Goal: Feedback & Contribution: Submit feedback/report problem

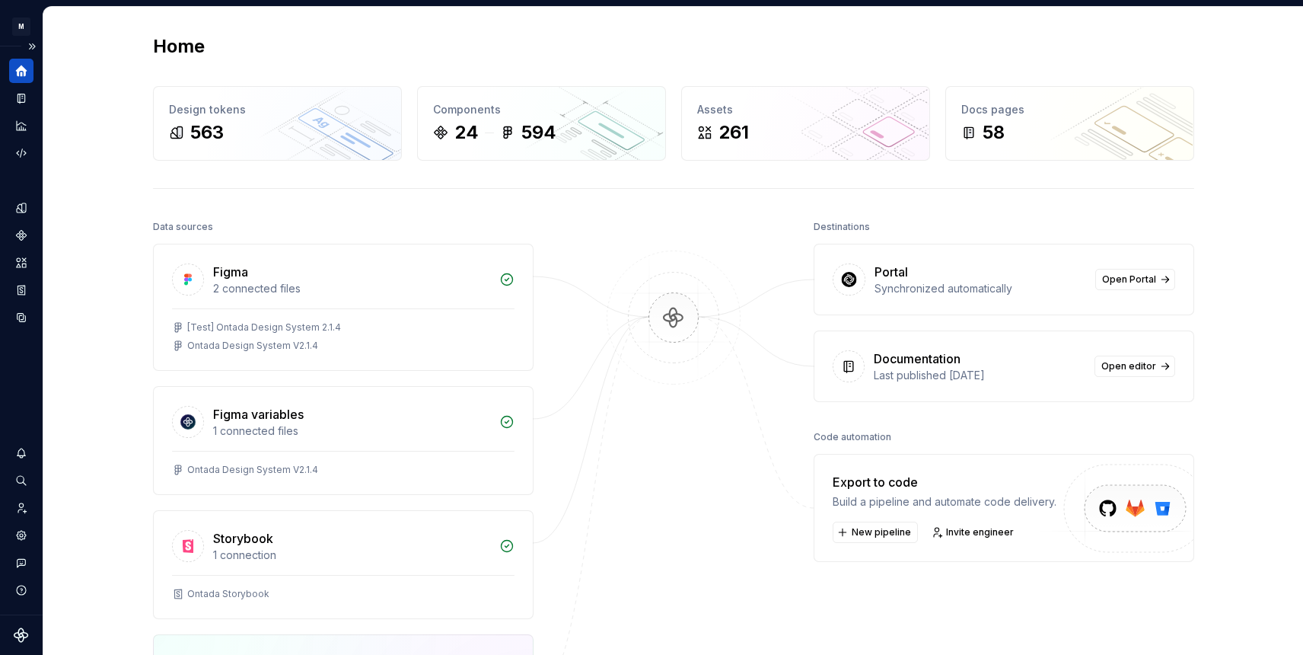
click at [25, 75] on icon "Home" at bounding box center [21, 70] width 11 height 11
click at [39, 48] on button "Expand sidebar" at bounding box center [31, 46] width 21 height 21
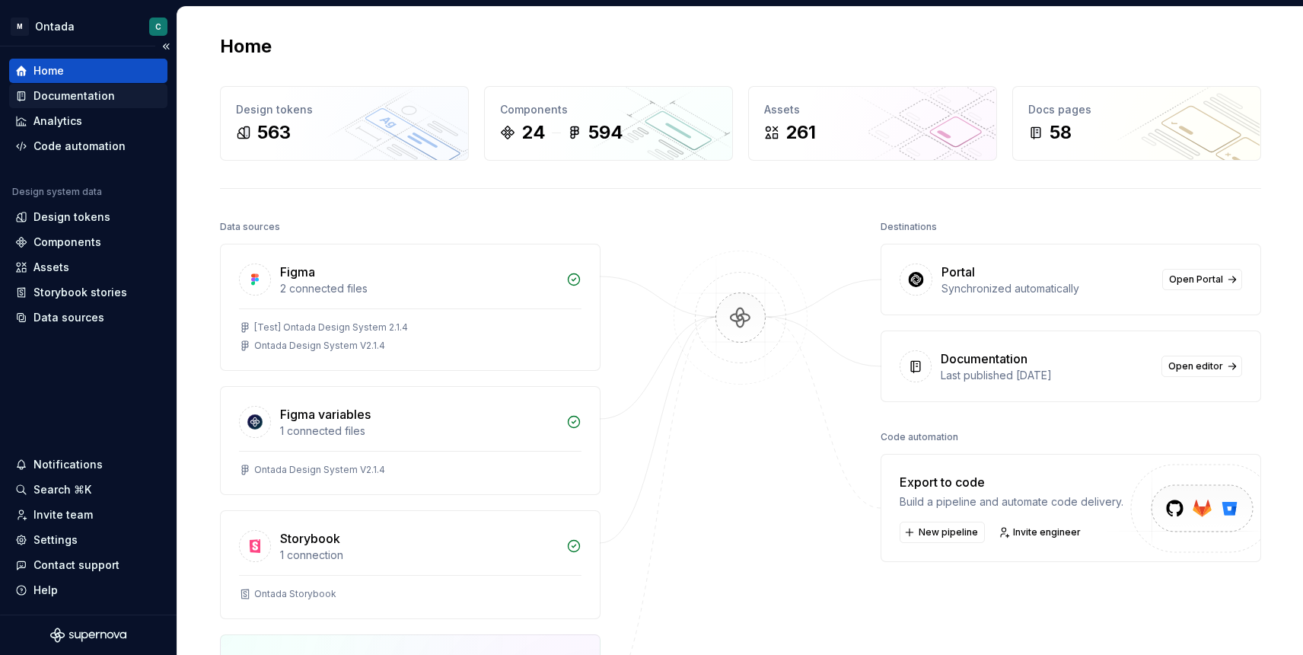
click at [67, 94] on div "Documentation" at bounding box center [73, 95] width 81 height 15
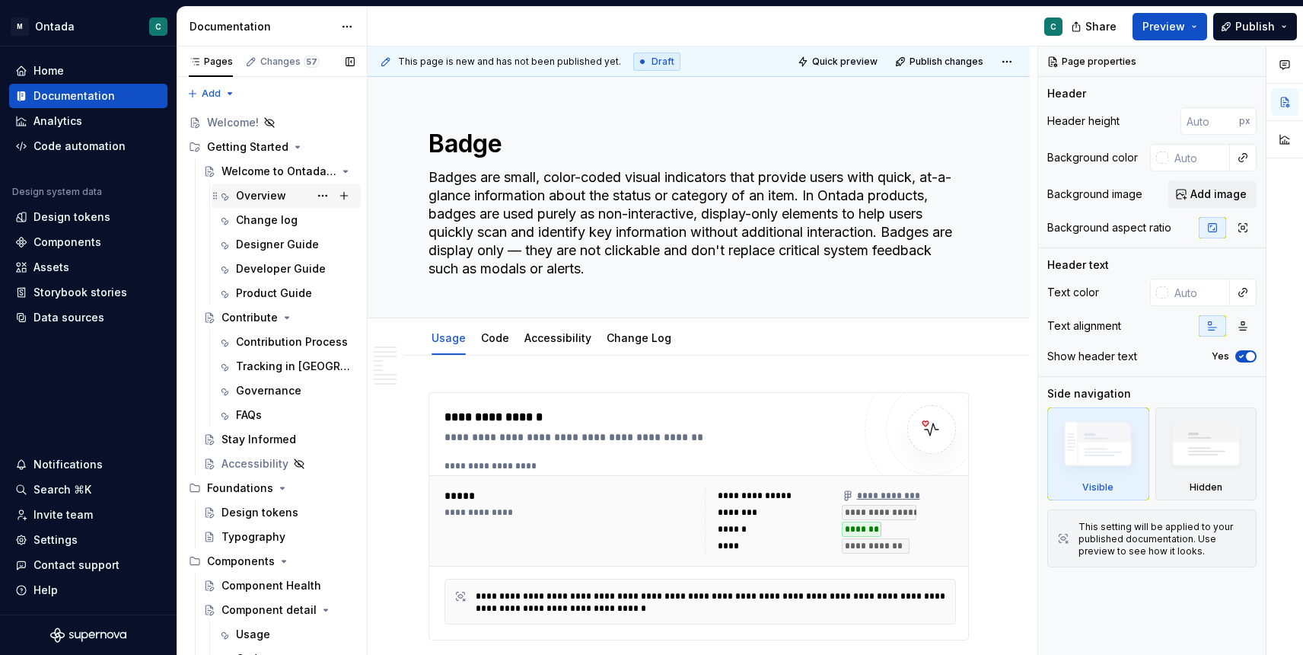
click at [247, 204] on div "Overview" at bounding box center [295, 195] width 119 height 21
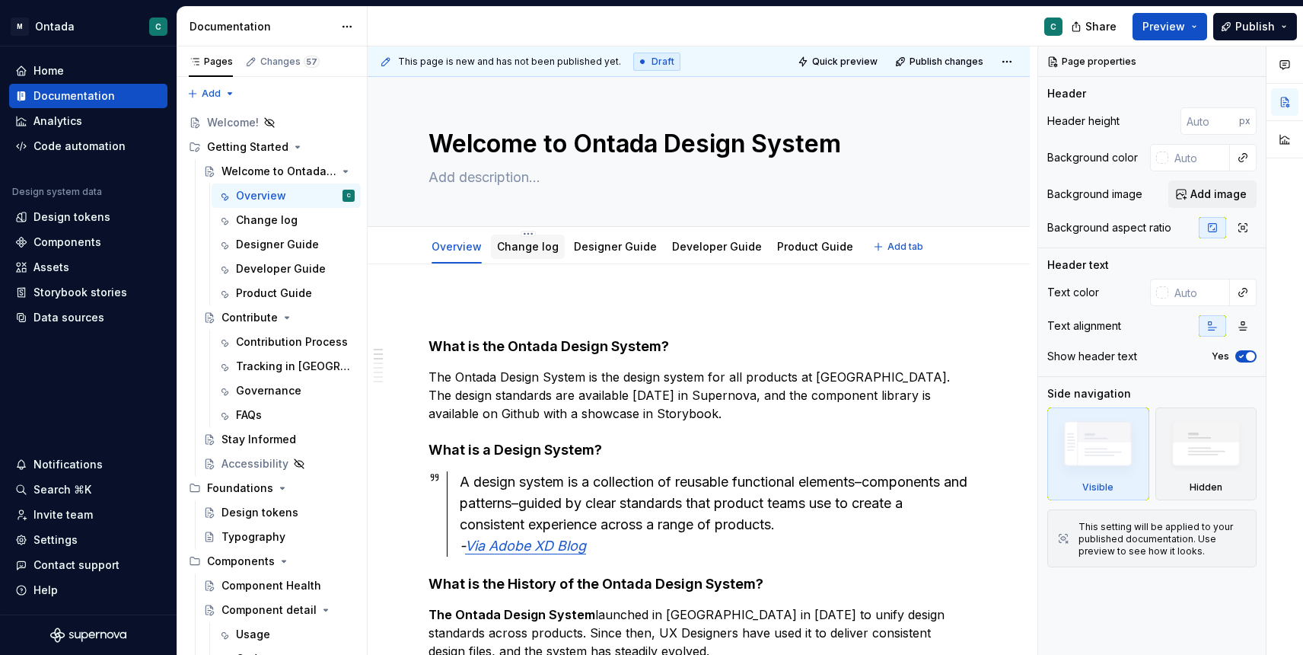
click at [522, 256] on div "Change log" at bounding box center [528, 246] width 74 height 24
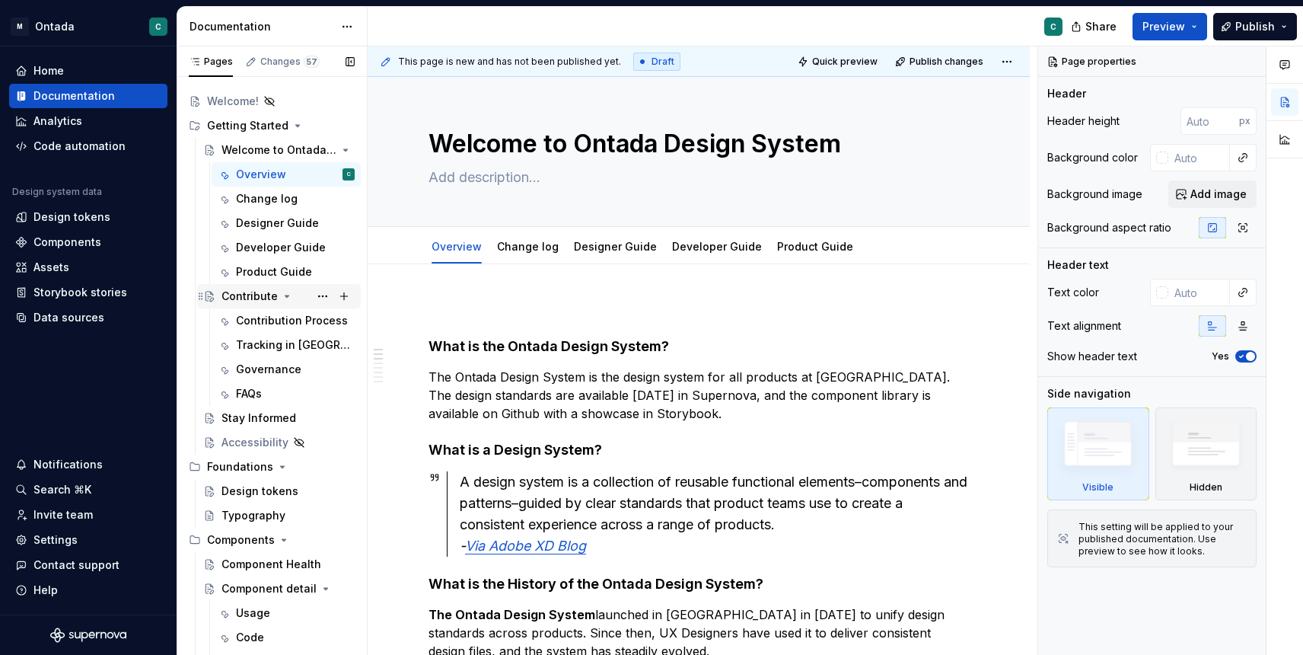
scroll to position [20, 0]
click at [604, 243] on link "Designer Guide" at bounding box center [615, 246] width 83 height 13
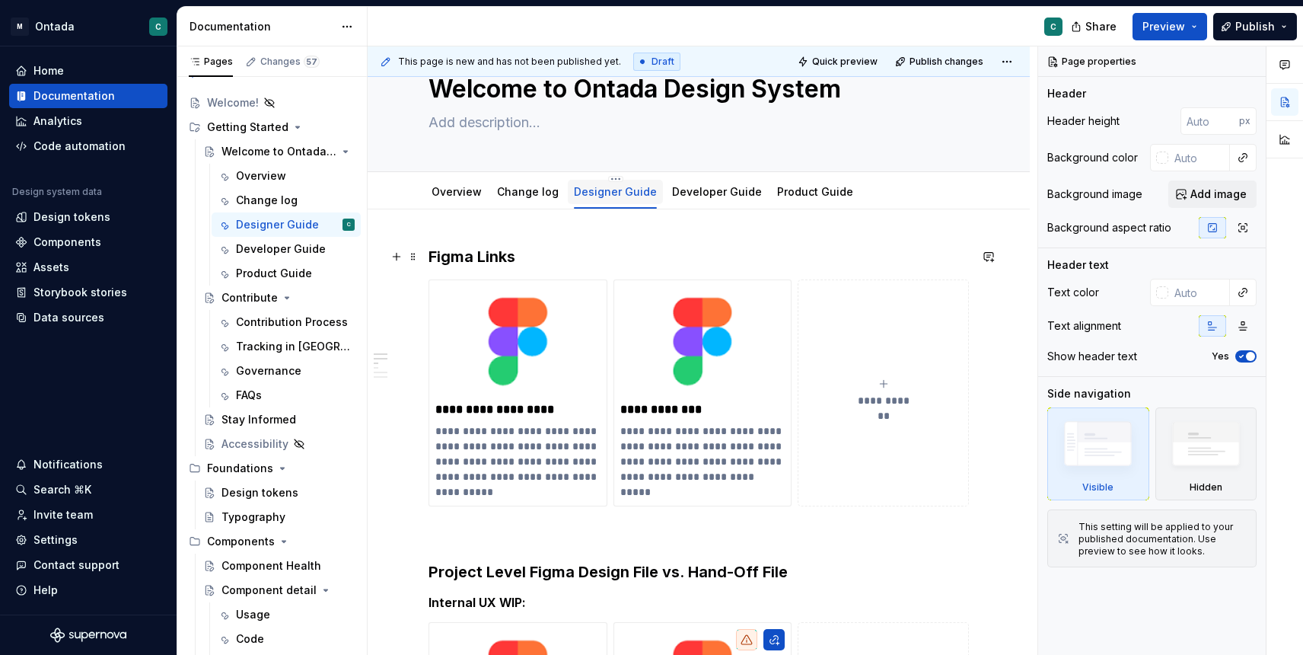
scroll to position [56, 0]
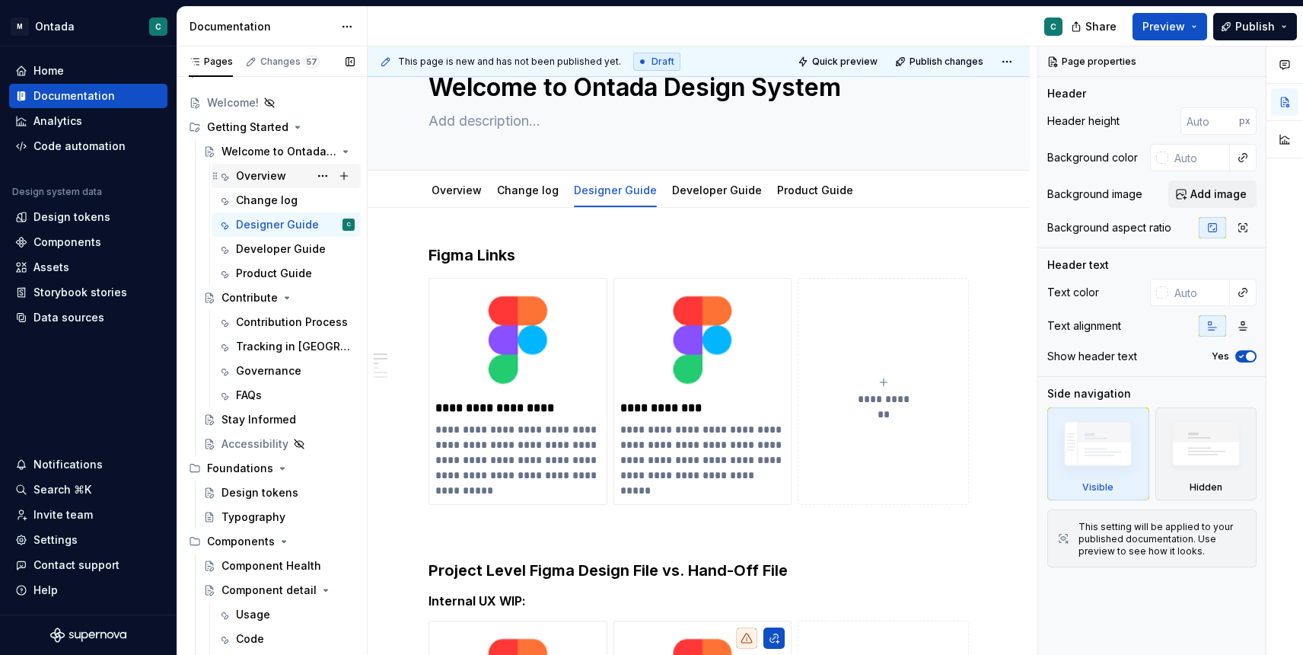
click at [248, 175] on div "Overview" at bounding box center [261, 175] width 50 height 15
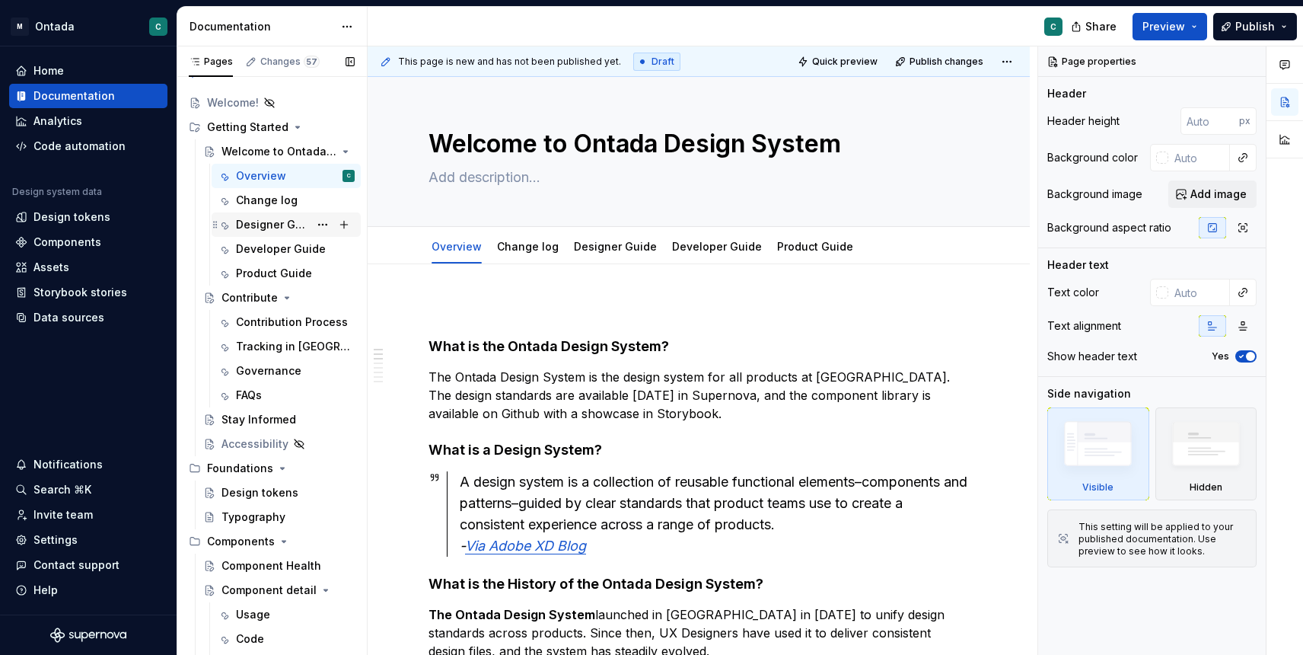
click at [258, 228] on div "Designer Guide" at bounding box center [272, 224] width 73 height 15
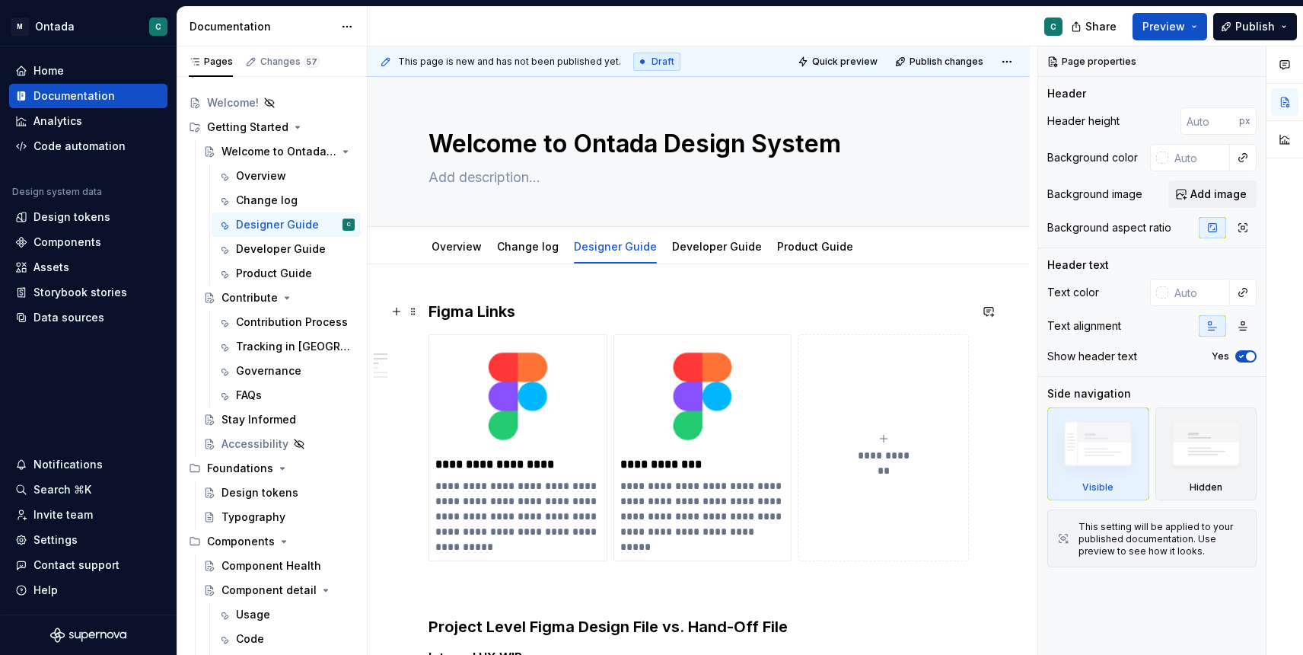
type textarea "*"
click at [434, 309] on strong "Figma Links" at bounding box center [472, 311] width 87 height 18
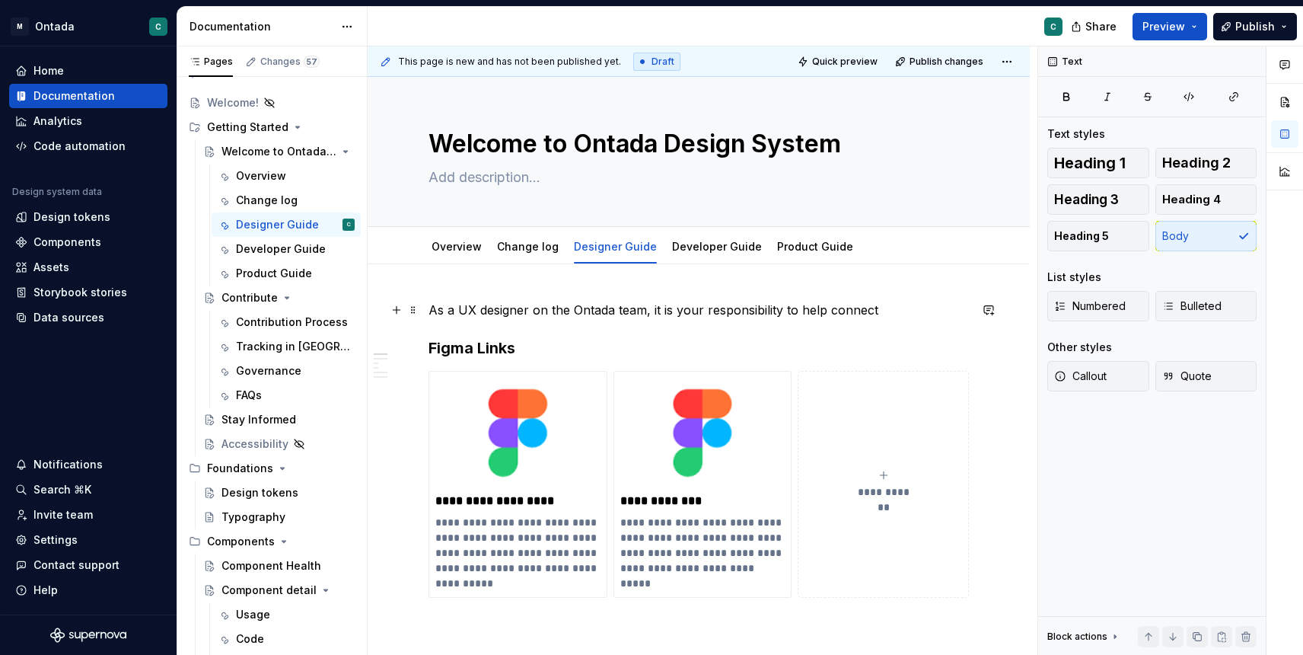
click at [853, 304] on p "As a UX designer on the Ontada team, it is your responsibility to help connect" at bounding box center [699, 310] width 540 height 18
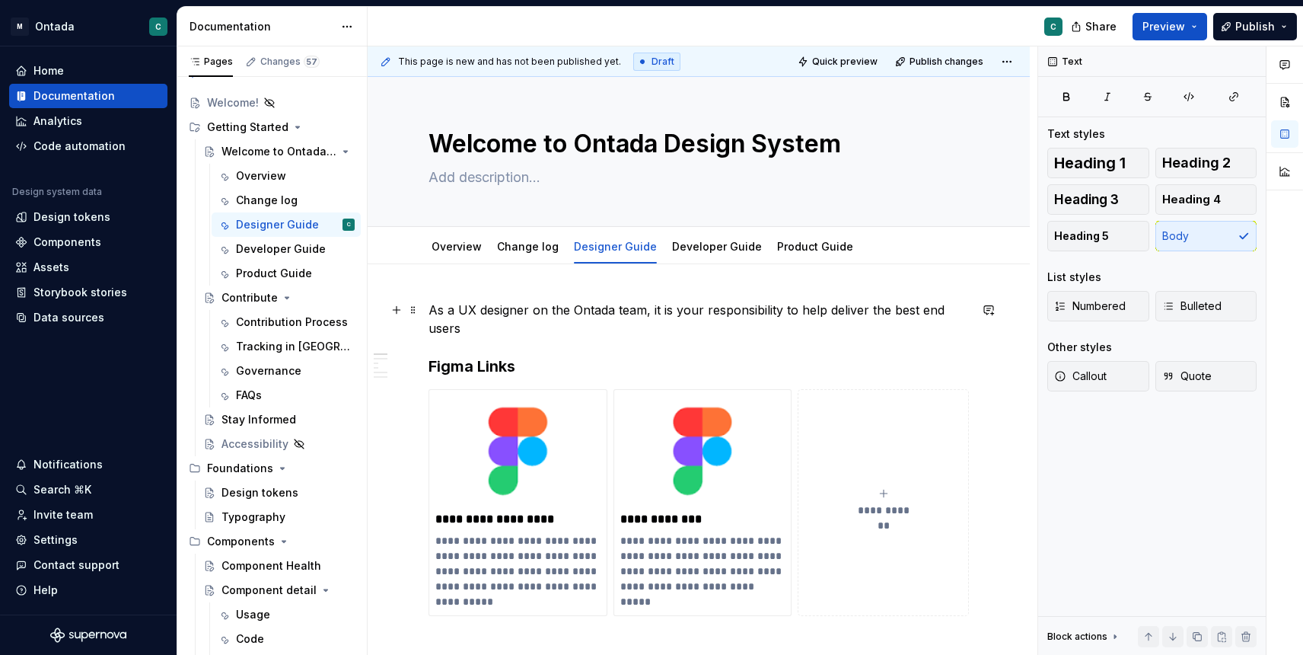
click at [922, 309] on p "As a UX designer on the Ontada team, it is your responsibility to help deliver …" at bounding box center [699, 319] width 540 height 37
click at [747, 330] on p "As a UX designer on the Ontada team, it is your responsibility to help deliver …" at bounding box center [699, 319] width 540 height 37
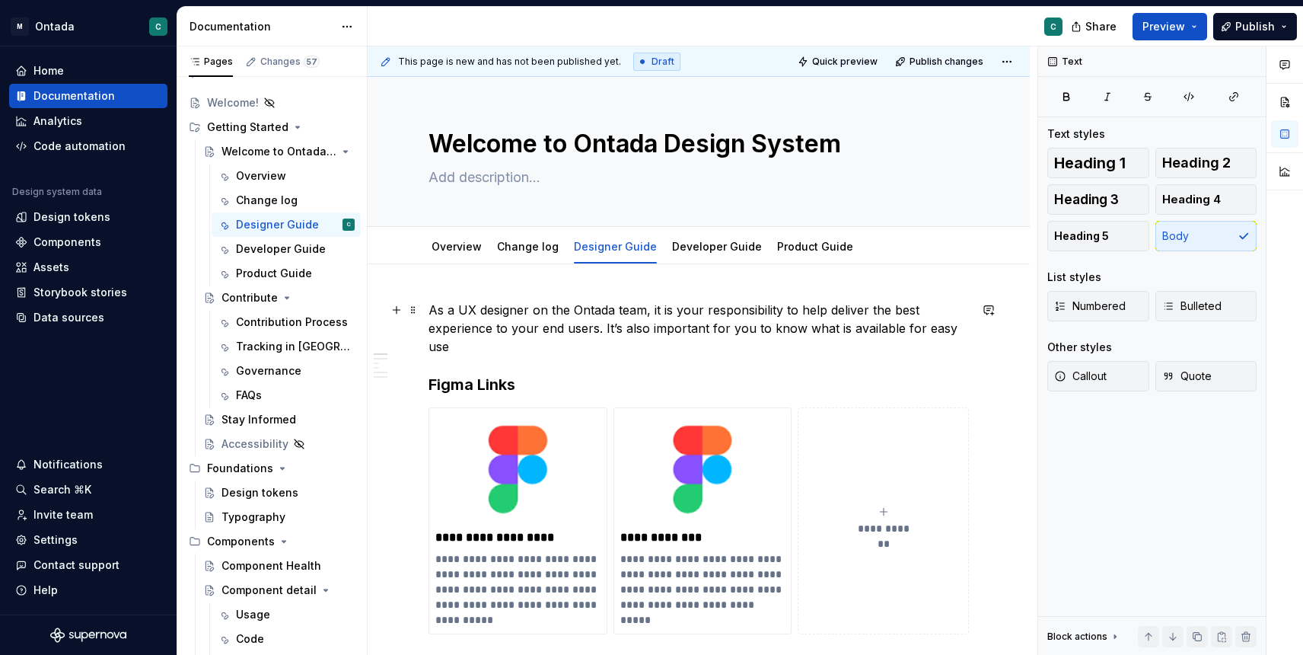
click at [831, 330] on p "As a UX designer on the Ontada team, it is your responsibility to help deliver …" at bounding box center [699, 328] width 540 height 55
click at [934, 325] on p "As a UX designer on the Ontada team, it is your responsibility to help deliver …" at bounding box center [699, 328] width 540 height 55
click at [500, 350] on p "As a UX designer on the Ontada team, it is your responsibility to help deliver …" at bounding box center [699, 328] width 540 height 55
click at [582, 355] on p "As a UX designer on the Ontada team, it is your responsibility to help deliver …" at bounding box center [699, 328] width 540 height 55
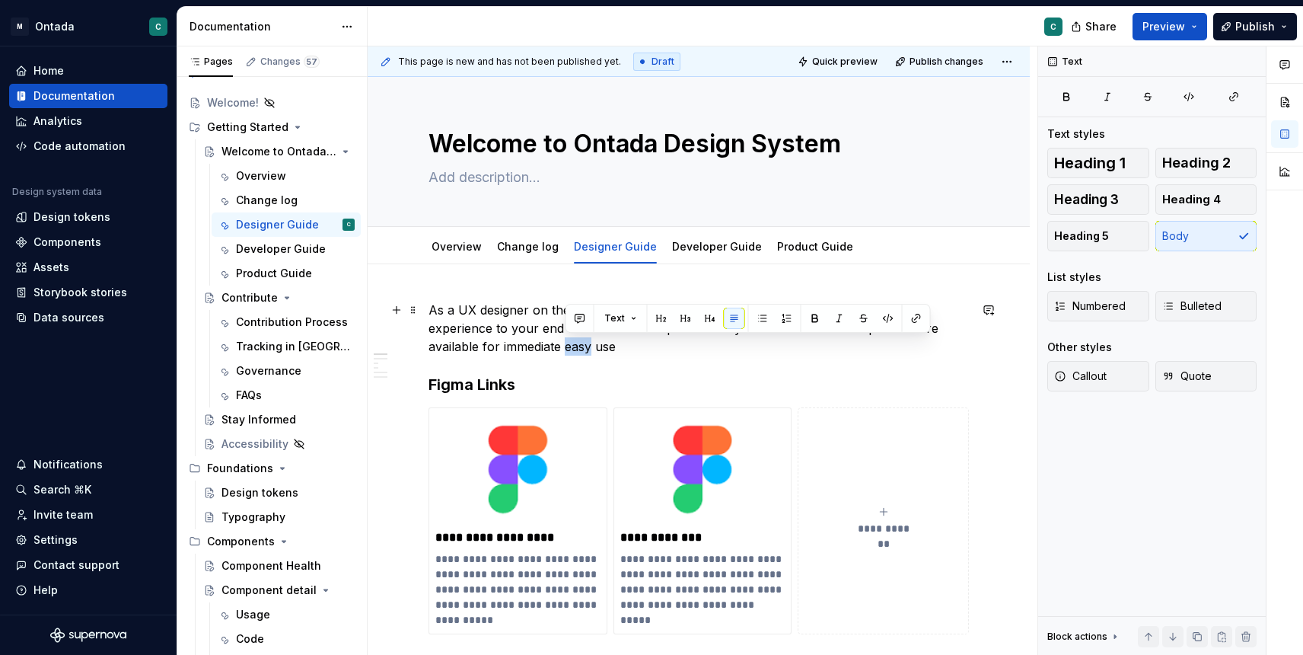
click at [582, 355] on p "As a UX designer on the Ontada team, it is your responsibility to help deliver …" at bounding box center [699, 328] width 540 height 55
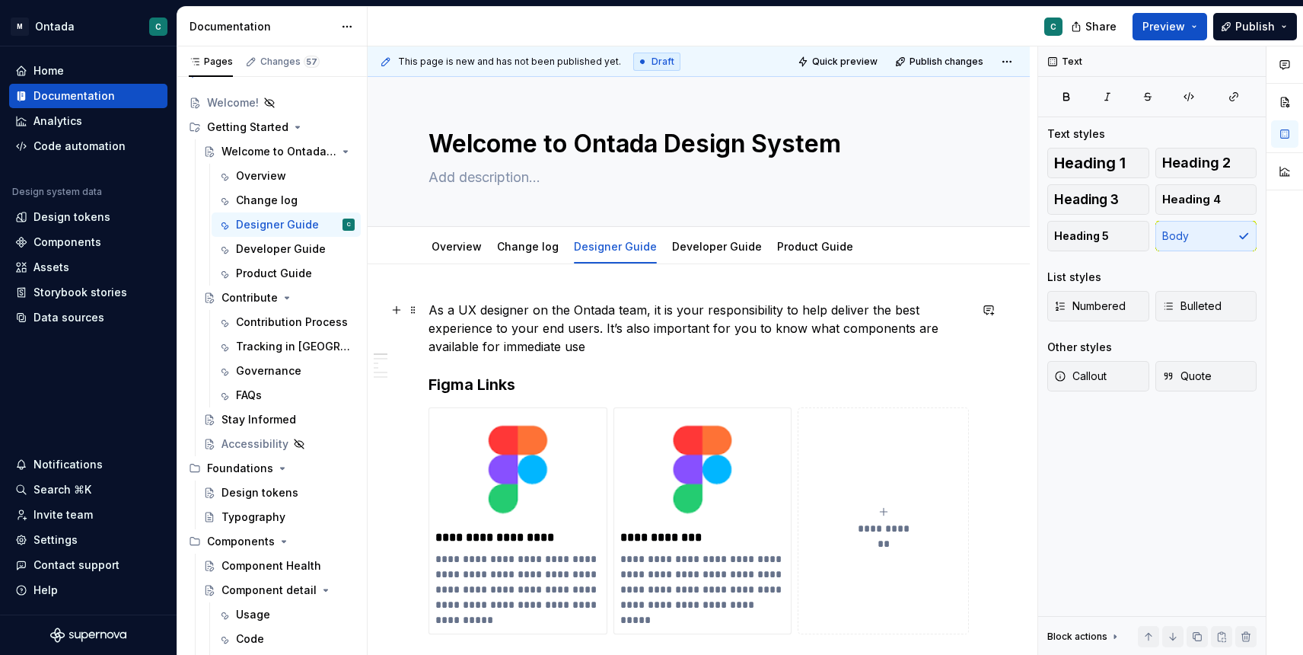
click at [604, 344] on p "As a UX designer on the Ontada team, it is your responsibility to help deliver …" at bounding box center [699, 328] width 540 height 55
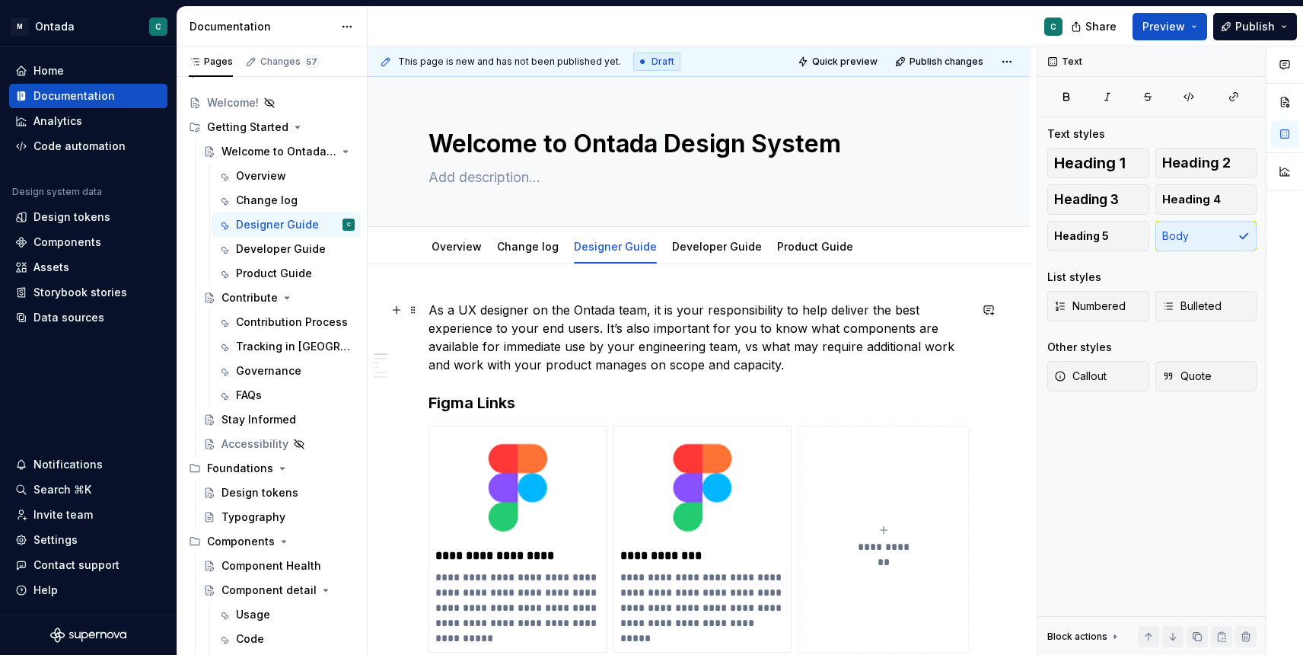
click at [727, 373] on p "As a UX designer on the Ontada team, it is your responsibility to help deliver …" at bounding box center [699, 337] width 540 height 73
click at [826, 368] on p "As a UX designer on the Ontada team, it is your responsibility to help deliver …" at bounding box center [699, 337] width 540 height 73
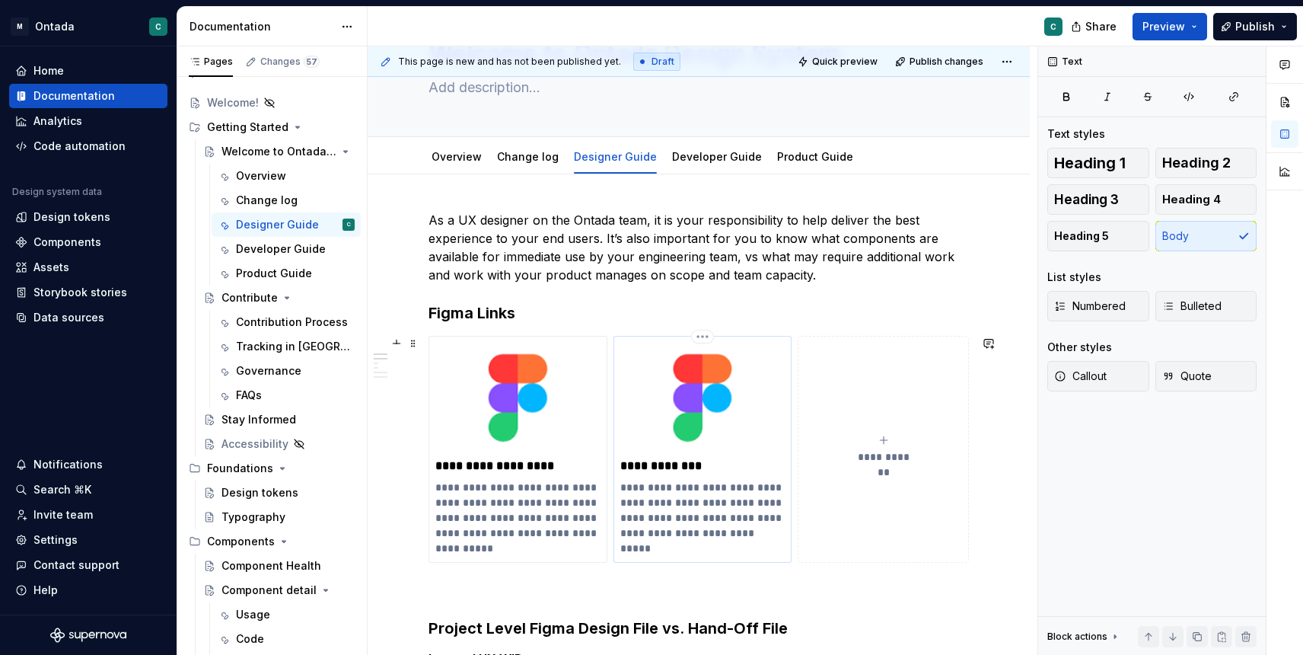
scroll to position [75, 0]
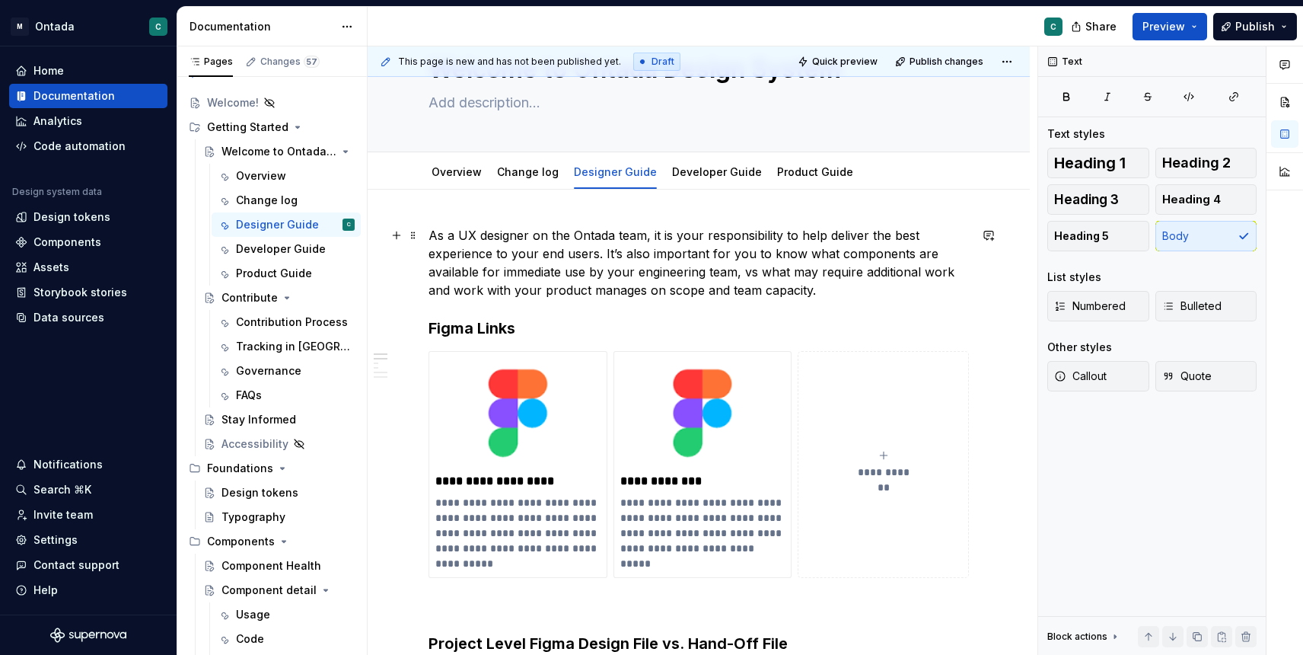
click at [754, 274] on p "As a UX designer on the Ontada team, it is your responsibility to help deliver …" at bounding box center [699, 262] width 540 height 73
click at [849, 295] on p "As a UX designer on the Ontada team, it is your responsibility to help deliver …" at bounding box center [699, 262] width 540 height 73
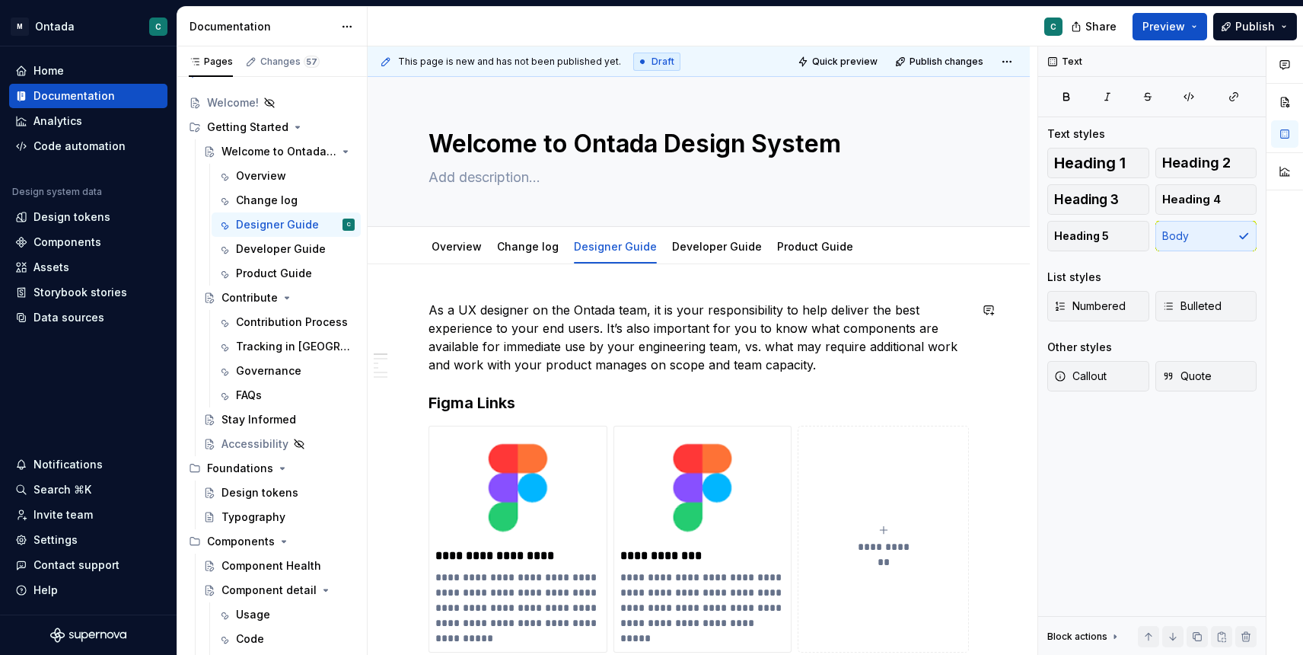
scroll to position [8, 0]
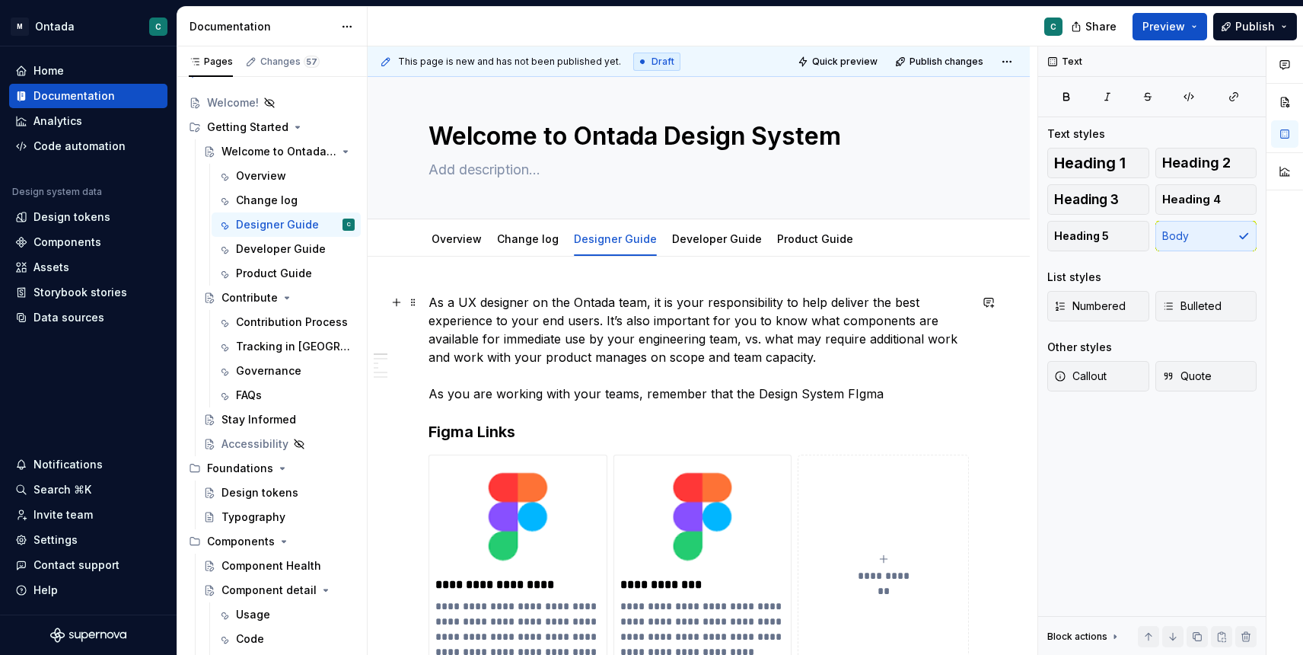
click at [851, 395] on p "As a UX designer on the Ontada team, it is your responsibility to help deliver …" at bounding box center [699, 348] width 540 height 110
click at [905, 399] on p "As a UX designer on the Ontada team, it is your responsibility to help deliver …" at bounding box center [699, 348] width 540 height 110
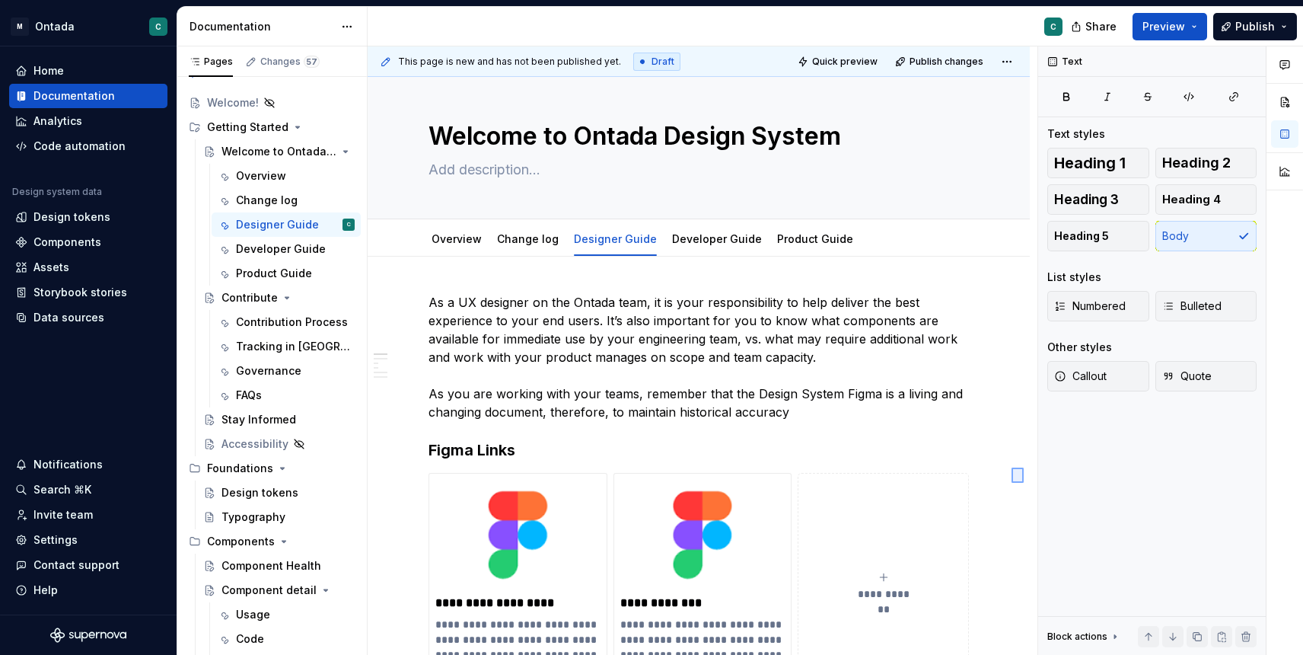
drag, startPoint x: 1024, startPoint y: 483, endPoint x: 1012, endPoint y: 467, distance: 19.5
click at [1012, 467] on div "**********" at bounding box center [703, 350] width 670 height 609
click at [898, 393] on p "As a UX designer on the Ontada team, it is your responsibility to help deliver …" at bounding box center [699, 357] width 540 height 128
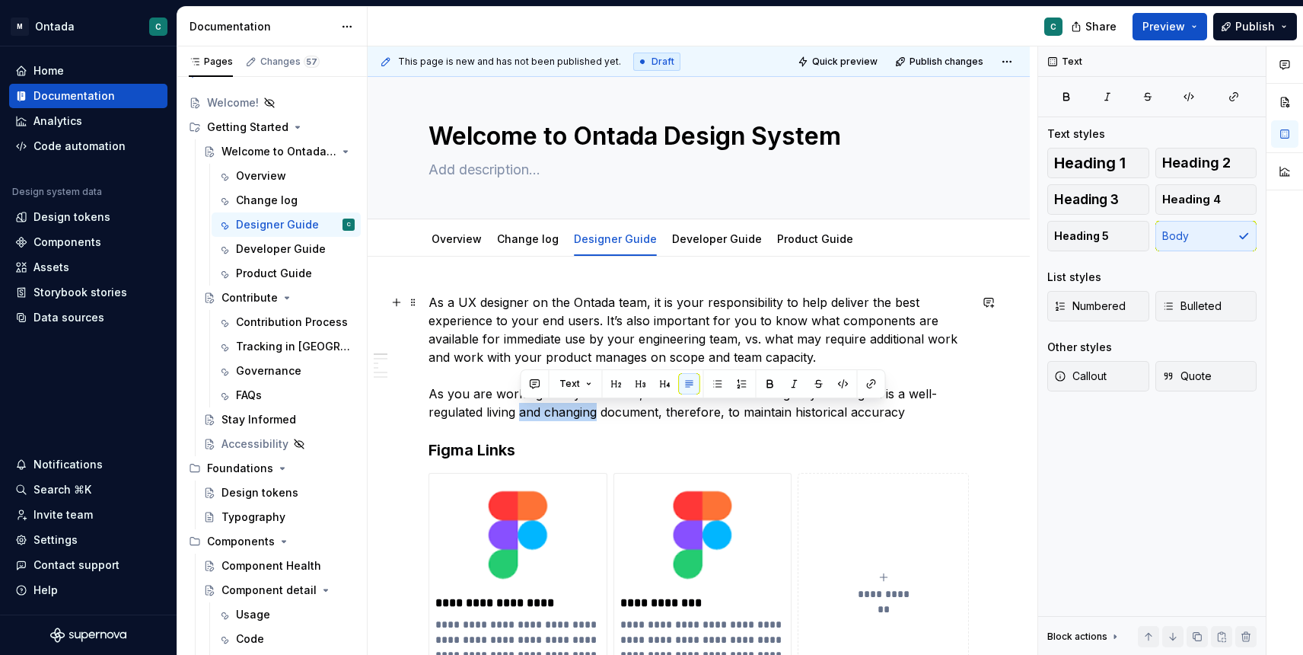
drag, startPoint x: 522, startPoint y: 413, endPoint x: 598, endPoint y: 419, distance: 75.5
click at [598, 419] on p "As a UX designer on the Ontada team, it is your responsibility to help deliver …" at bounding box center [699, 357] width 540 height 128
click at [834, 405] on p "As a UX designer on the Ontada team, it is your responsibility to help deliver …" at bounding box center [699, 357] width 540 height 128
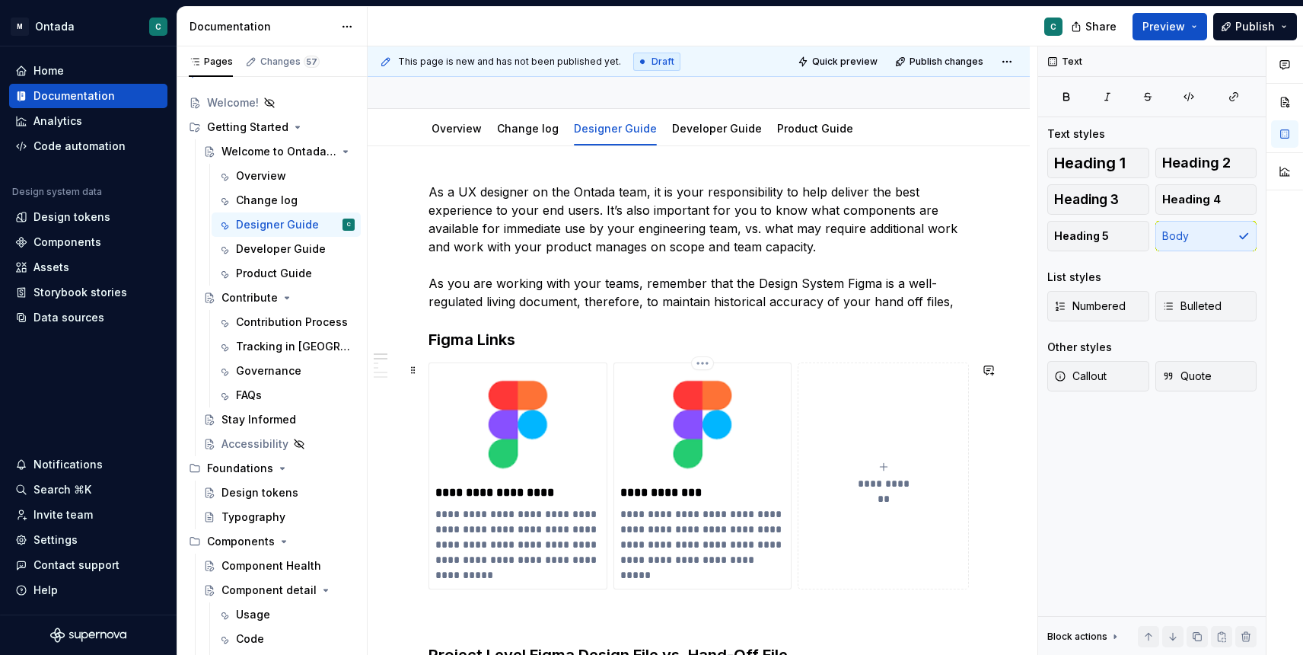
scroll to position [120, 0]
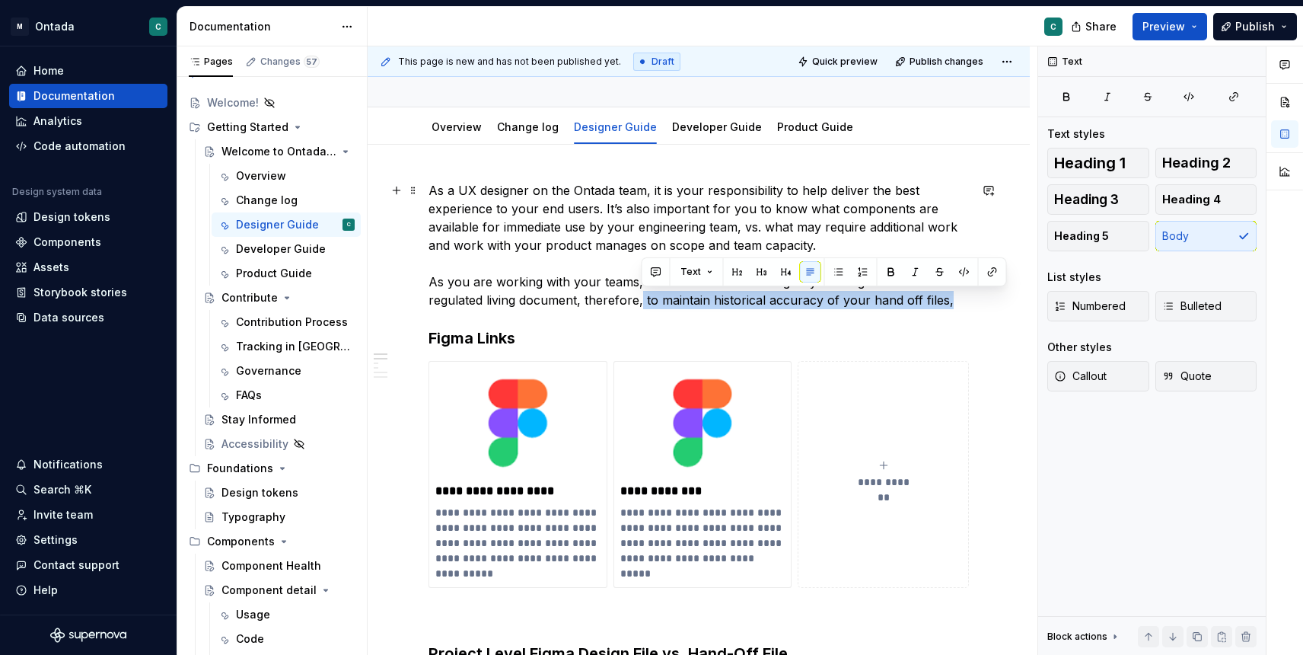
drag, startPoint x: 642, startPoint y: 298, endPoint x: 945, endPoint y: 295, distance: 302.9
click at [945, 295] on p "As a UX designer on the Ontada team, it is your responsibility to help deliver …" at bounding box center [699, 245] width 540 height 128
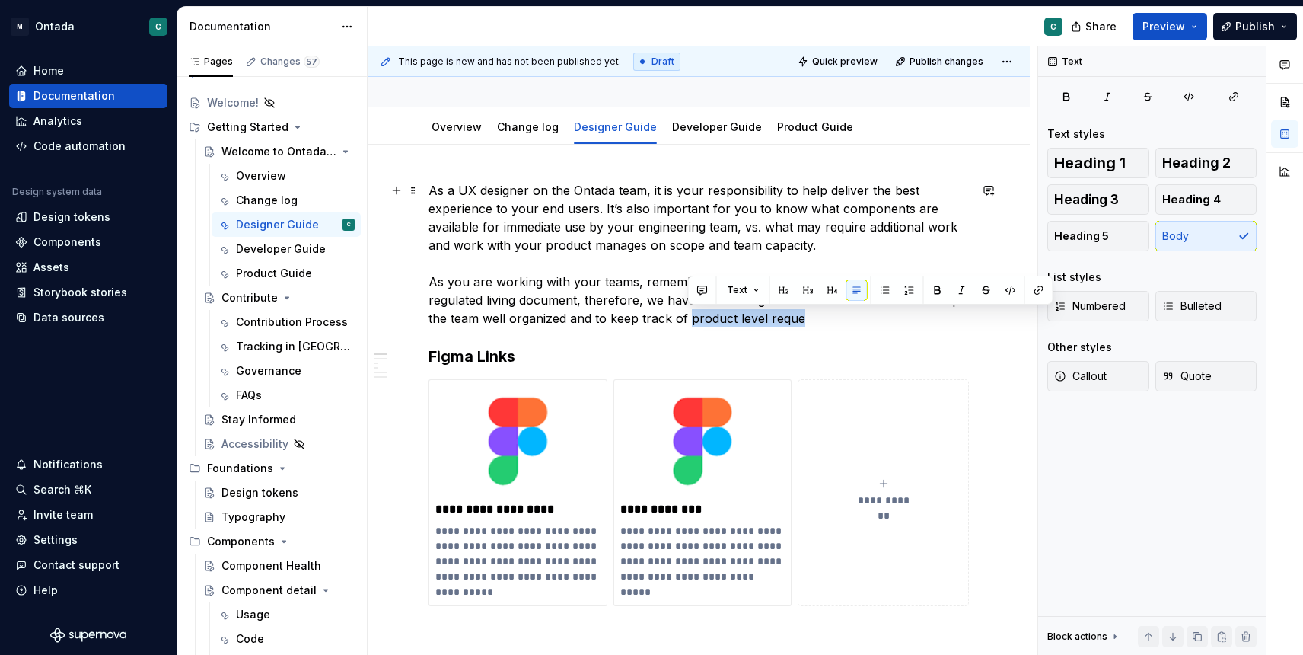
drag, startPoint x: 689, startPoint y: 317, endPoint x: 796, endPoint y: 320, distance: 107.3
click at [796, 320] on p "As a UX designer on the Ontada team, it is your responsibility to help deliver …" at bounding box center [699, 254] width 540 height 146
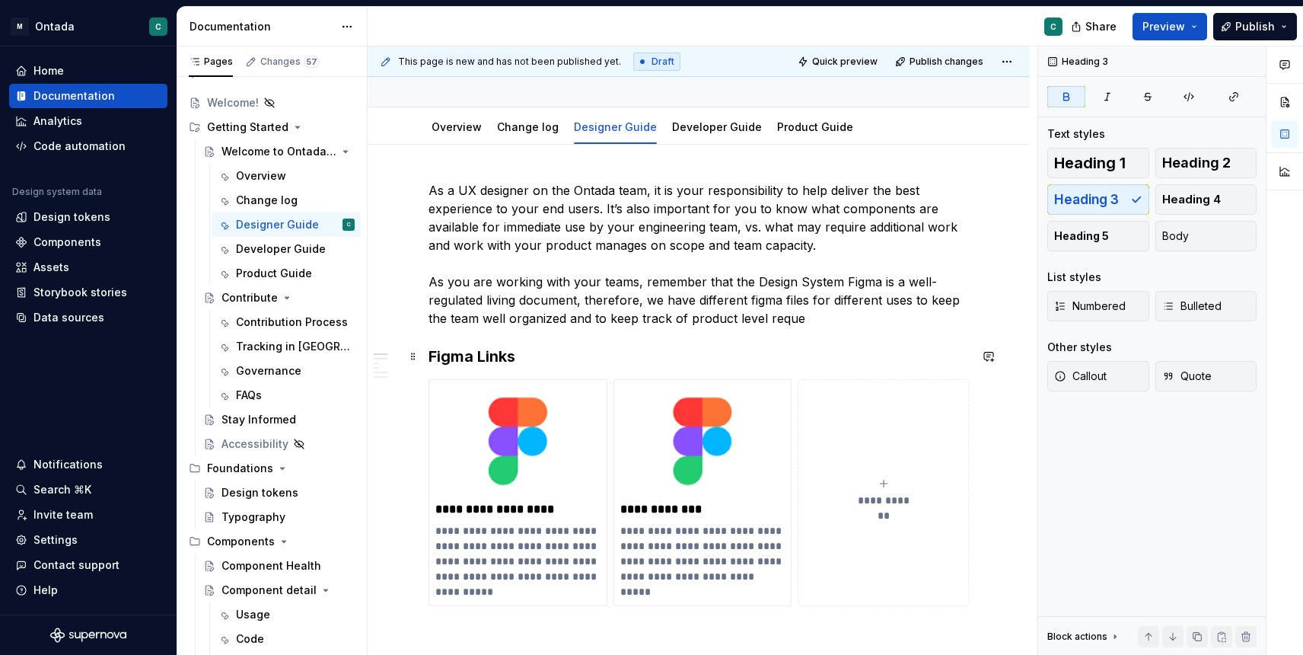
click at [859, 355] on h3 "Figma Links" at bounding box center [699, 356] width 540 height 21
click at [567, 318] on p "As a UX designer on the Ontada team, it is your responsibility to help deliver …" at bounding box center [699, 254] width 540 height 146
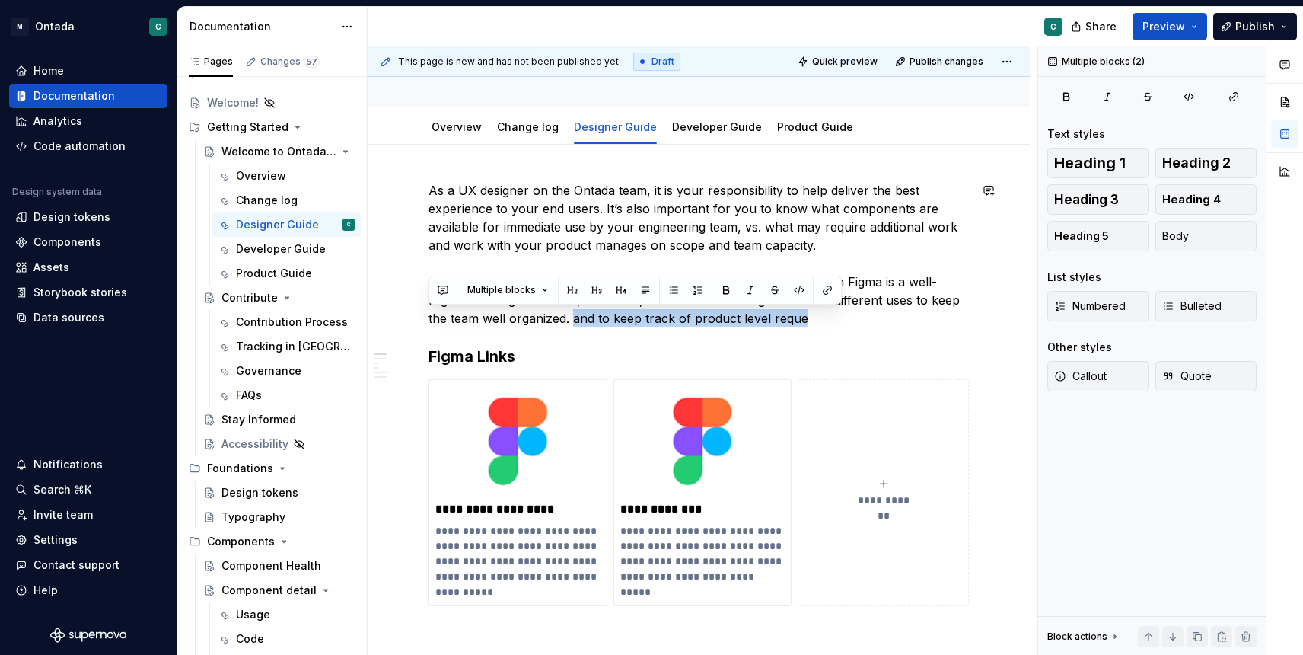
drag, startPoint x: 574, startPoint y: 323, endPoint x: 809, endPoint y: 328, distance: 235.2
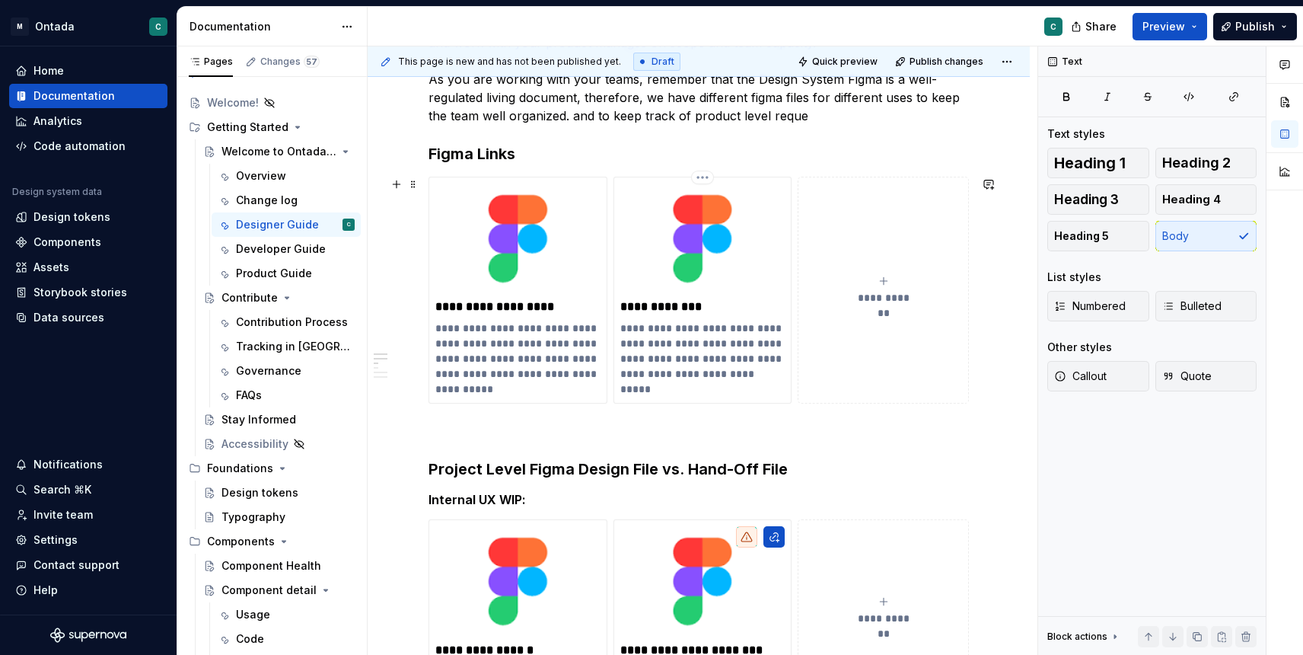
scroll to position [285, 0]
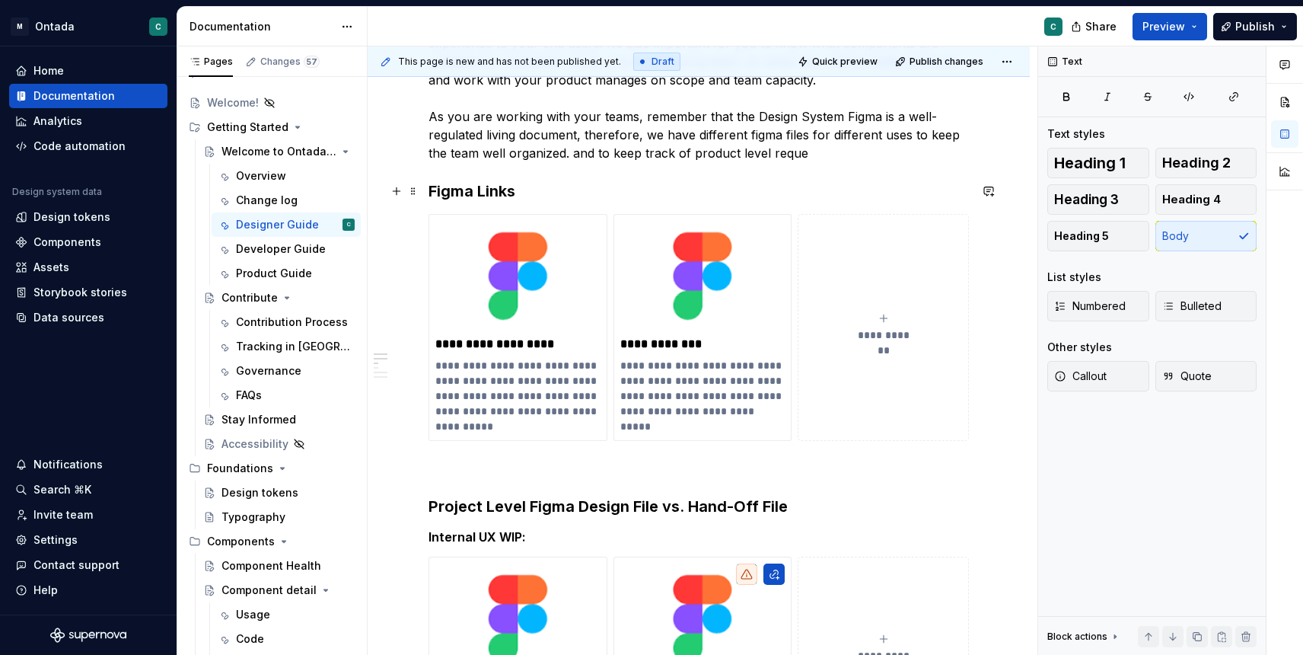
click at [454, 191] on strong "Figma Links" at bounding box center [472, 191] width 87 height 18
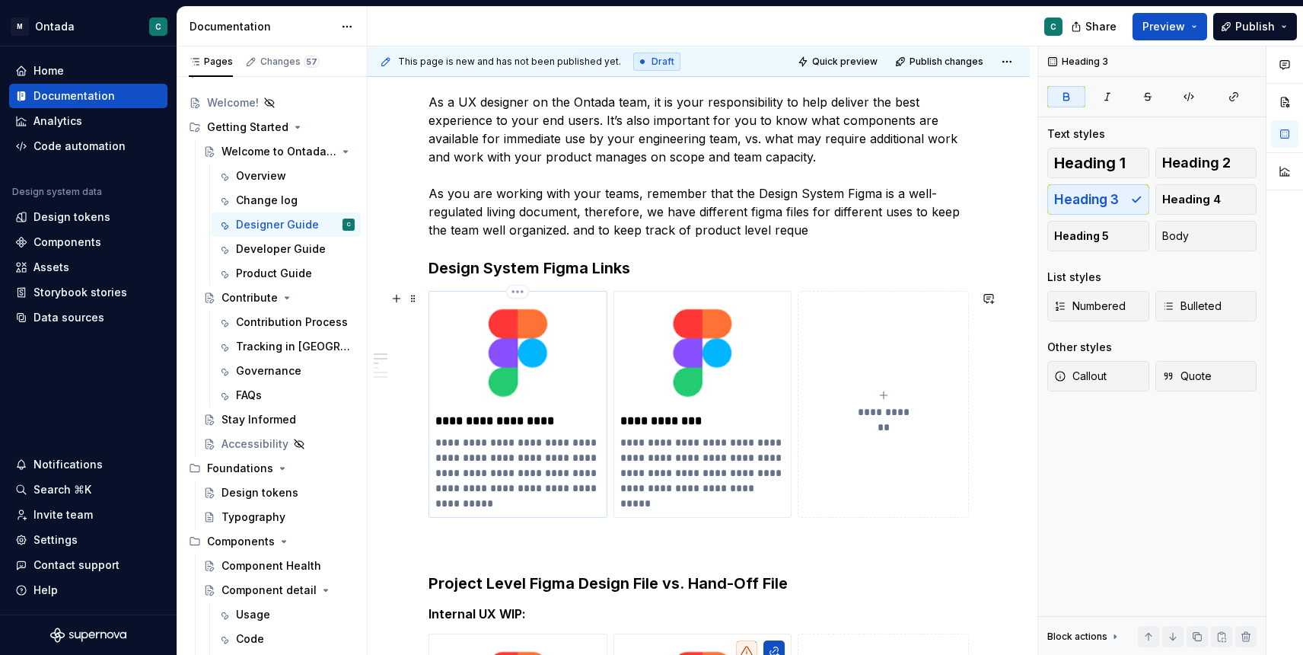
scroll to position [207, 0]
click at [634, 269] on h3 "Design System Figma Links" at bounding box center [699, 268] width 540 height 21
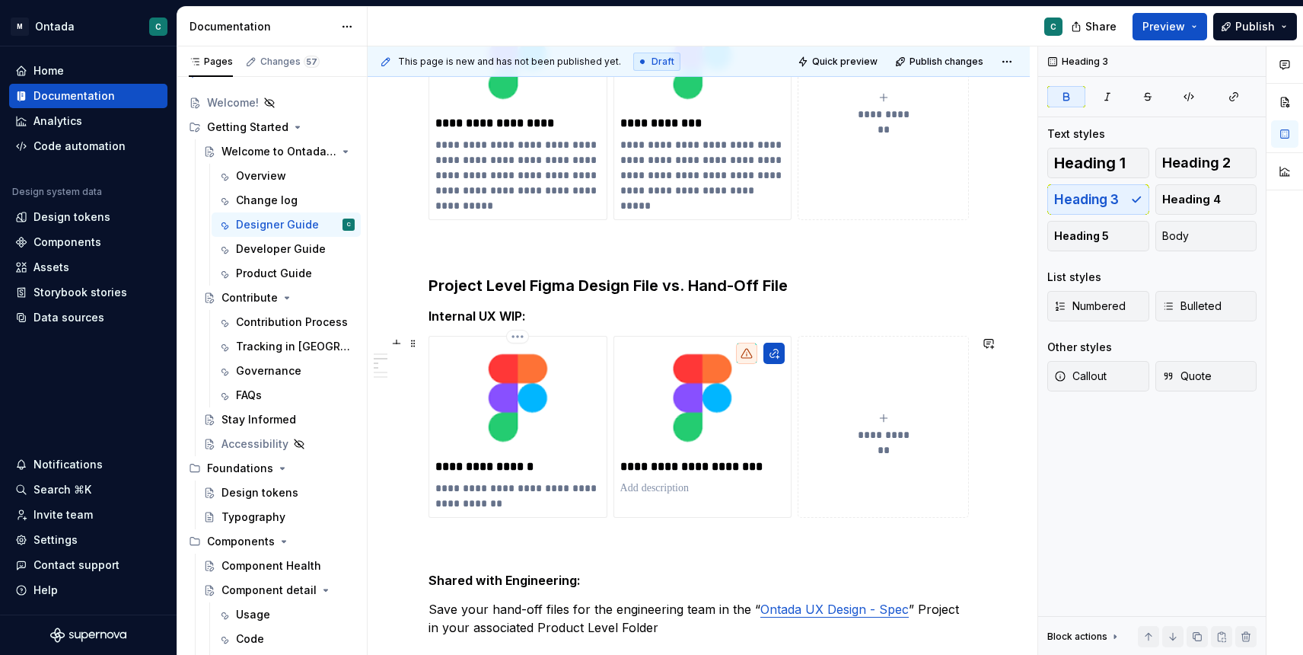
scroll to position [512, 0]
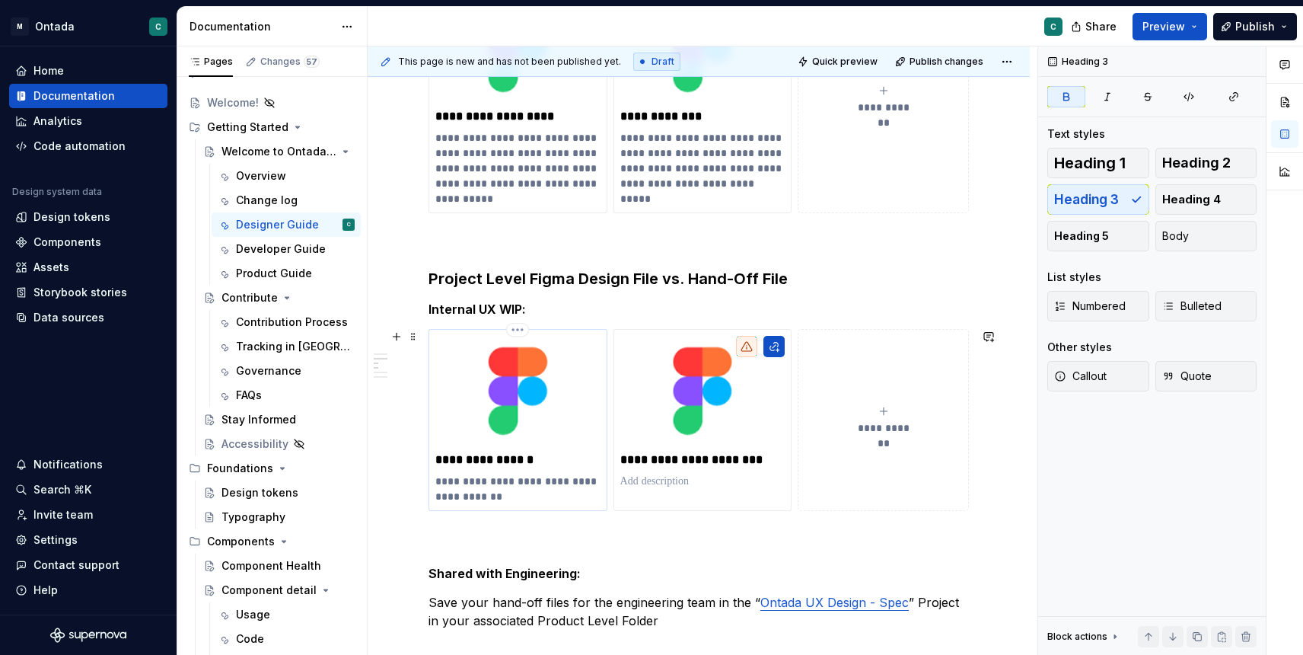
click at [540, 460] on p "**********" at bounding box center [517, 459] width 165 height 15
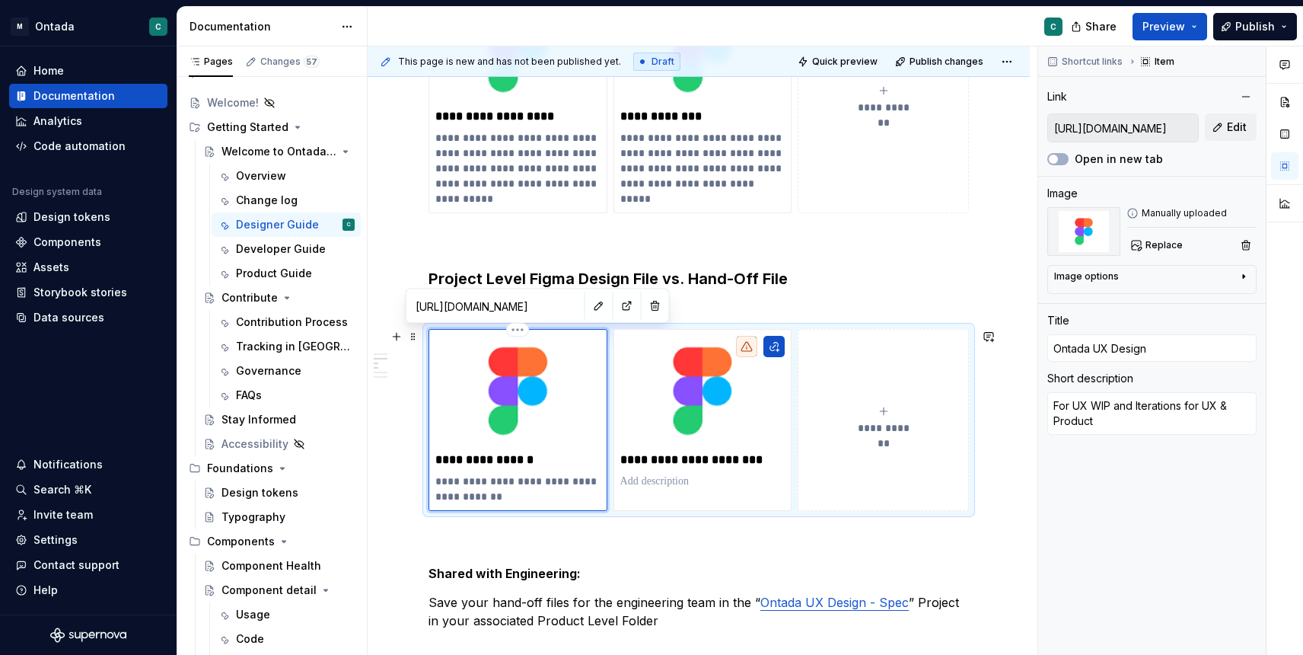
type textarea "*"
type input "Ontada UX Design"
type textarea "*"
type input "Ontada UX Design WI"
type textarea "*"
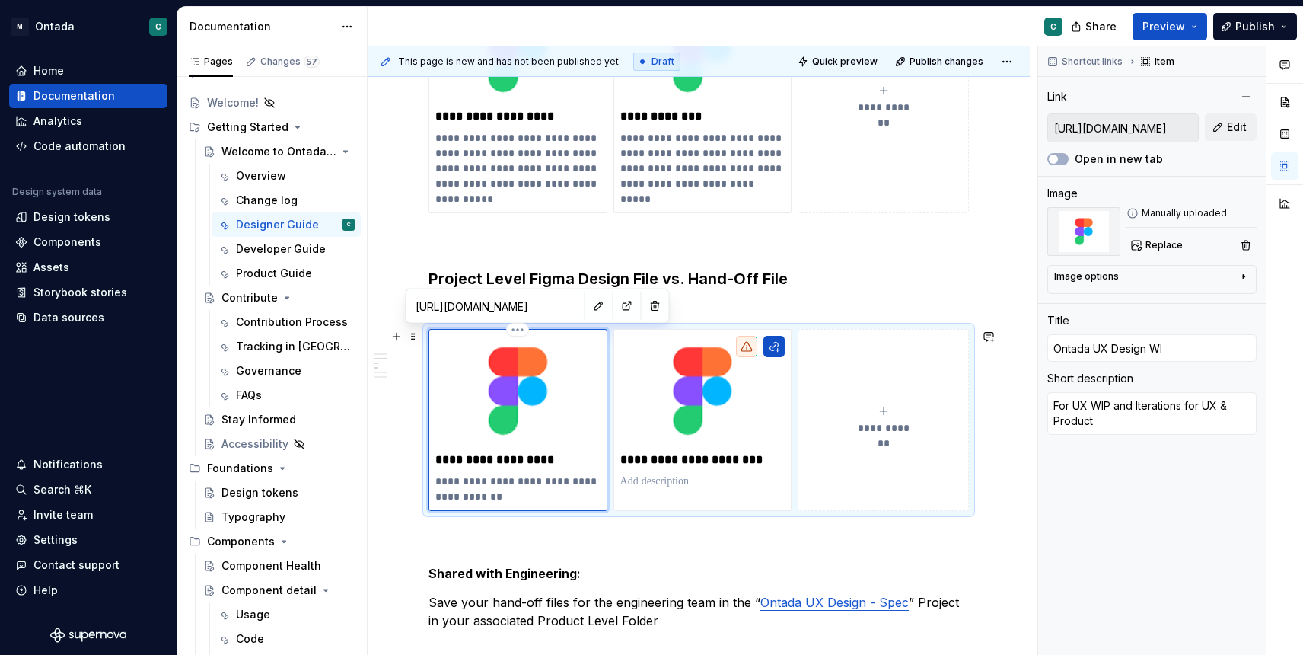
type input "Ontada UX Design WIP"
click at [677, 457] on p "**********" at bounding box center [702, 459] width 165 height 15
type textarea "*"
type input "WIP Figma File Template"
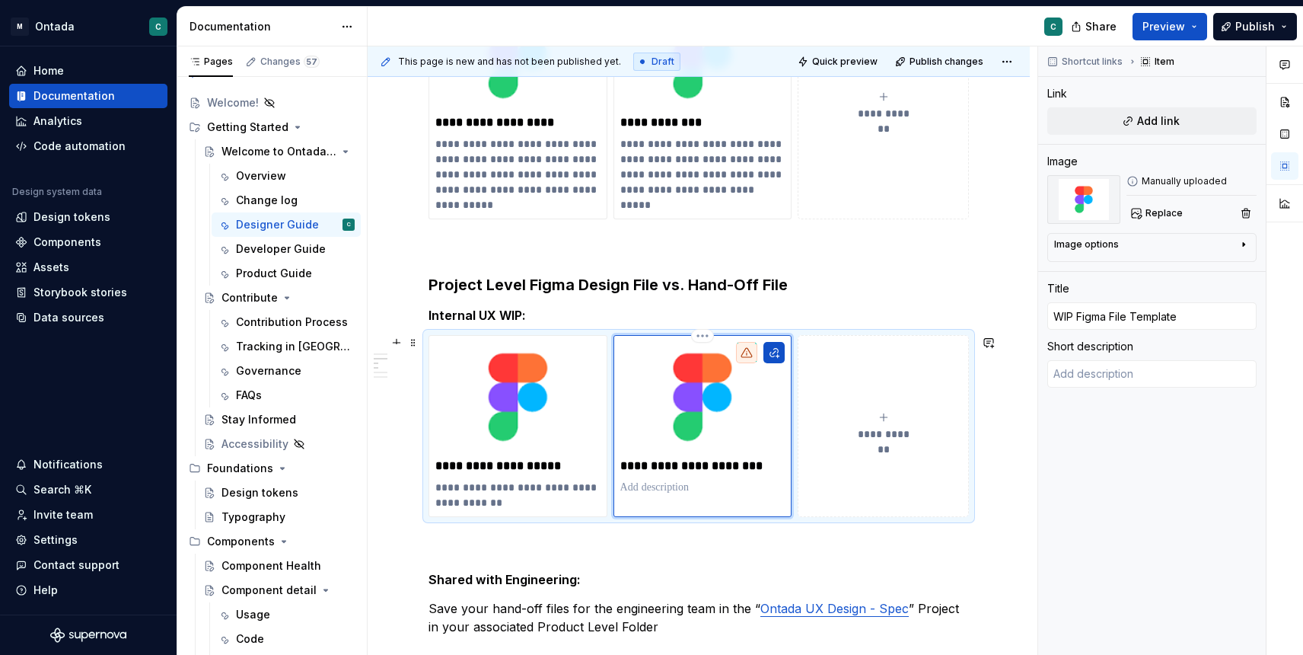
scroll to position [505, 0]
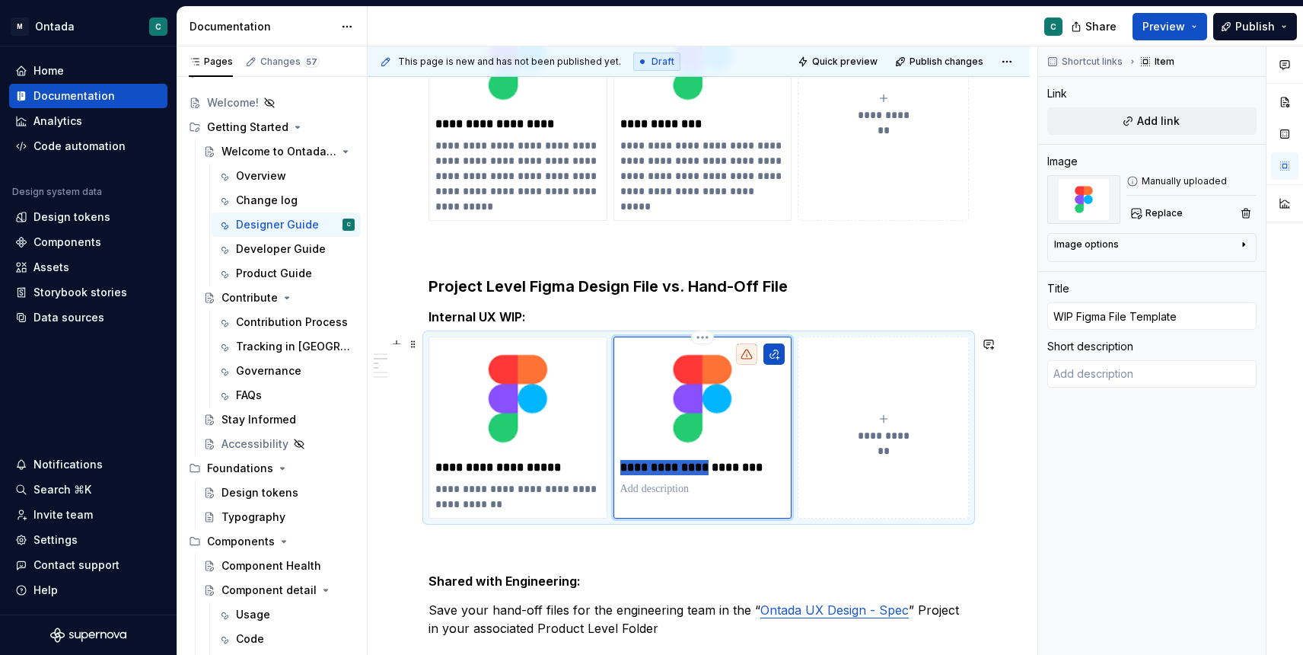
drag, startPoint x: 621, startPoint y: 463, endPoint x: 707, endPoint y: 466, distance: 86.1
click at [707, 466] on p "**********" at bounding box center [702, 467] width 165 height 15
type textarea "*"
type input "H Template"
type textarea "*"
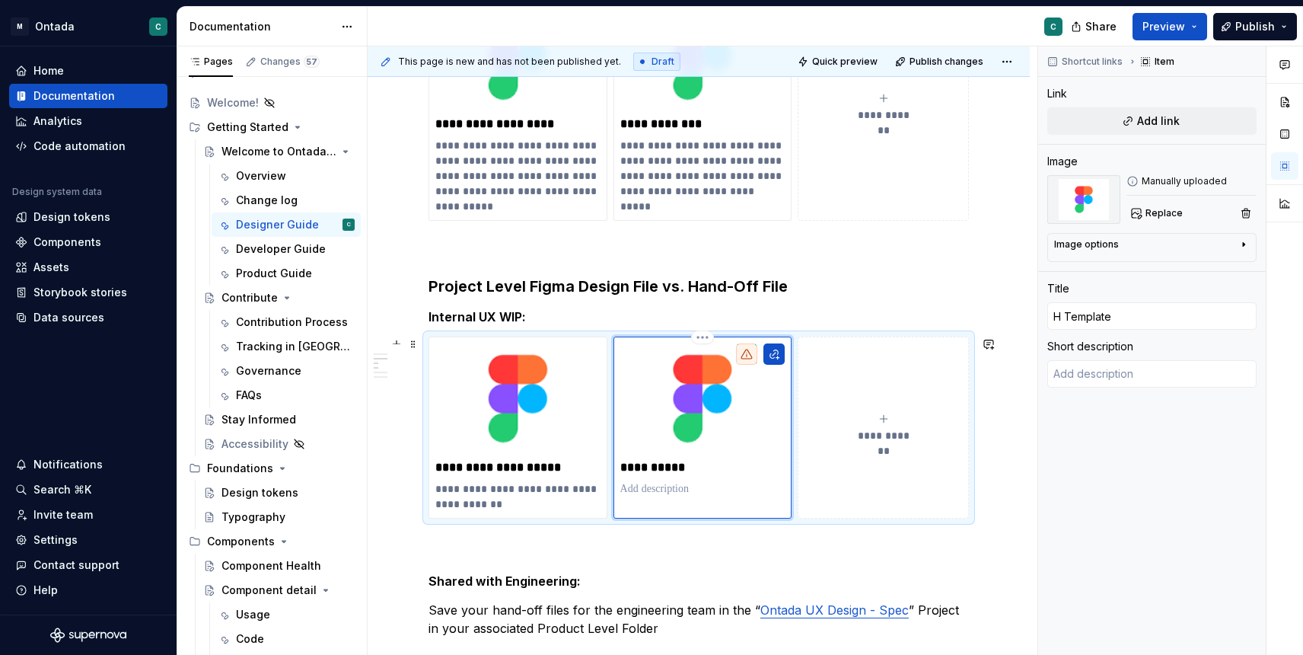
type input "Ha Template"
type textarea "*"
type input "Han Template"
type textarea "*"
type input "Hand Template"
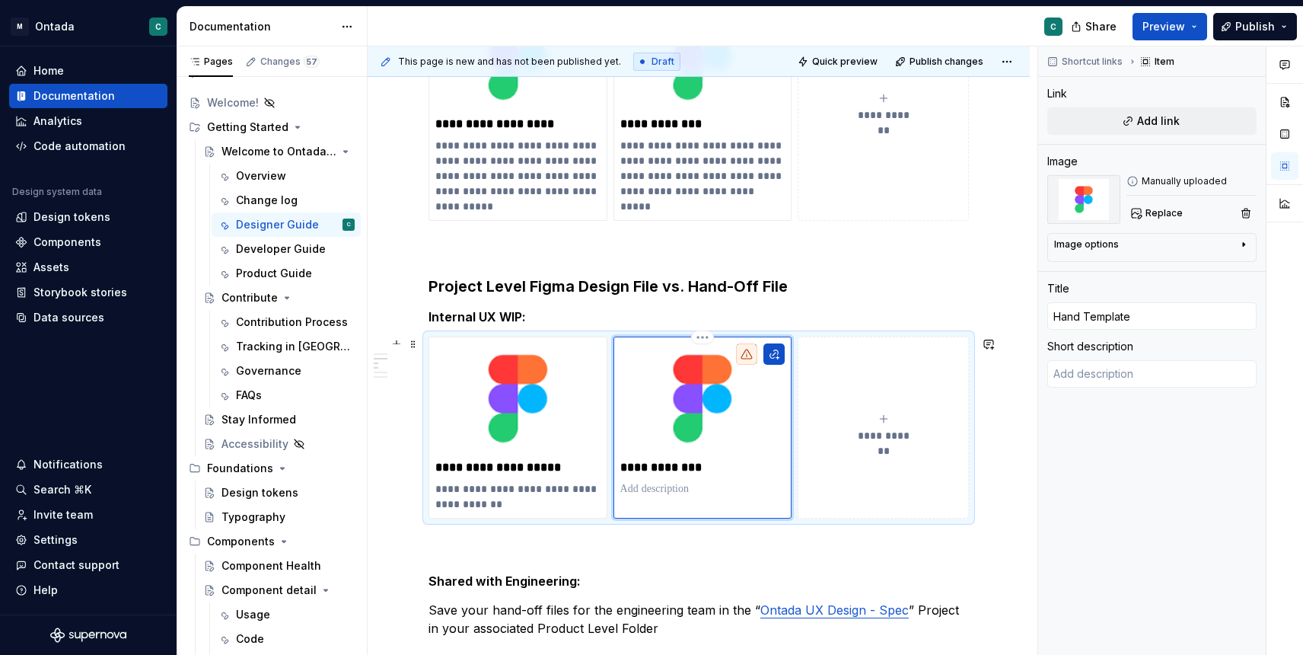
type textarea "*"
type input "Hand Template"
type textarea "*"
type input "Hand O Template"
type textarea "*"
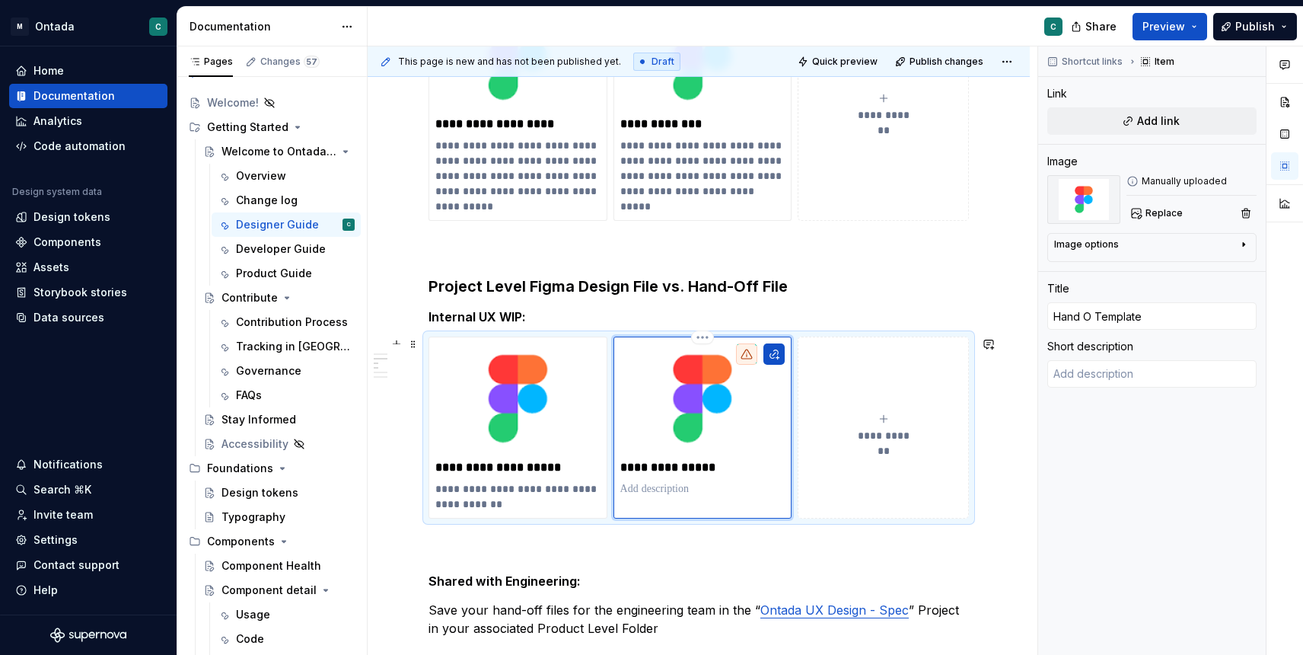
type input "Hand Of Template"
type textarea "*"
type input "Hand Off Template"
click at [623, 464] on p "**********" at bounding box center [702, 467] width 165 height 15
type textarea "*"
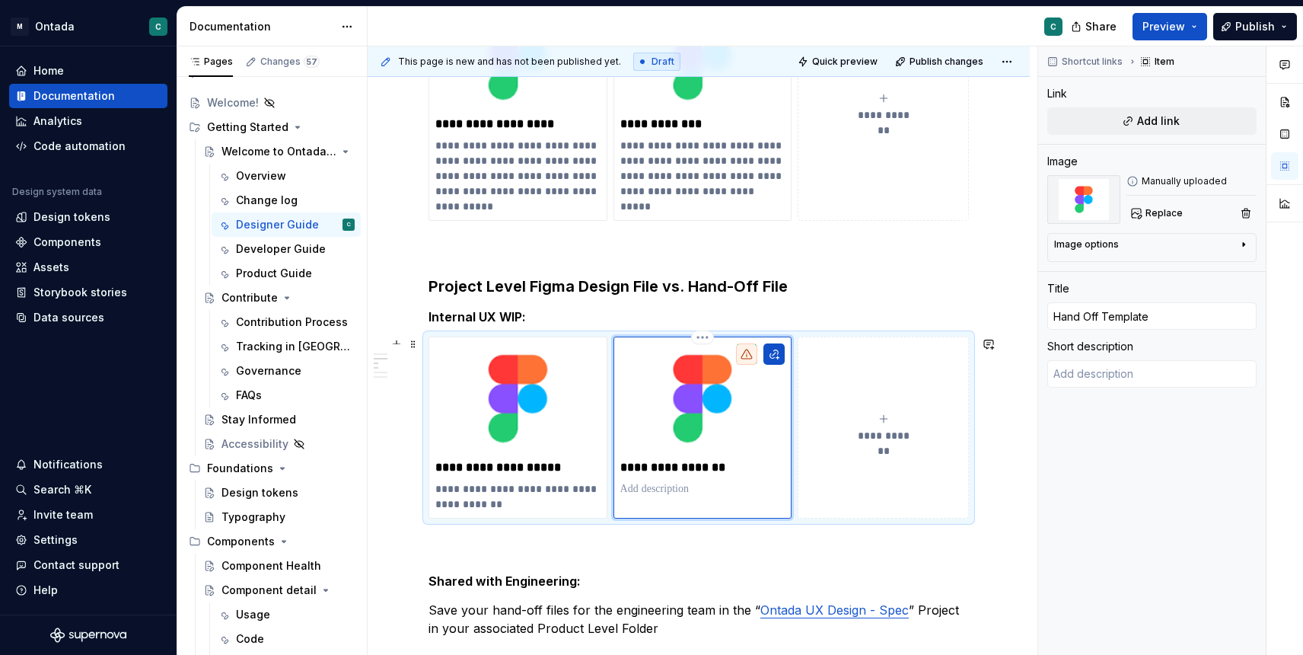
type input "EHand Off Template"
type textarea "*"
type input "EnHand Off Template"
type textarea "*"
type input "EniHand Off Template"
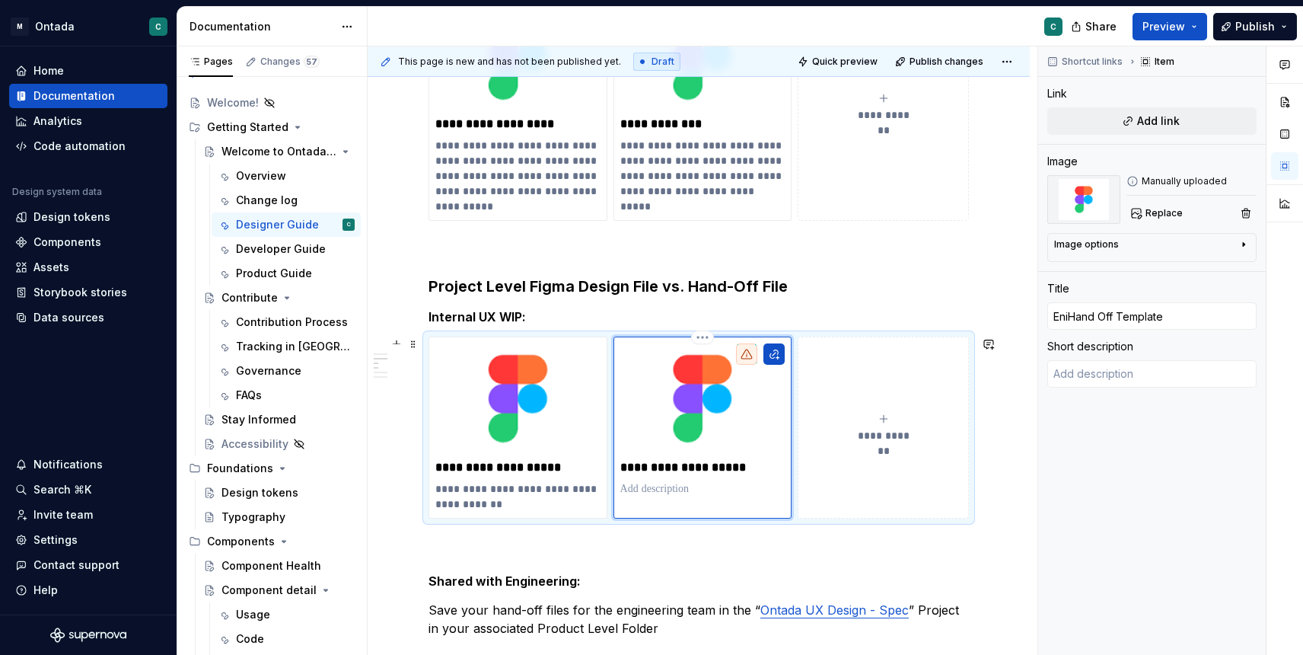
type textarea "*"
type input "EnHand Off Template"
type textarea "*"
type input "EngHand Off Template"
type textarea "*"
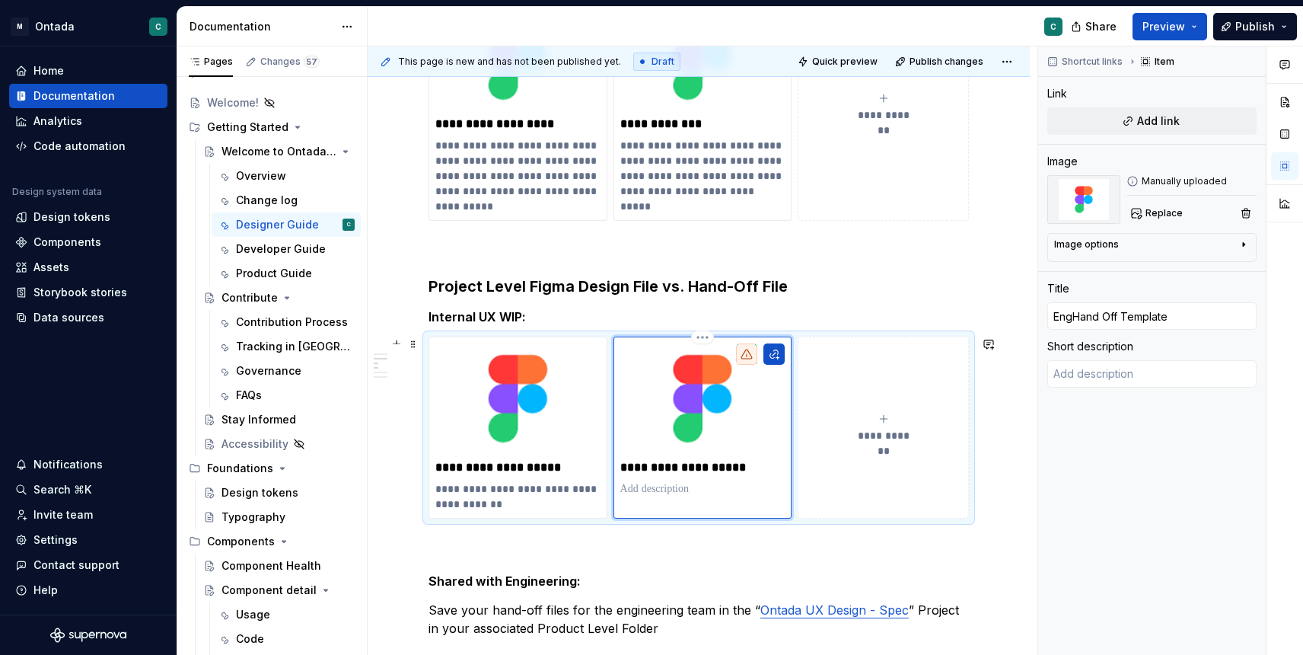
type input "EngiHand Off Template"
type textarea "*"
type input "EnginHand Off Template"
type textarea "*"
type input "EngineHand Off Template"
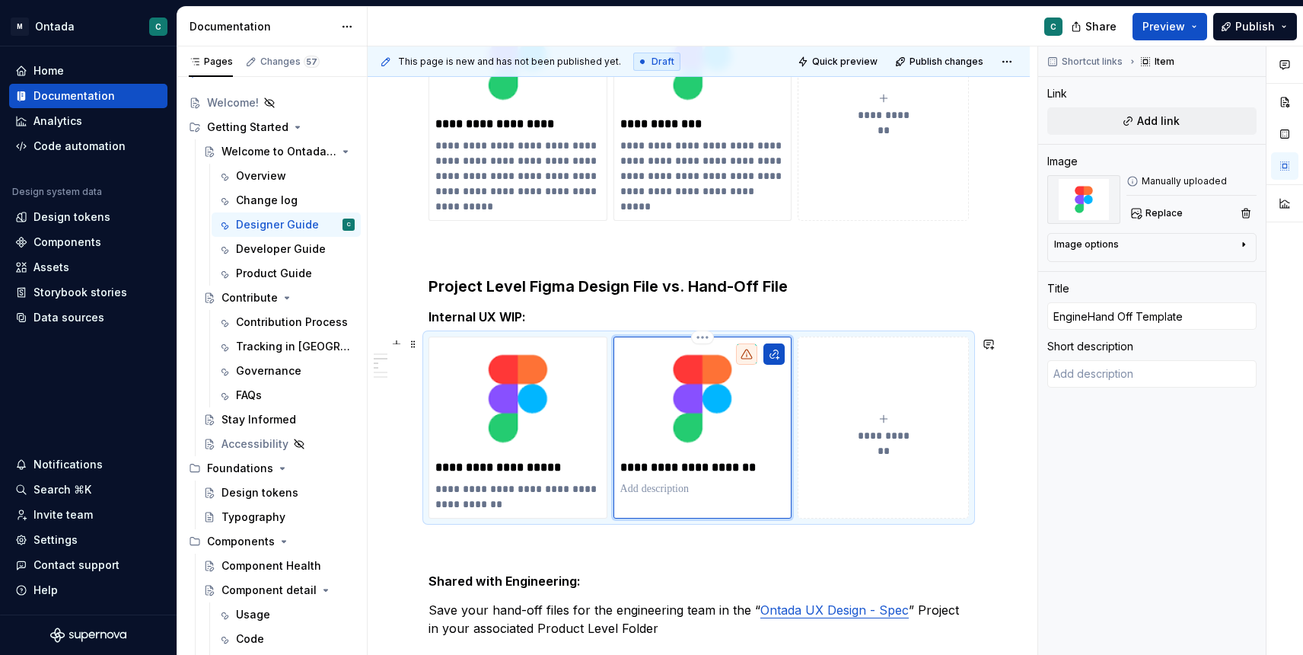
type textarea "*"
type input "EngineeHand Off Template"
type textarea "*"
type input "EngineerHand Off Template"
type textarea "*"
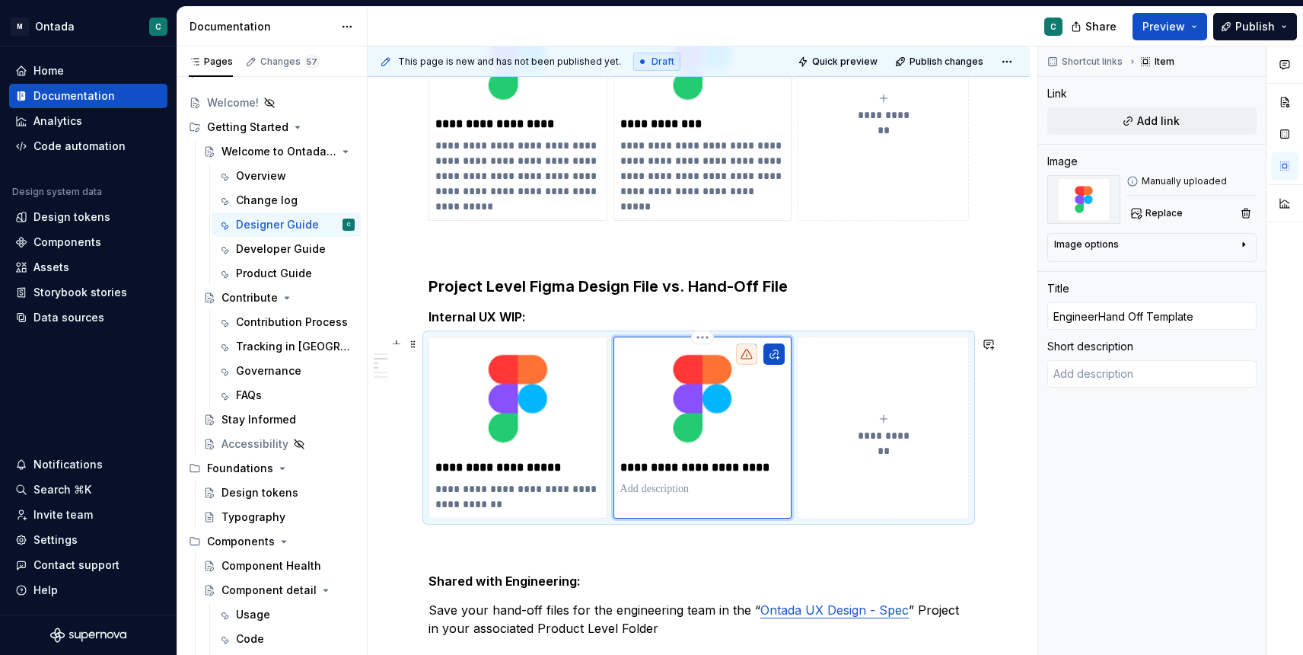
type input "EngineeriHand Off Template"
type textarea "*"
type input "EngineerinHand Off Template"
type textarea "*"
type input "EngineeringHand Off Template"
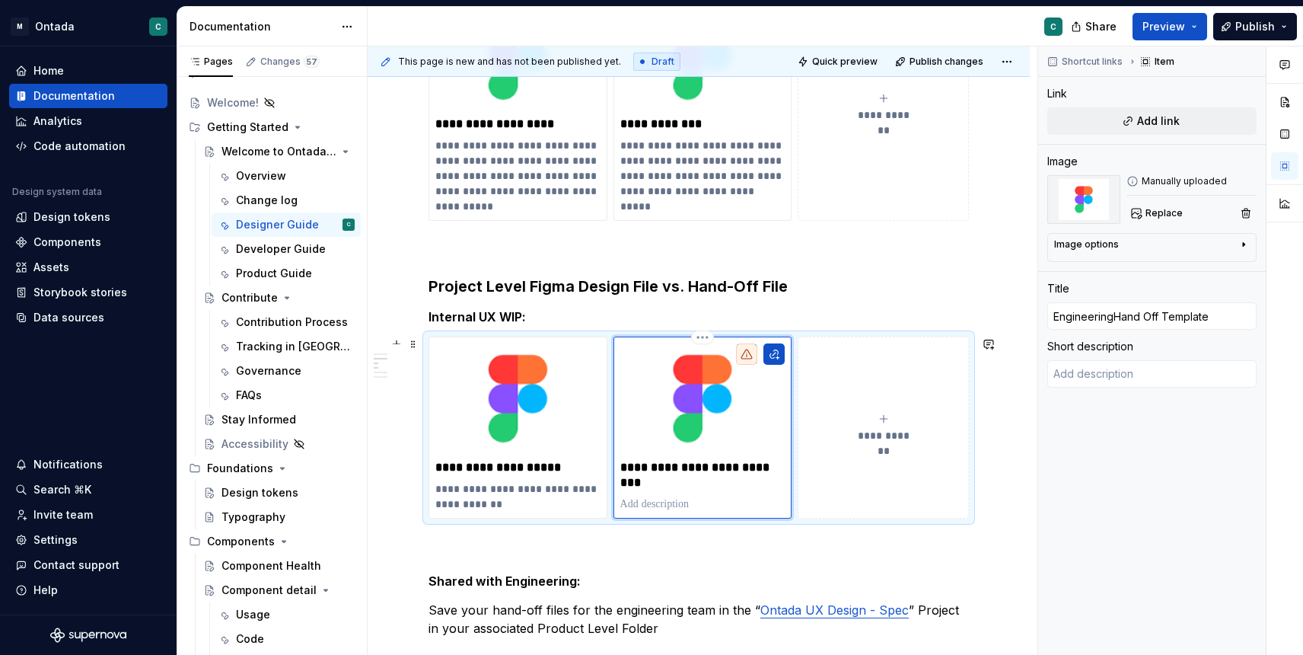
type textarea "*"
type input "Engineering Hand Off Template"
drag, startPoint x: 482, startPoint y: 468, endPoint x: 393, endPoint y: 463, distance: 89.2
click at [393, 463] on div "**********" at bounding box center [699, 562] width 662 height 1607
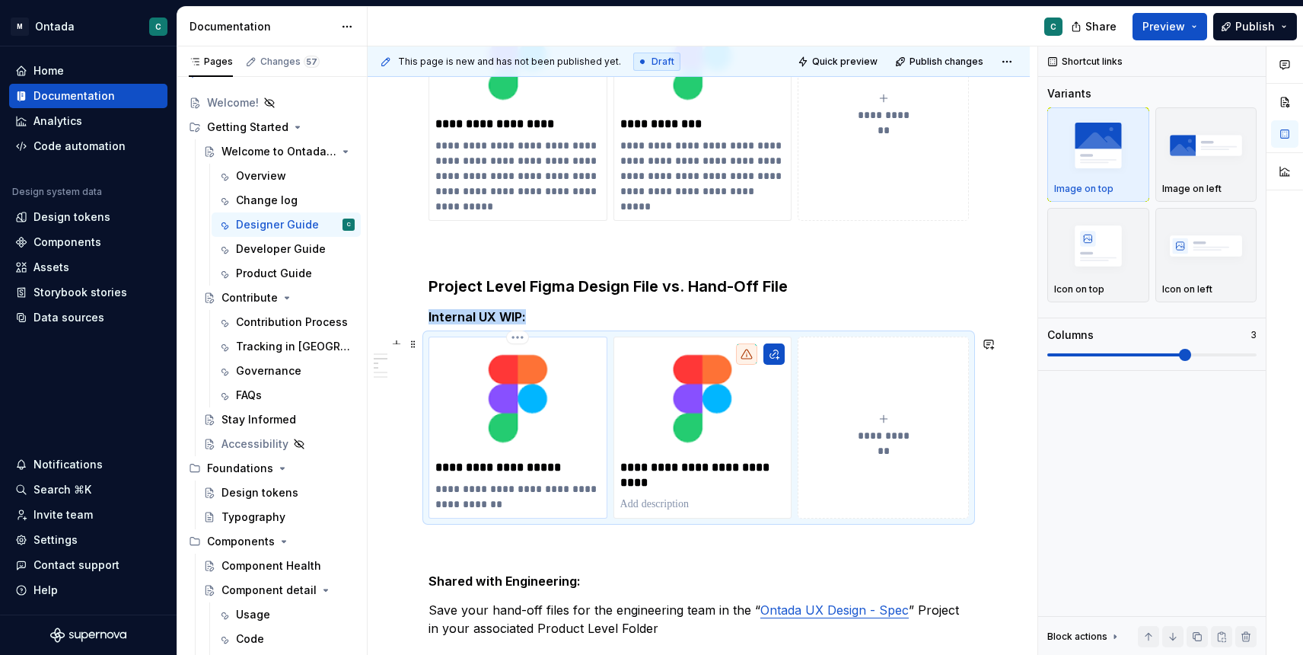
click at [484, 468] on p "**********" at bounding box center [517, 467] width 165 height 15
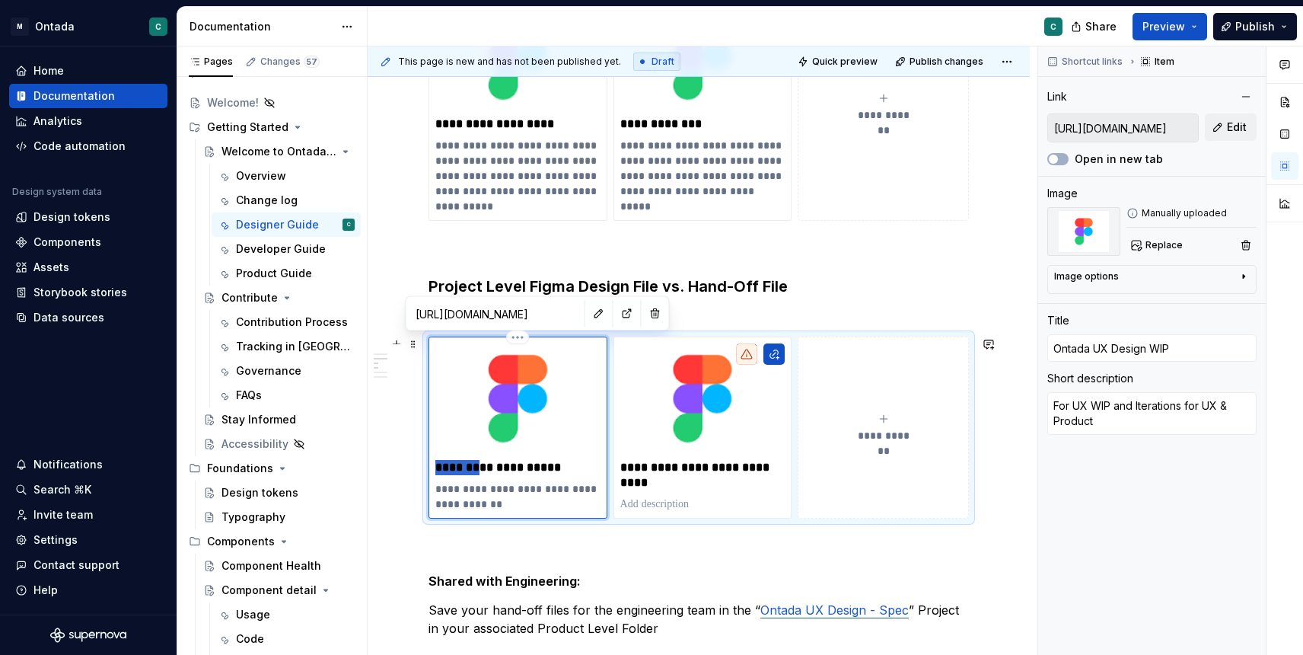
drag, startPoint x: 483, startPoint y: 470, endPoint x: 434, endPoint y: 467, distance: 48.8
click at [434, 467] on div "**********" at bounding box center [518, 426] width 179 height 181
type textarea "*"
type input "UX Design WIP"
click at [504, 465] on p "**********" at bounding box center [517, 467] width 165 height 15
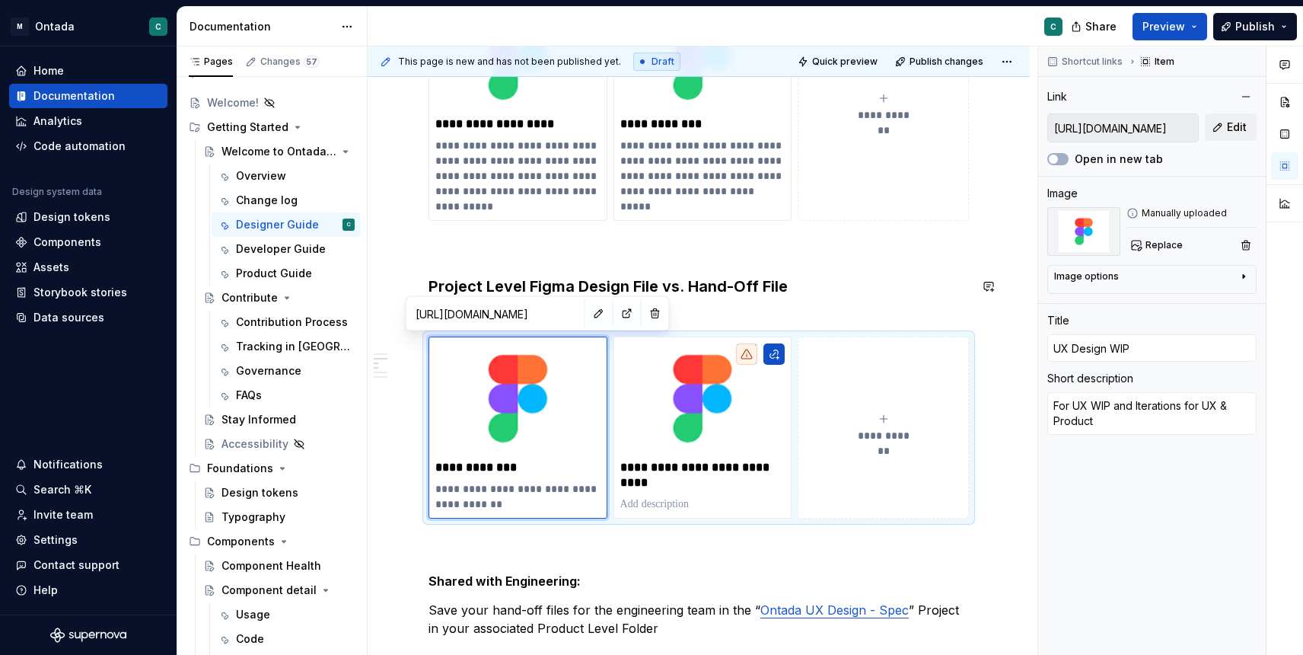
click at [834, 279] on h3 "Project Level Figma Design File vs. Hand-Off File" at bounding box center [699, 286] width 540 height 21
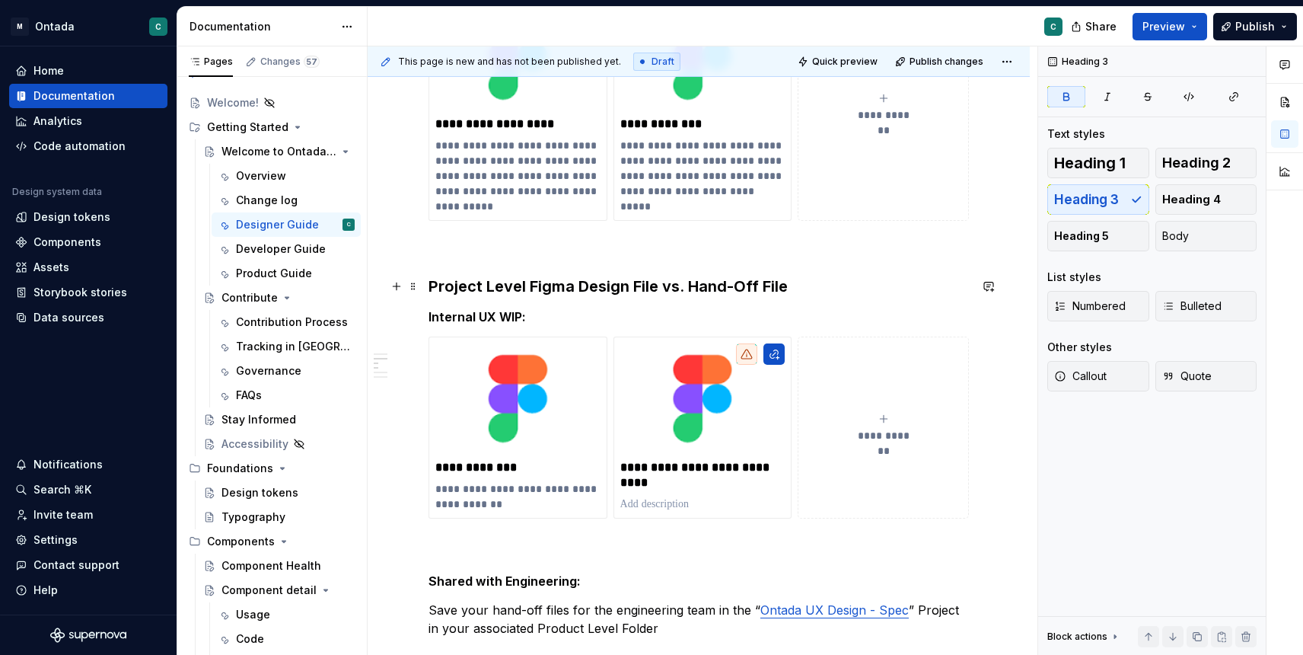
scroll to position [517, 0]
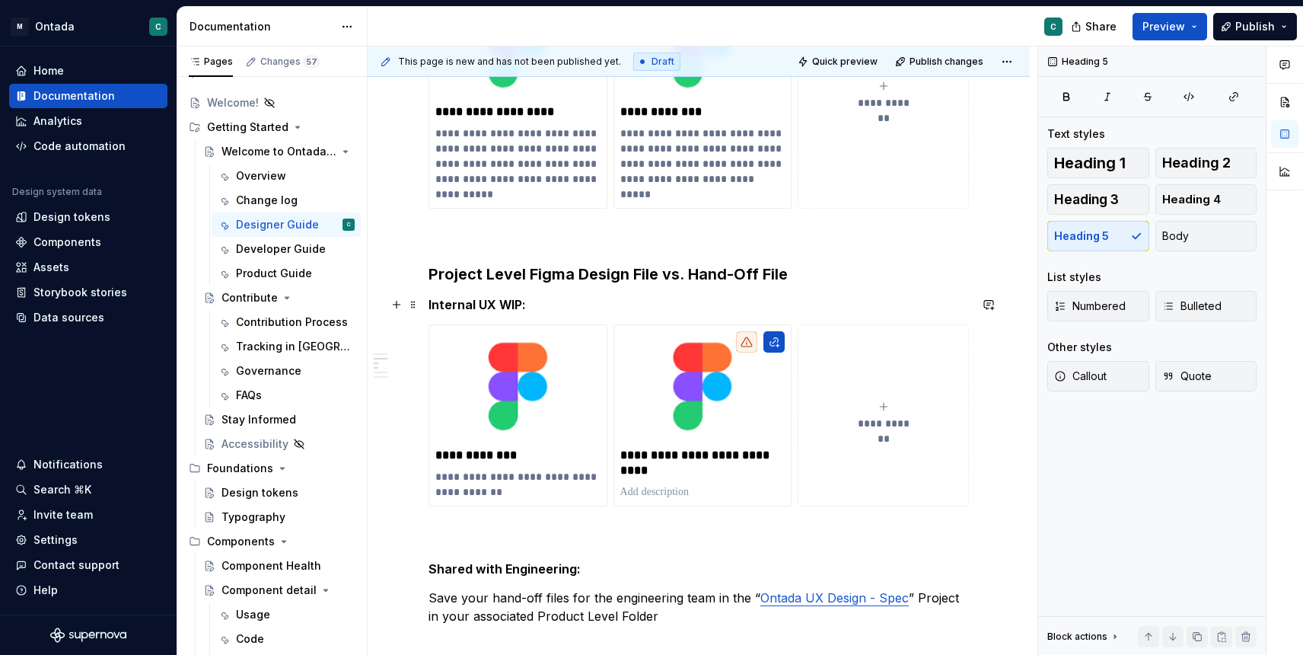
click at [560, 305] on h5 "Internal UX WIP:" at bounding box center [699, 304] width 540 height 15
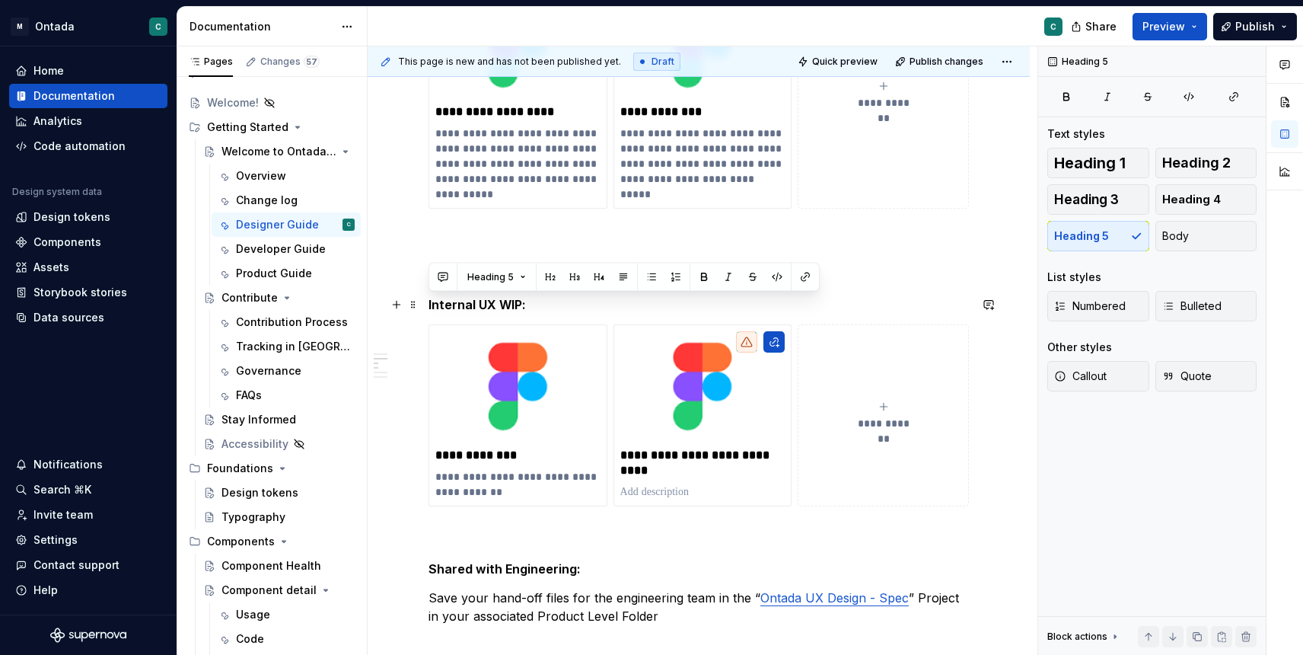
drag, startPoint x: 560, startPoint y: 305, endPoint x: 423, endPoint y: 298, distance: 137.2
click at [423, 298] on div "**********" at bounding box center [699, 550] width 662 height 1607
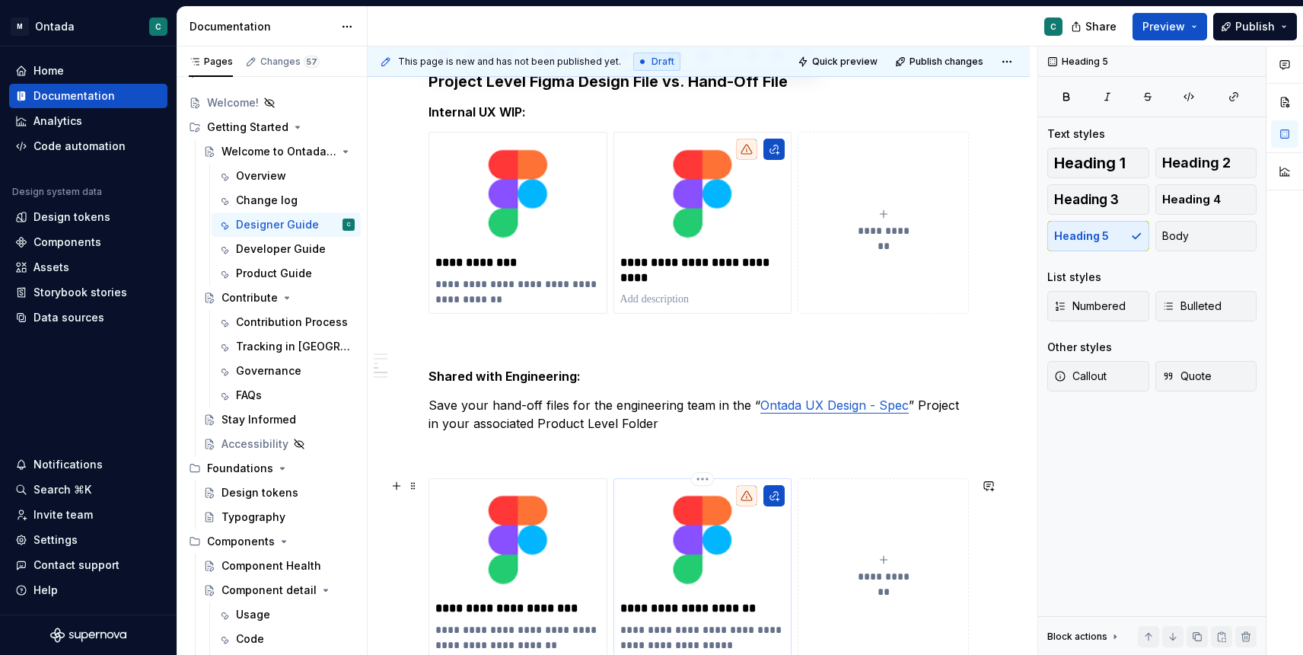
scroll to position [524, 0]
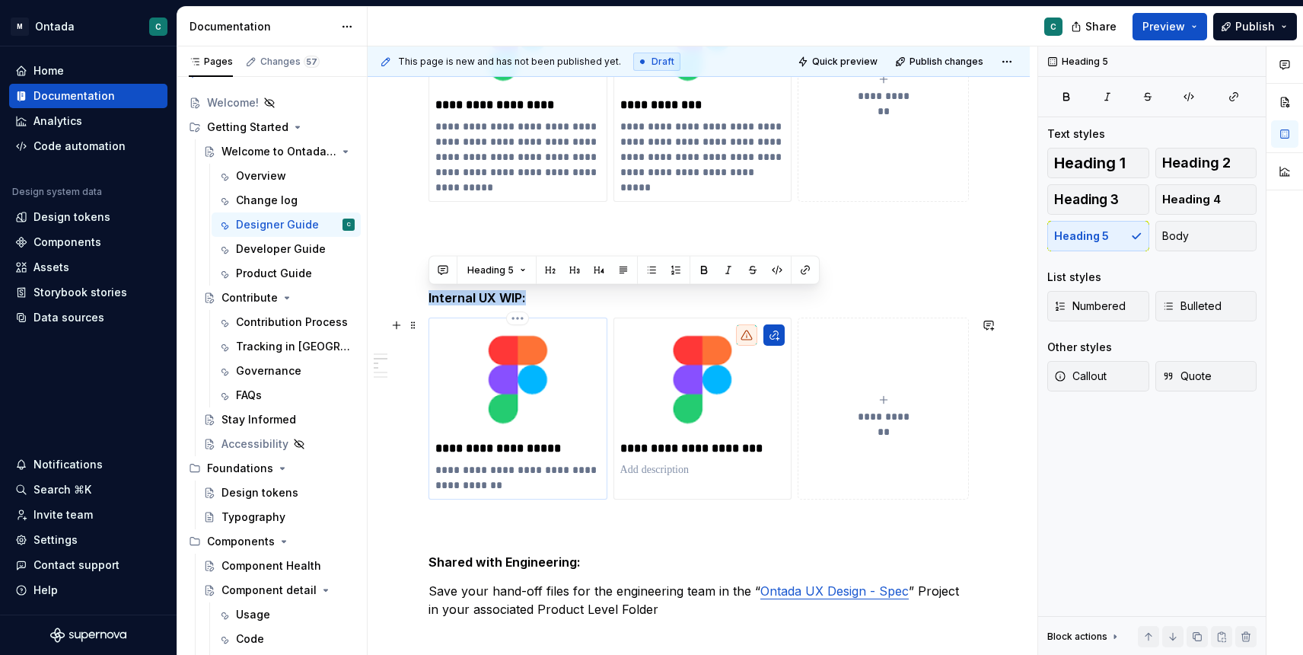
click at [534, 399] on img at bounding box center [517, 379] width 165 height 110
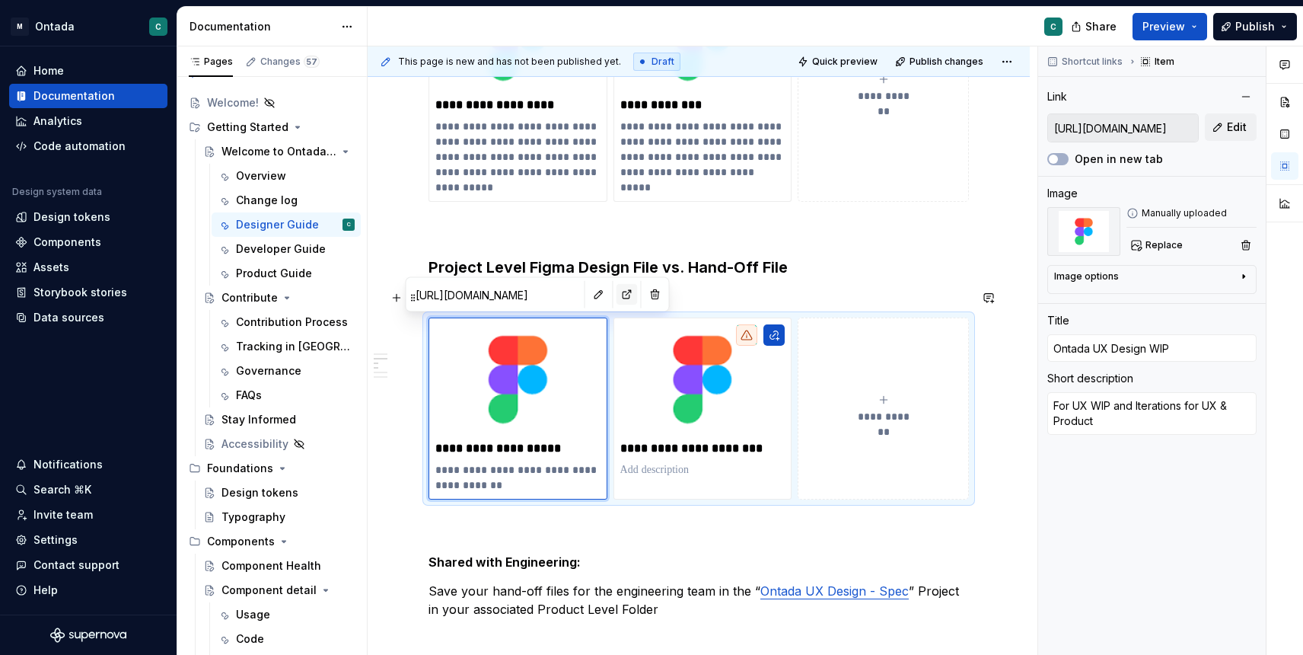
click at [617, 290] on button "button" at bounding box center [627, 294] width 21 height 21
click at [467, 449] on p "**********" at bounding box center [517, 448] width 165 height 15
drag, startPoint x: 545, startPoint y: 446, endPoint x: 571, endPoint y: 446, distance: 25.9
click at [571, 446] on p "**********" at bounding box center [517, 448] width 165 height 15
type textarea "*"
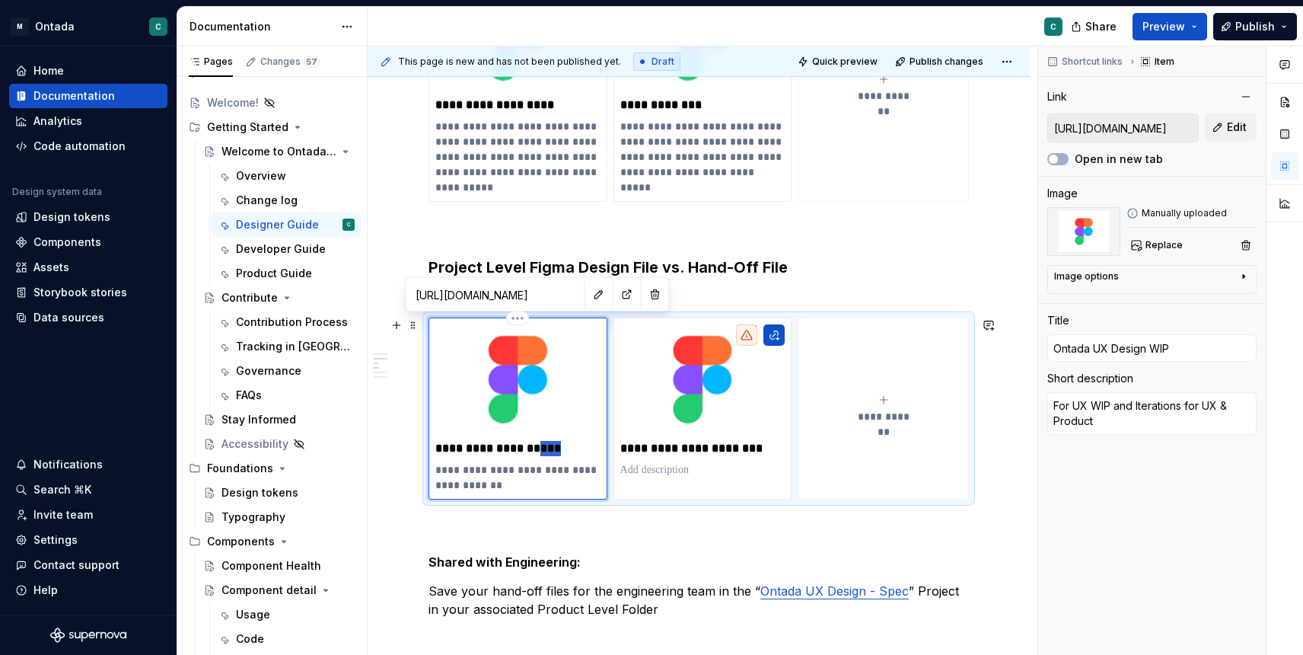
type input "Ontada UX Design"
type textarea "*"
type input "Ontada UX Design"
type textarea "*"
type input "Ontada UX Design"
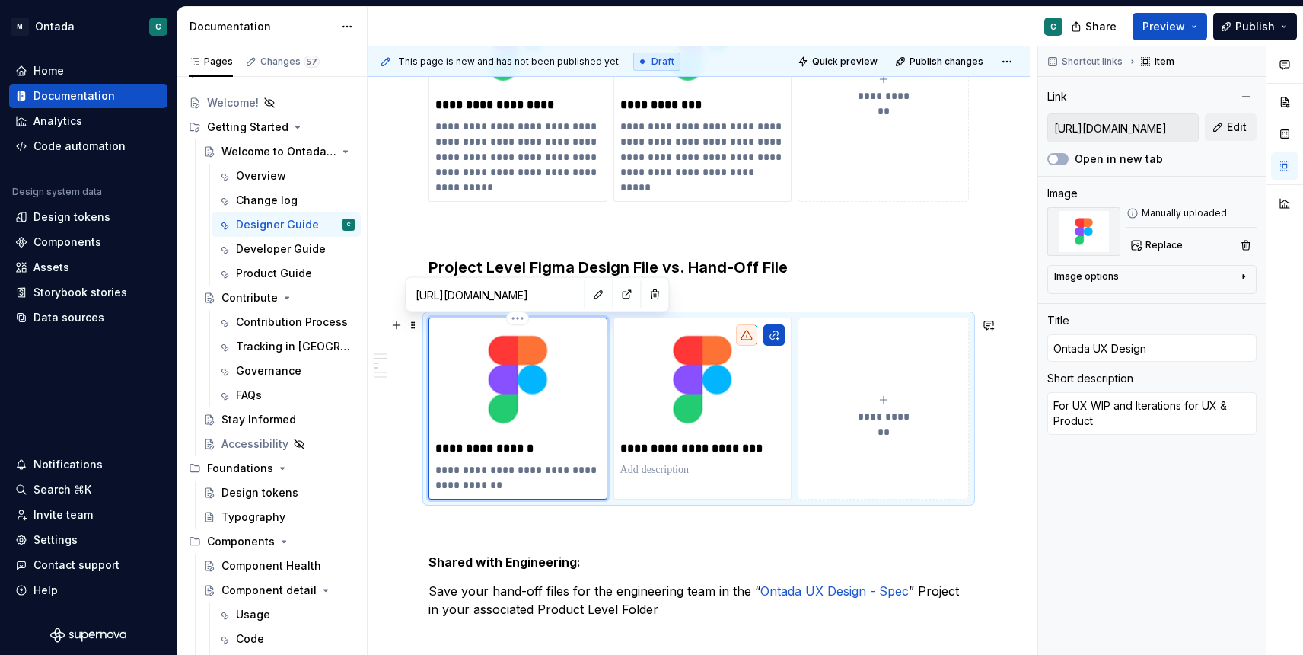
type textarea "*"
type input "Ontada UX Design P"
type textarea "*"
type input "Ontada UX Design Pr"
type textarea "*"
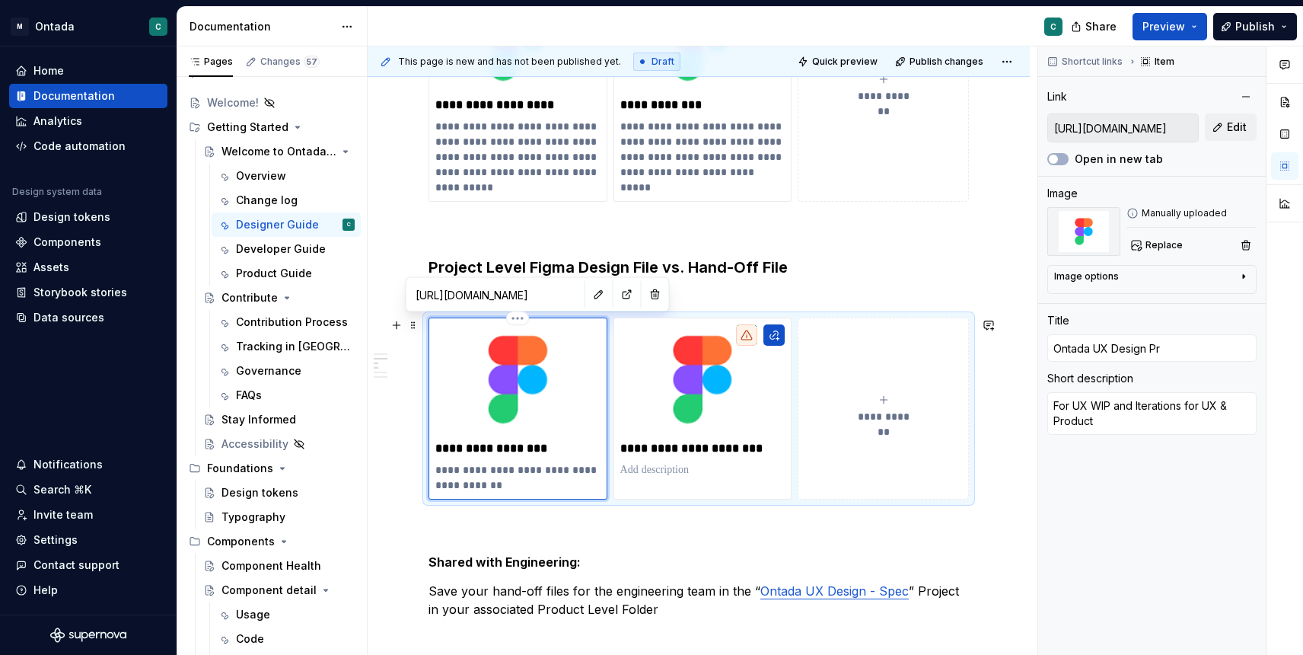
type input "Ontada UX Design Pro"
type textarea "*"
type input "Ontada UX Design Proj"
type textarea "*"
type input "Ontada UX Design Proje"
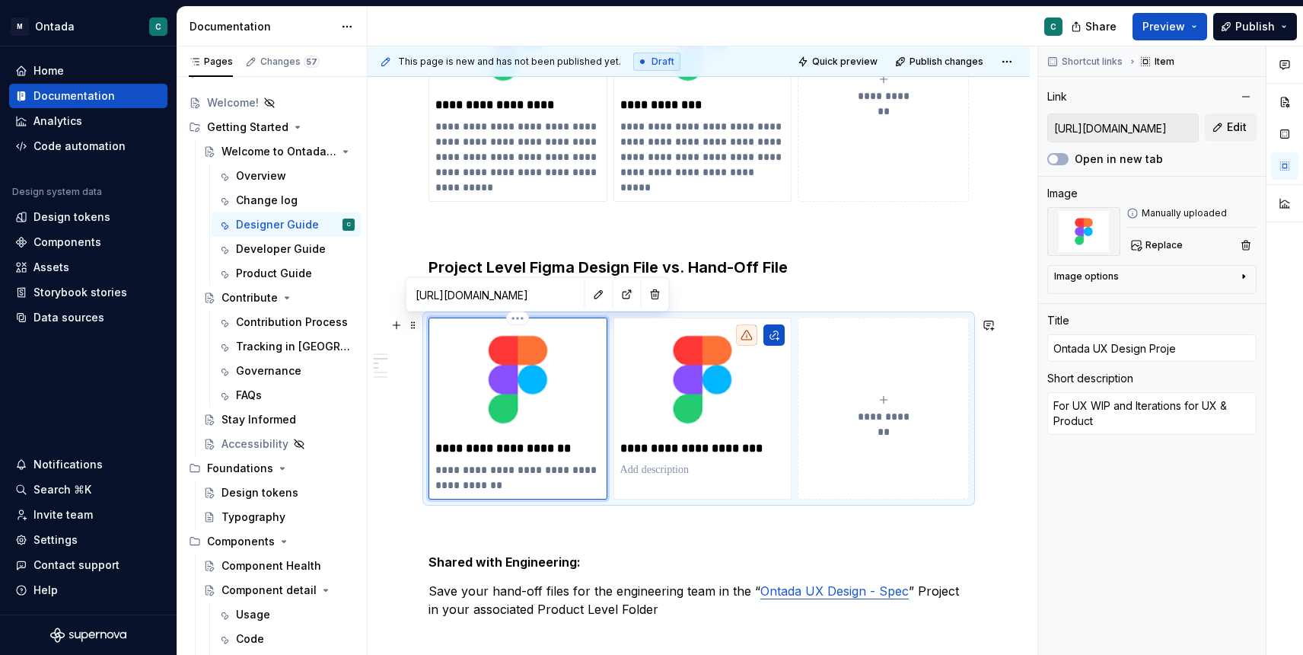
type textarea "*"
type input "Ontada UX Design Projec"
type textarea "*"
type input "Ontada UX Design Project"
click at [684, 454] on p "**********" at bounding box center [702, 448] width 165 height 15
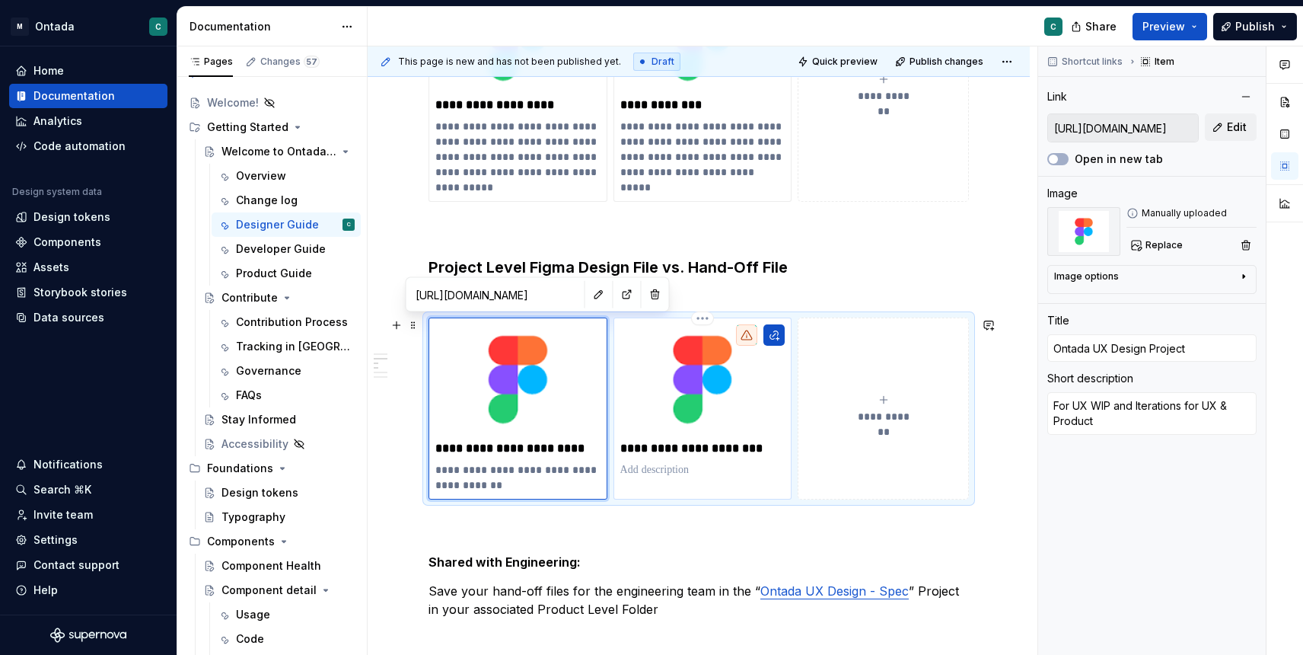
type textarea "*"
type input "WIP Figma File Template"
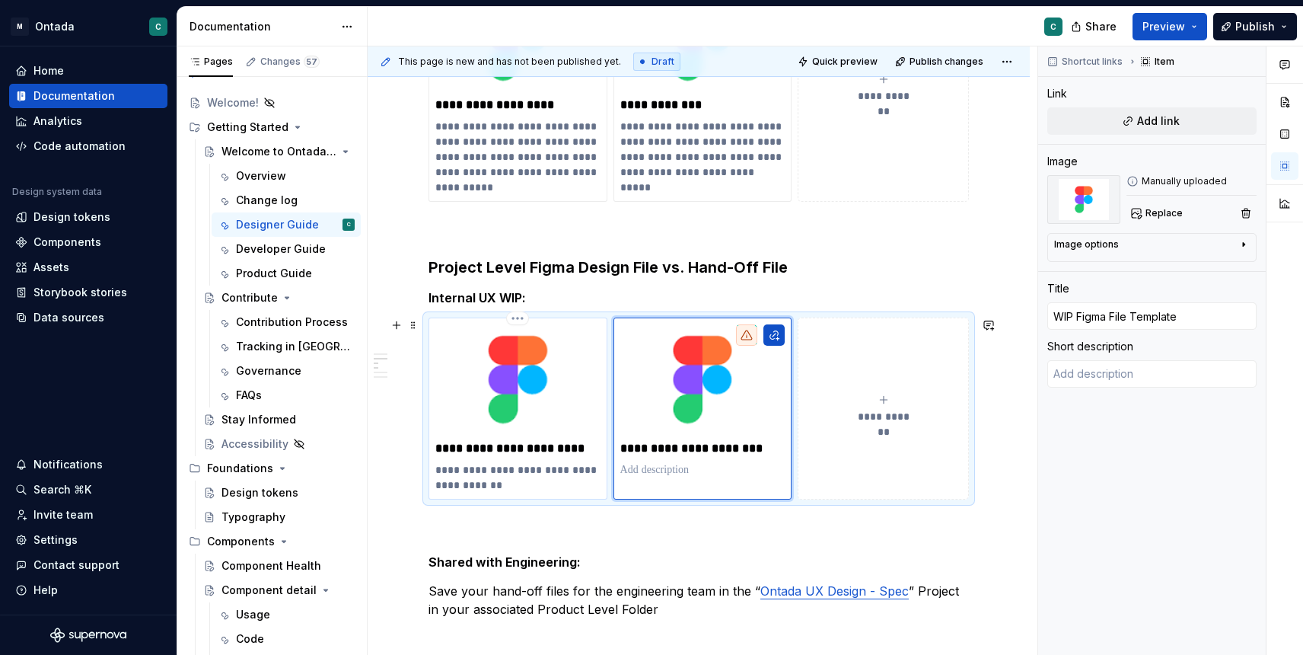
click at [437, 473] on p "**********" at bounding box center [517, 477] width 165 height 30
type textarea "*"
type input "Ontada UX Design Project"
type textarea "For UX WIP and Iterations for UX & Product"
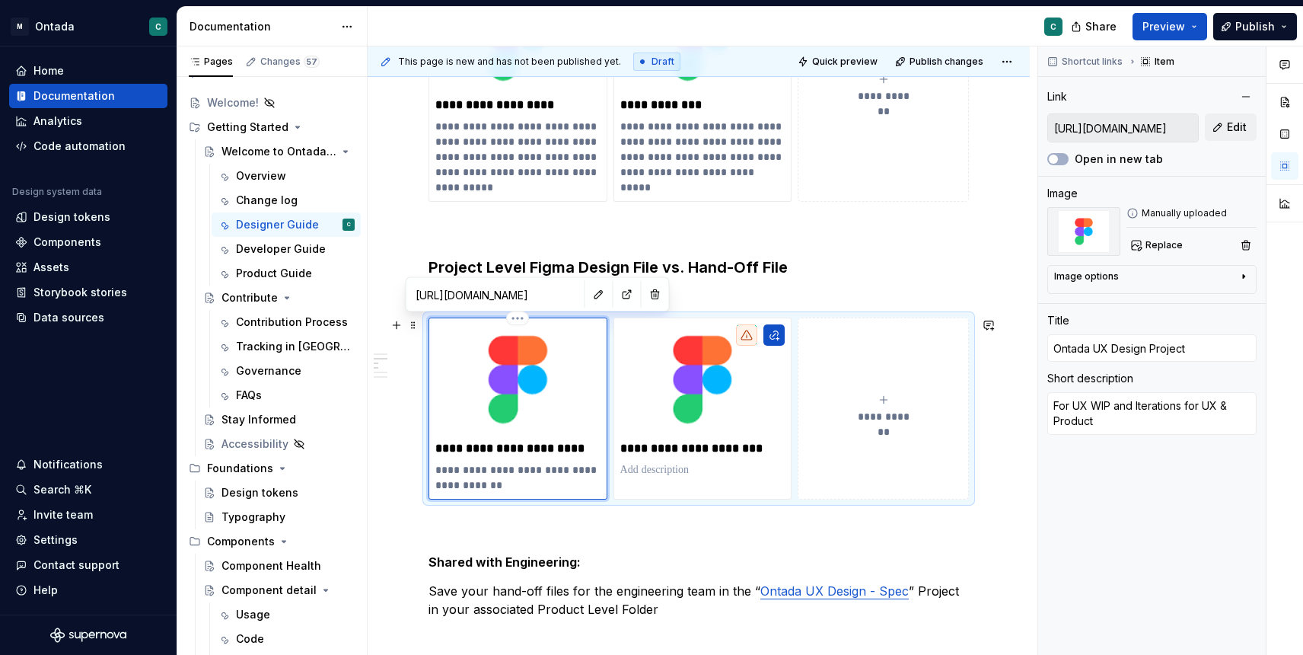
type textarea "*"
type textarea "PFor UX WIP and Iterations for UX & Product"
type textarea "*"
type textarea "PrFor UX WIP and Iterations for UX & Product"
type textarea "*"
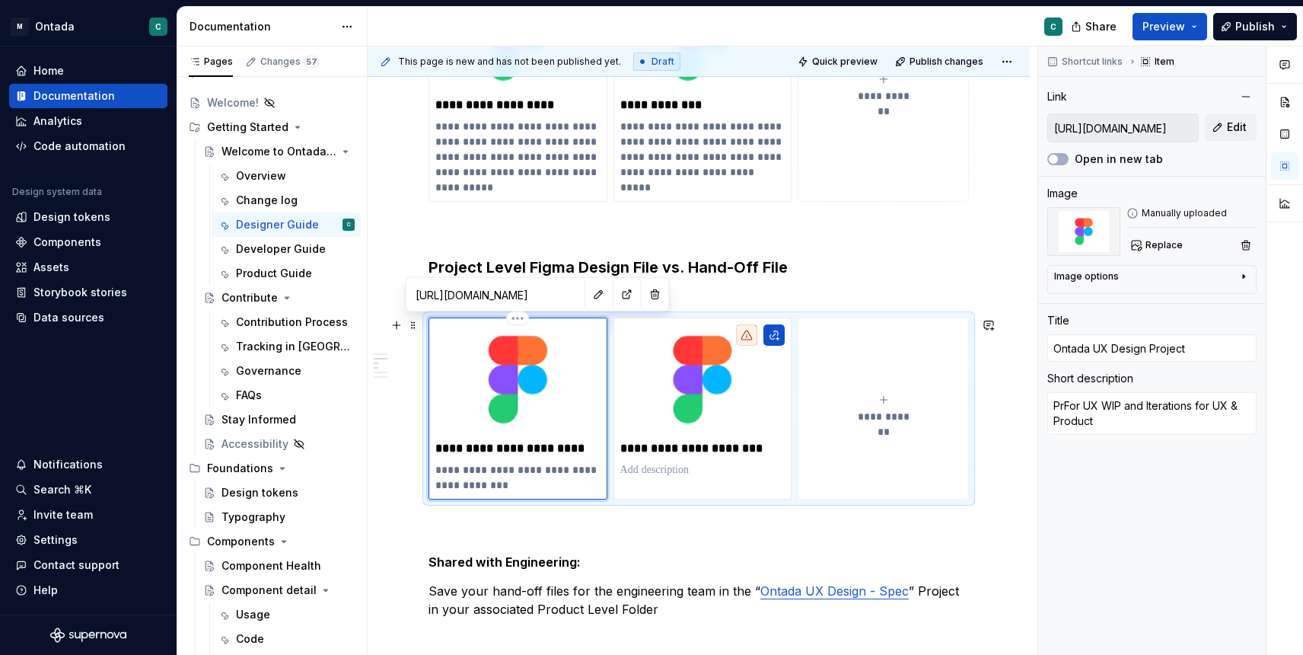
type textarea "ProFor UX WIP and Iterations for UX & Product"
type textarea "*"
type textarea "ProjFor UX WIP and Iterations for UX & Product"
type textarea "*"
type textarea "ProjeFor UX WIP and Iterations for UX & Product"
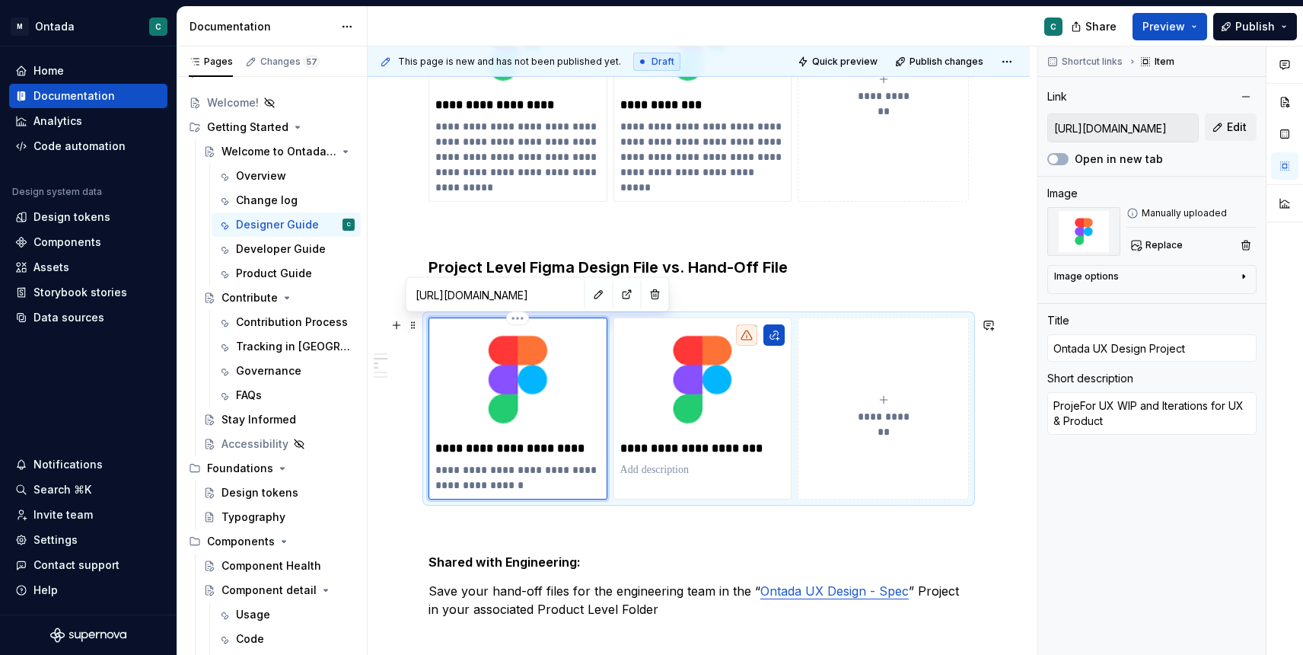
type textarea "*"
type textarea "ProjecFor UX WIP and Iterations for UX & Product"
type textarea "*"
type textarea "ProjectFor UX WIP and Iterations for UX & Product"
type textarea "*"
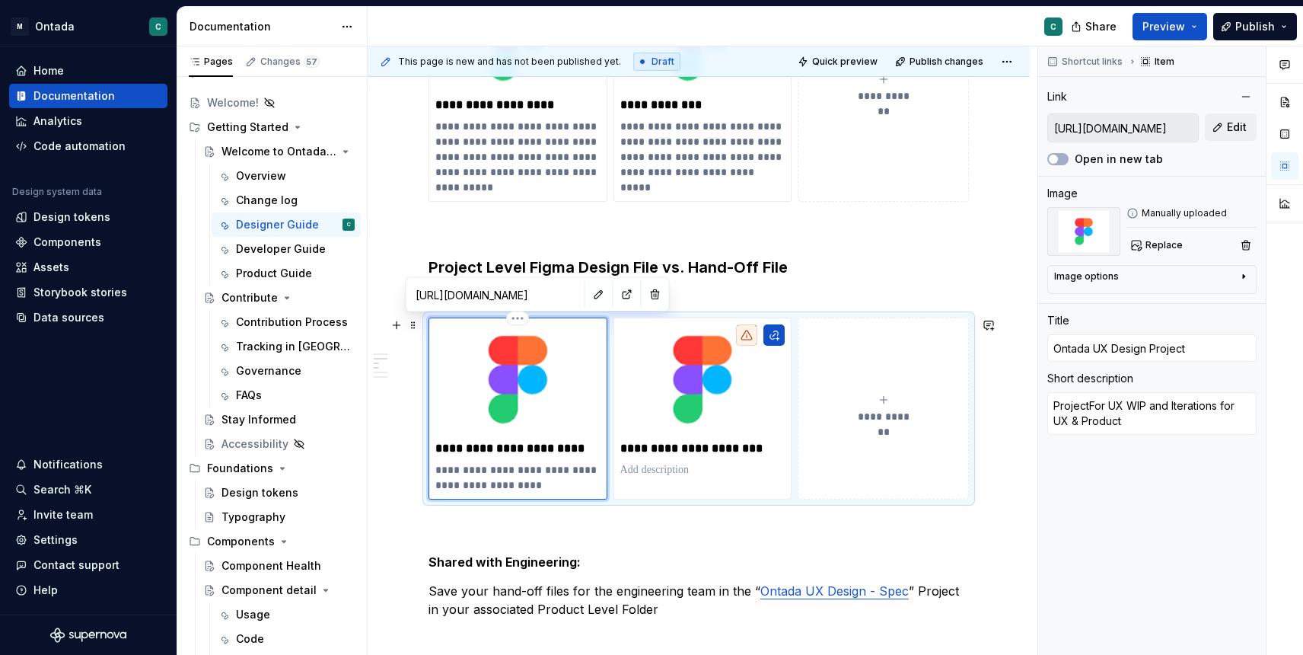
type textarea "Project For UX WIP and Iterations for UX & Product"
type textarea "*"
type textarea "Project LFor UX WIP and Iterations for UX & Product"
type textarea "*"
type textarea "Project [PERSON_NAME] UX WIP and Iterations for UX & Product"
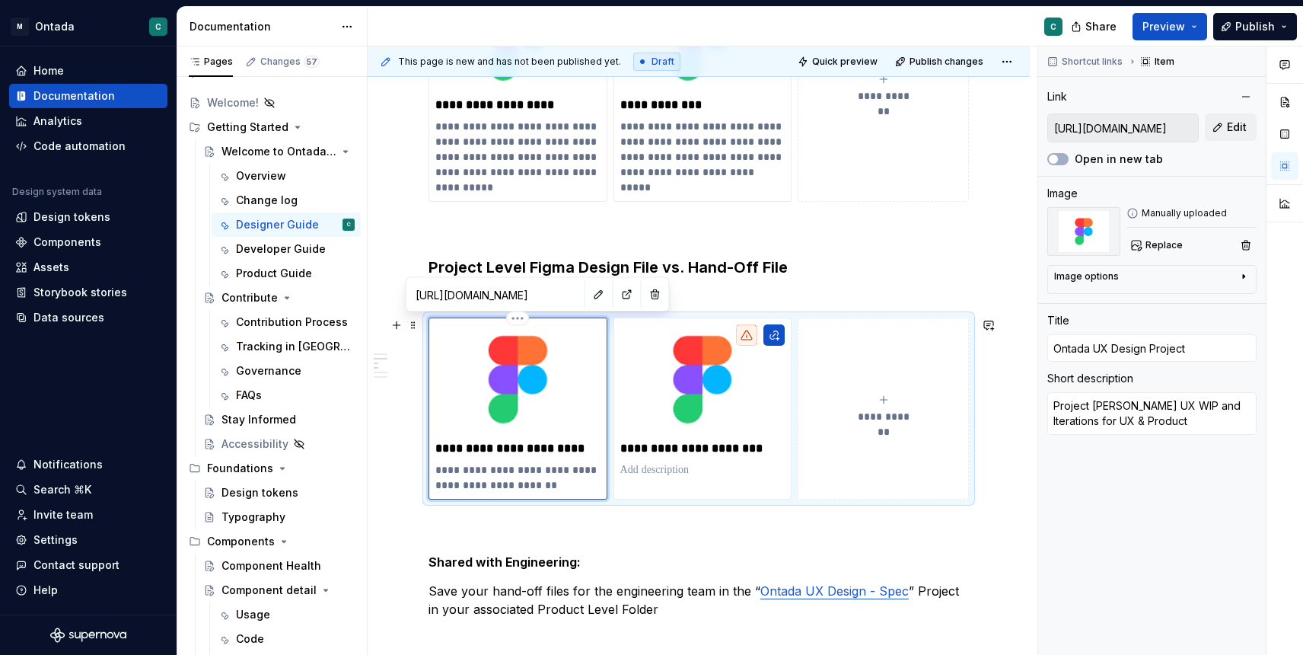
type textarea "*"
type textarea "Project LevFor UX WIP and Iterations for UX & Product"
type textarea "*"
type textarea "Project LeveFor UX WIP and Iterations for UX & Product"
type textarea "*"
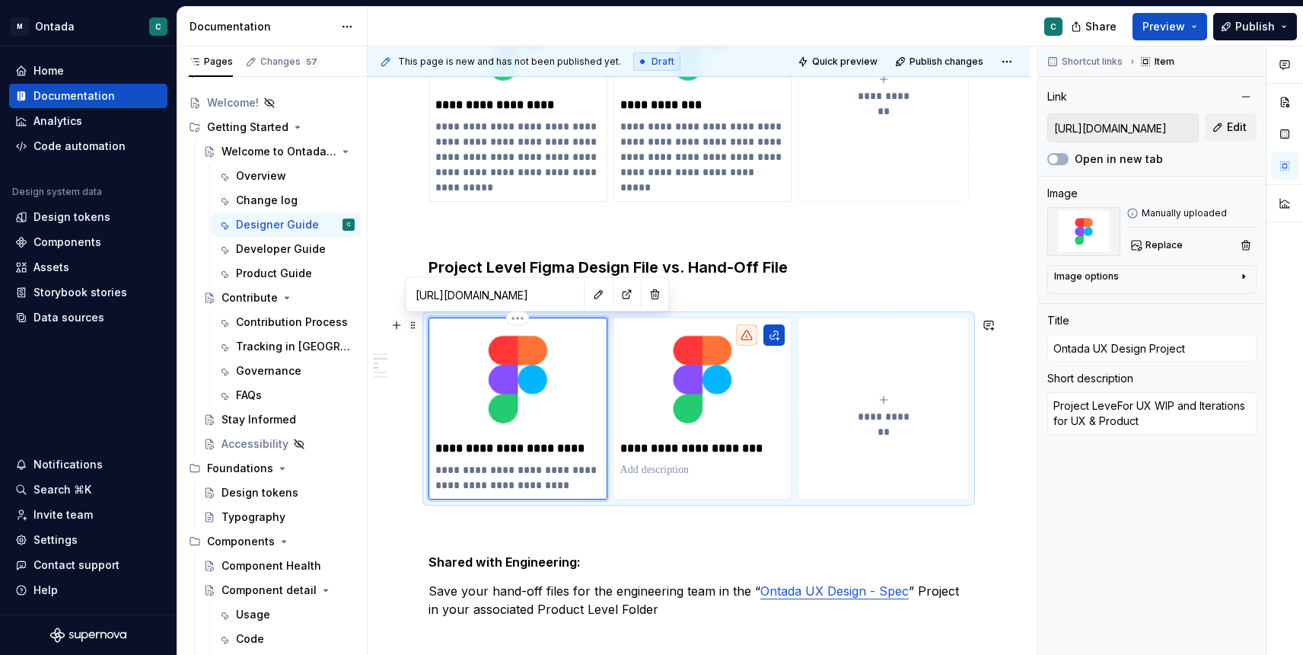
type textarea "Project LevelFor UX WIP and Iterations for UX & Product"
type textarea "*"
type textarea "Project Level For UX WIP and Iterations for UX & Product"
type textarea "*"
type textarea "Project Level FFor UX WIP and Iterations for UX & Product"
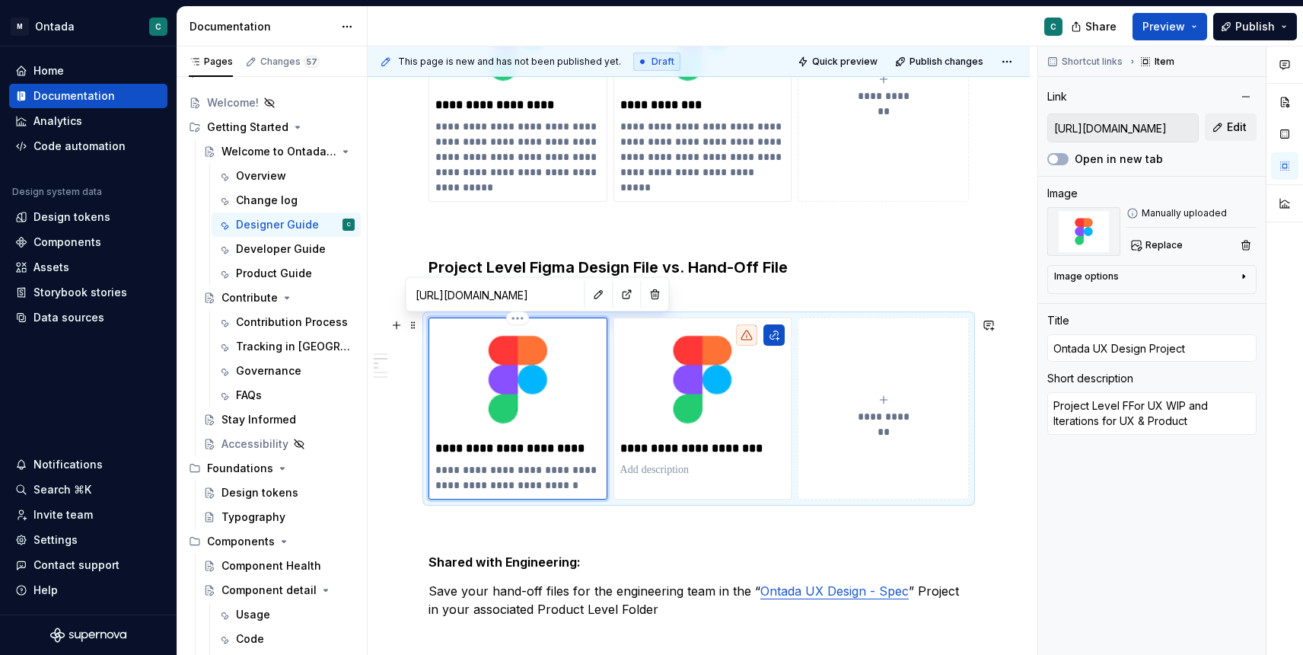
type textarea "*"
type textarea "Project Level FoFor UX WIP and Iterations for UX & Product"
type textarea "*"
type textarea "Project Level FolFor UX WIP and Iterations for UX & Product"
type textarea "*"
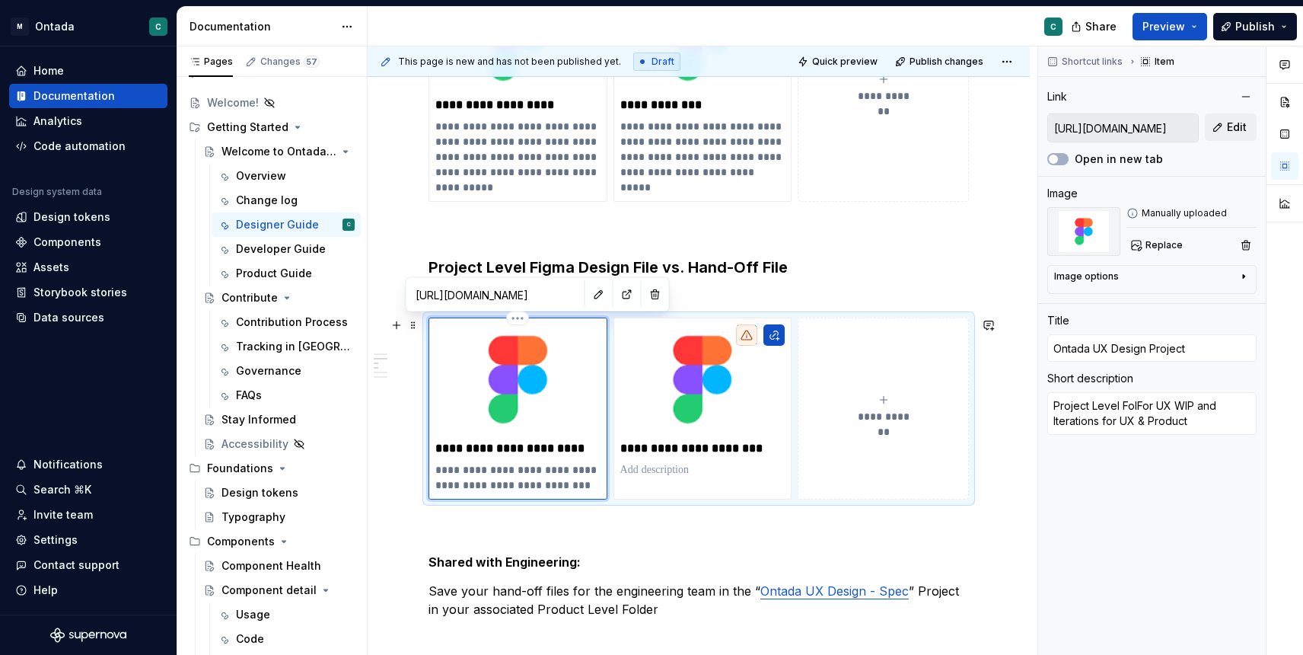
type textarea "Project Level FoldFor UX WIP and Iterations for UX & Product"
type textarea "*"
type textarea "Project Level FoldeFor UX WIP and Iterations for UX & Product"
type textarea "*"
type textarea "Project Level FolderFor UX WIP and Iterations for UX & Product"
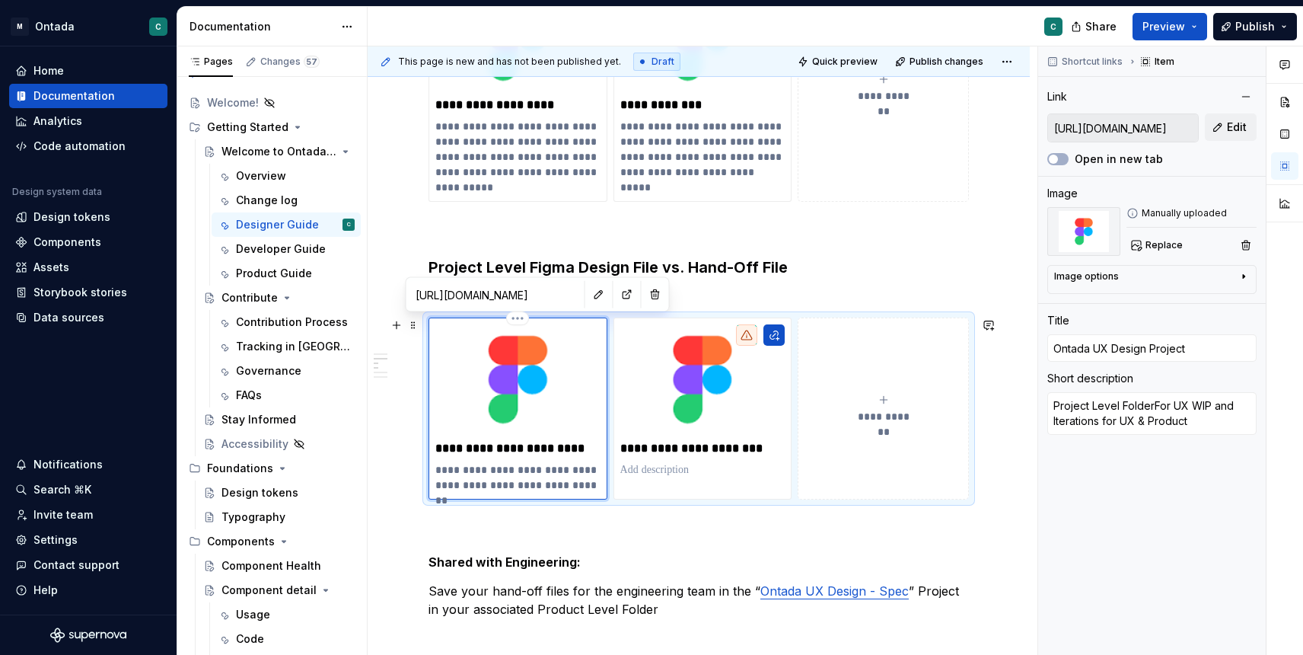
type textarea "*"
type textarea "Project Level Folder For UX WIP and Iterations for UX & Product"
type textarea "*"
type textarea "Project Level Folder or UX WIP and Iterations for UX & Product"
type textarea "*"
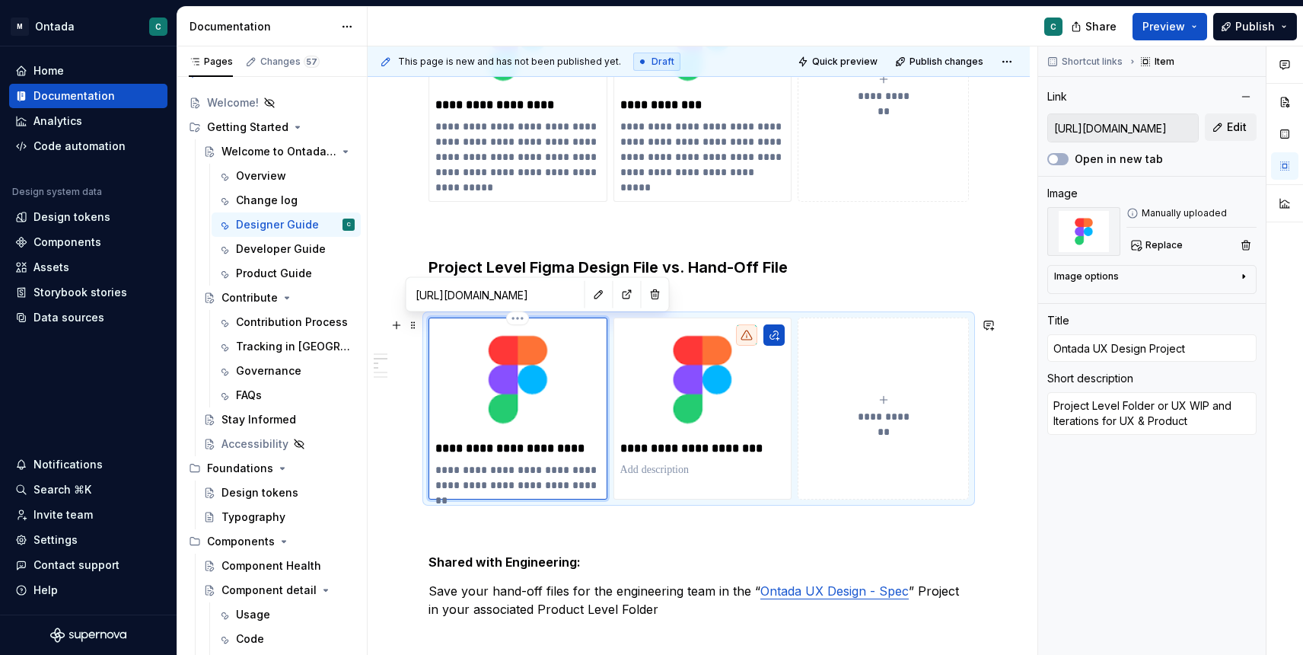
type textarea "Project Level Folder for UX WIP and Iterations for UX & Product"
click at [596, 486] on p "**********" at bounding box center [517, 477] width 165 height 30
type textarea "*"
type textarea "Project Level Folder for UX WIP and Iterations for UX & Product."
type textarea "*"
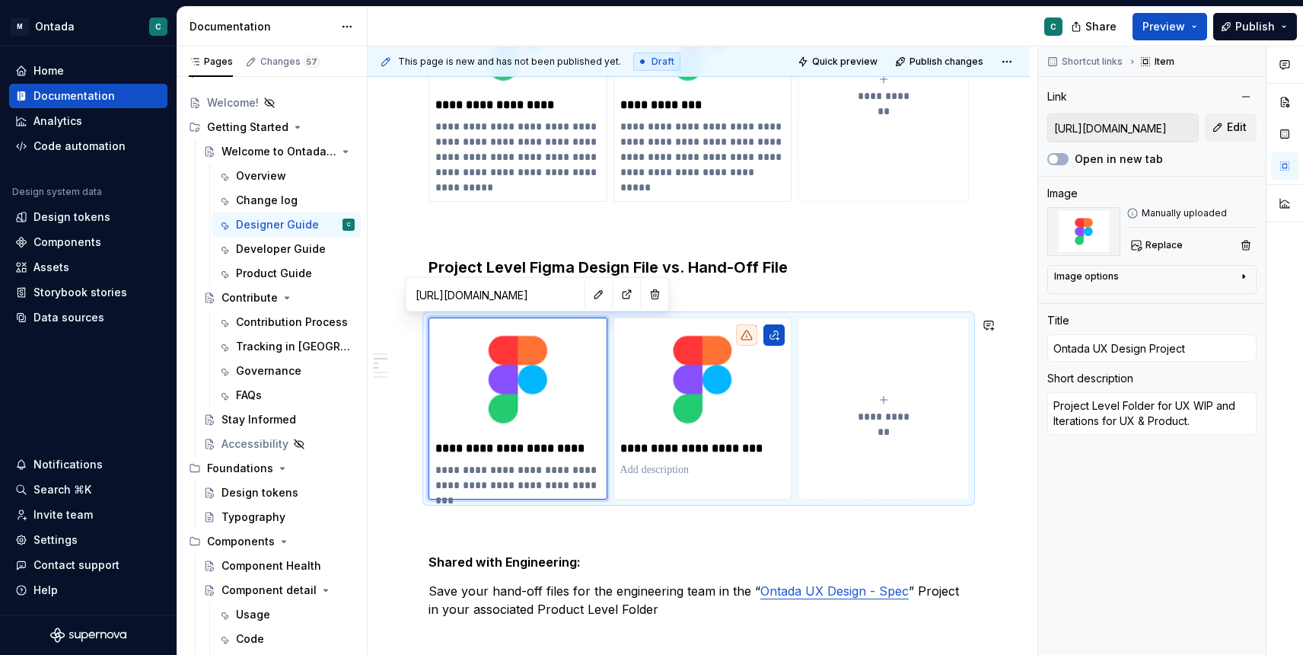
type textarea "Project Level Folder for UX WIP and Iterations for UX & Product."
type textarea "*"
type textarea "Project Level Folder for UX WIP and Iterations for UX & Product. T"
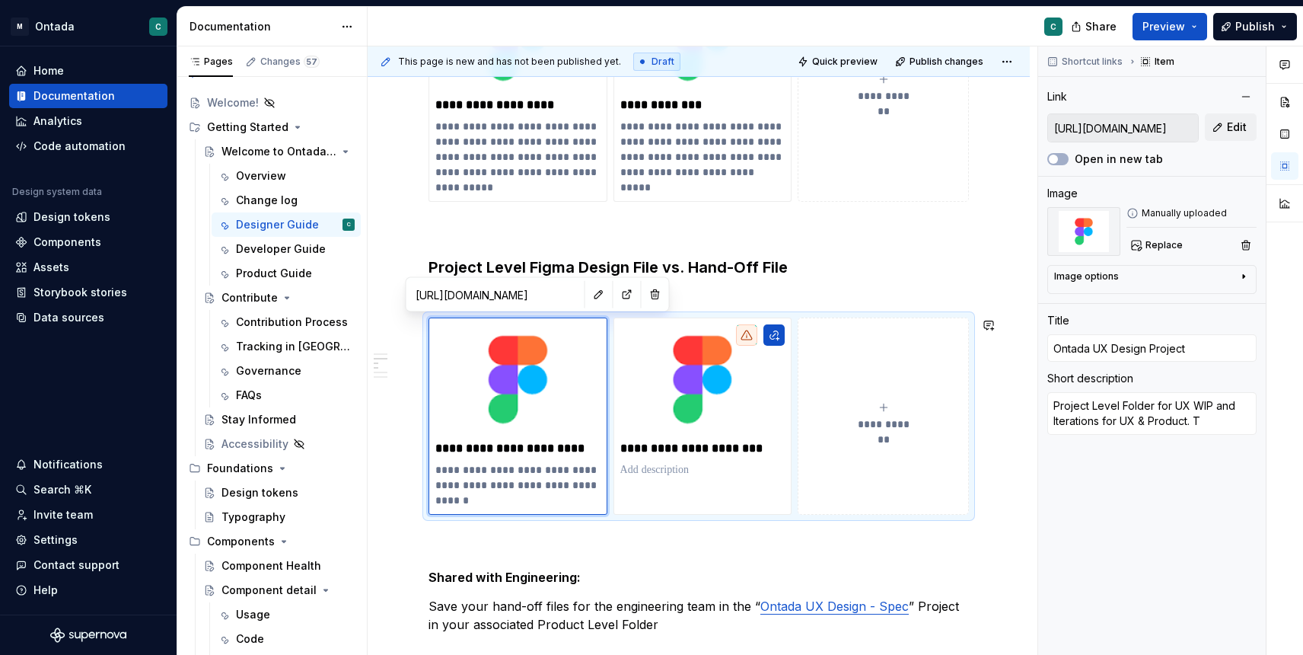
type textarea "*"
type textarea "Project Level Folder for UX WIP and Iterations for UX & Product. Th"
type textarea "*"
type textarea "Project Level Folder for UX WIP and Iterations for UX & Product. Thi"
type textarea "*"
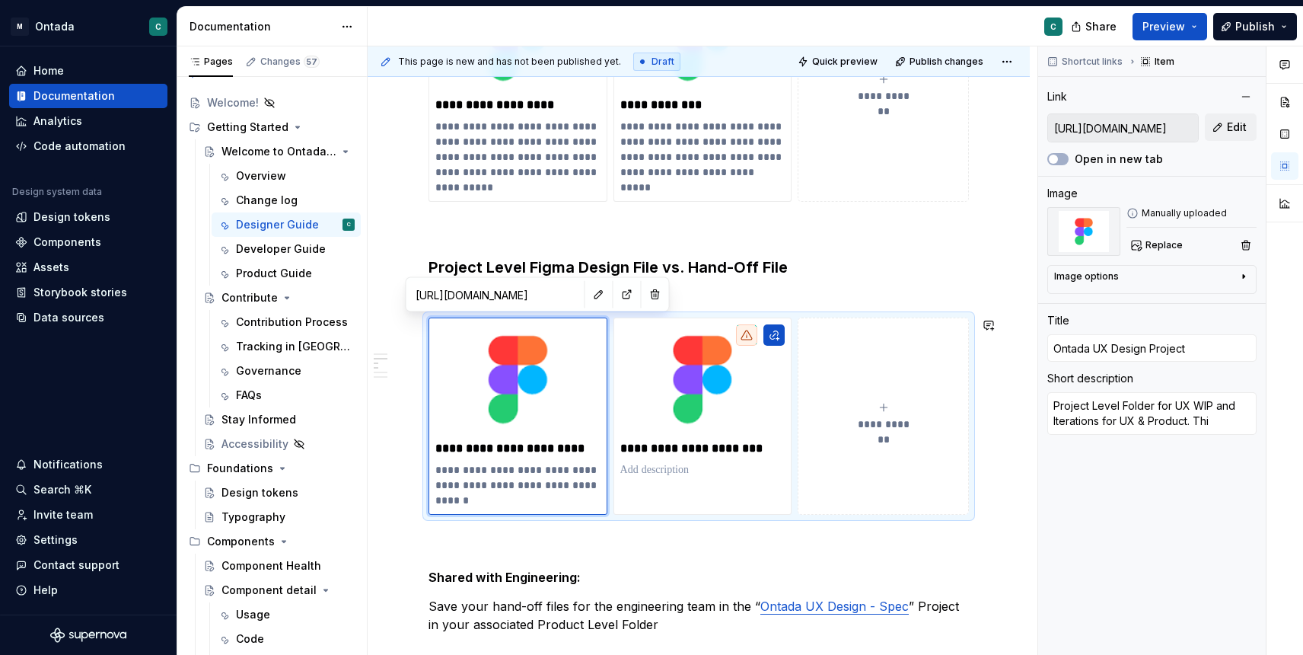
type textarea "Project Level Folder for UX WIP and Iterations for UX & Product. This"
type textarea "*"
type textarea "Project Level Folder for UX WIP and Iterations for UX & Product. This"
type textarea "*"
type textarea "Project Level Folder for UX WIP and Iterations for UX & Product. This f"
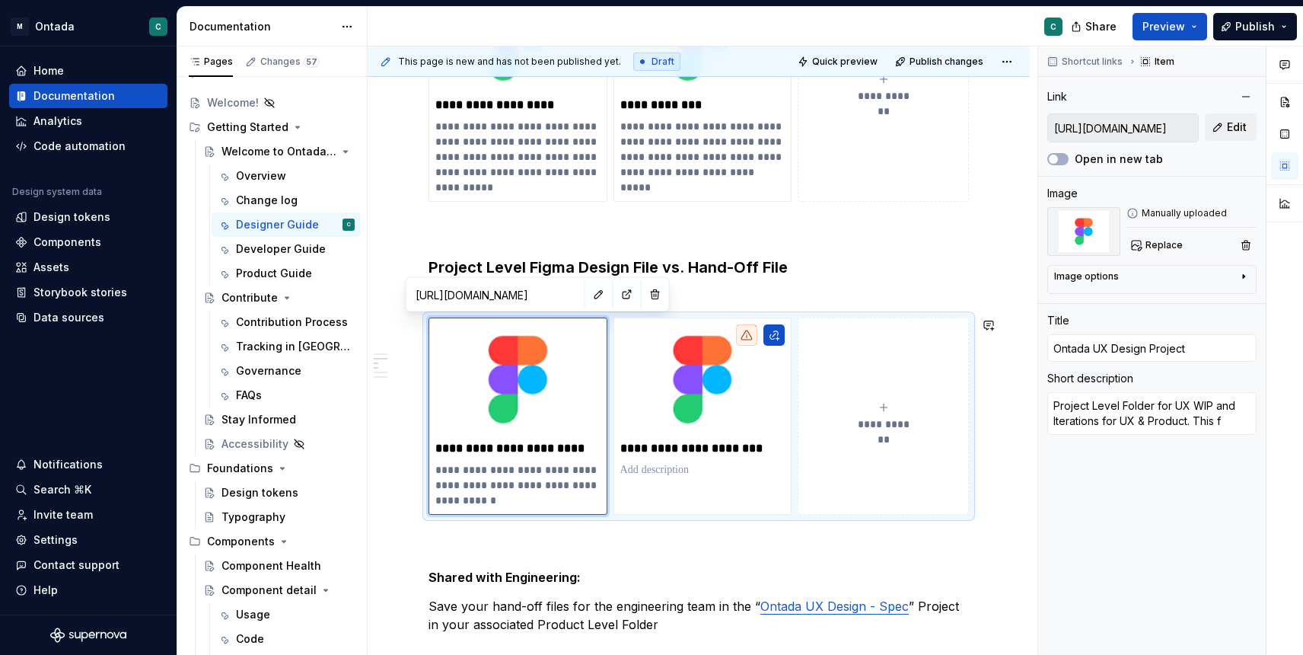
type textarea "*"
type textarea "Project Level Folder for UX WIP and Iterations for UX & Product. This fo"
type textarea "*"
type textarea "Project Level Folder for UX WIP and Iterations for UX & Product. This fol"
type textarea "*"
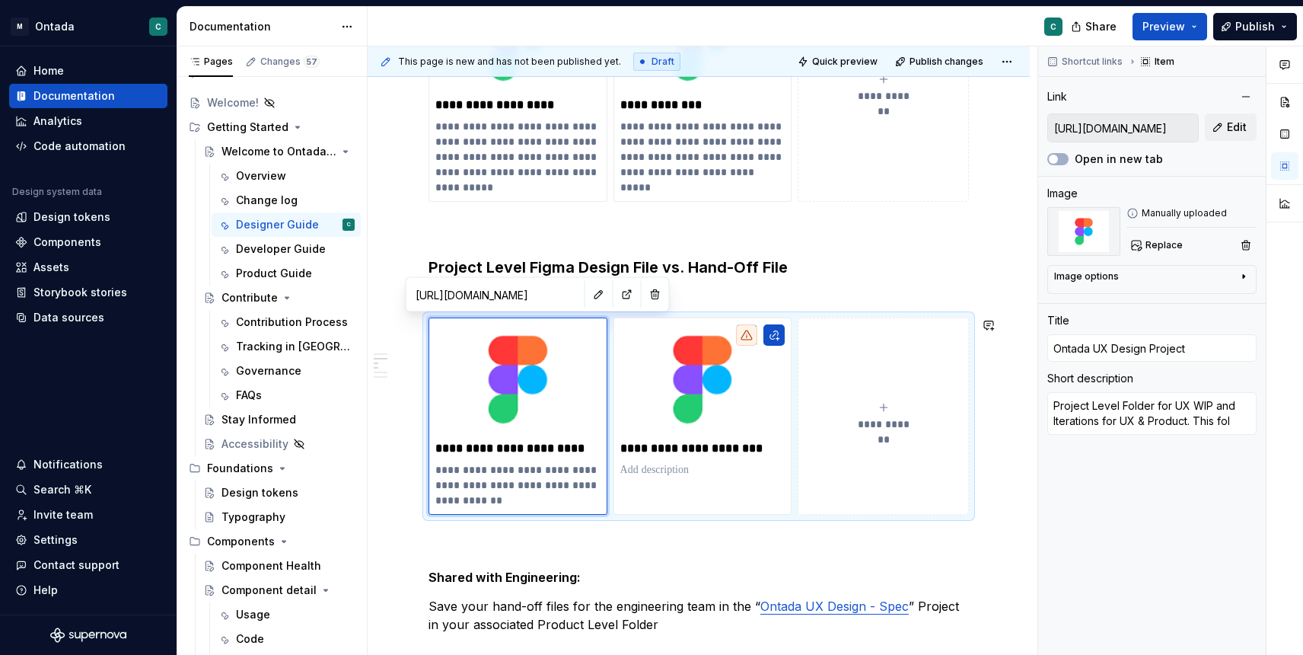
type textarea "Project Level Folder for UX WIP and Iterations for UX & Product. This fold"
type textarea "*"
type textarea "Project Level Folder for UX WIP and Iterations for UX & Product. This fol"
type textarea "*"
type textarea "Project Level Folder for UX WIP and Iterations for UX & Product. This fo"
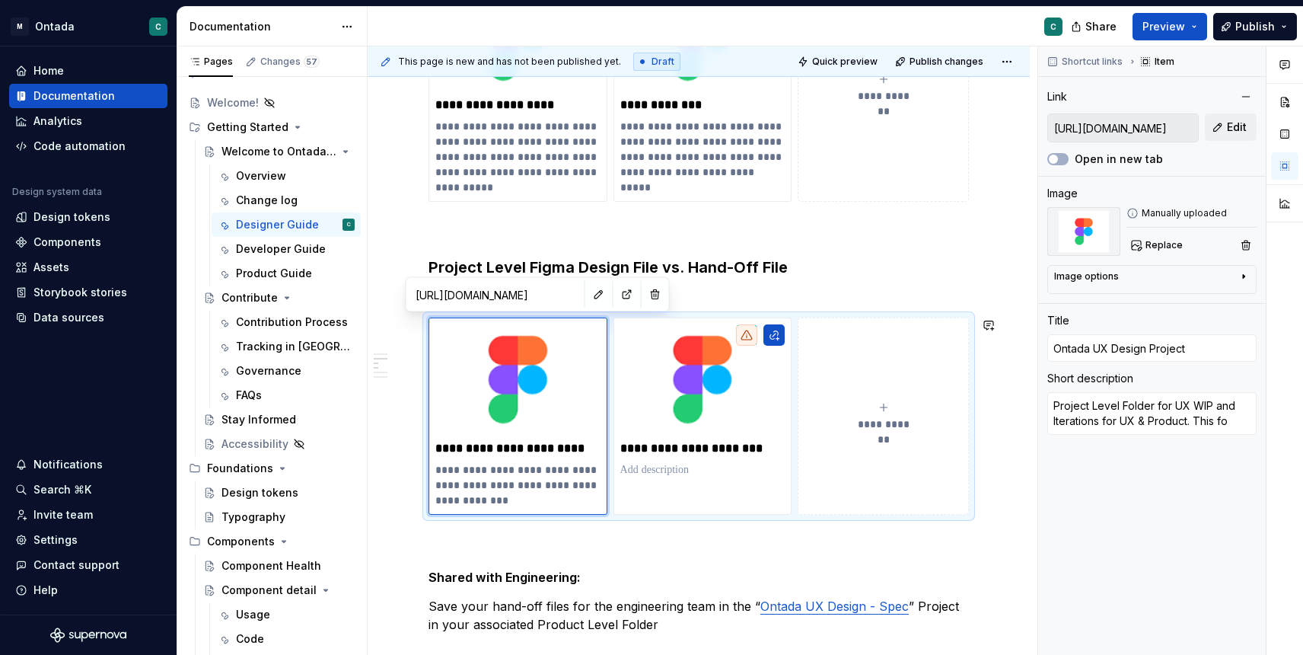
type textarea "*"
type textarea "Project Level Folder for UX WIP and Iterations for UX & Product. This f"
type textarea "*"
type textarea "Project Level Folder for UX WIP and Iterations for UX & Product. This"
type textarea "*"
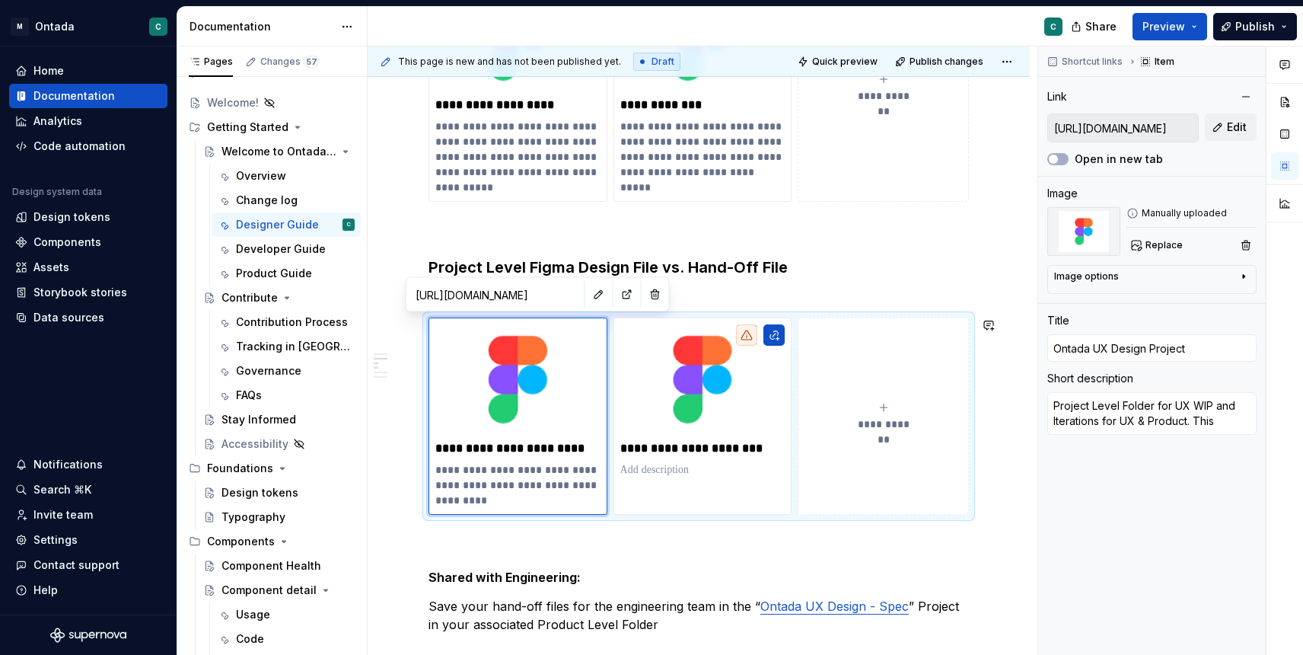
type textarea "Project Level Folder for UX WIP and Iterations for UX & Product. This"
type textarea "*"
type textarea "Project Level Folder for UX WIP and Iterations for UX & Product. Thi"
type textarea "*"
type textarea "Project Level Folder for UX WIP and Iterations for UX & Product. Th"
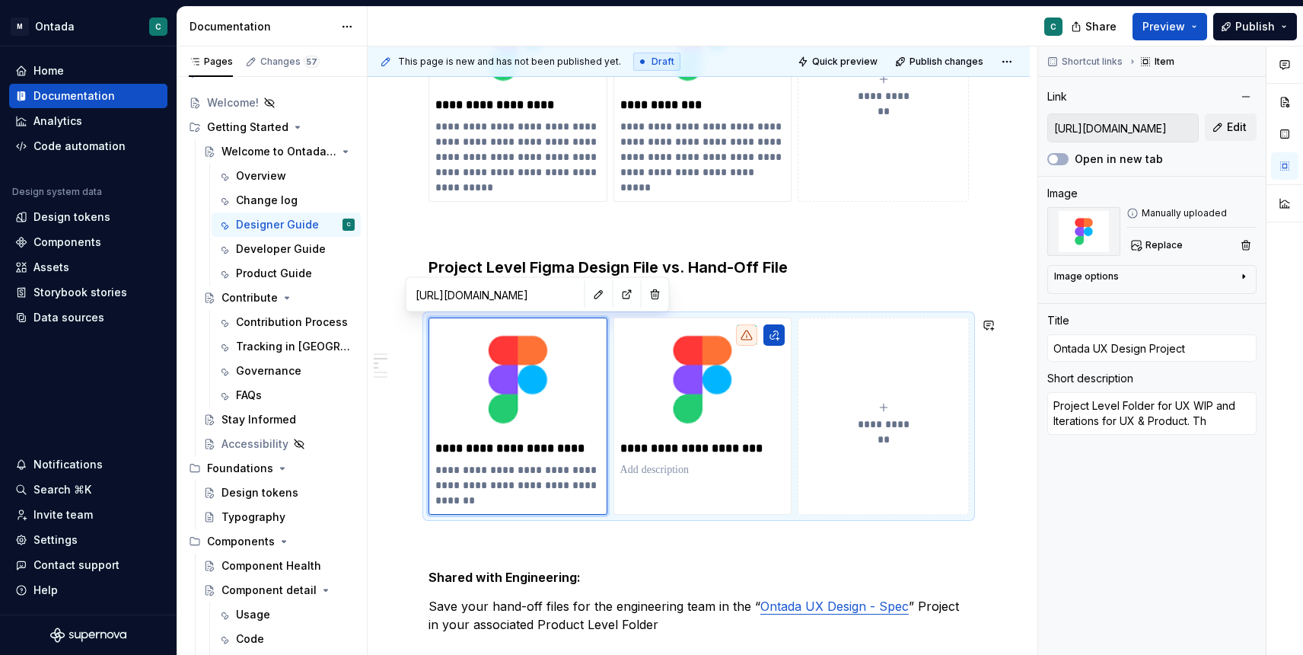
type textarea "*"
type textarea "Project Level Folder for UX WIP and Iterations for UX & Product. T"
type textarea "*"
type textarea "Project Level Folder for UX WIP and Iterations for UX & Product."
type textarea "*"
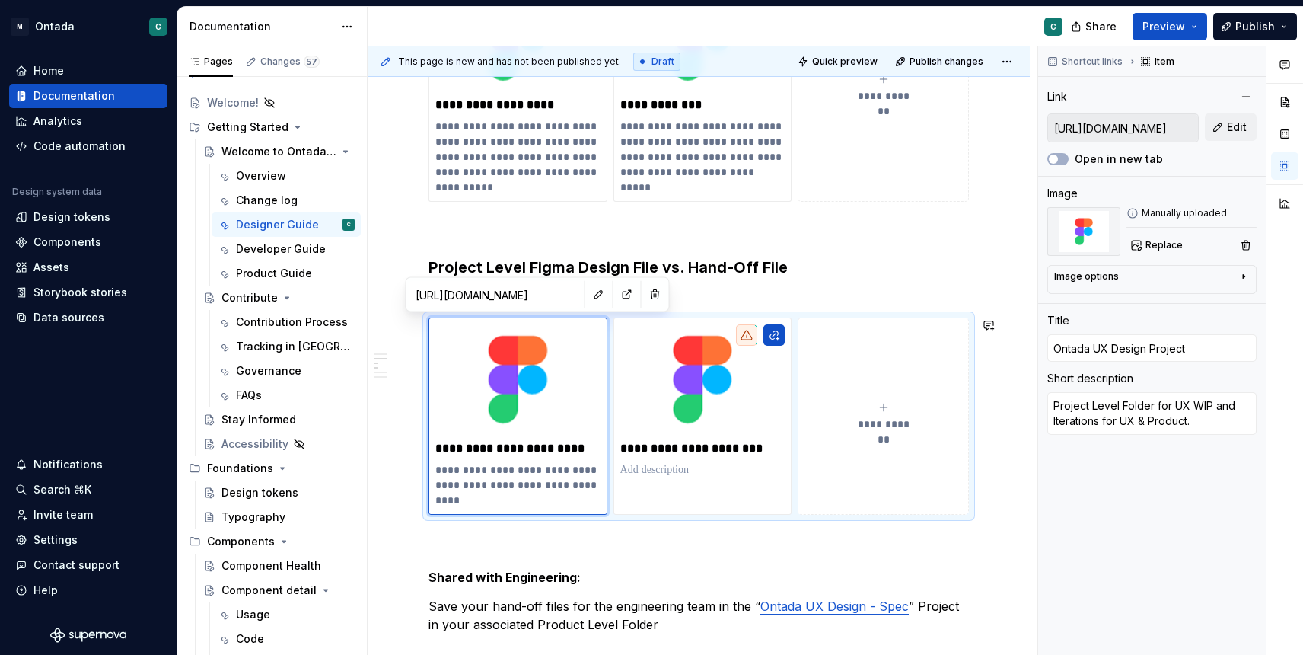
type textarea "Project Level Folder for UX WIP and Iterations for UX & Product. C"
type textarea "*"
type textarea "Project Level Folder for UX WIP and Iterations for UX & Product. Cr"
type textarea "*"
type textarea "Project Level Folder for UX WIP and Iterations for UX & Product. Cre"
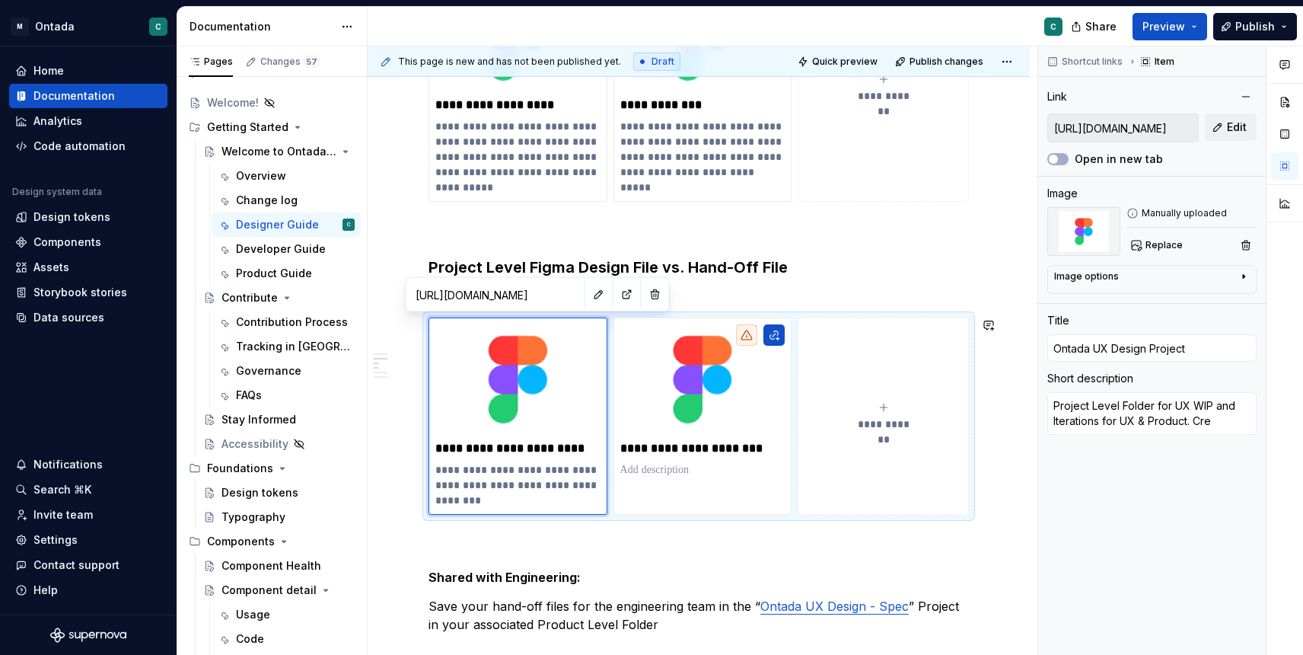
type textarea "*"
type textarea "Project Level Folder for UX WIP and Iterations for UX & Product. Crea"
type textarea "*"
type textarea "Project Level Folder for UX WIP and Iterations for UX & Product. Creat"
type textarea "*"
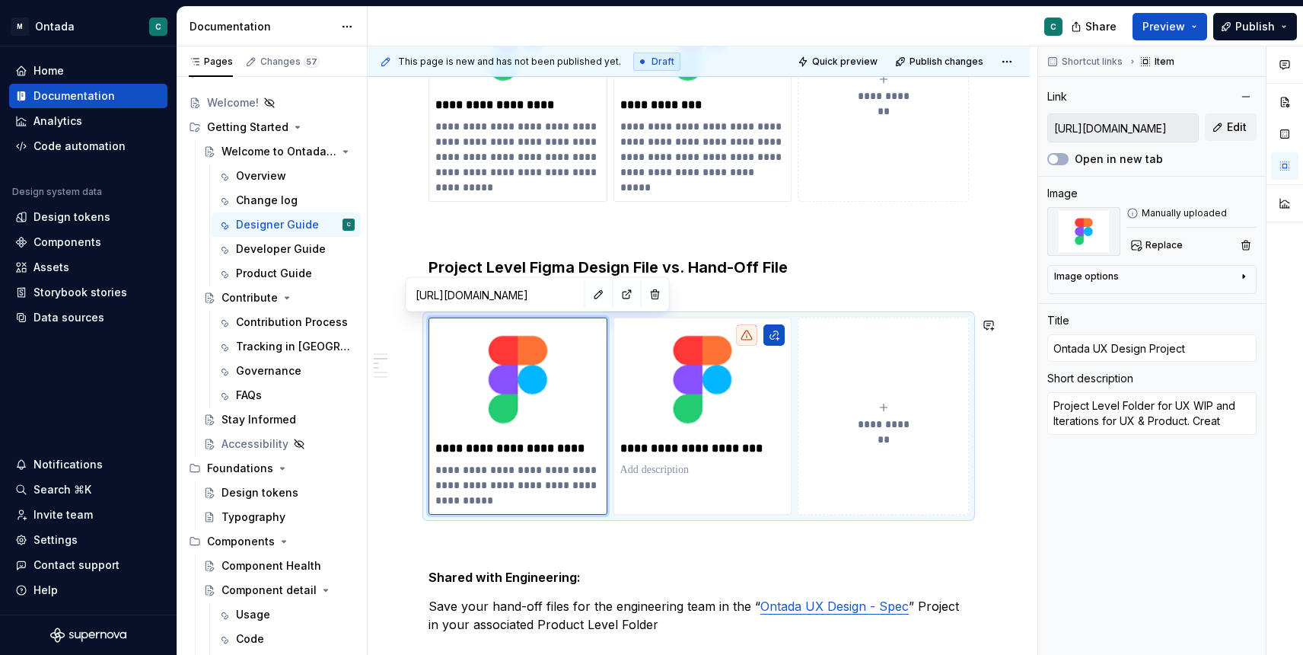
type textarea "Project Level Folder for UX WIP and Iterations for UX & Product. Create"
type textarea "*"
type textarea "Project Level Folder for UX WIP and Iterations for UX & Product. Create"
type textarea "*"
type textarea "Project Level Folder for UX WIP and Iterations for UX & Product. Create P"
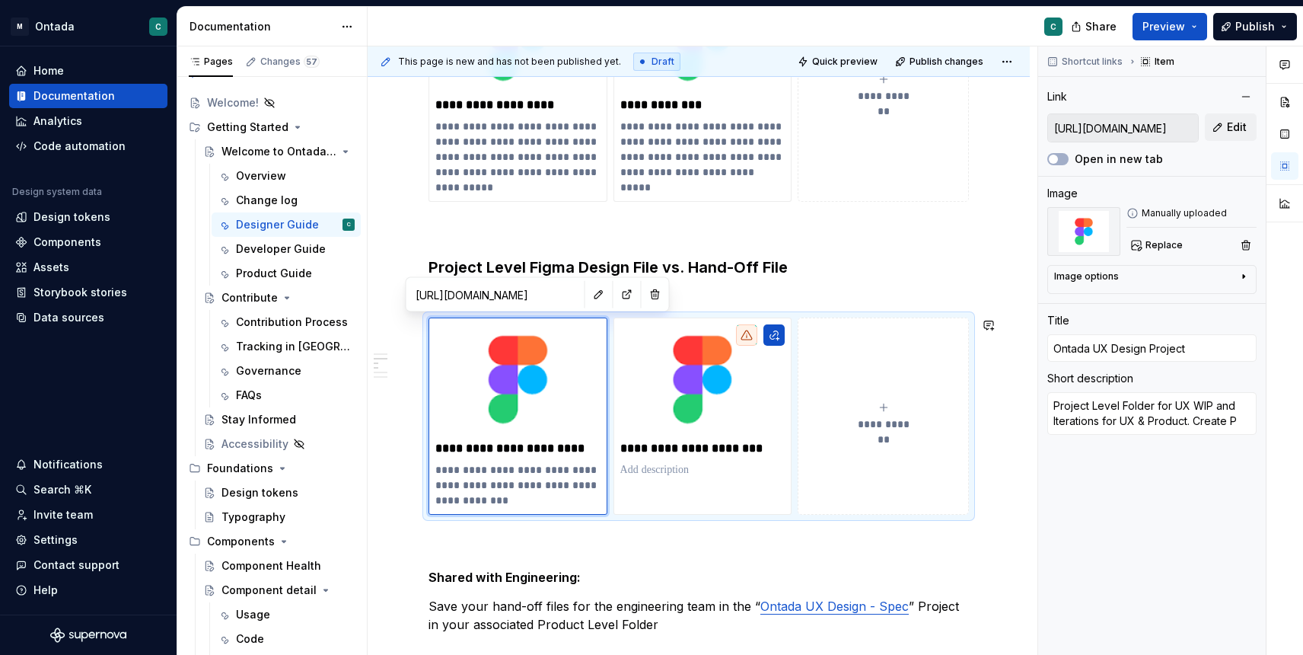
type textarea "*"
type textarea "Project Level Folder for UX WIP and Iterations for UX & Product. Create Pr"
type textarea "*"
type textarea "Project Level Folder for UX WIP and Iterations for UX & Product. Create Pro"
type textarea "*"
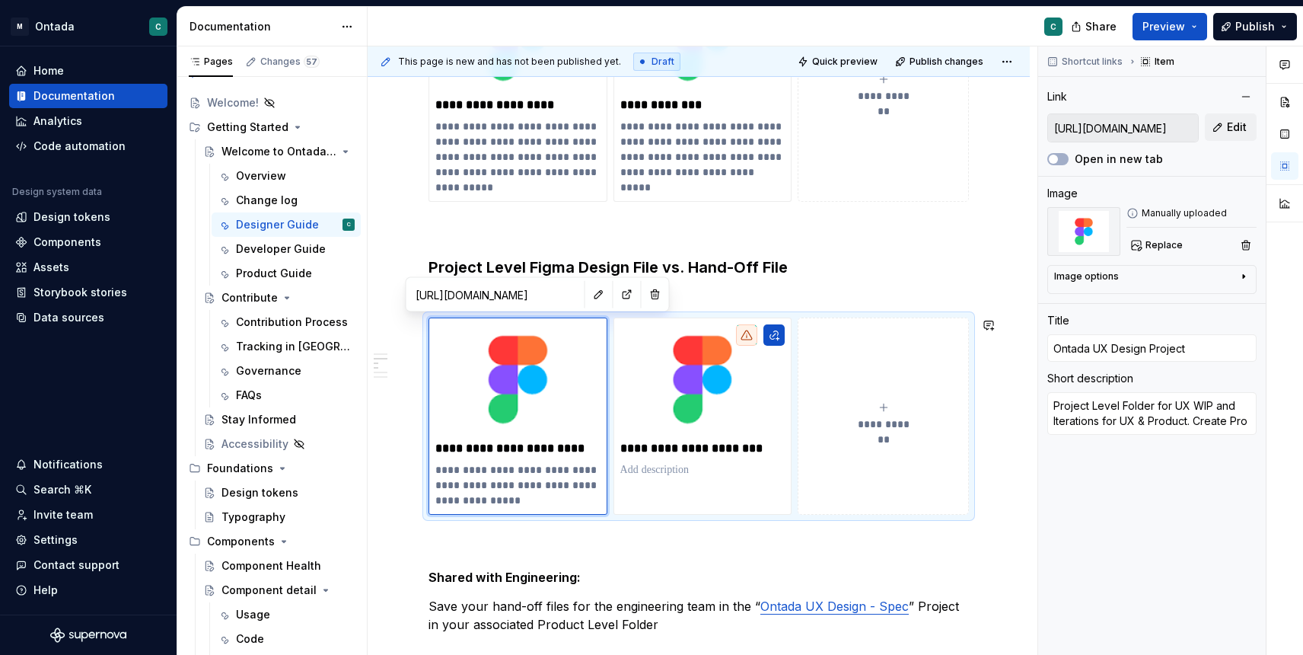
type textarea "Project Level Folder for UX WIP and Iterations for UX & Product. Create Proj"
type textarea "*"
type textarea "Project Level Folder for UX WIP and Iterations for UX & Product. Create Proje"
type textarea "*"
type textarea "Project Level Folder for UX WIP and Iterations for UX & Product. Create Projec"
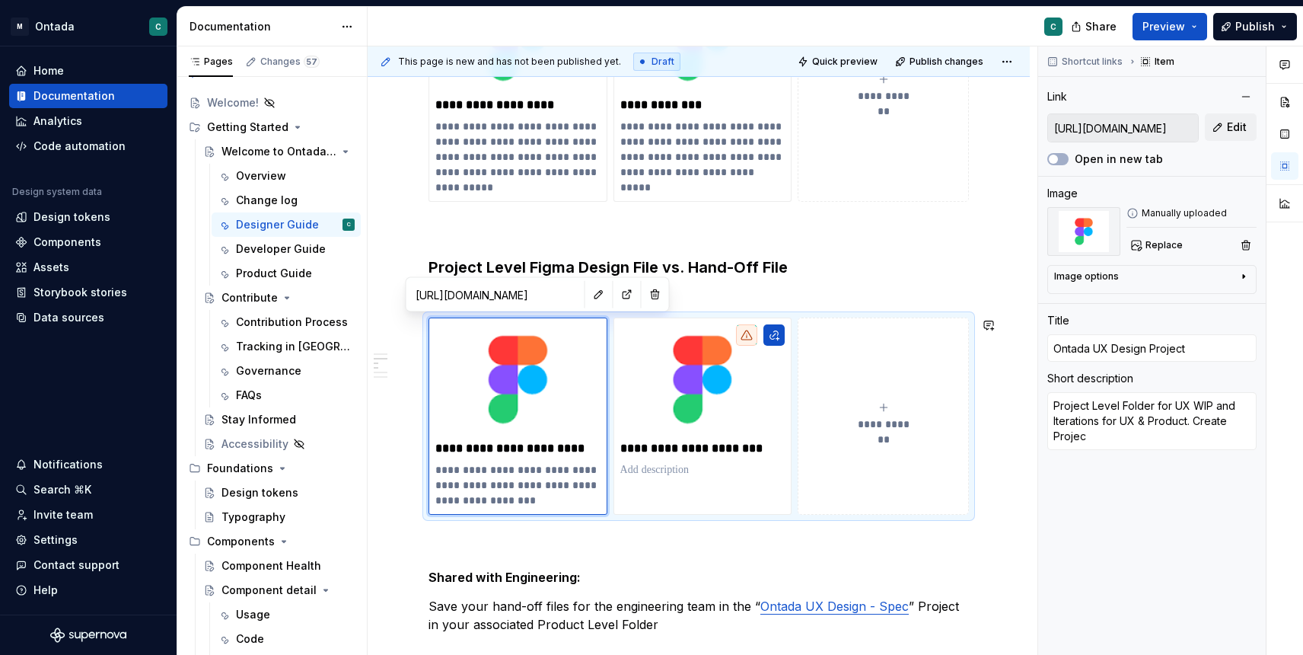
type textarea "*"
type textarea "Project Level Folder for UX WIP and Iterations for UX & Product. Create Project"
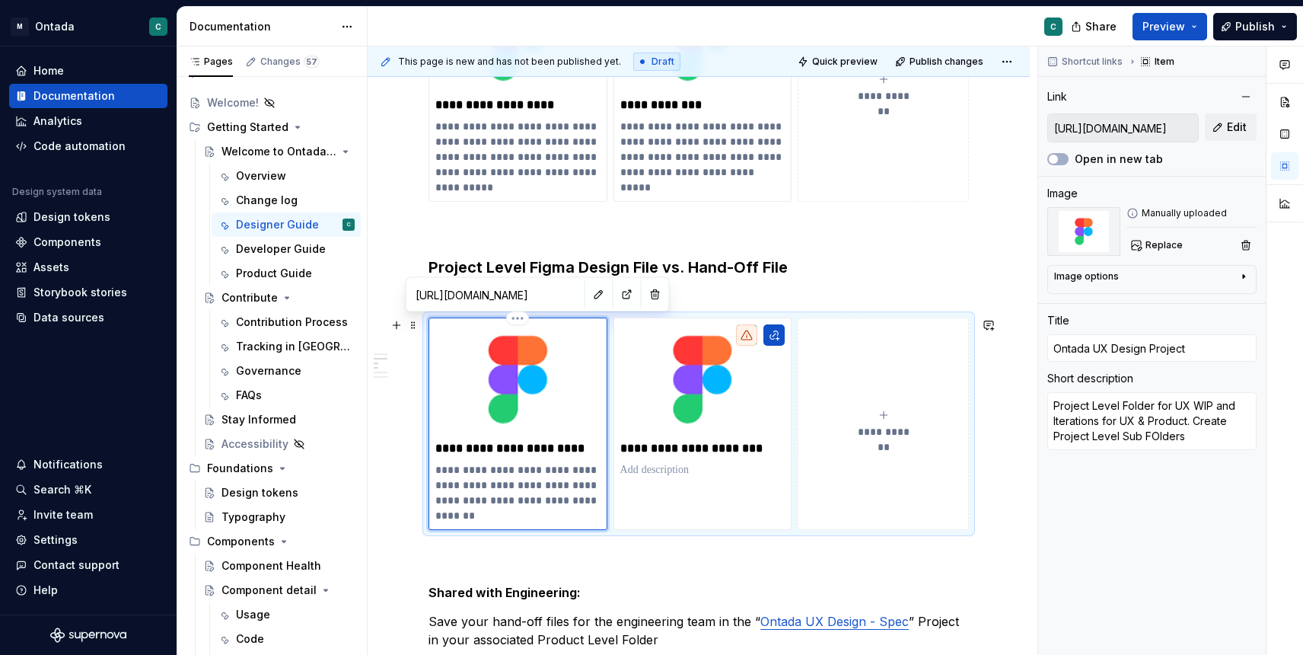
click at [453, 475] on p "**********" at bounding box center [517, 492] width 165 height 61
click at [437, 469] on p "**********" at bounding box center [517, 492] width 165 height 61
click at [476, 513] on p "**********" at bounding box center [517, 492] width 165 height 61
click at [636, 473] on p at bounding box center [702, 469] width 165 height 15
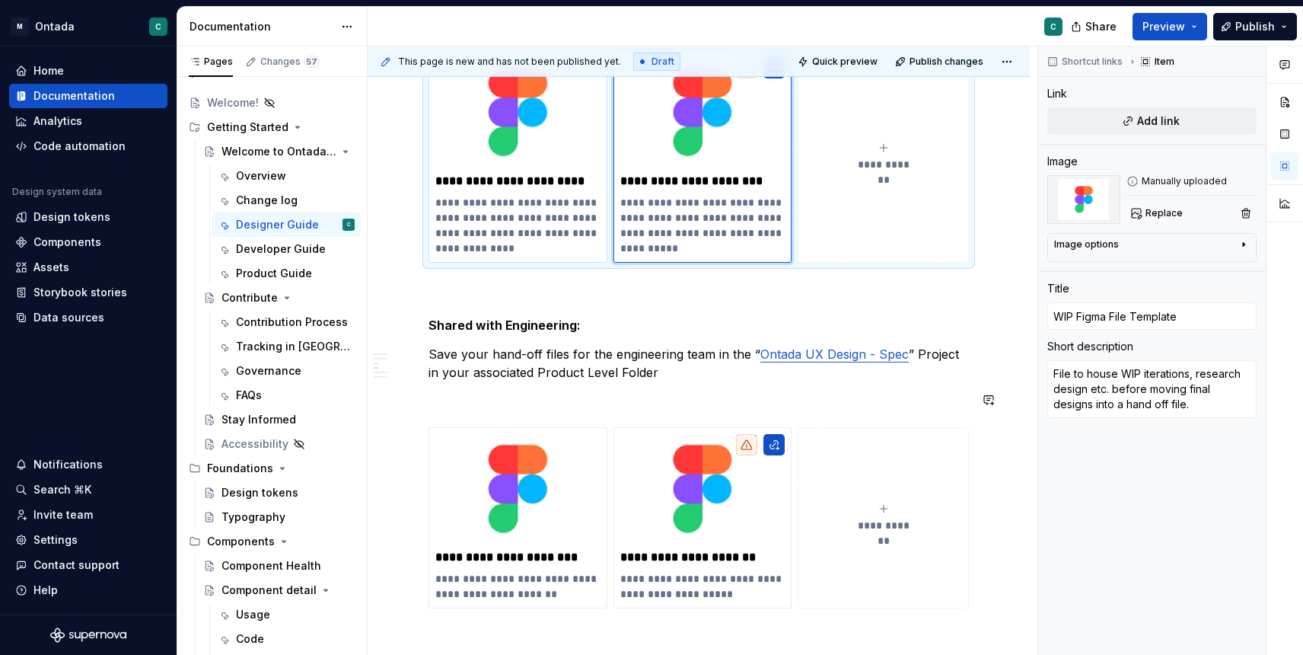
scroll to position [801, 0]
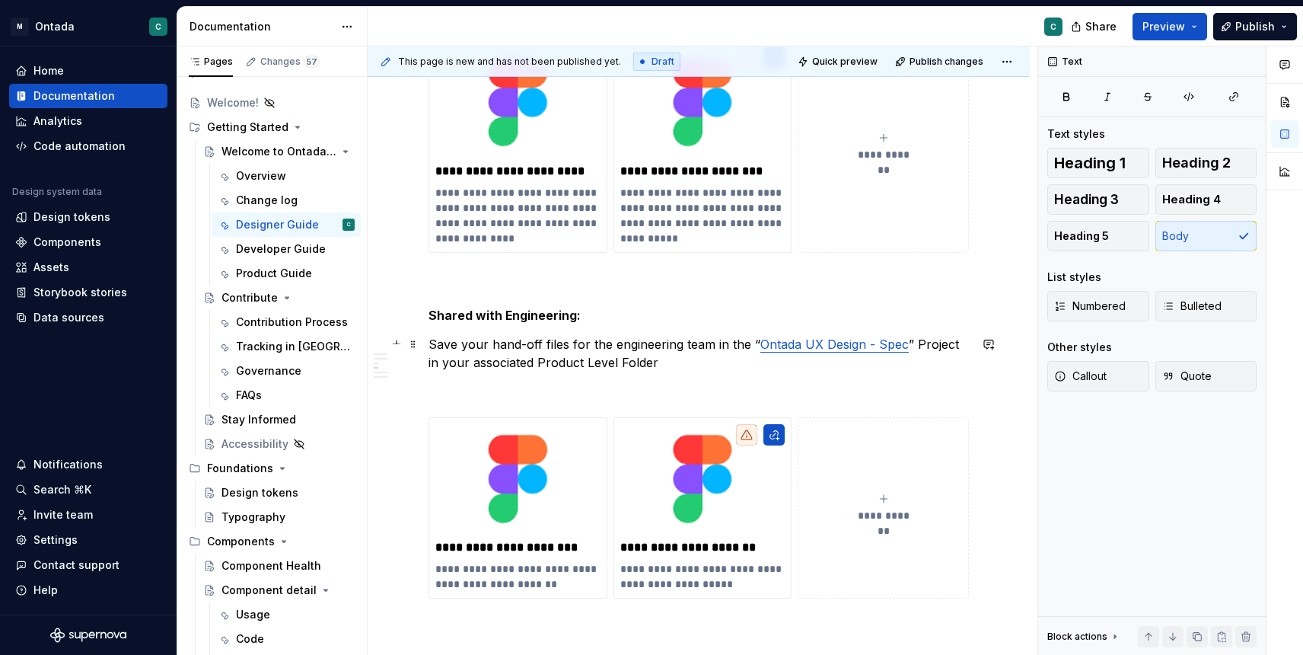
click at [664, 367] on p "Save your hand-off files for the engineering team in the “ Ontada UX Design - S…" at bounding box center [699, 353] width 540 height 37
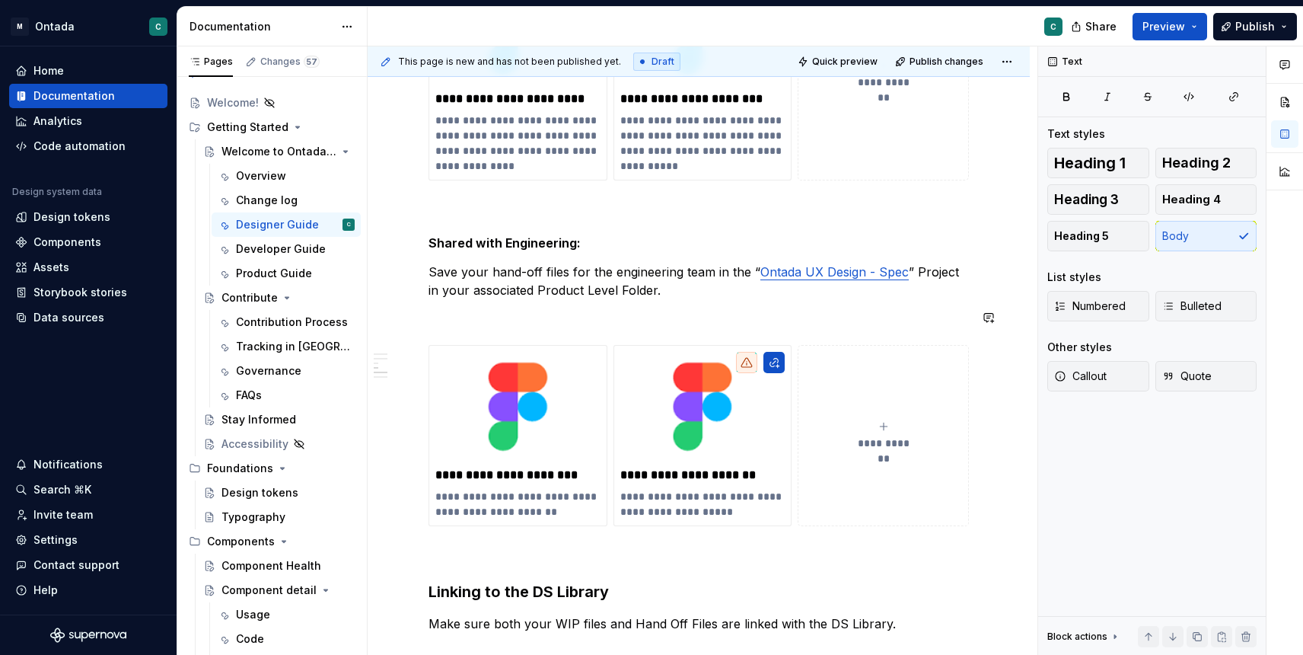
scroll to position [878, 0]
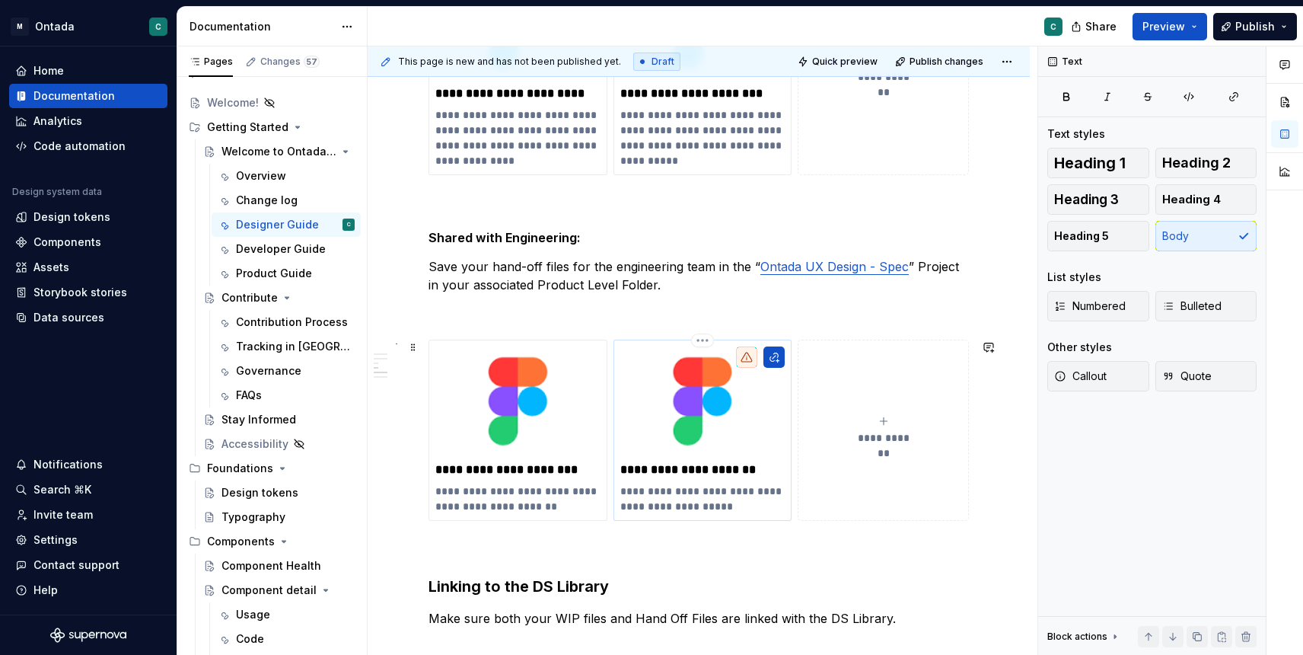
click at [737, 502] on p "**********" at bounding box center [702, 498] width 165 height 30
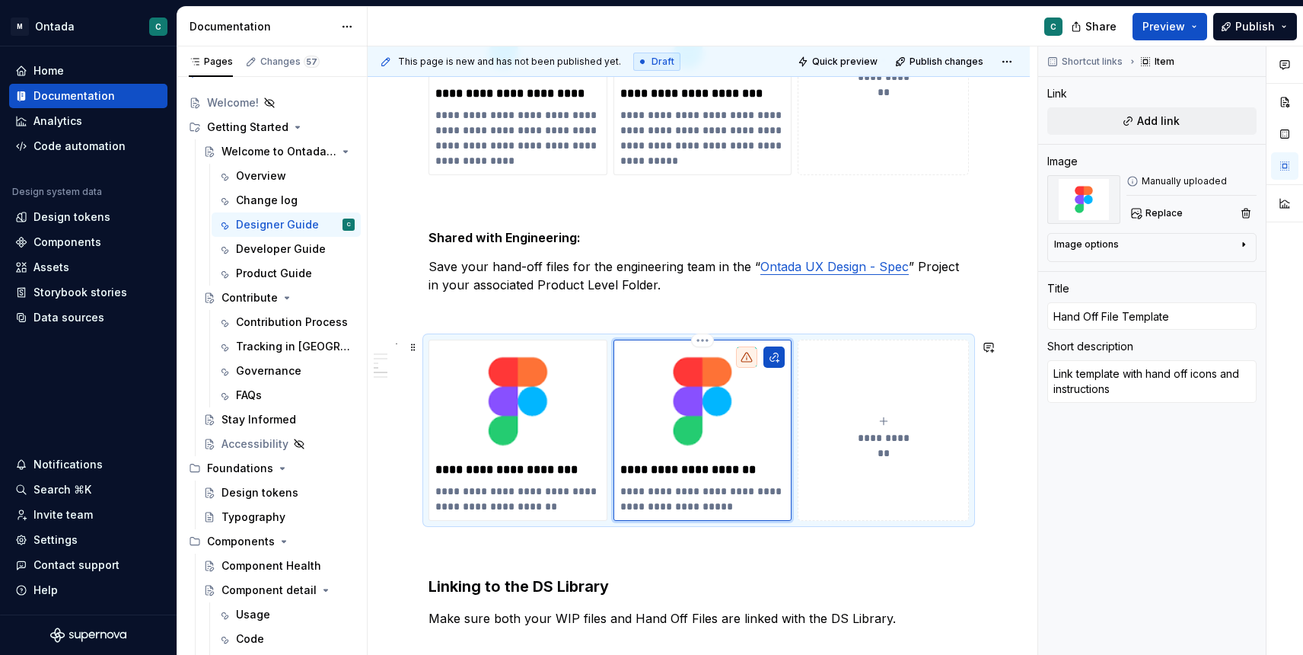
click at [686, 492] on p "**********" at bounding box center [702, 498] width 165 height 30
click at [663, 487] on p "**********" at bounding box center [702, 498] width 165 height 30
click at [753, 492] on p "**********" at bounding box center [702, 498] width 165 height 30
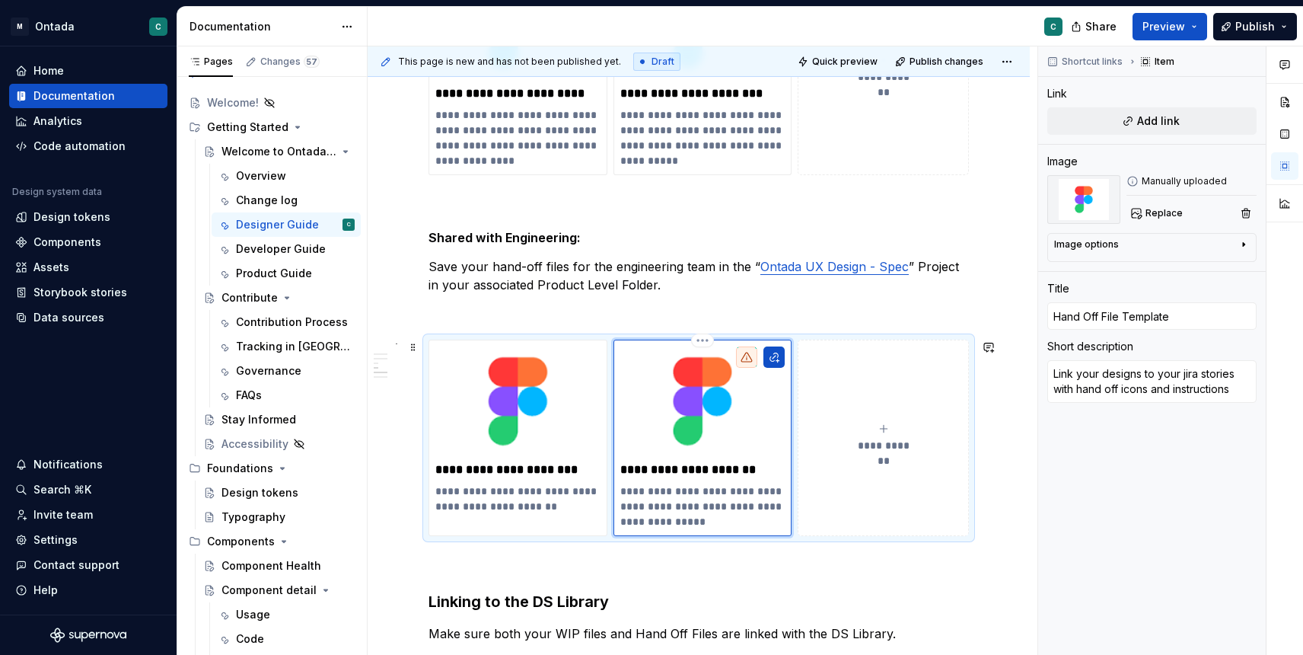
click at [668, 491] on p "**********" at bounding box center [702, 506] width 165 height 46
click at [682, 500] on p "**********" at bounding box center [702, 506] width 165 height 46
click at [703, 512] on p "**********" at bounding box center [702, 506] width 165 height 46
click at [717, 524] on p "**********" at bounding box center [702, 506] width 165 height 46
click at [621, 504] on p "**********" at bounding box center [702, 506] width 165 height 46
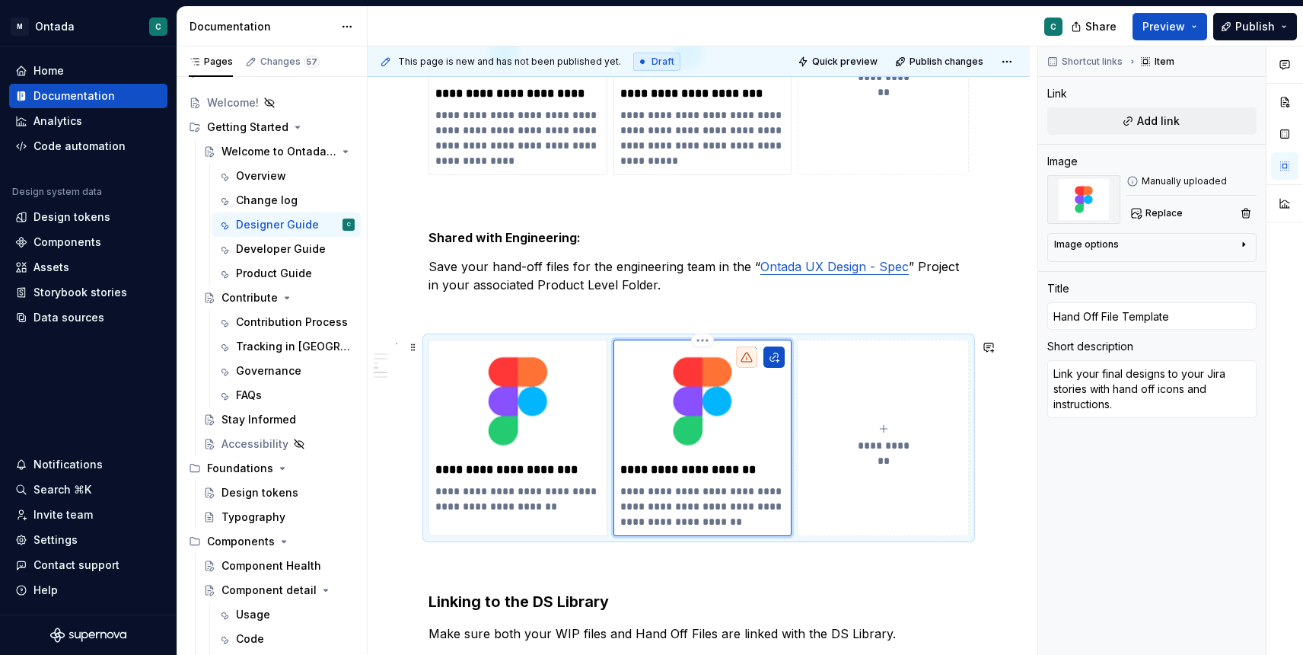
click at [725, 524] on p "**********" at bounding box center [702, 506] width 165 height 46
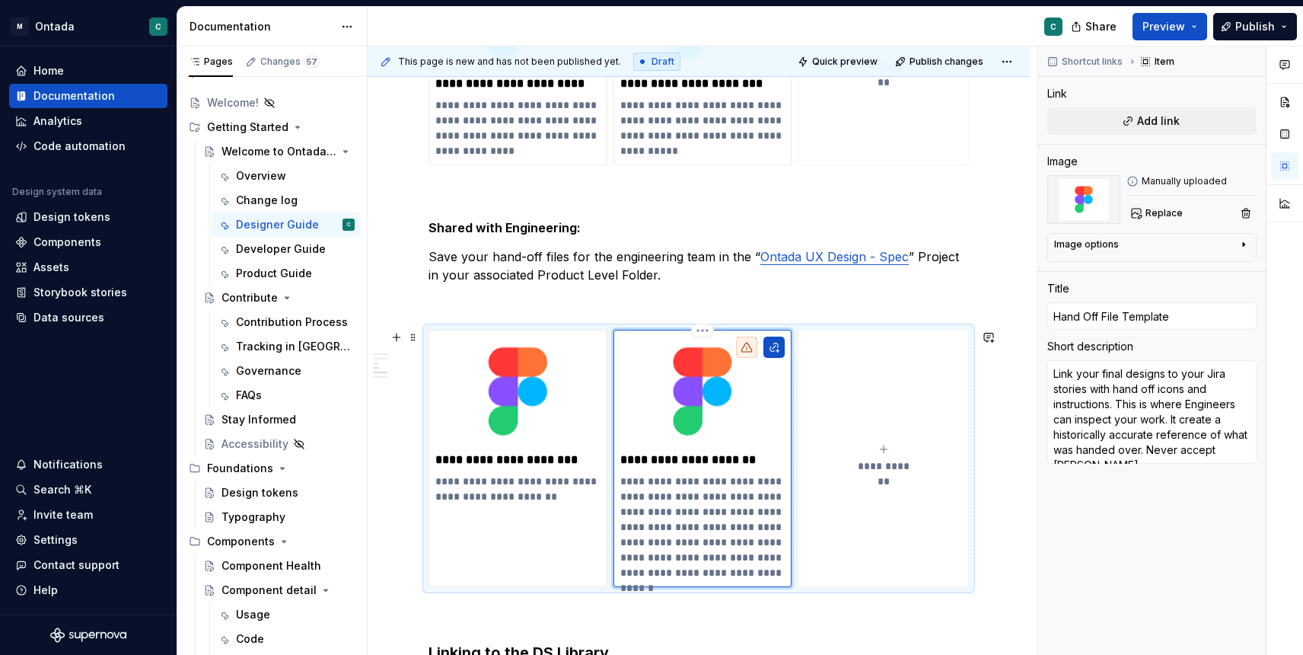
scroll to position [903, 0]
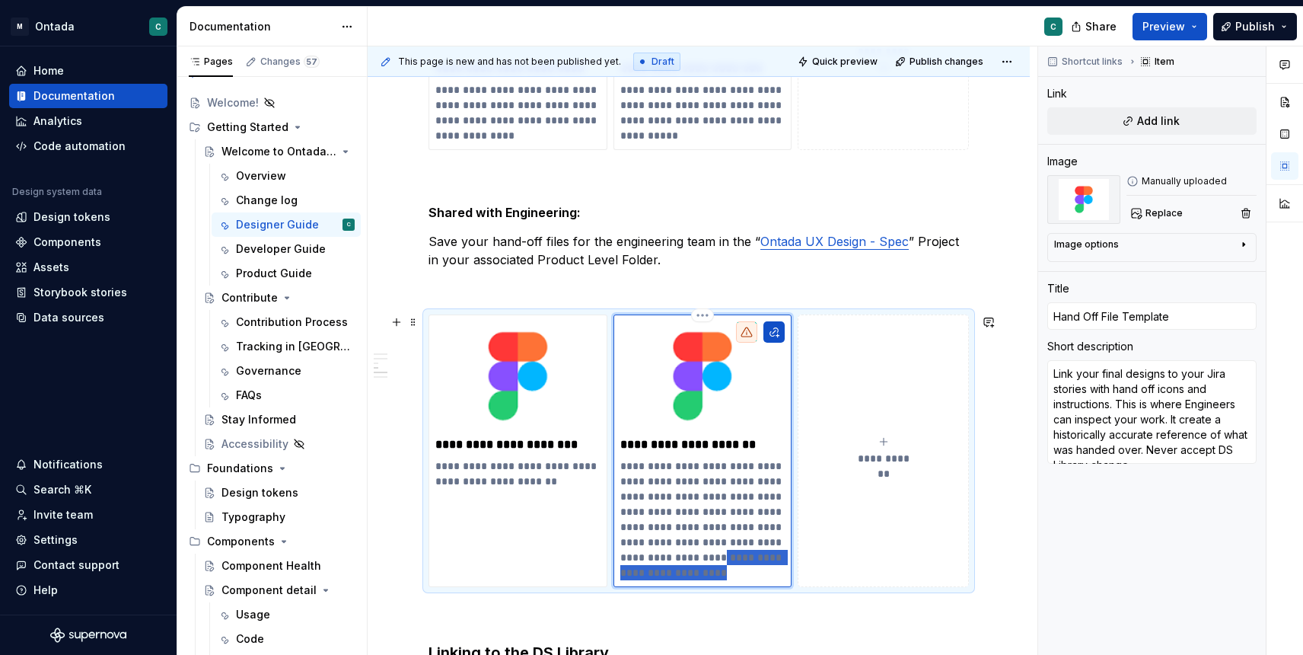
drag, startPoint x: 720, startPoint y: 572, endPoint x: 690, endPoint y: 556, distance: 33.7
click at [690, 556] on p "**********" at bounding box center [702, 519] width 165 height 122
click at [394, 518] on div "**********" at bounding box center [699, 225] width 662 height 1729
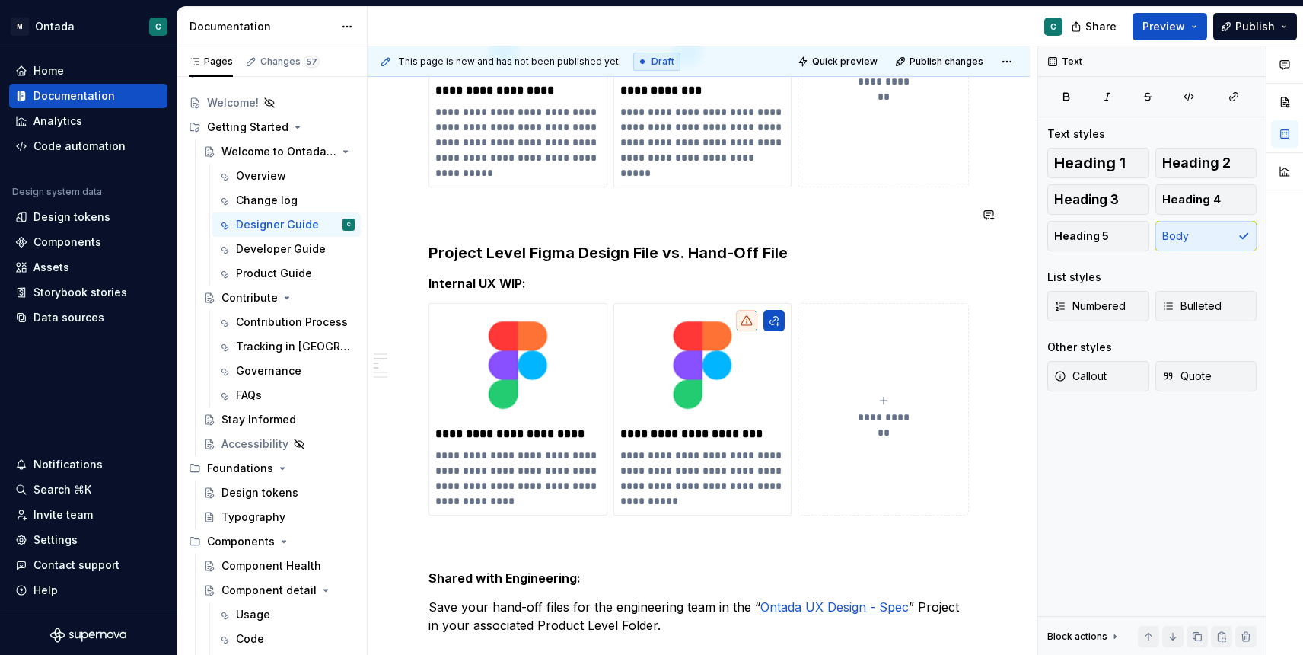
scroll to position [540, 0]
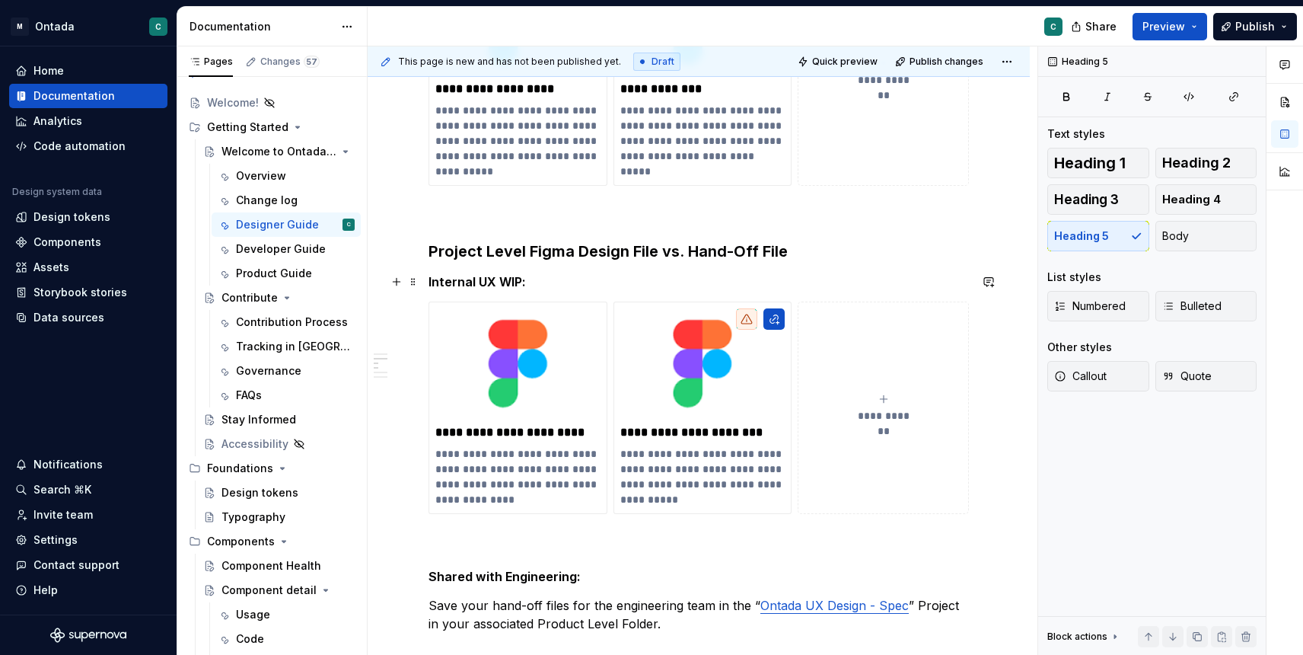
click at [530, 279] on h5 "Internal UX WIP:" at bounding box center [699, 281] width 540 height 15
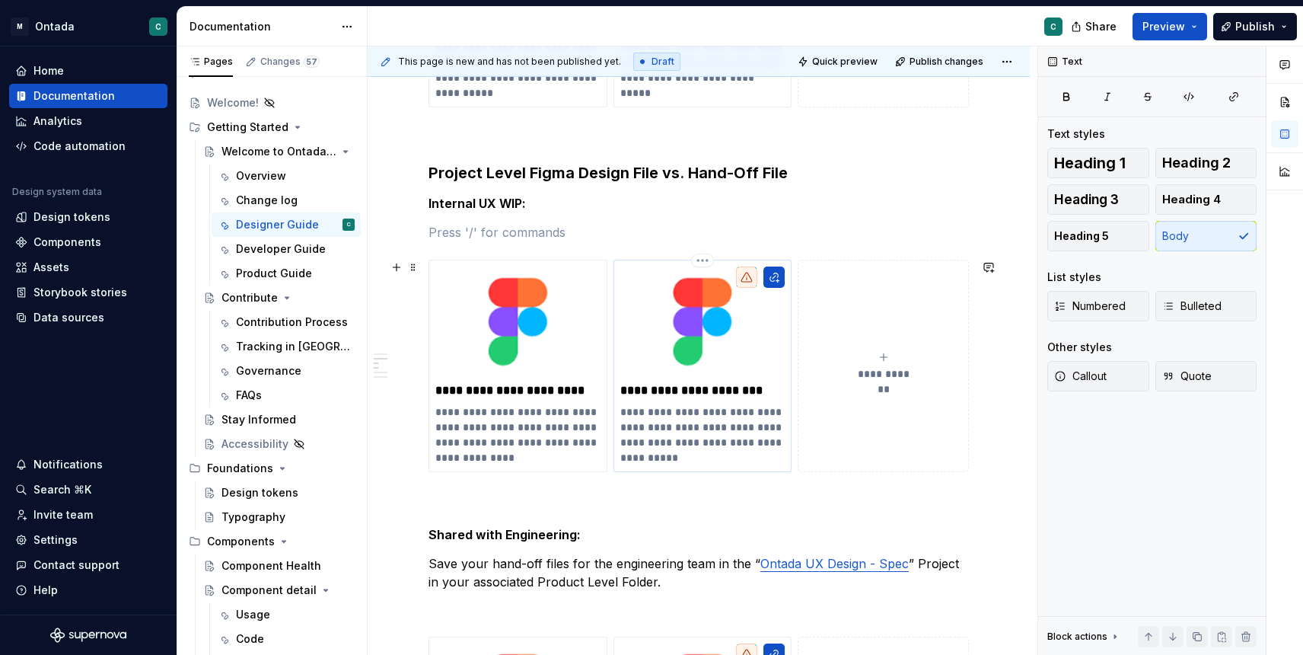
scroll to position [620, 0]
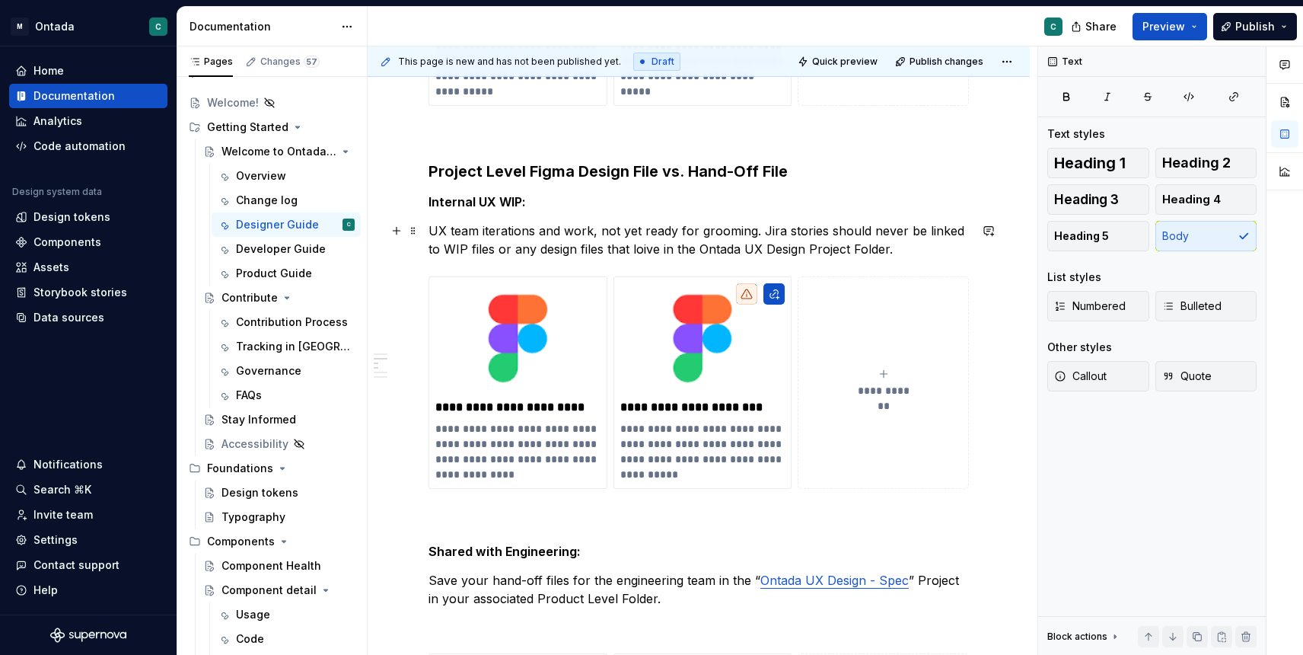
click at [633, 250] on p "UX team iterations and work, not yet ready for grooming. Jira stories should ne…" at bounding box center [699, 239] width 540 height 37
click at [829, 234] on p "UX team iterations and work, not yet ready for grooming. Jira stories should ne…" at bounding box center [699, 239] width 540 height 37
click at [868, 245] on p "UX team iterations and work, not yet ready for grooming. Jira stories should ne…" at bounding box center [699, 239] width 540 height 37
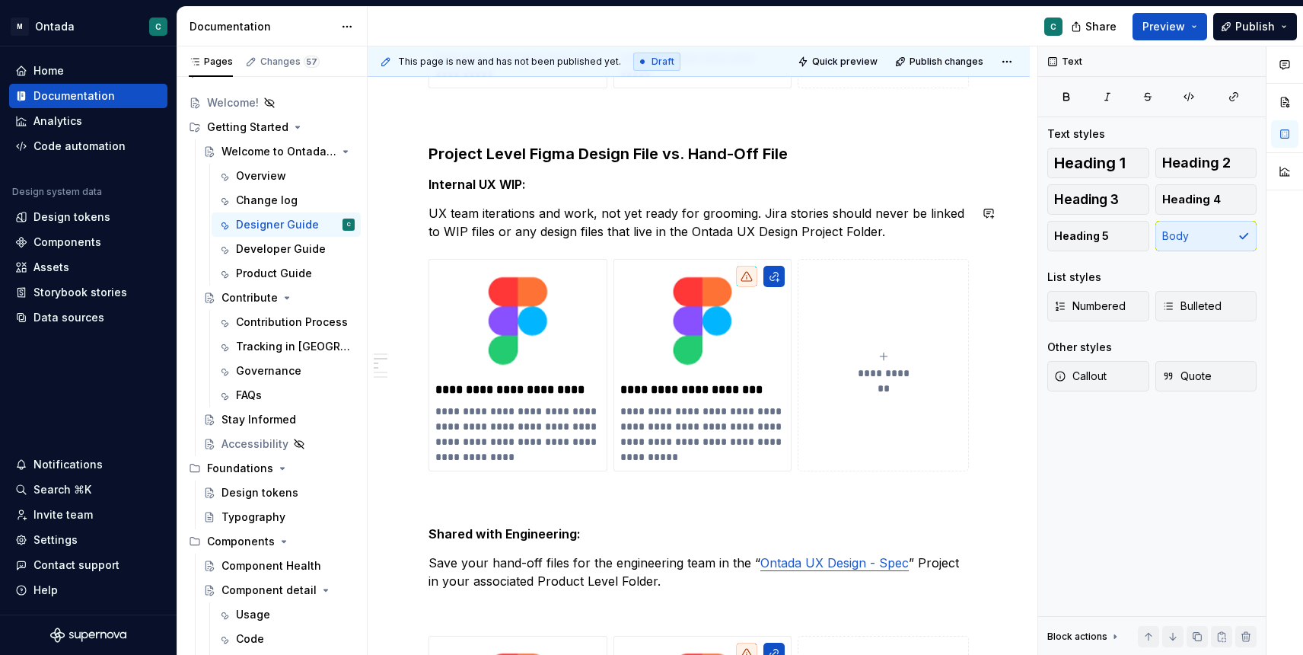
scroll to position [636, 0]
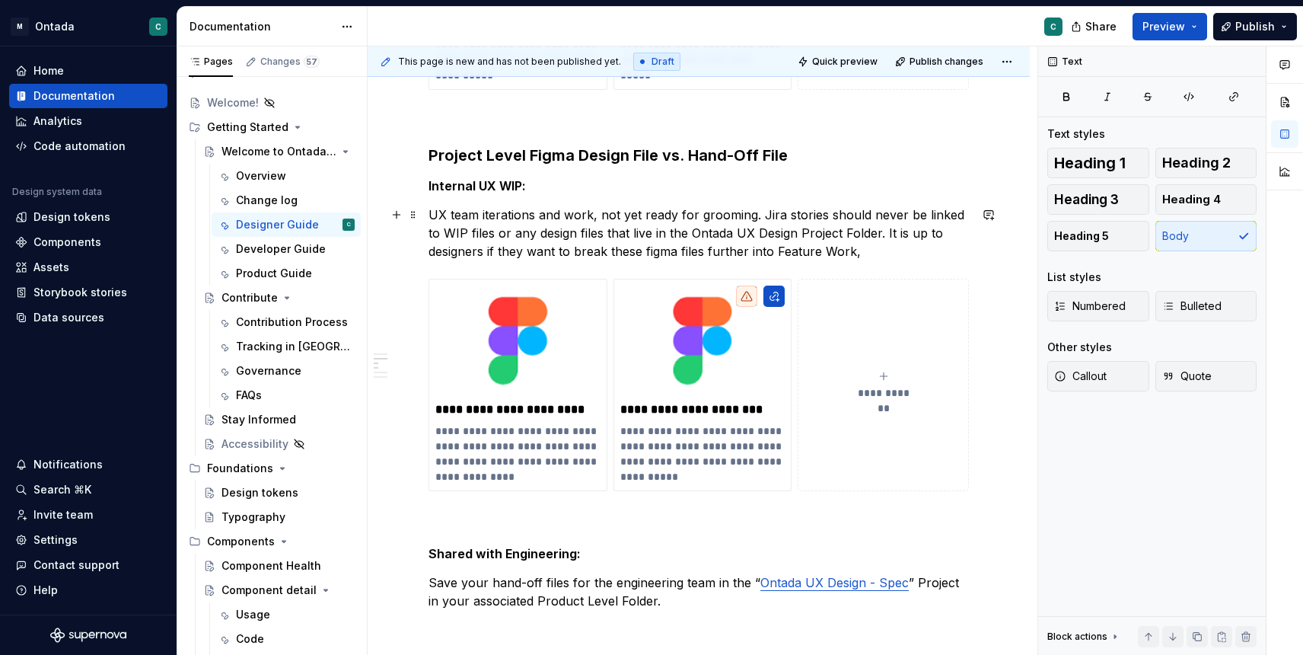
click at [832, 250] on p "UX team iterations and work, not yet ready for grooming. Jira stories should ne…" at bounding box center [699, 233] width 540 height 55
click at [848, 251] on p "UX team iterations and work, not yet ready for grooming. Jira stories should ne…" at bounding box center [699, 233] width 540 height 55
click at [652, 250] on p "UX team iterations and work, not yet ready for grooming. Jira stories should ne…" at bounding box center [699, 233] width 540 height 55
click at [946, 257] on p "UX team iterations and work, not yet ready for grooming. Jira stories should ne…" at bounding box center [699, 233] width 540 height 55
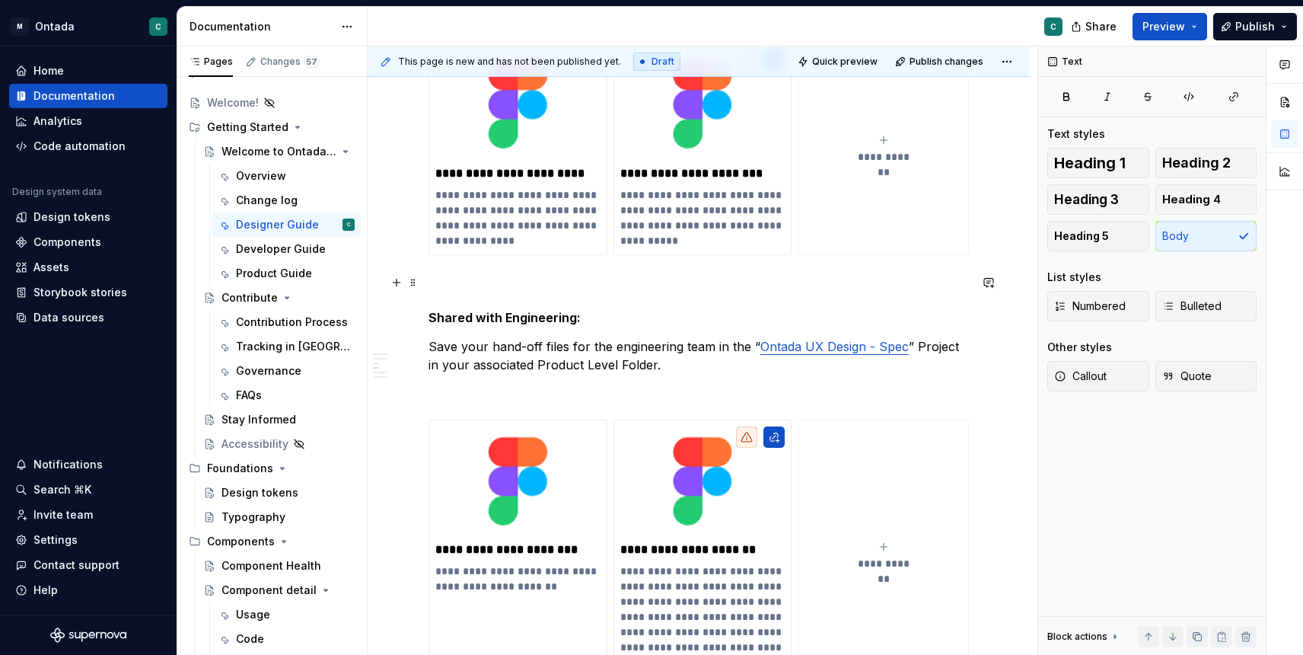
scroll to position [926, 0]
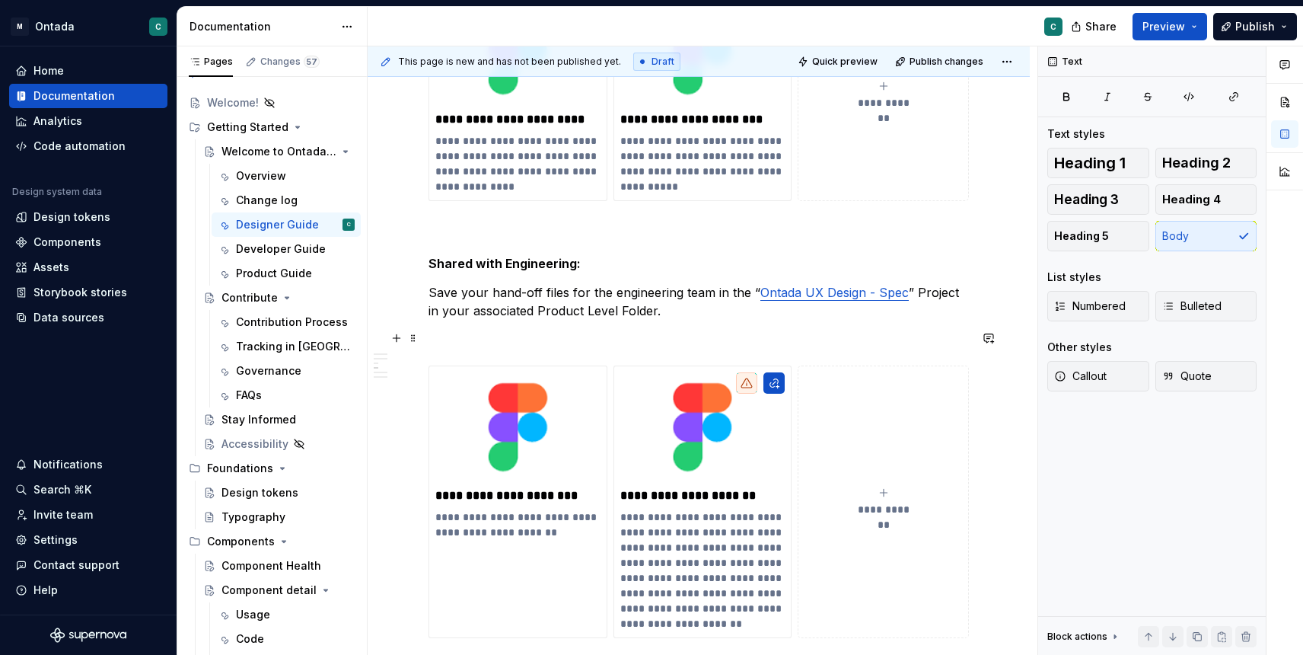
click at [475, 333] on p at bounding box center [699, 338] width 540 height 18
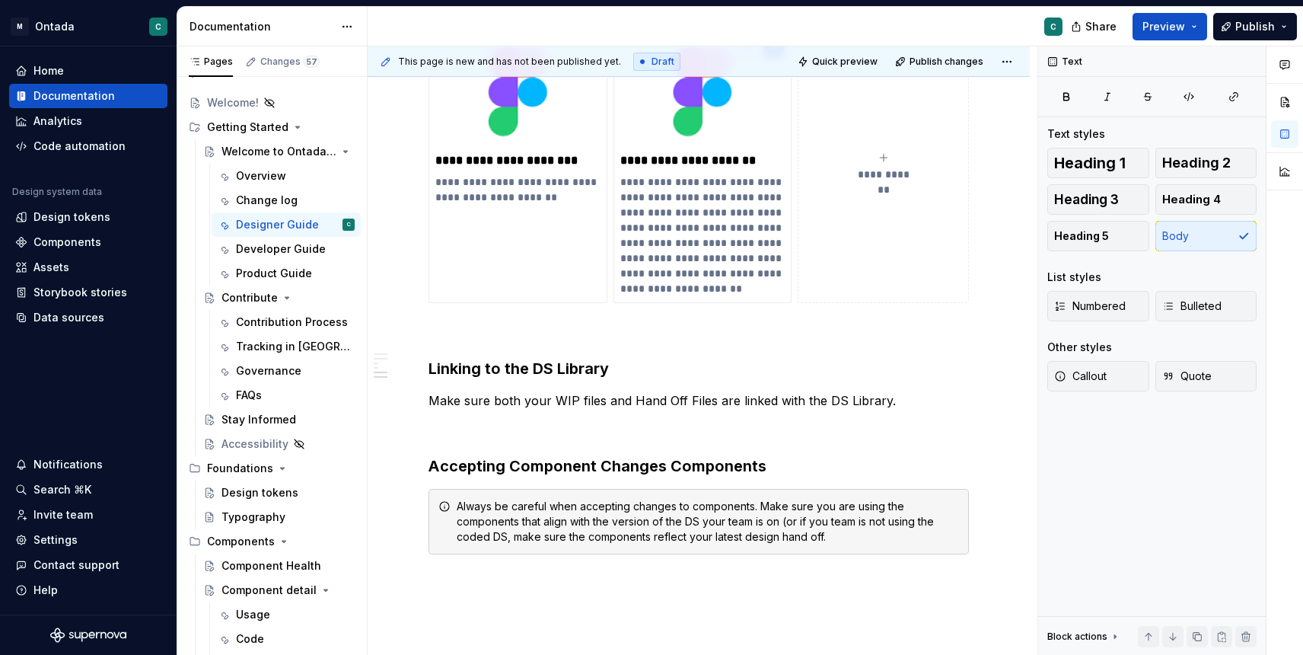
scroll to position [1238, 0]
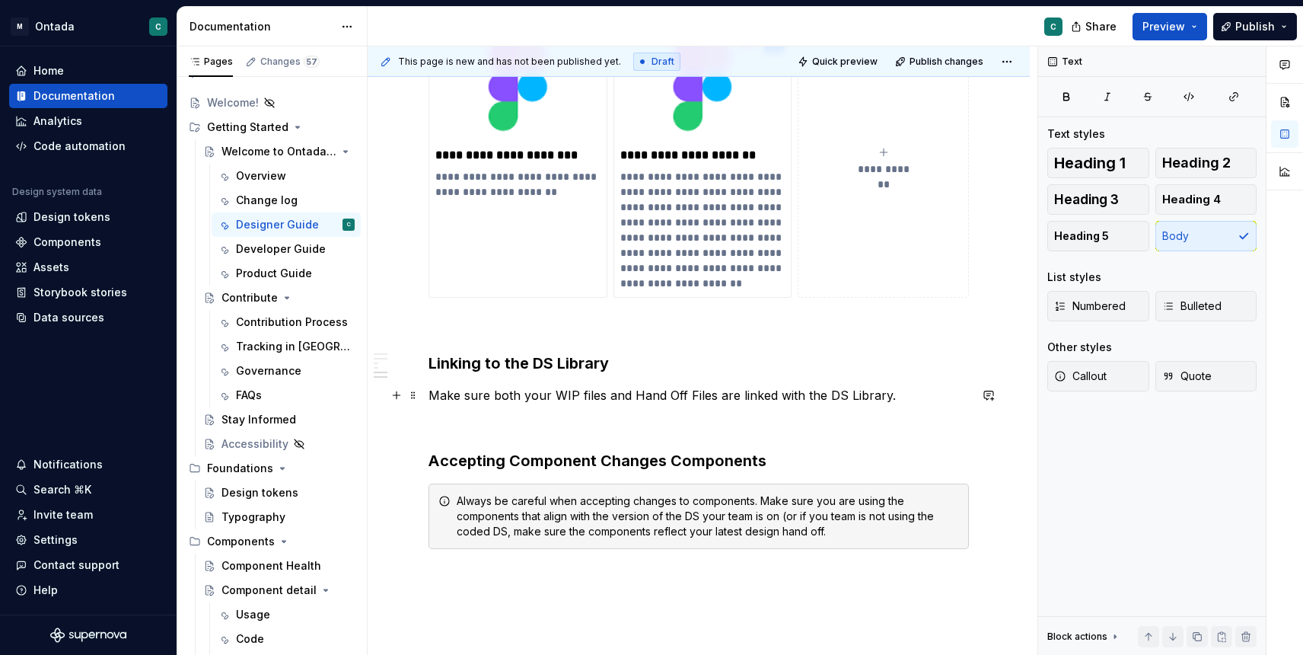
click at [903, 395] on p "Make sure both your WIP files and Hand Off Files are linked with the DS Library." at bounding box center [699, 395] width 540 height 18
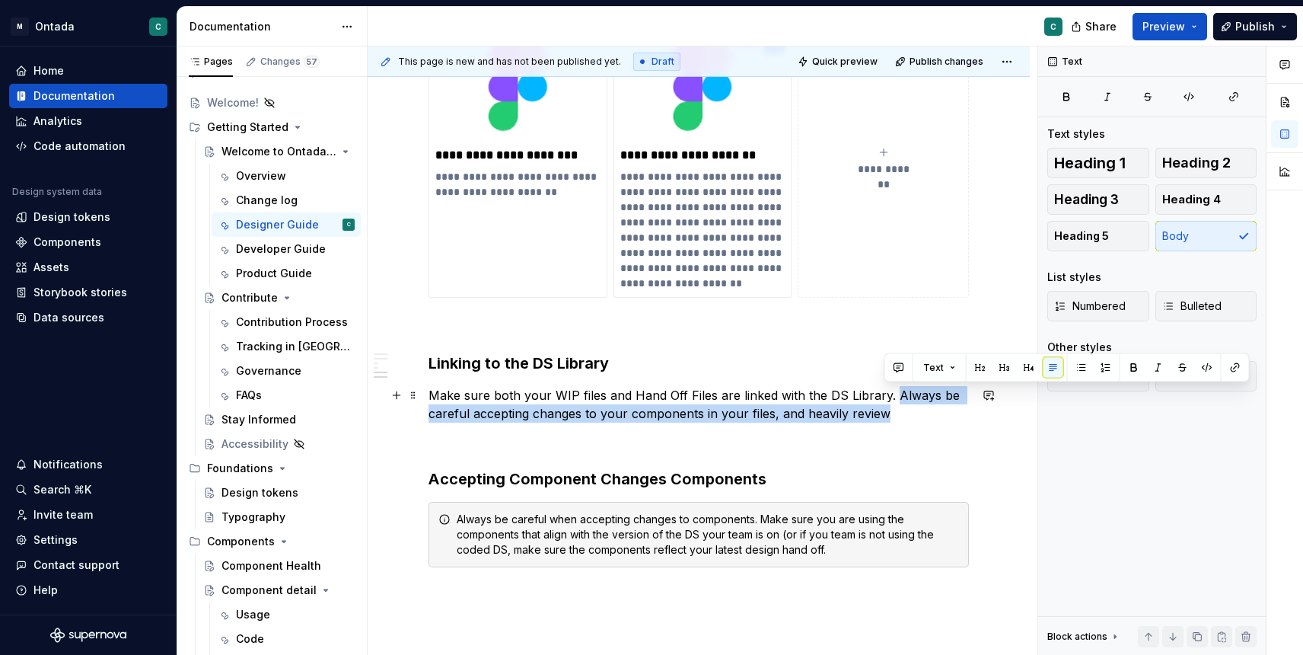
drag, startPoint x: 905, startPoint y: 419, endPoint x: 891, endPoint y: 399, distance: 24.5
click at [891, 399] on p "Make sure both your WIP files and Hand Off Files are linked with the DS Library…" at bounding box center [699, 404] width 540 height 37
copy p "Always be careful accepting changes to your components in your files, and heavi…"
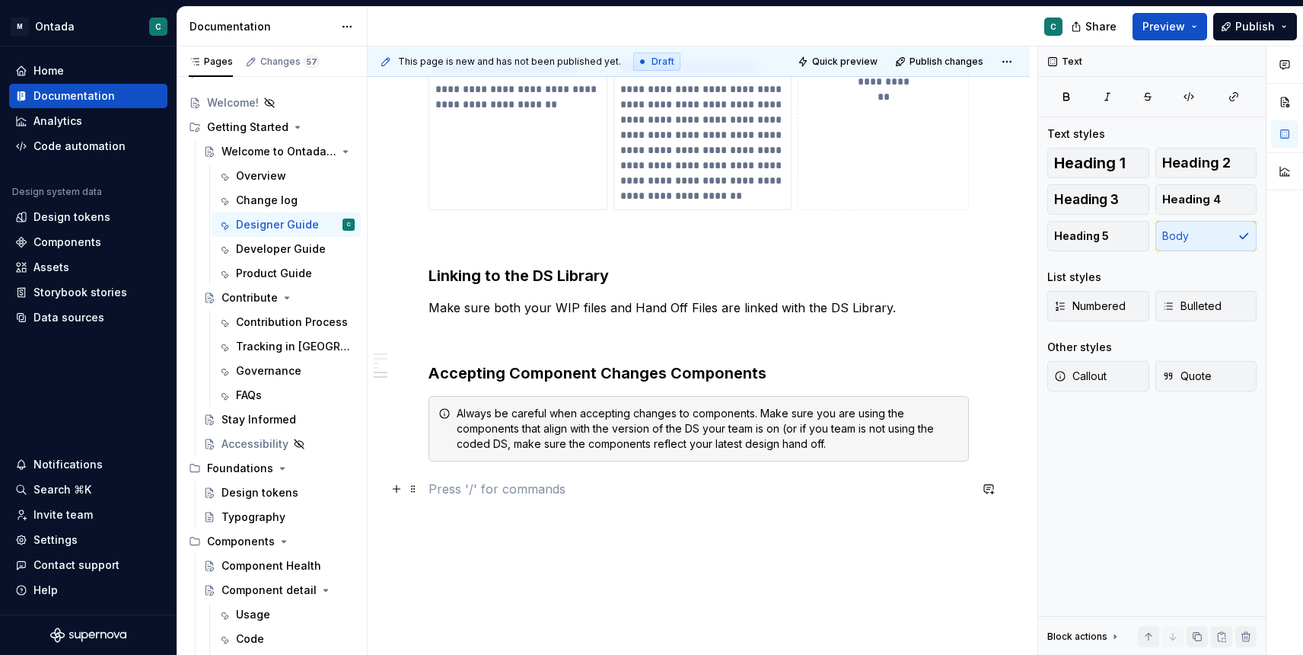
click at [602, 492] on p at bounding box center [699, 489] width 540 height 18
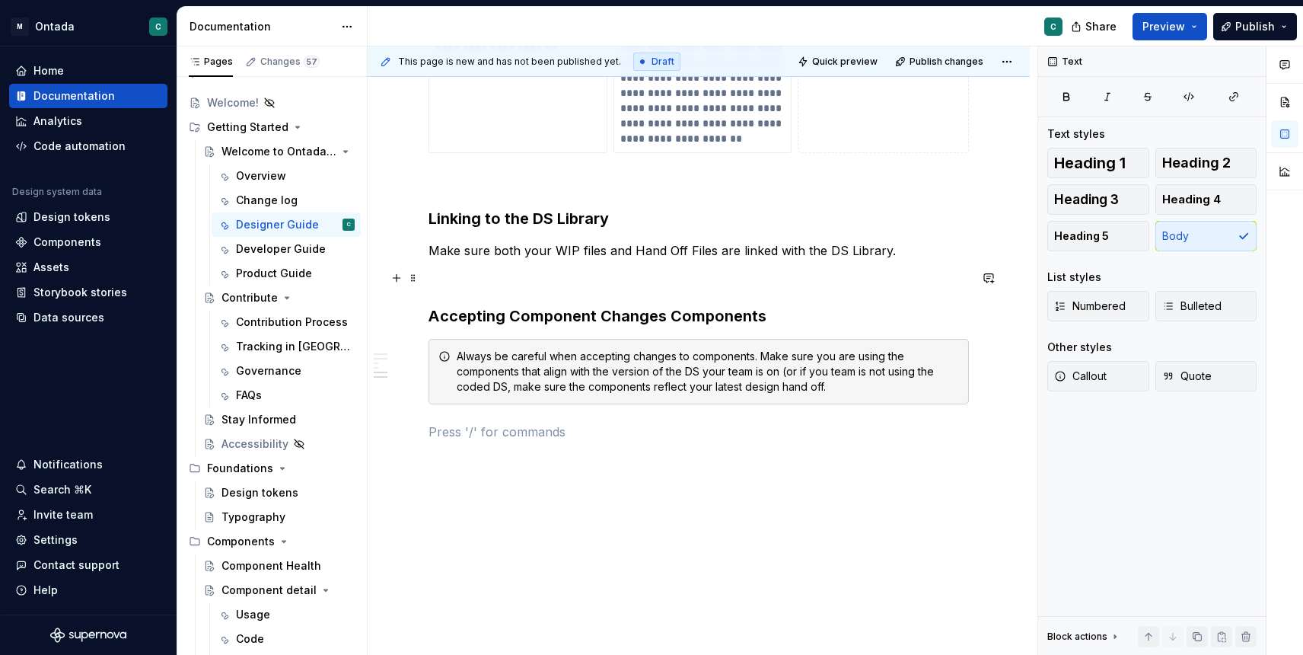
click at [721, 283] on p at bounding box center [699, 278] width 540 height 18
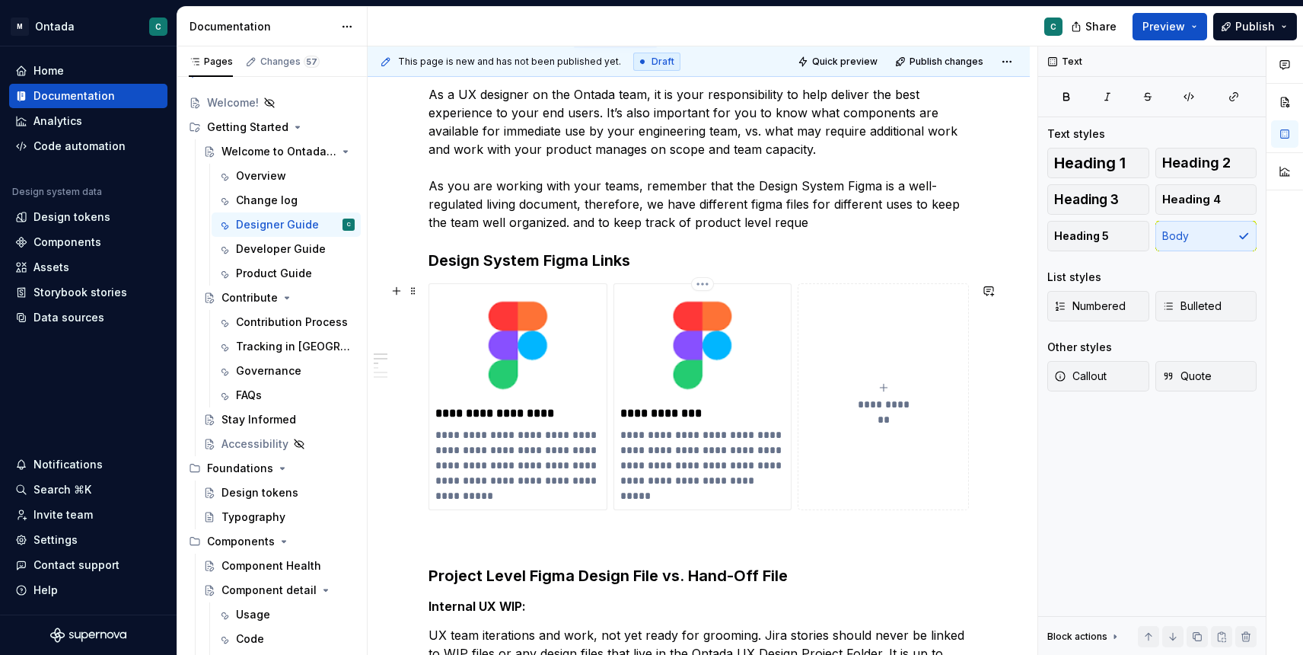
scroll to position [0, 0]
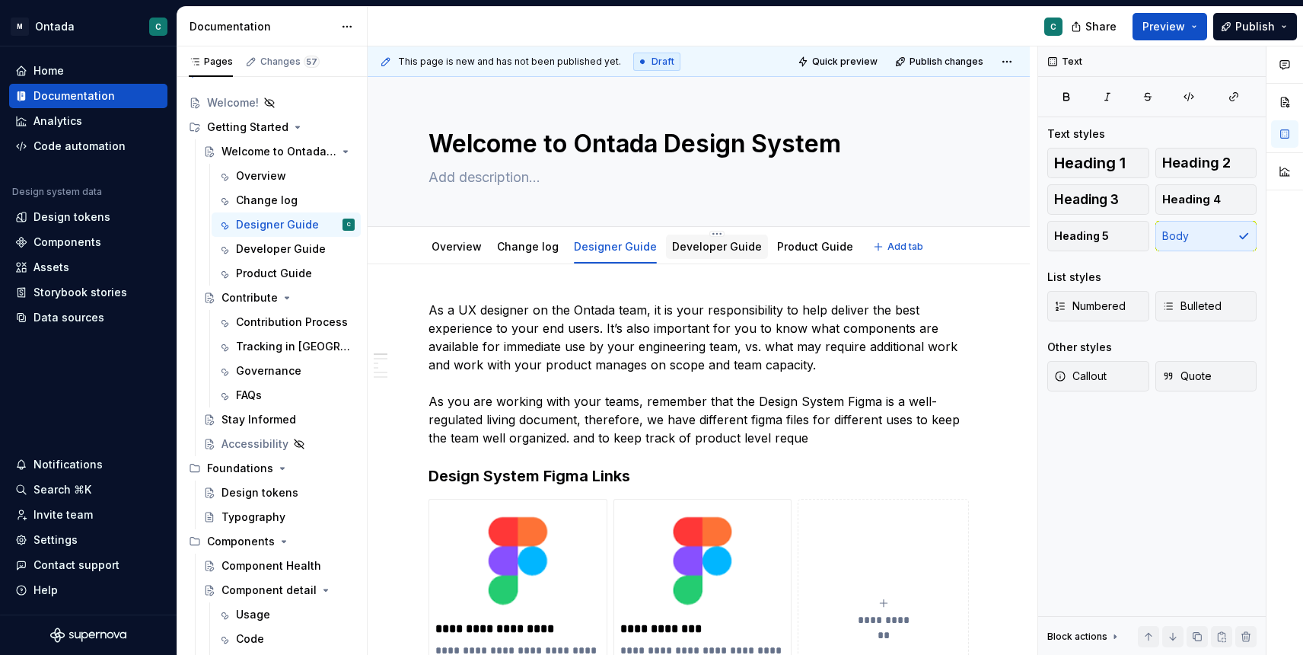
click at [691, 241] on link "Developer Guide" at bounding box center [717, 246] width 90 height 13
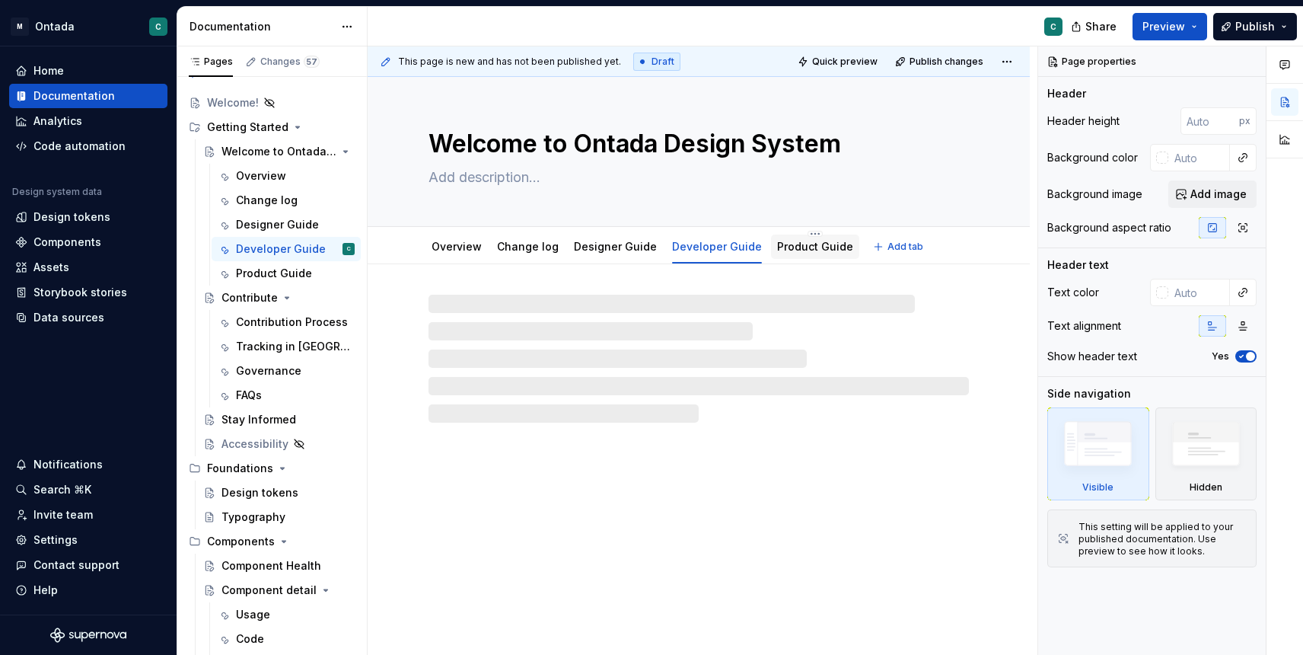
click at [789, 253] on div "Product Guide" at bounding box center [815, 246] width 76 height 15
click at [821, 244] on link "Product Guide" at bounding box center [815, 246] width 76 height 13
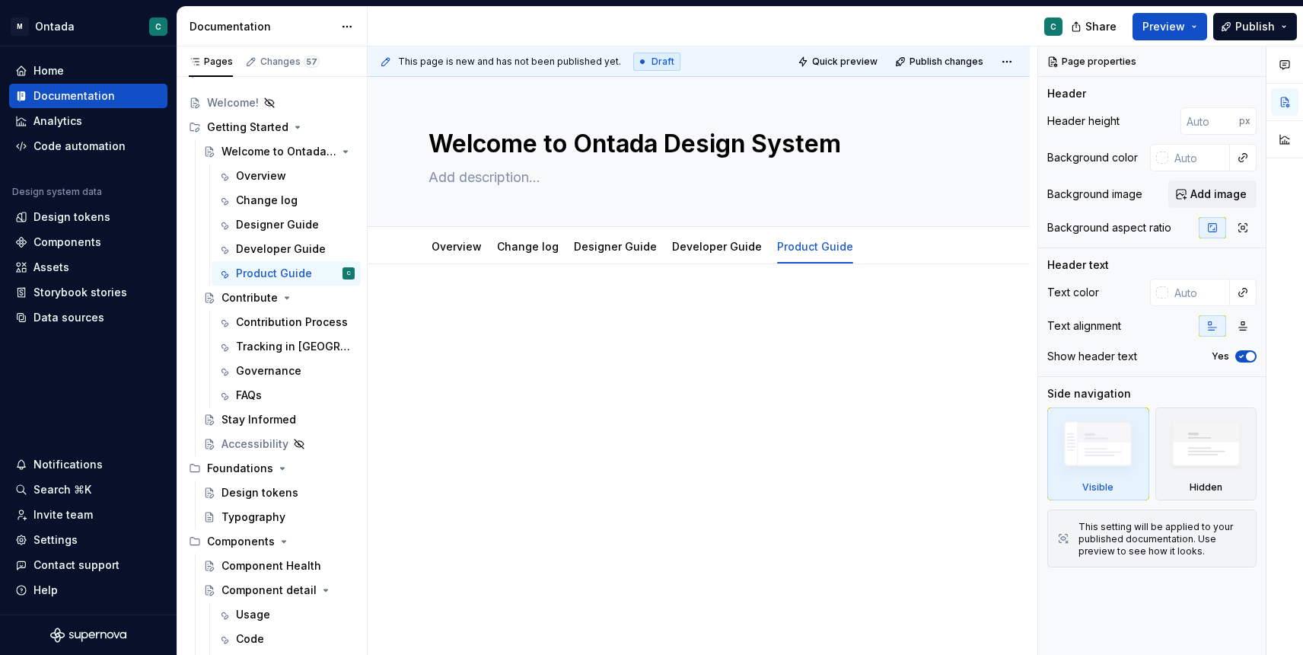
click at [457, 276] on div at bounding box center [699, 418] width 662 height 309
paste div
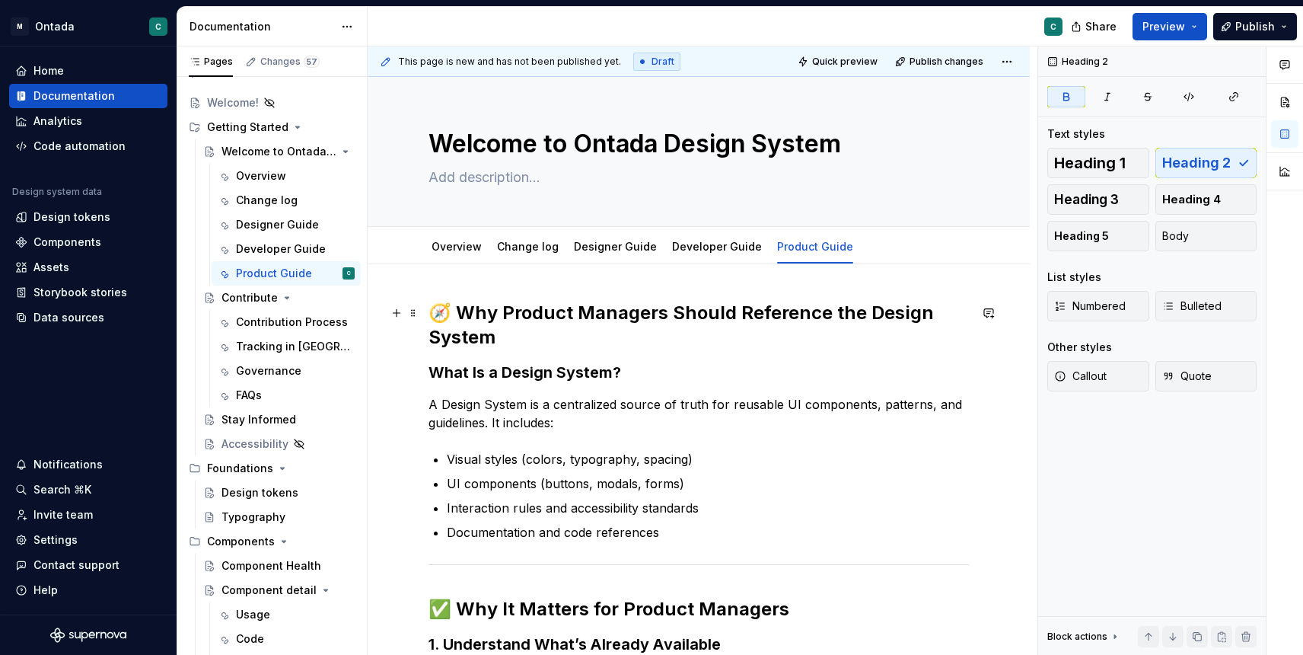
click at [454, 309] on strong "🧭 Why Product Managers Should Reference the Design System" at bounding box center [684, 324] width 510 height 46
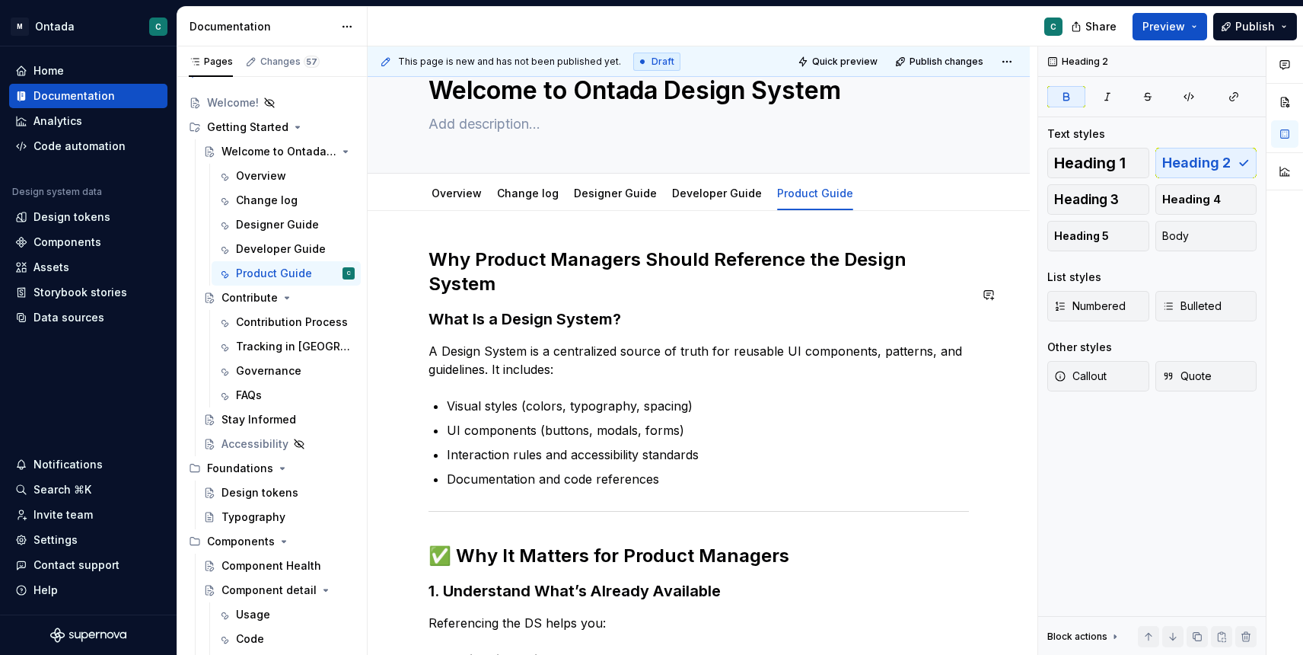
scroll to position [55, 0]
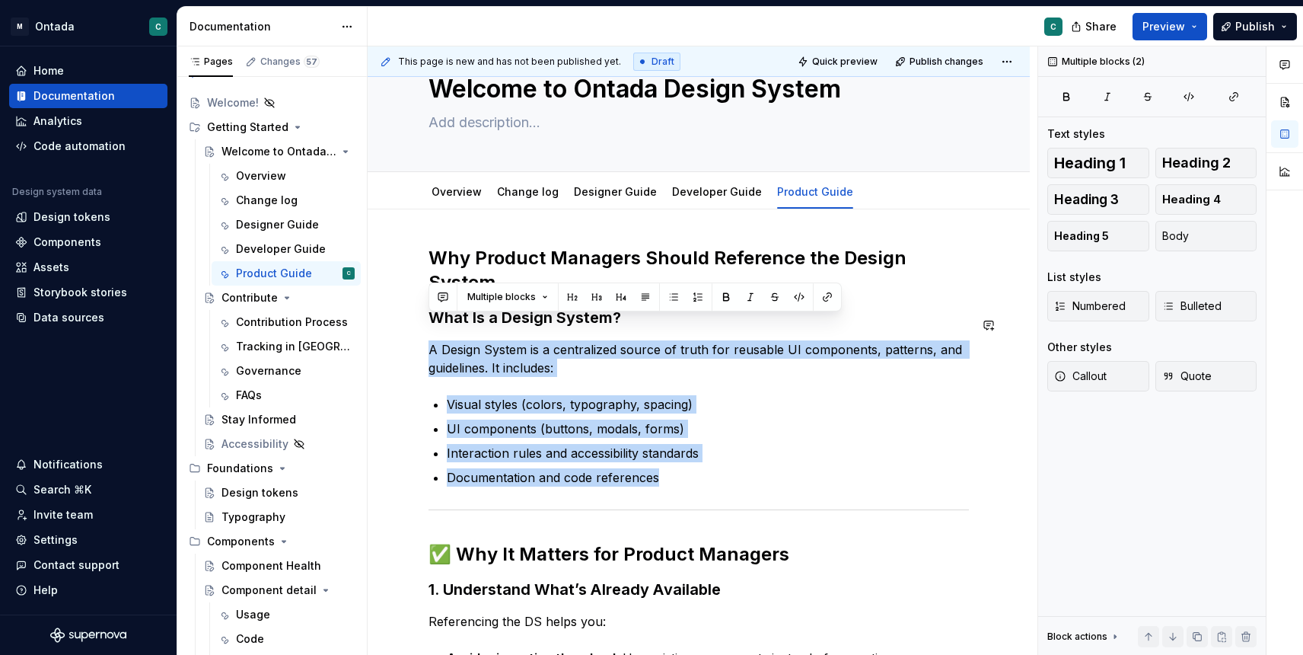
drag, startPoint x: 664, startPoint y: 457, endPoint x: 421, endPoint y: 315, distance: 282.1
copy div "A Design System is a centralized source of truth for reusable UI components, pa…"
click at [449, 193] on link "Overview" at bounding box center [457, 191] width 50 height 13
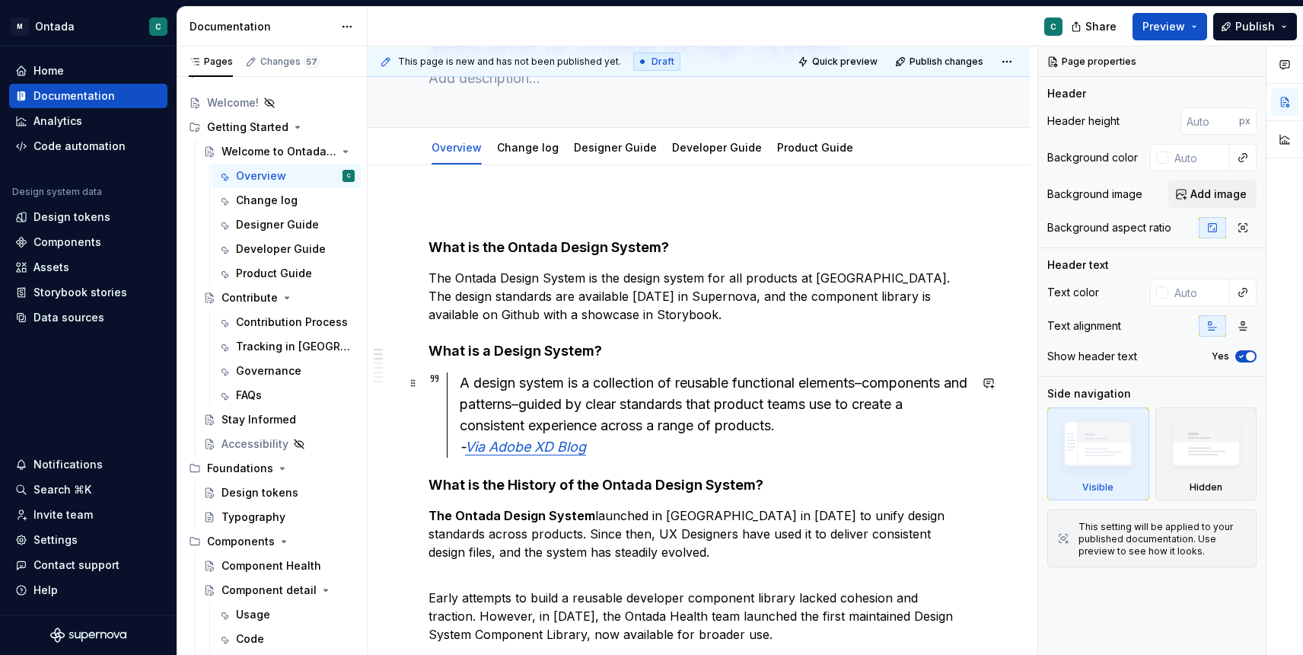
scroll to position [113, 0]
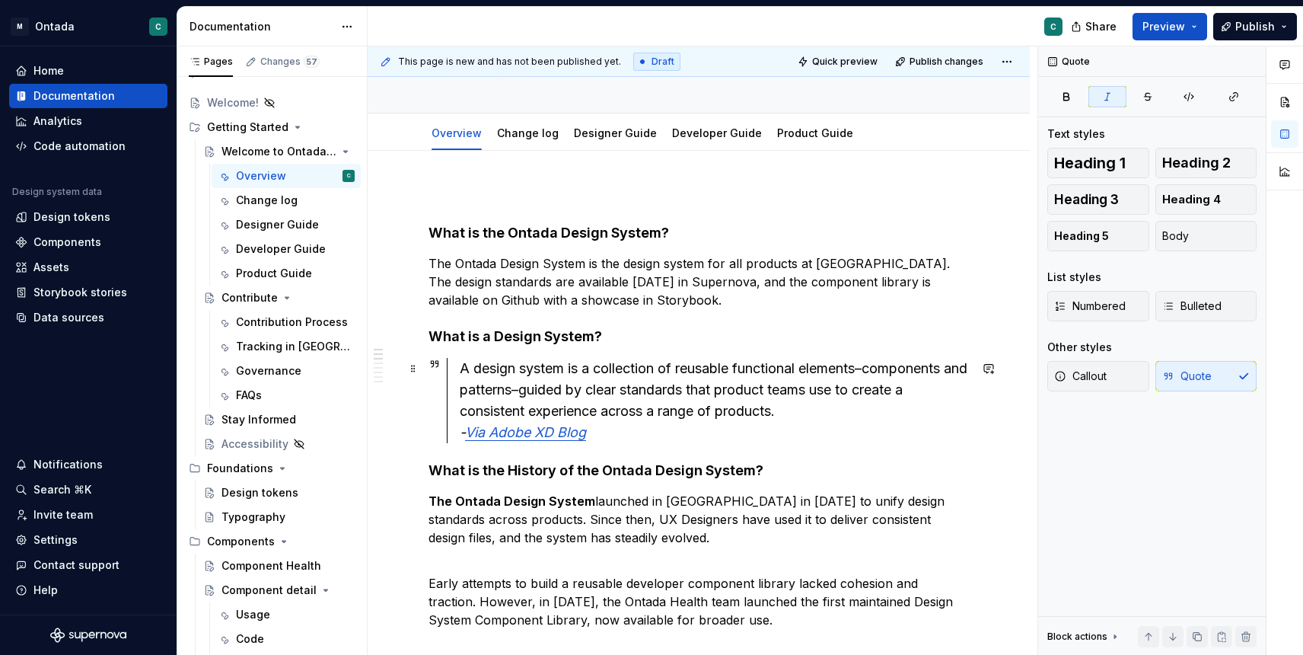
click at [703, 430] on div "A design system is a collection of reusable functional elements–components and …" at bounding box center [714, 400] width 509 height 85
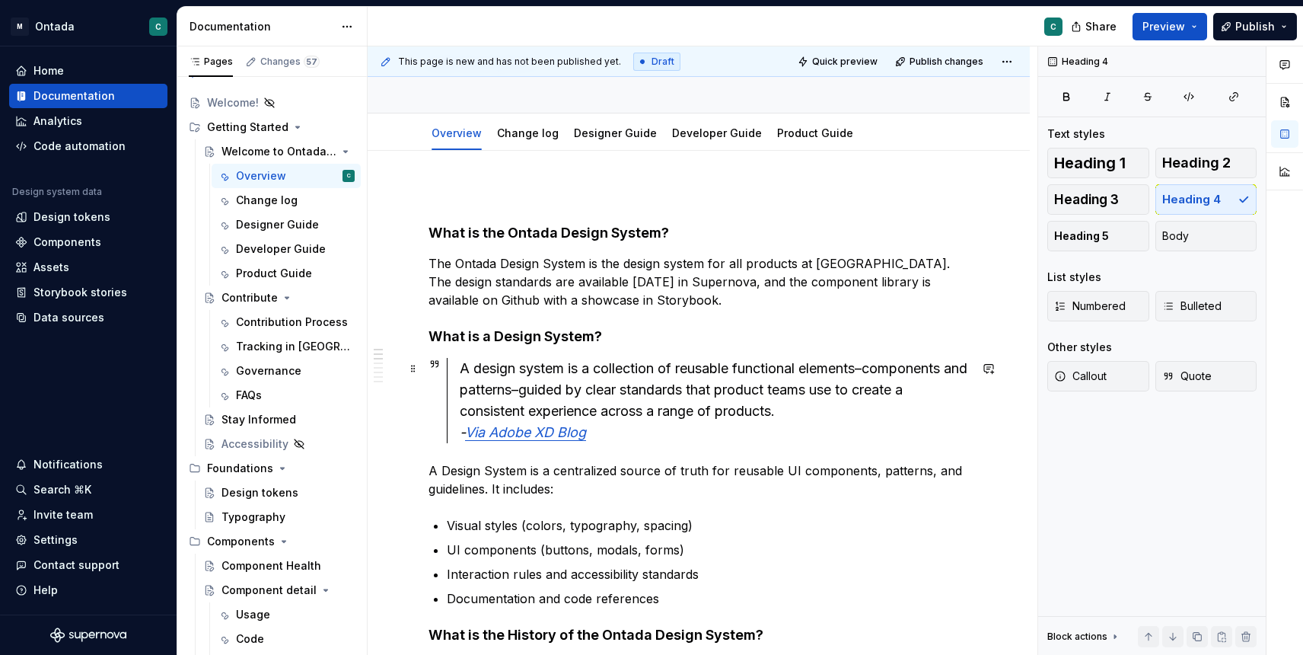
scroll to position [131, 0]
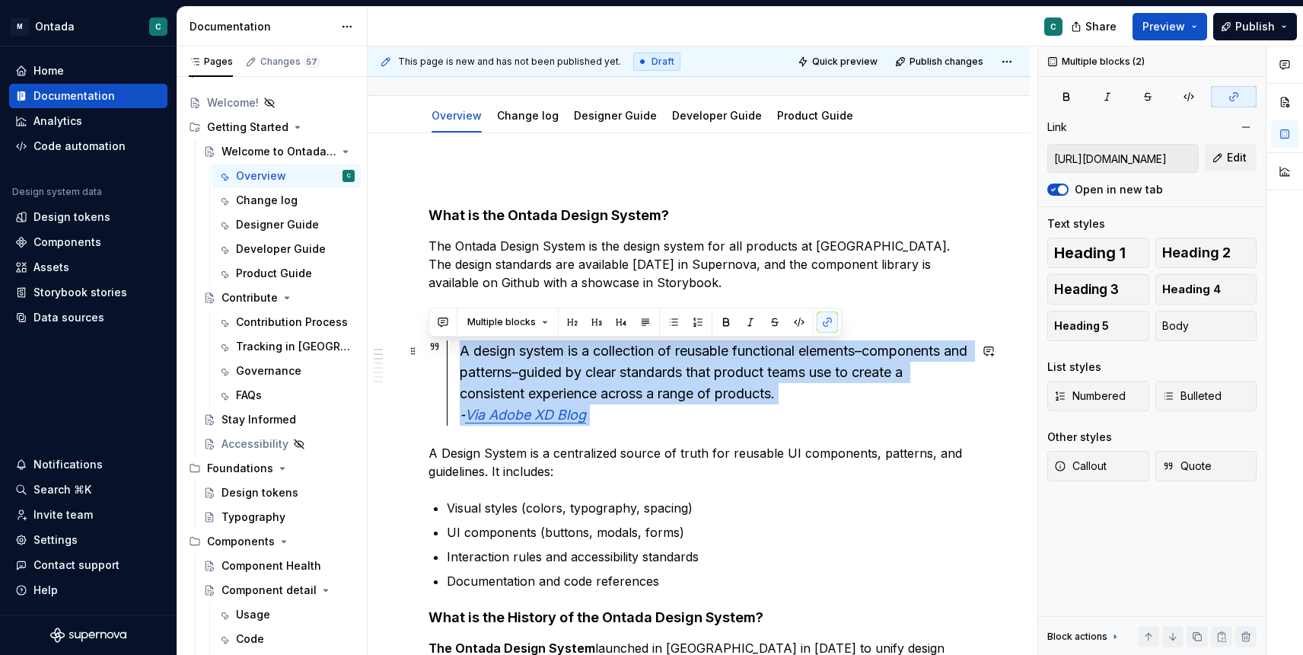
drag, startPoint x: 617, startPoint y: 429, endPoint x: 437, endPoint y: 350, distance: 196.0
copy div "A design system is a collection of reusable functional elements–components and …"
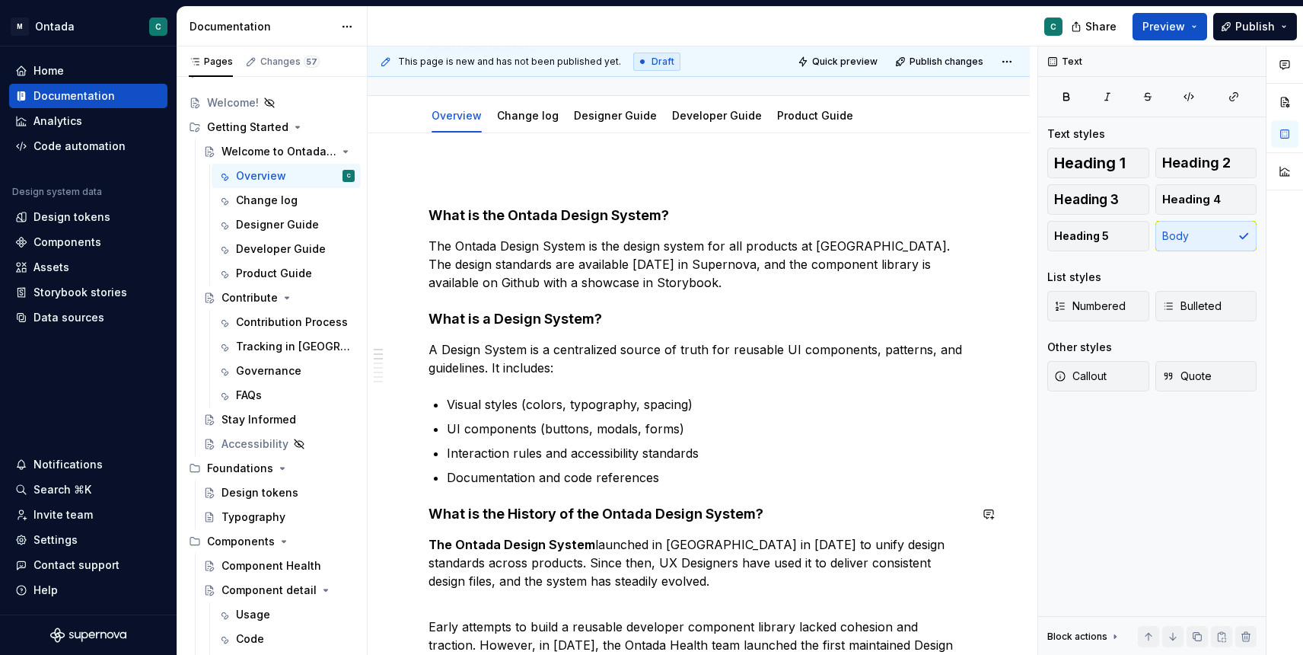
click at [703, 483] on p "Documentation and code references" at bounding box center [708, 477] width 522 height 18
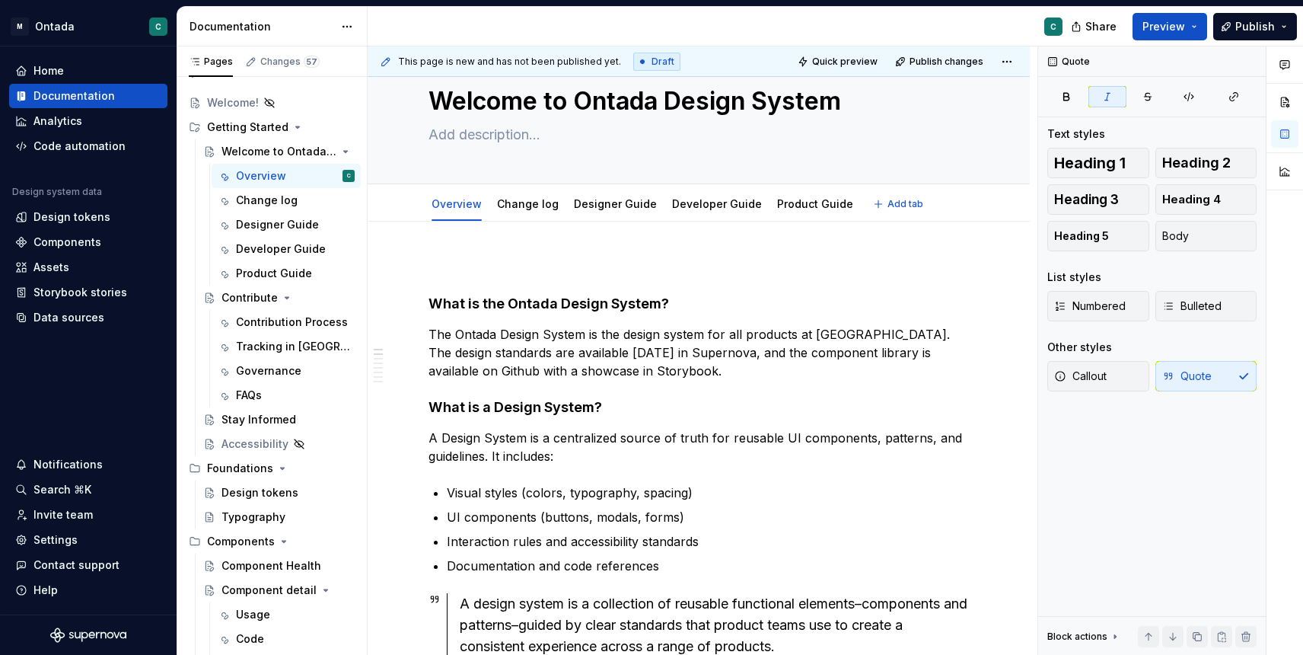
scroll to position [0, 0]
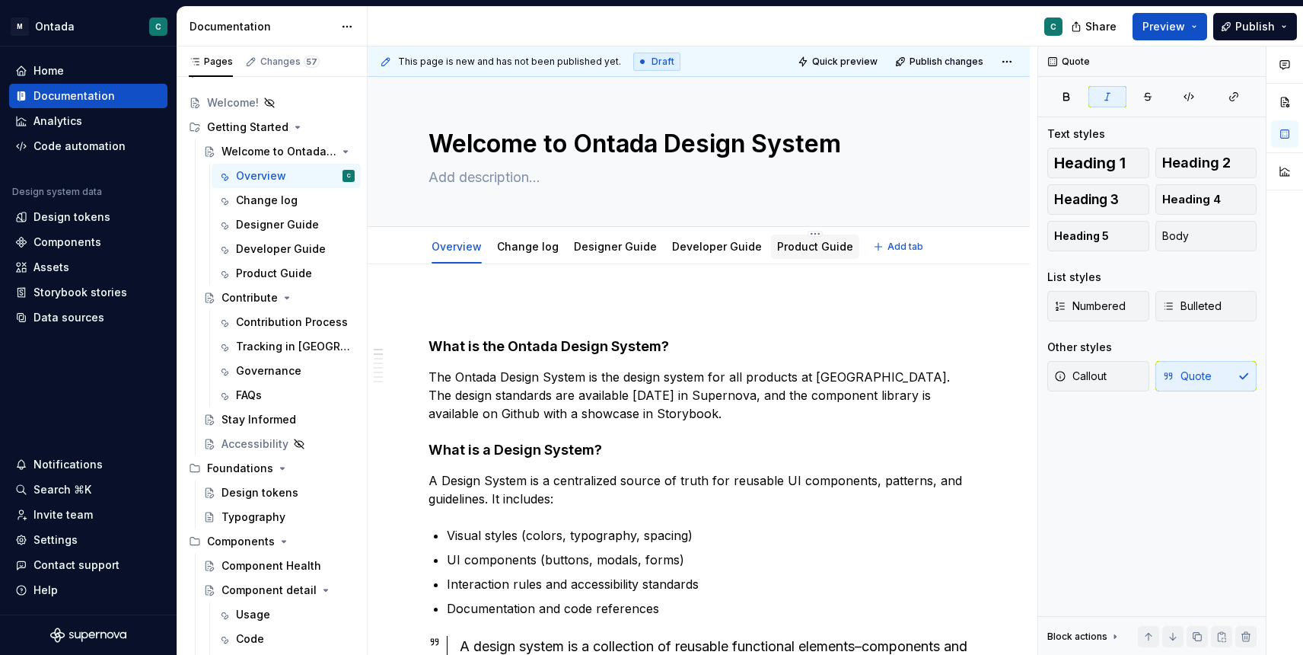
click at [784, 249] on link "Product Guide" at bounding box center [815, 246] width 76 height 13
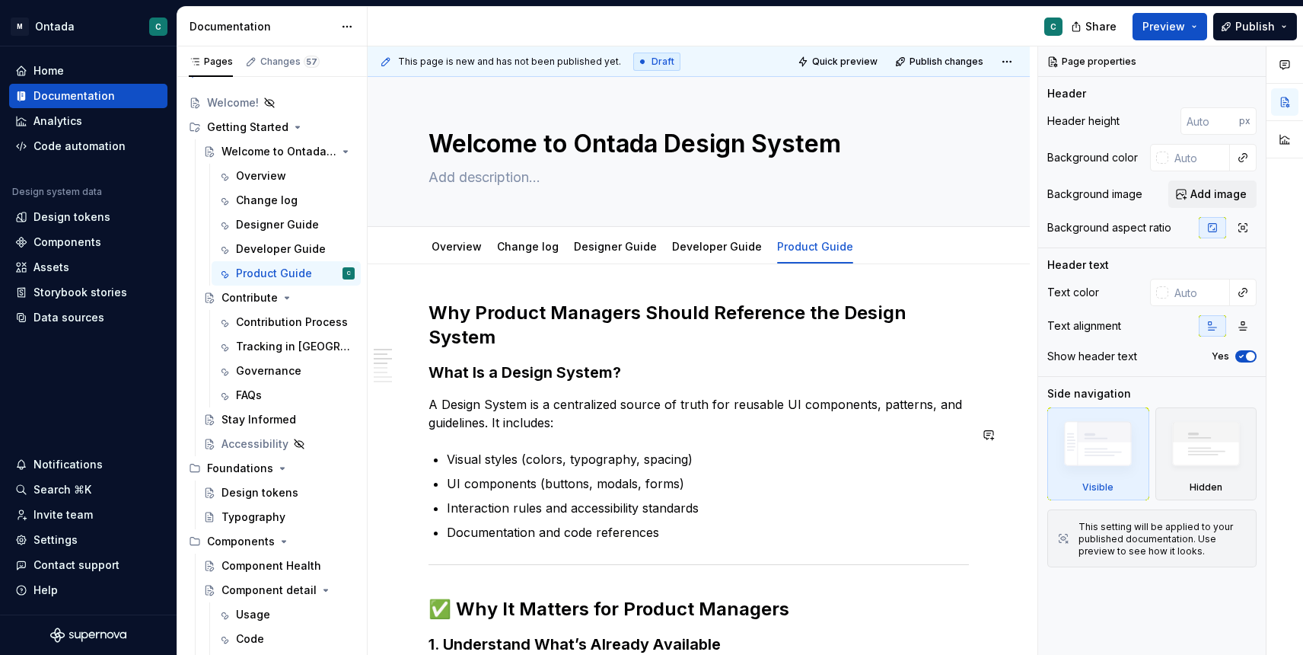
scroll to position [19, 0]
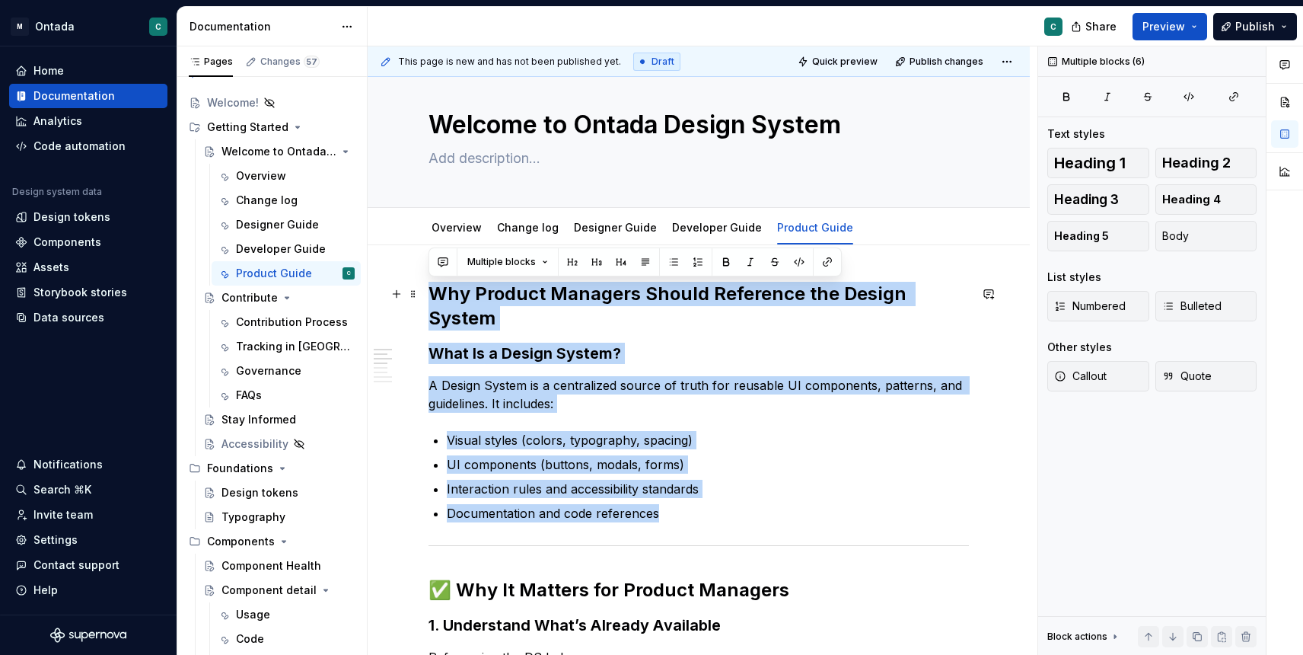
drag, startPoint x: 468, startPoint y: 543, endPoint x: 427, endPoint y: 286, distance: 259.8
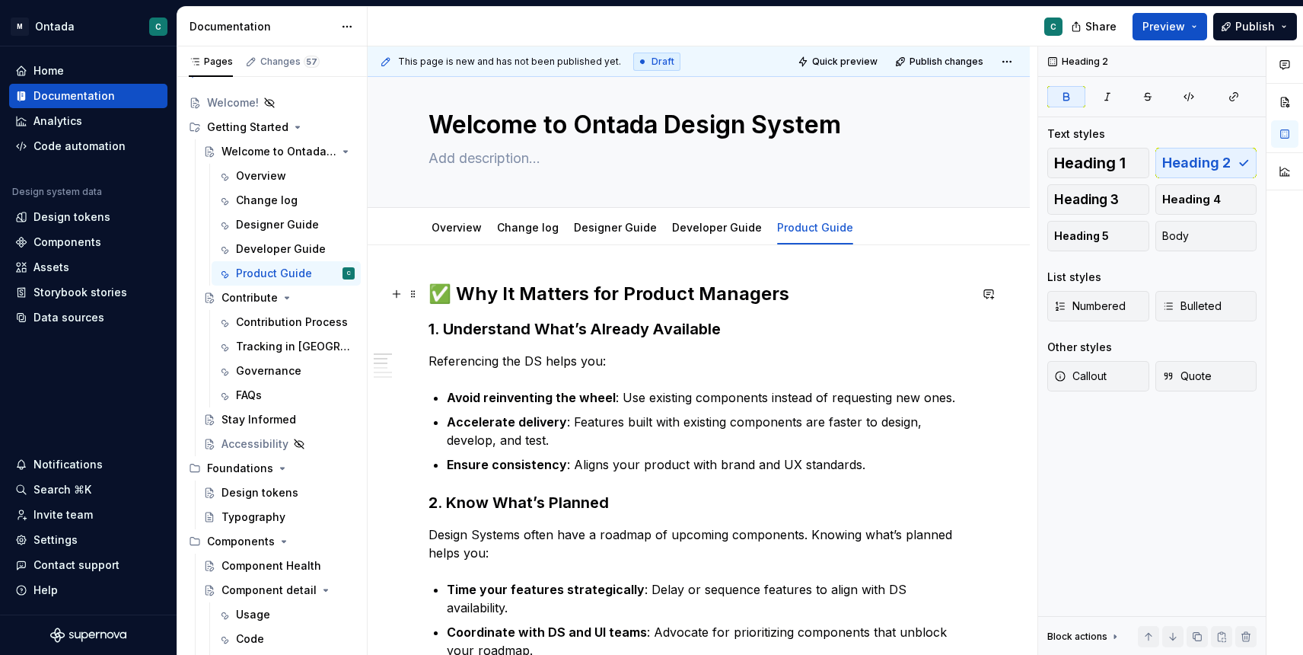
click at [476, 304] on strong "✅ Why It Matters for Product Managers" at bounding box center [609, 293] width 361 height 22
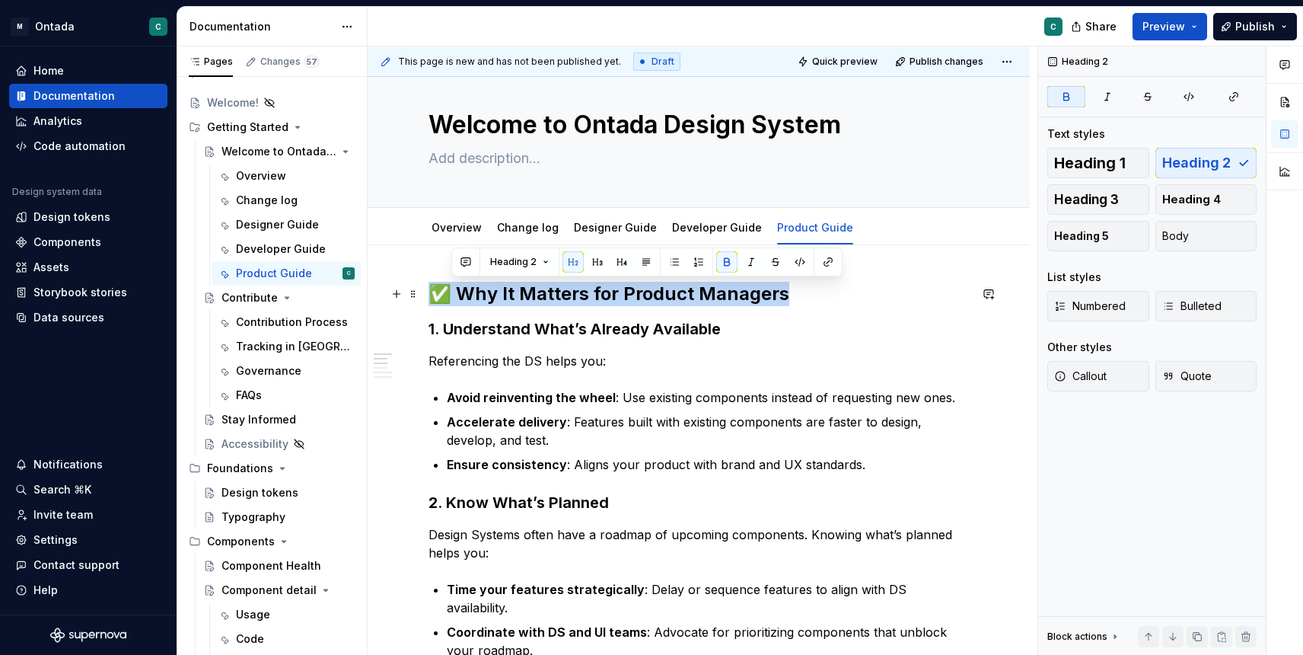
click at [476, 304] on strong "✅ Why It Matters for Product Managers" at bounding box center [609, 293] width 361 height 22
click at [455, 292] on strong "✅ Why It Matters for Product Managers" at bounding box center [609, 293] width 361 height 22
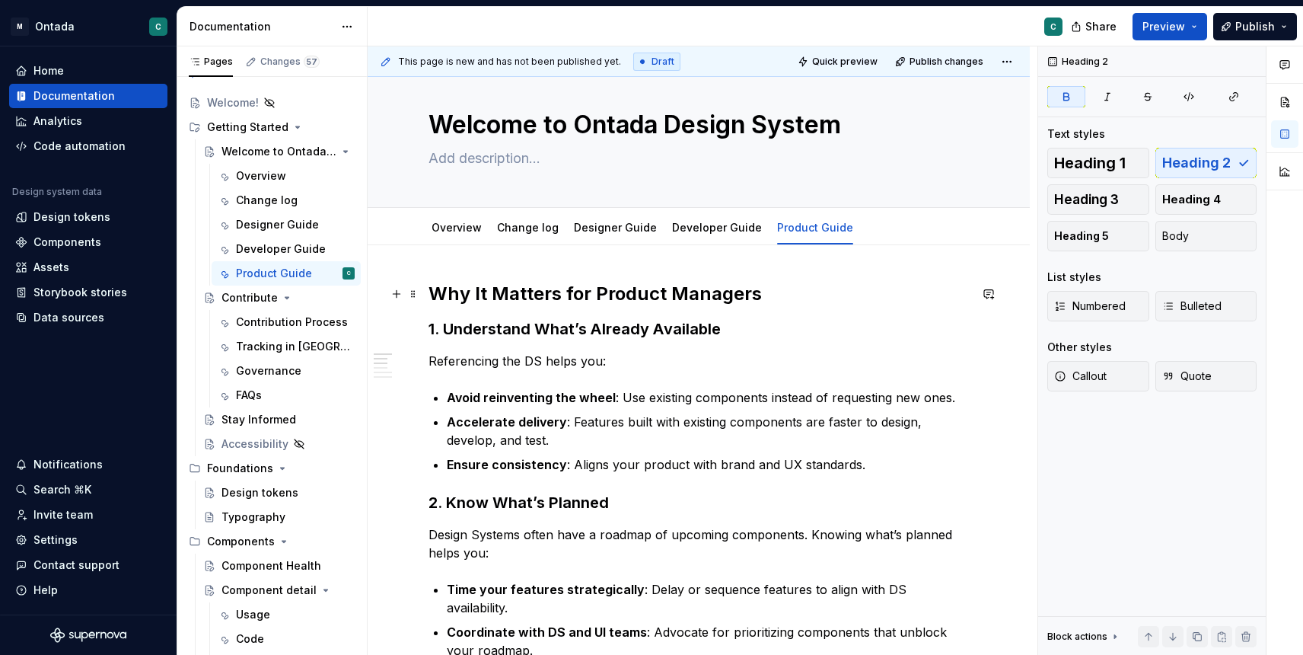
click at [527, 293] on strong "Why It Matters for Product Managers" at bounding box center [595, 293] width 333 height 22
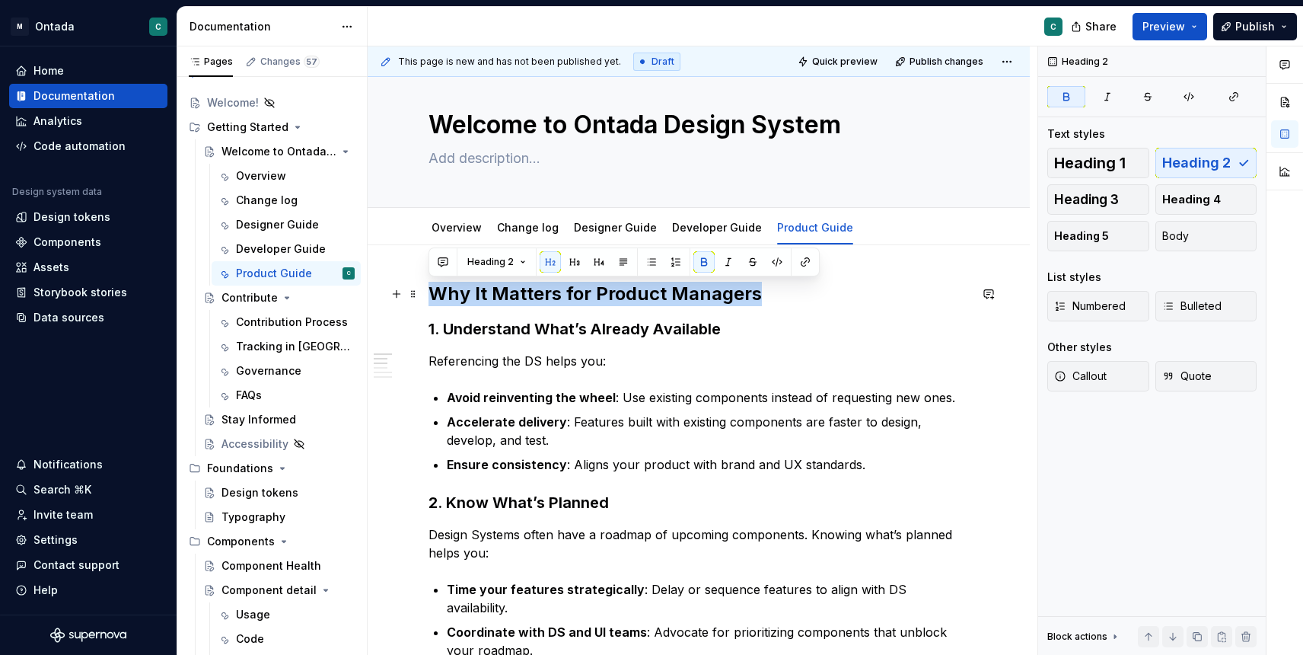
click at [527, 293] on strong "Why It Matters for Product Managers" at bounding box center [595, 293] width 333 height 22
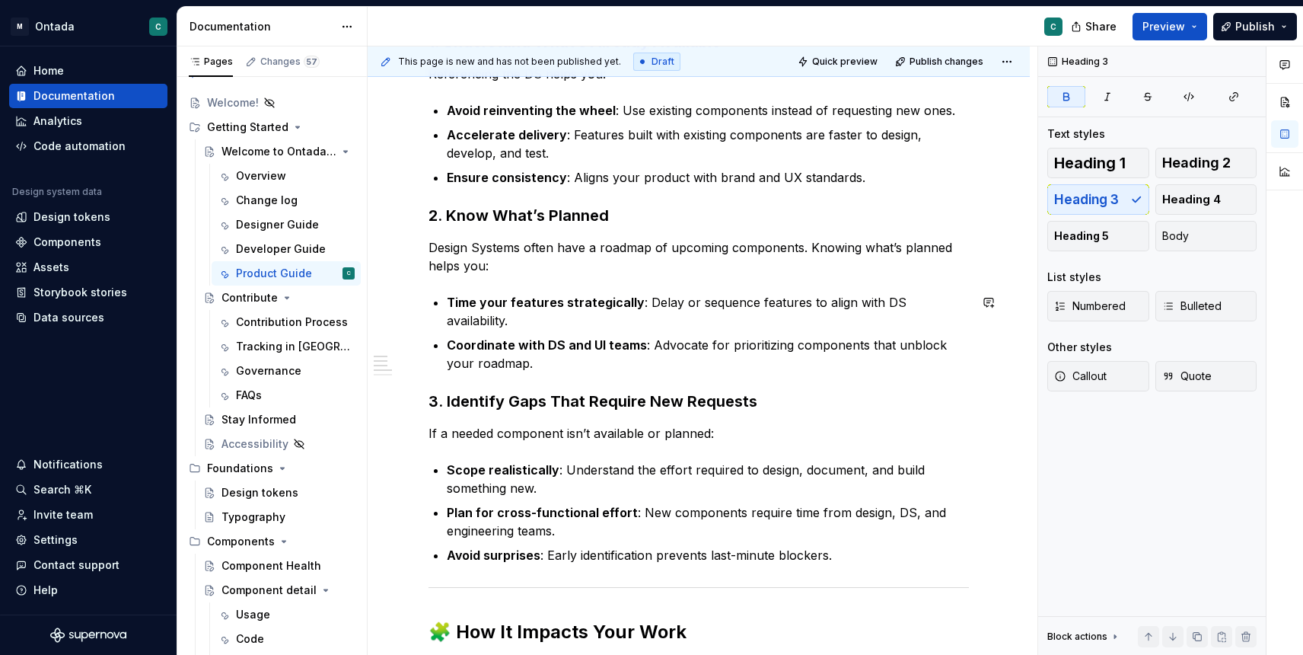
scroll to position [297, 0]
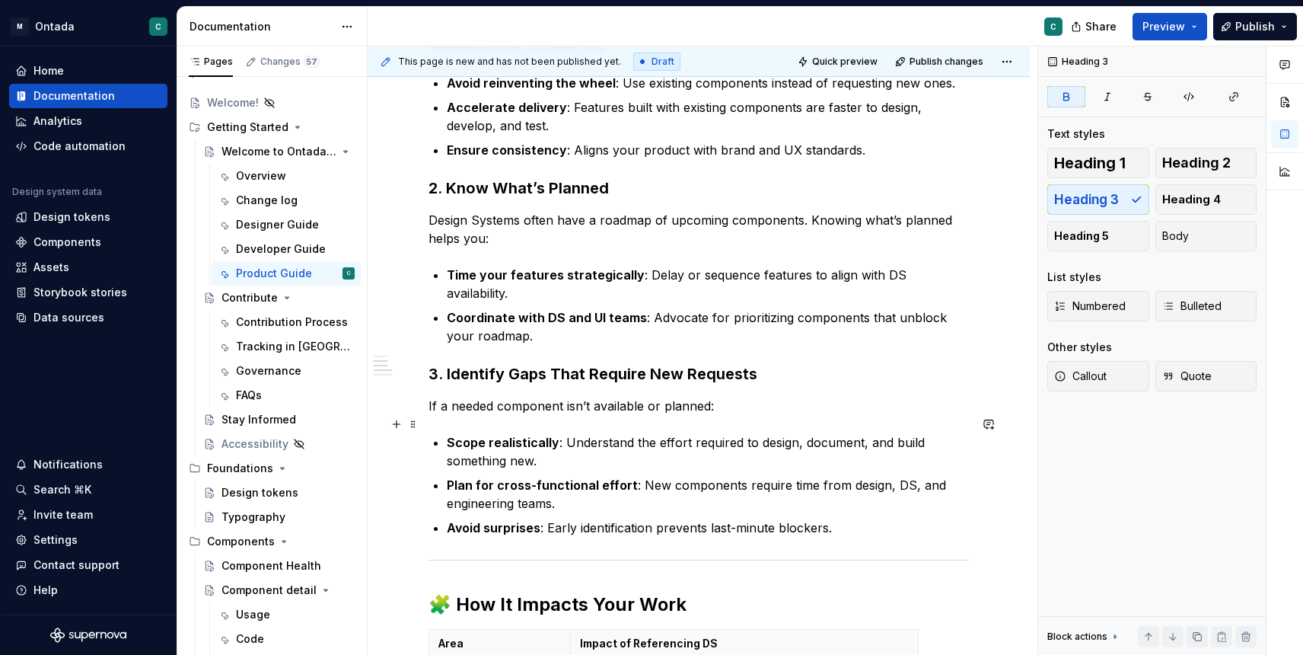
click at [543, 443] on p "Scope realistically : Understand the effort required to design, document, and b…" at bounding box center [708, 451] width 522 height 37
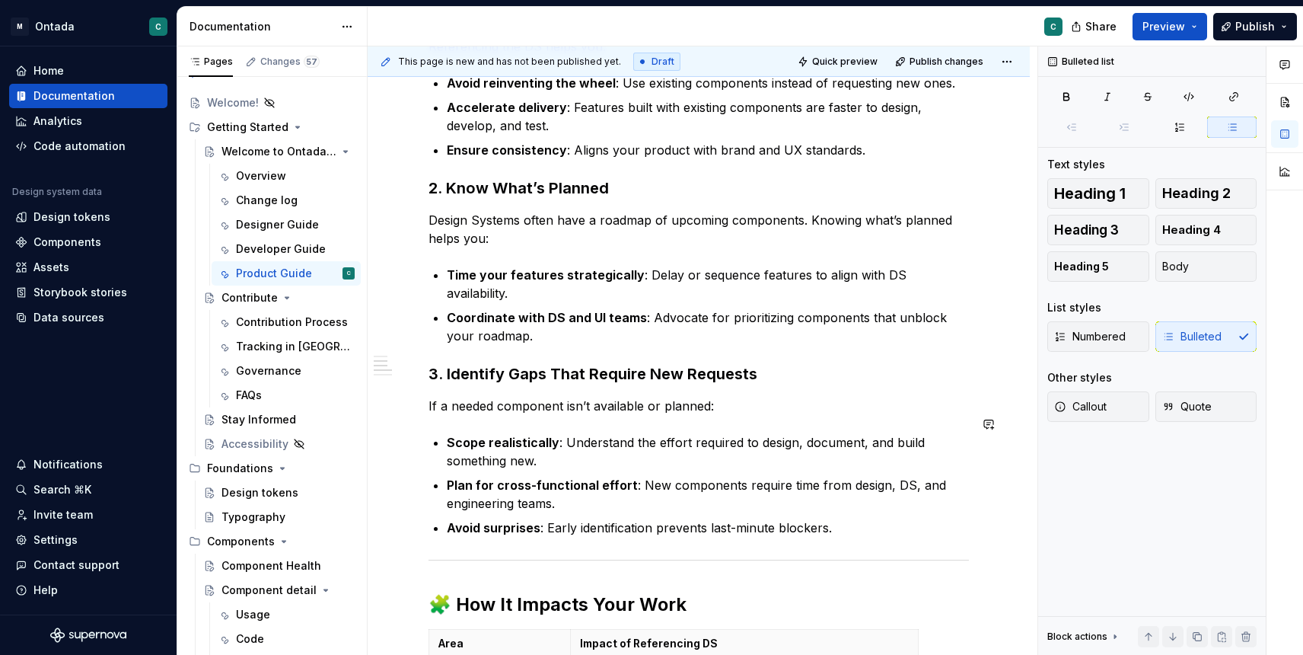
scroll to position [304, 0]
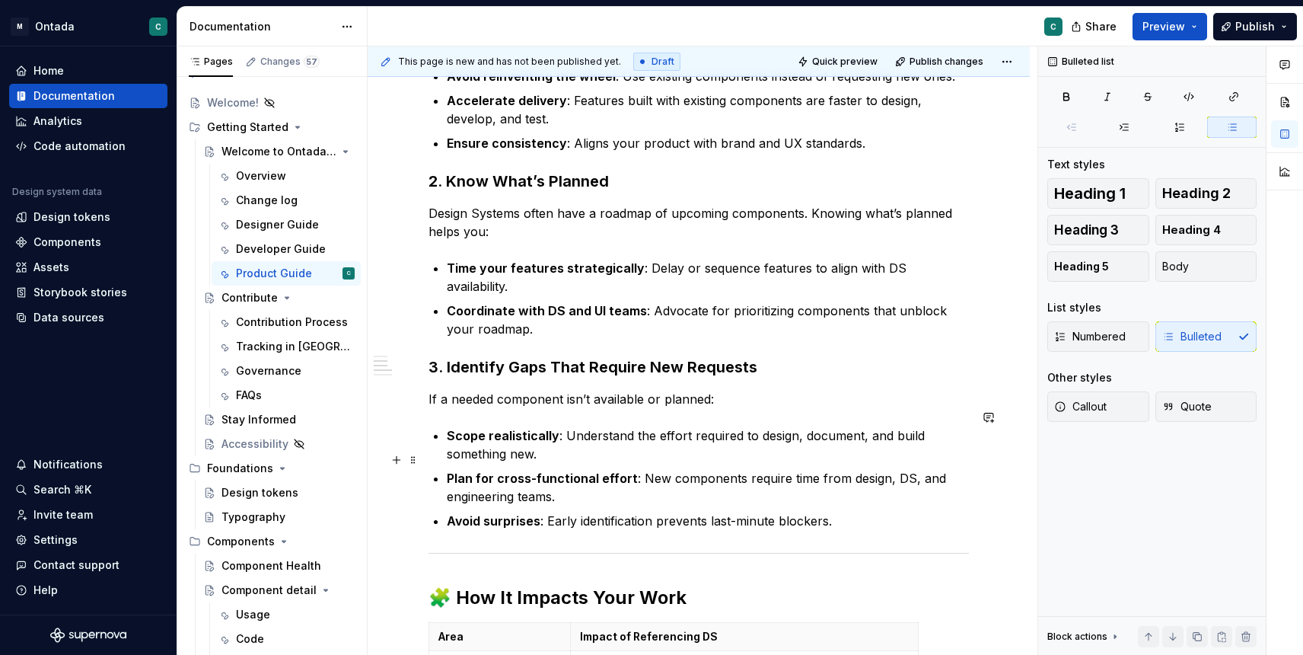
click at [900, 469] on p "Plan for cross-functional effort : New components require time from design, DS,…" at bounding box center [708, 487] width 522 height 37
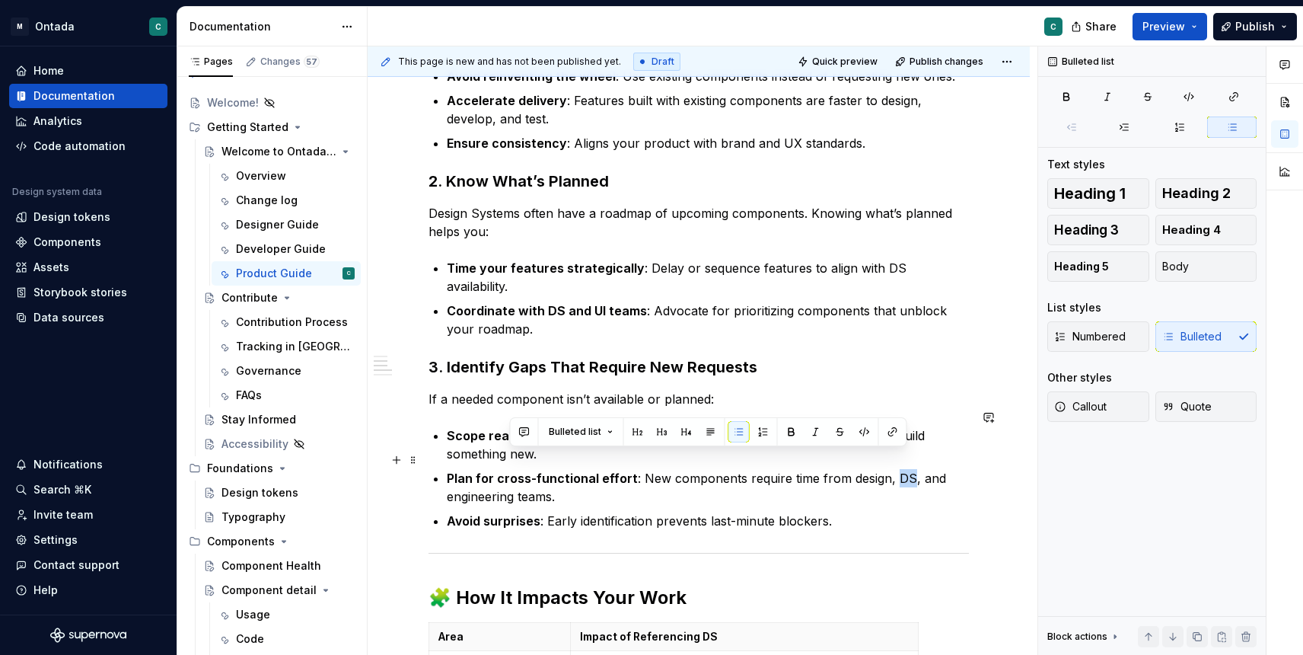
click at [900, 469] on p "Plan for cross-functional effort : New components require time from design, DS,…" at bounding box center [708, 487] width 522 height 37
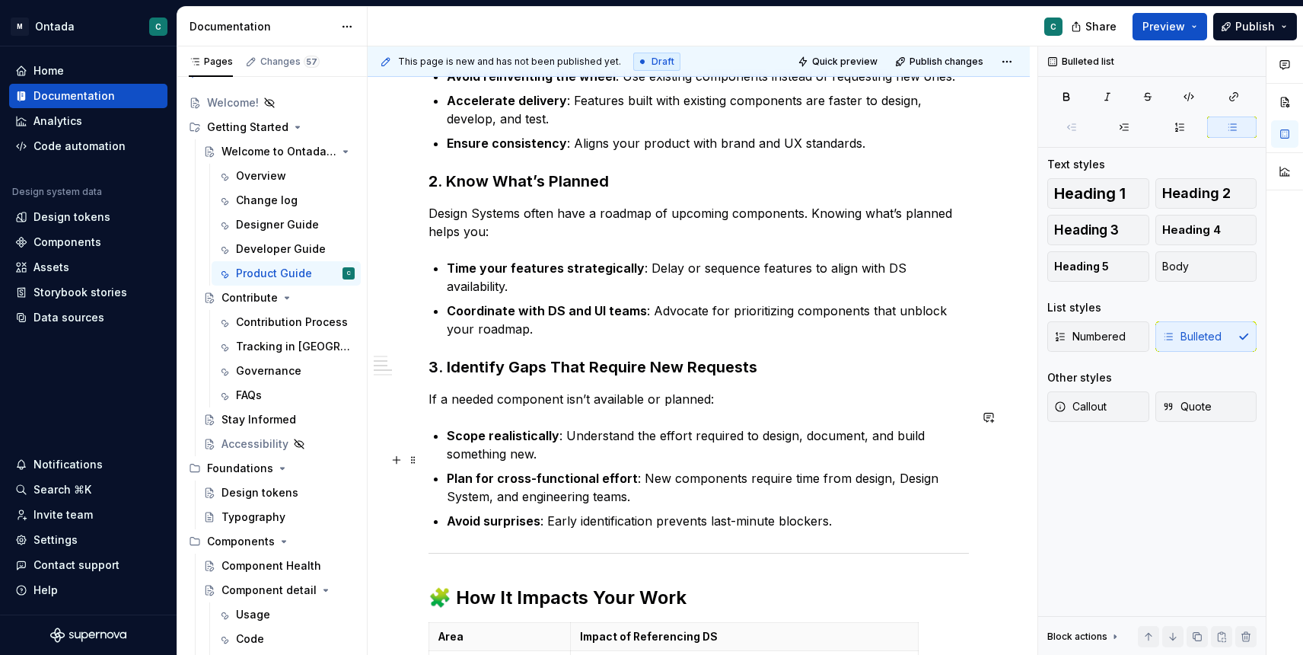
click at [878, 469] on p "Plan for cross-functional effort : New components require time from design, Des…" at bounding box center [708, 487] width 522 height 37
click at [903, 469] on p "Plan for cross-functional effort : New components require time from designers, …" at bounding box center [708, 487] width 522 height 37
click at [597, 481] on p "Plan for cross-functional effort : New components require time from designers, …" at bounding box center [708, 487] width 522 height 37
click at [665, 475] on p "Plan for cross-functional effort : New components require time from designers, …" at bounding box center [708, 487] width 522 height 37
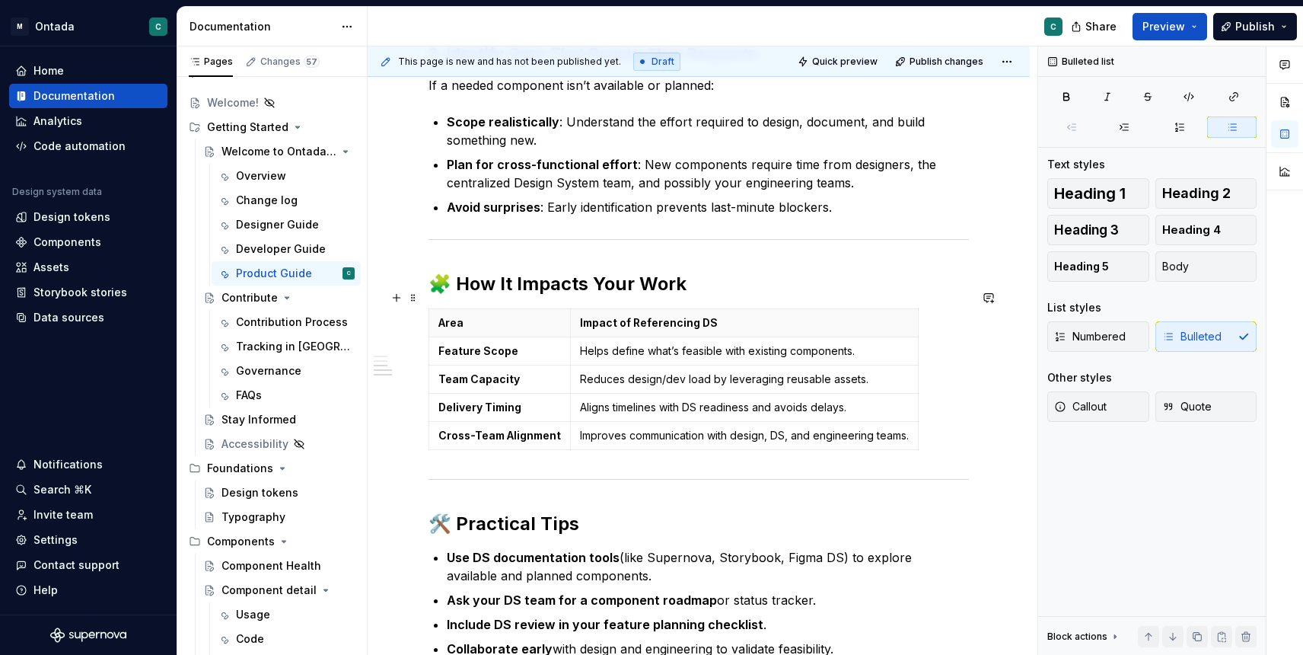
scroll to position [620, 0]
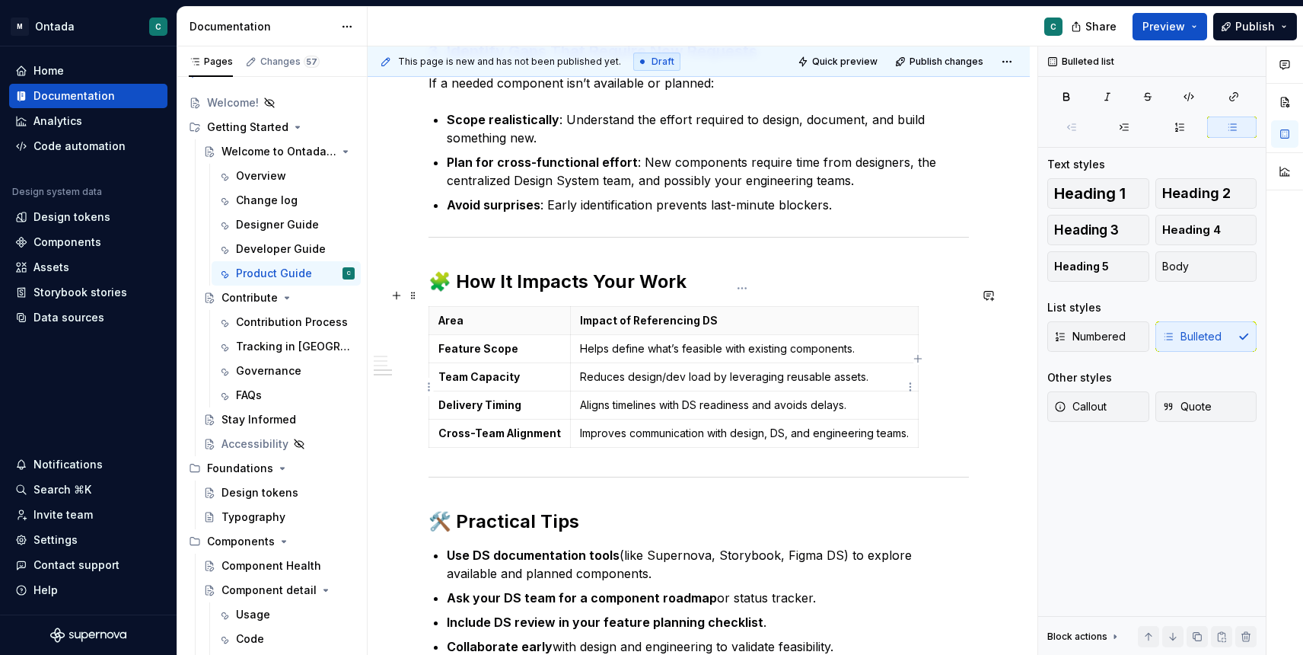
click at [686, 397] on p "Aligns timelines with DS readiness and avoids delays." at bounding box center [744, 404] width 329 height 15
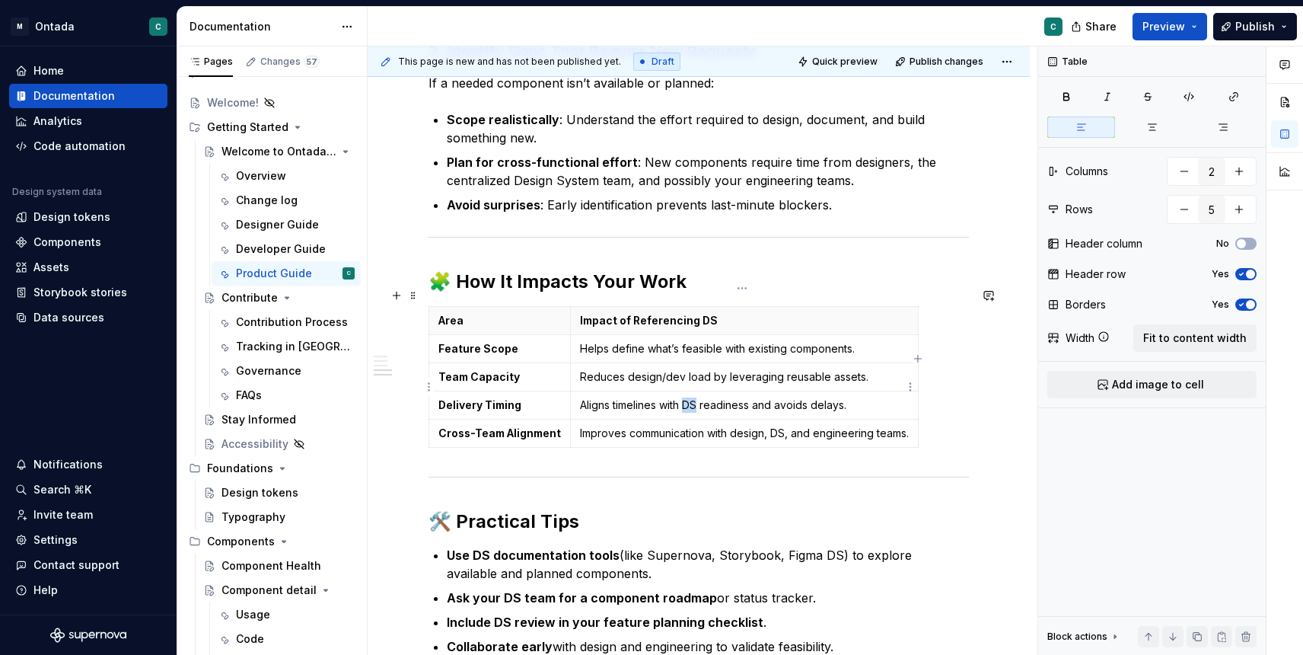
click at [686, 397] on p "Aligns timelines with DS readiness and avoids delays." at bounding box center [744, 404] width 329 height 15
click at [777, 425] on p "Improves communication with design, DS, and engineering teams." at bounding box center [763, 432] width 366 height 15
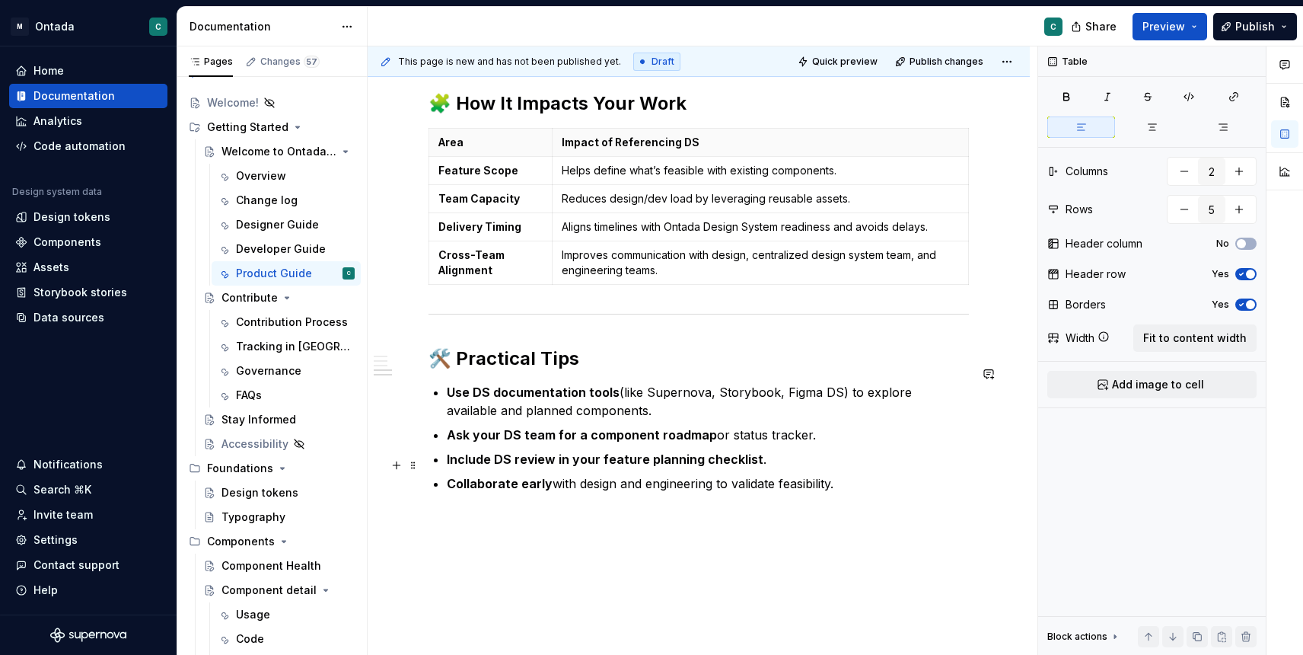
scroll to position [796, 0]
click at [506, 400] on p "Use DS documentation tools (like Supernova, Storybook, Figma DS) to explore ava…" at bounding box center [708, 402] width 522 height 37
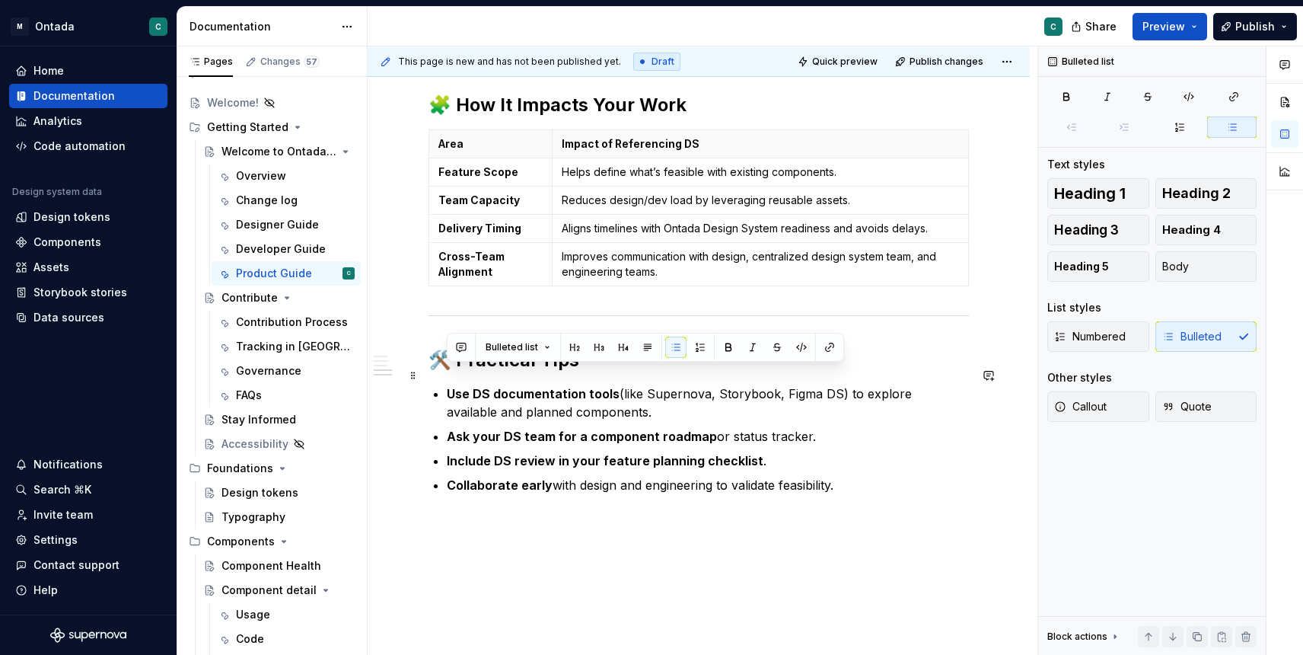
drag, startPoint x: 447, startPoint y: 375, endPoint x: 841, endPoint y: 402, distance: 395.2
click at [841, 402] on p "Use DS documentation tools (like Supernova, Storybook, Figma DS) to explore ava…" at bounding box center [708, 402] width 522 height 37
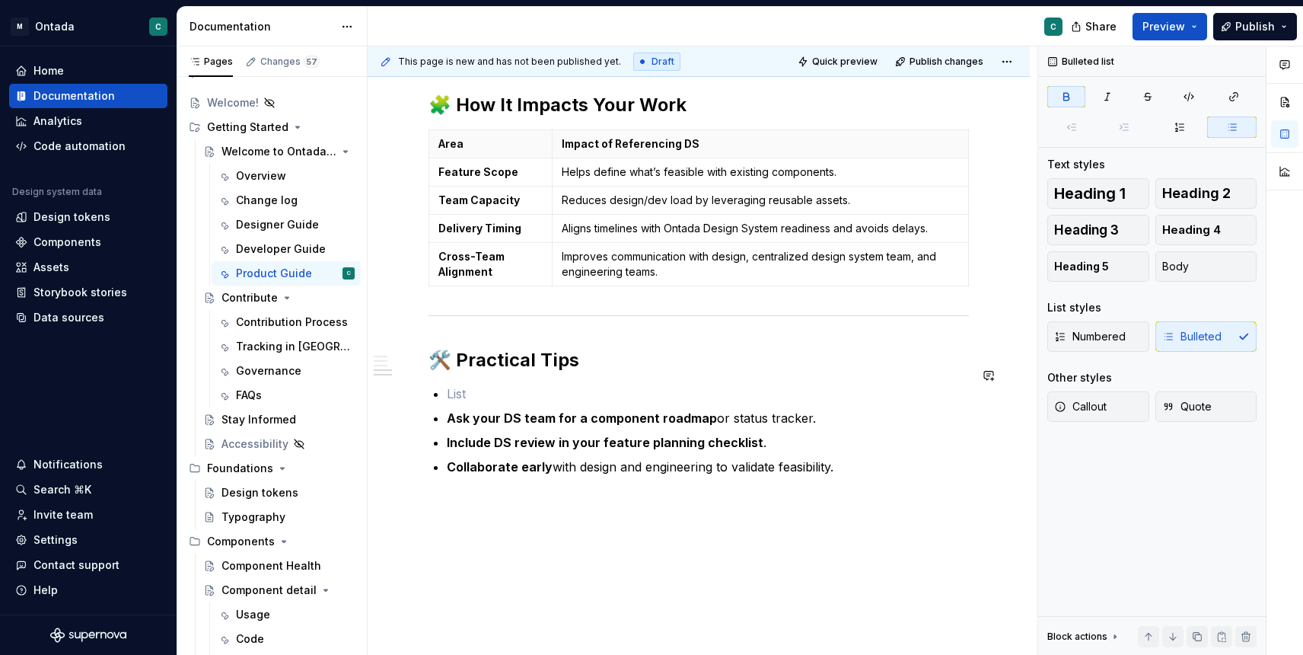
scroll to position [789, 0]
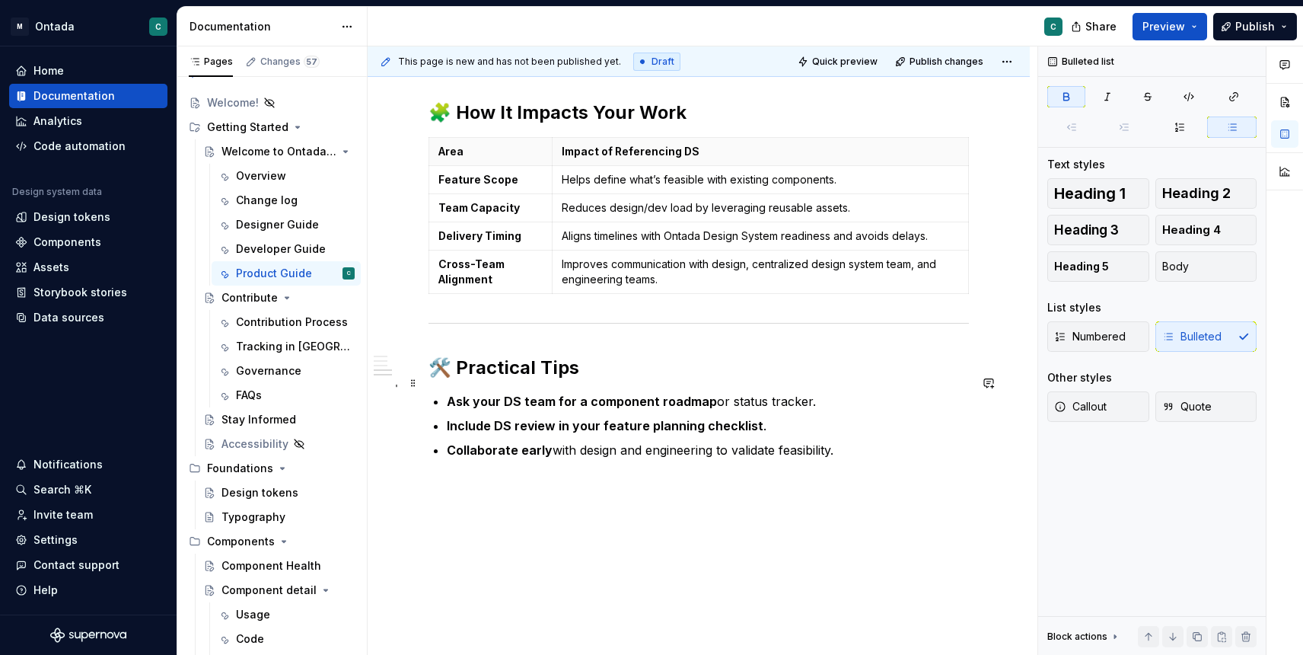
click at [449, 394] on strong "Ask your DS team for a component roadmap" at bounding box center [582, 401] width 270 height 15
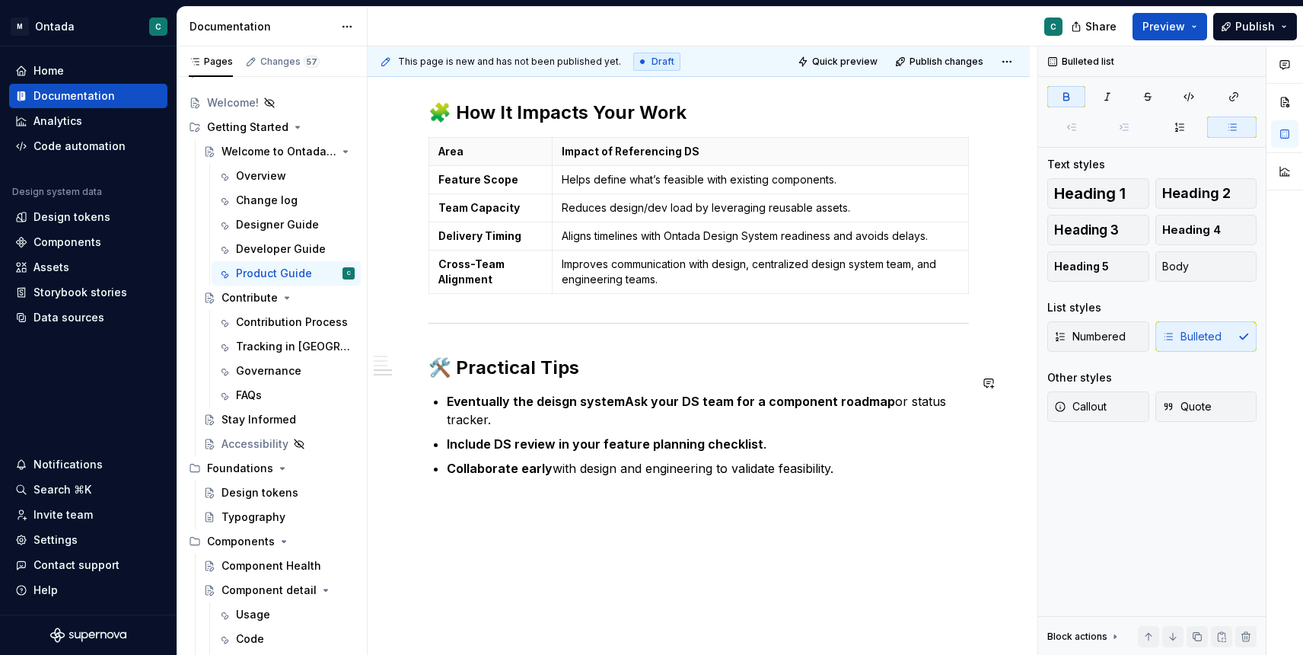
scroll to position [796, 0]
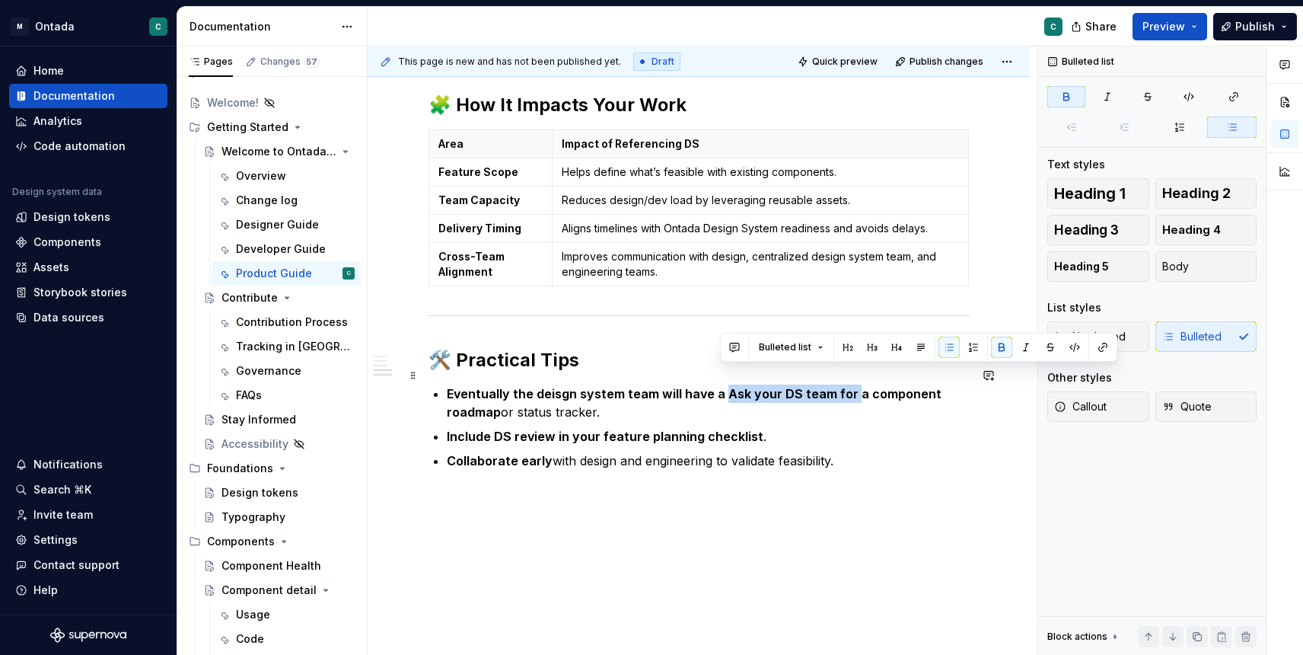
drag, startPoint x: 722, startPoint y: 380, endPoint x: 849, endPoint y: 383, distance: 127.1
click at [849, 384] on p "Eventually the deisgn system team will have a Ask your DS team for a component …" at bounding box center [708, 402] width 522 height 37
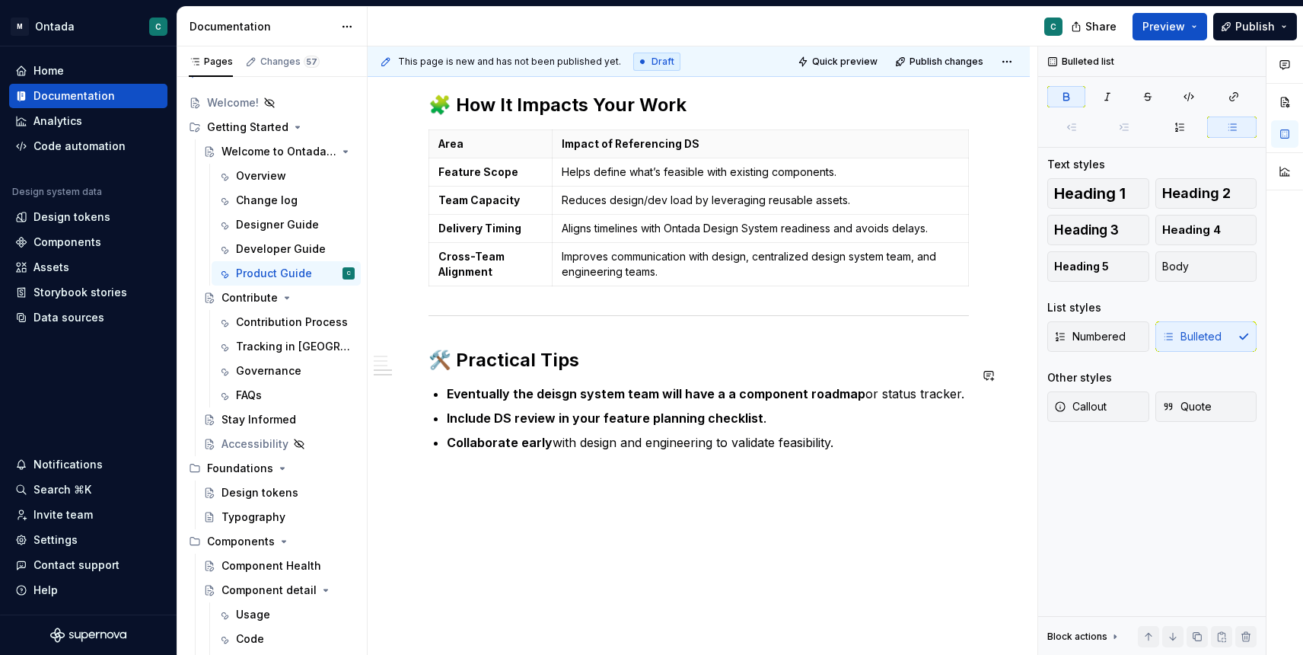
scroll to position [789, 0]
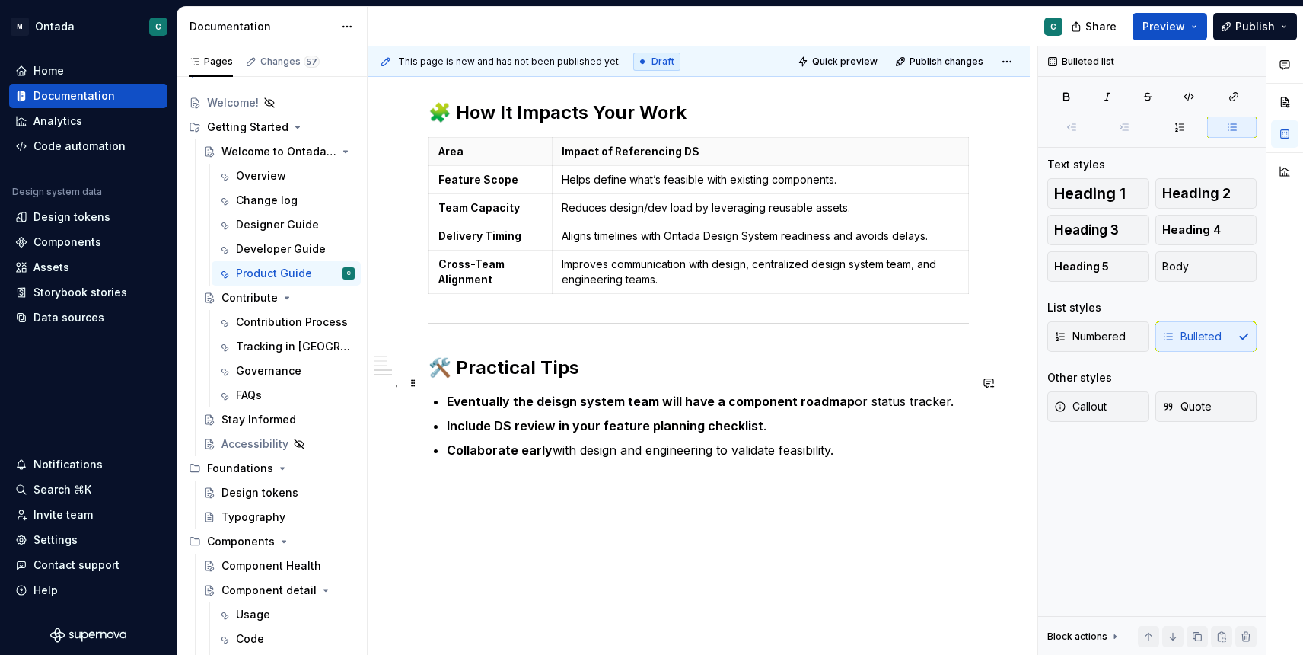
click at [849, 392] on p "Eventually the deisgn system team will have a component roadmap or status track…" at bounding box center [708, 401] width 522 height 18
click at [864, 392] on p "Eventually the deisgn system team will have a component roadmap or status track…" at bounding box center [708, 401] width 522 height 18
drag, startPoint x: 864, startPoint y: 384, endPoint x: 846, endPoint y: 384, distance: 18.3
click at [846, 392] on p "Eventually the deisgn system team will have a component roadmap or status track…" at bounding box center [708, 401] width 522 height 18
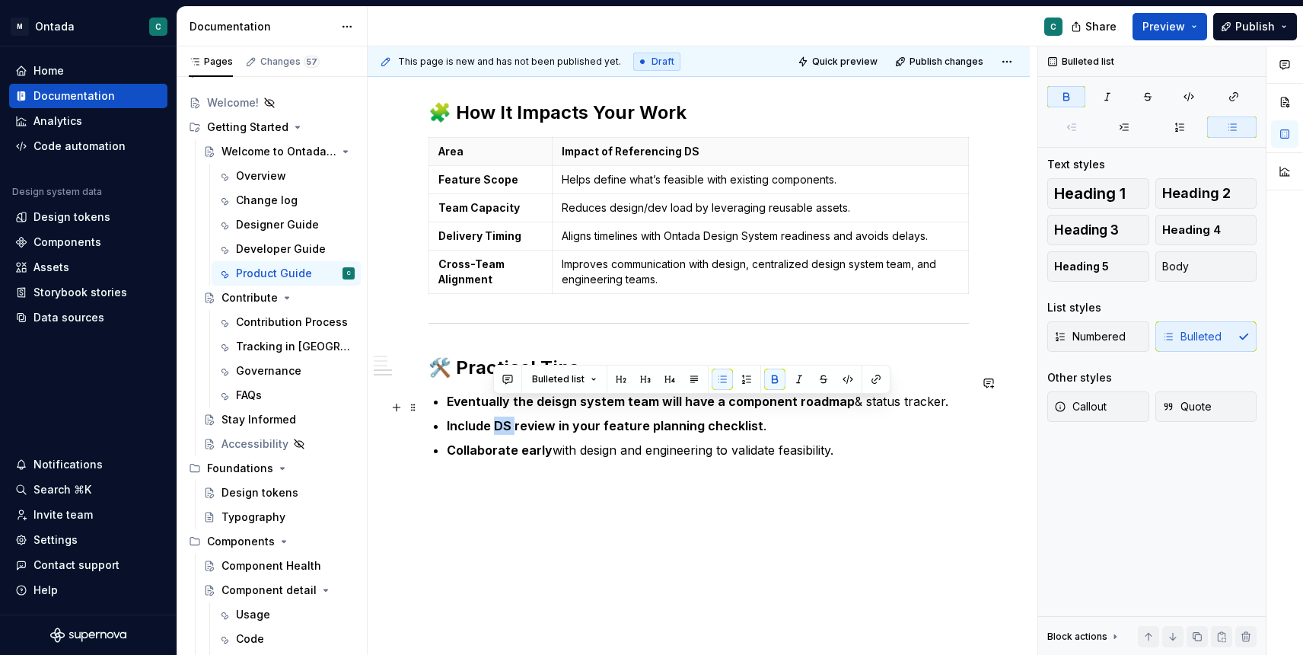
drag, startPoint x: 512, startPoint y: 409, endPoint x: 492, endPoint y: 409, distance: 19.8
click at [492, 418] on strong "Include DS review in your feature planning checklist" at bounding box center [605, 425] width 317 height 15
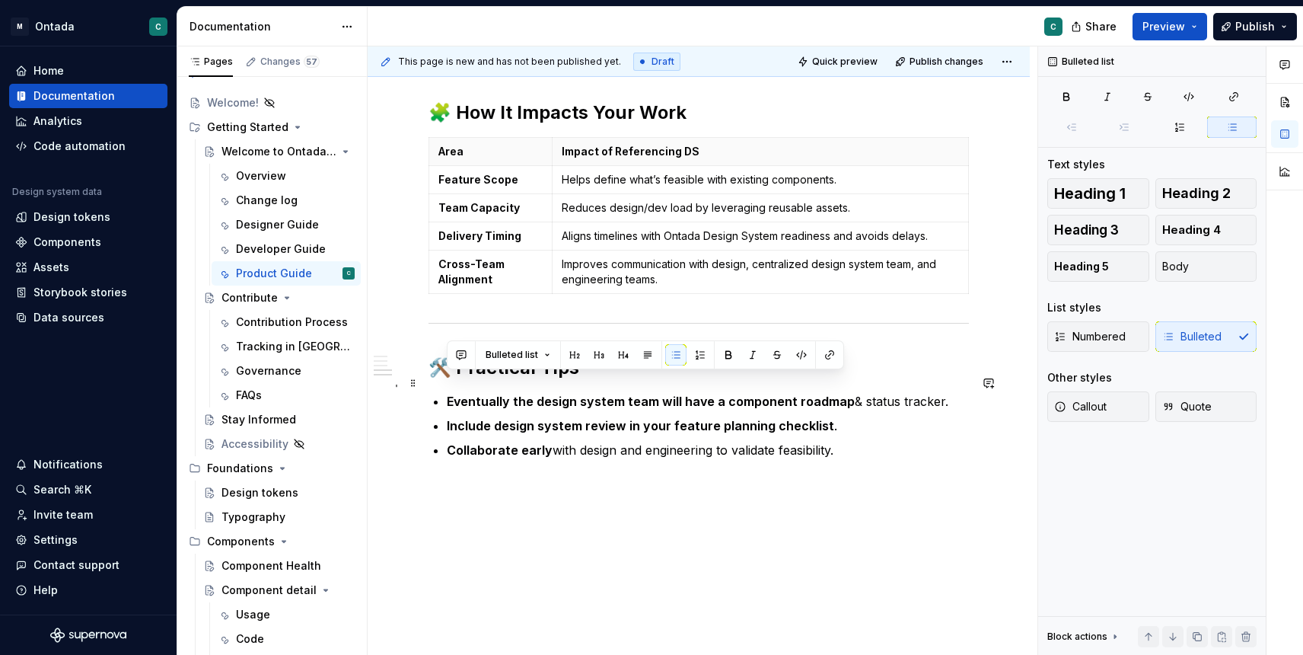
drag, startPoint x: 445, startPoint y: 384, endPoint x: 939, endPoint y: 384, distance: 494.0
copy p "Eventually the design system team will have a component roadmap & status tracke…"
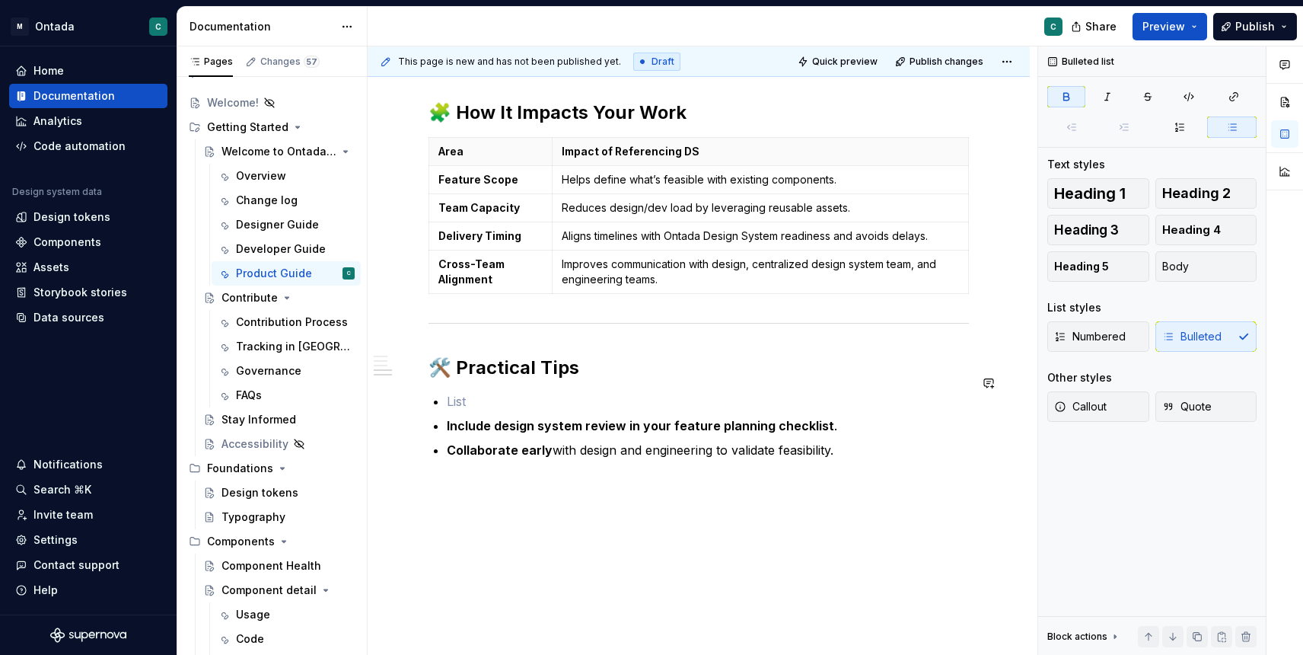
scroll to position [764, 0]
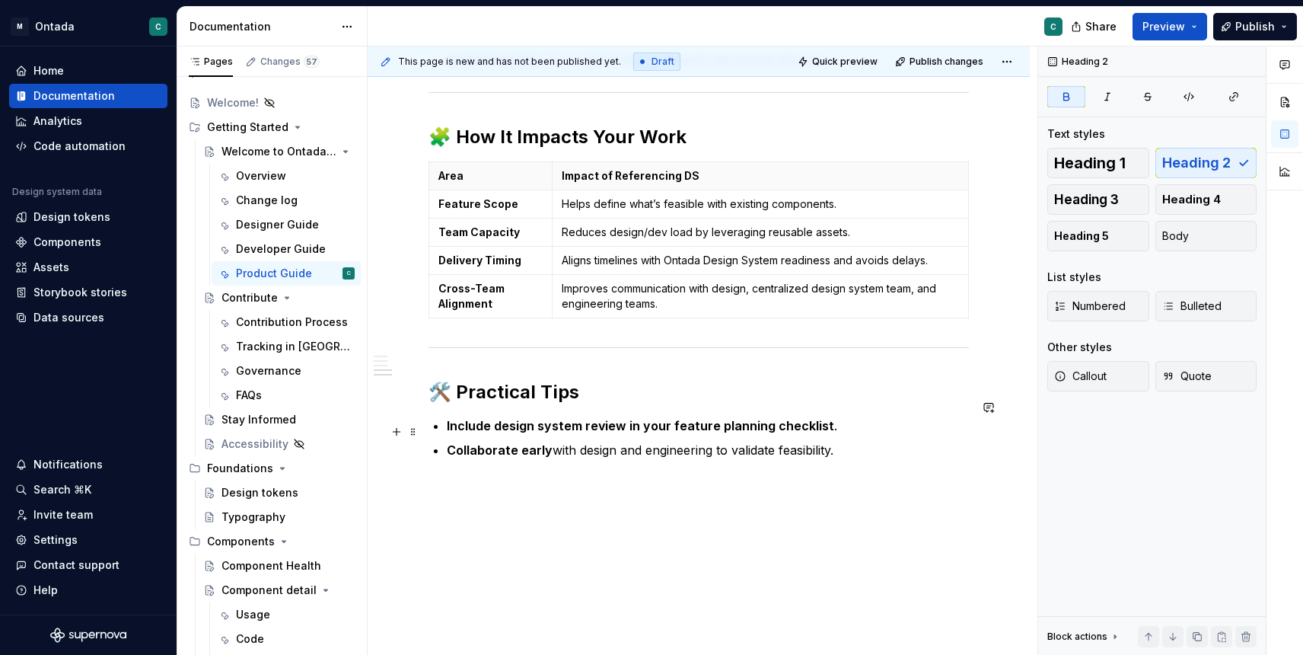
click at [891, 441] on p "Collaborate early with design and engineering to validate feasibility." at bounding box center [708, 450] width 522 height 18
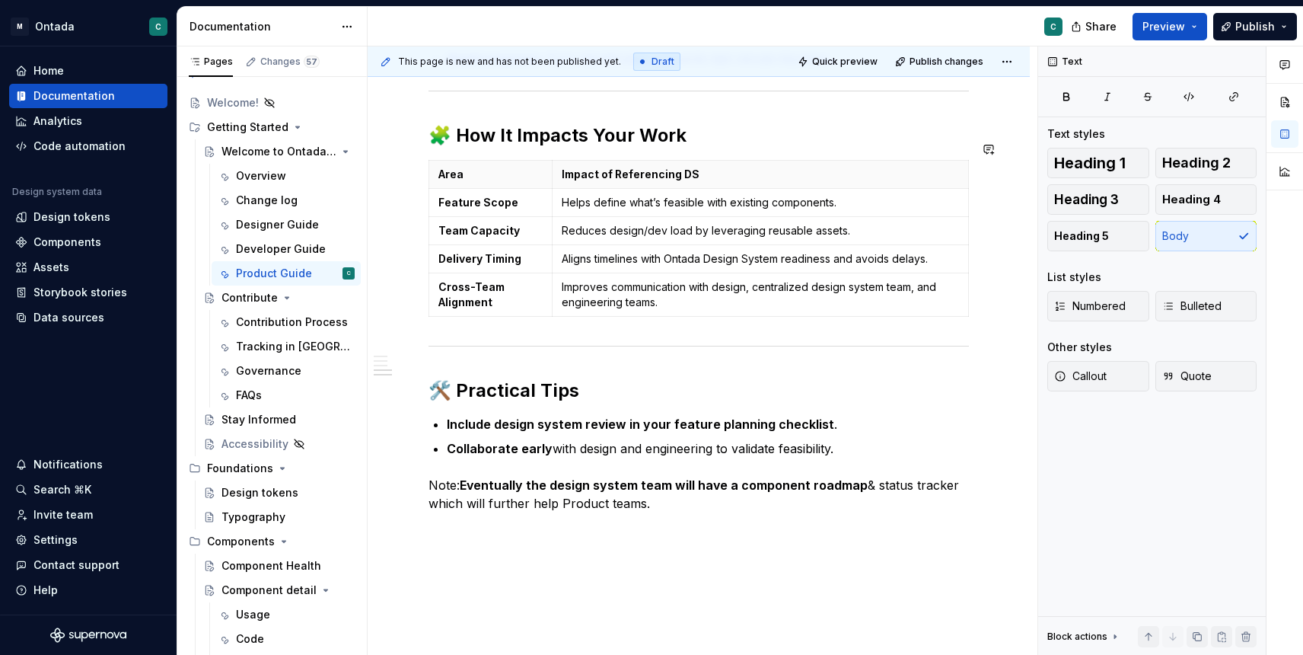
scroll to position [813, 0]
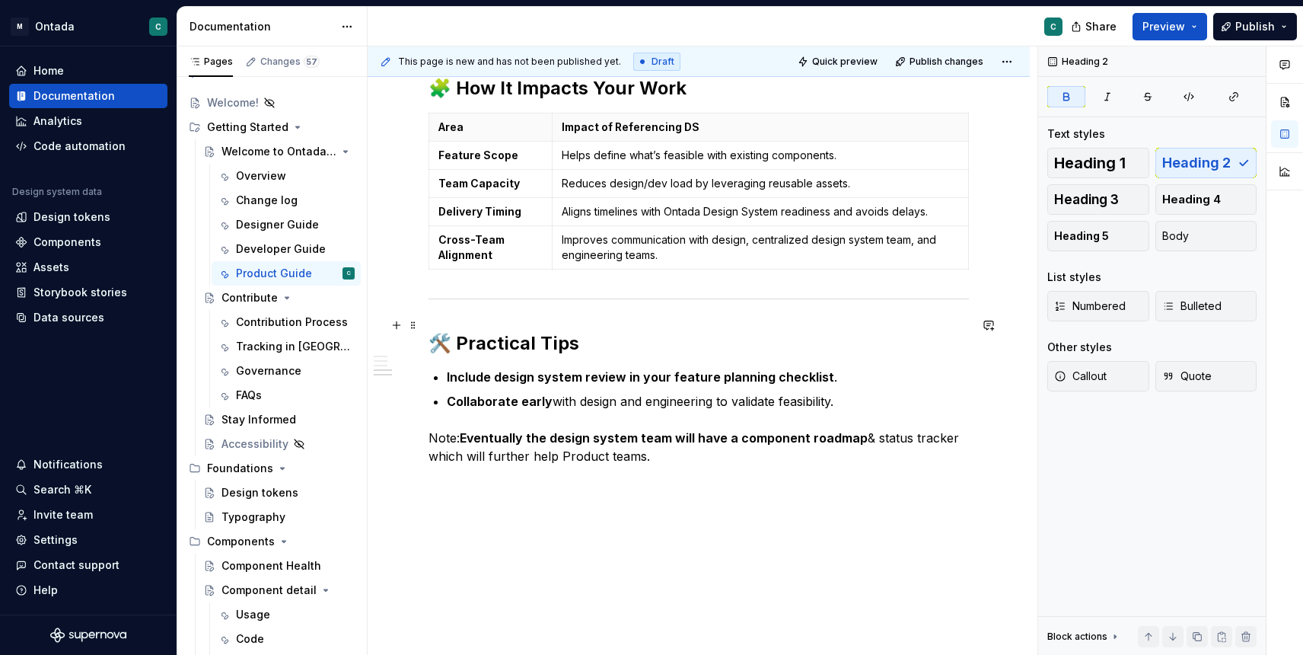
click at [452, 332] on strong "🛠️ Practical Tips" at bounding box center [504, 343] width 151 height 22
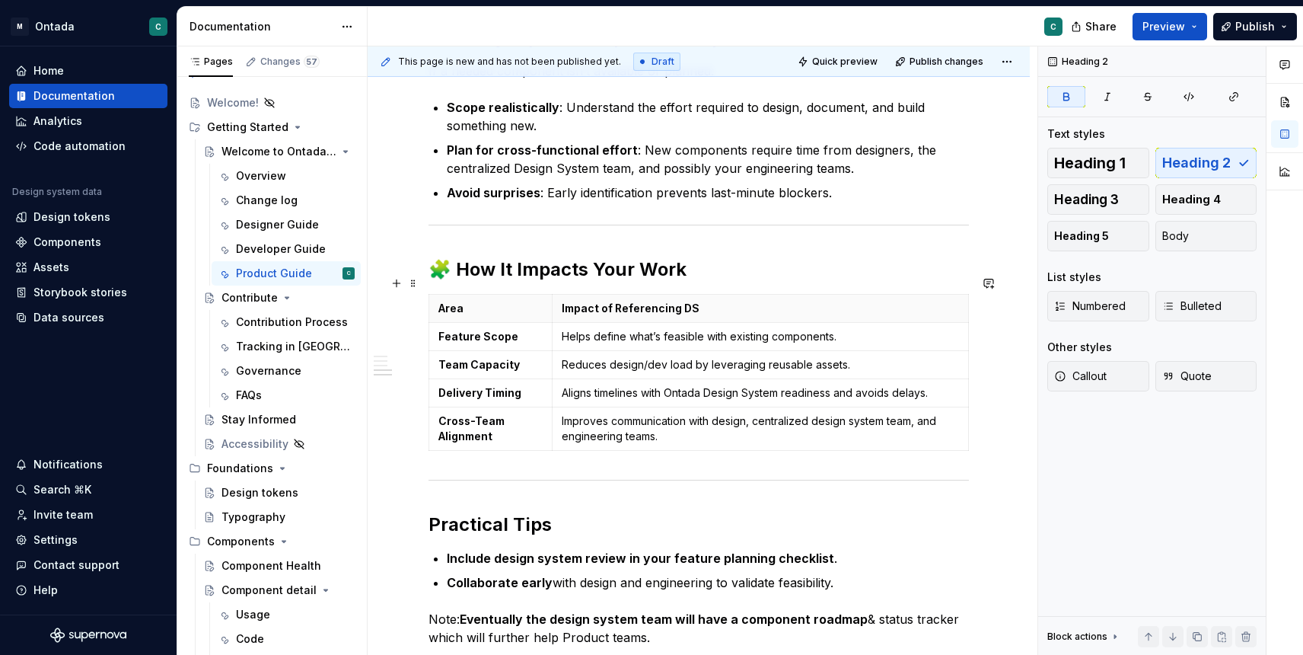
scroll to position [623, 0]
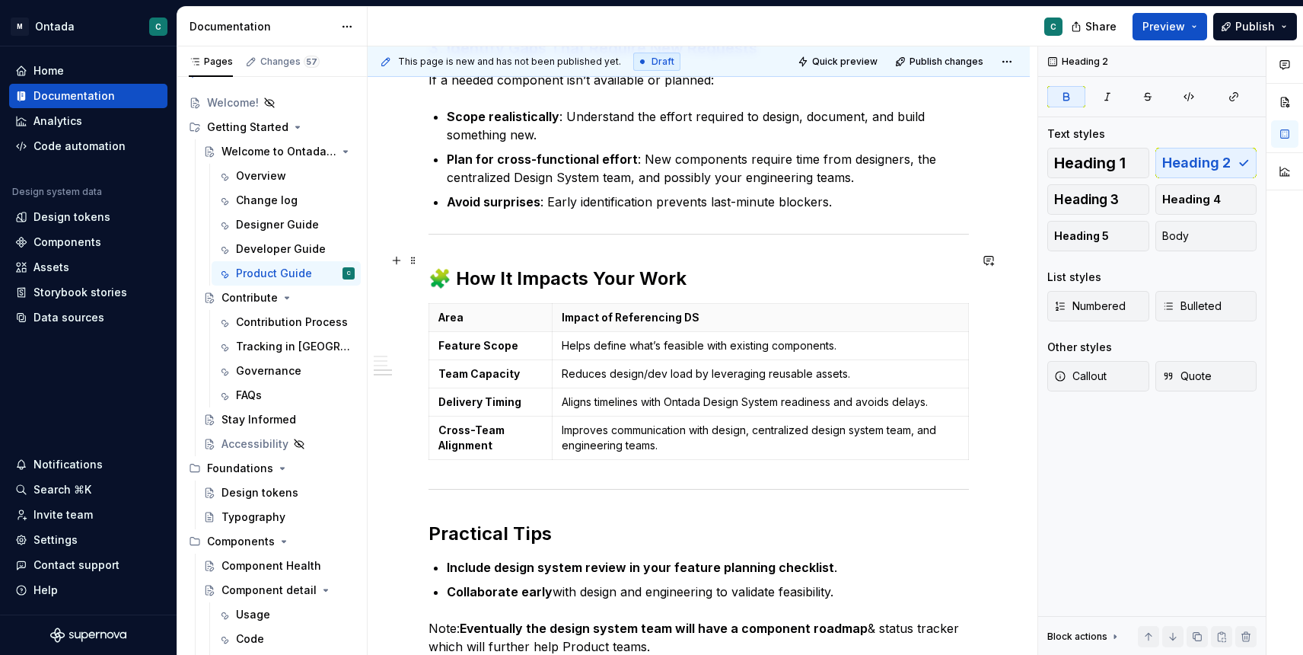
click at [461, 267] on strong "🧩 How It Impacts Your Work" at bounding box center [558, 278] width 258 height 22
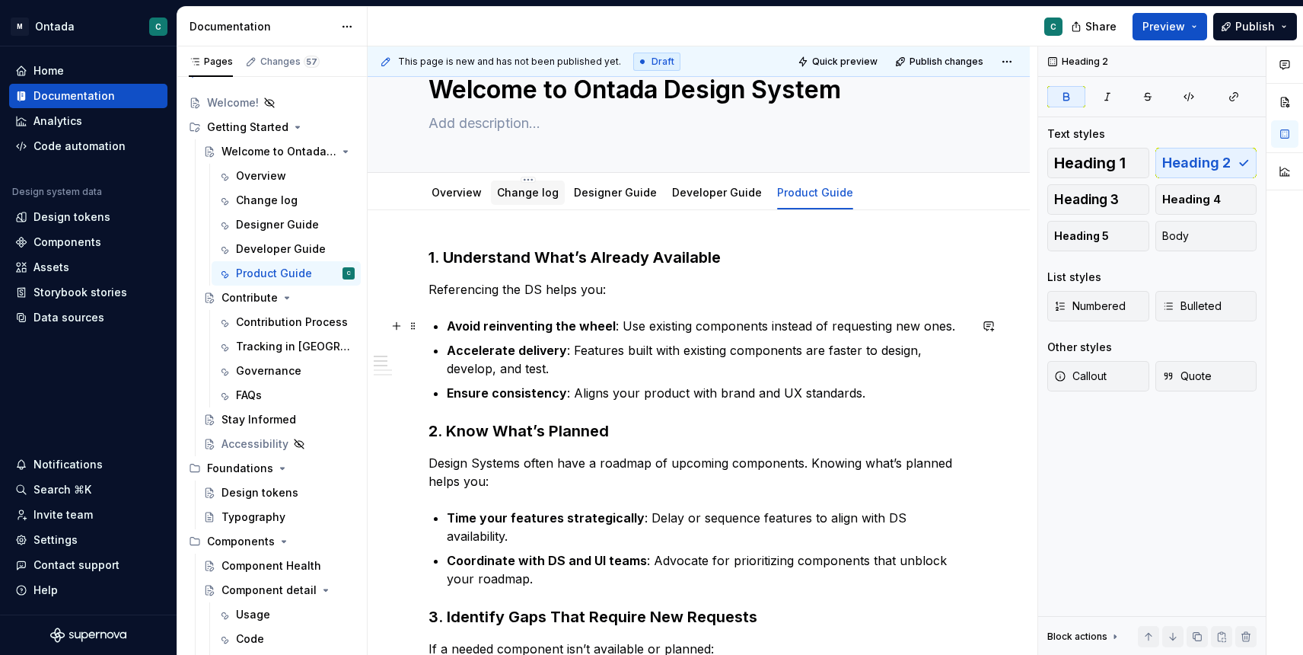
scroll to position [0, 0]
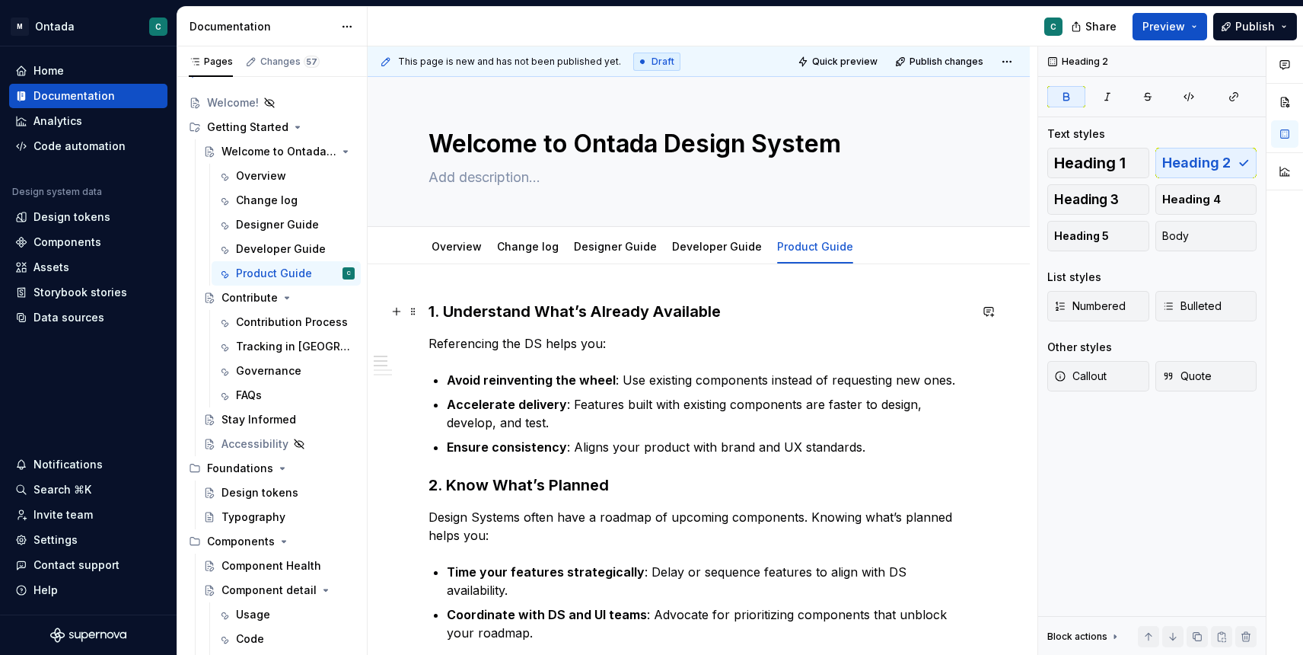
click at [441, 314] on strong "1. Understand What’s Already Available" at bounding box center [575, 311] width 292 height 18
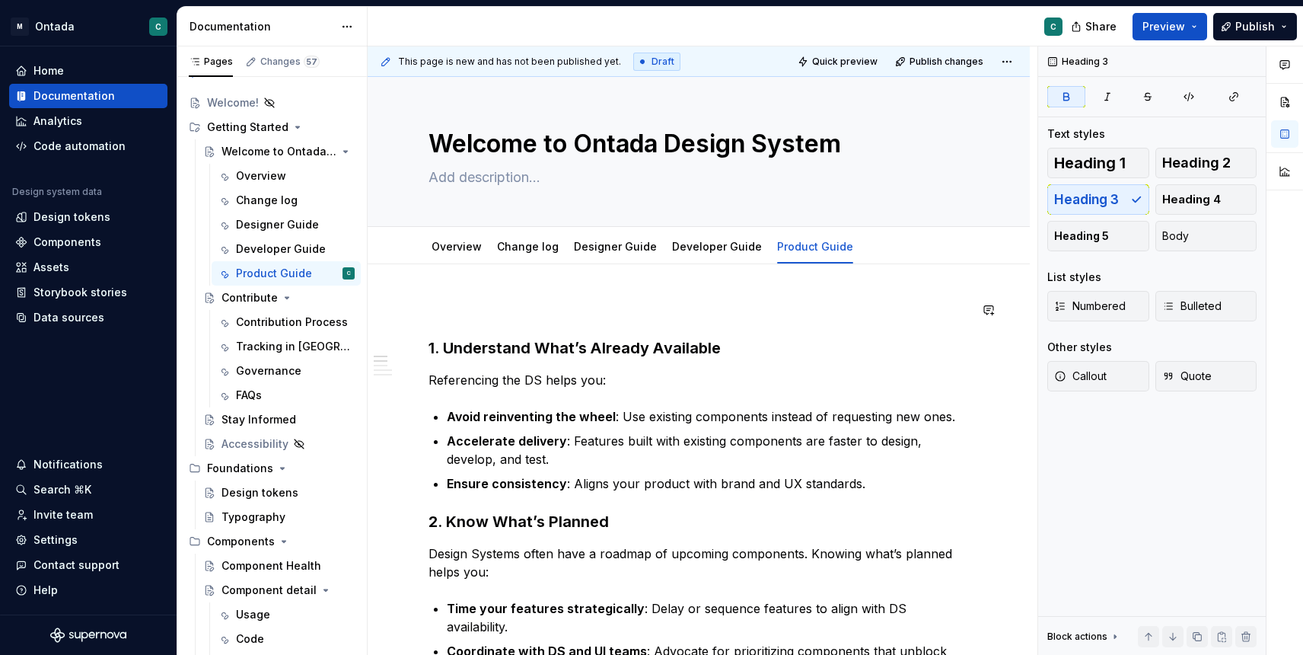
click at [438, 302] on p at bounding box center [699, 310] width 540 height 18
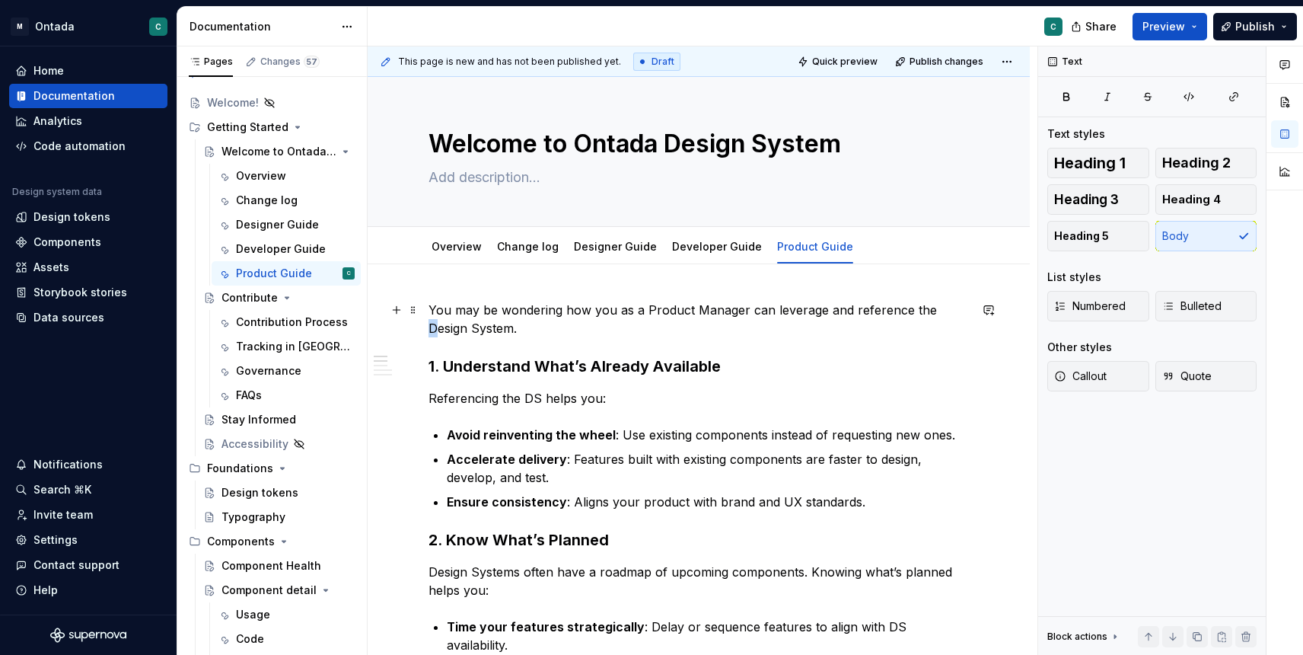
click at [933, 314] on p "You may be wondering how you as a Product Manager can leverage and reference th…" at bounding box center [699, 319] width 540 height 37
click at [820, 326] on p "You may be wondering how you as a Product Manager can leverage and reference th…" at bounding box center [699, 319] width 540 height 37
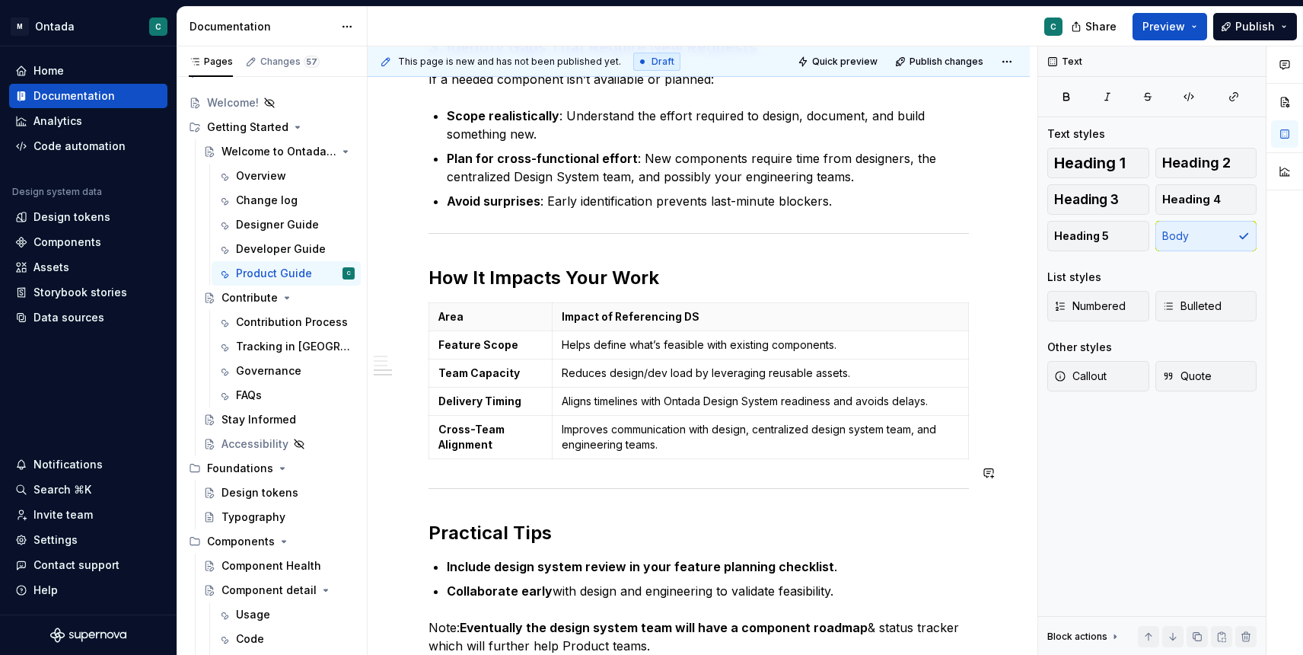
scroll to position [693, 0]
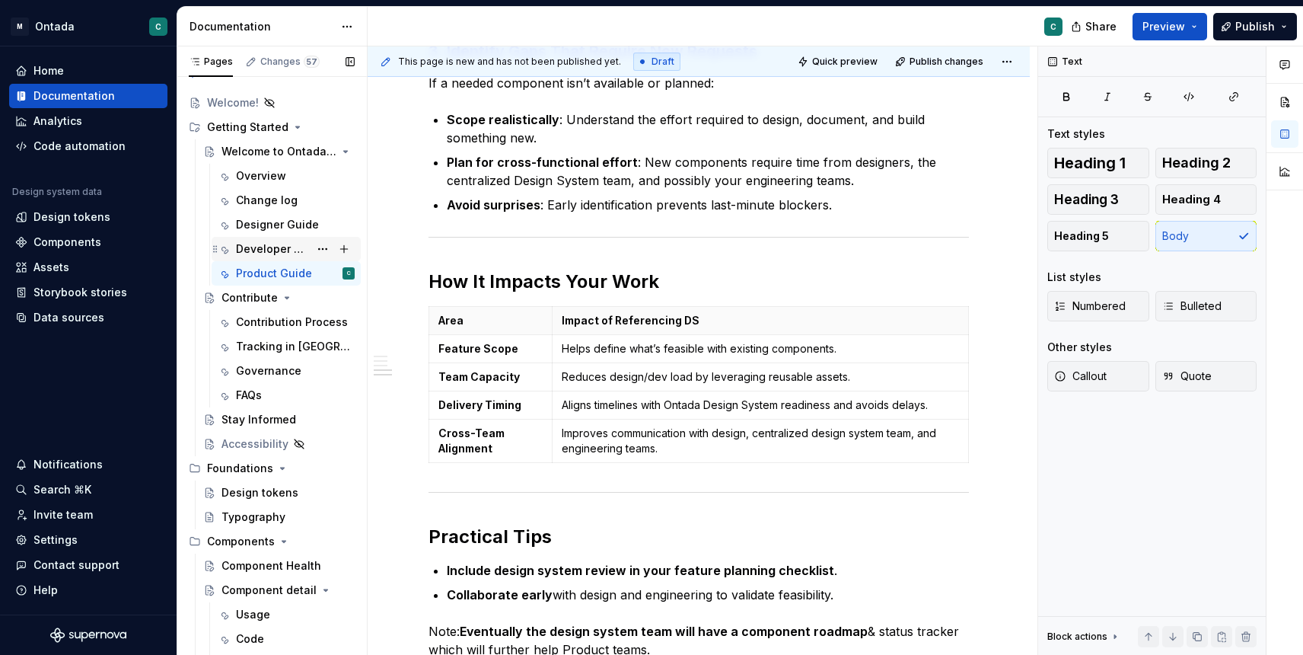
click at [285, 247] on div "Developer Guide" at bounding box center [272, 248] width 73 height 15
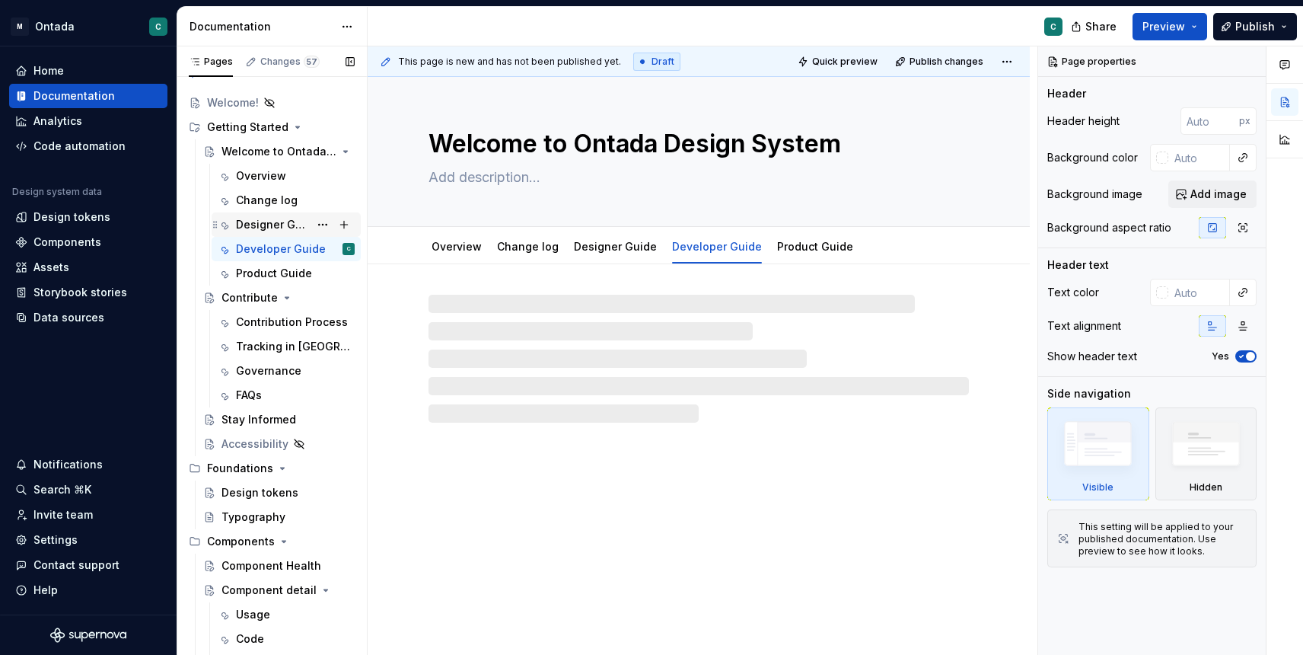
click at [260, 232] on div "Designer Guide" at bounding box center [295, 224] width 119 height 21
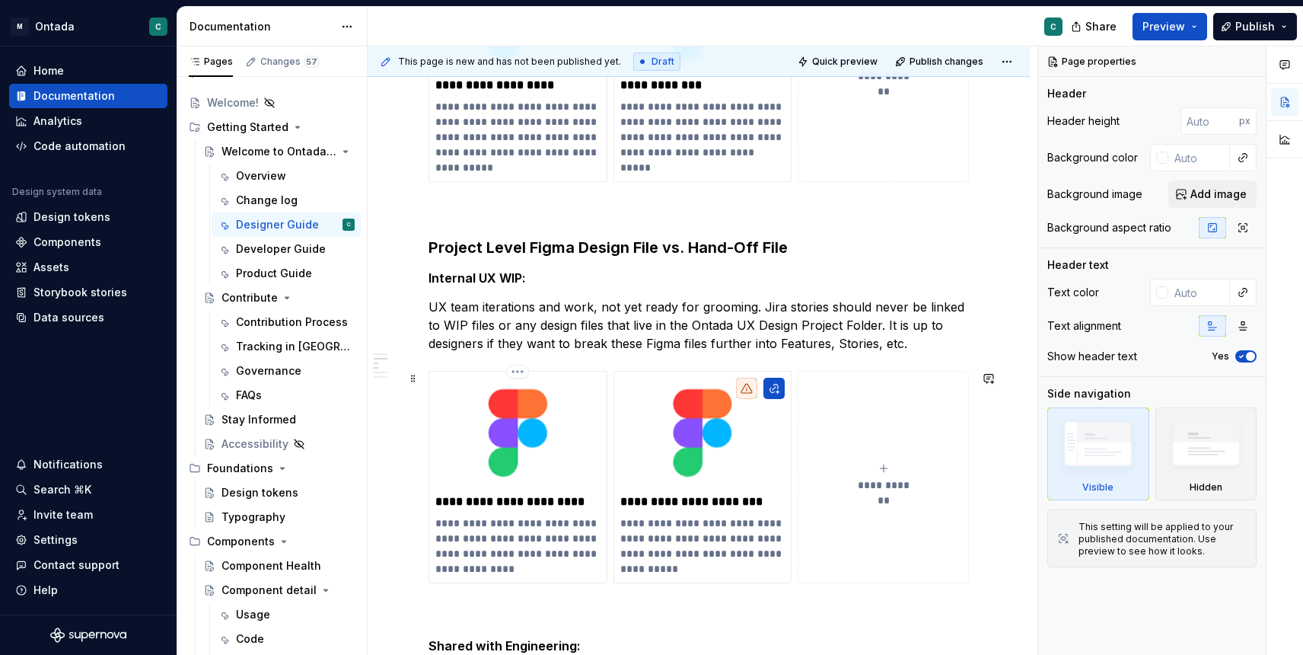
scroll to position [445, 0]
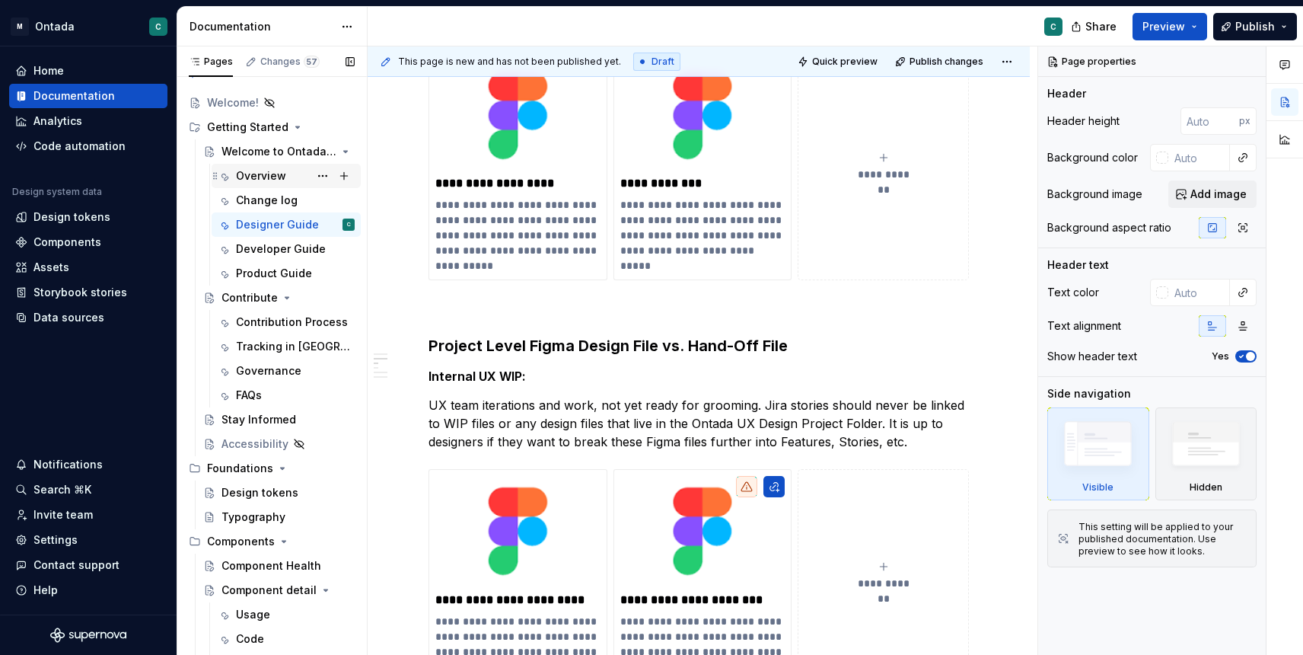
click at [252, 176] on div "Overview" at bounding box center [261, 175] width 50 height 15
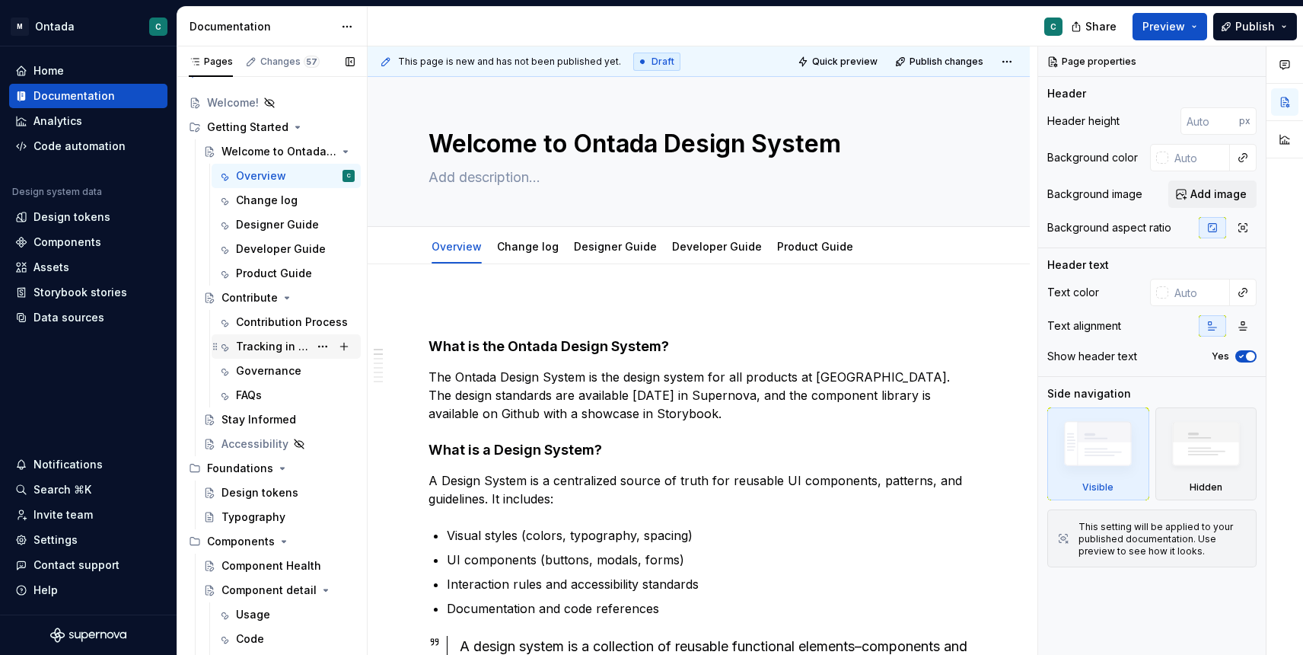
click at [301, 335] on div "Tracking in [GEOGRAPHIC_DATA]" at bounding box center [286, 346] width 149 height 24
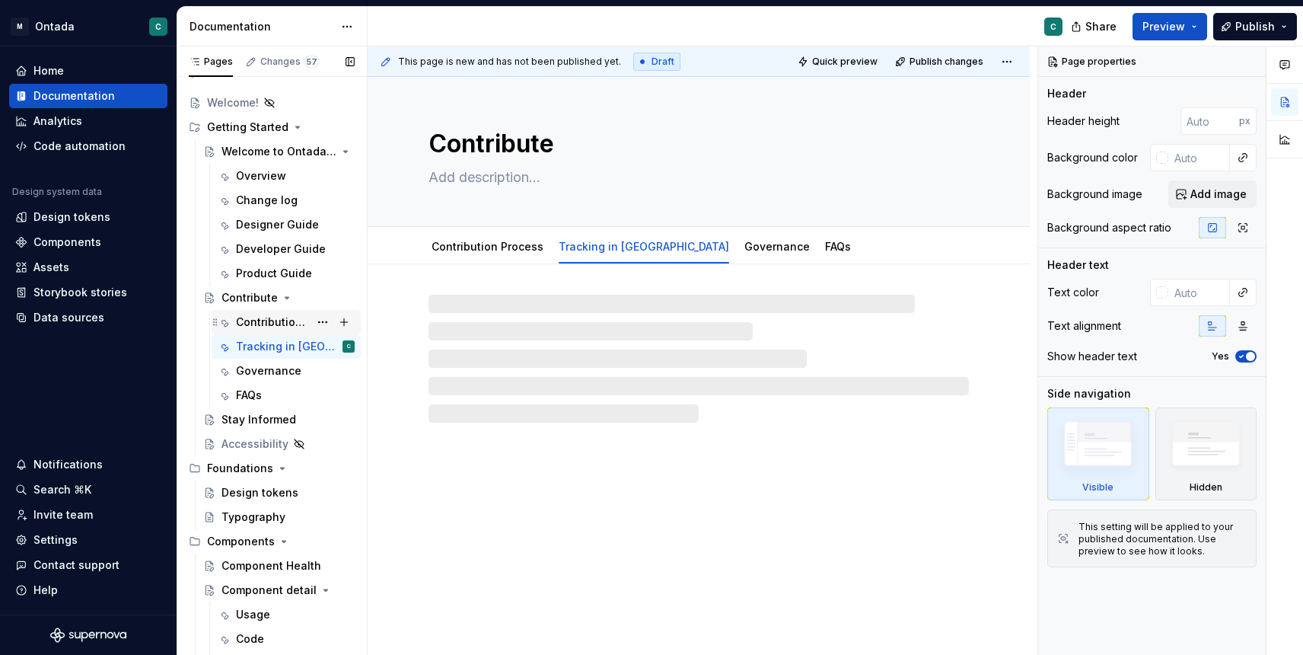
click at [284, 328] on div "Contribution Process" at bounding box center [272, 321] width 73 height 15
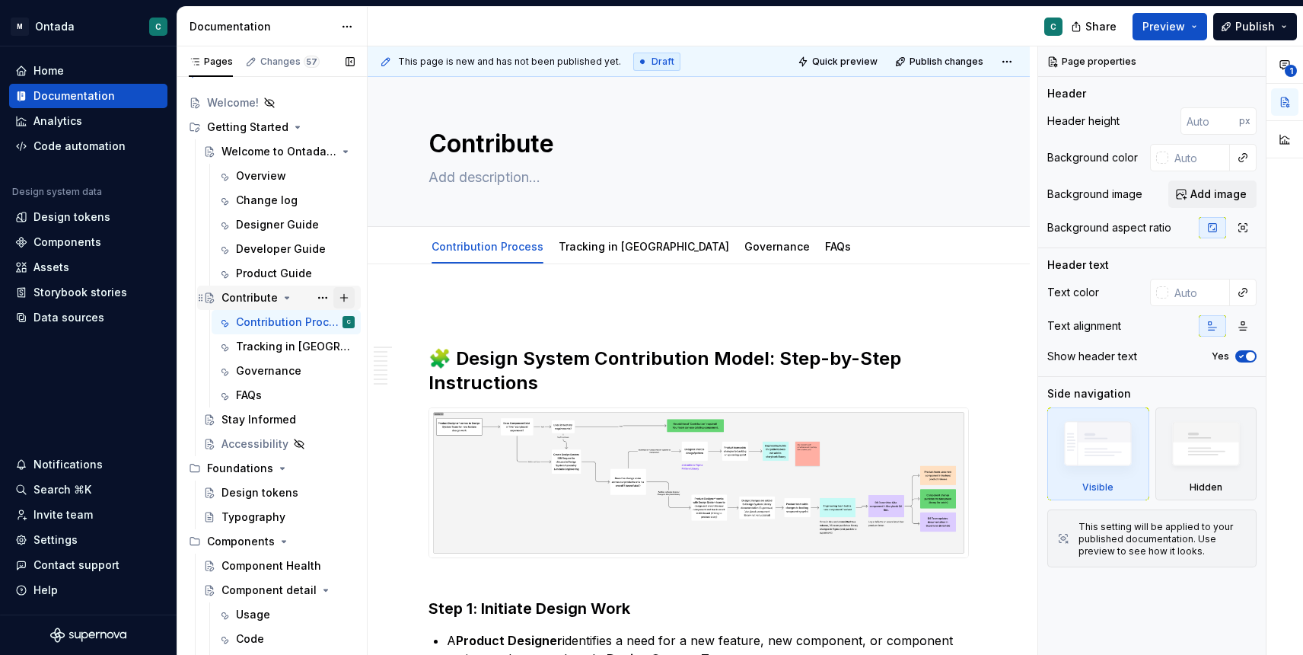
click at [346, 301] on button "Page tree" at bounding box center [343, 297] width 21 height 21
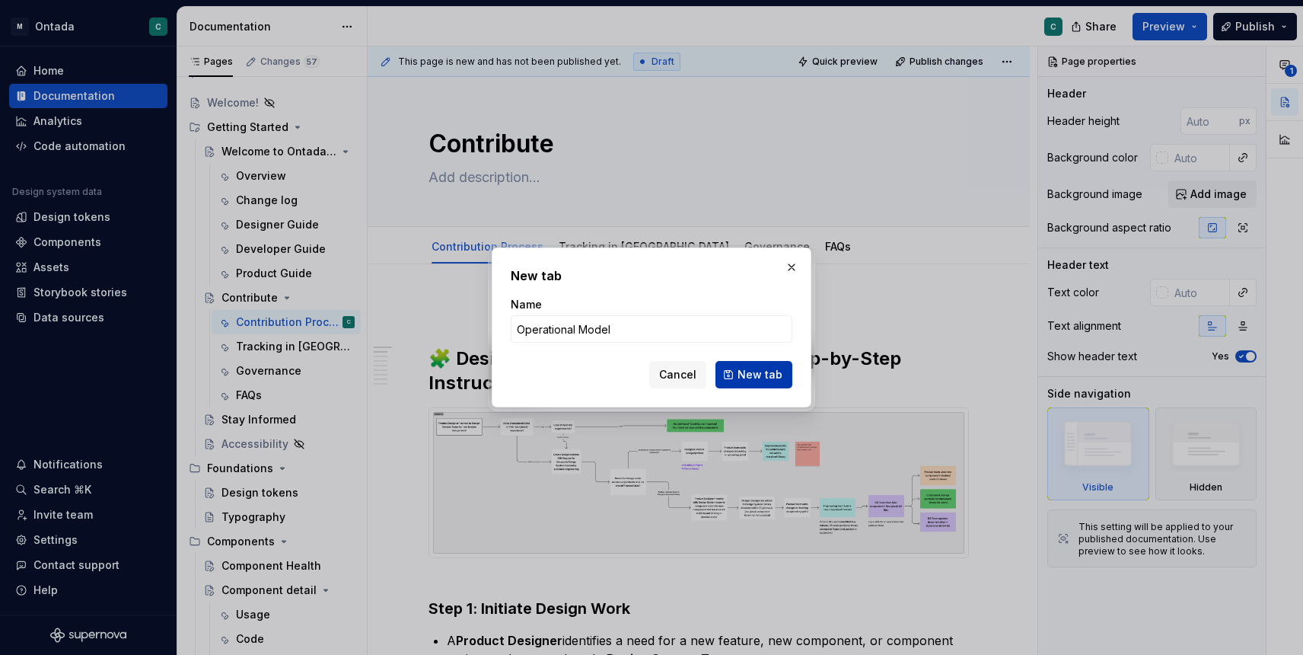
click at [762, 371] on span "New tab" at bounding box center [760, 374] width 45 height 15
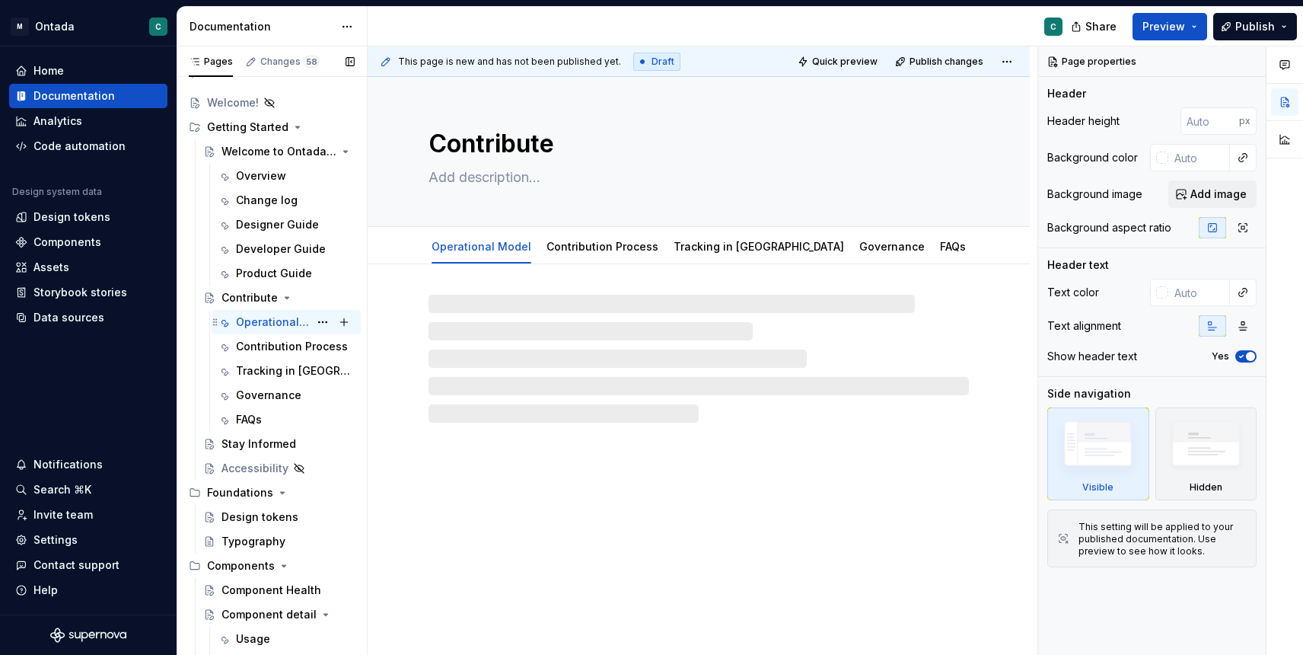
click at [264, 323] on div "Operational Model" at bounding box center [272, 321] width 73 height 15
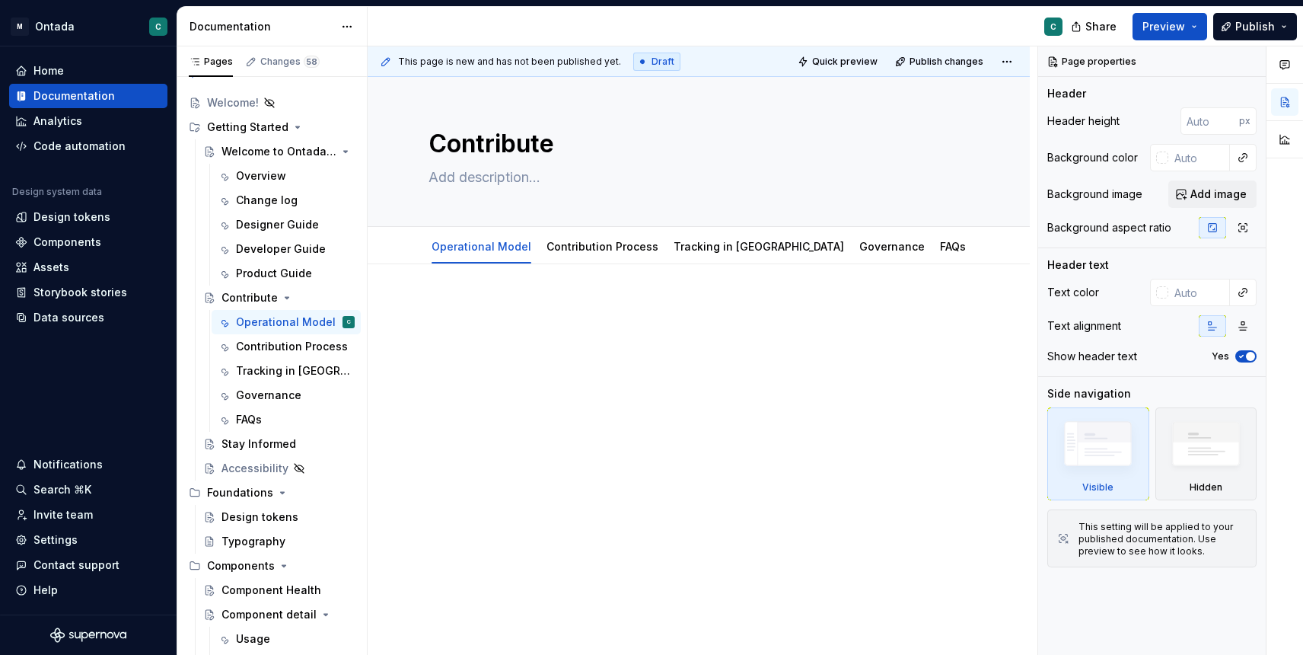
click at [442, 368] on div at bounding box center [699, 339] width 540 height 76
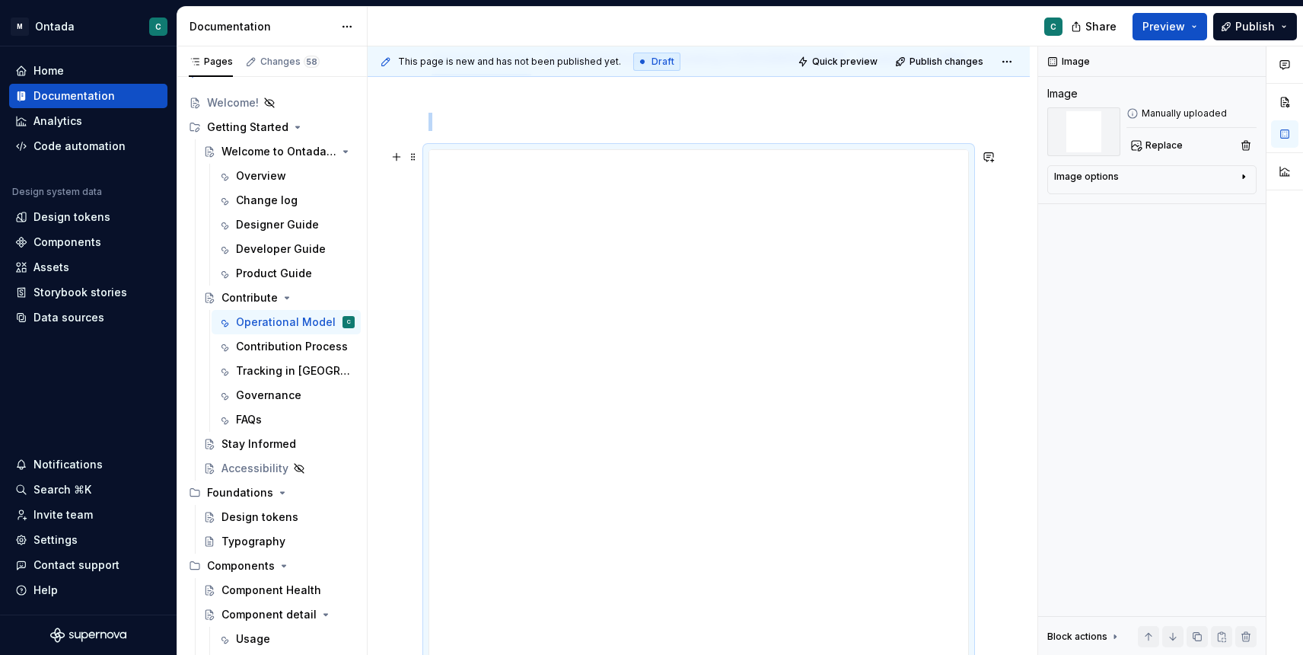
click at [694, 386] on img at bounding box center [698, 461] width 539 height 623
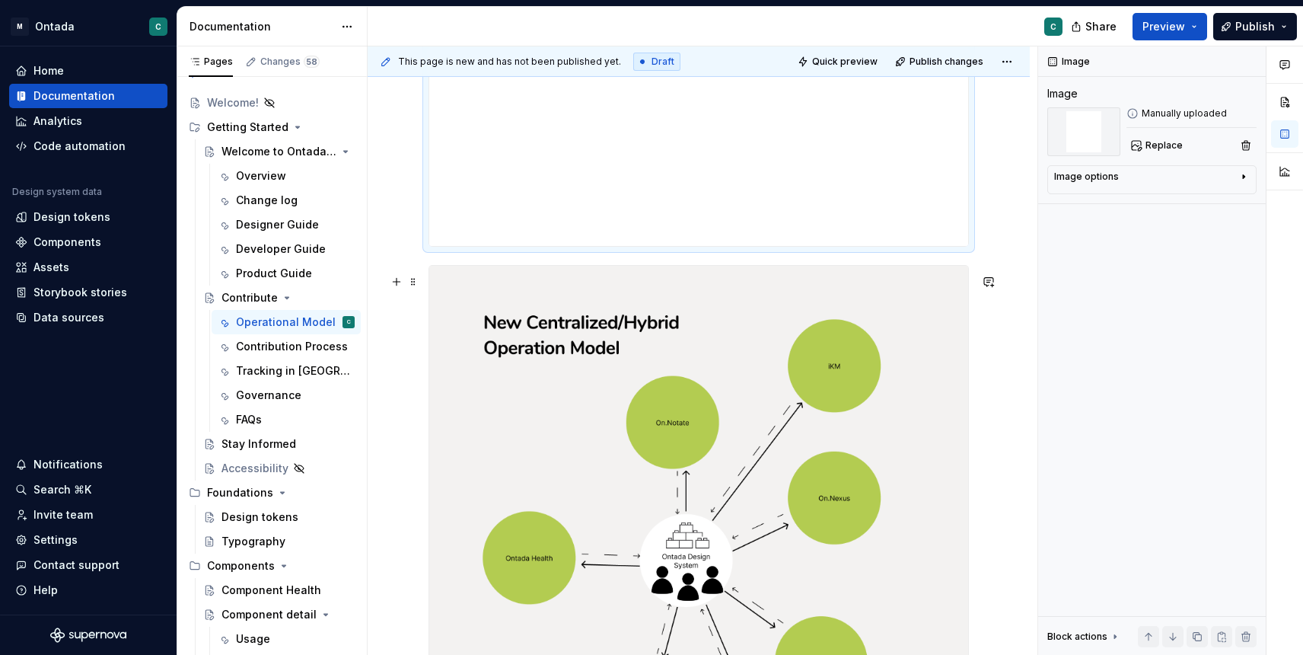
click at [693, 410] on img at bounding box center [698, 578] width 539 height 625
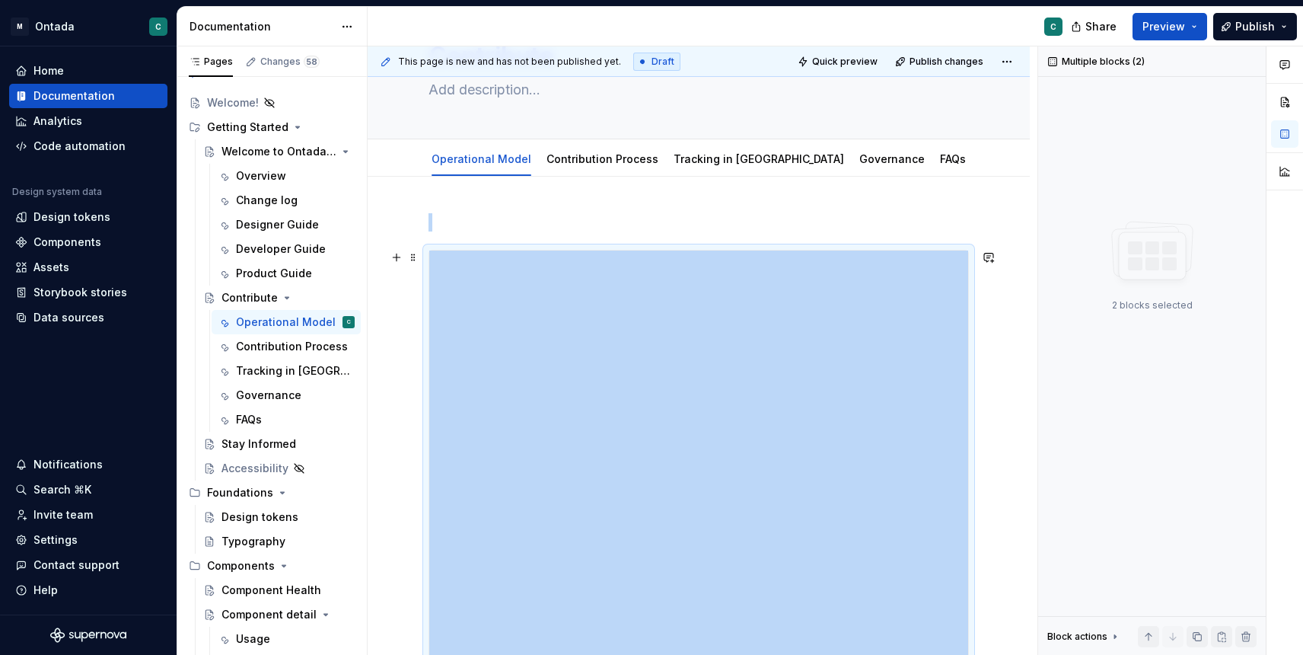
scroll to position [87, 0]
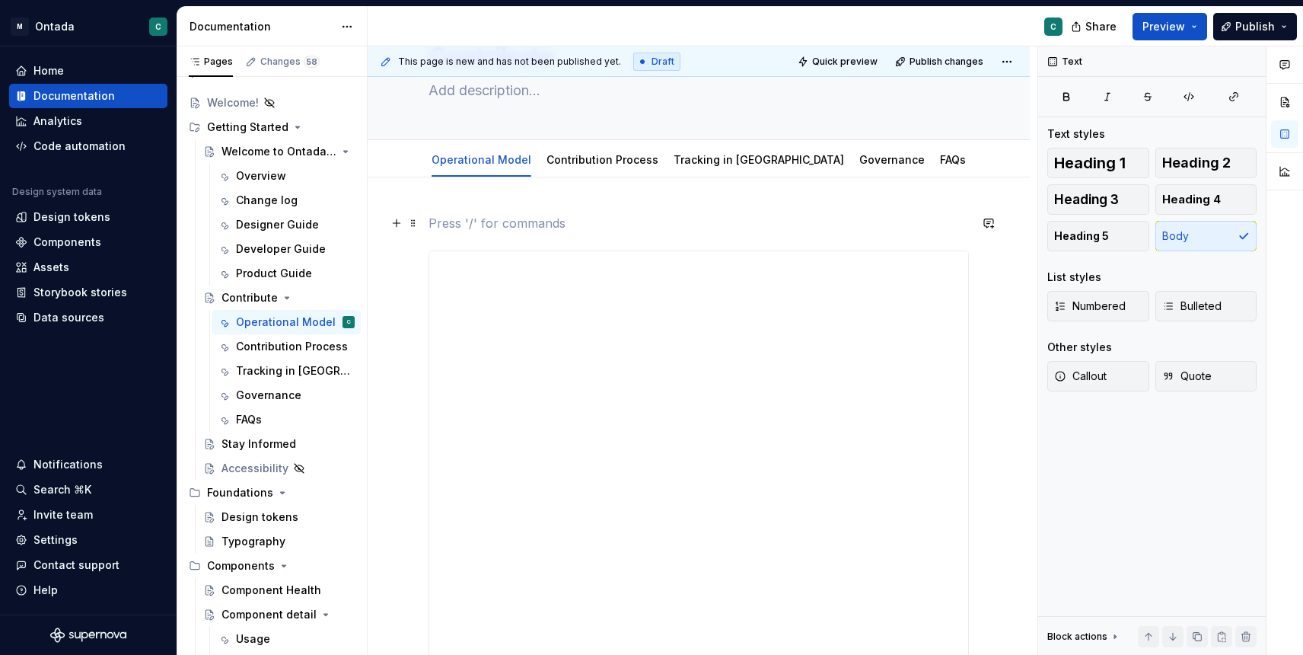
click at [470, 226] on p at bounding box center [699, 223] width 540 height 18
click at [397, 224] on button "button" at bounding box center [396, 222] width 21 height 21
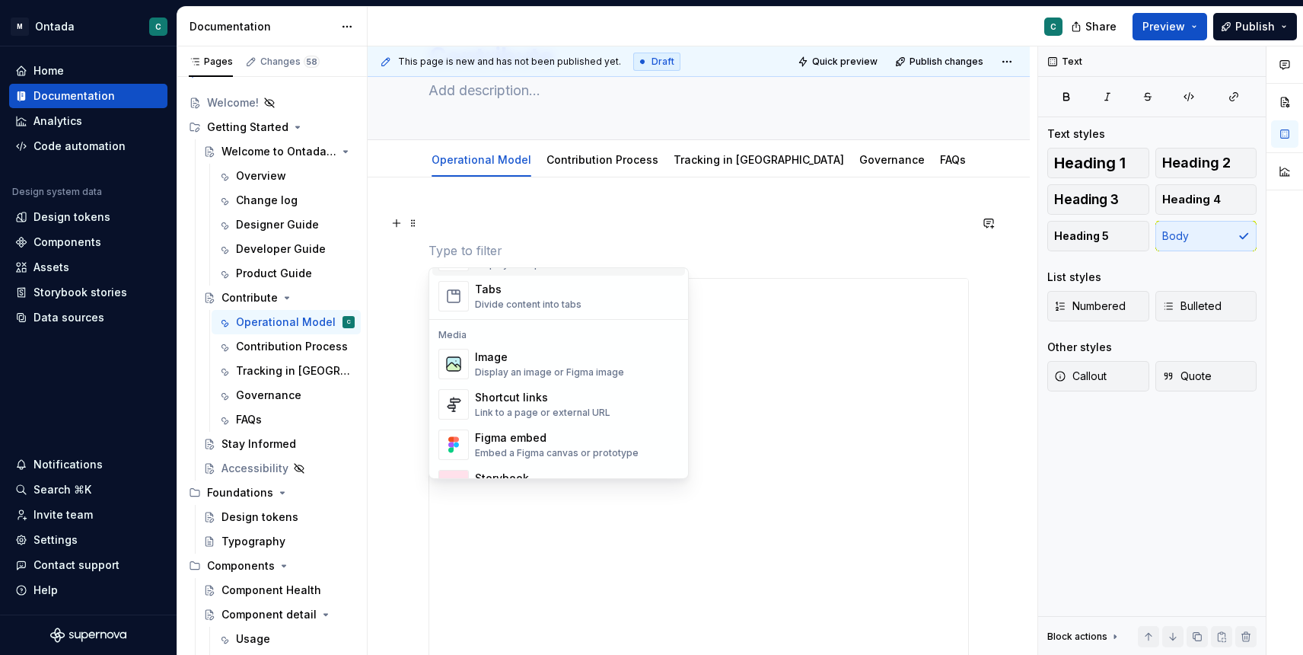
scroll to position [596, 0]
click at [545, 295] on div "Tabs" at bounding box center [528, 288] width 107 height 15
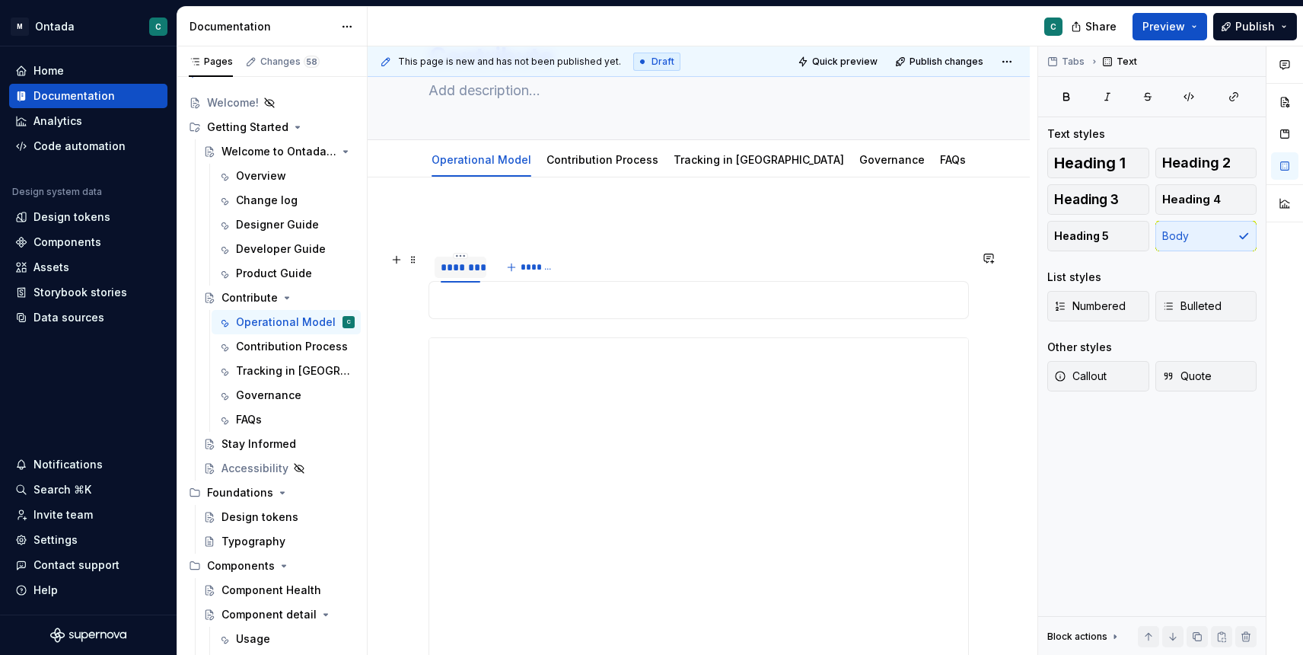
click at [464, 270] on div "********" at bounding box center [461, 267] width 40 height 15
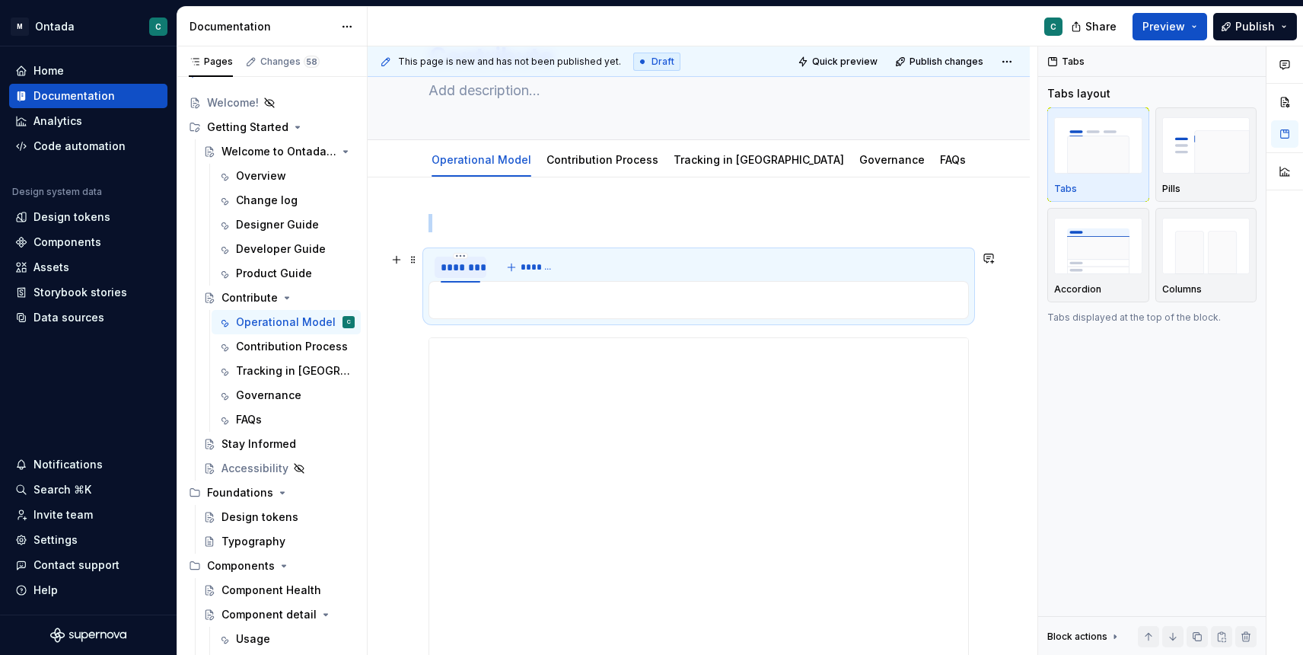
click at [464, 270] on div "********" at bounding box center [461, 267] width 40 height 15
click at [612, 263] on span "*******" at bounding box center [617, 267] width 34 height 12
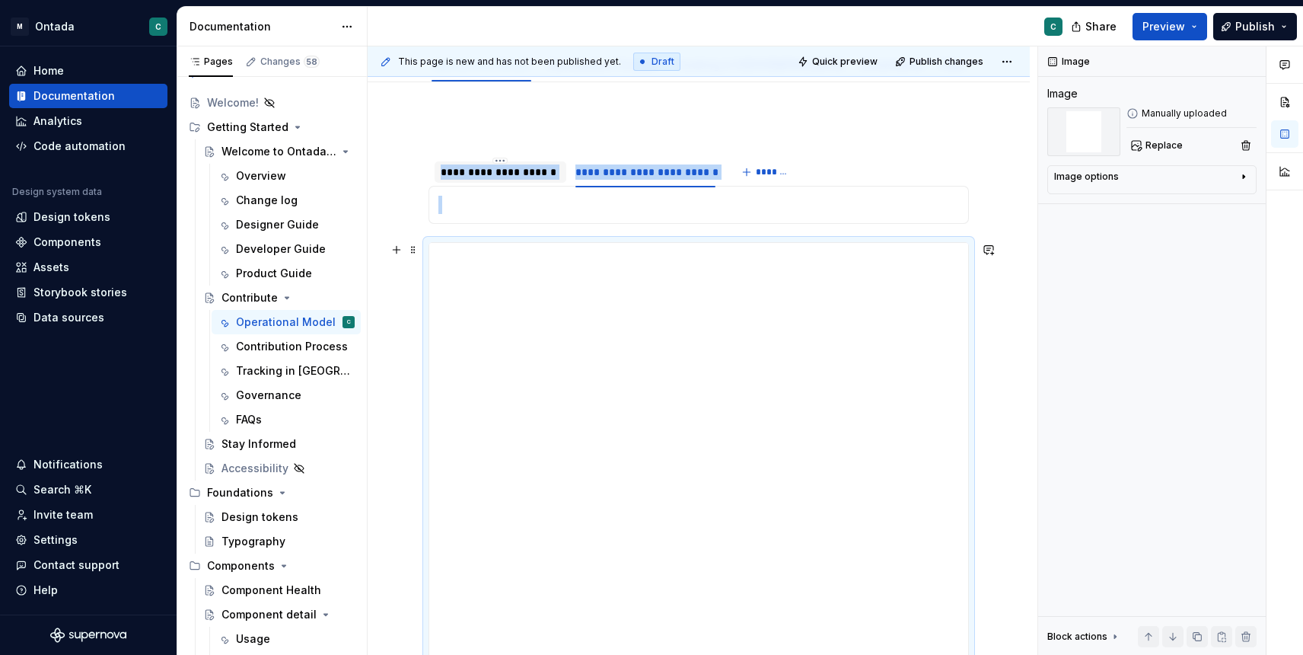
scroll to position [40, 0]
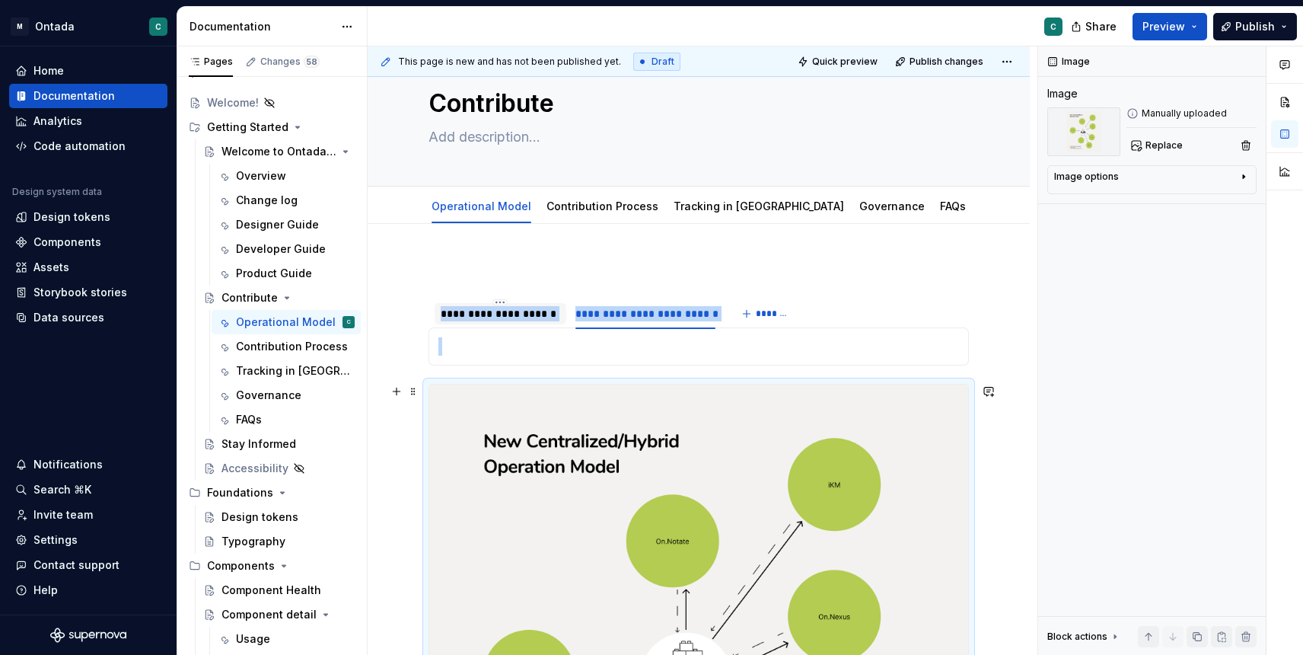
click at [532, 313] on div "**********" at bounding box center [501, 313] width 120 height 15
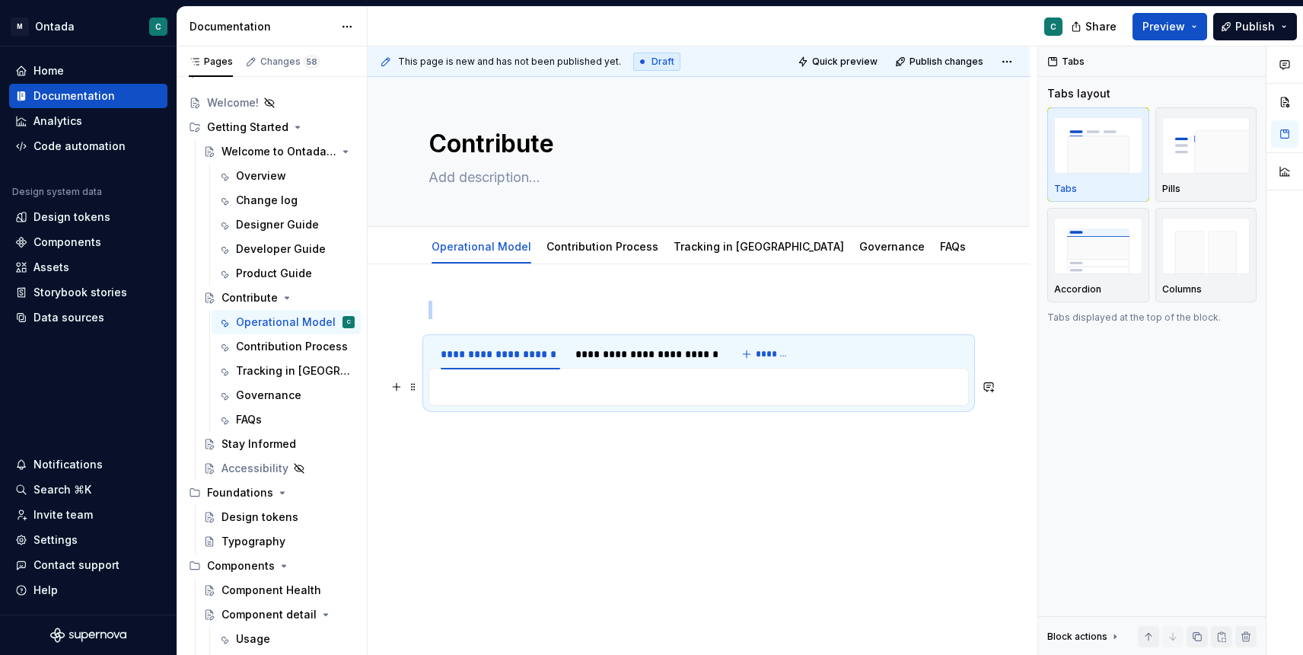
click at [489, 390] on p at bounding box center [698, 387] width 521 height 18
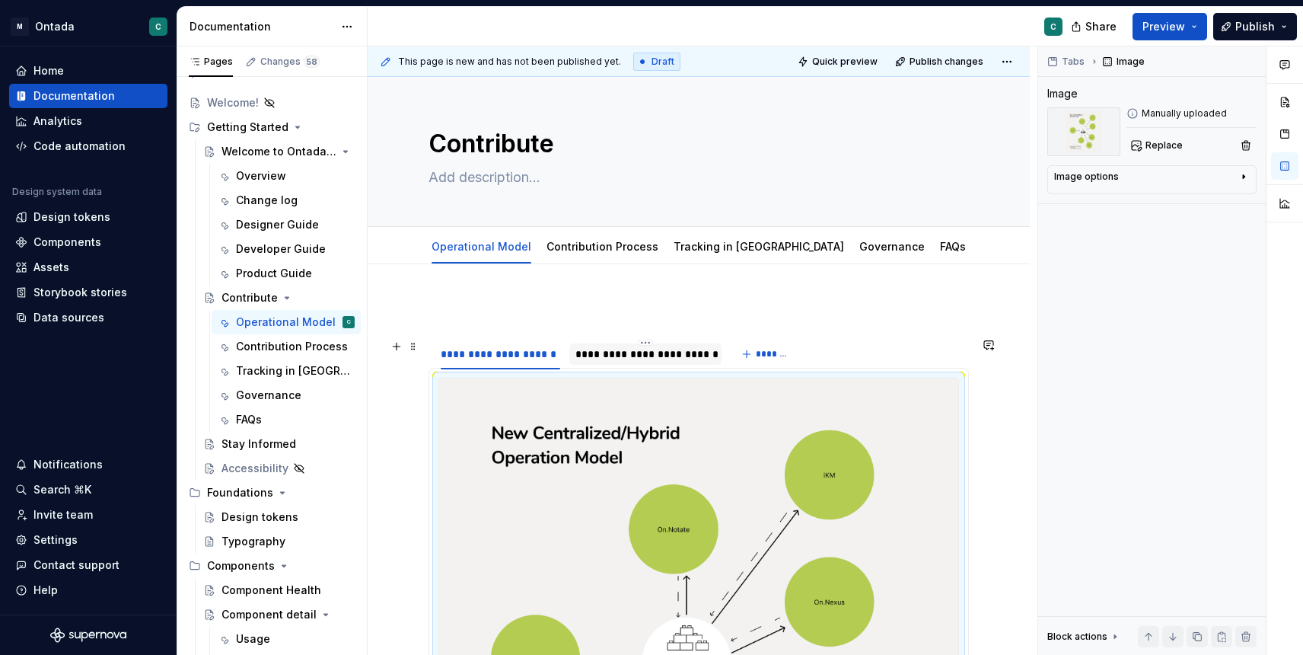
click at [626, 356] on div "**********" at bounding box center [645, 353] width 141 height 15
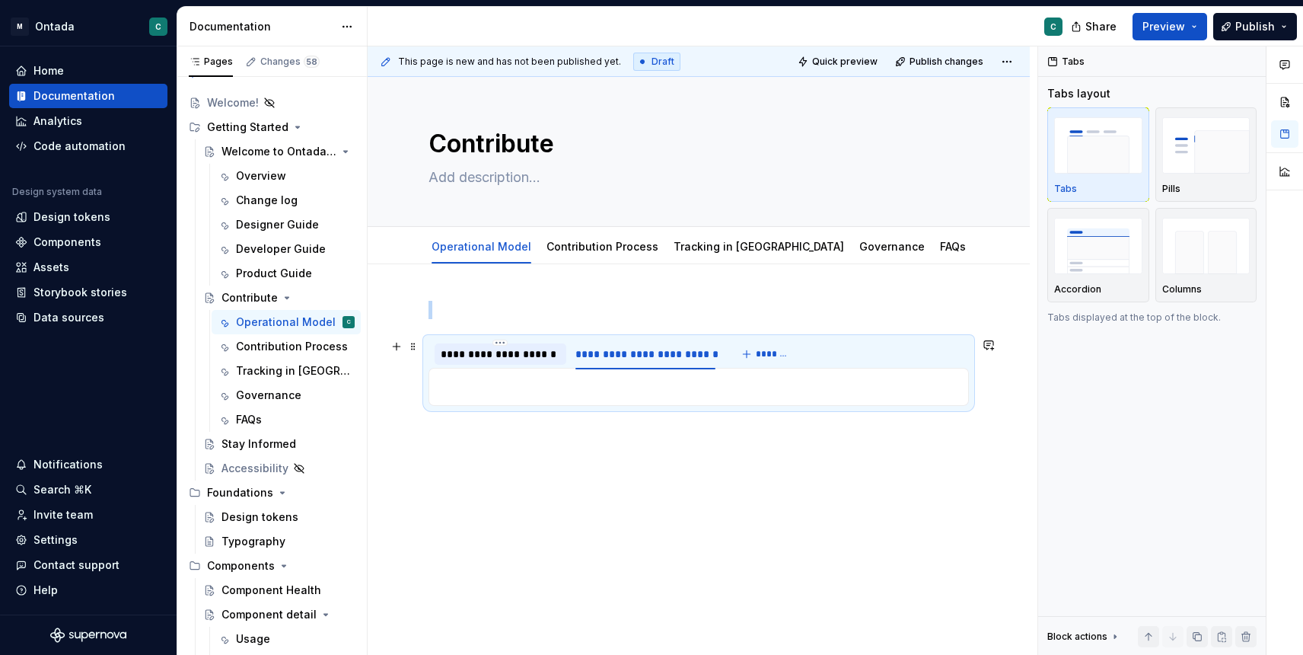
click at [486, 362] on div "**********" at bounding box center [501, 353] width 132 height 21
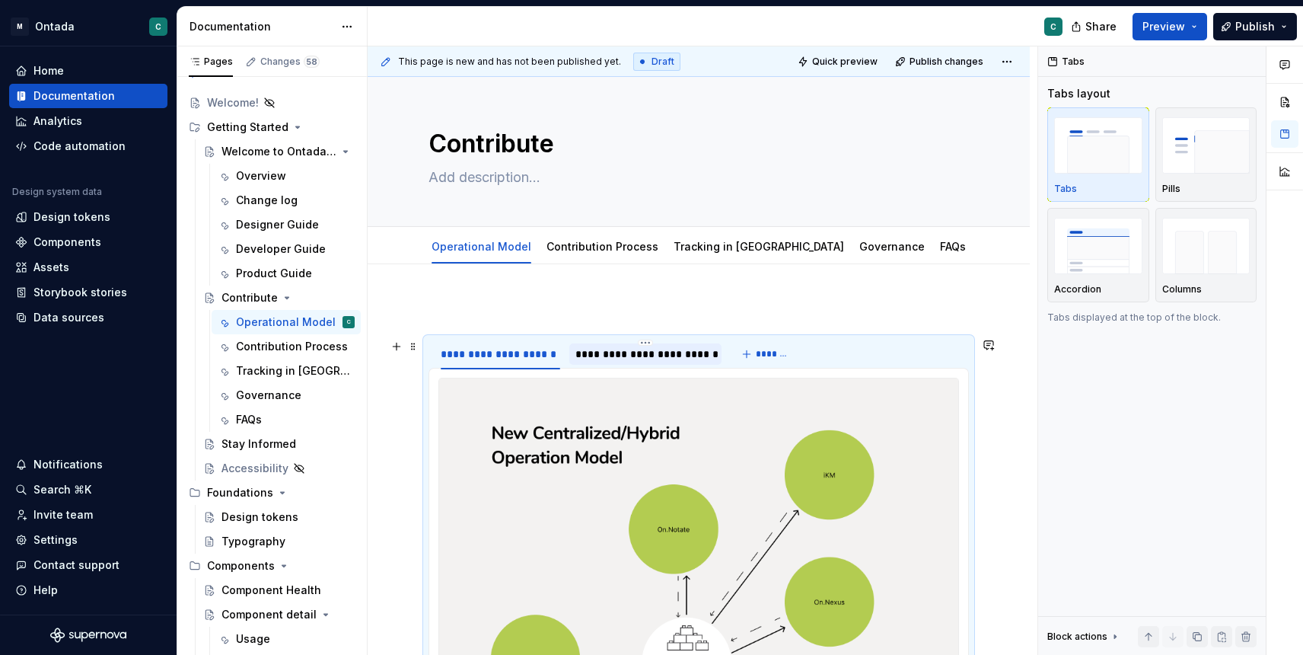
click at [623, 350] on div "**********" at bounding box center [645, 353] width 141 height 15
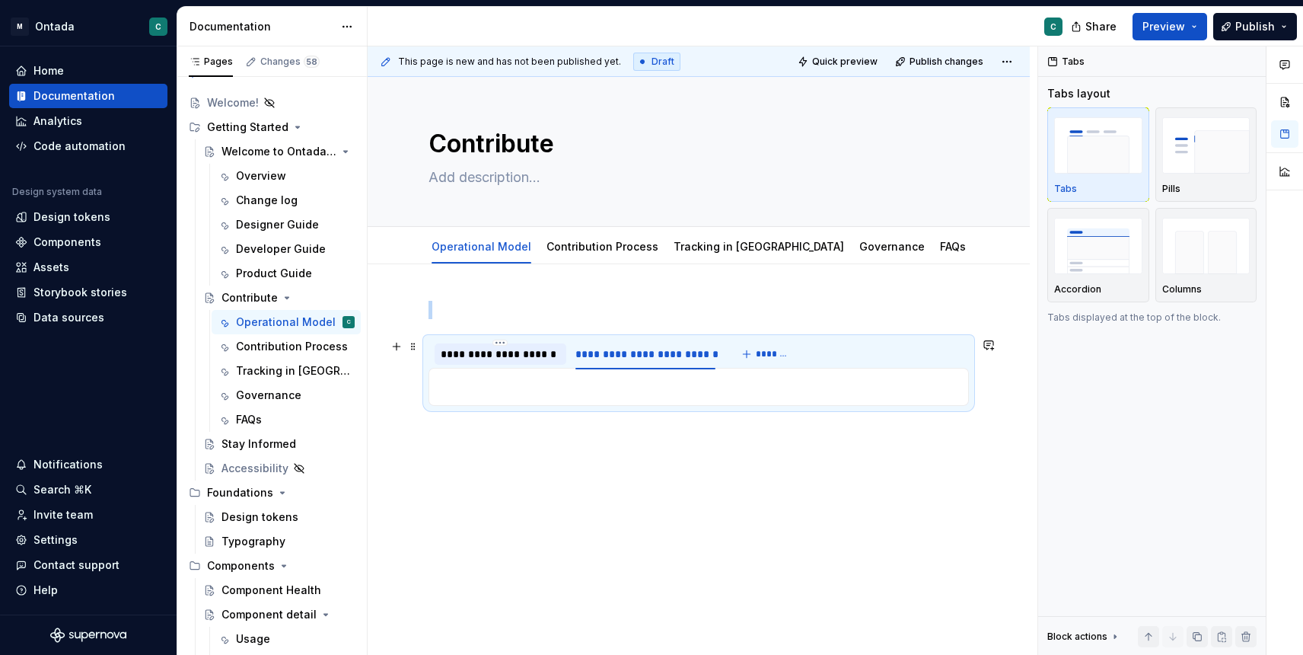
click at [467, 355] on div "**********" at bounding box center [501, 353] width 120 height 15
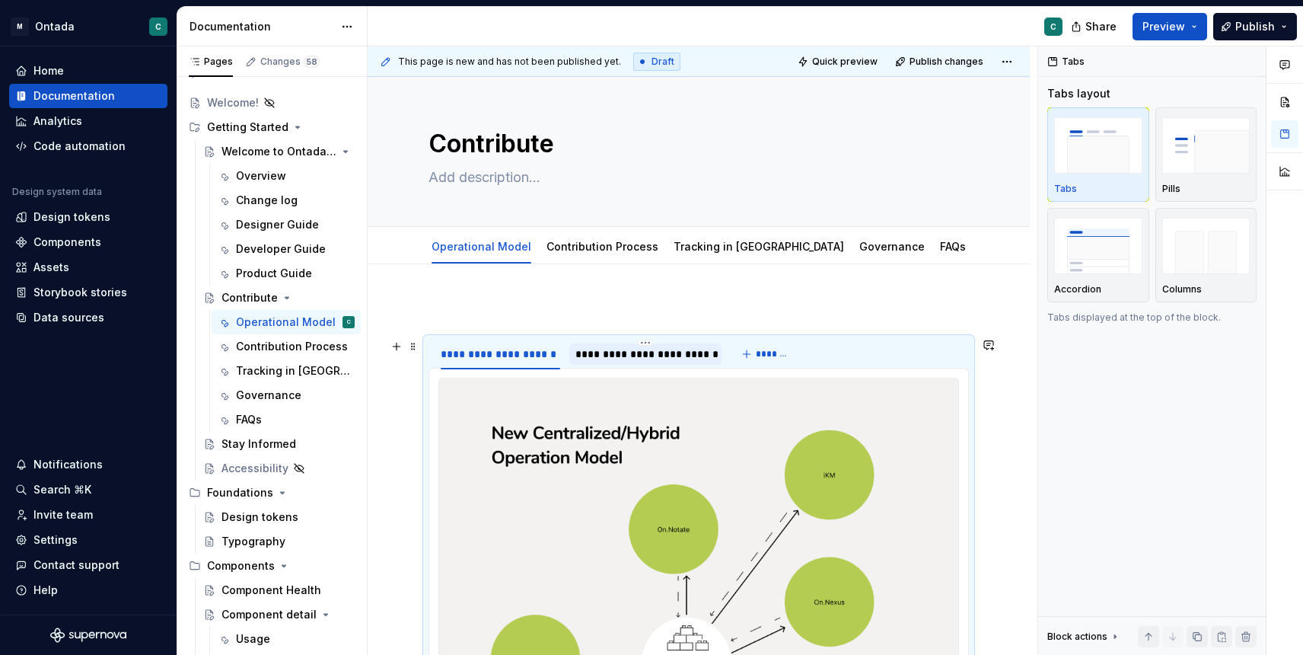
click at [611, 353] on div "**********" at bounding box center [645, 353] width 141 height 15
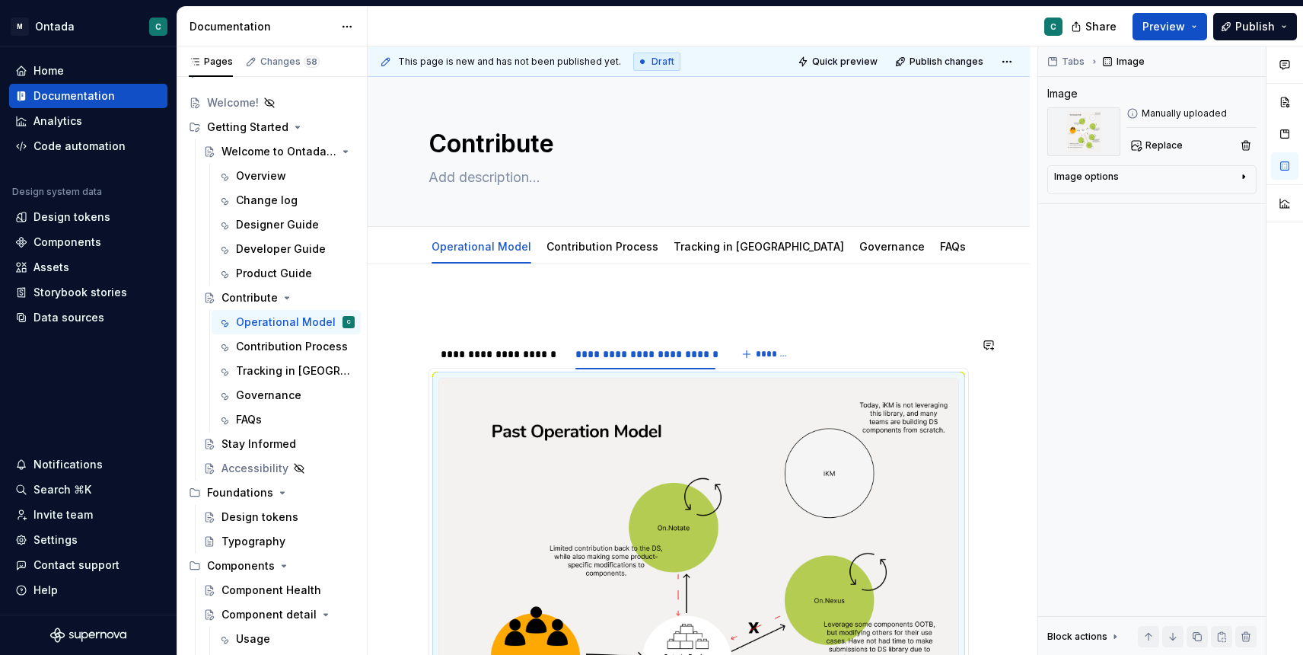
click at [527, 359] on div "**********" at bounding box center [501, 353] width 120 height 15
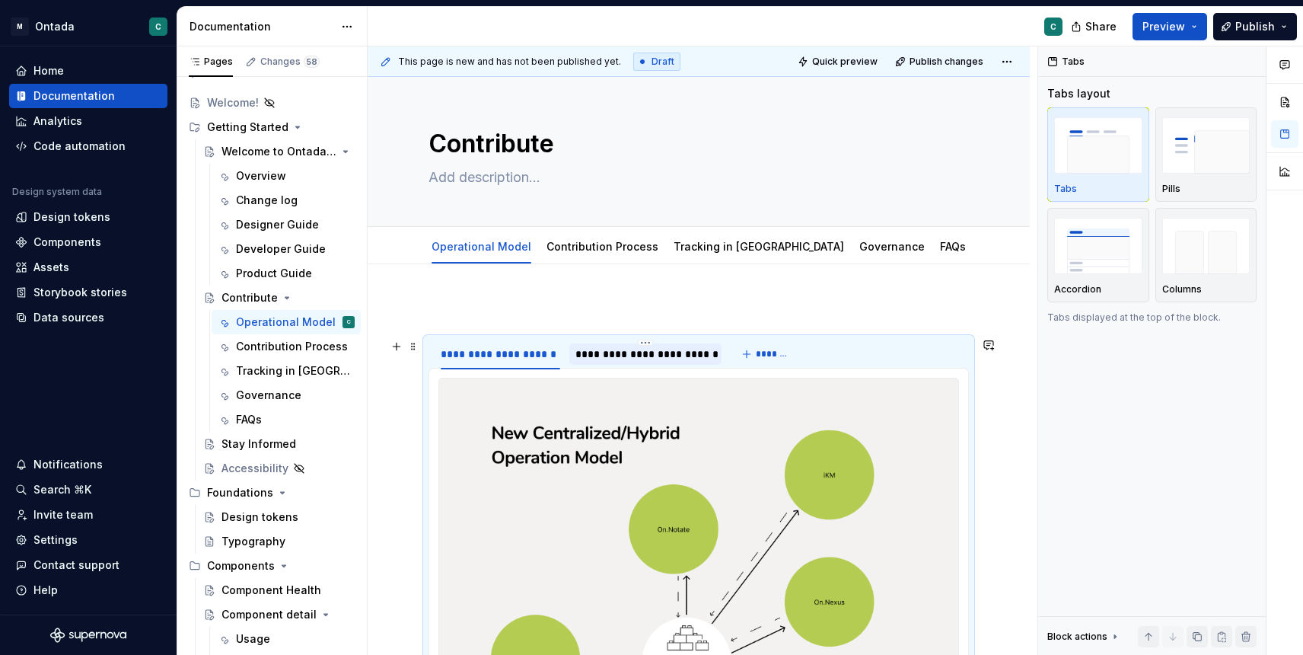
click at [623, 358] on div "**********" at bounding box center [645, 353] width 141 height 15
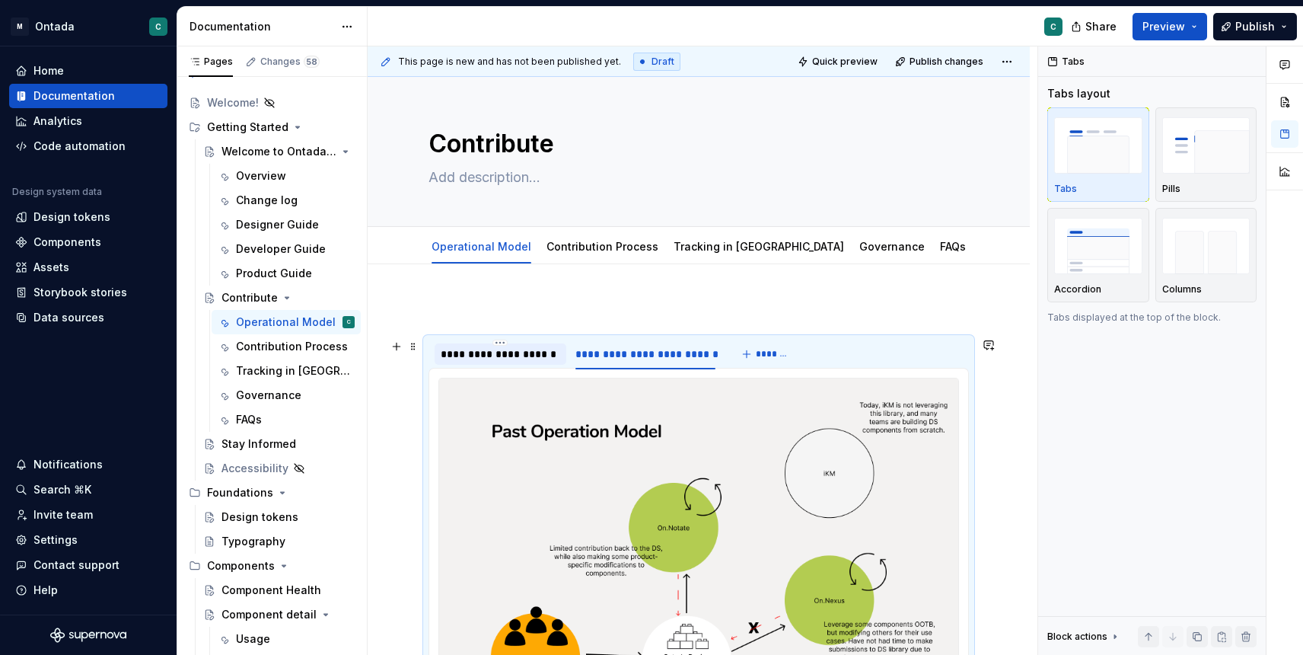
click at [537, 359] on div "**********" at bounding box center [501, 353] width 120 height 15
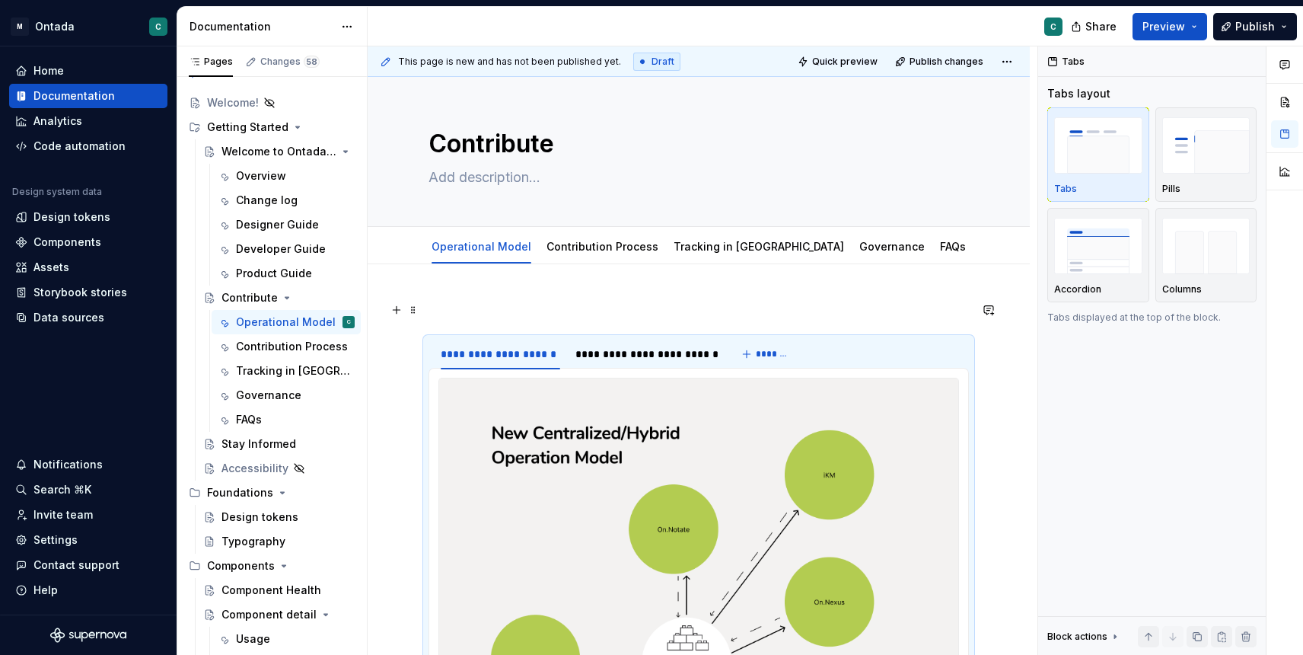
click at [546, 307] on p at bounding box center [699, 310] width 540 height 18
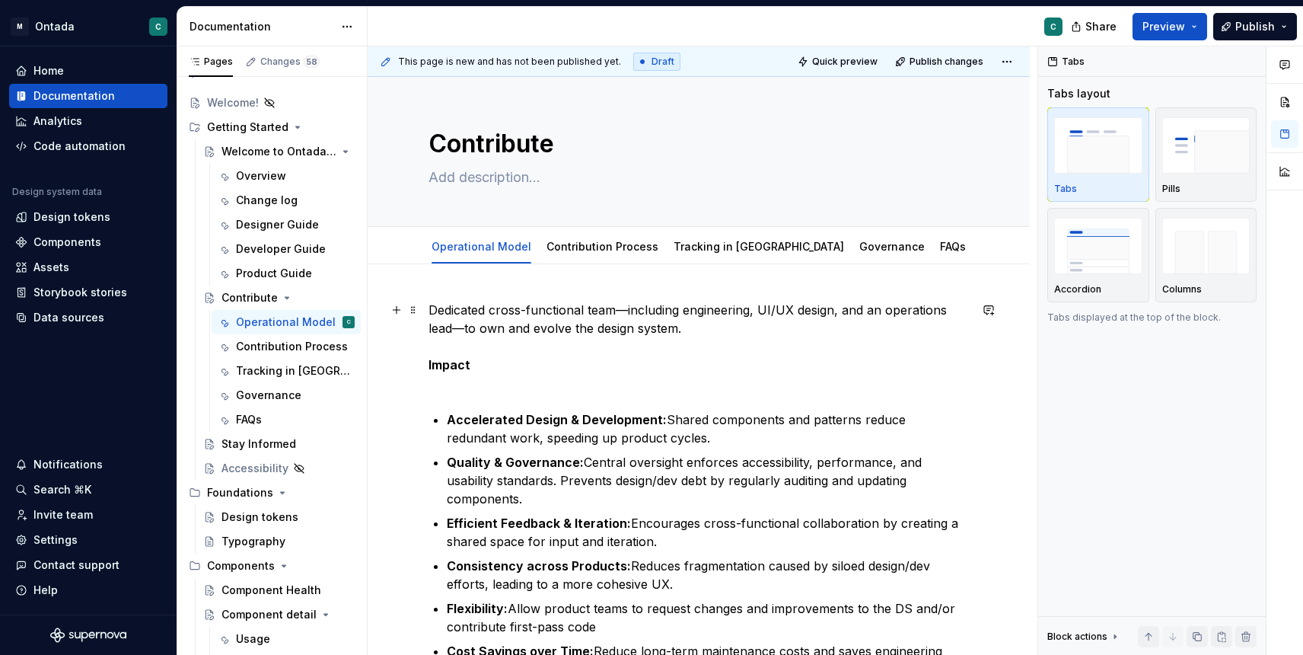
click at [442, 388] on p "Dedicated cross-functional team—including engineering, UI/UX design, and an ope…" at bounding box center [699, 346] width 540 height 91
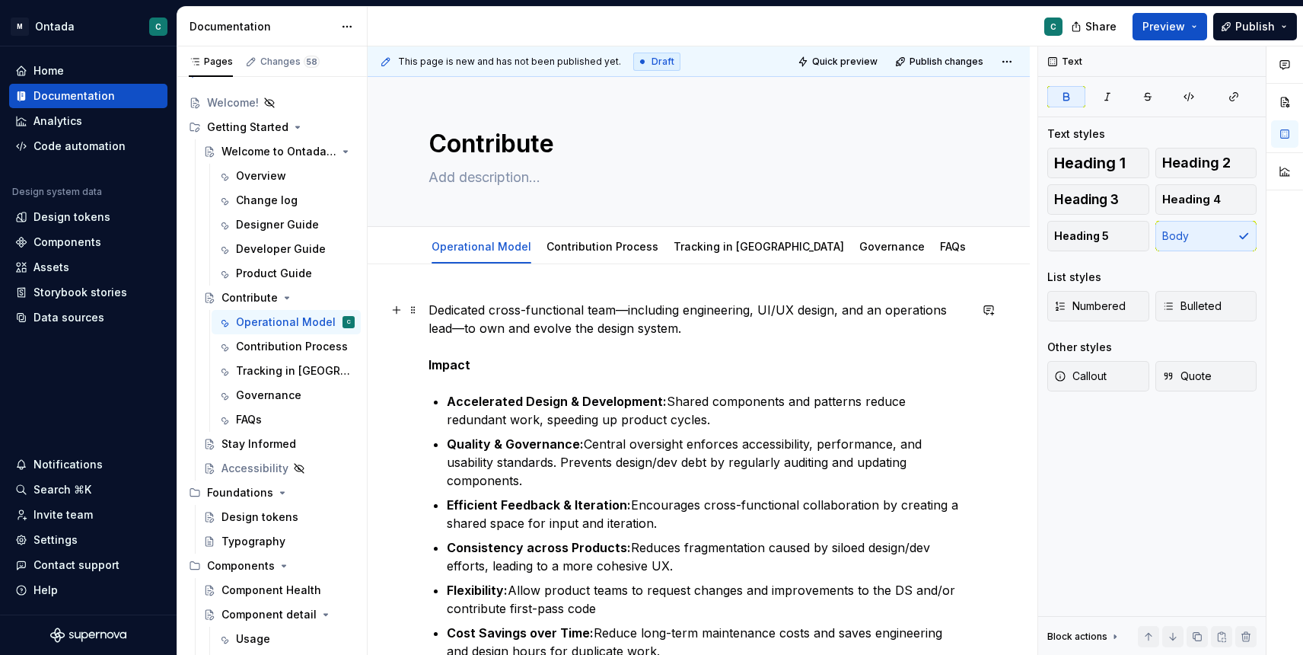
click at [429, 312] on p "Dedicated cross-functional team—including engineering, UI/UX design, and an ope…" at bounding box center [699, 337] width 540 height 73
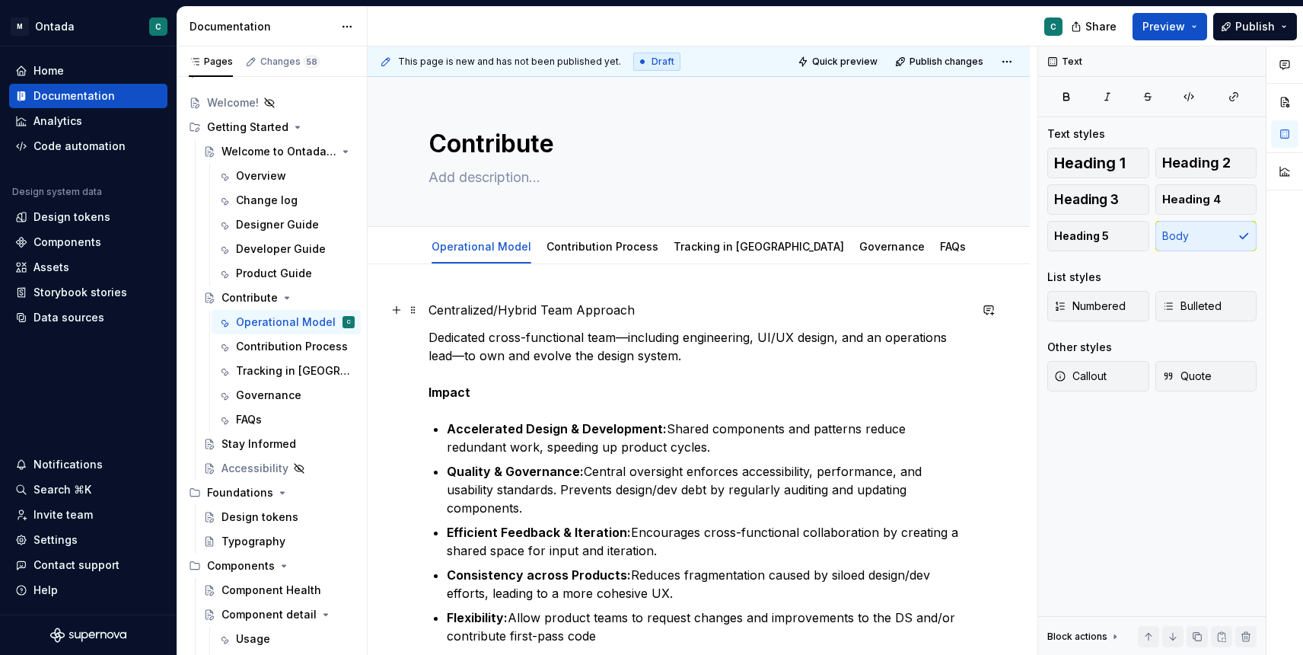
click at [469, 304] on p "Centralized/Hybrid Team Approach" at bounding box center [699, 310] width 540 height 18
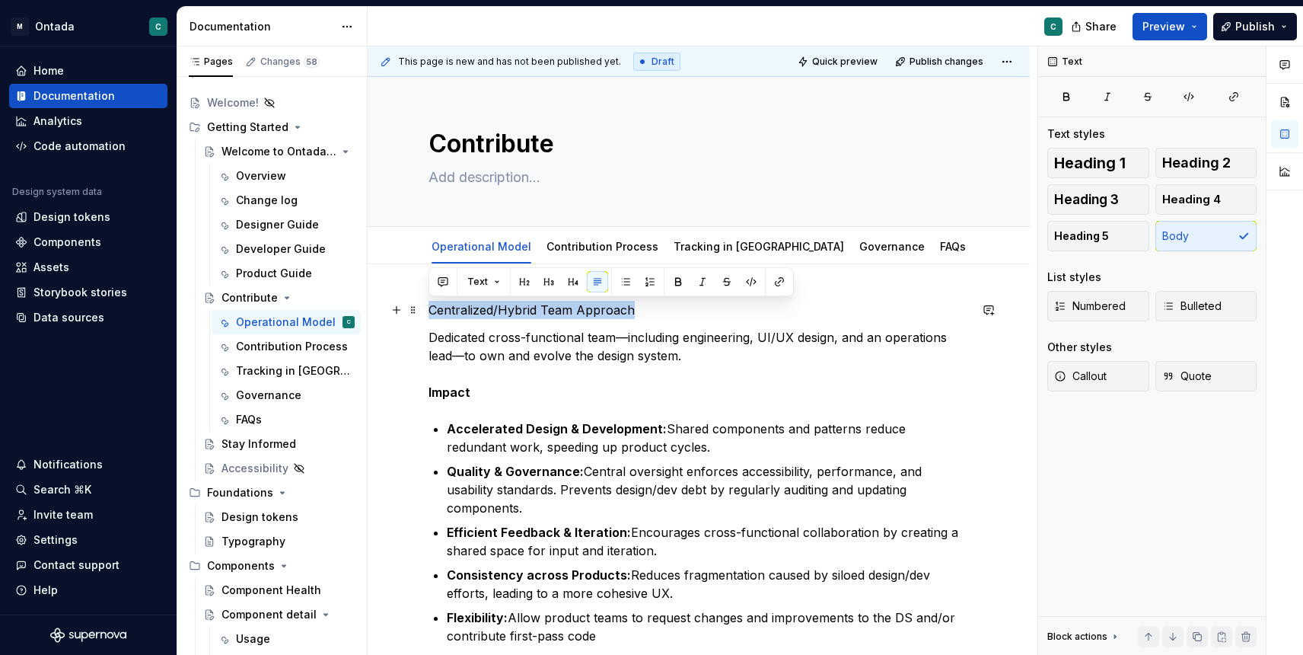
click at [469, 304] on p "Centralized/Hybrid Team Approach" at bounding box center [699, 310] width 540 height 18
click at [529, 282] on button "button" at bounding box center [524, 281] width 21 height 21
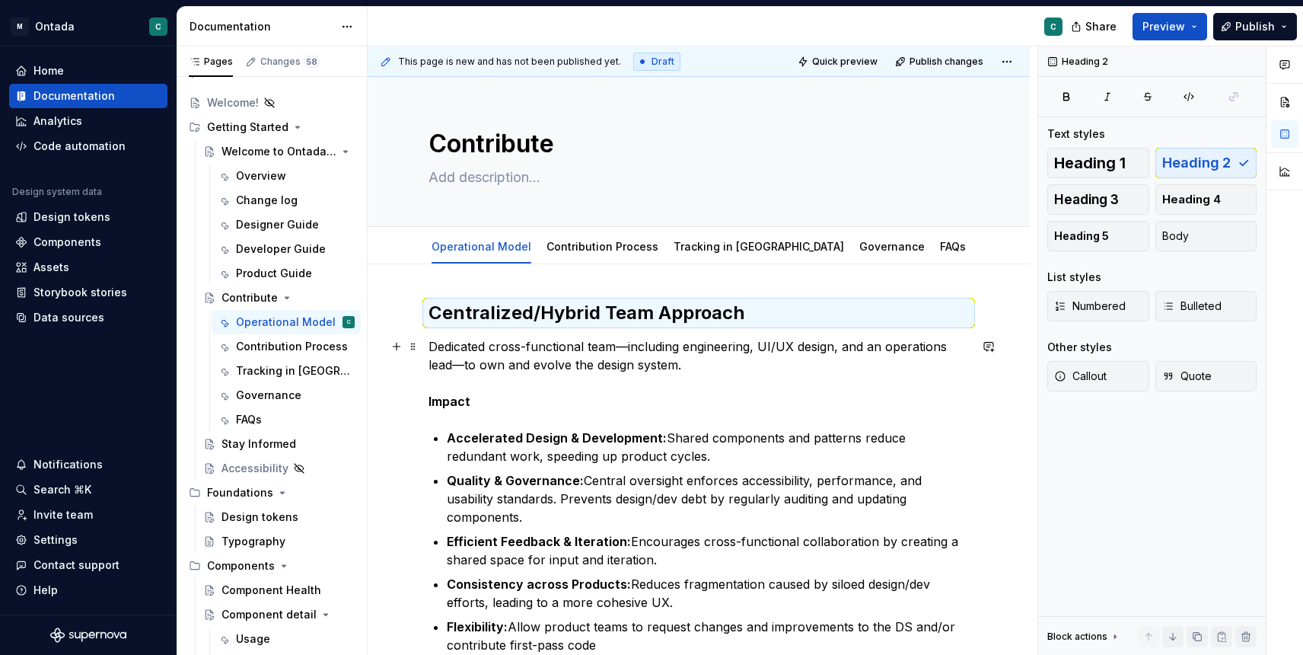
click at [535, 365] on p "Dedicated cross-functional team—including engineering, UI/UX design, and an ope…" at bounding box center [699, 373] width 540 height 73
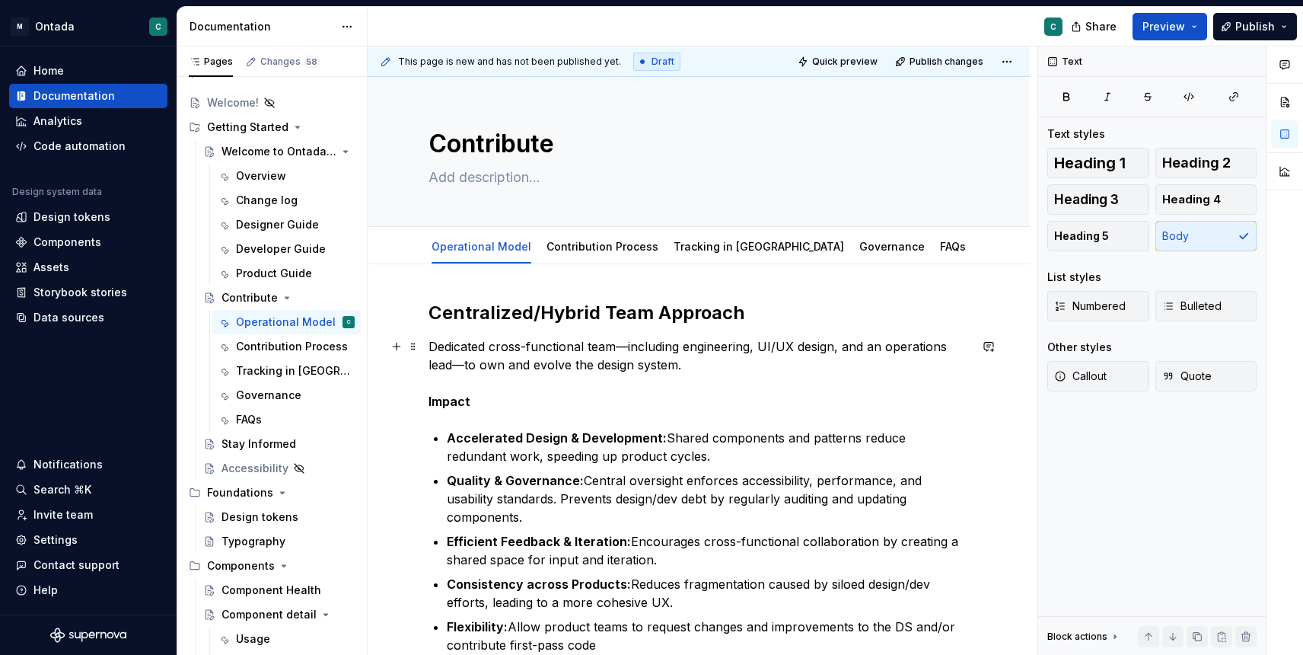
click at [429, 347] on p "Dedicated cross-functional team—including engineering, UI/UX design, and an ope…" at bounding box center [699, 373] width 540 height 73
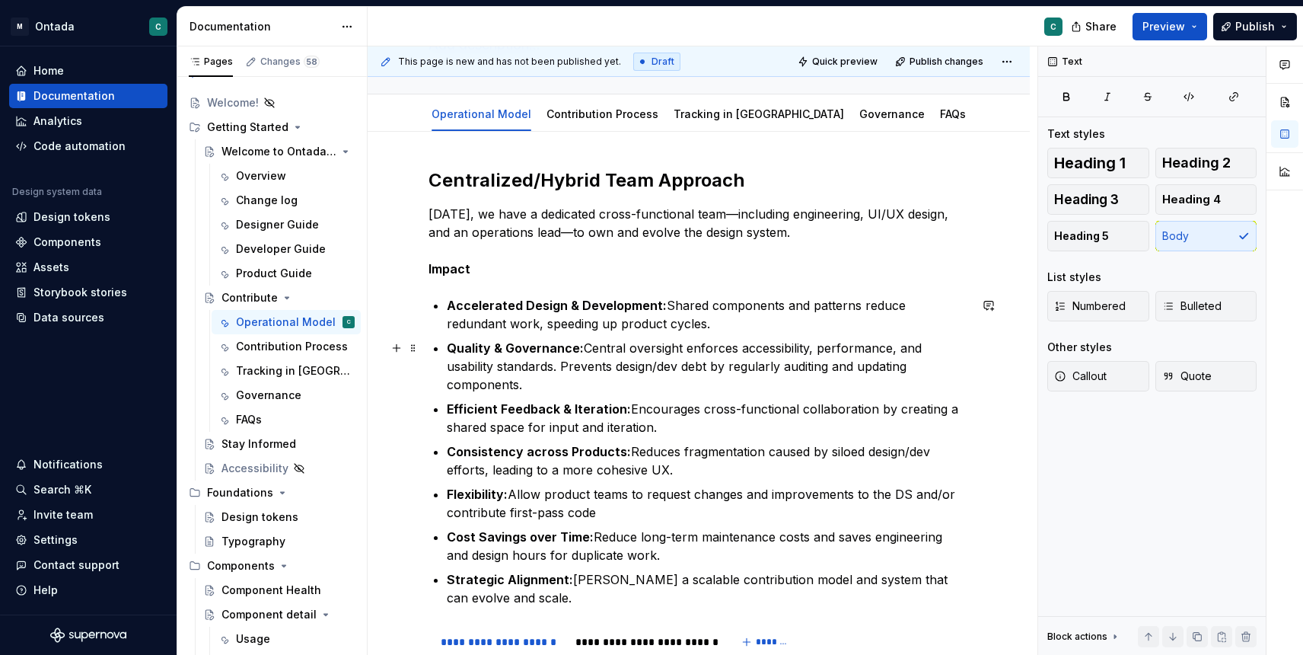
scroll to position [128, 0]
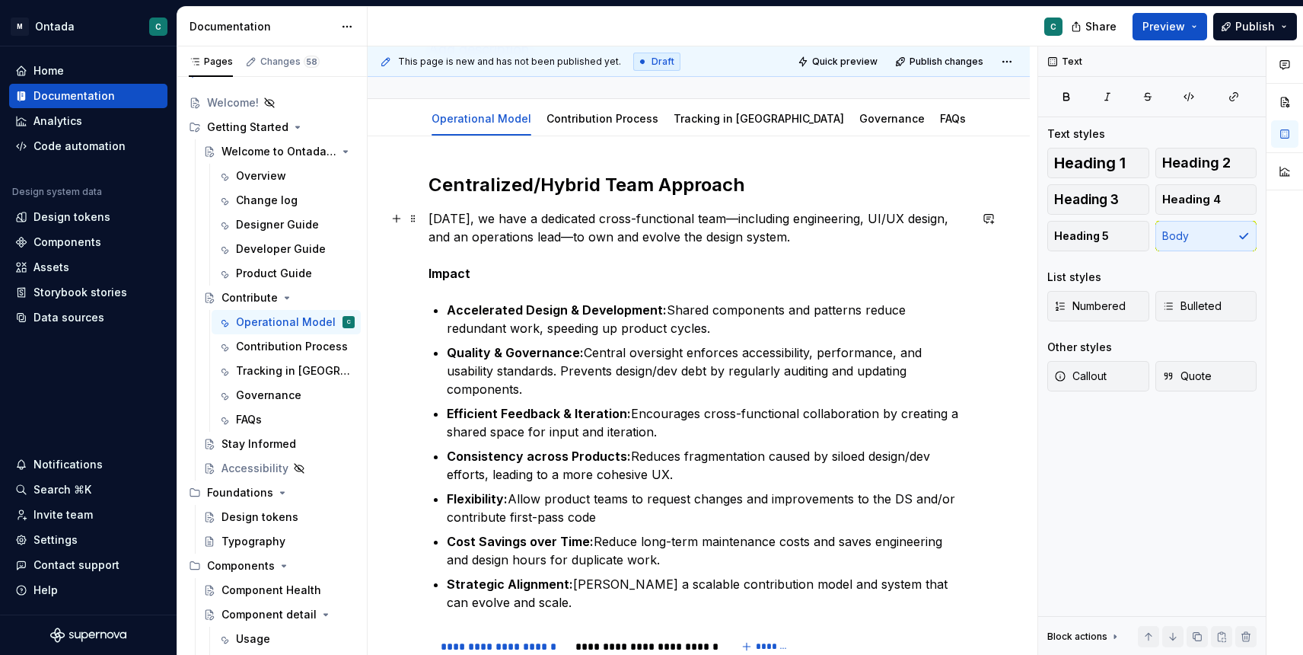
click at [821, 229] on p "[DATE], we have a dedicated cross-functional team—including engineering, UI/UX …" at bounding box center [699, 245] width 540 height 73
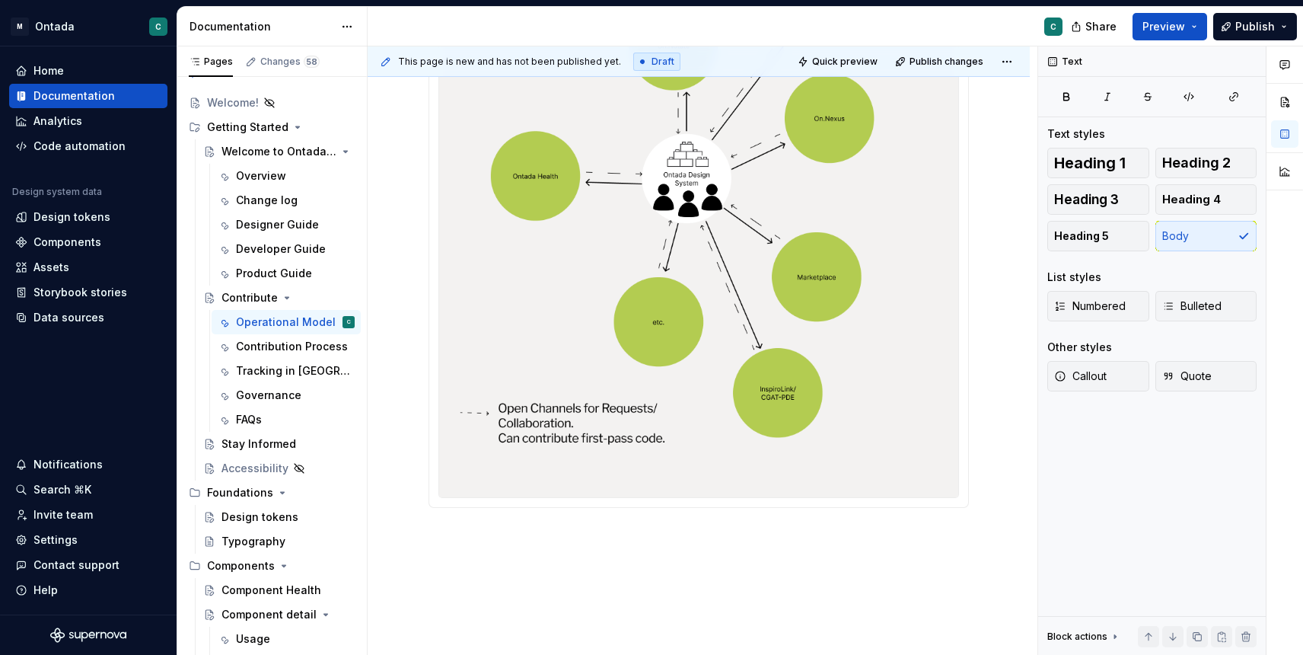
scroll to position [974, 0]
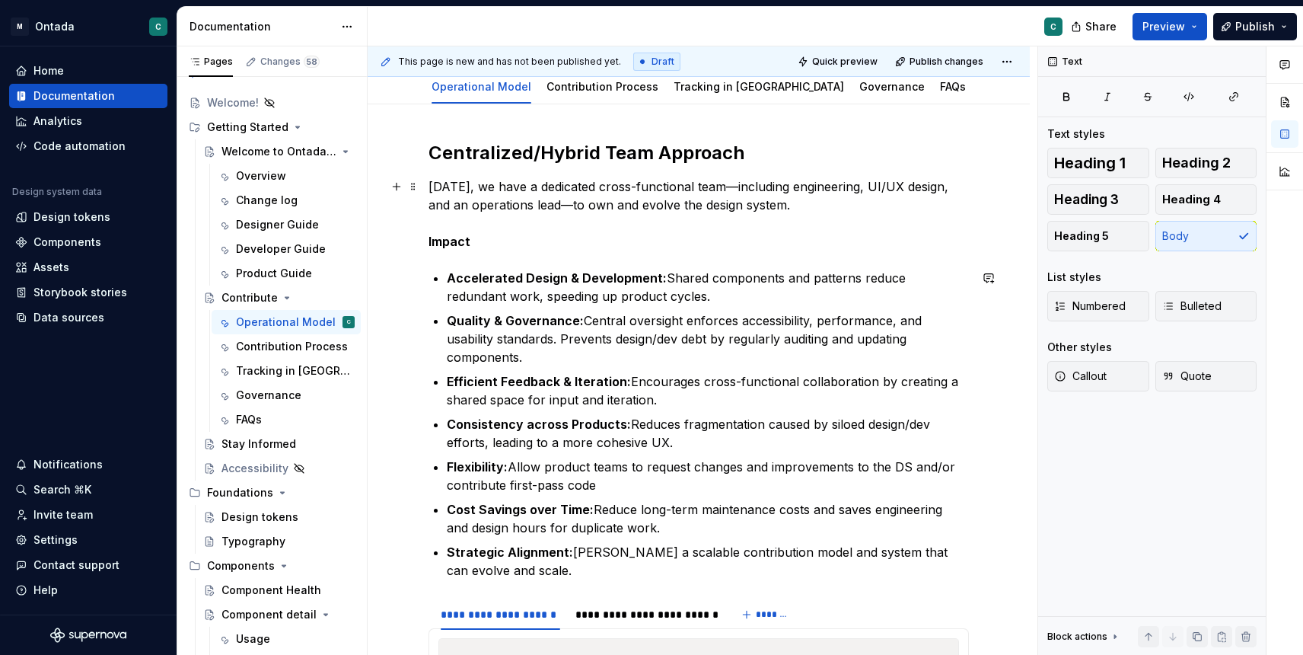
scroll to position [0, 0]
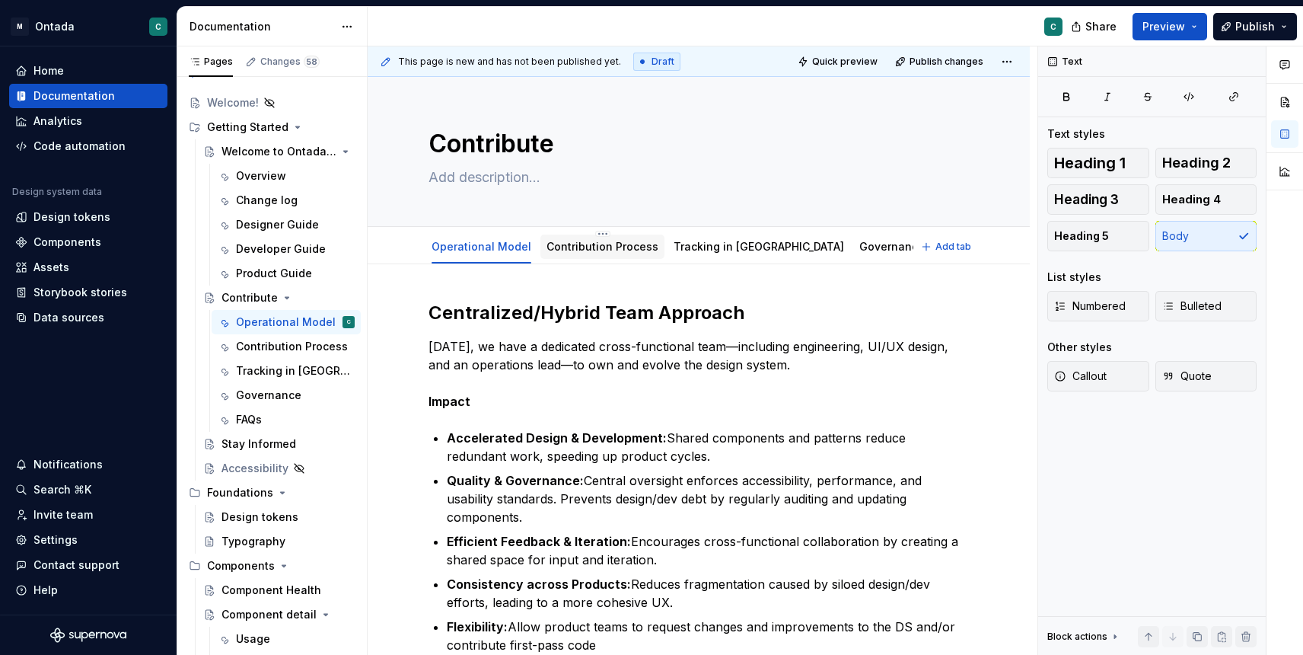
click at [570, 252] on link "Contribution Process" at bounding box center [603, 246] width 112 height 13
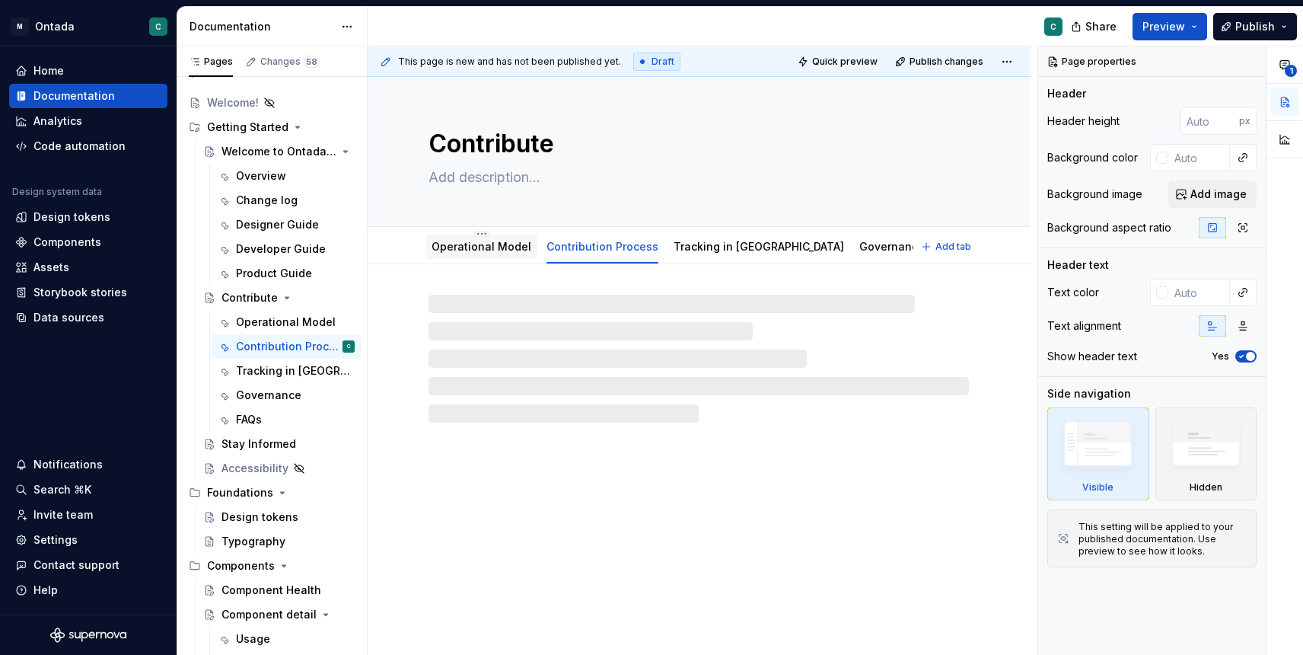
click at [493, 244] on link "Operational Model" at bounding box center [482, 246] width 100 height 13
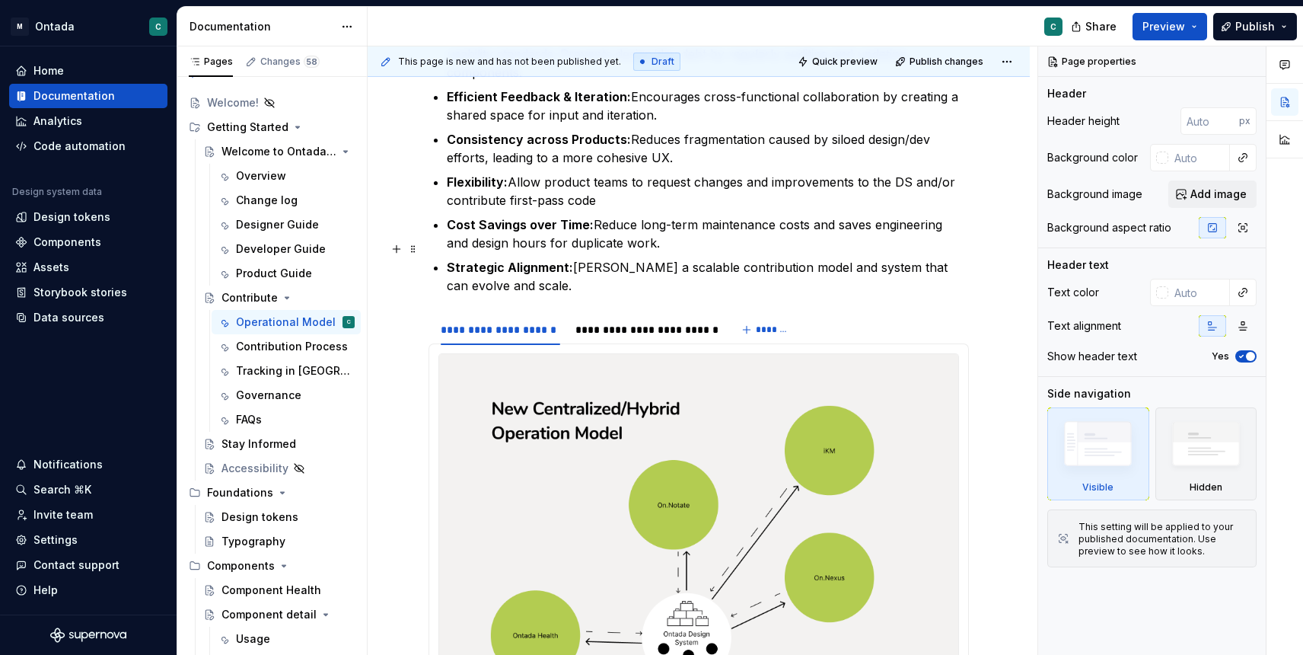
scroll to position [998, 0]
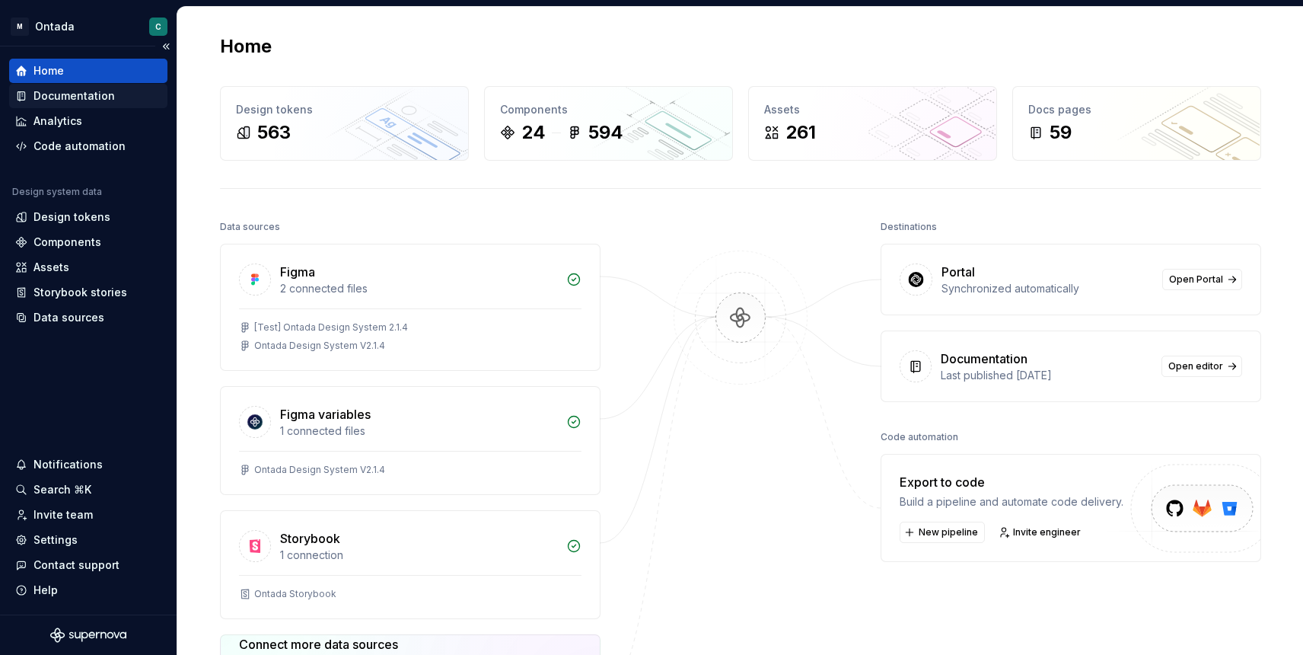
click at [61, 106] on div "Documentation" at bounding box center [88, 96] width 158 height 24
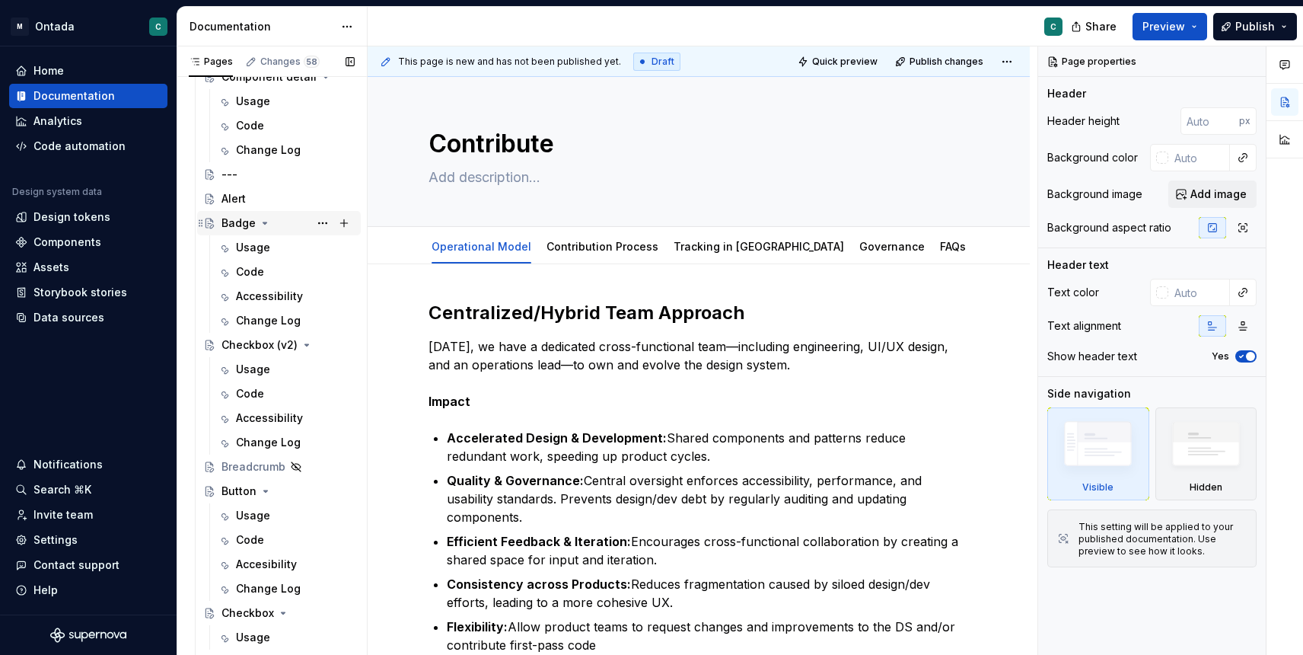
scroll to position [628, 0]
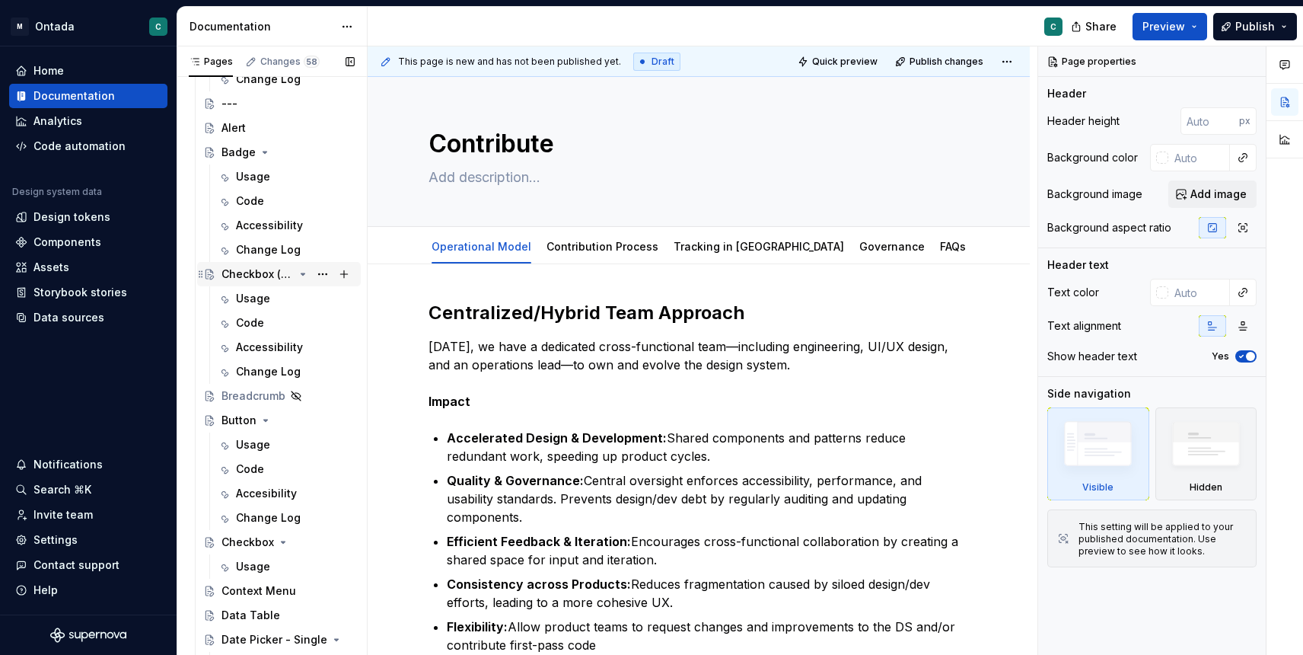
click at [276, 277] on div "Checkbox (v2)" at bounding box center [257, 273] width 72 height 15
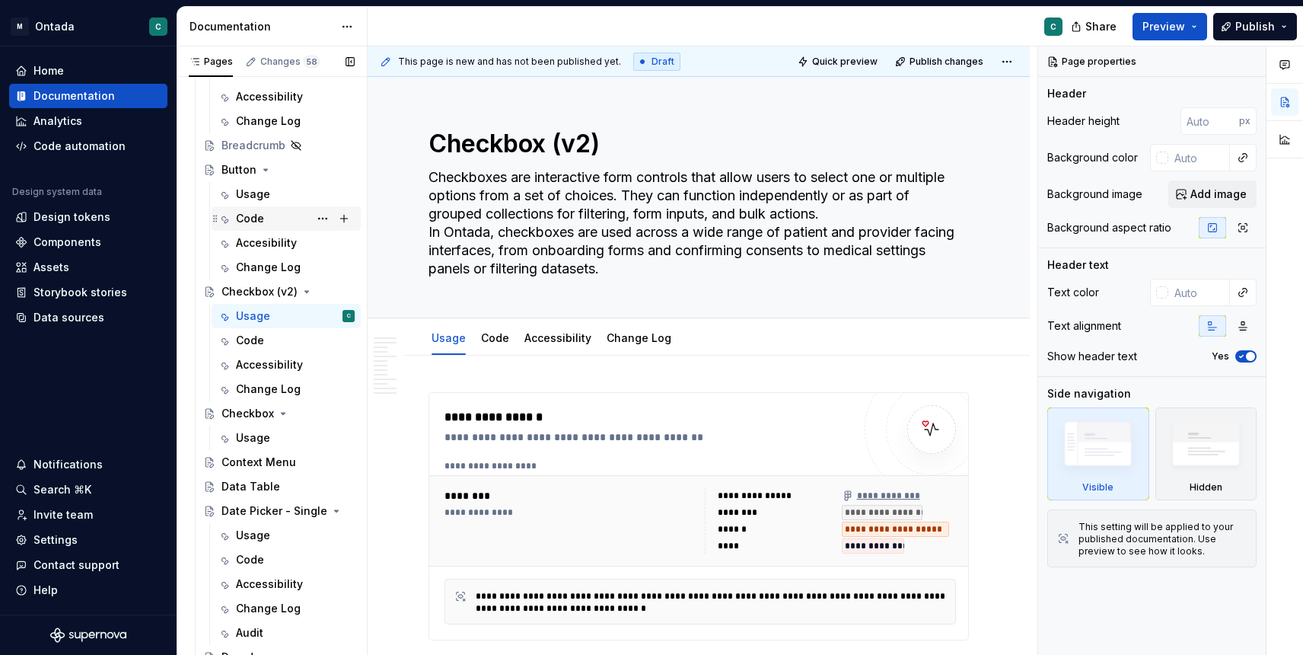
scroll to position [768, 0]
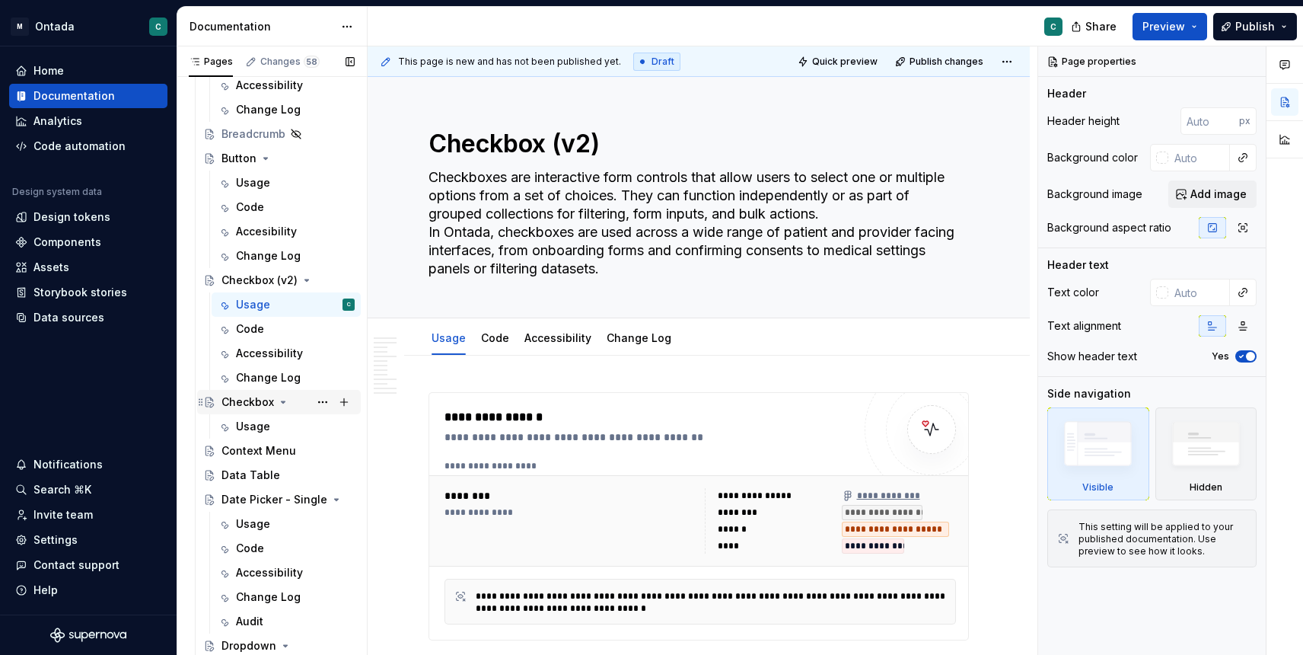
click at [237, 407] on div "Checkbox" at bounding box center [247, 401] width 53 height 15
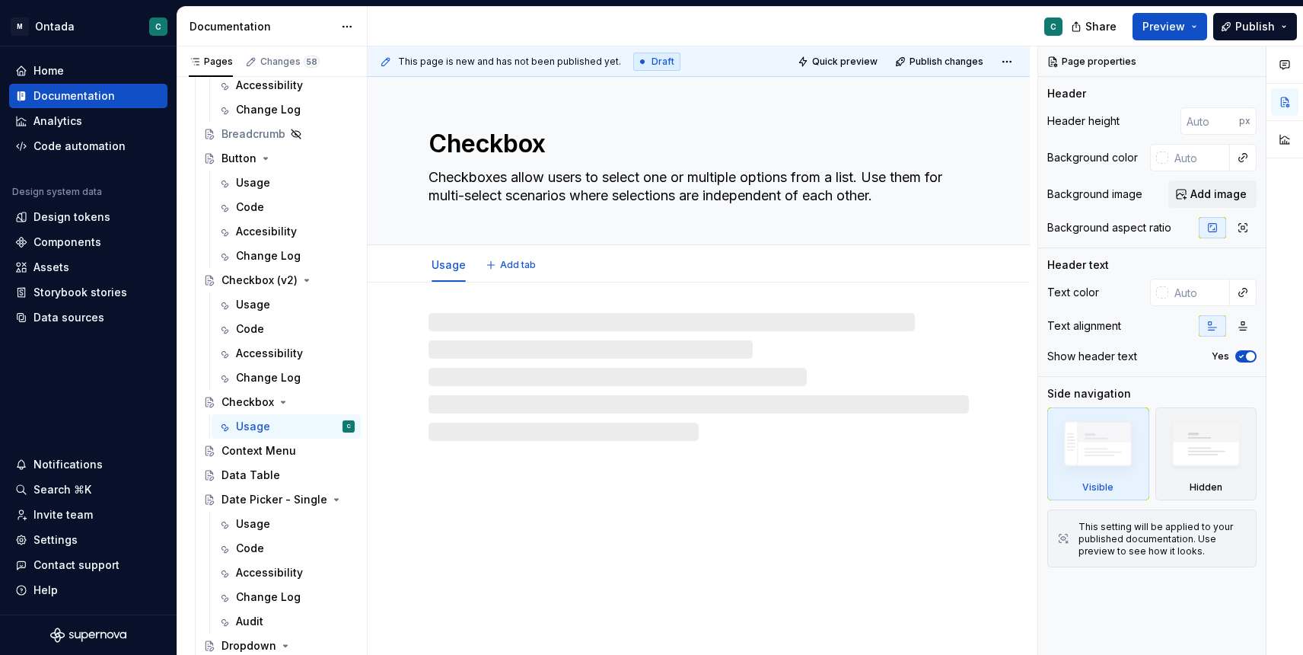
click at [529, 140] on textarea "Checkbox" at bounding box center [695, 144] width 540 height 37
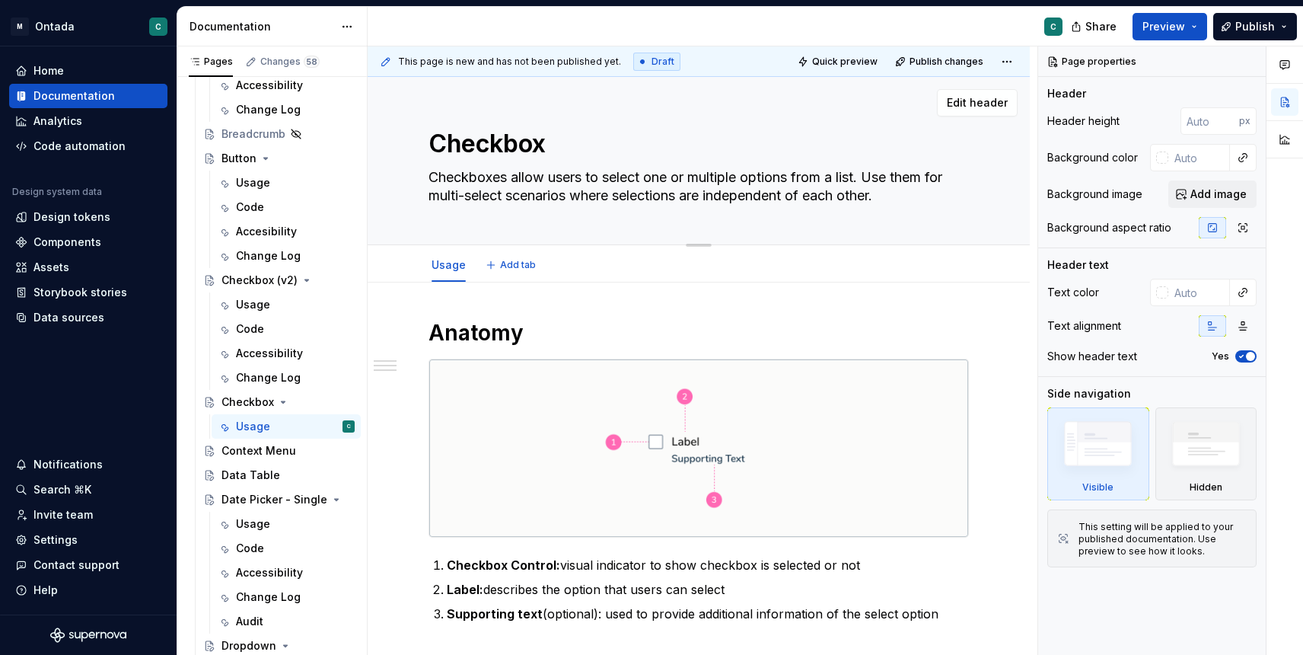
click at [555, 148] on textarea "Checkbox" at bounding box center [695, 144] width 540 height 37
type textarea "*"
type textarea "Checkbox"
type textarea "*"
type textarea "Checkbox G"
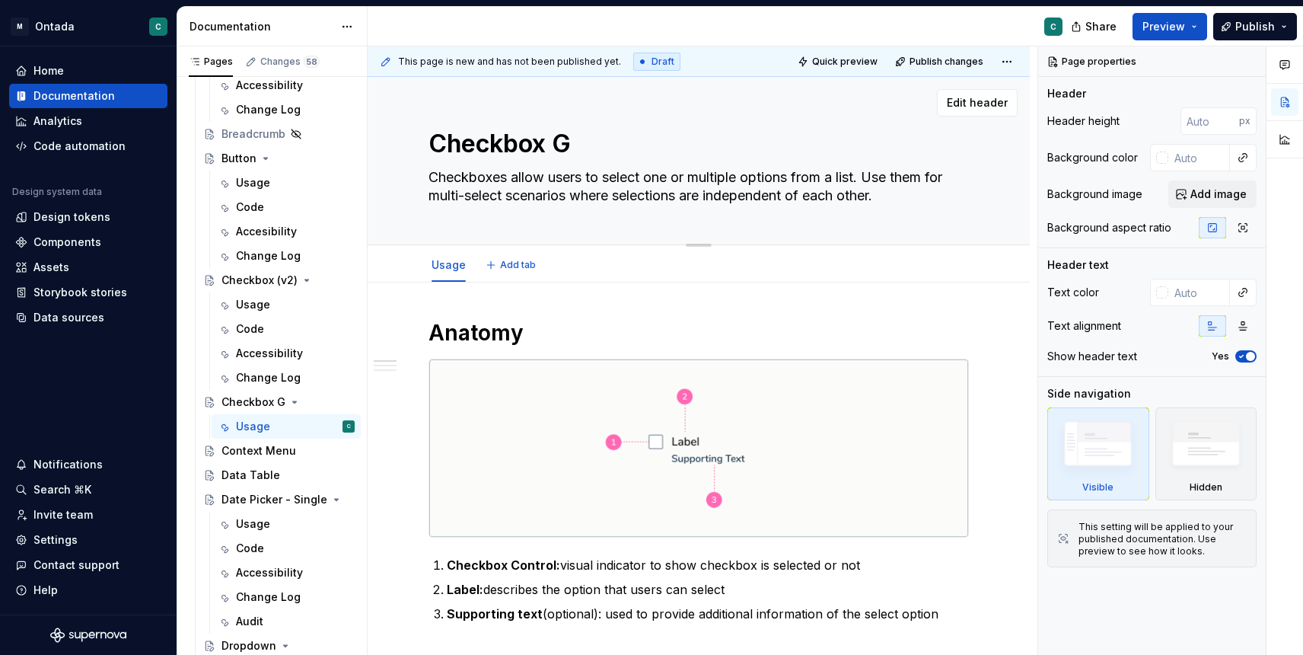
type textarea "*"
type textarea "Checkbox Gr"
type textarea "*"
type textarea "Checkbox Gro"
type textarea "*"
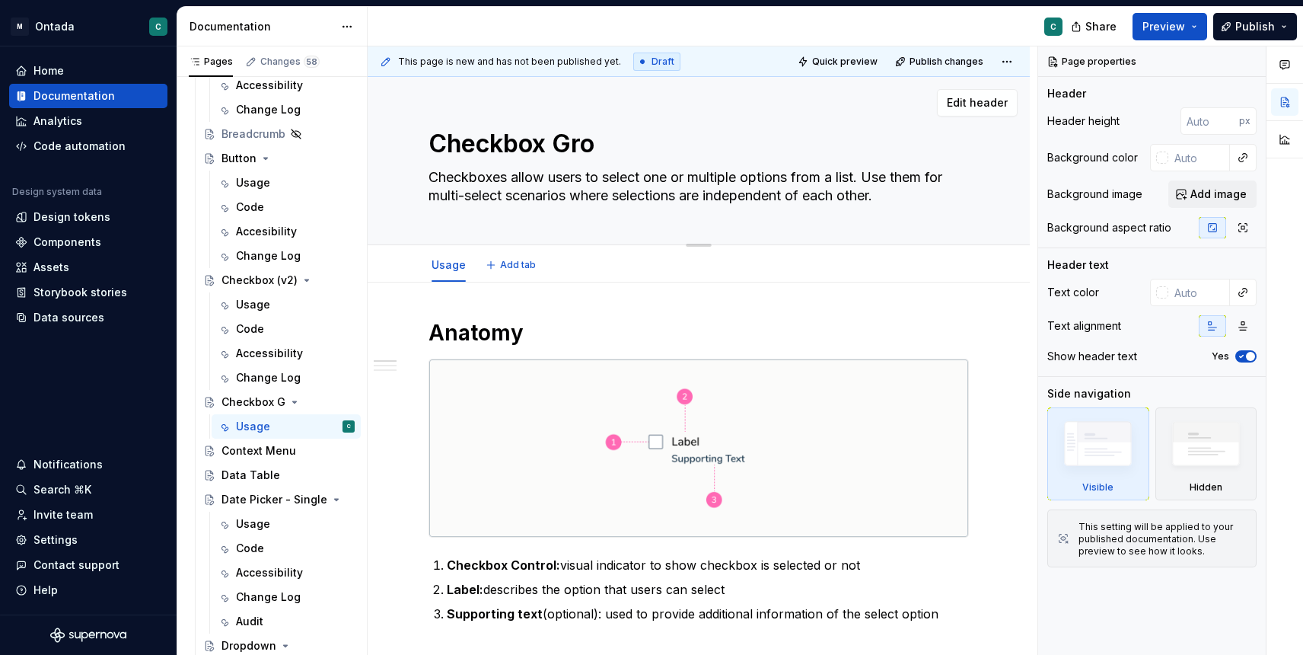
type textarea "Checkbox Grou"
type textarea "*"
type textarea "Checkbox Group"
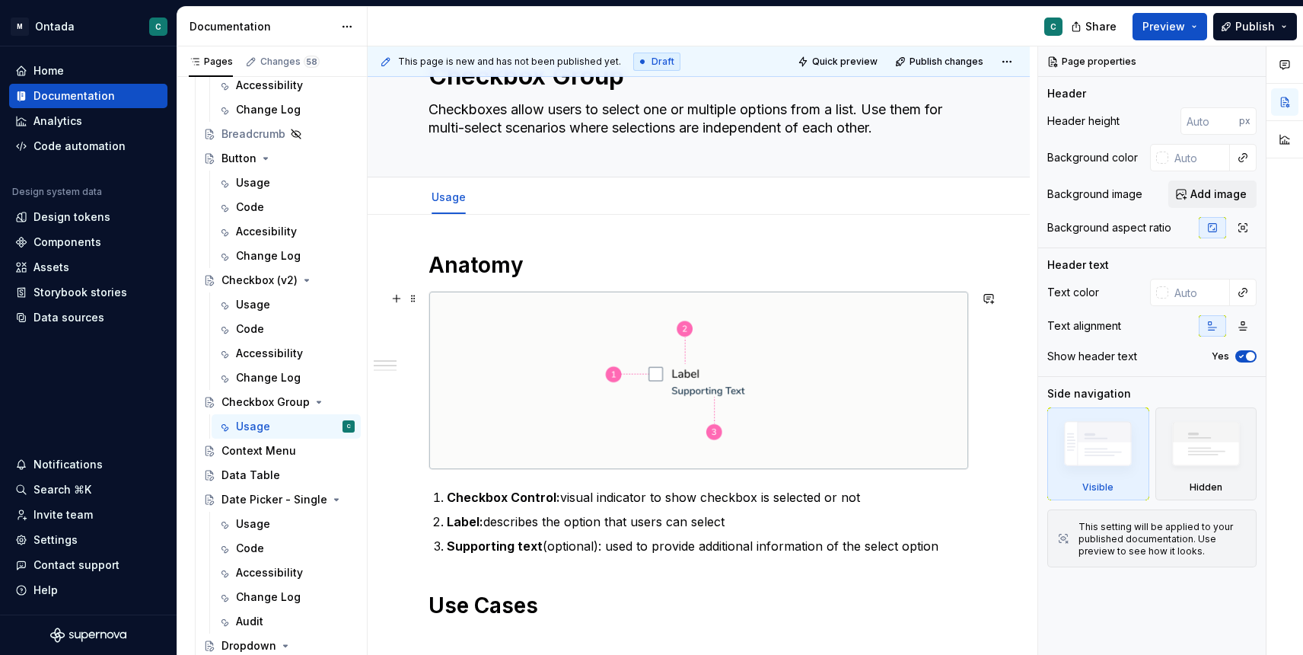
scroll to position [43, 0]
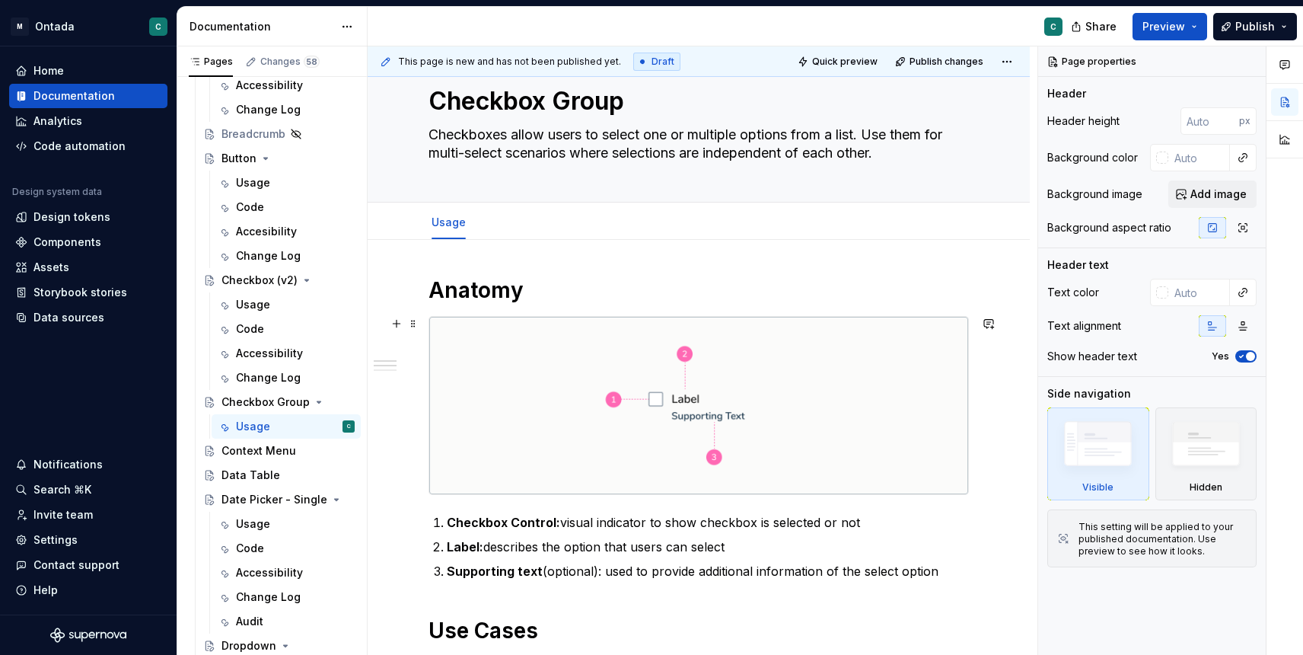
type textarea "*"
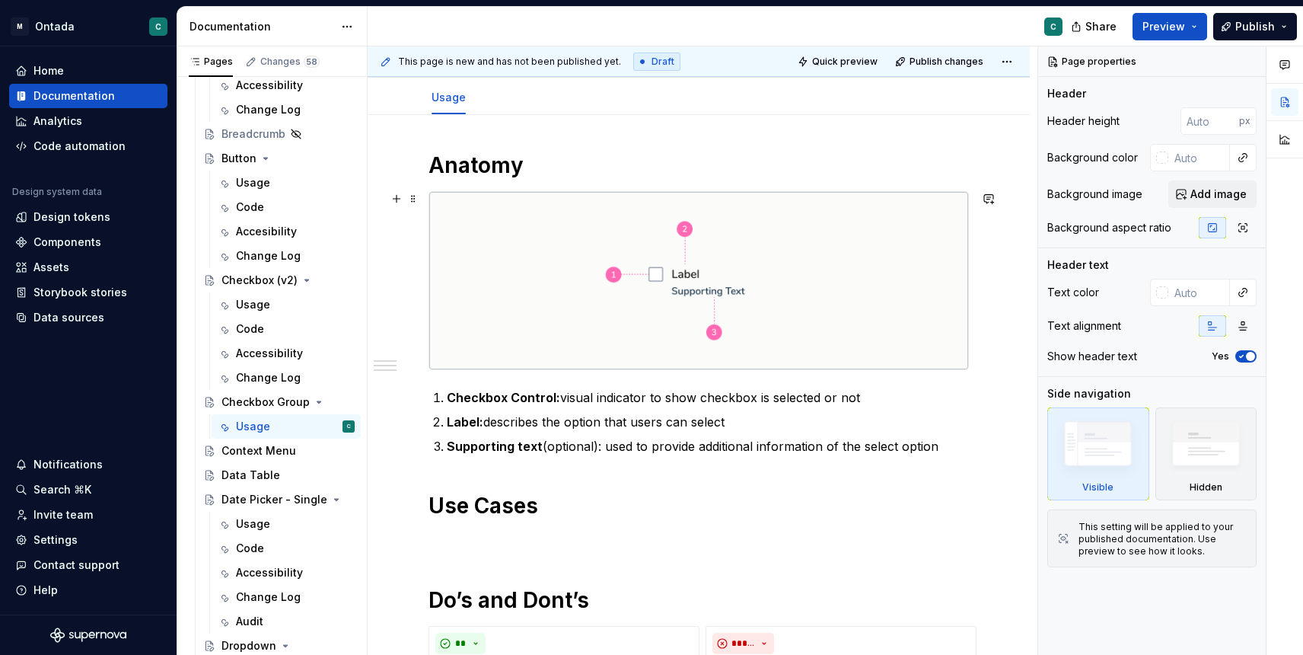
scroll to position [182, 0]
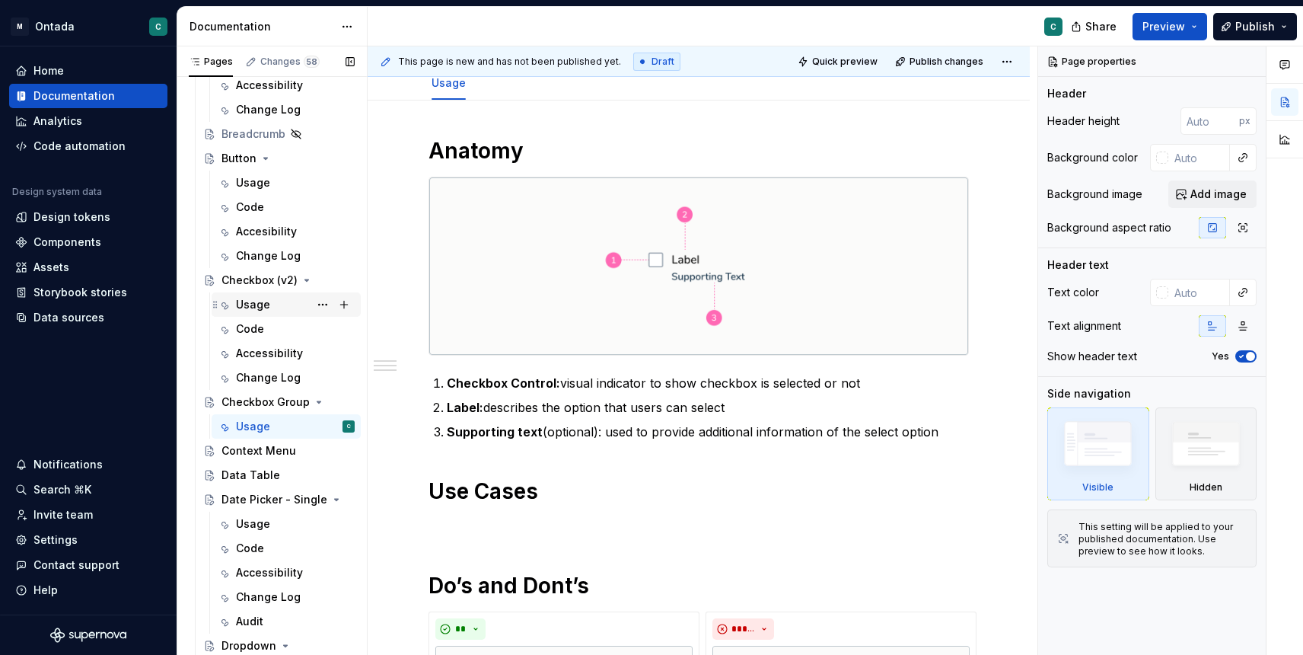
type textarea "Checkbox Group"
click at [253, 301] on div "Usage" at bounding box center [253, 304] width 34 height 15
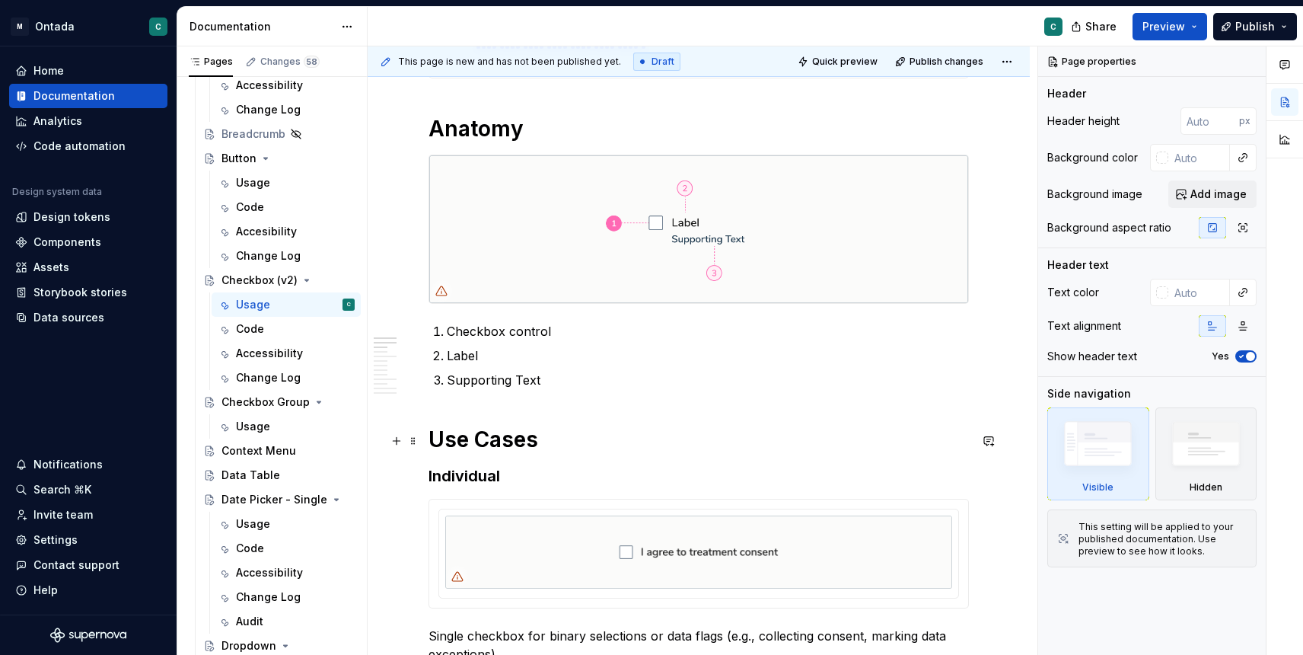
scroll to position [560, 0]
click at [998, 161] on button "button" at bounding box center [988, 163] width 21 height 21
type textarea "*"
click at [842, 177] on span "Michał Gorczyca" at bounding box center [825, 170] width 87 height 15
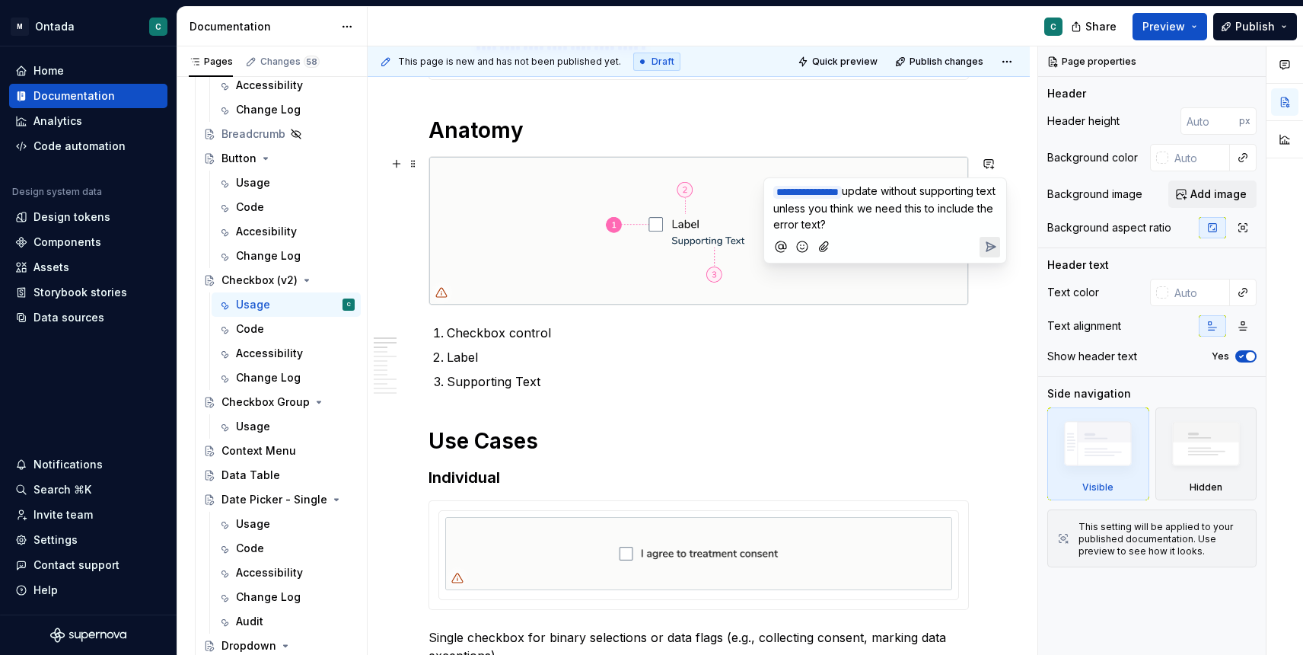
click at [983, 248] on icon "Send" at bounding box center [990, 246] width 15 height 15
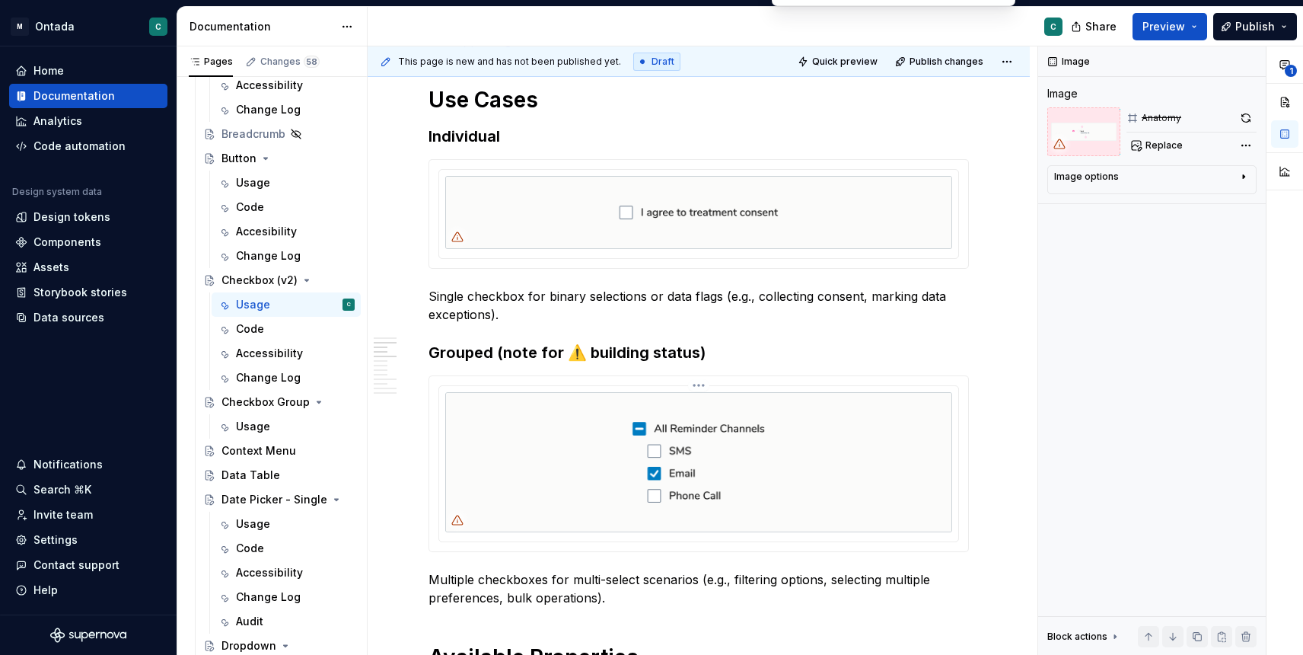
scroll to position [908, 0]
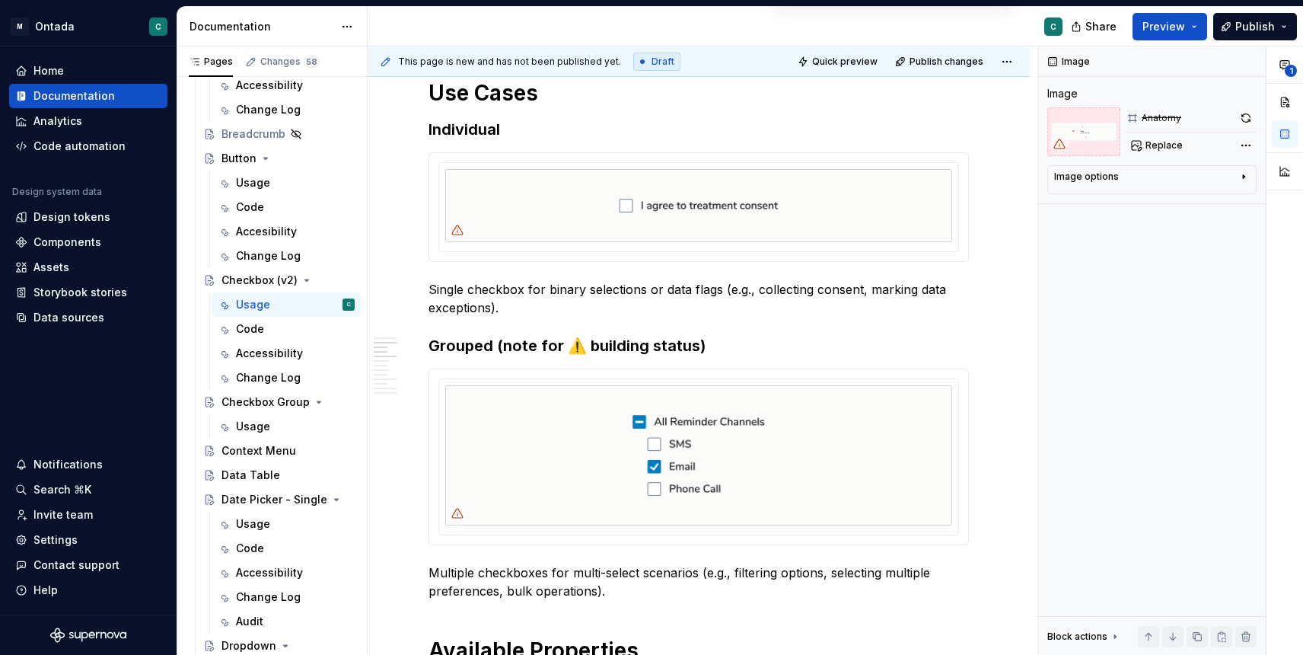
type textarea "*"
click at [696, 339] on h3 "Grouped (note for ⚠️ building status)" at bounding box center [699, 345] width 540 height 21
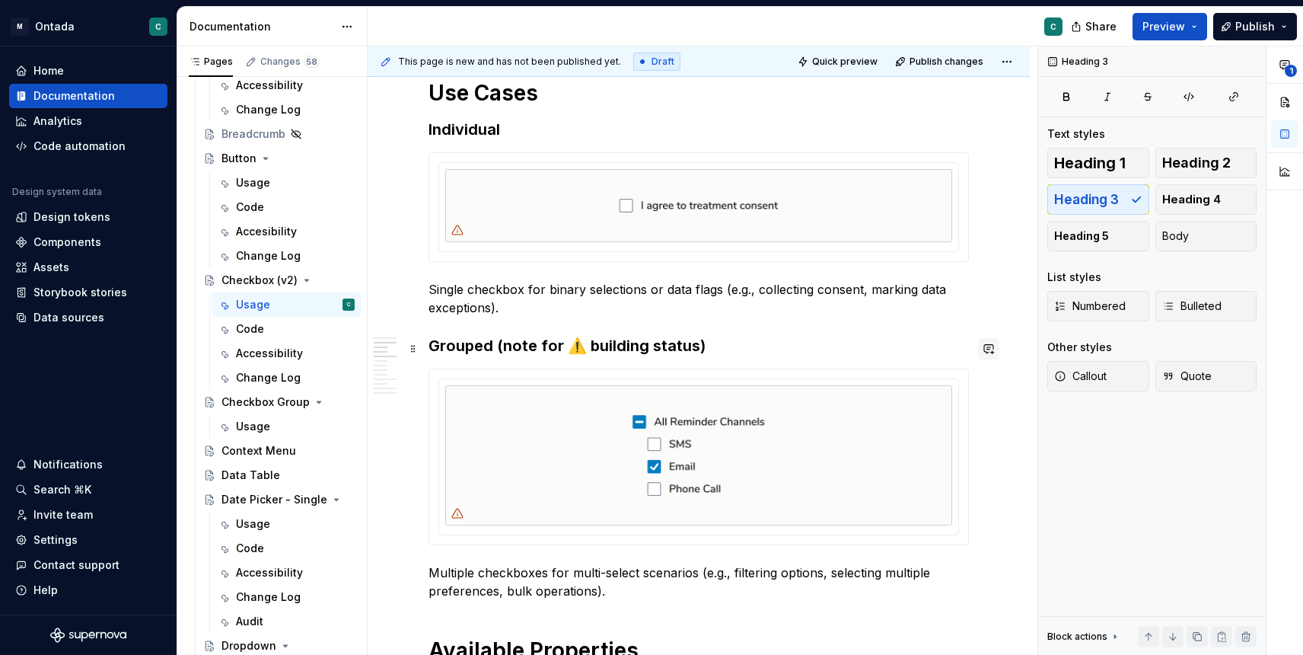
click at [993, 352] on button "button" at bounding box center [988, 348] width 21 height 21
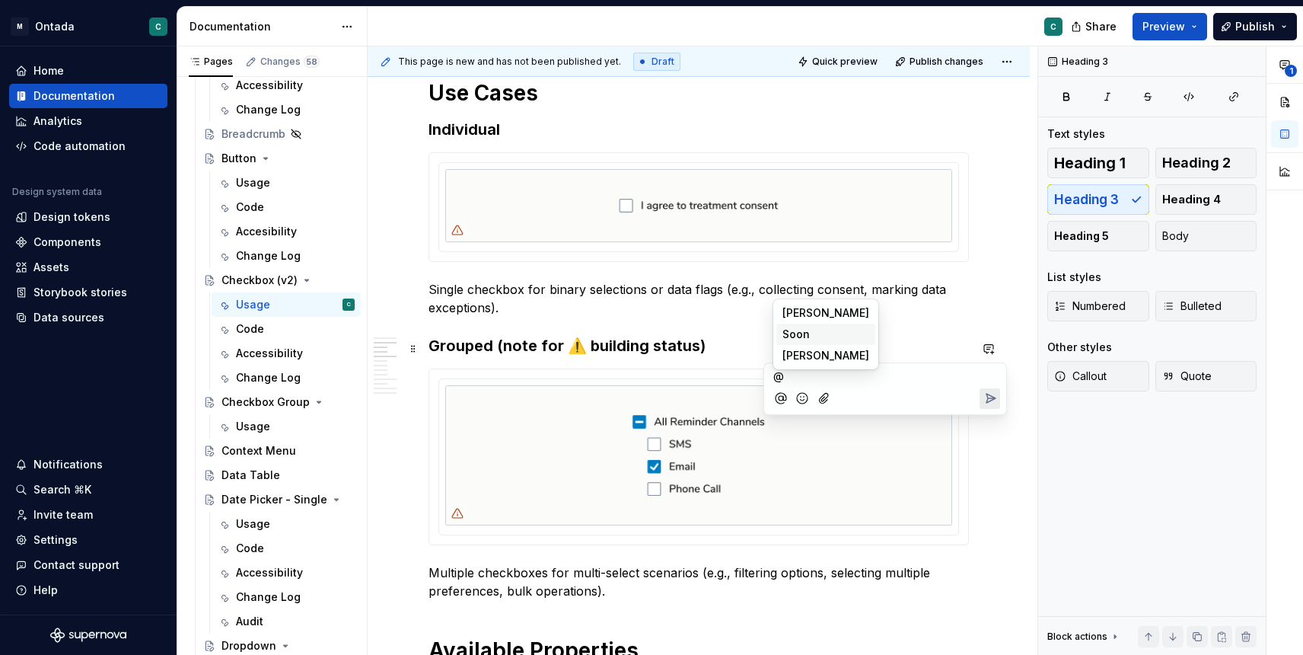
click at [808, 334] on span "Soon" at bounding box center [795, 334] width 27 height 15
click at [859, 358] on span "Michał Gorczyca" at bounding box center [871, 355] width 87 height 15
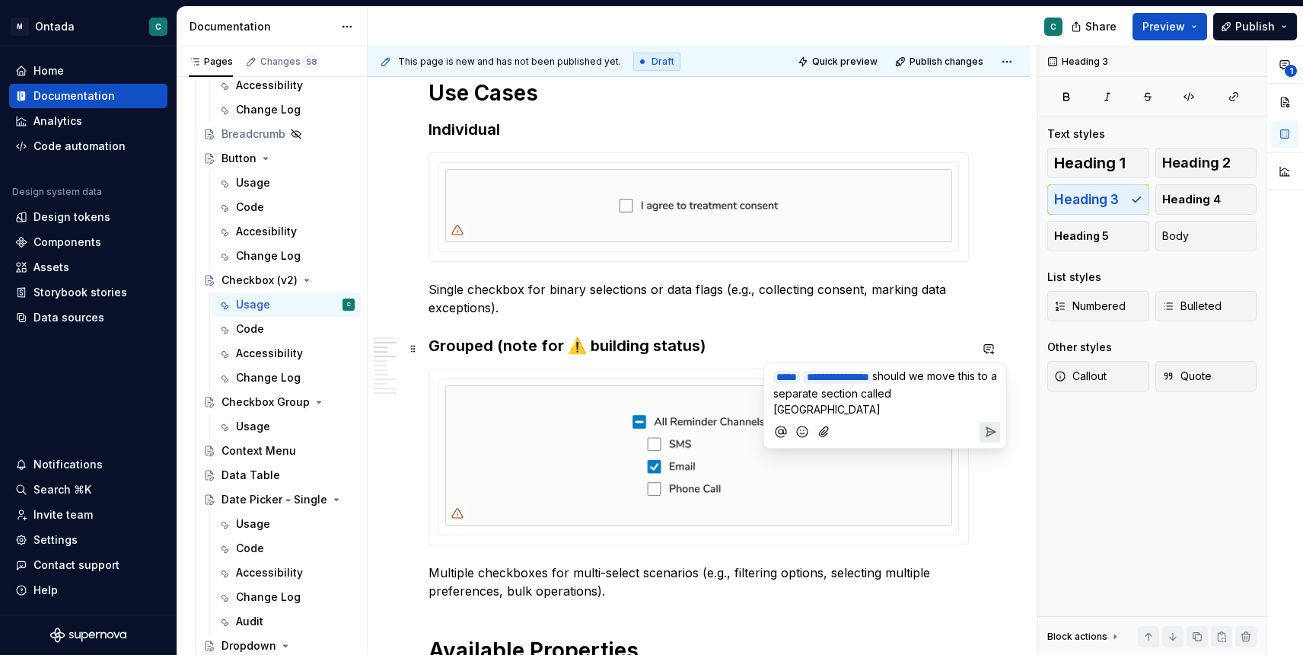
type textarea "*"
click at [989, 439] on icon "Send" at bounding box center [990, 431] width 15 height 15
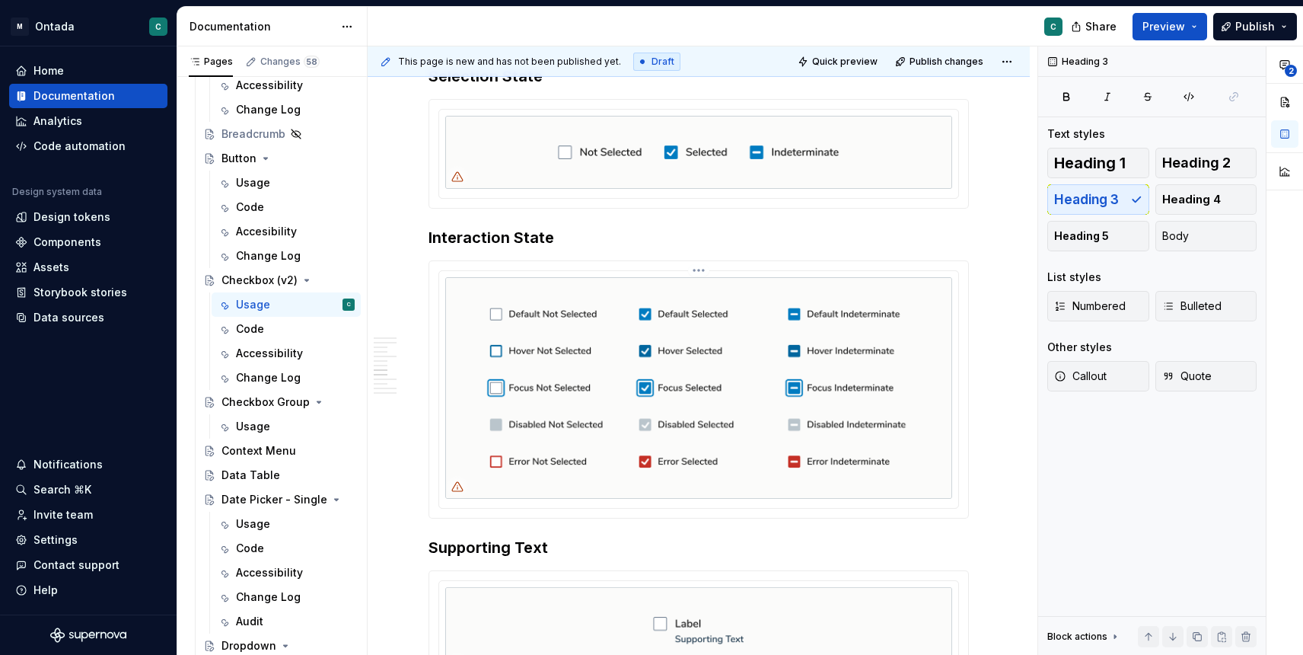
scroll to position [1838, 0]
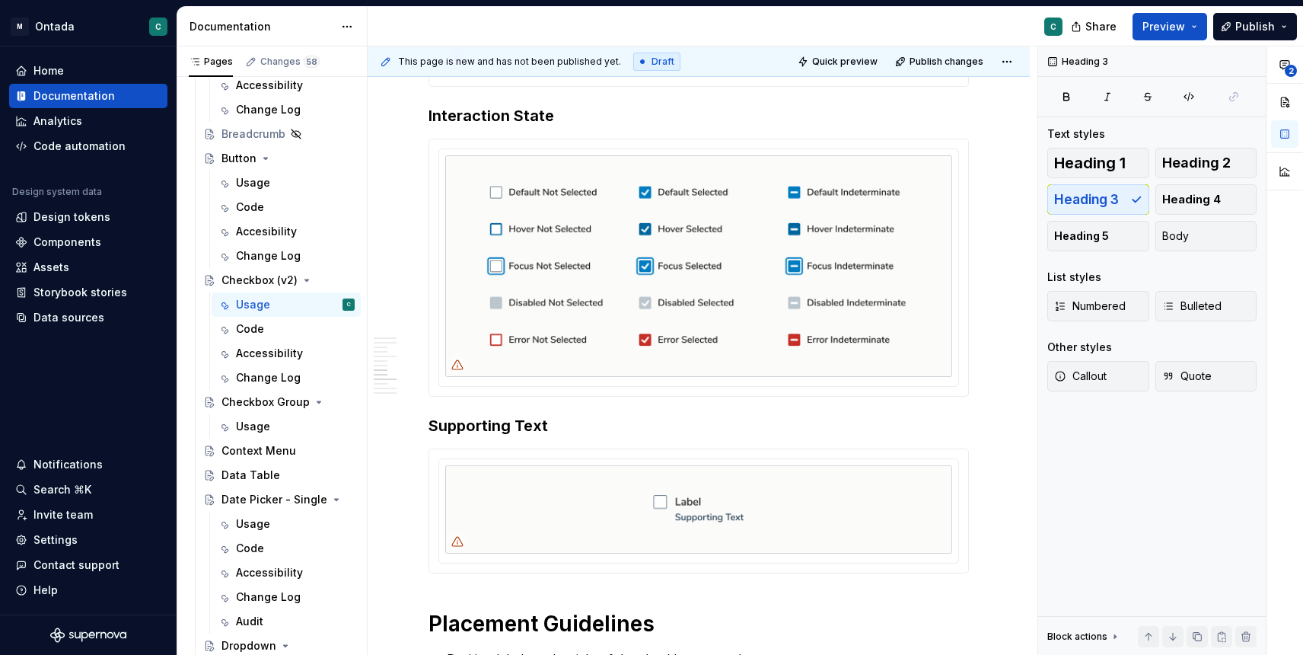
click at [876, 143] on div at bounding box center [699, 268] width 540 height 258
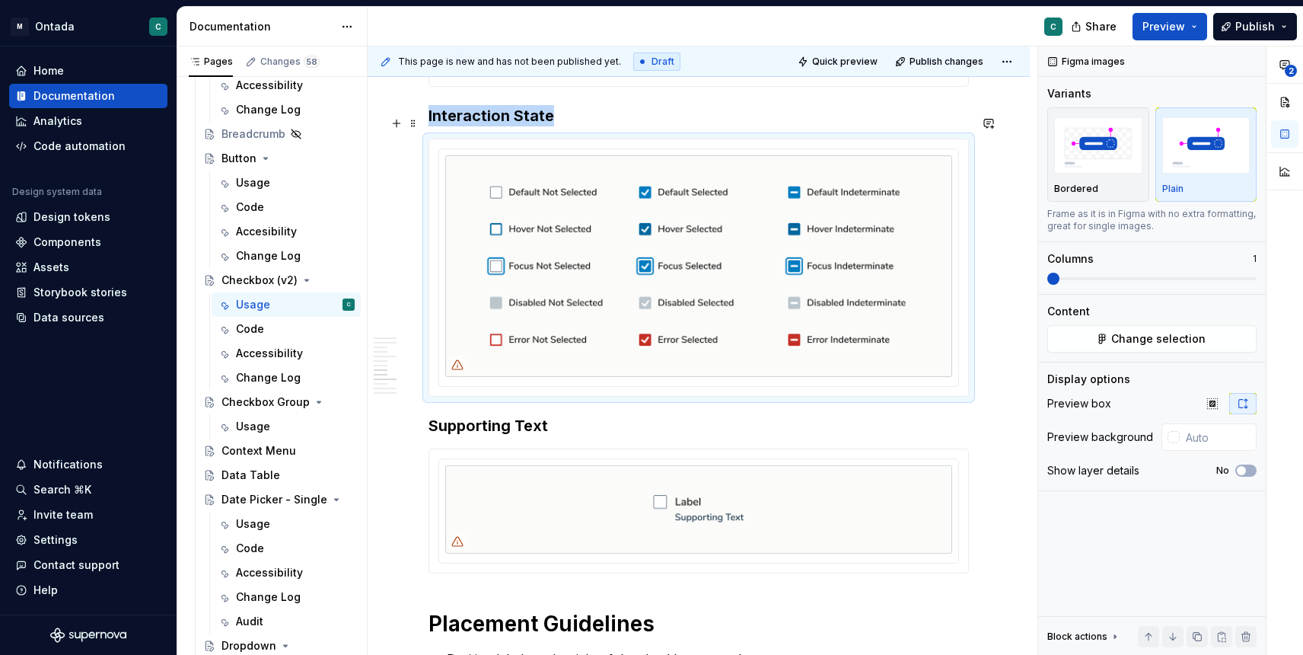
click at [772, 116] on h3 "Interaction State" at bounding box center [699, 115] width 540 height 21
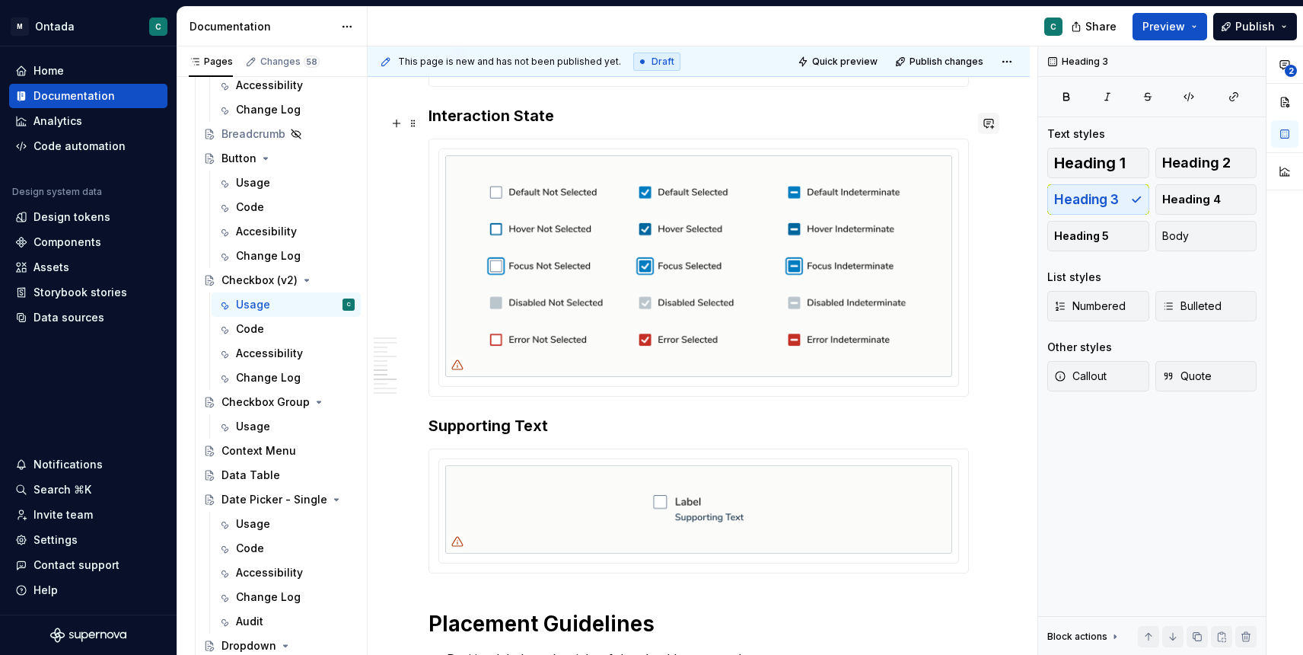
click at [999, 127] on button "button" at bounding box center [988, 123] width 21 height 21
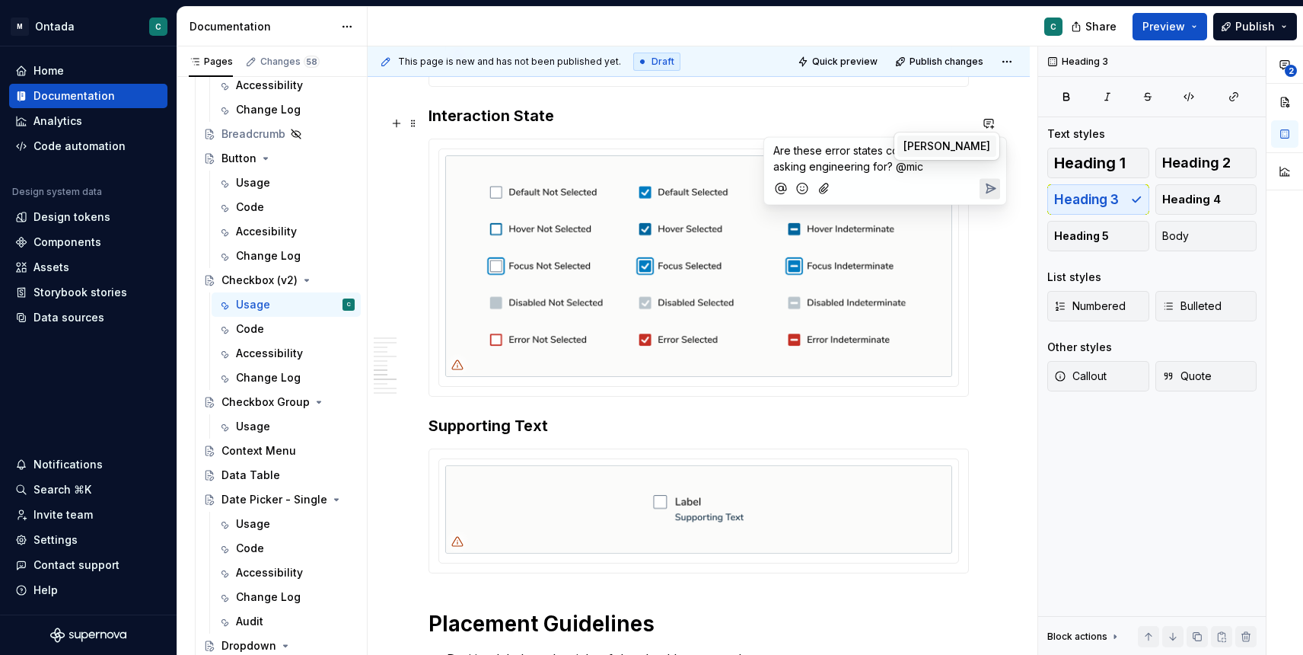
click at [984, 143] on span "Michał Gorczyca" at bounding box center [946, 146] width 87 height 15
click at [802, 164] on span "Soon" at bounding box center [795, 162] width 27 height 15
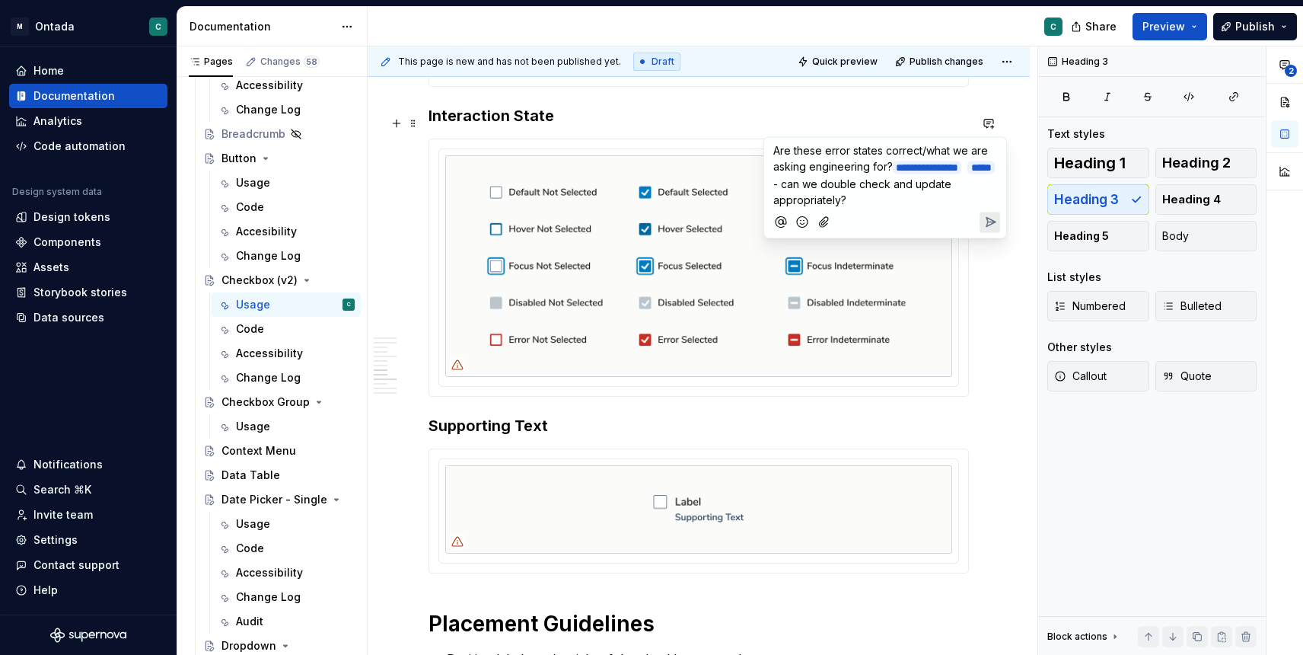
click at [991, 218] on icon "Send" at bounding box center [990, 222] width 9 height 9
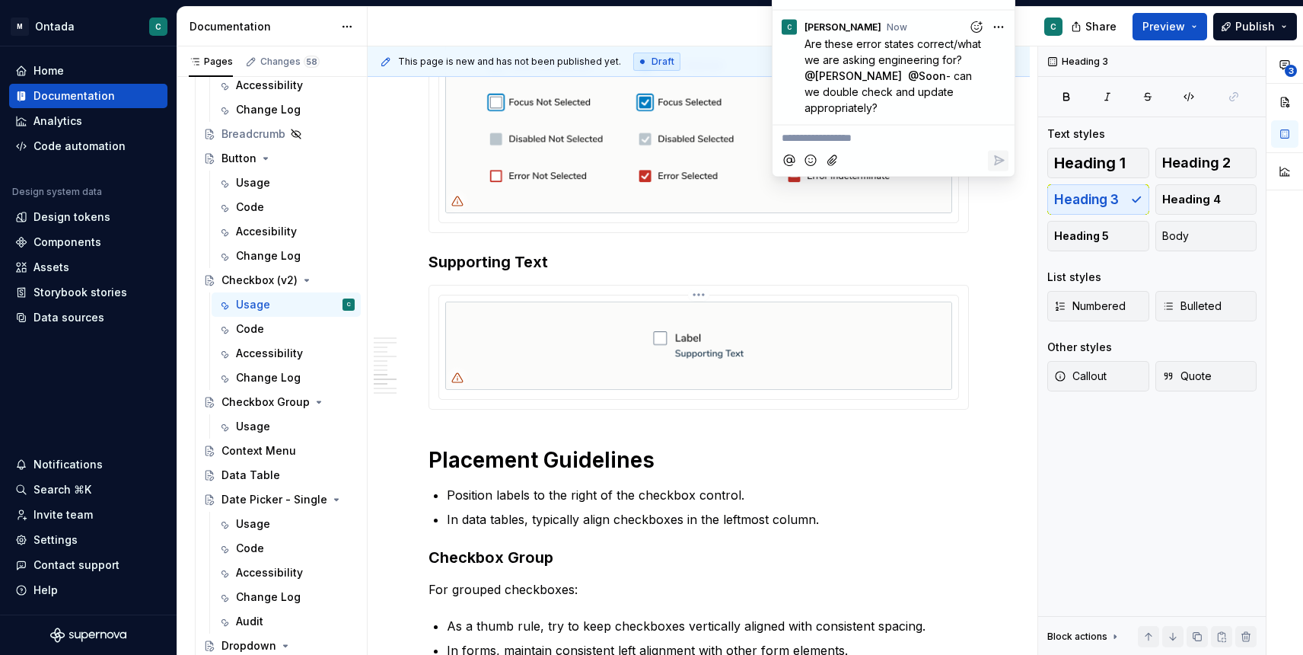
scroll to position [2004, 0]
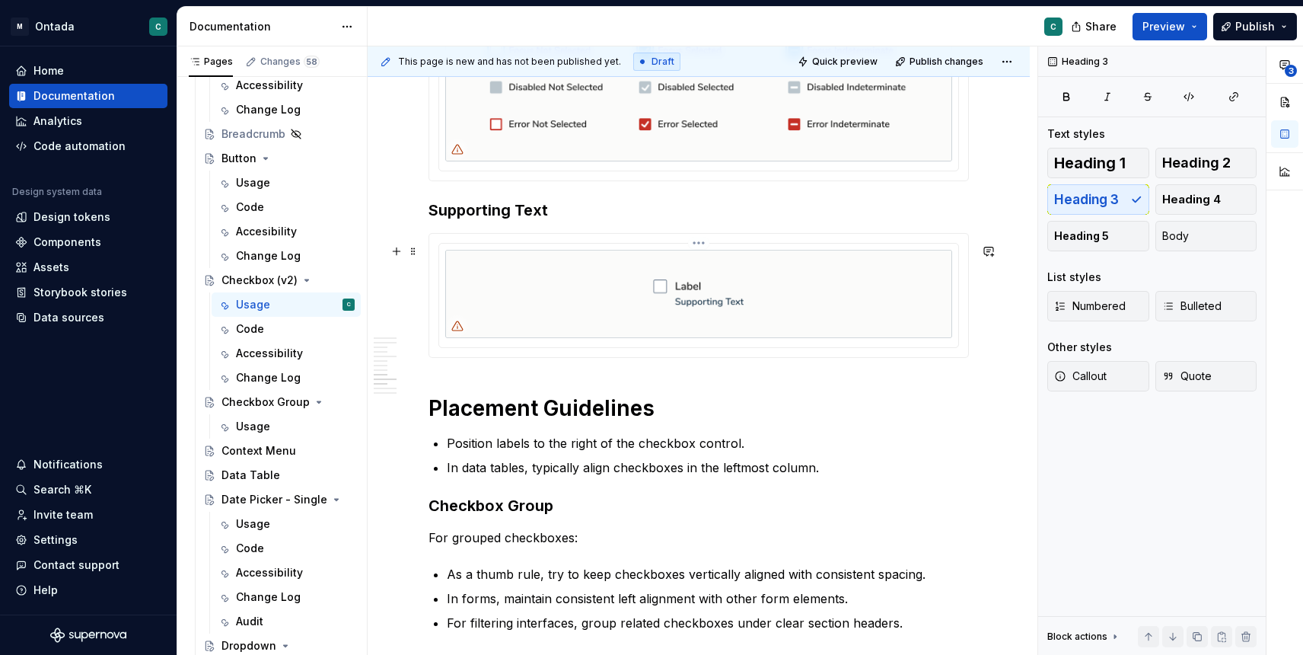
scroll to position [2051, 0]
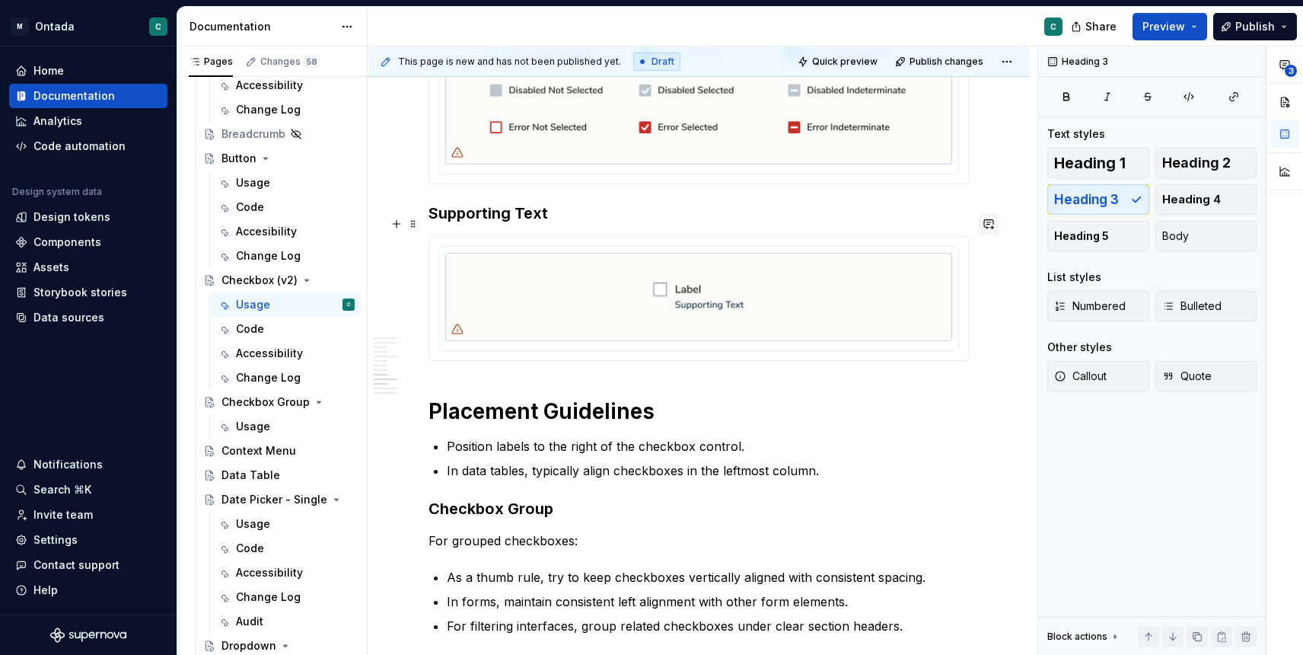
click at [987, 224] on button "button" at bounding box center [988, 223] width 21 height 21
click at [823, 232] on span "Michał Gorczyca" at bounding box center [825, 231] width 87 height 15
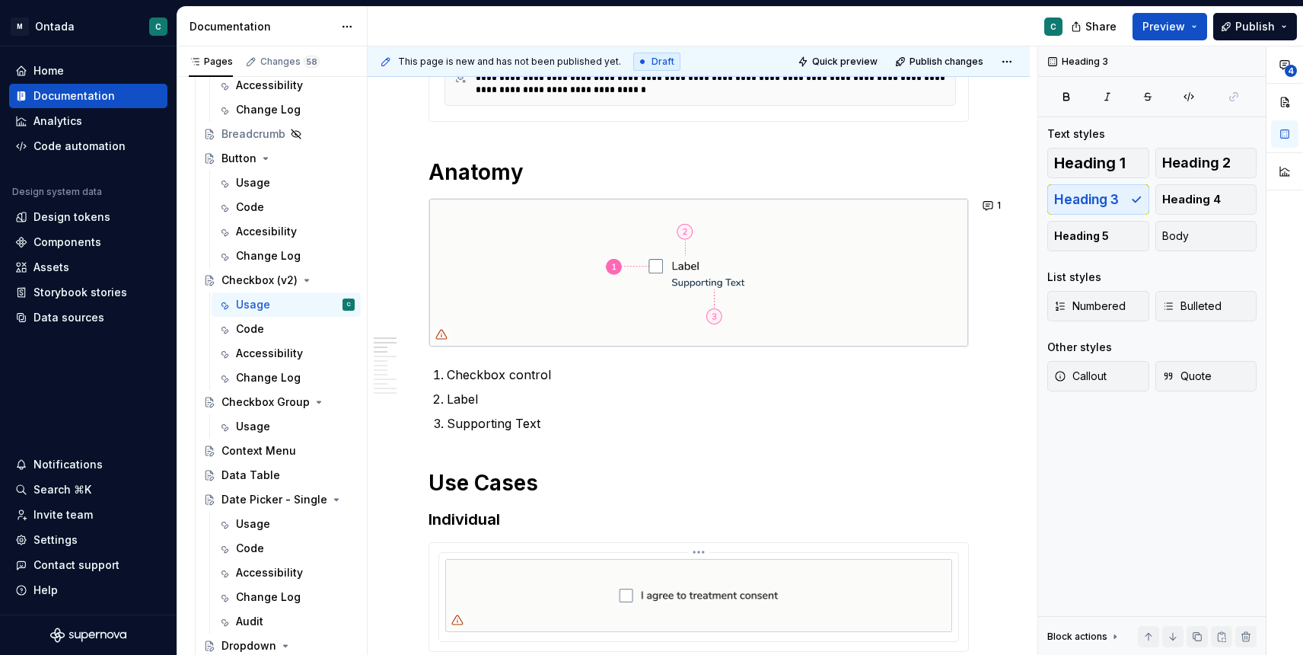
scroll to position [0, 0]
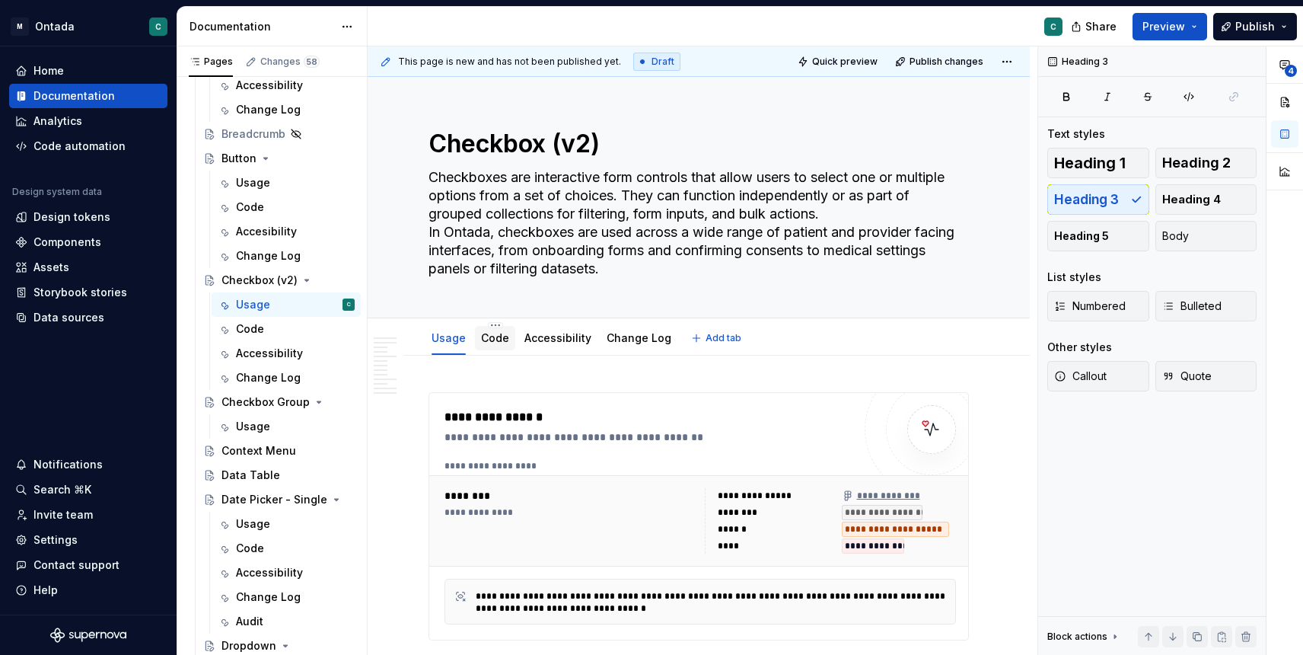
click at [491, 333] on link "Code" at bounding box center [495, 337] width 28 height 13
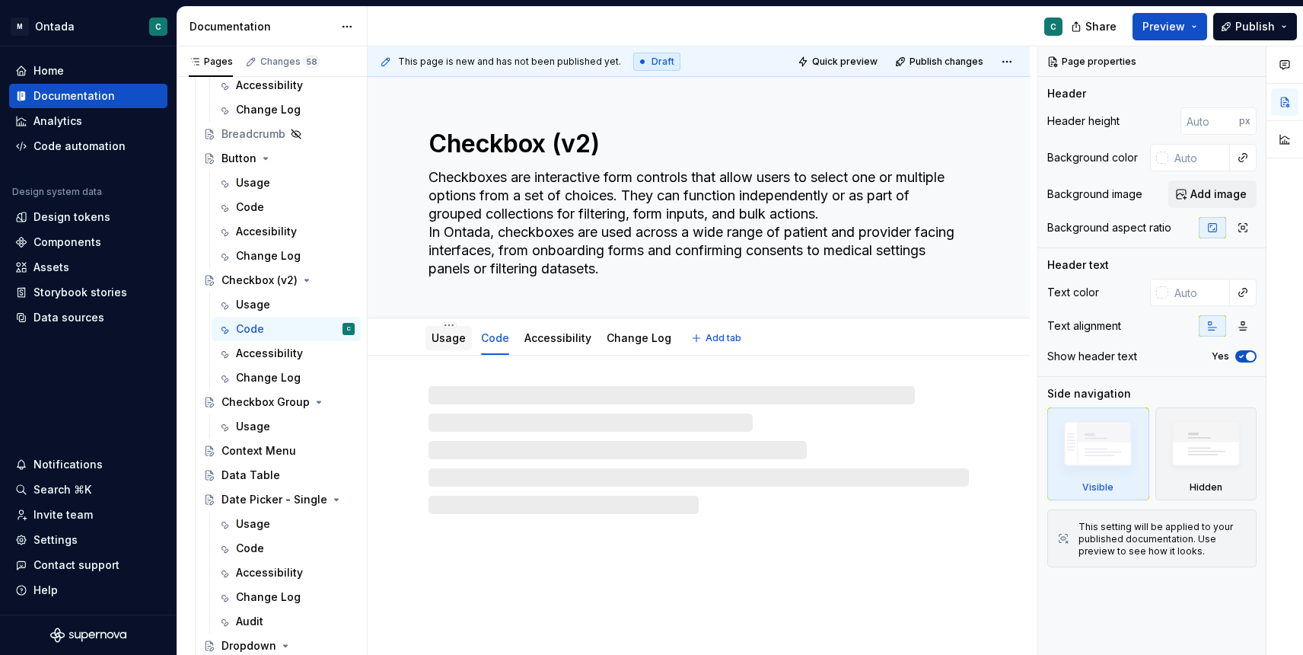
click at [442, 343] on link "Usage" at bounding box center [449, 337] width 34 height 13
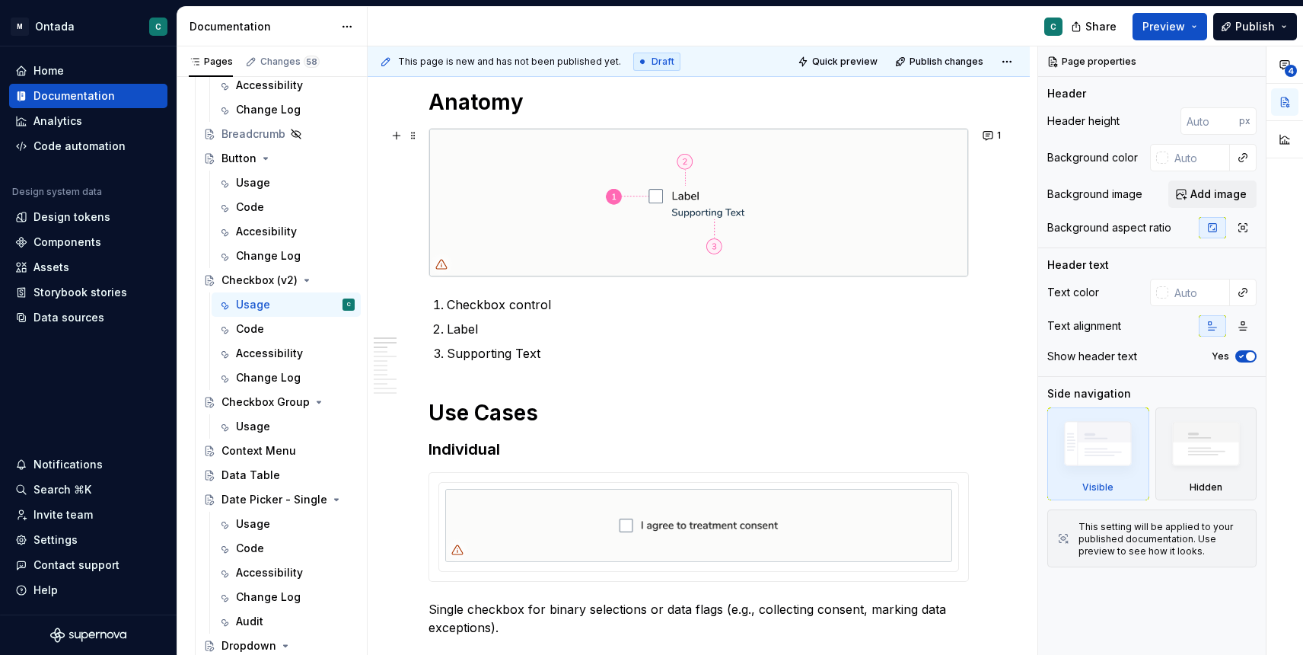
scroll to position [976, 0]
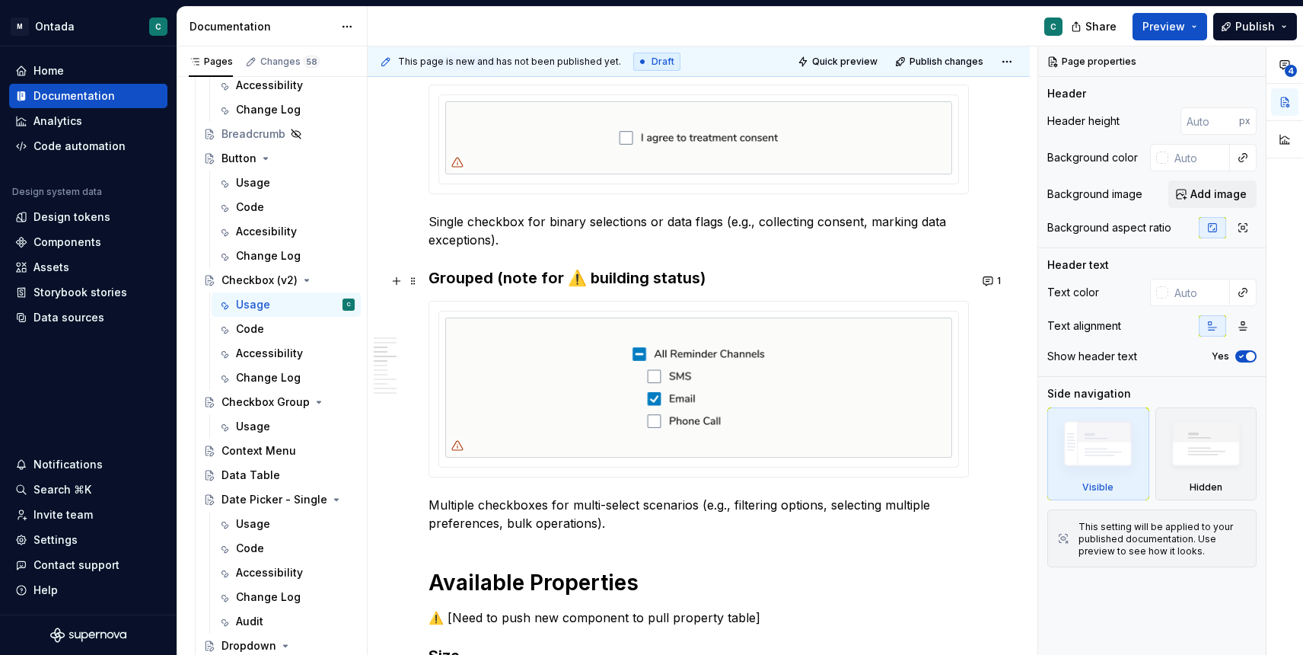
type textarea "*"
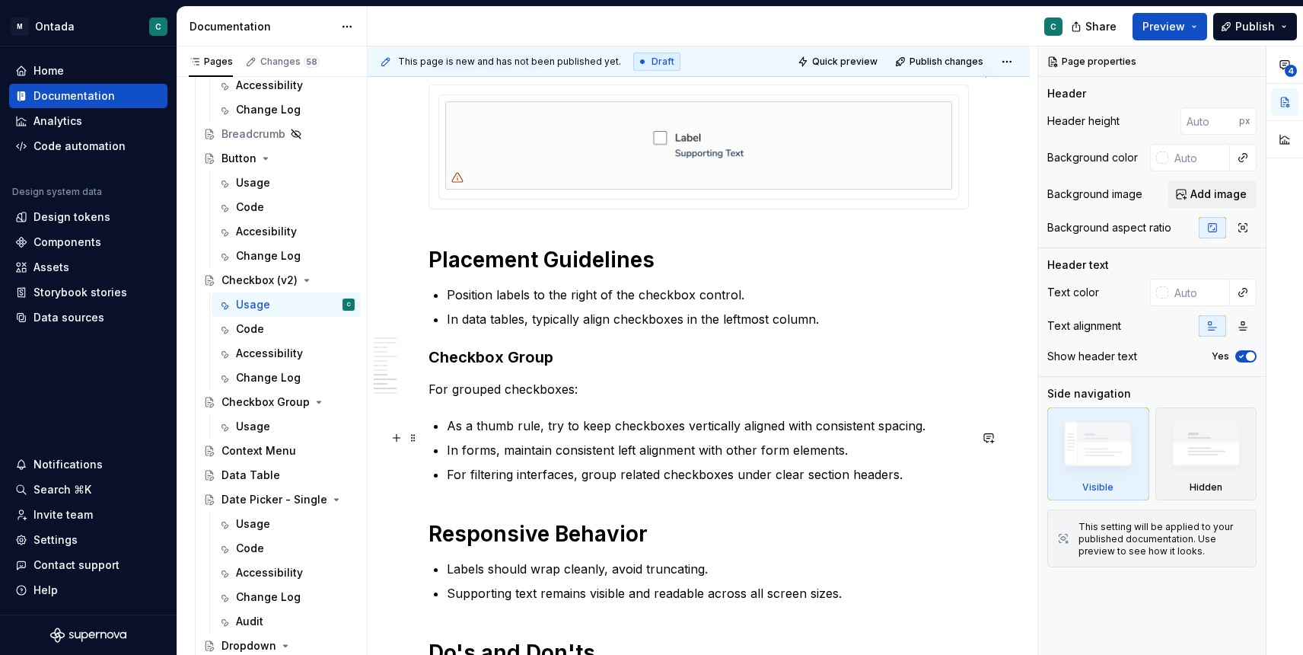
scroll to position [2178, 0]
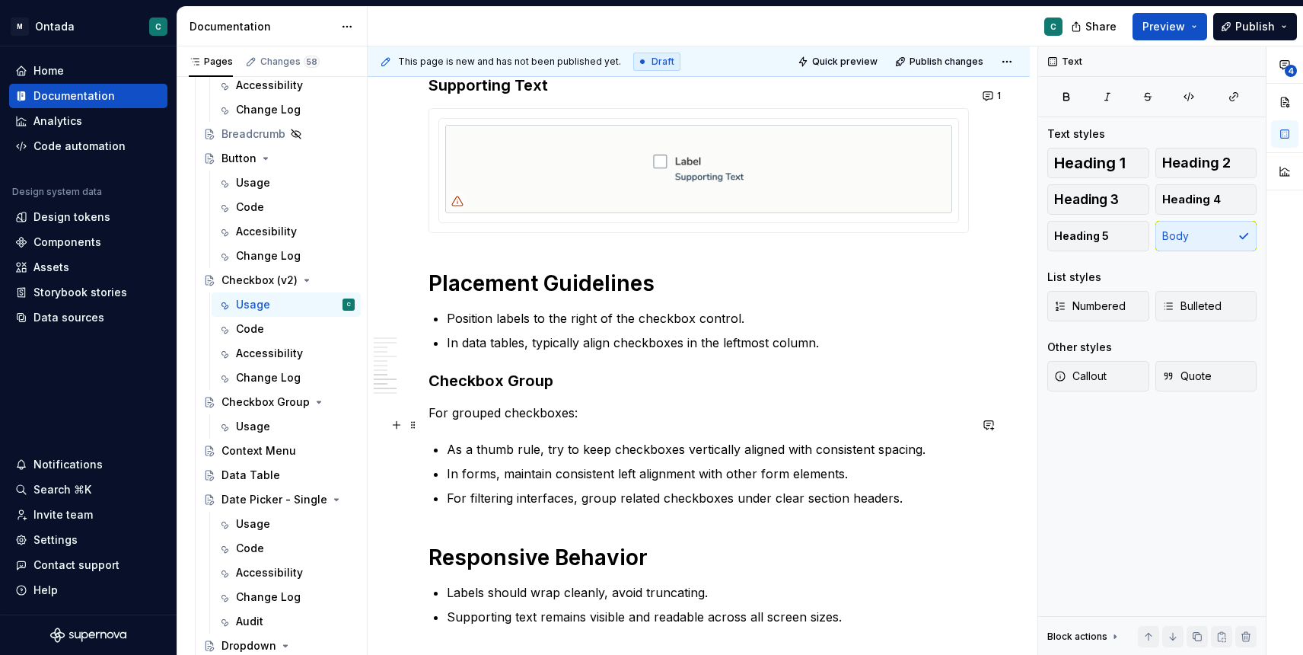
click at [513, 422] on p "For grouped checkboxes:" at bounding box center [699, 412] width 540 height 18
click at [613, 419] on p "For grouped checkboxes:" at bounding box center [699, 412] width 540 height 18
click at [998, 425] on button "button" at bounding box center [988, 424] width 21 height 21
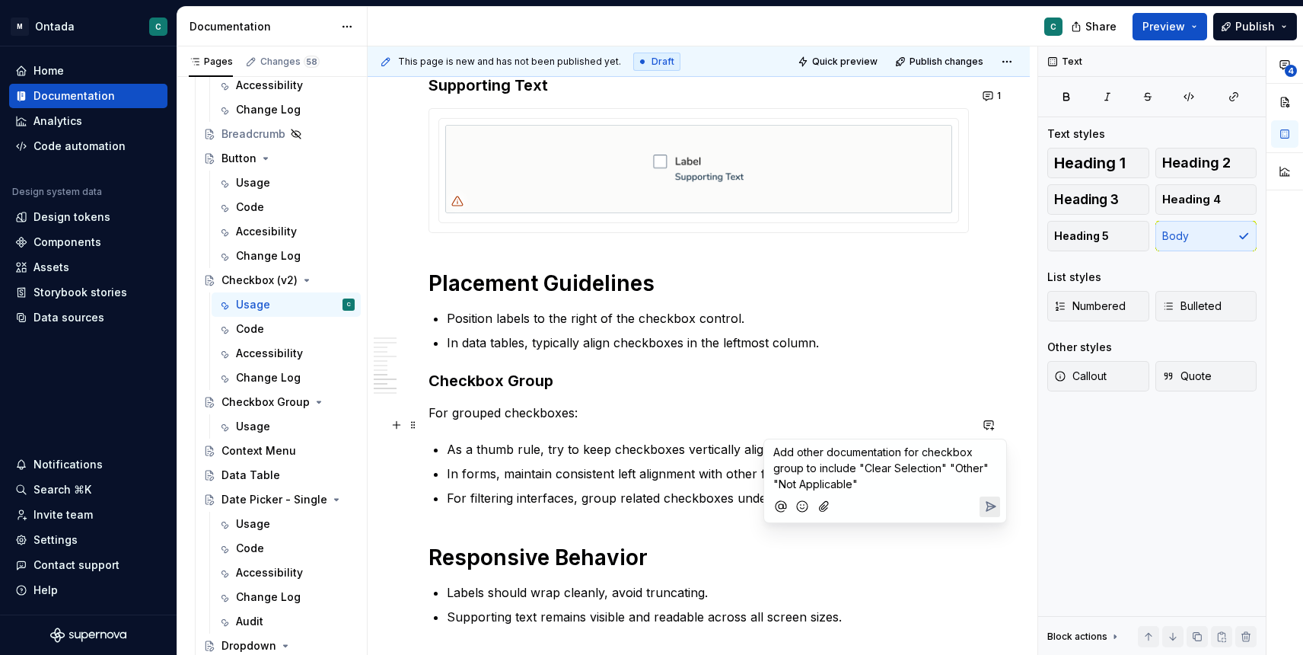
click at [897, 453] on span "Add other documentation for checkbox group to include "Clear Selection" "Other"…" at bounding box center [882, 467] width 218 height 45
drag, startPoint x: 915, startPoint y: 467, endPoint x: 814, endPoint y: 488, distance: 102.6
click at [814, 487] on span "Add other documentation for inline groups, stacked groups, labels, and for chec…" at bounding box center [882, 475] width 219 height 61
click at [972, 487] on p "Add other documentation for inline groups, stacked groups, labels, and include …" at bounding box center [885, 468] width 224 height 48
type textarea "*"
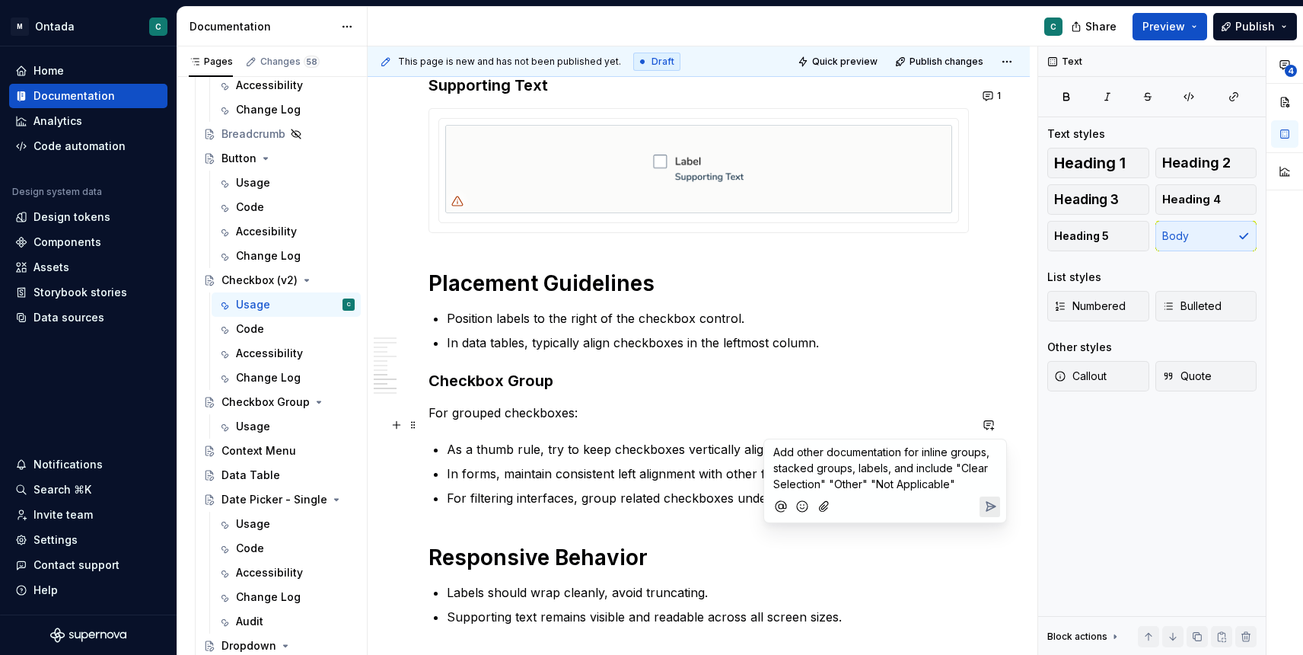
click at [967, 485] on p "Add other documentation for inline groups, stacked groups, labels, and include …" at bounding box center [885, 468] width 224 height 48
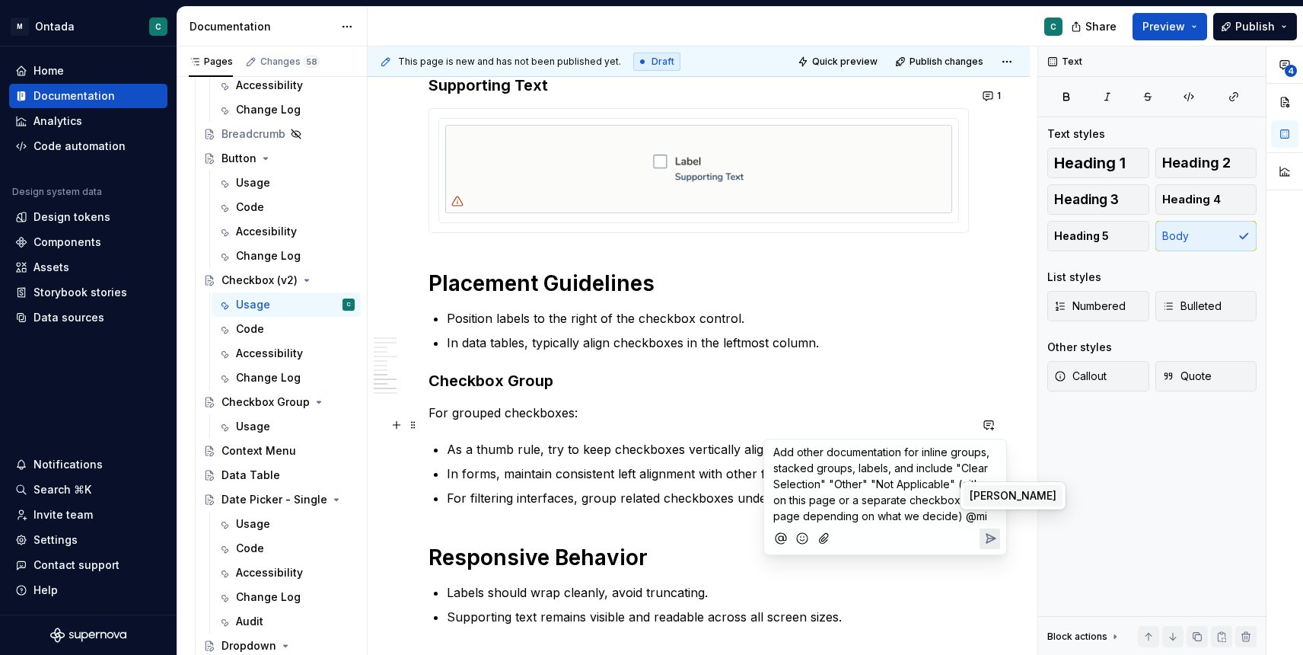
click at [1043, 495] on span "Michał Gorczyca" at bounding box center [1013, 495] width 87 height 15
click at [894, 510] on span "Soon" at bounding box center [901, 511] width 27 height 15
click at [990, 553] on icon "Send" at bounding box center [990, 557] width 9 height 9
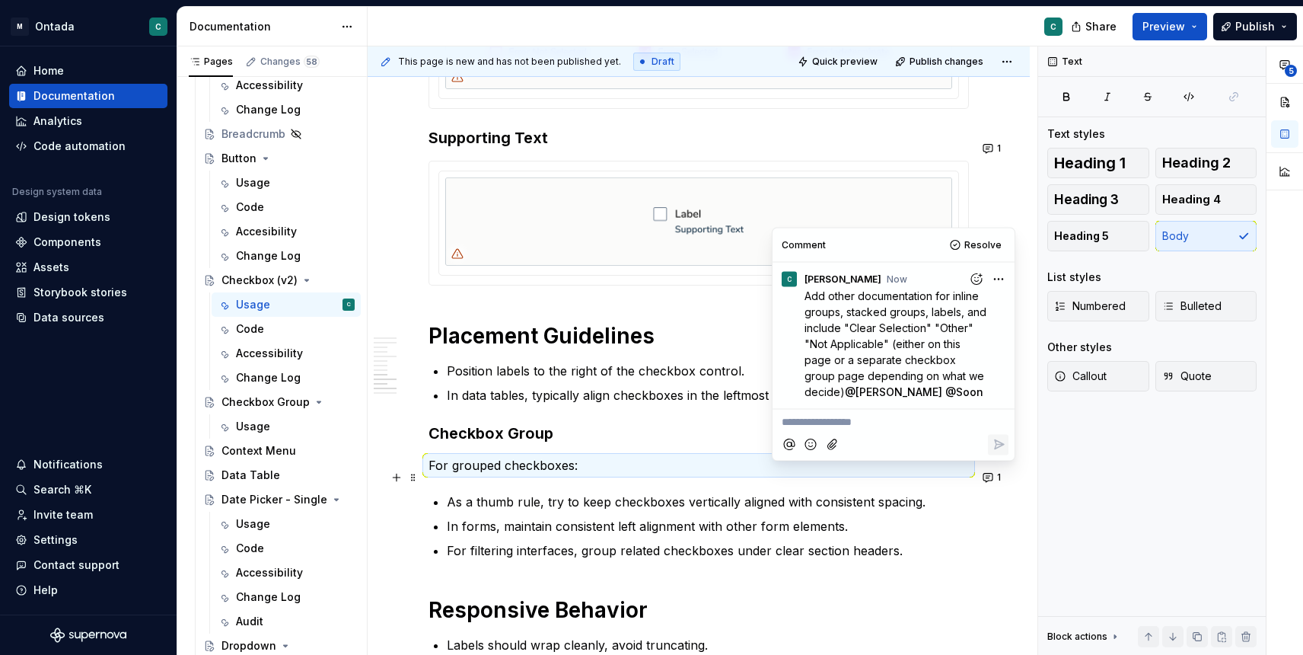
scroll to position [2134, 0]
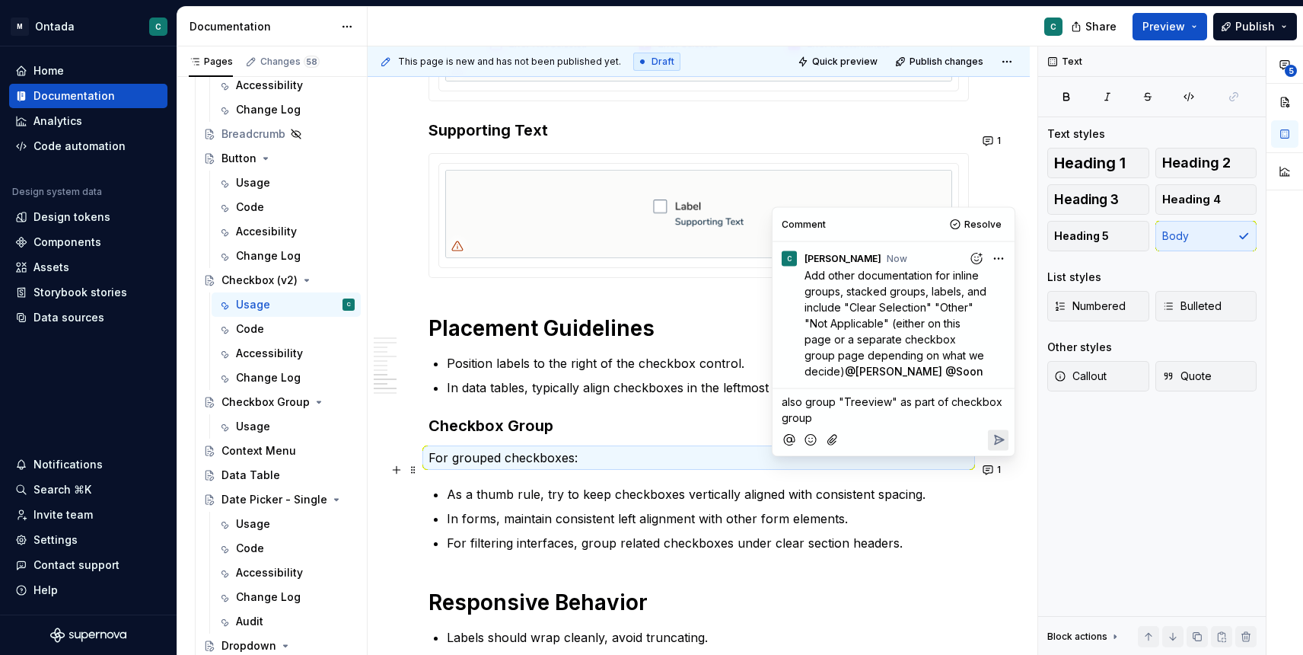
click at [1008, 433] on button "Reply" at bounding box center [998, 439] width 21 height 21
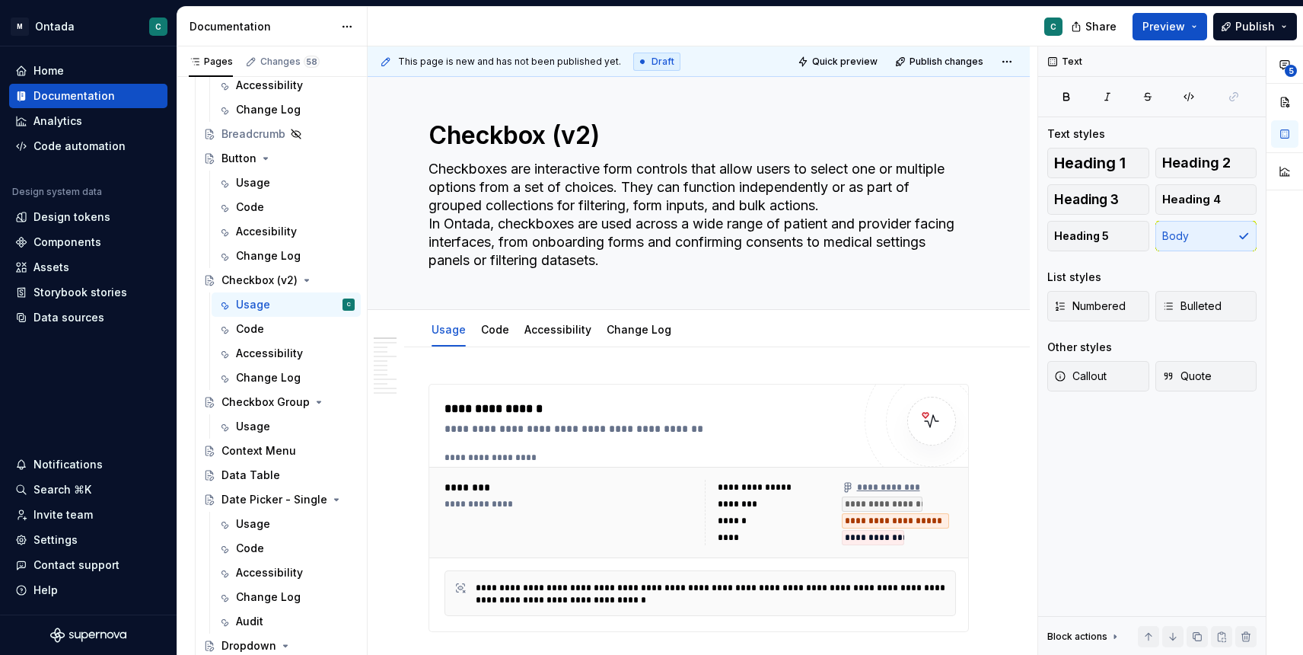
scroll to position [0, 0]
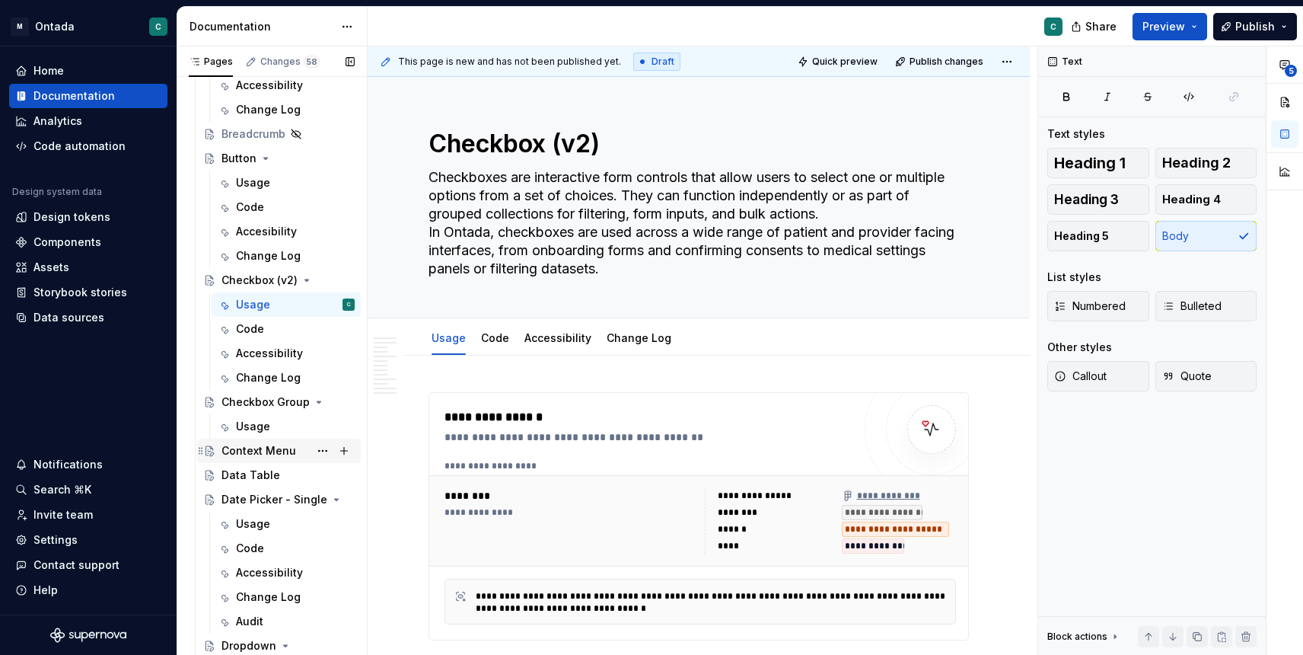
click at [237, 454] on div "Context Menu" at bounding box center [258, 450] width 75 height 15
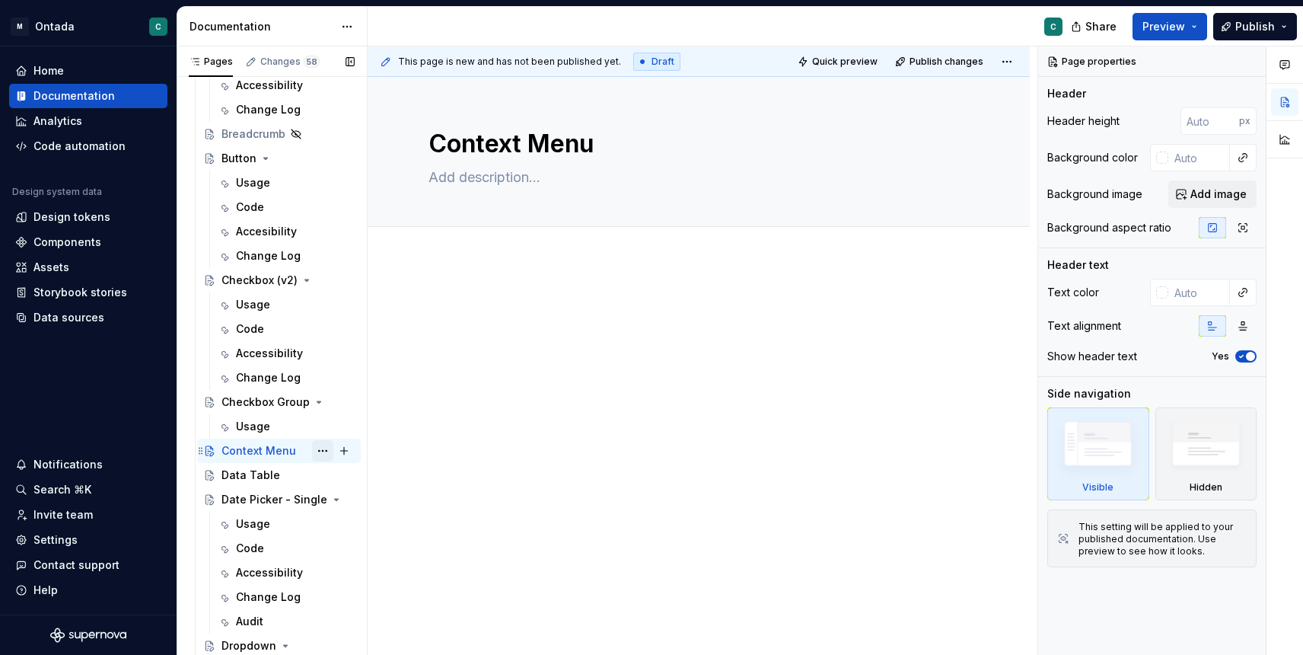
click at [322, 452] on button "Page tree" at bounding box center [322, 450] width 21 height 21
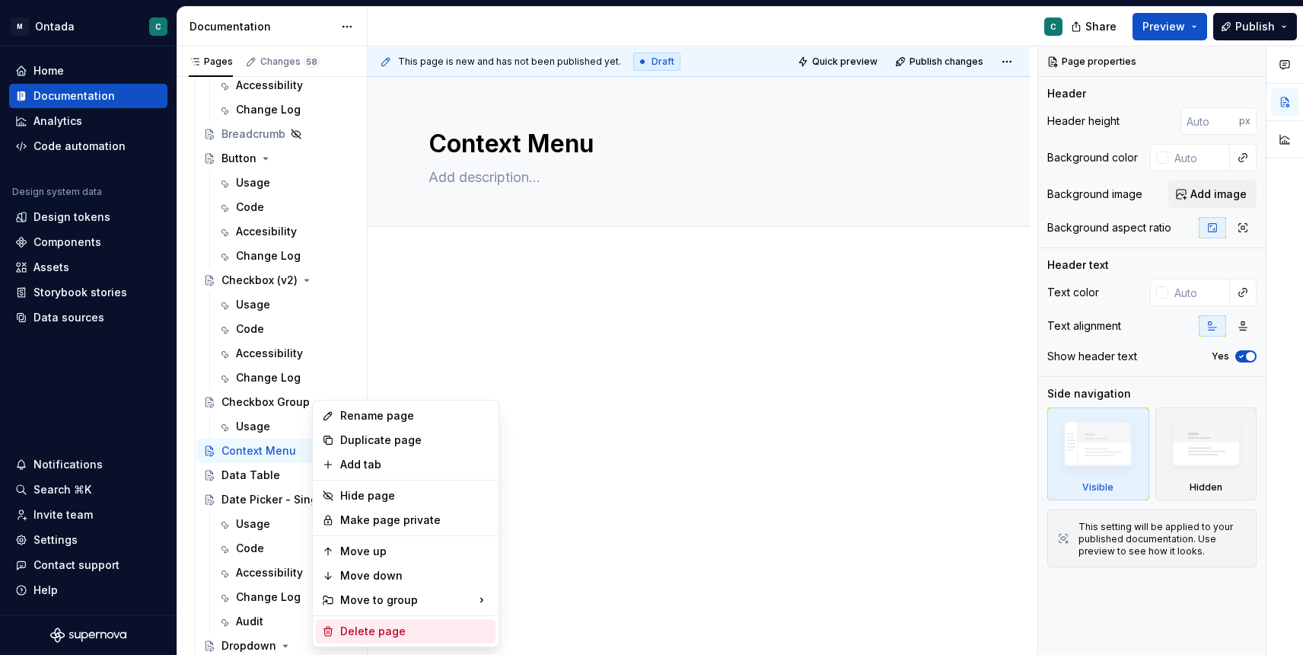
click at [349, 634] on div "Delete page" at bounding box center [414, 630] width 149 height 15
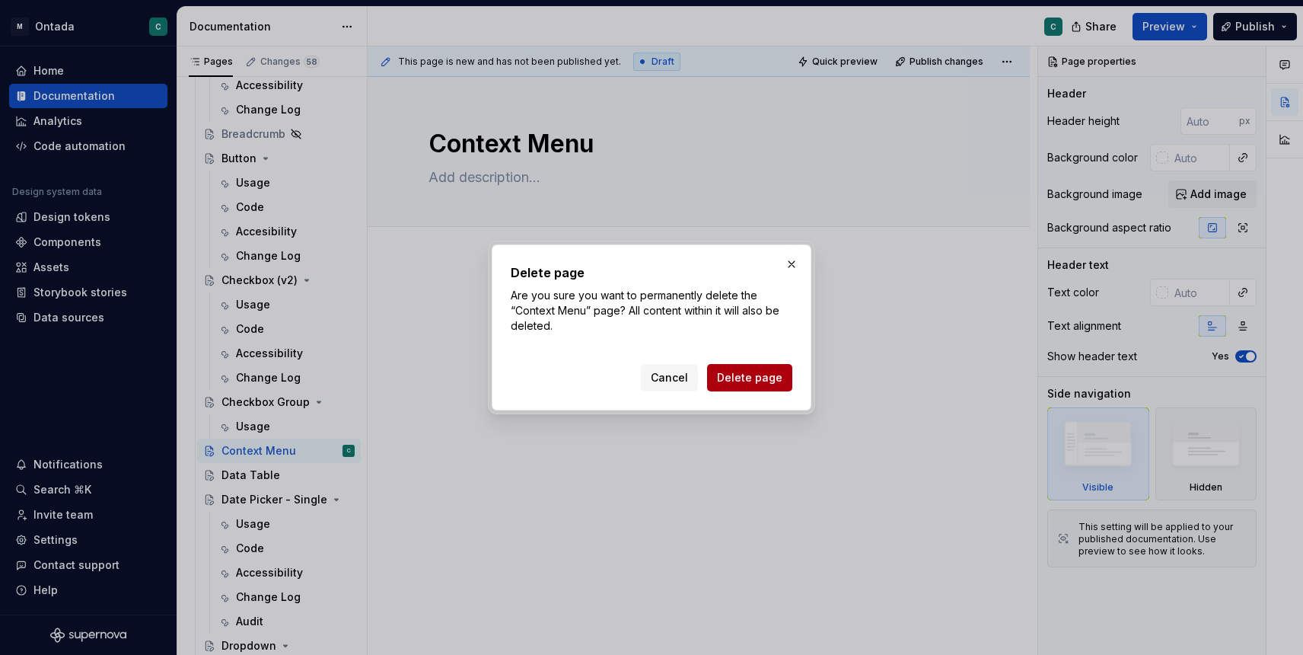
click at [740, 375] on span "Delete page" at bounding box center [749, 377] width 65 height 15
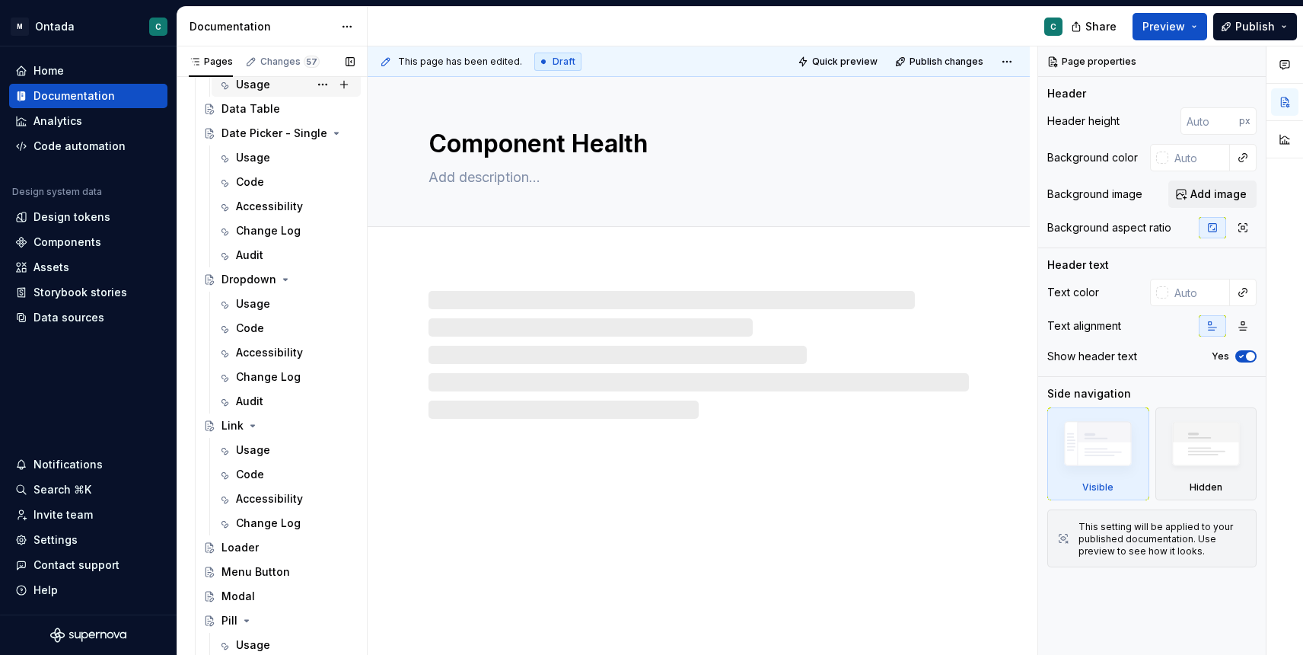
scroll to position [1230, 0]
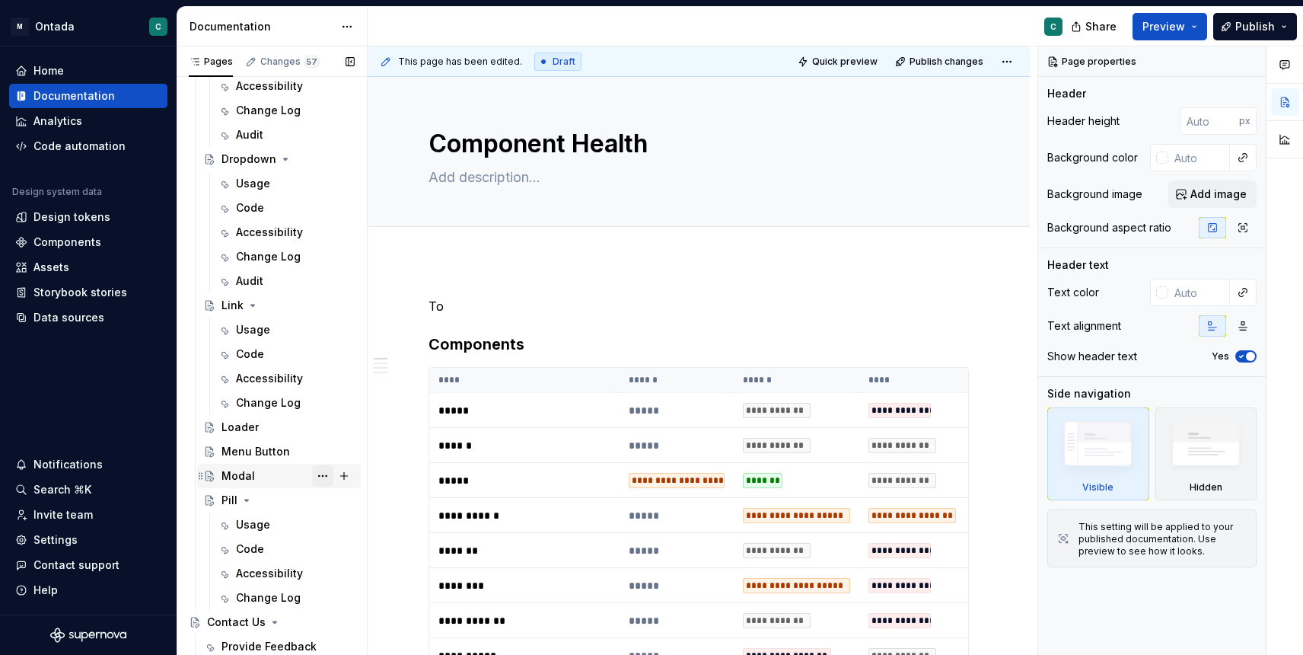
click at [323, 476] on button "Page tree" at bounding box center [322, 475] width 21 height 21
click at [260, 480] on div "Pages Changes 57 Add Accessibility guide for tree Page tree. Navigate the tree …" at bounding box center [272, 353] width 190 height 615
click at [240, 479] on div "Modal" at bounding box center [237, 475] width 33 height 15
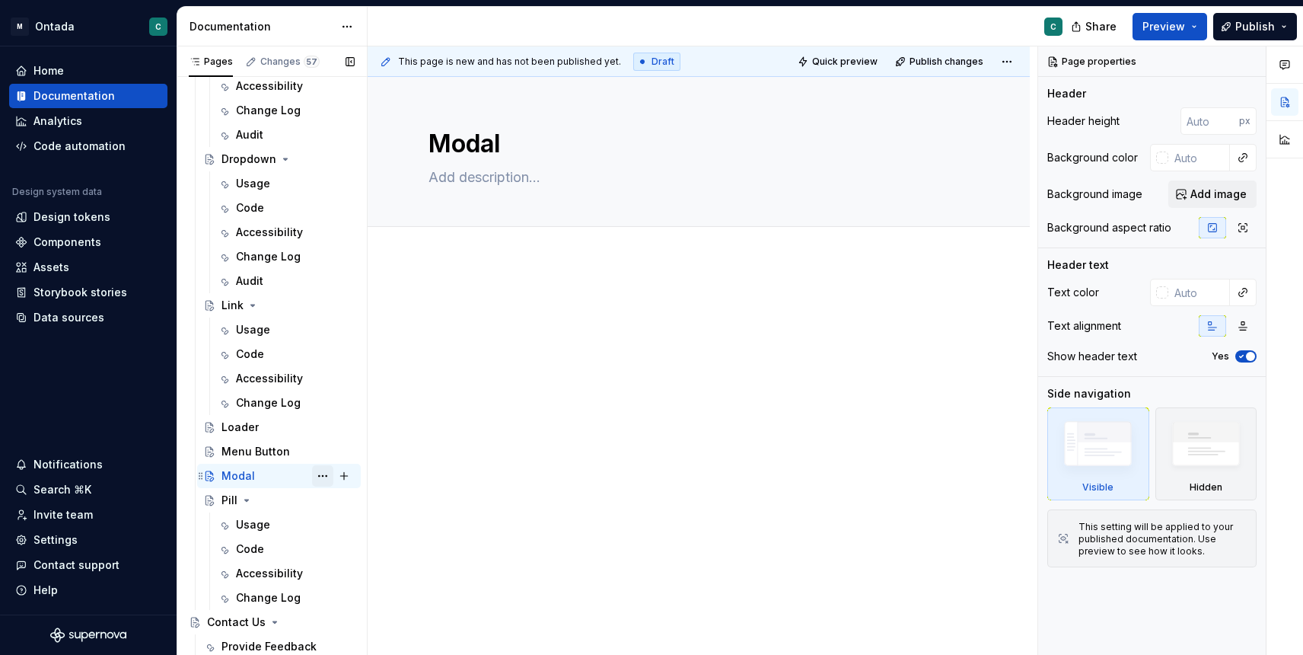
click at [323, 477] on button "Page tree" at bounding box center [322, 475] width 21 height 21
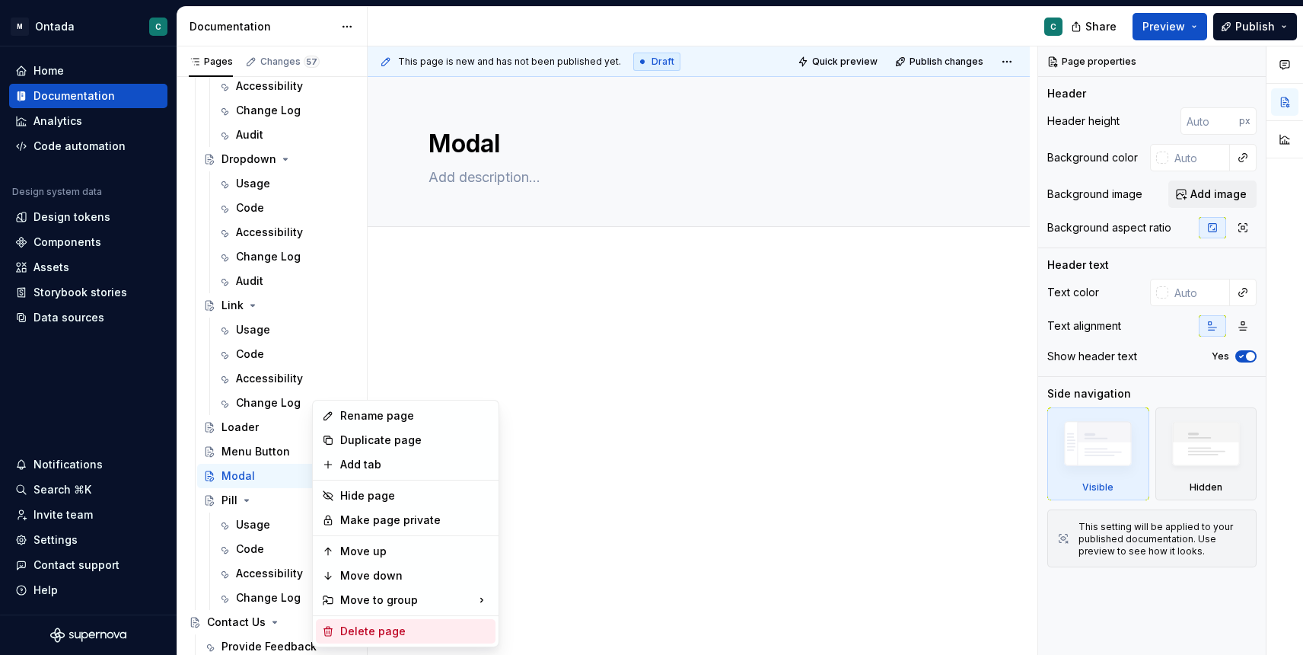
click at [358, 626] on div "Delete page" at bounding box center [414, 630] width 149 height 15
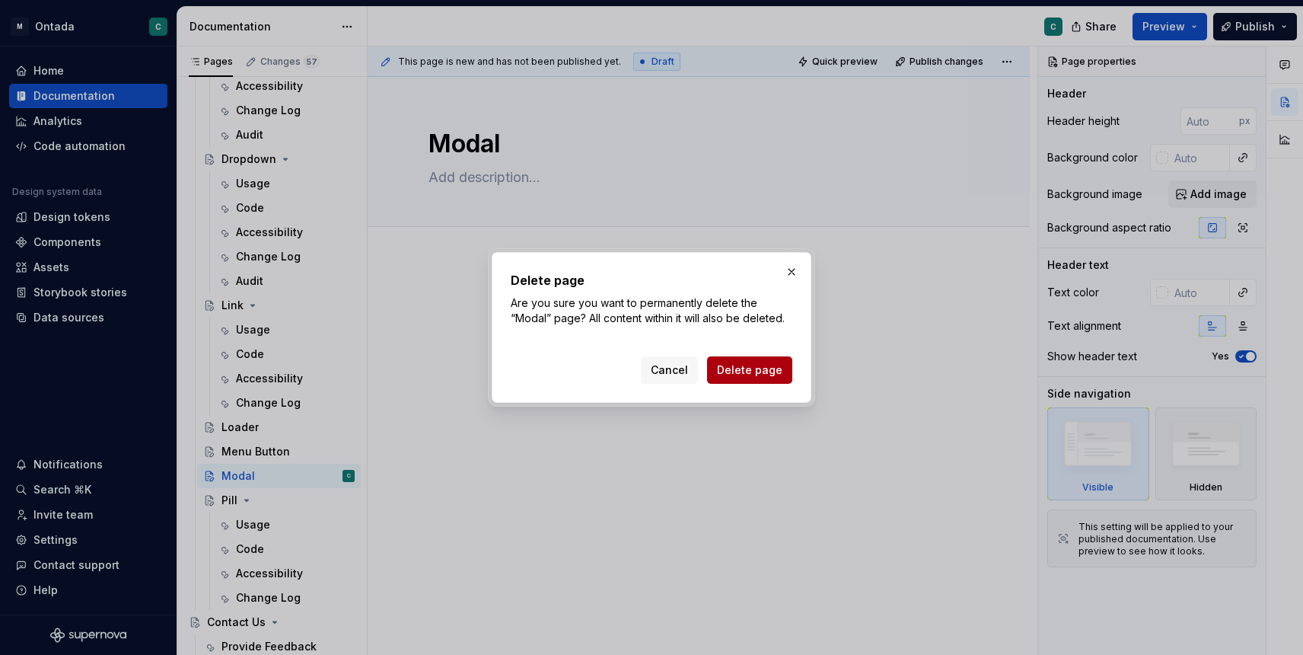
click at [744, 371] on span "Delete page" at bounding box center [749, 369] width 65 height 15
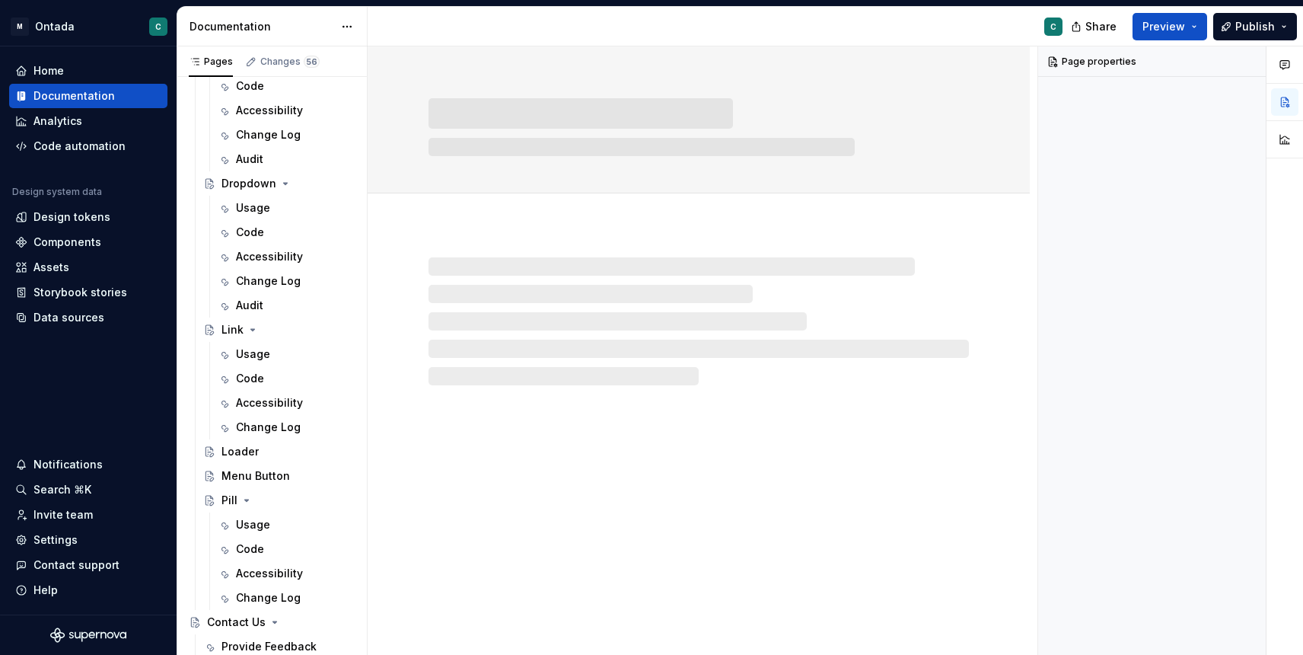
scroll to position [1206, 0]
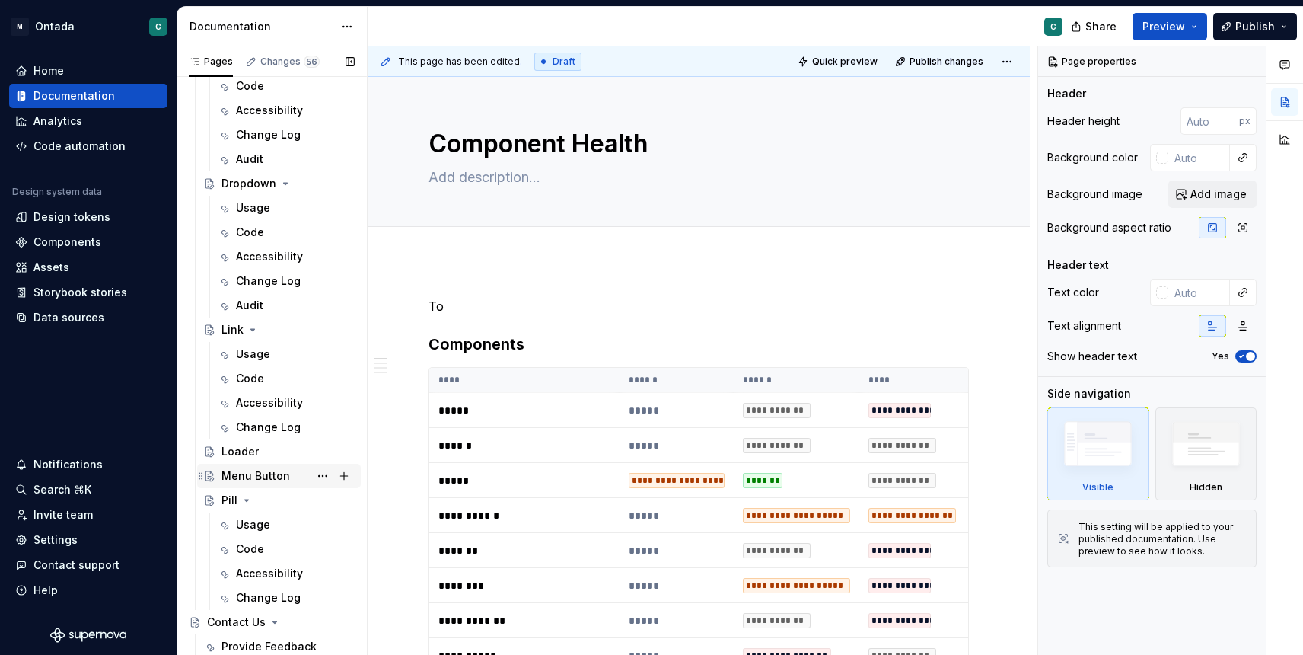
click at [257, 472] on div "Menu Button" at bounding box center [255, 475] width 69 height 15
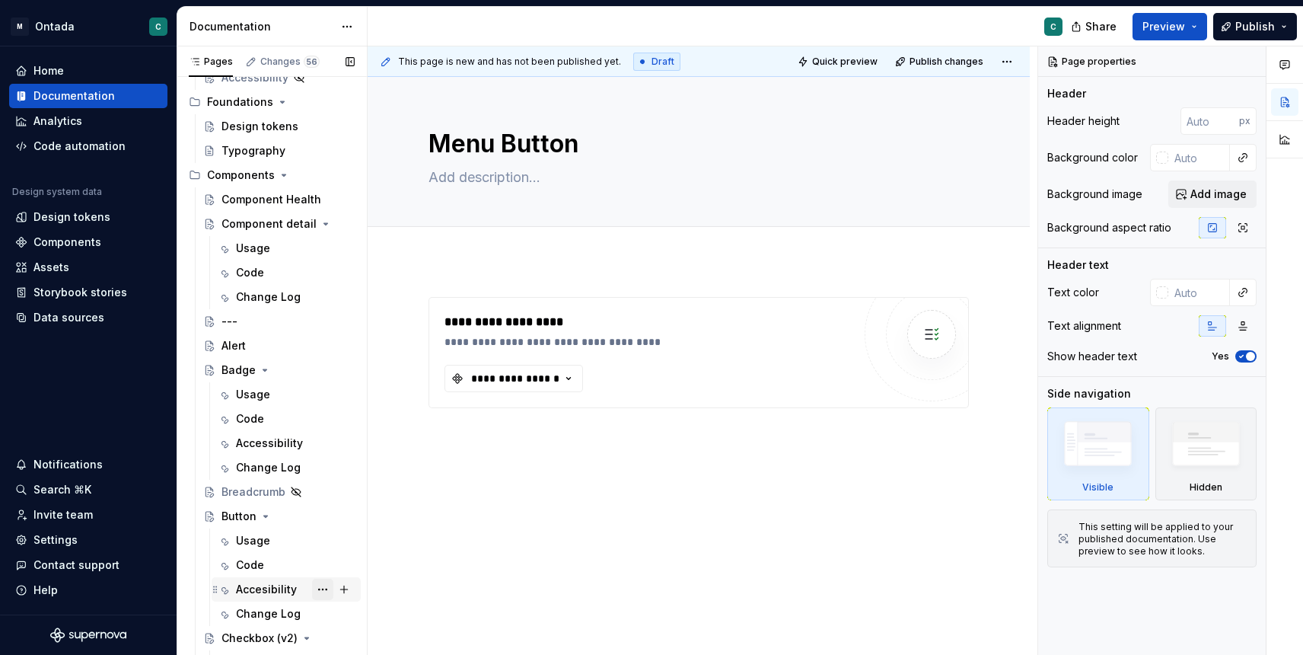
scroll to position [393, 0]
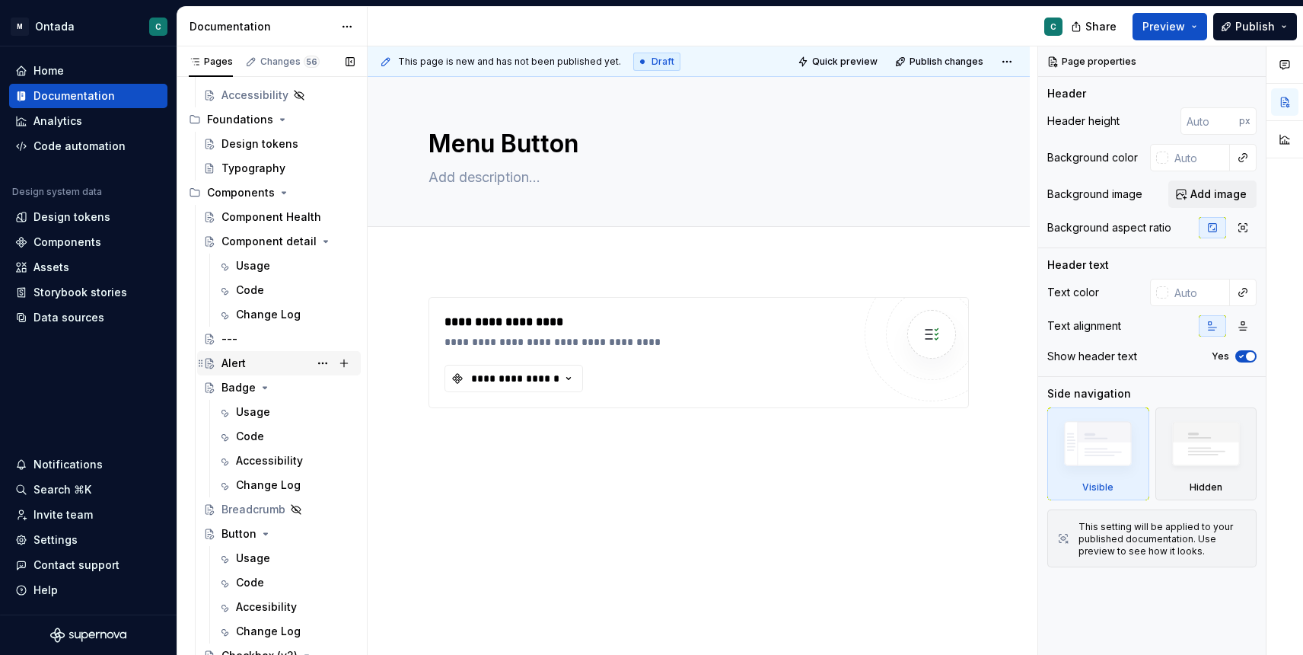
click at [233, 368] on div "Alert" at bounding box center [233, 362] width 24 height 15
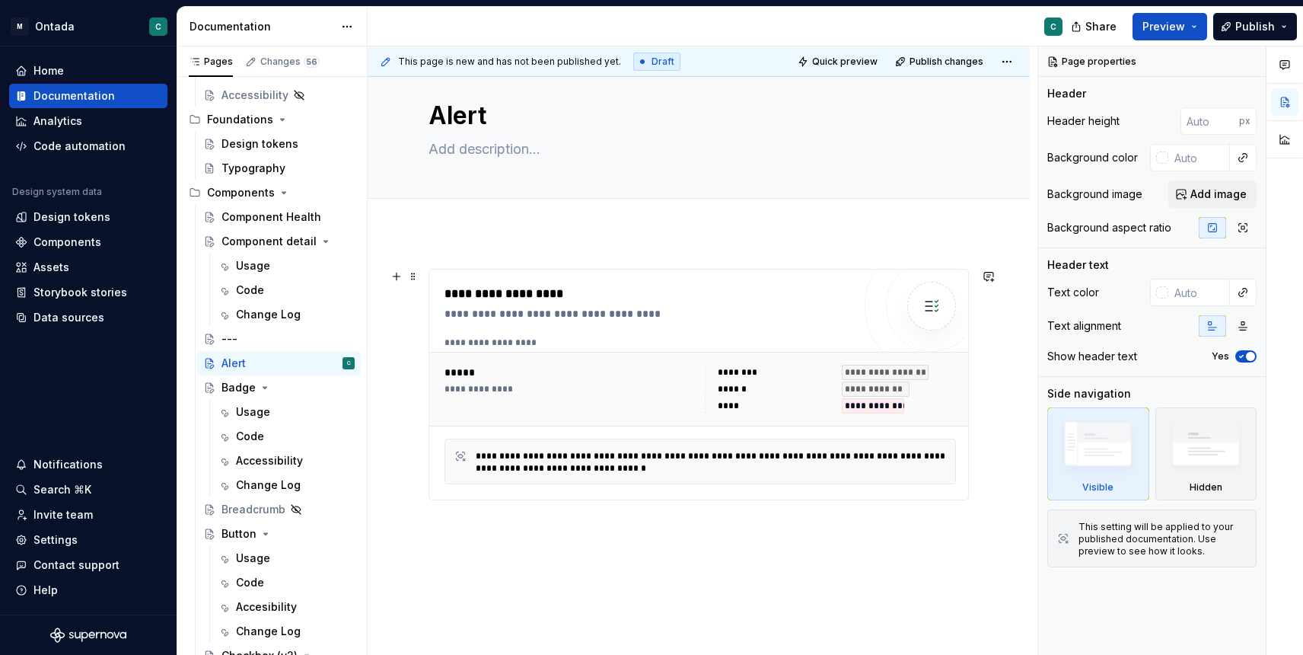
scroll to position [124, 0]
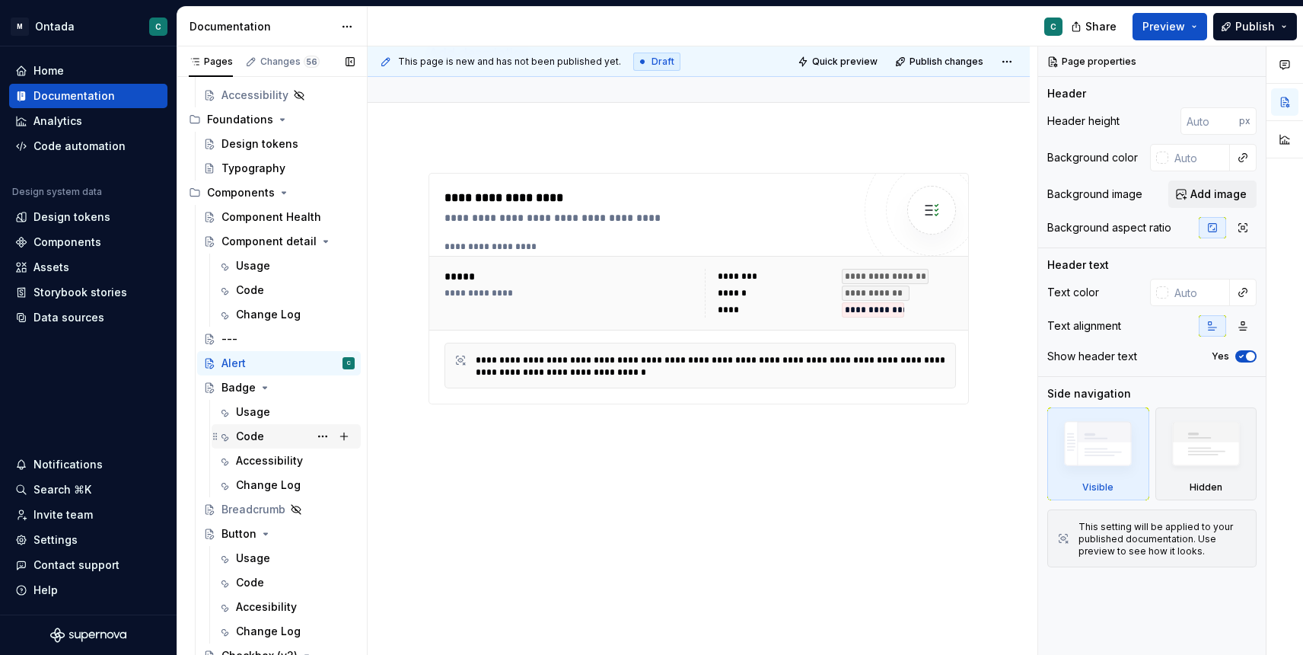
click at [254, 429] on div "Code" at bounding box center [250, 436] width 28 height 15
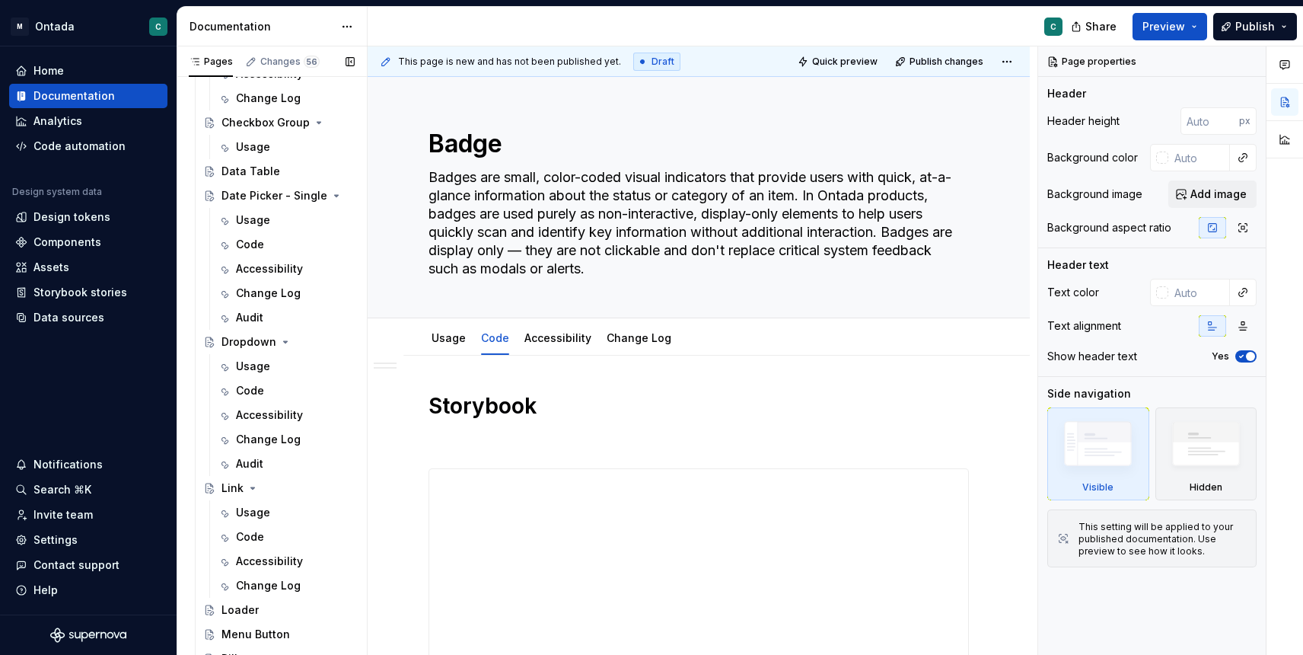
scroll to position [1206, 0]
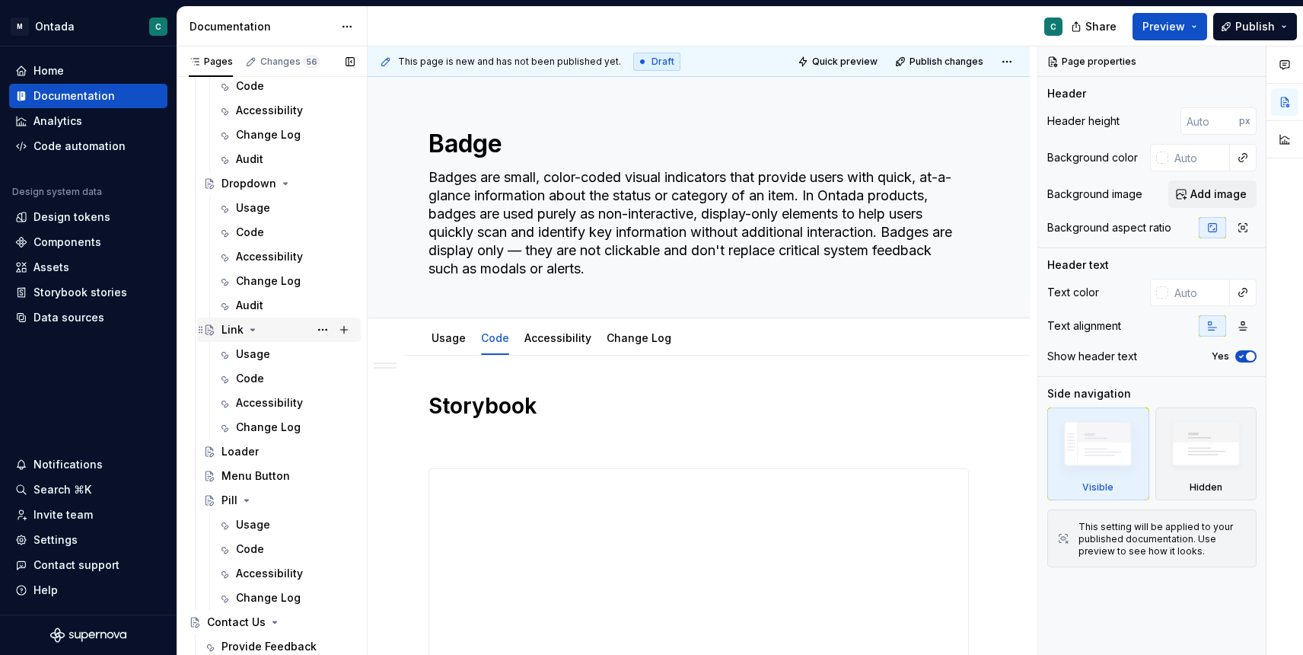
click at [232, 330] on div "Link" at bounding box center [232, 329] width 22 height 15
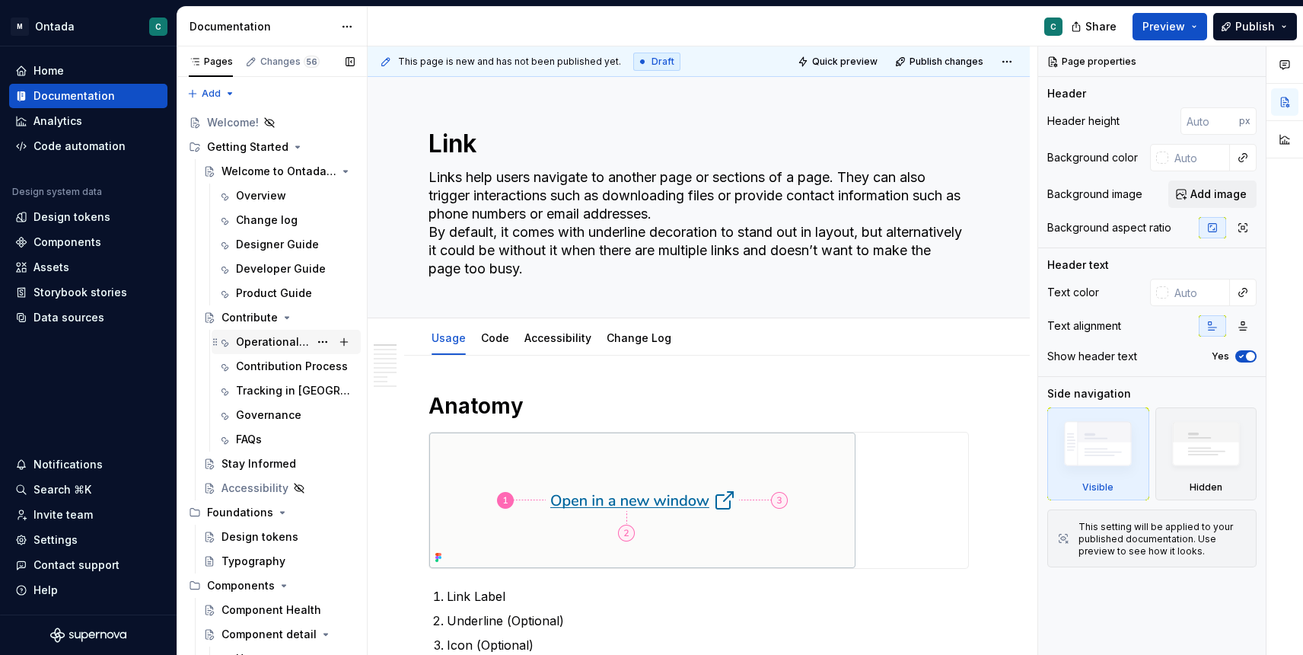
click at [261, 344] on div "Operational Model" at bounding box center [272, 341] width 73 height 15
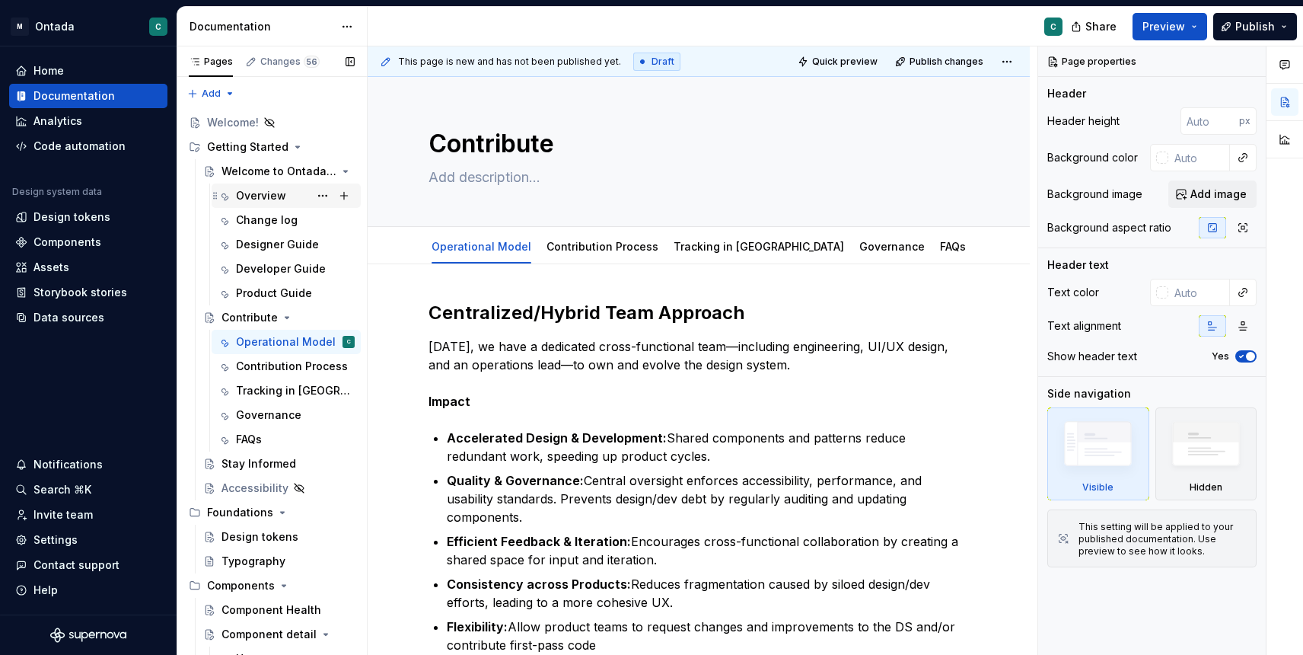
click at [257, 202] on div "Overview" at bounding box center [261, 195] width 50 height 15
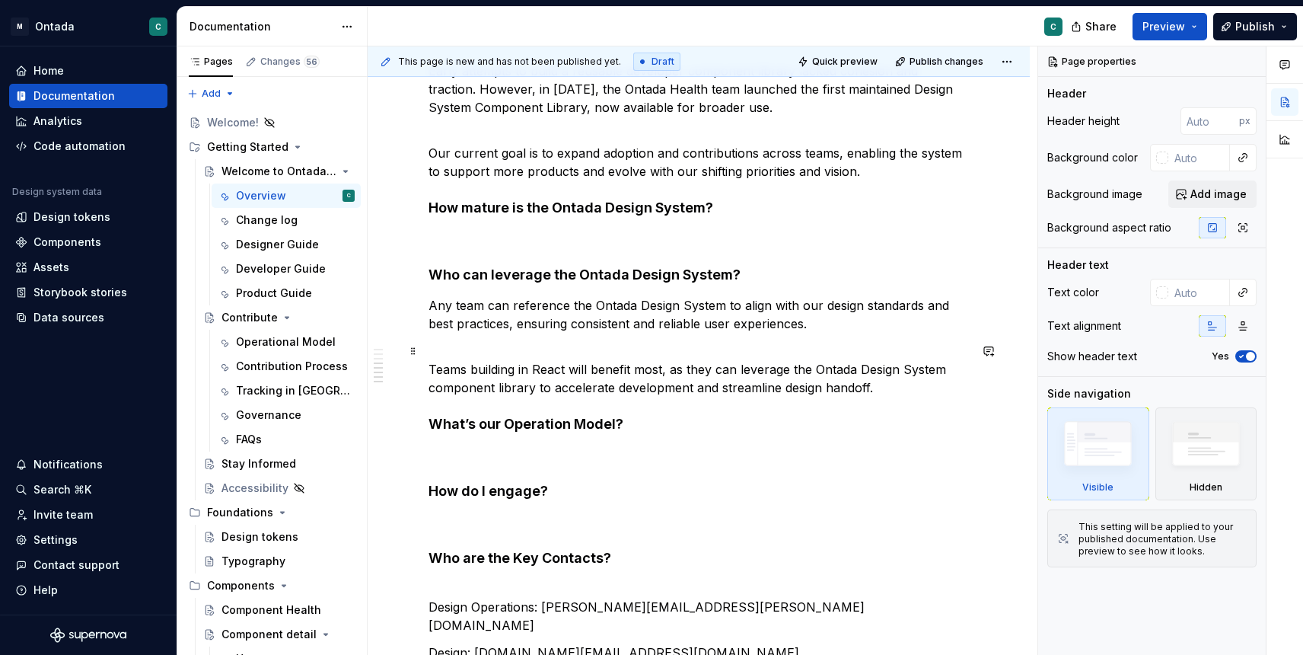
scroll to position [792, 0]
click at [321, 341] on button "Page tree" at bounding box center [322, 341] width 21 height 21
type textarea "*"
click at [709, 457] on html "M Ontada C Home Documentation Analytics Code automation Design system data Desi…" at bounding box center [651, 327] width 1303 height 655
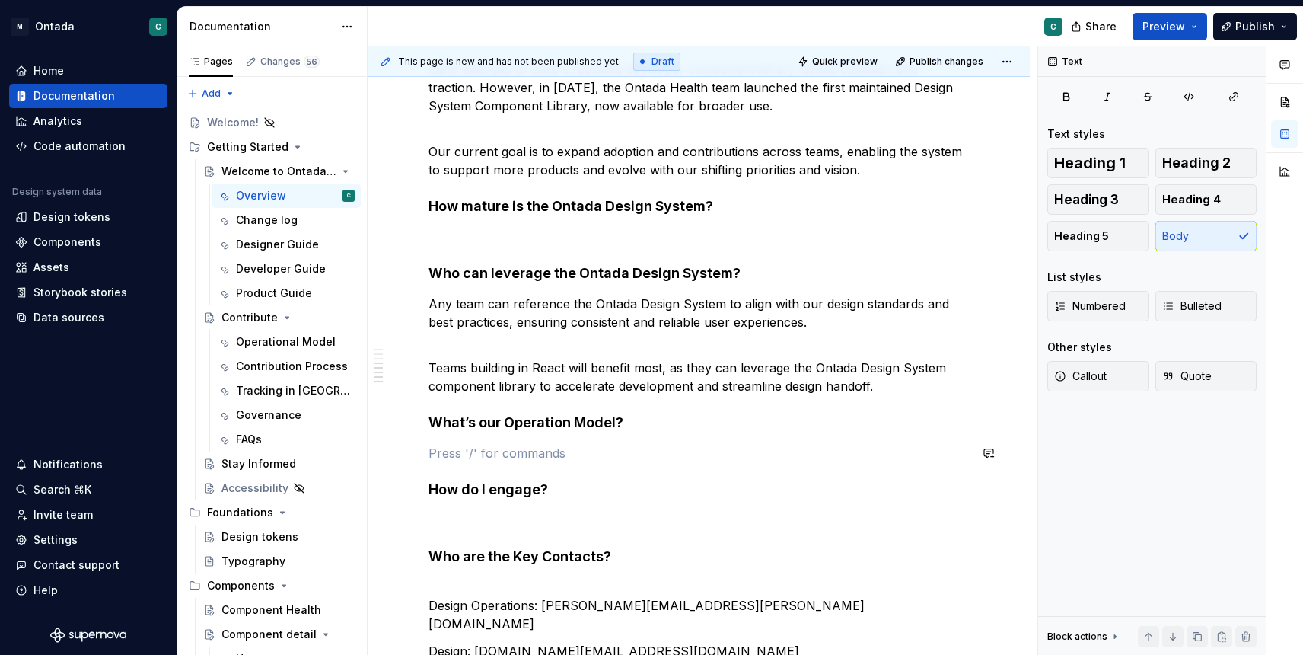
click at [651, 433] on div "What is the Ontada Design System? The Ontada Design System is the design system…" at bounding box center [699, 112] width 540 height 1206
click at [480, 454] on p at bounding box center [699, 453] width 540 height 18
click at [404, 452] on button "button" at bounding box center [396, 452] width 21 height 21
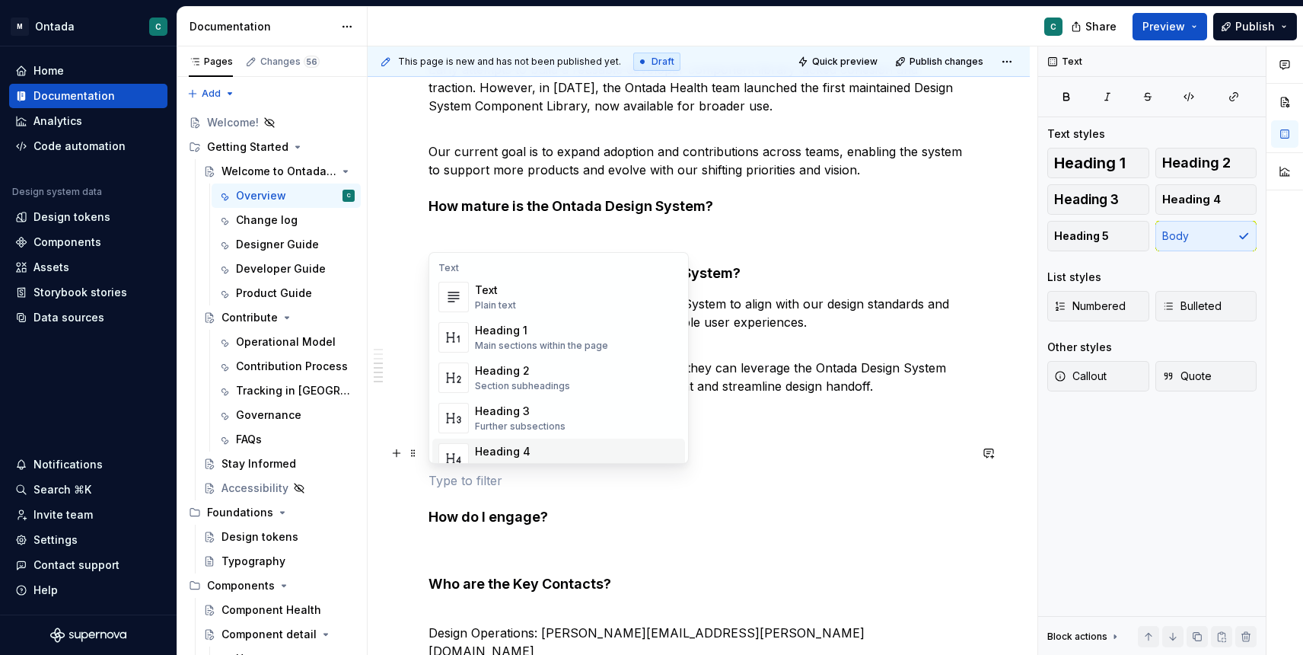
click at [498, 452] on div "Heading 4" at bounding box center [524, 451] width 99 height 15
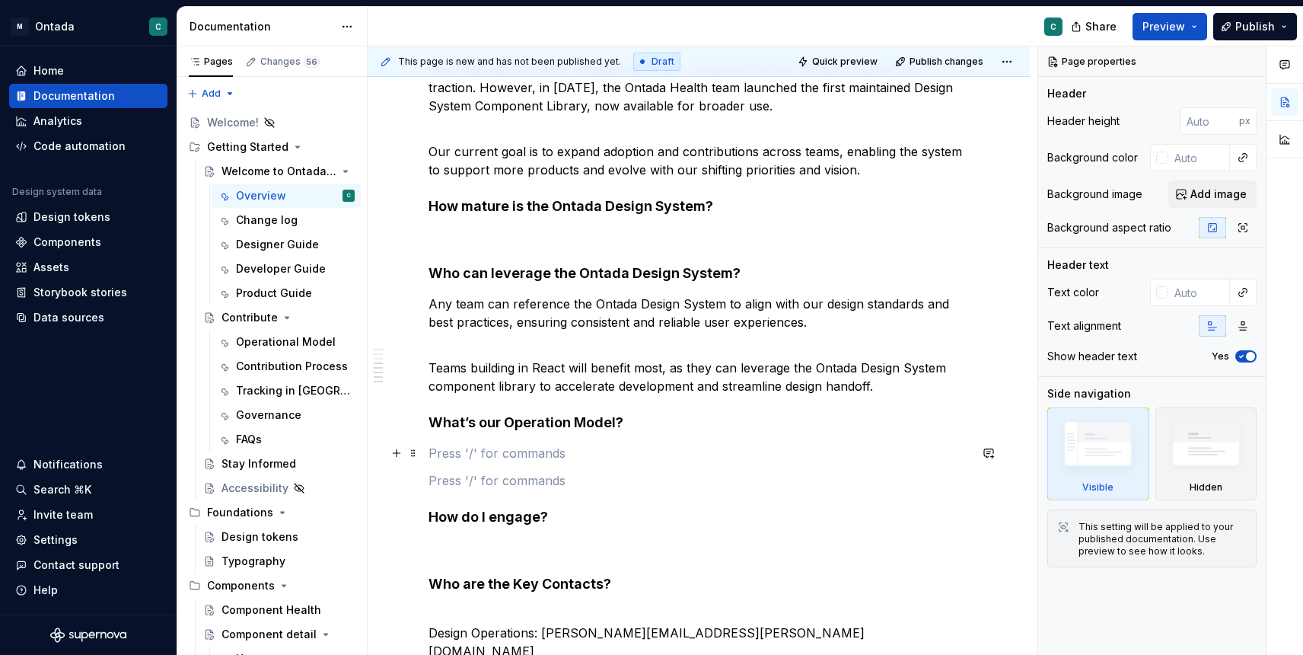
click at [467, 451] on p at bounding box center [699, 453] width 540 height 18
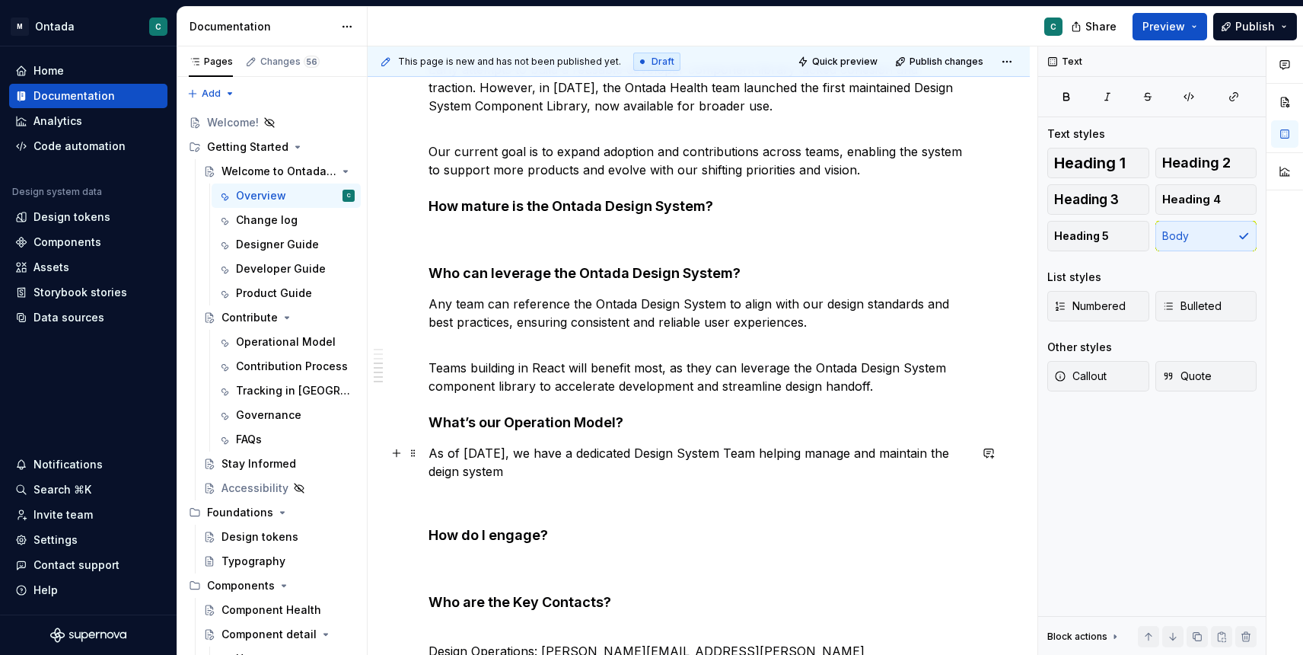
click at [509, 470] on p "As of September 2025, we have a dedicated Design System Team helping manage and…" at bounding box center [699, 462] width 540 height 37
click at [515, 470] on p "As of September 2025, we have a dedicated Design System Team helping manage and…" at bounding box center [699, 462] width 540 height 37
click at [585, 476] on p "As of September 2025, we have a dedicated Design System Team helping manage and…" at bounding box center [699, 462] width 540 height 37
click at [565, 458] on p "As of September 2025, we have a dedicated Design System Team helping manage and…" at bounding box center [699, 462] width 540 height 37
click at [603, 473] on p "As of September 2025, we have a dedicated Design System Team helping manage and…" at bounding box center [699, 462] width 540 height 37
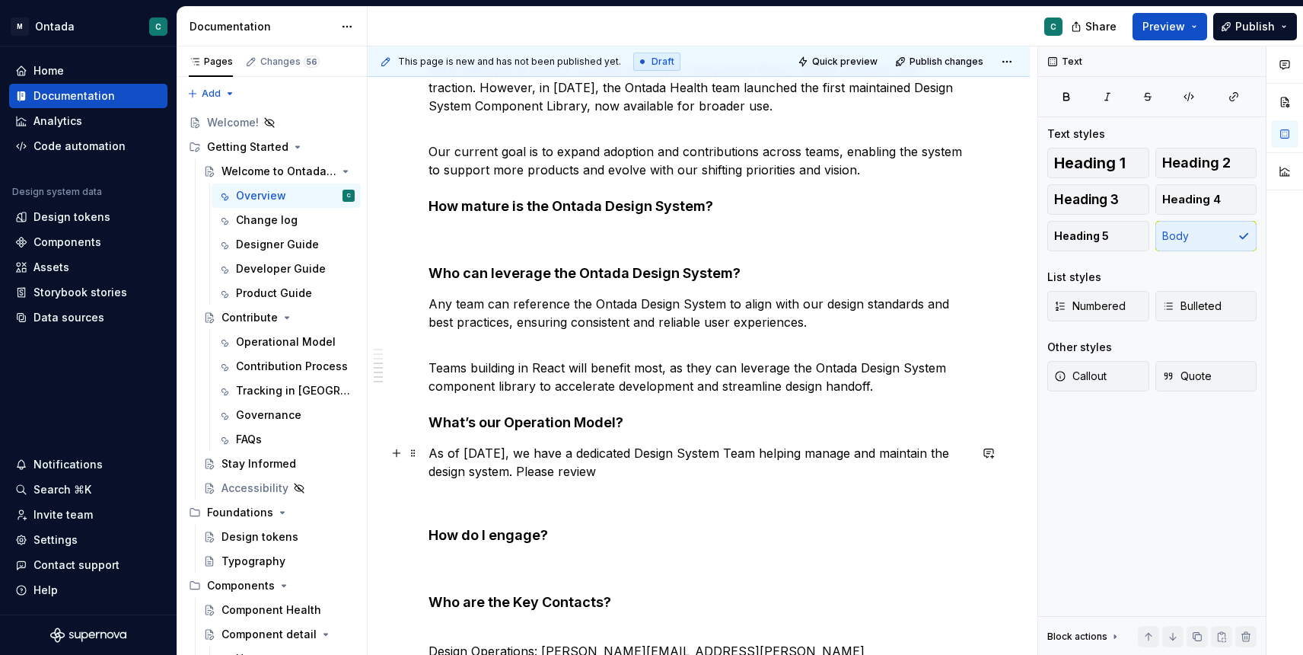
click at [706, 476] on p "As of September 2025, we have a dedicated Design System Team helping manage and…" at bounding box center [699, 462] width 540 height 37
click at [317, 340] on button "Page tree" at bounding box center [322, 341] width 21 height 21
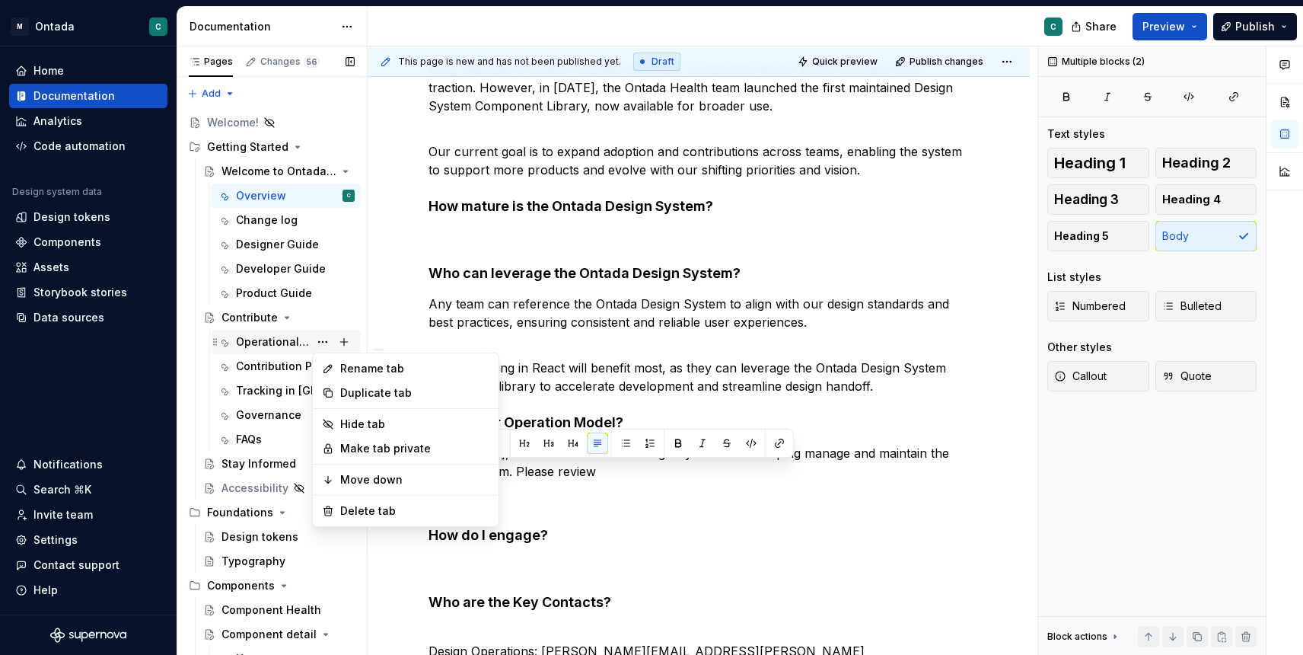
click at [266, 341] on div "Pages Changes 56 Add Accessibility guide for tree Page tree. Navigate the tree …" at bounding box center [272, 353] width 190 height 615
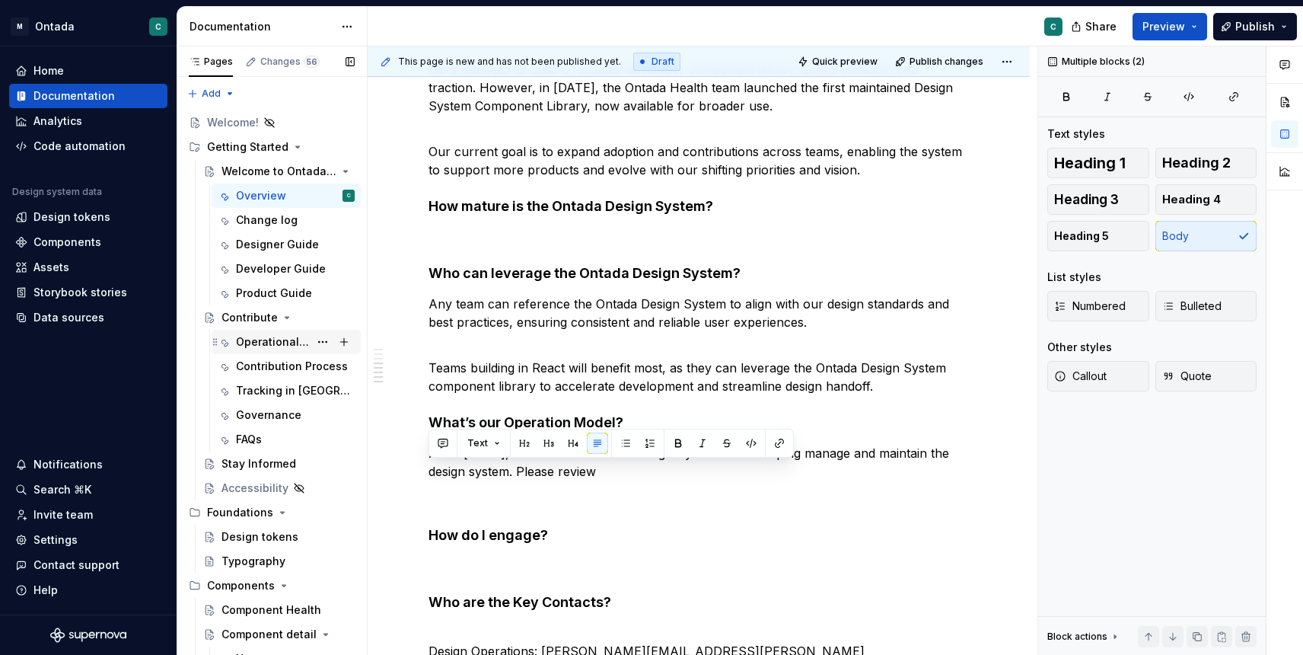
click at [264, 339] on div "Operational Model" at bounding box center [272, 341] width 73 height 15
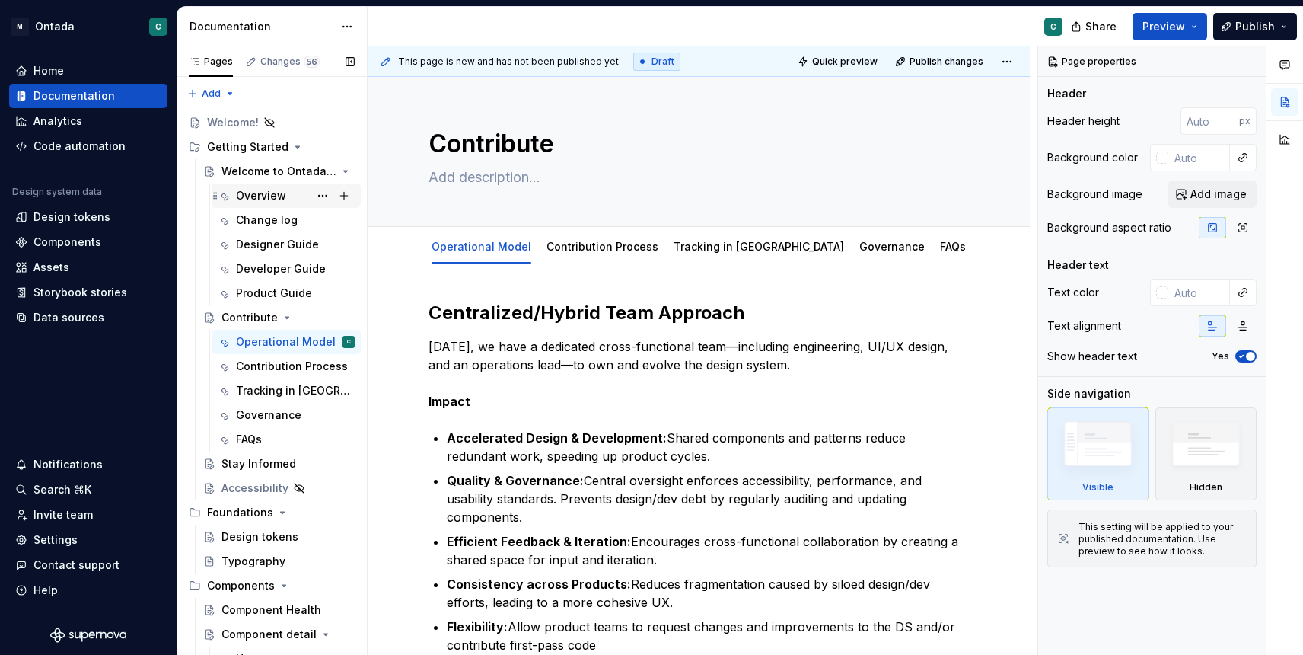
click at [244, 203] on div "Overview" at bounding box center [295, 195] width 119 height 21
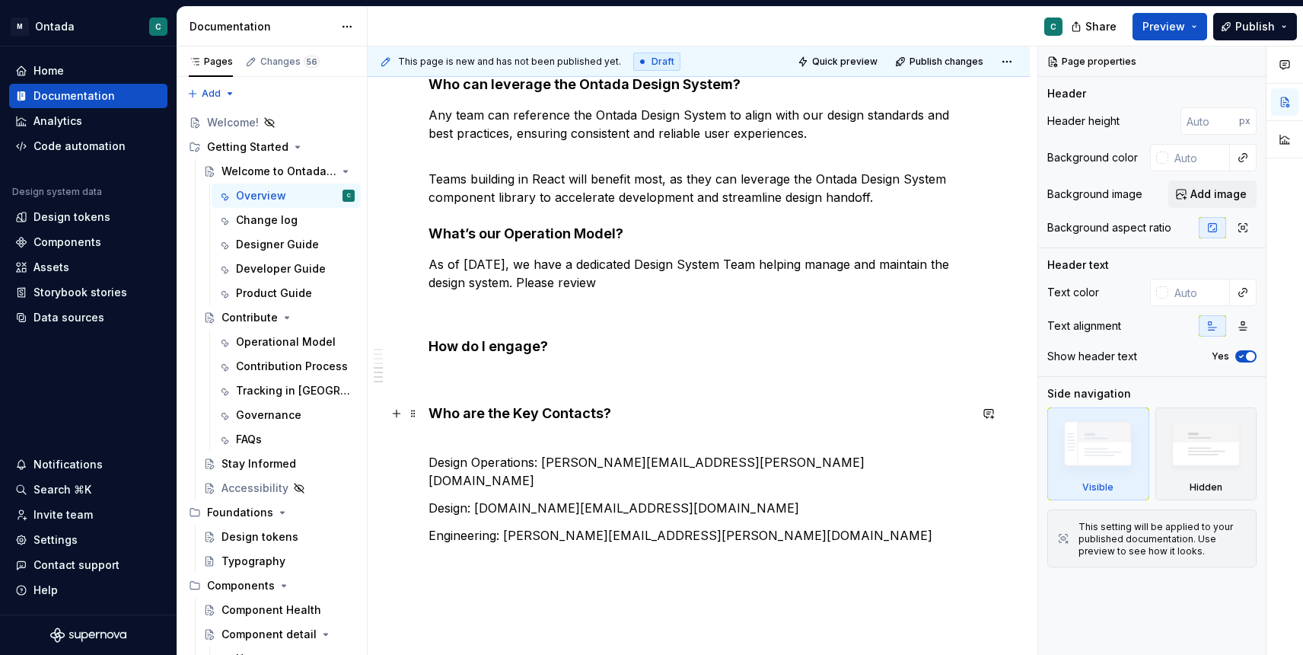
scroll to position [939, 0]
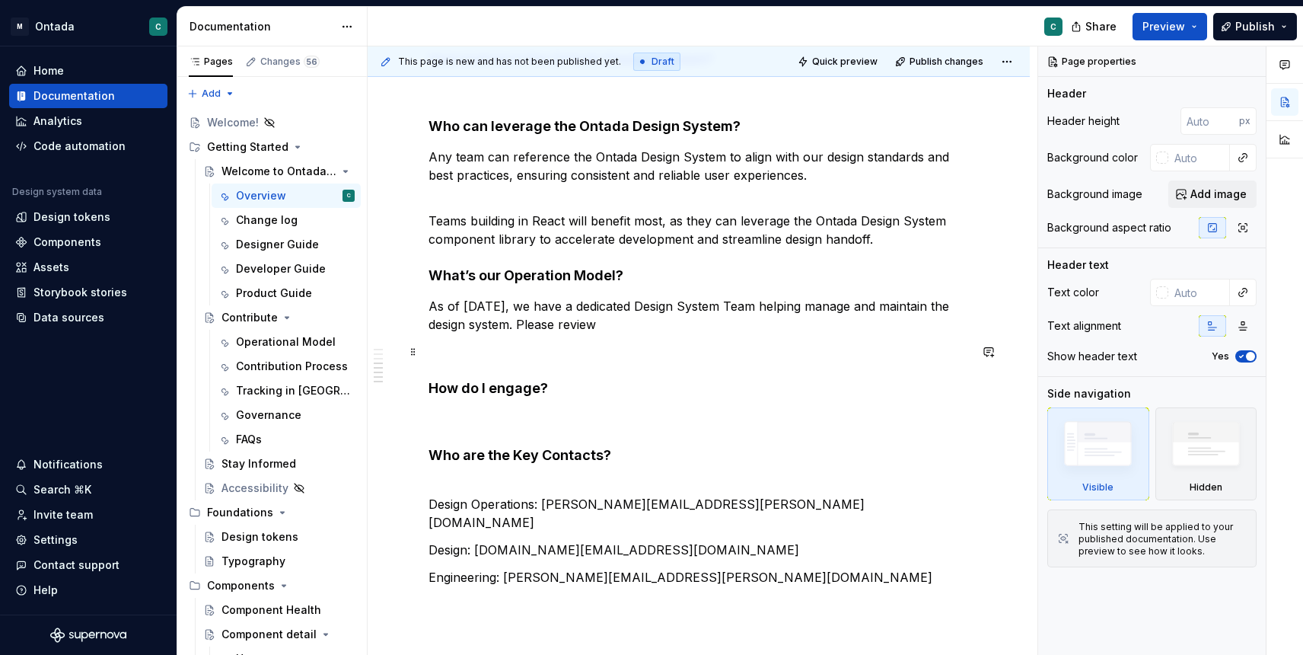
type textarea "*"
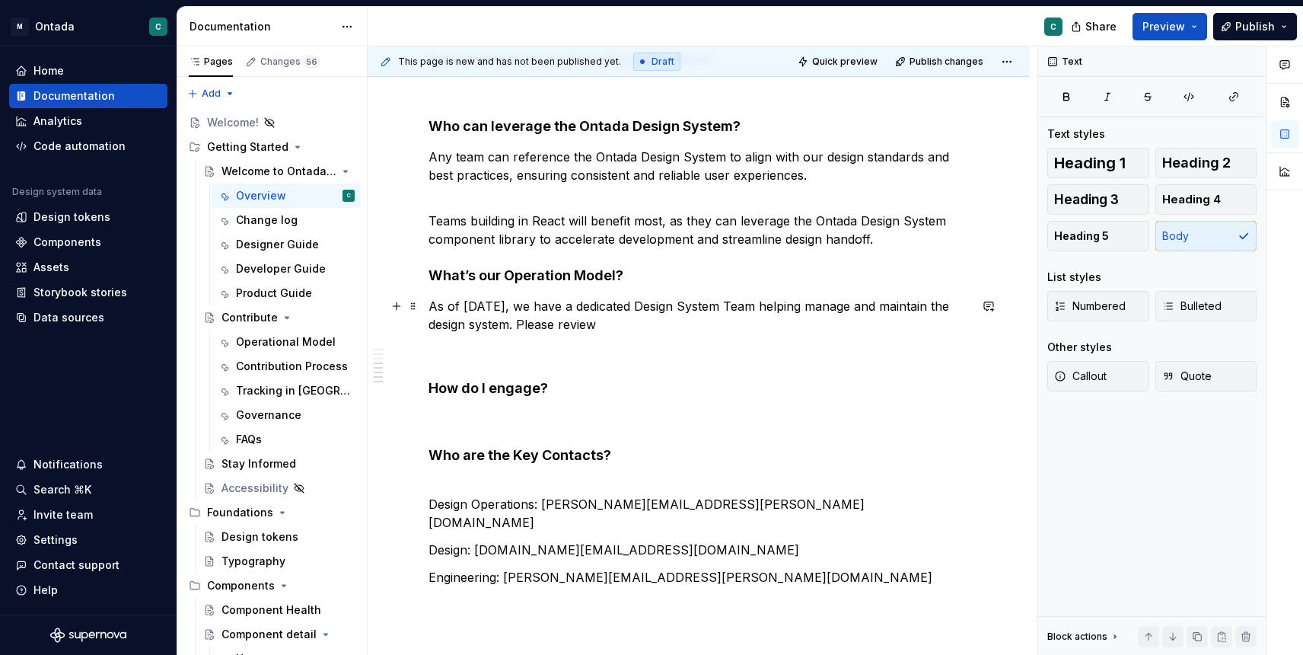
click at [703, 327] on p "As of September 2025, we have a dedicated Design System Team helping manage and…" at bounding box center [699, 315] width 540 height 37
drag, startPoint x: 696, startPoint y: 325, endPoint x: 594, endPoint y: 325, distance: 101.2
click at [594, 325] on p "As of September 2025, we have a dedicated Design System Team helping manage and…" at bounding box center [699, 315] width 540 height 37
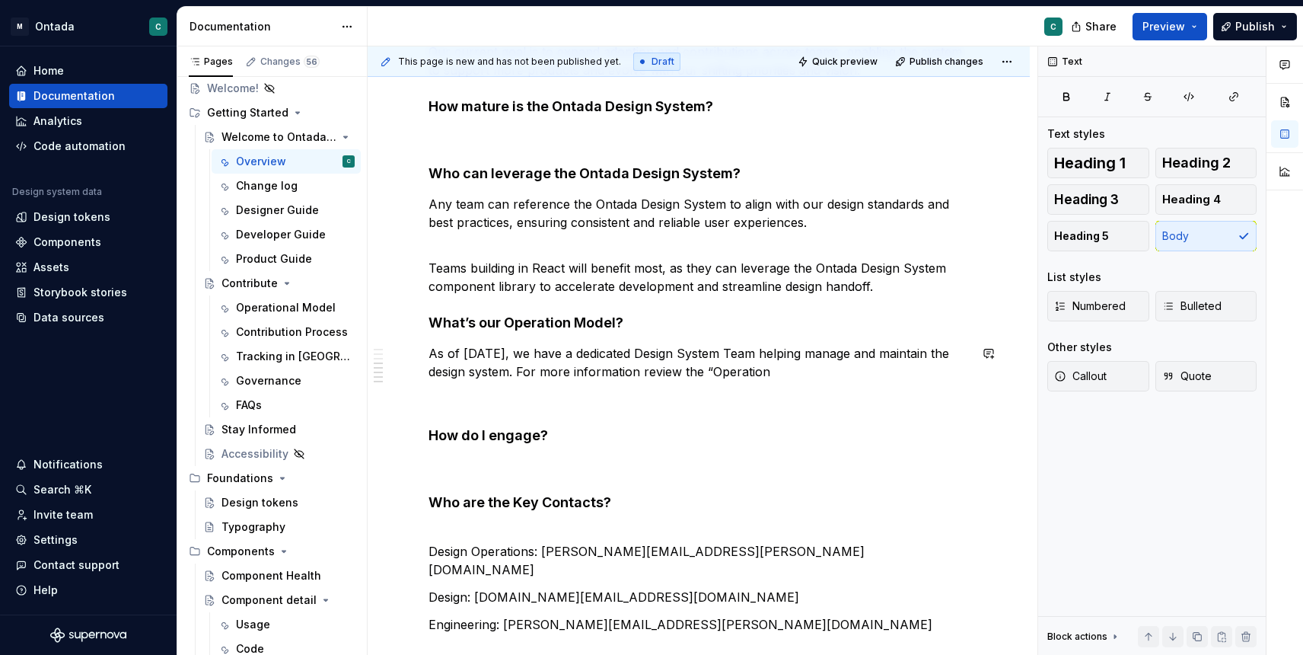
scroll to position [893, 0]
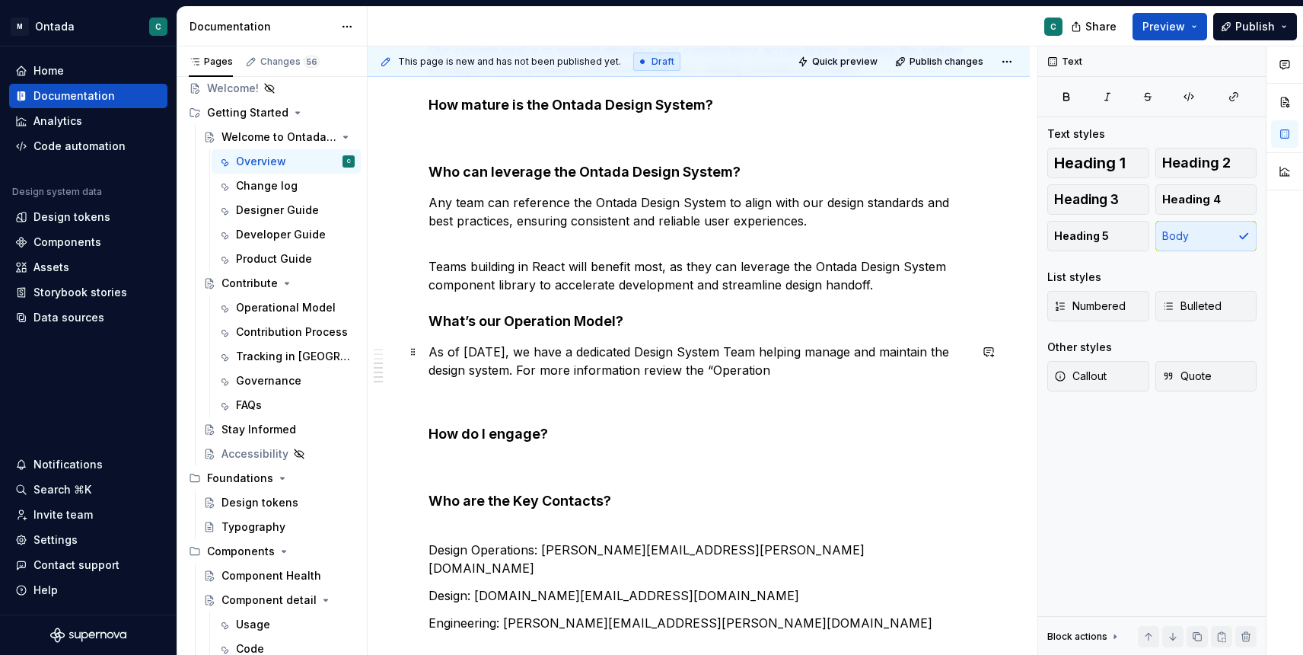
click at [864, 375] on p "As of September 2025, we have a dedicated Design System Team helping manage and…" at bounding box center [699, 361] width 540 height 37
drag, startPoint x: 780, startPoint y: 371, endPoint x: 909, endPoint y: 374, distance: 128.7
click at [909, 374] on p "As of September 2025, we have a dedicated Design System Team helping manage and…" at bounding box center [699, 361] width 540 height 37
click at [1225, 97] on button "button" at bounding box center [1234, 96] width 46 height 21
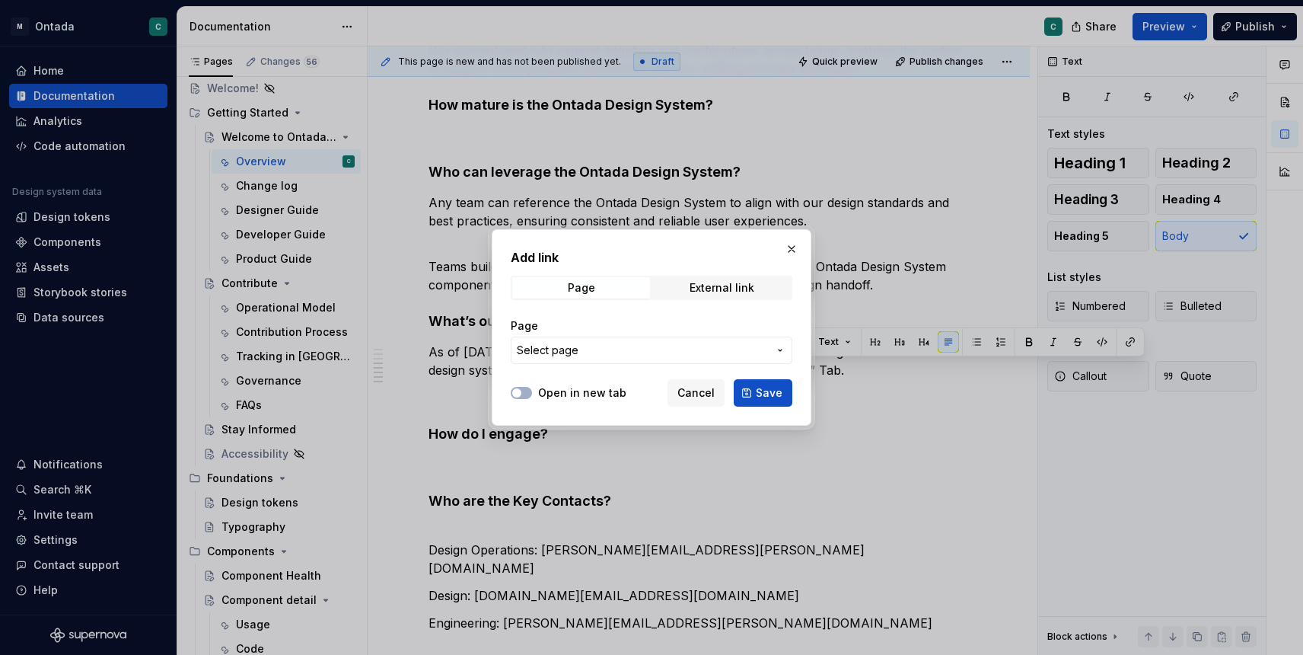
click at [591, 355] on span "Select page" at bounding box center [642, 350] width 251 height 15
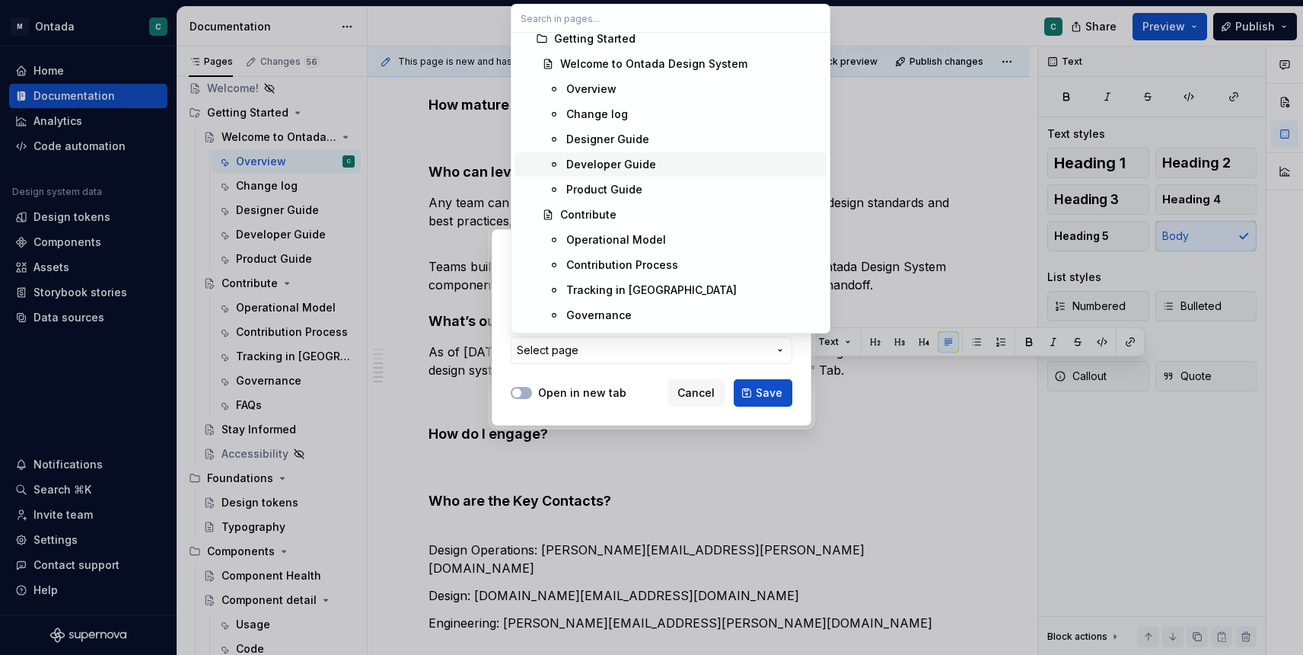
scroll to position [63, 0]
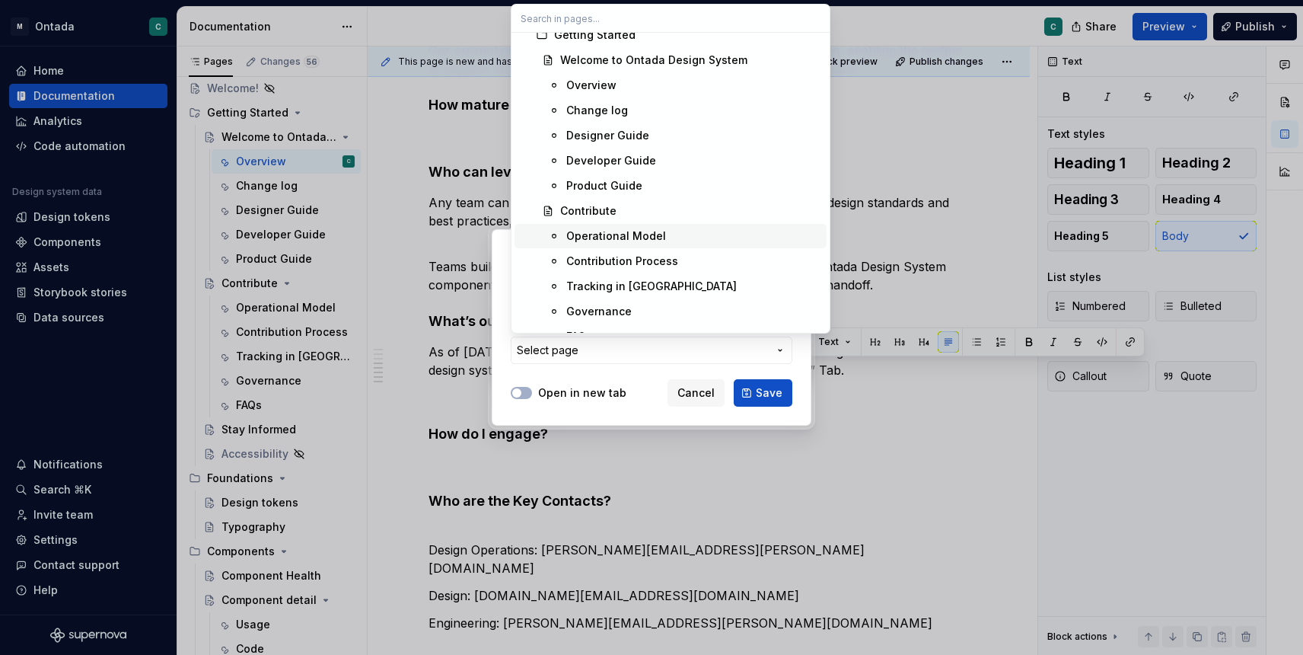
click at [617, 241] on div "Operational Model" at bounding box center [616, 235] width 100 height 15
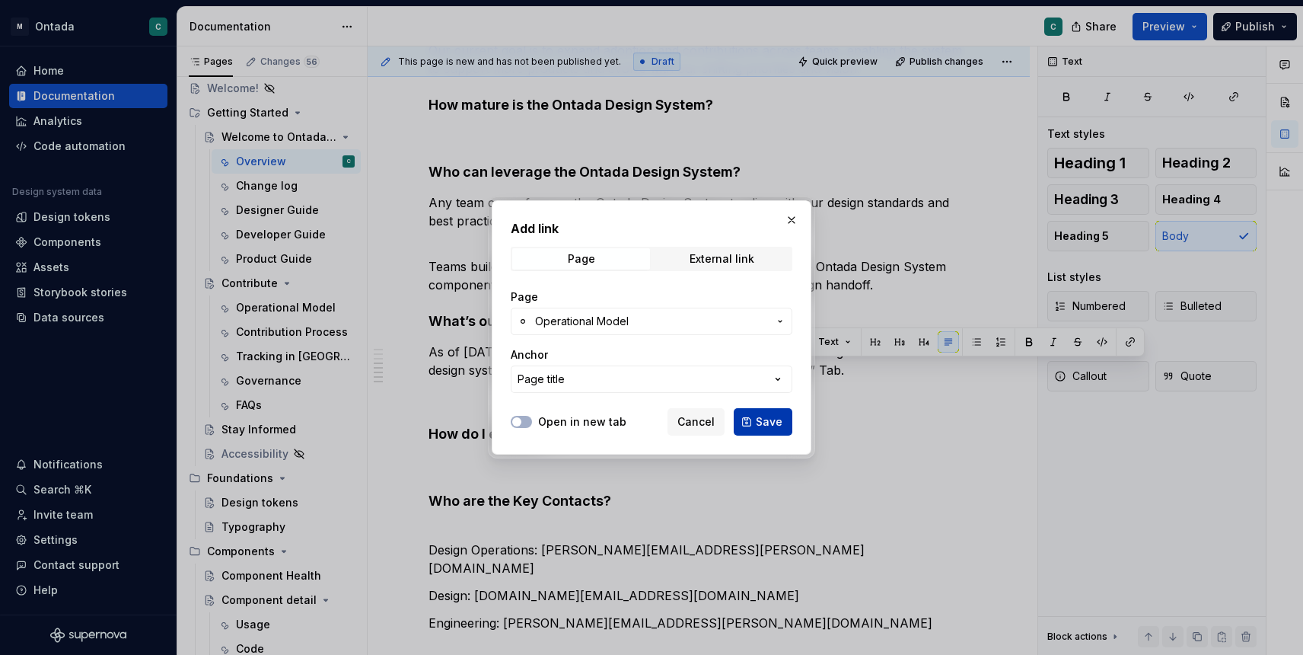
click at [759, 420] on span "Save" at bounding box center [769, 421] width 27 height 15
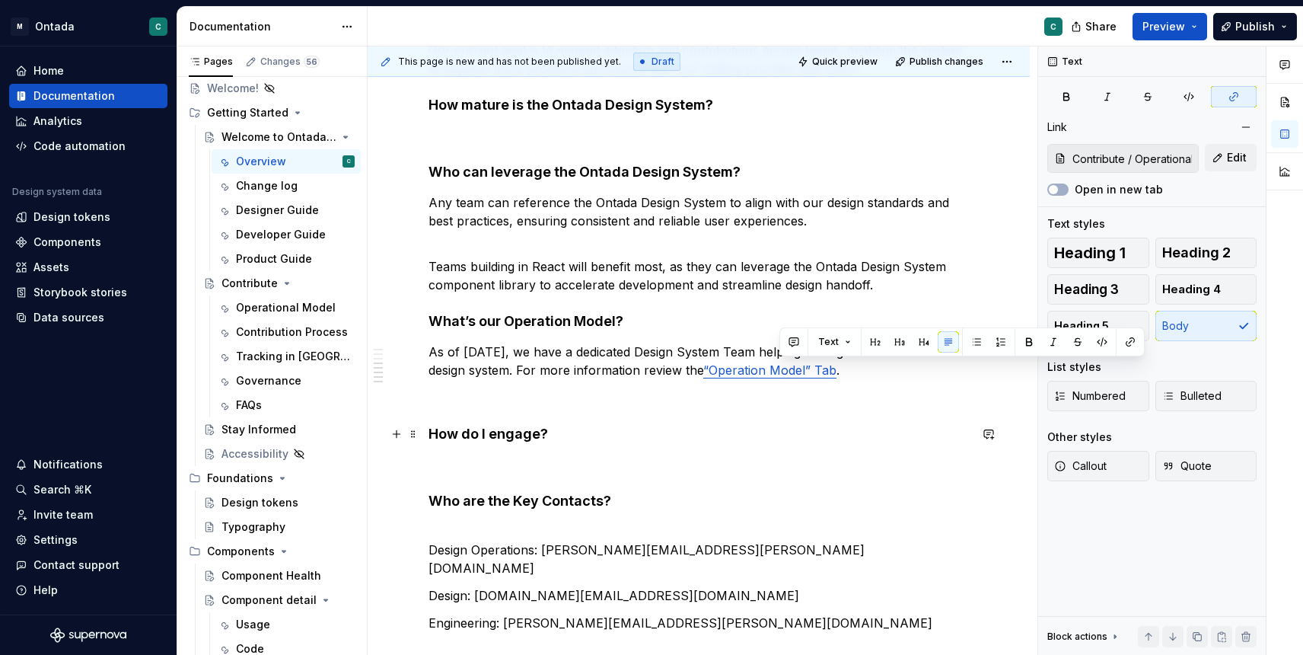
click at [877, 435] on h4 "How do I engage?" at bounding box center [699, 434] width 540 height 18
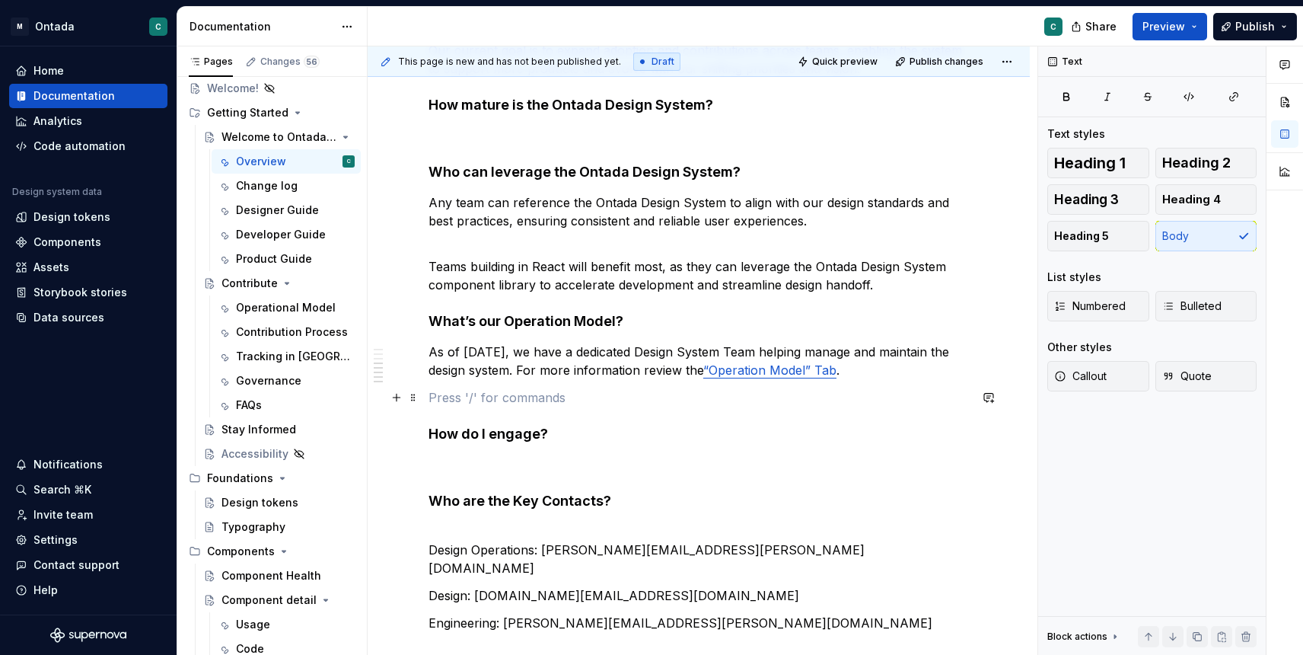
click at [453, 403] on p at bounding box center [699, 397] width 540 height 18
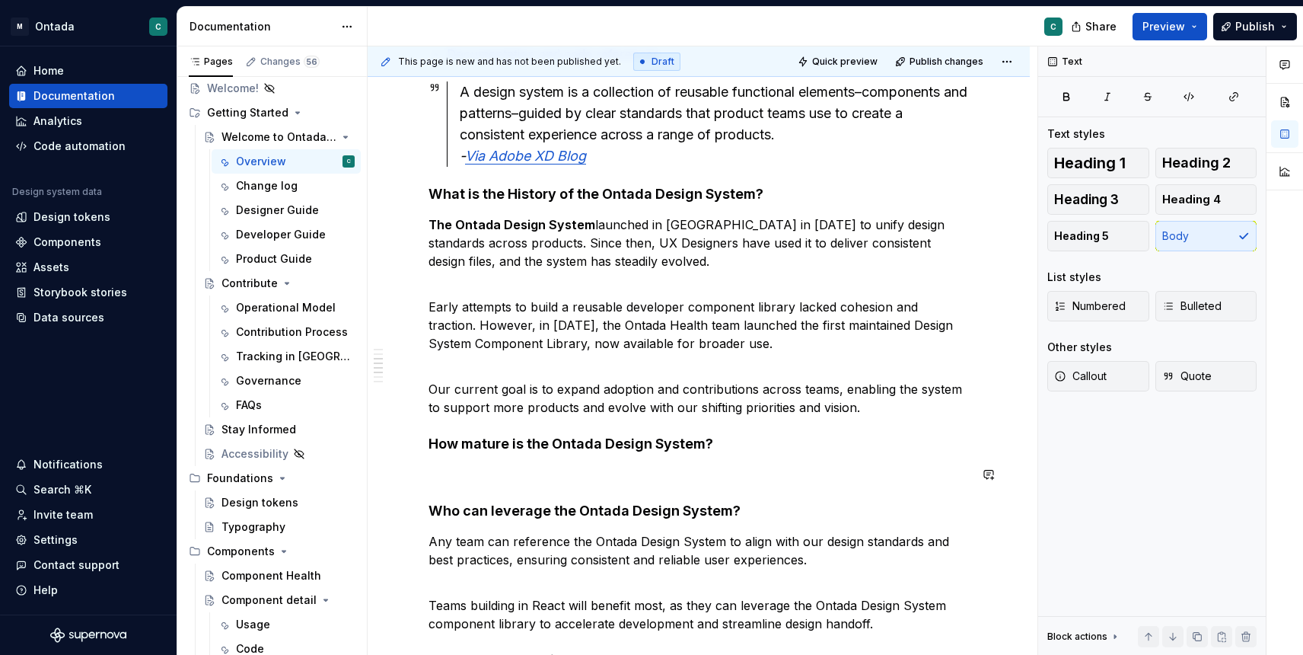
scroll to position [531, 0]
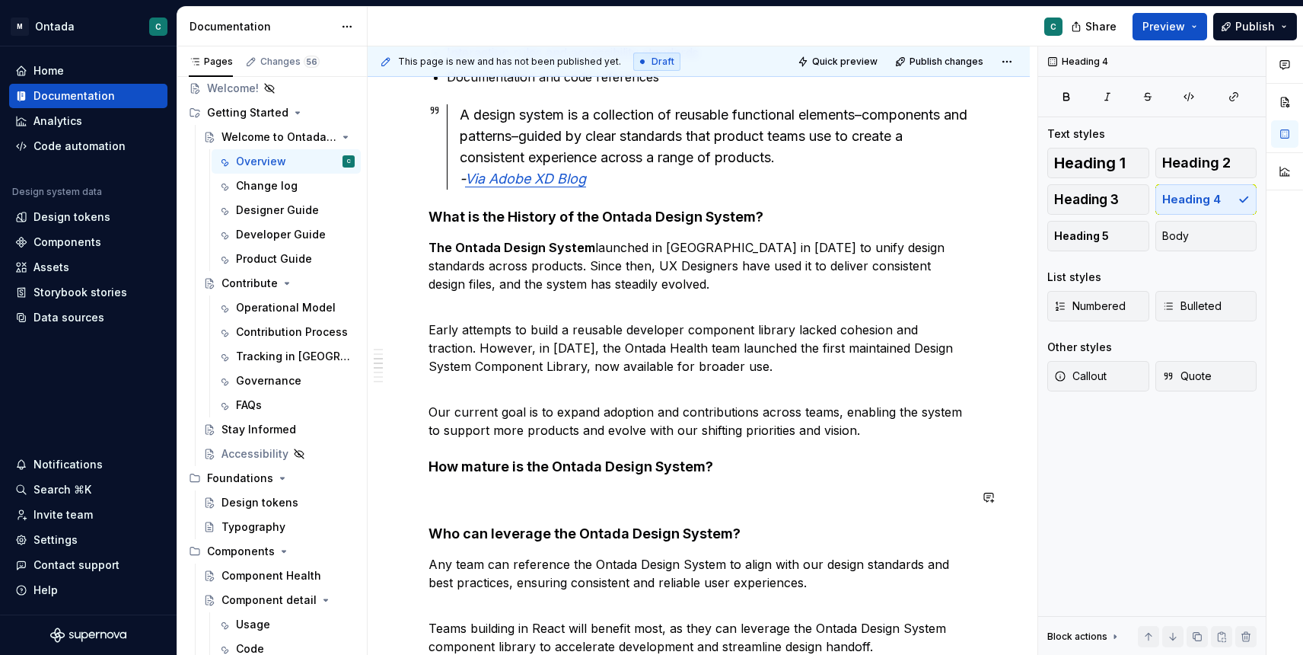
click at [478, 507] on div "What is the Ontada Design System? The Ontada Design System is the design system…" at bounding box center [699, 381] width 540 height 1224
click at [472, 480] on div "What is the Ontada Design System? The Ontada Design System is the design system…" at bounding box center [699, 381] width 540 height 1224
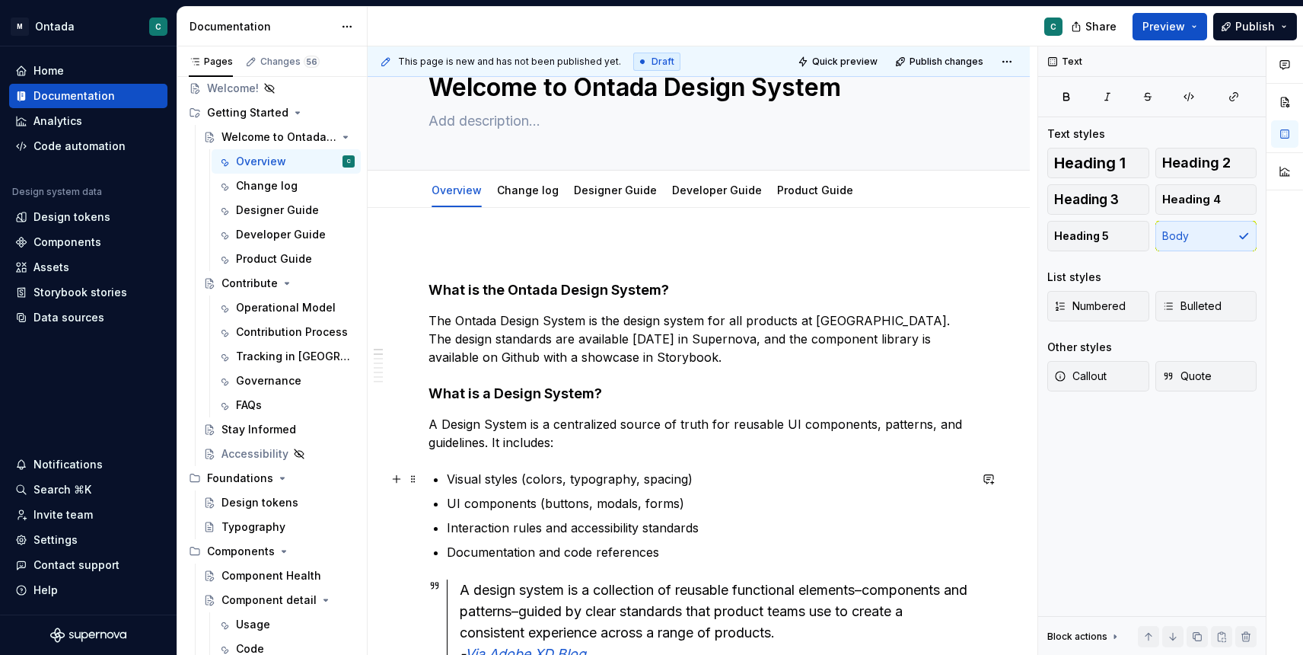
scroll to position [37, 0]
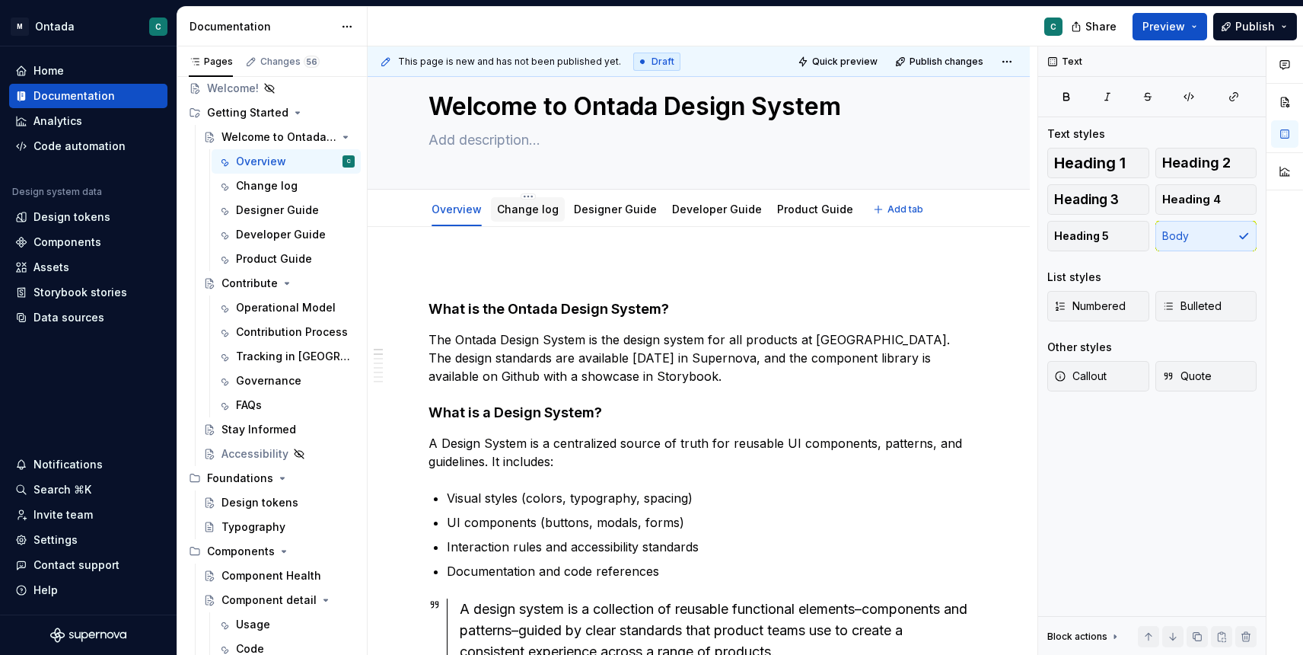
click at [511, 216] on div "Change log" at bounding box center [528, 209] width 62 height 15
drag, startPoint x: 518, startPoint y: 215, endPoint x: 441, endPoint y: 260, distance: 89.7
drag, startPoint x: 474, startPoint y: 215, endPoint x: 537, endPoint y: 215, distance: 62.4
click at [344, 432] on button "Page tree" at bounding box center [343, 428] width 21 height 21
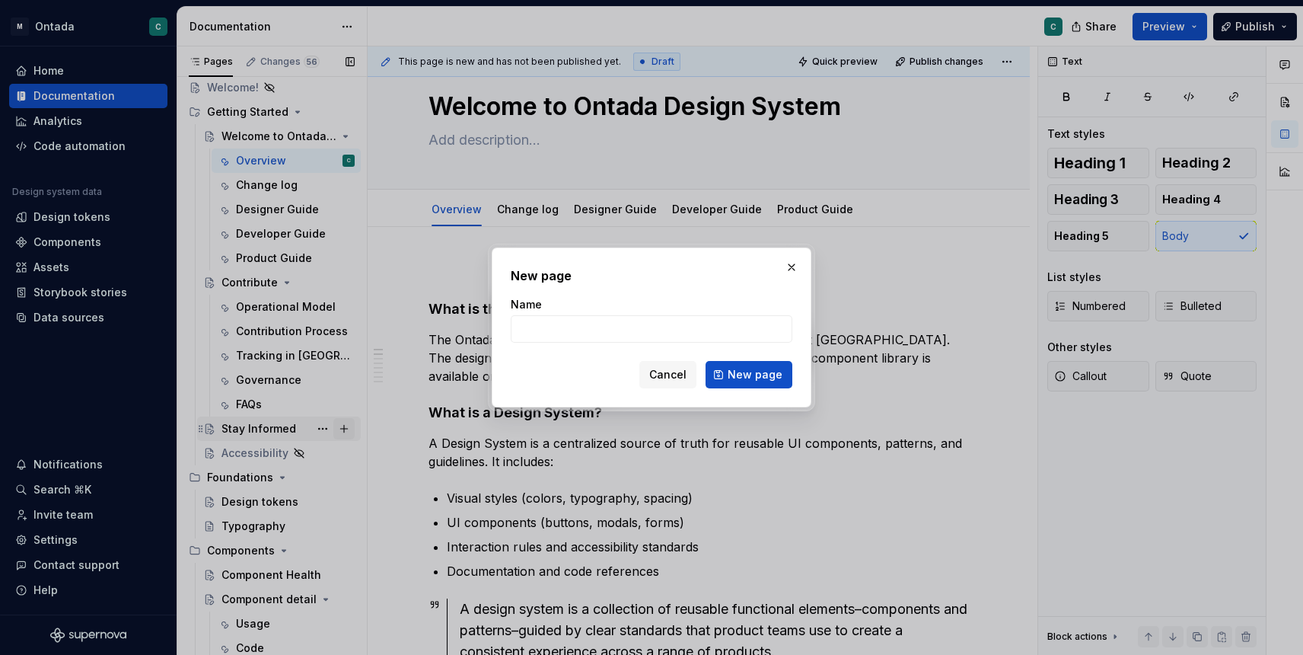
type textarea "*"
type input "Change Log"
click at [743, 371] on span "New page" at bounding box center [755, 374] width 55 height 15
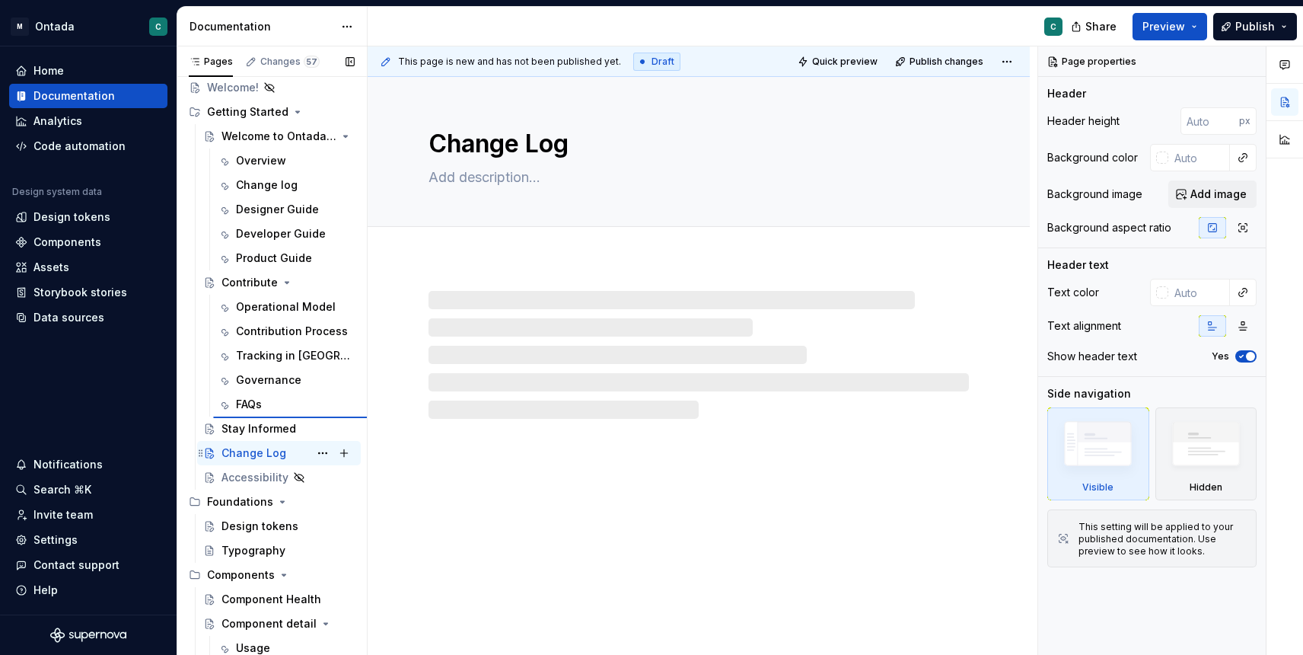
type textarea "*"
type textarea "Contribute"
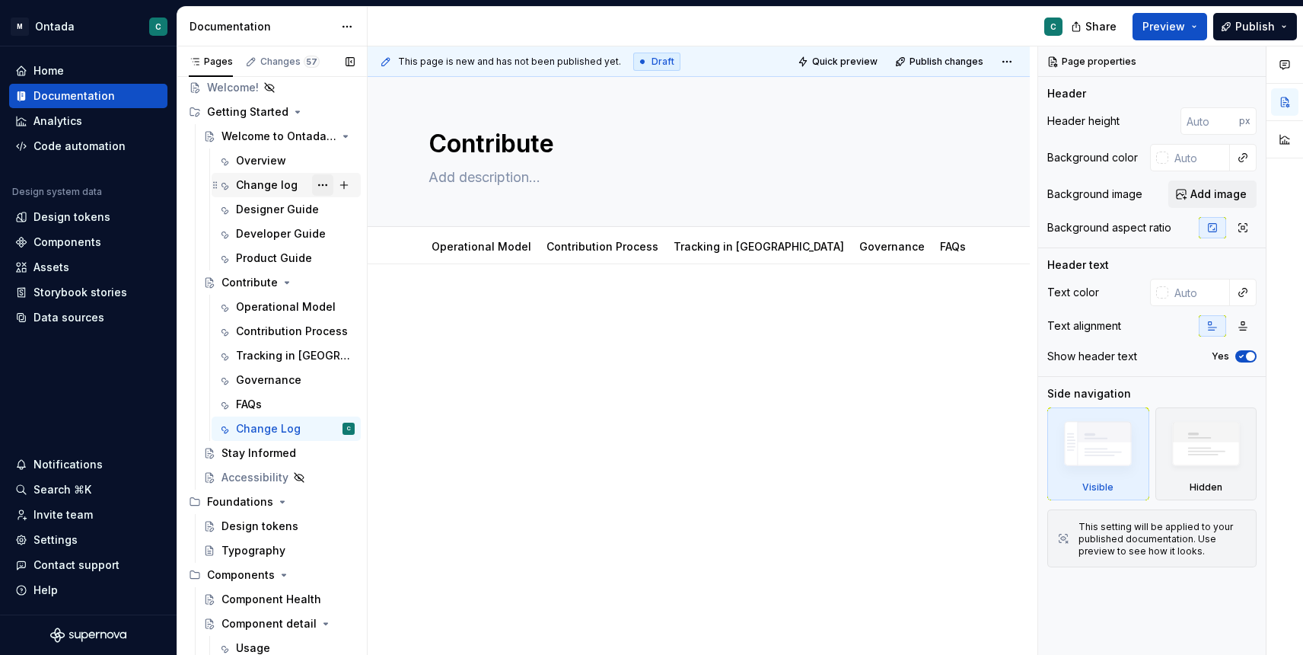
click at [322, 185] on button "Page tree" at bounding box center [322, 184] width 21 height 21
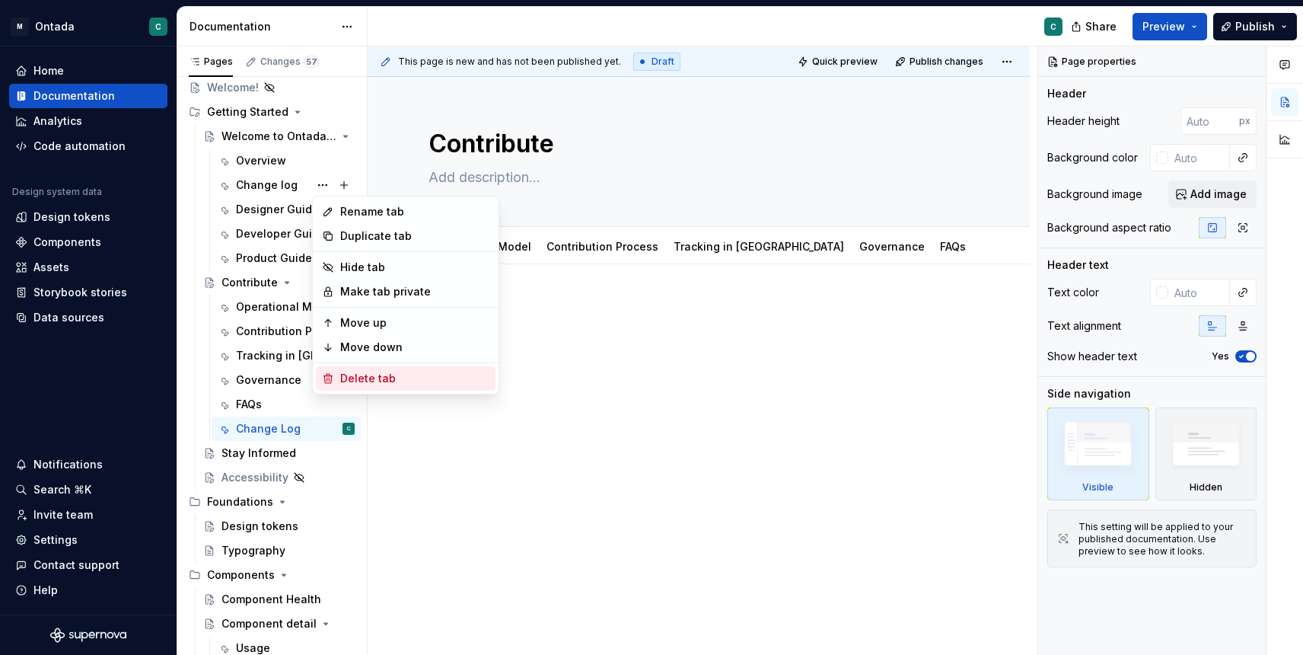
click at [368, 372] on div "Delete tab" at bounding box center [414, 378] width 149 height 15
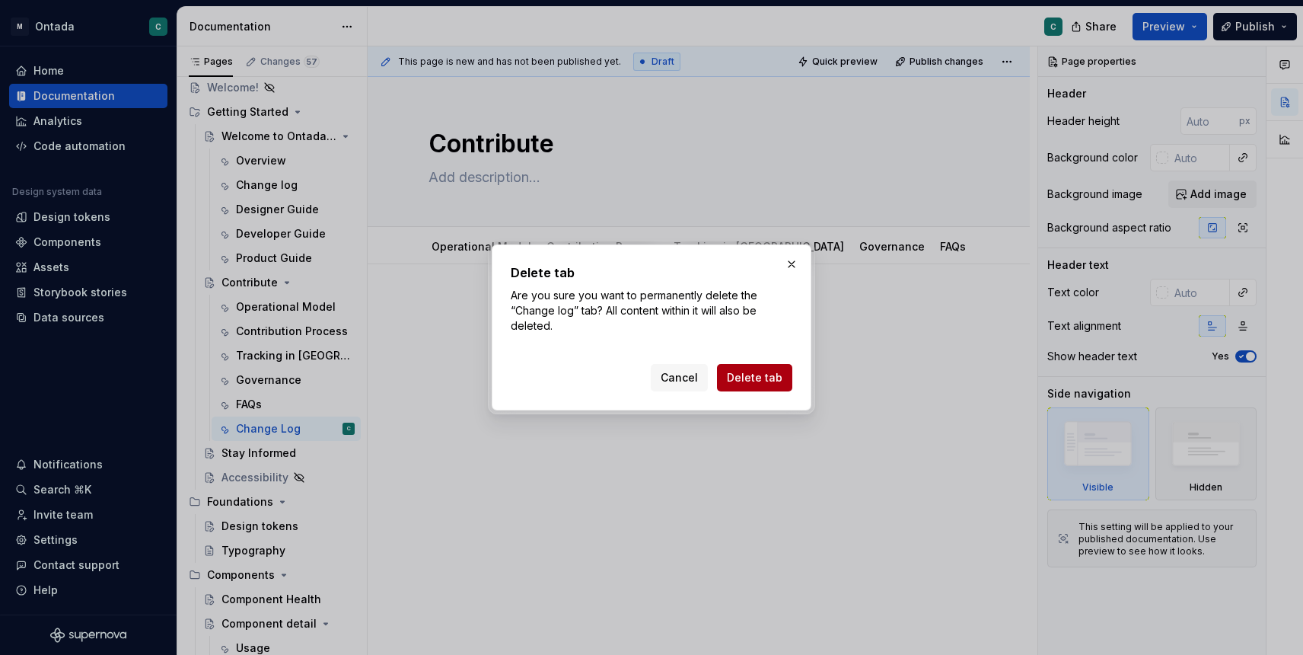
click at [759, 374] on span "Delete tab" at bounding box center [755, 377] width 56 height 15
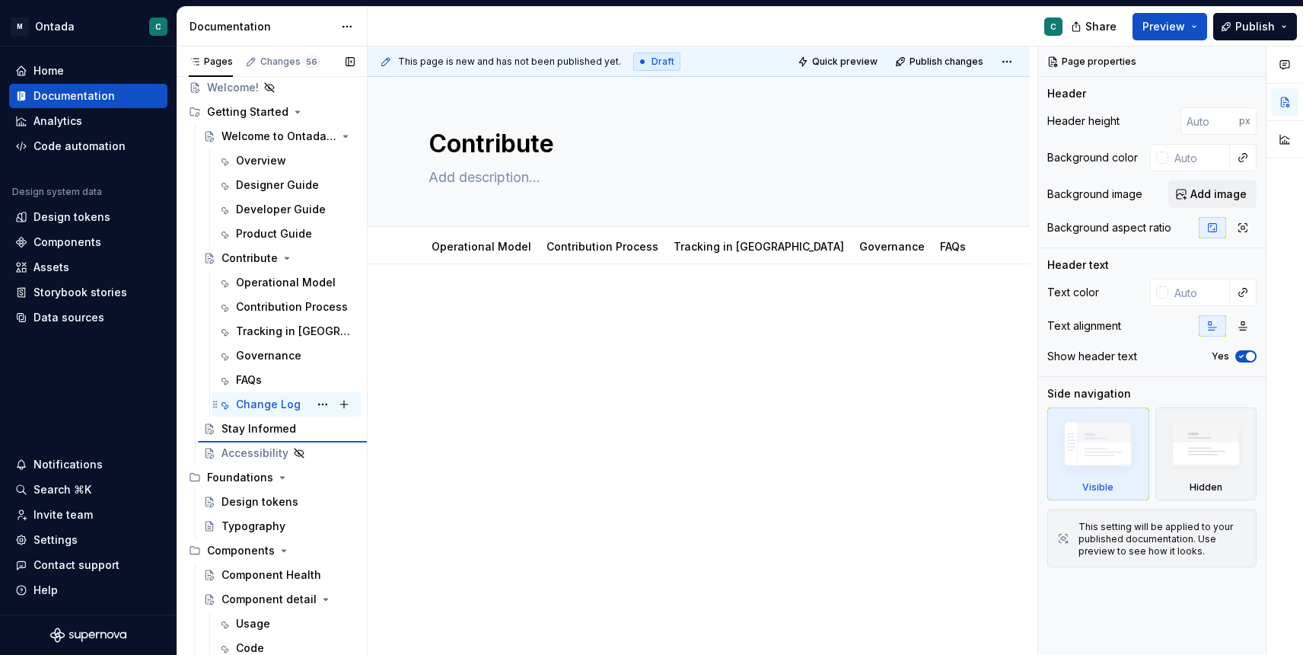
type textarea "*"
type textarea "Change Log"
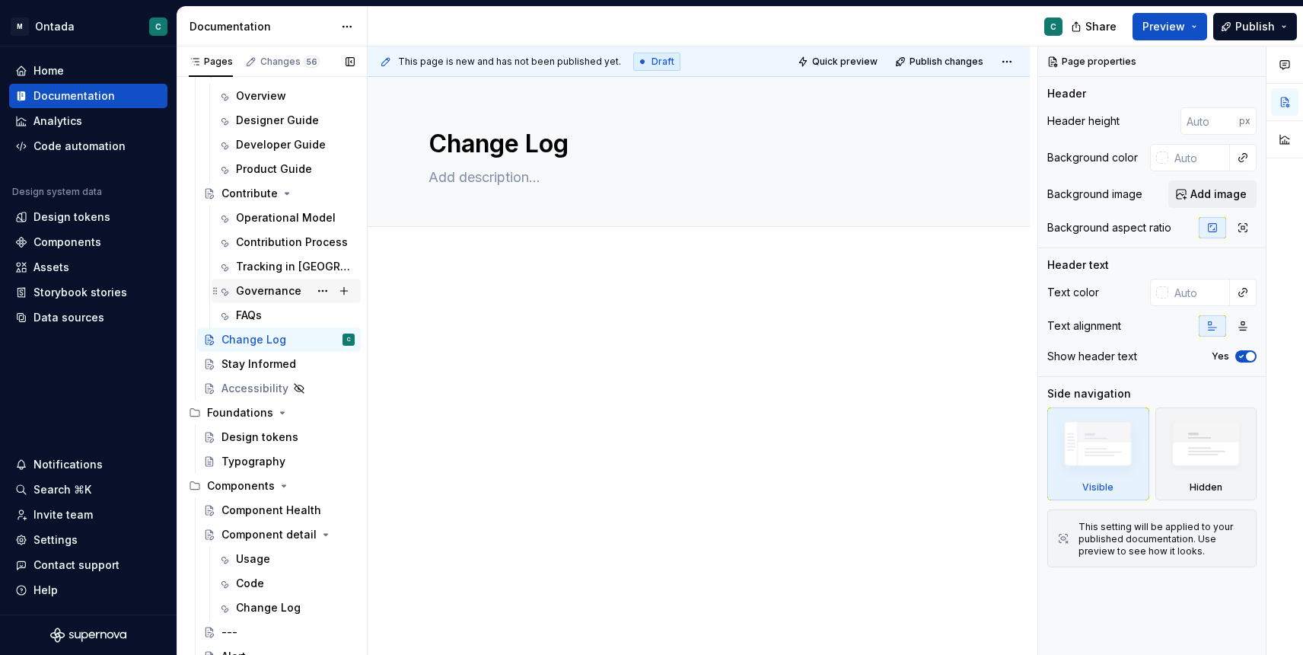
scroll to position [107, 0]
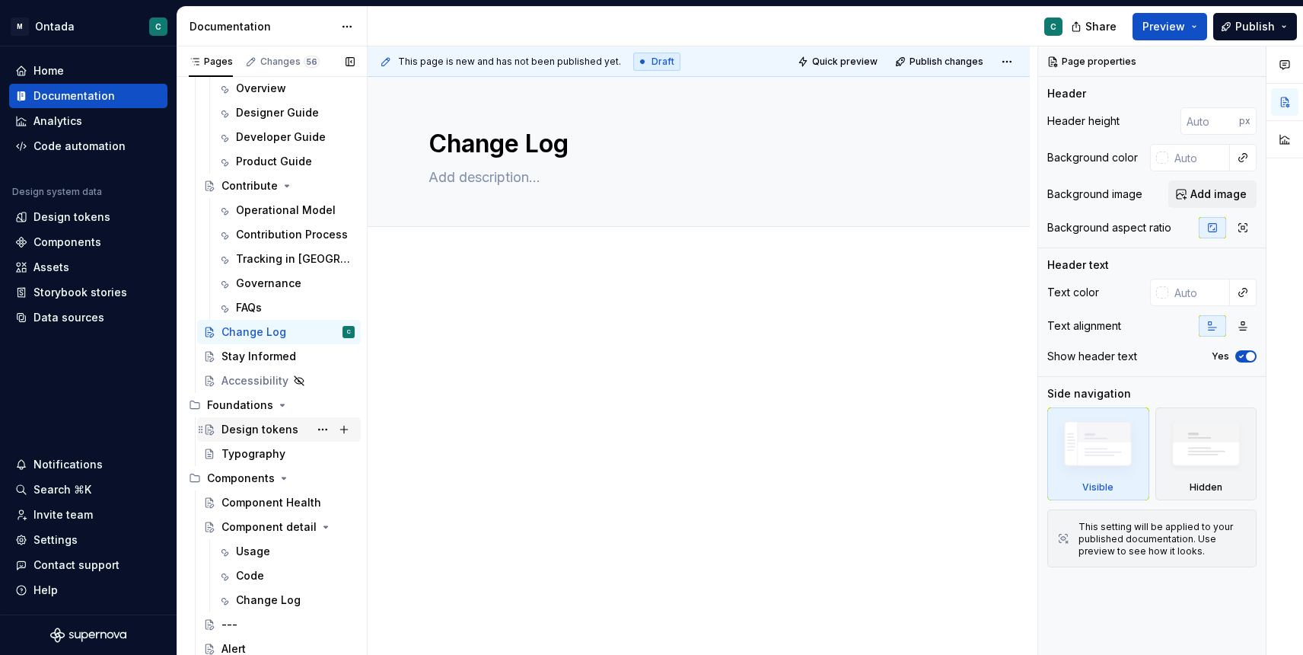
click at [237, 424] on div "Design tokens" at bounding box center [259, 429] width 77 height 15
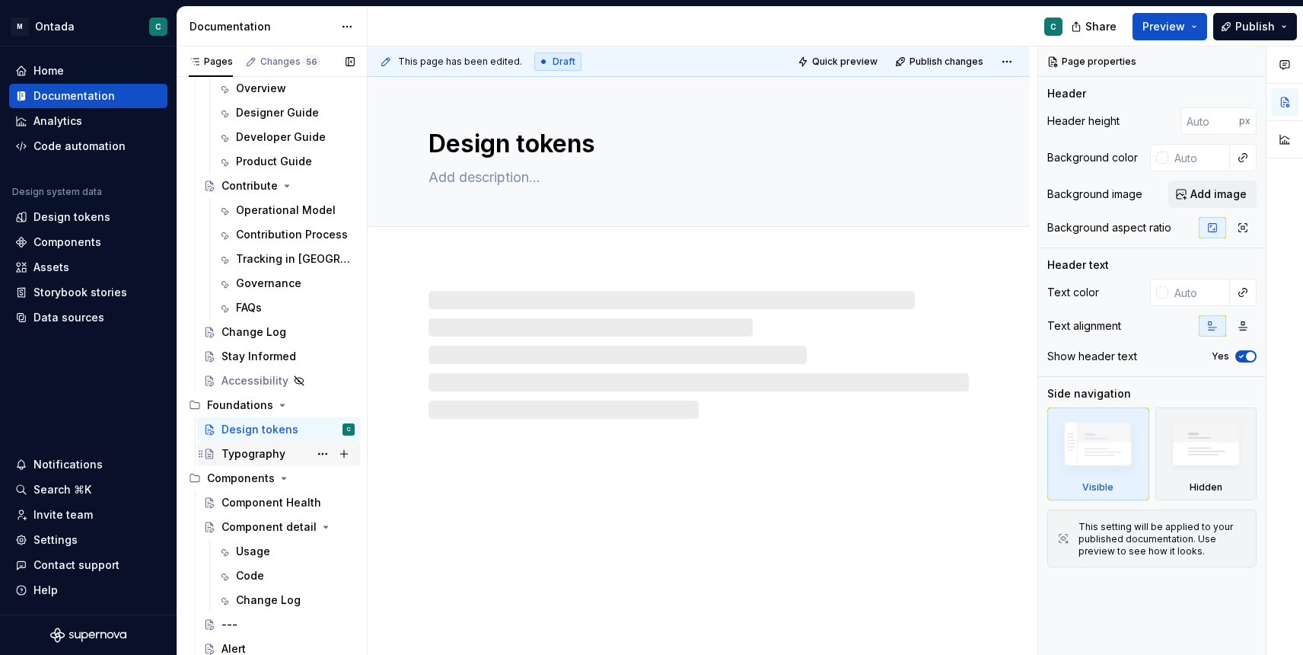
click at [248, 454] on div "Typography" at bounding box center [253, 453] width 64 height 15
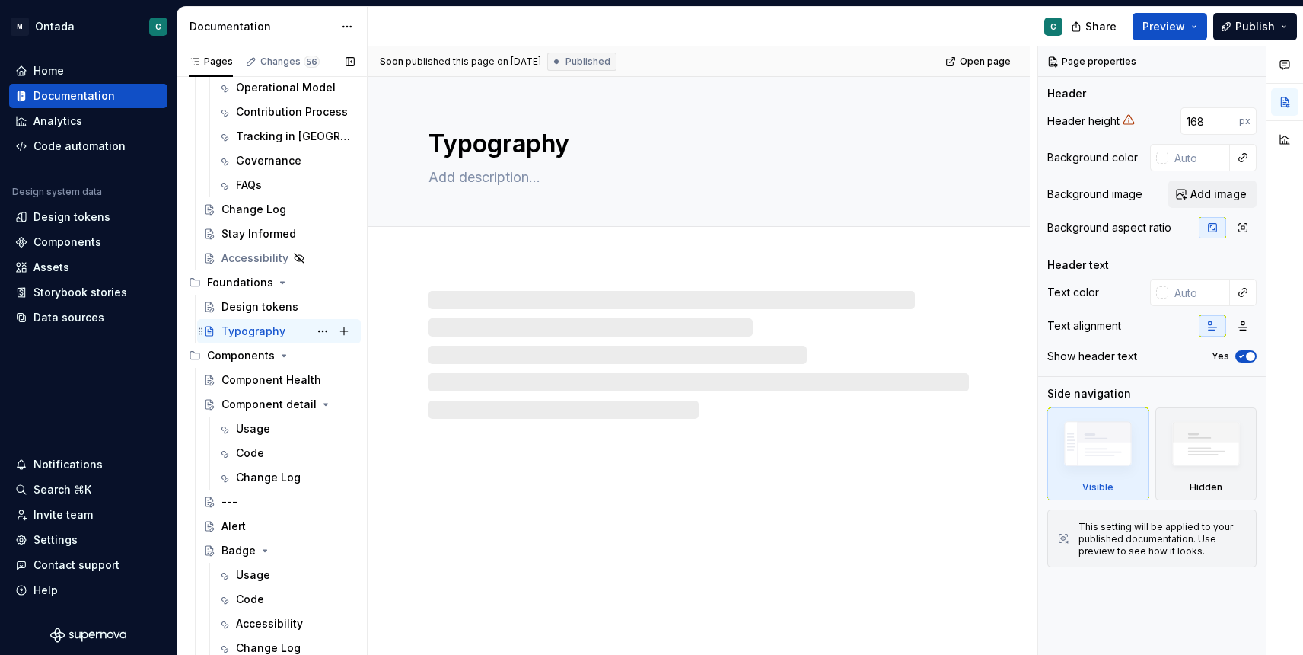
scroll to position [246, 0]
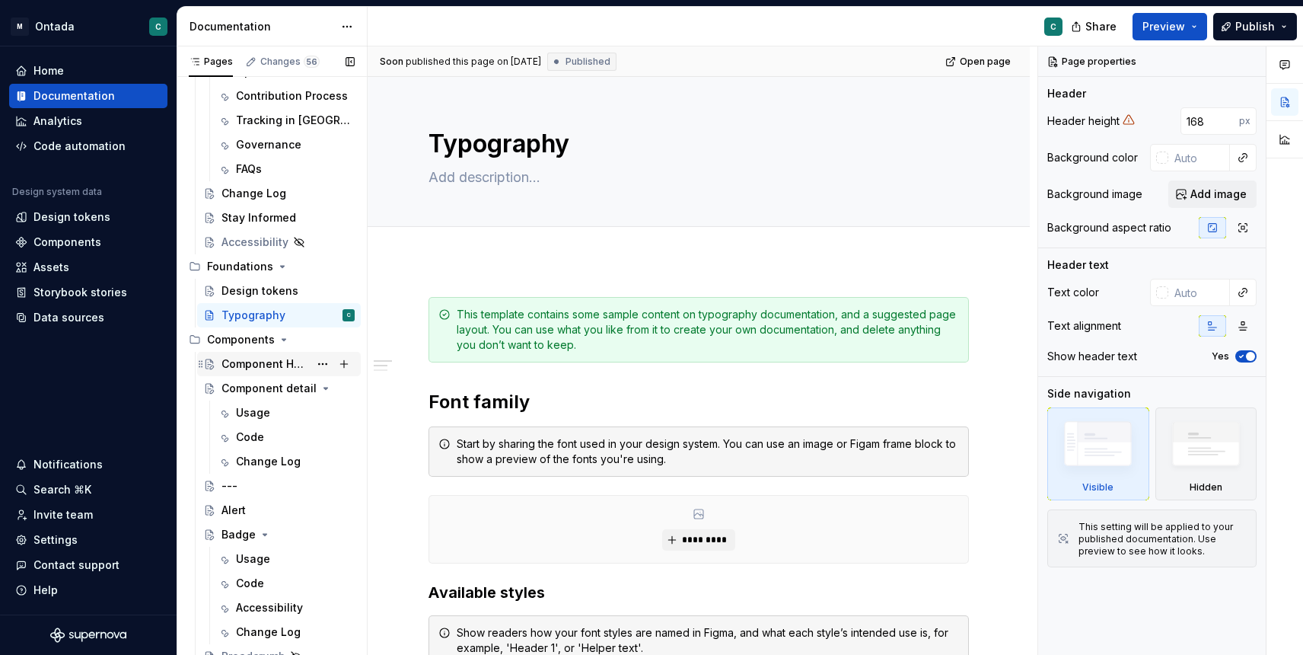
click at [246, 363] on div "Component Health" at bounding box center [265, 363] width 88 height 15
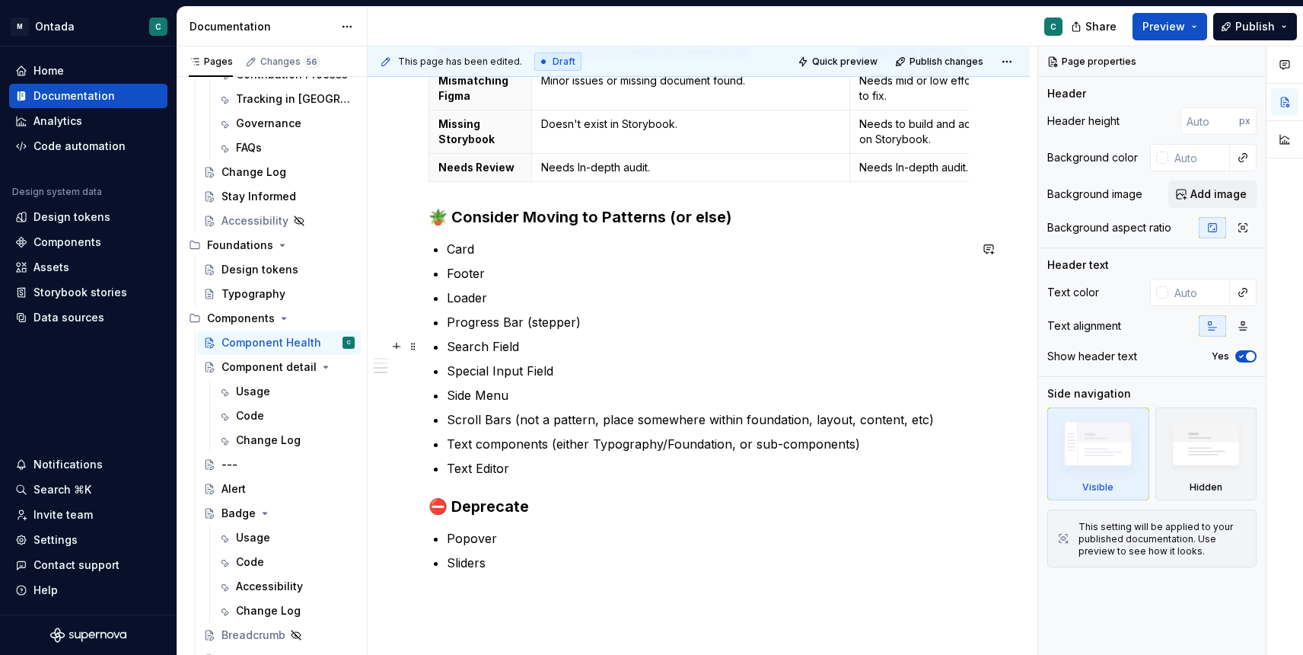
scroll to position [1699, 0]
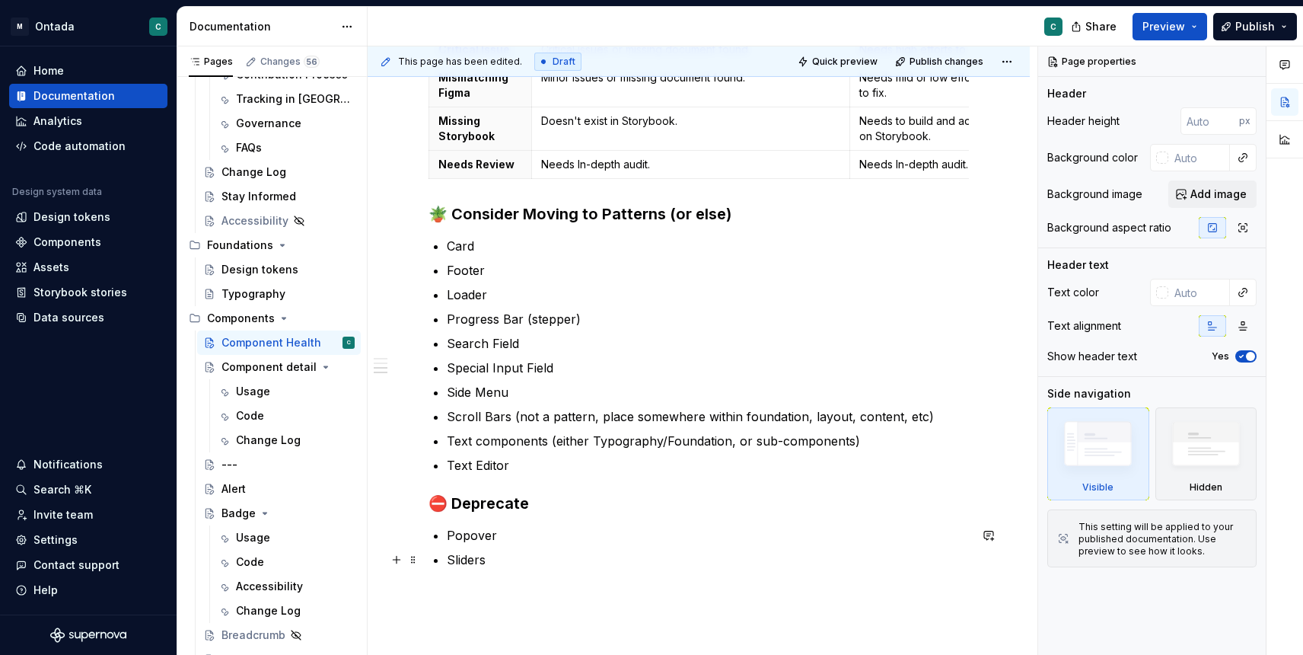
type textarea "*"
click at [498, 554] on p "Sliders" at bounding box center [708, 559] width 522 height 18
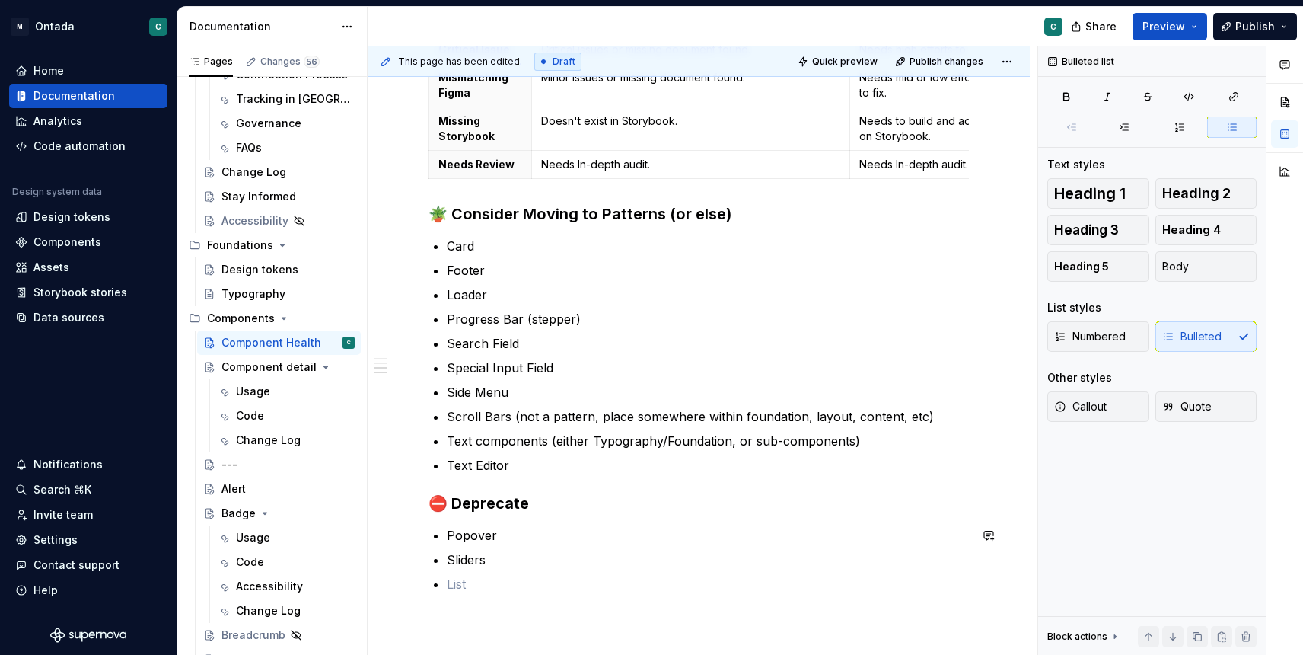
scroll to position [1710, 0]
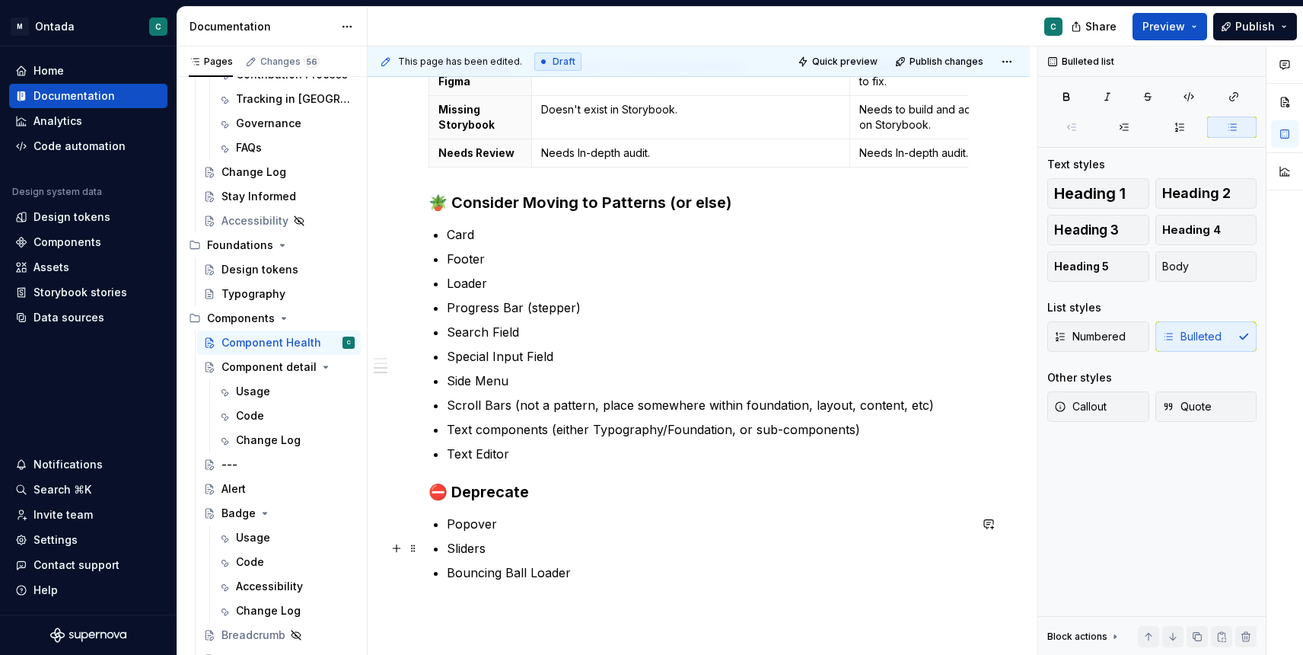
click at [639, 542] on p "Sliders" at bounding box center [708, 548] width 522 height 18
click at [256, 356] on div "Component detail" at bounding box center [287, 366] width 133 height 21
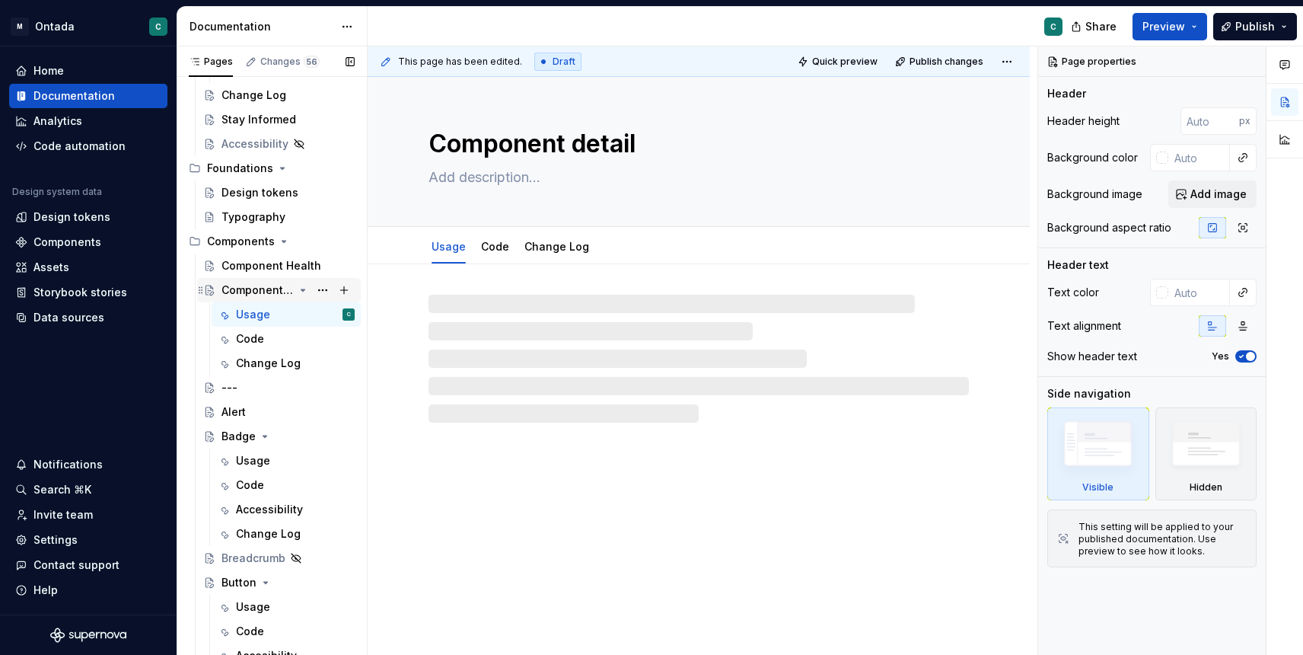
scroll to position [334, 0]
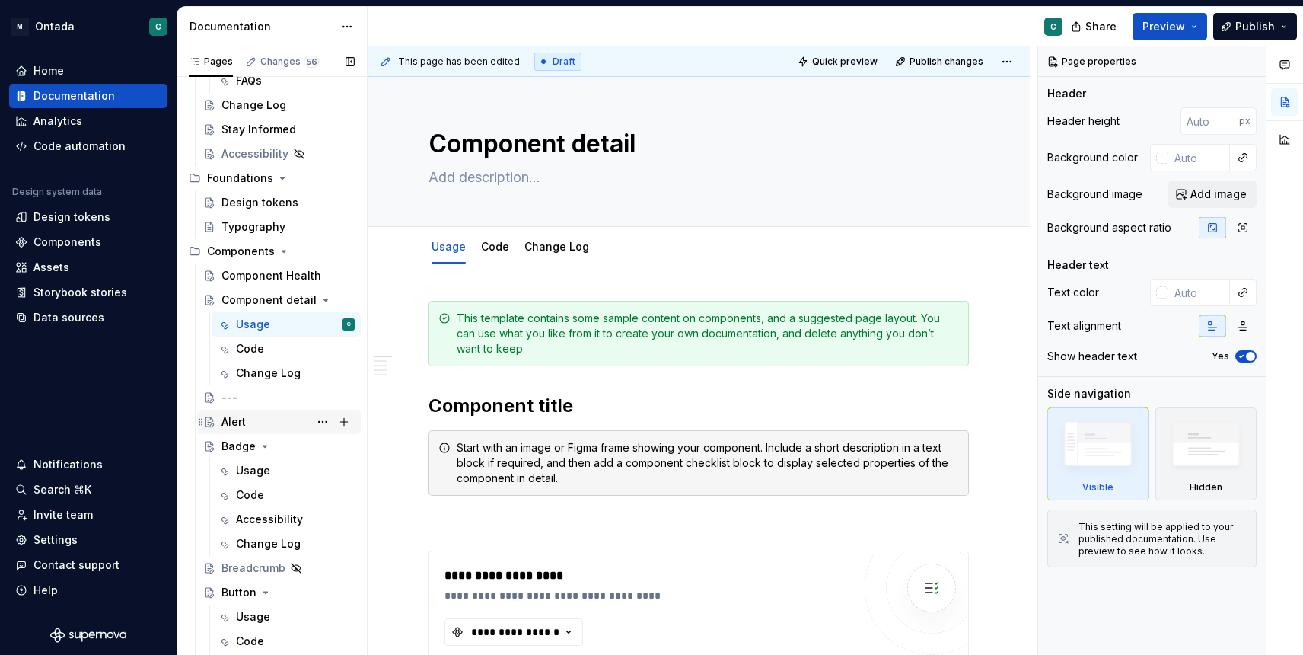
click at [234, 421] on div "Alert" at bounding box center [233, 421] width 24 height 15
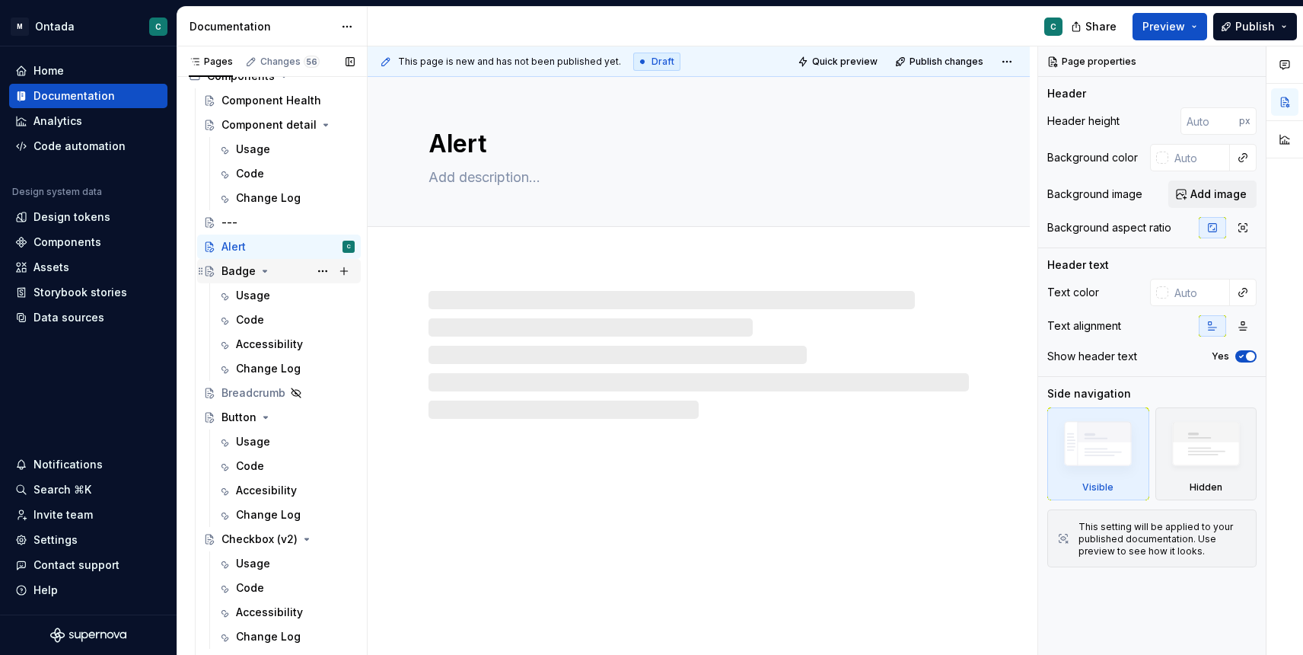
scroll to position [590, 0]
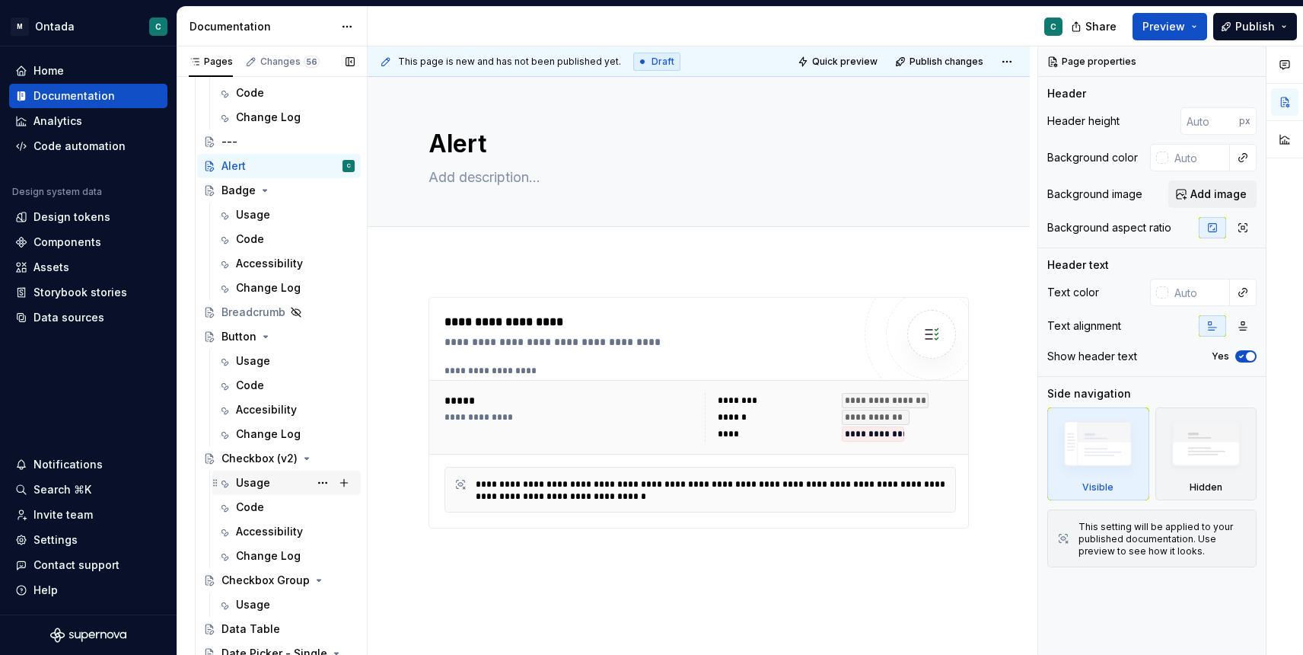
click at [244, 487] on div "Usage" at bounding box center [253, 482] width 34 height 15
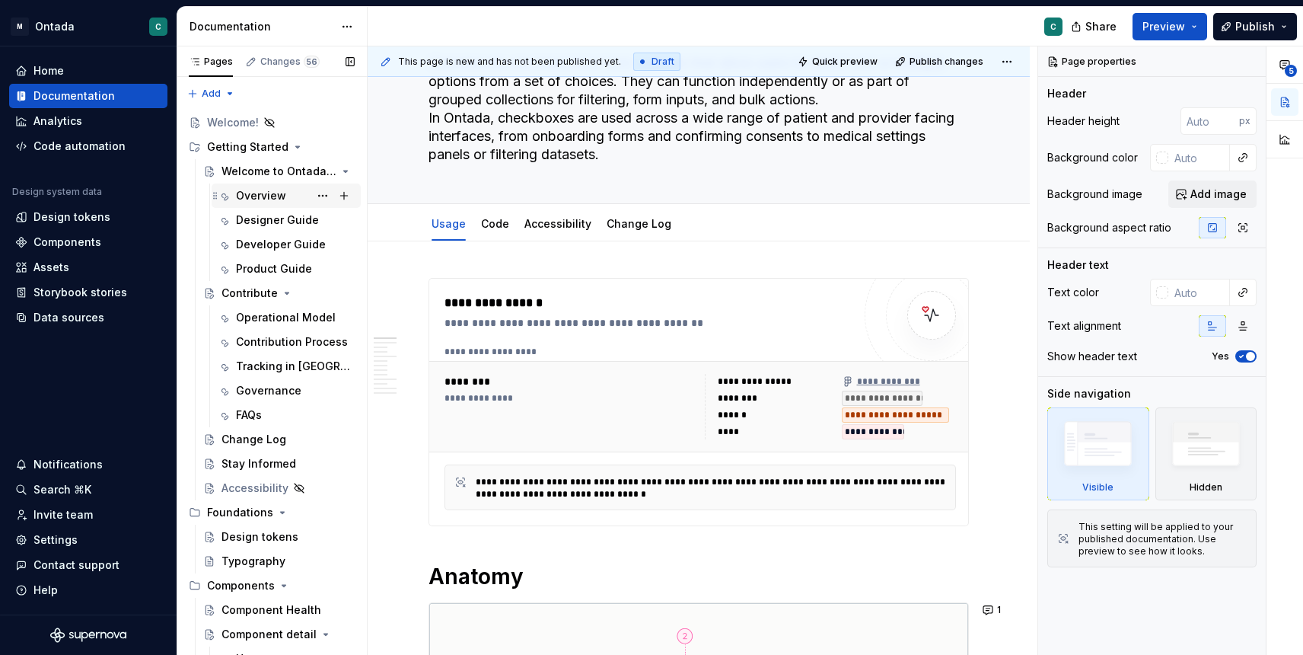
click at [245, 193] on div "Overview" at bounding box center [261, 195] width 50 height 15
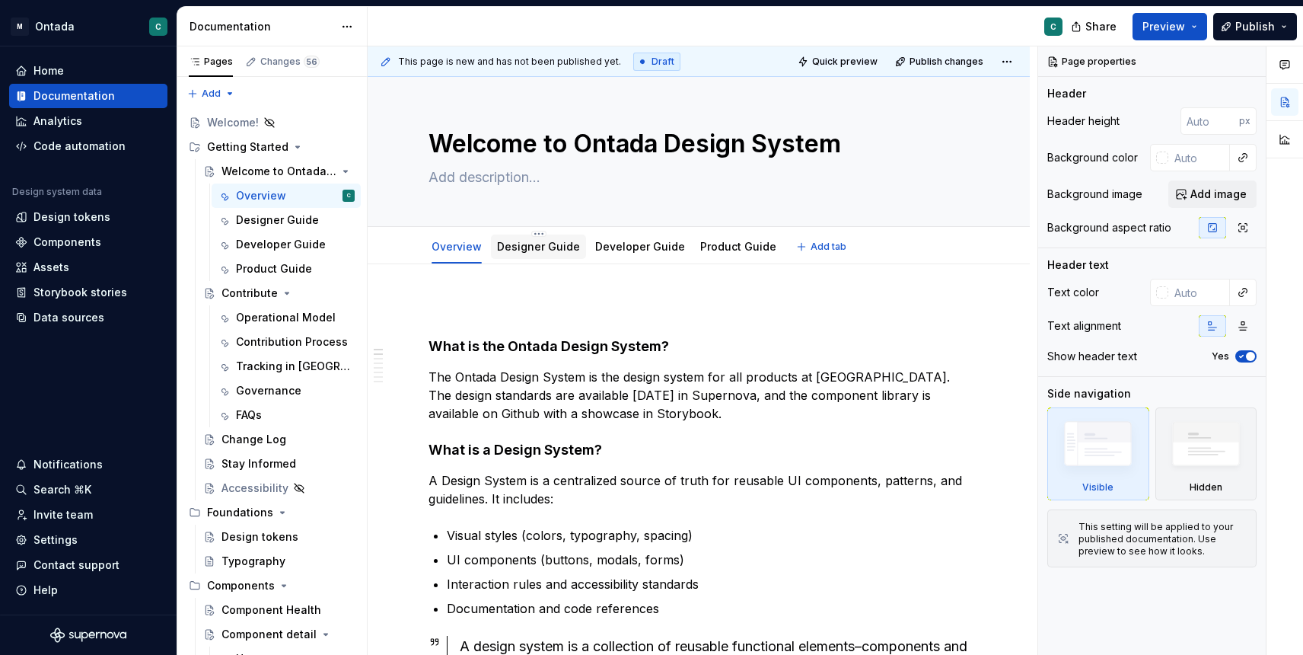
click at [537, 256] on div "Designer Guide" at bounding box center [538, 246] width 95 height 24
click at [554, 242] on link "Designer Guide" at bounding box center [538, 246] width 83 height 13
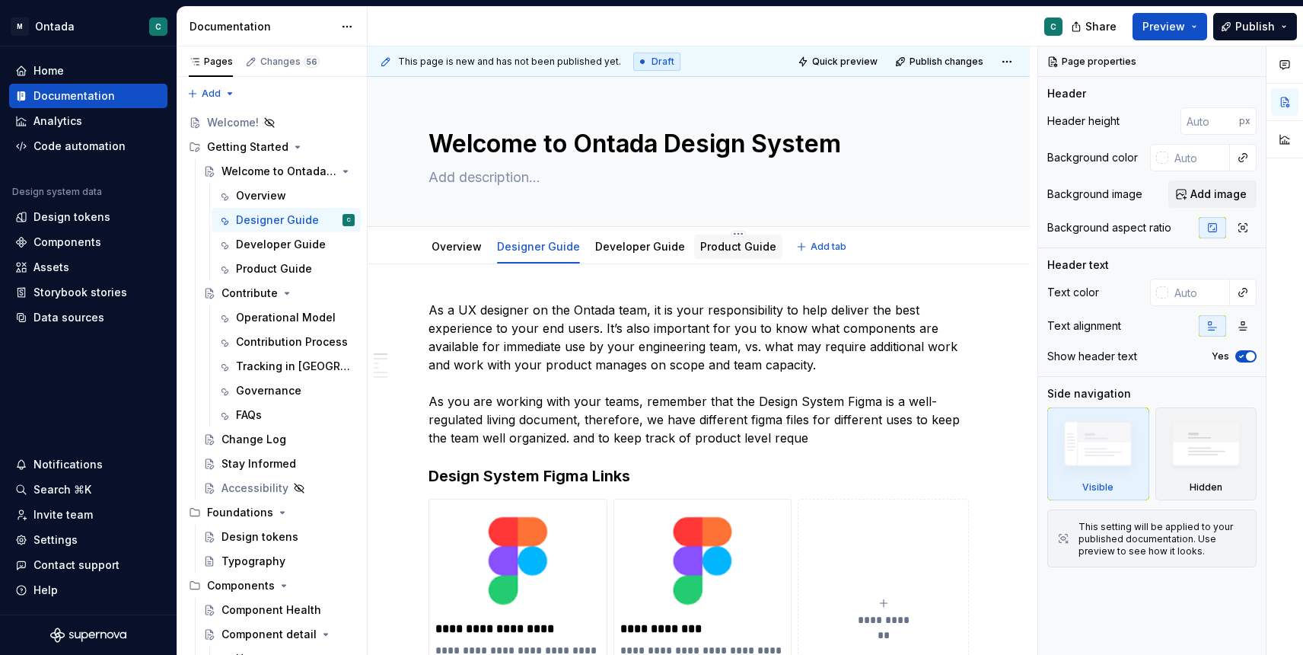
click at [742, 250] on link "Product Guide" at bounding box center [738, 246] width 76 height 13
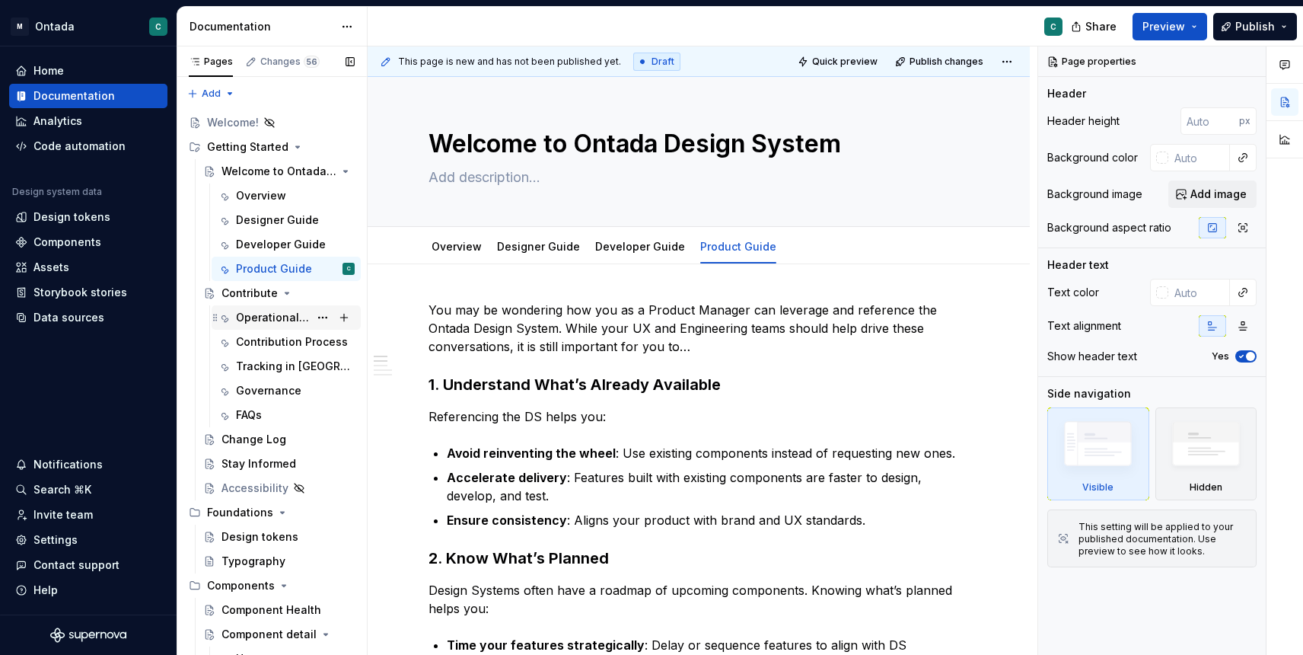
click at [265, 323] on div "Operational Model" at bounding box center [272, 317] width 73 height 15
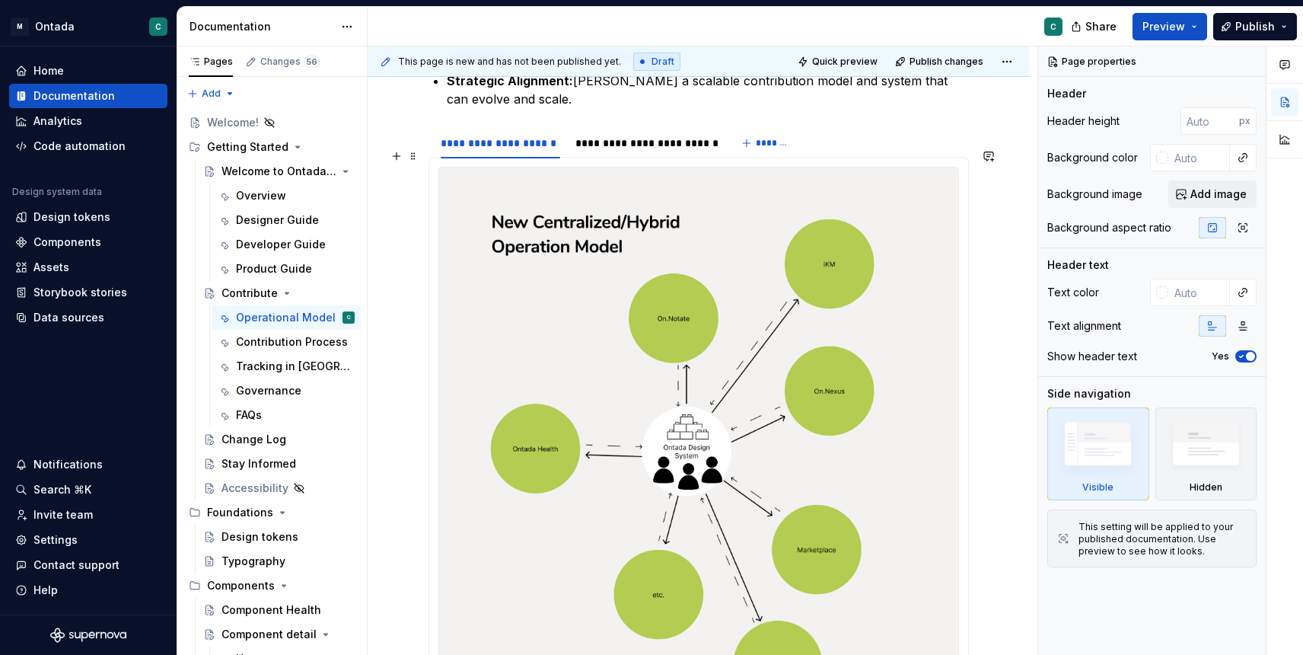
scroll to position [633, 0]
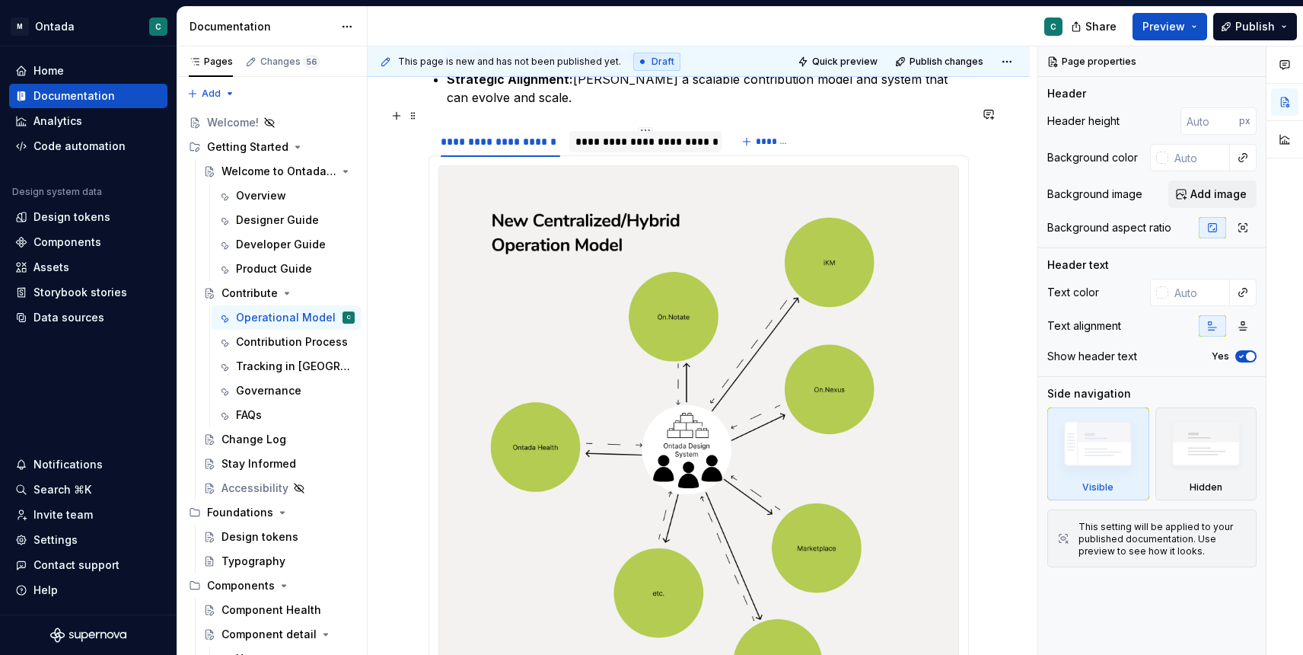
click at [617, 134] on div "**********" at bounding box center [645, 141] width 141 height 15
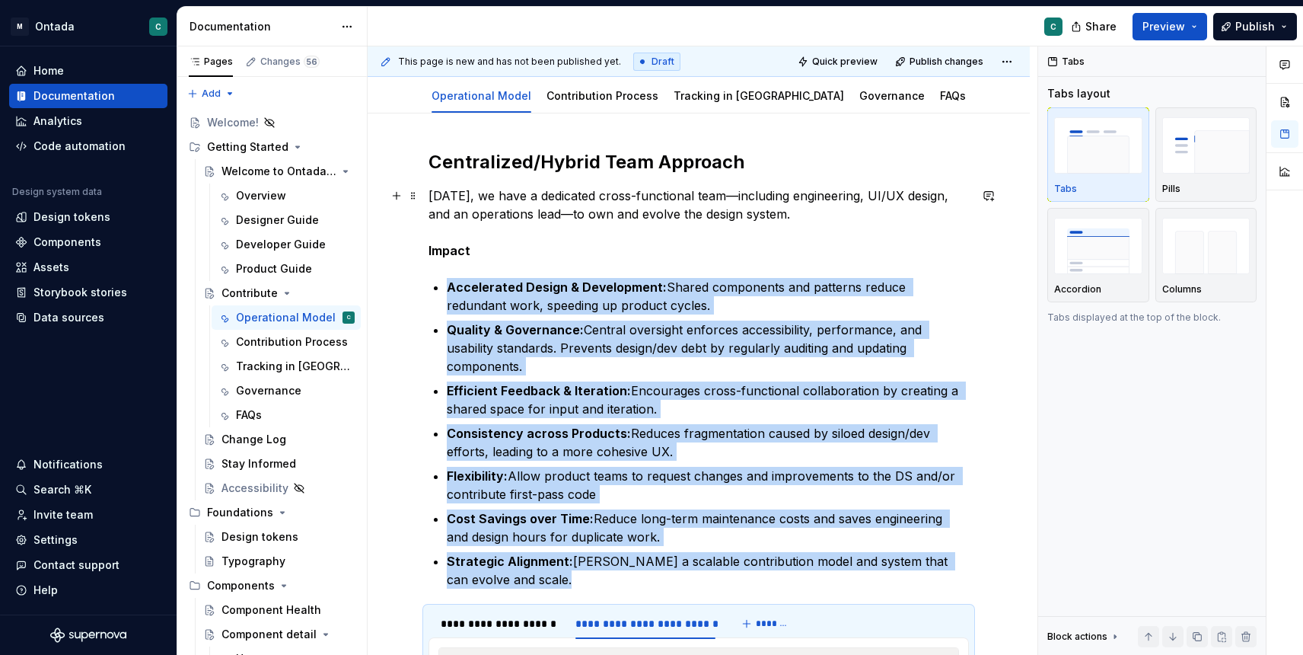
scroll to position [116, 0]
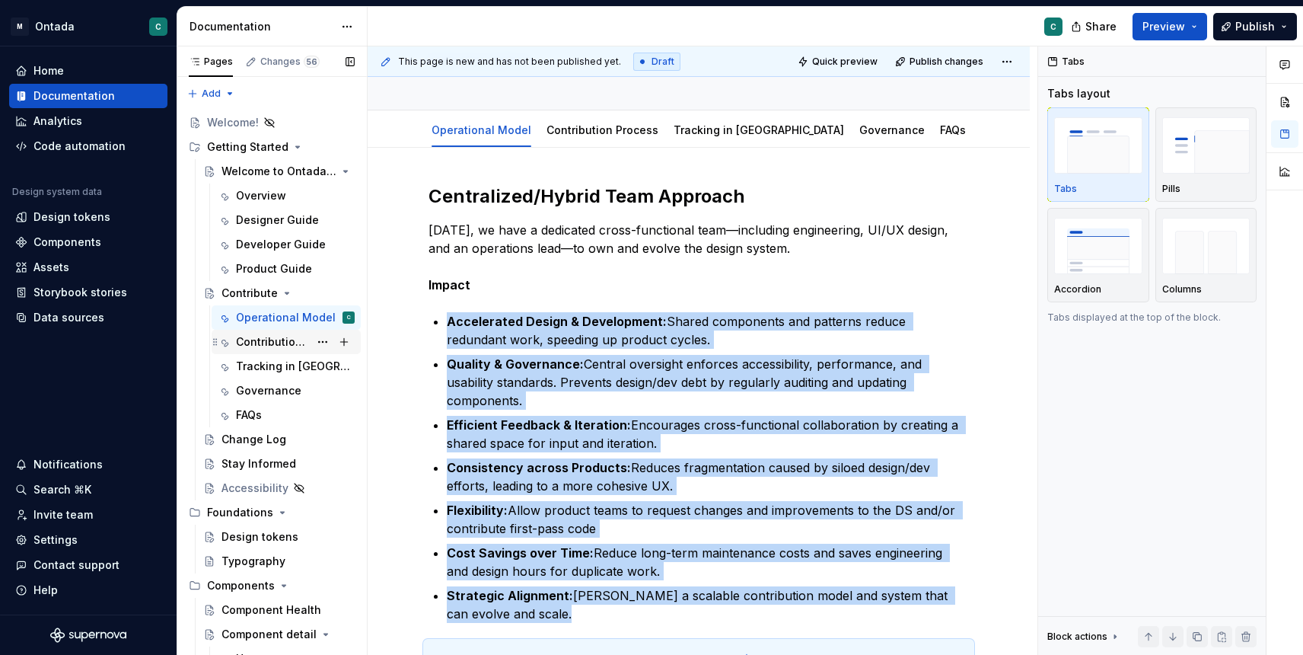
click at [263, 343] on div "Contribution Process" at bounding box center [272, 341] width 73 height 15
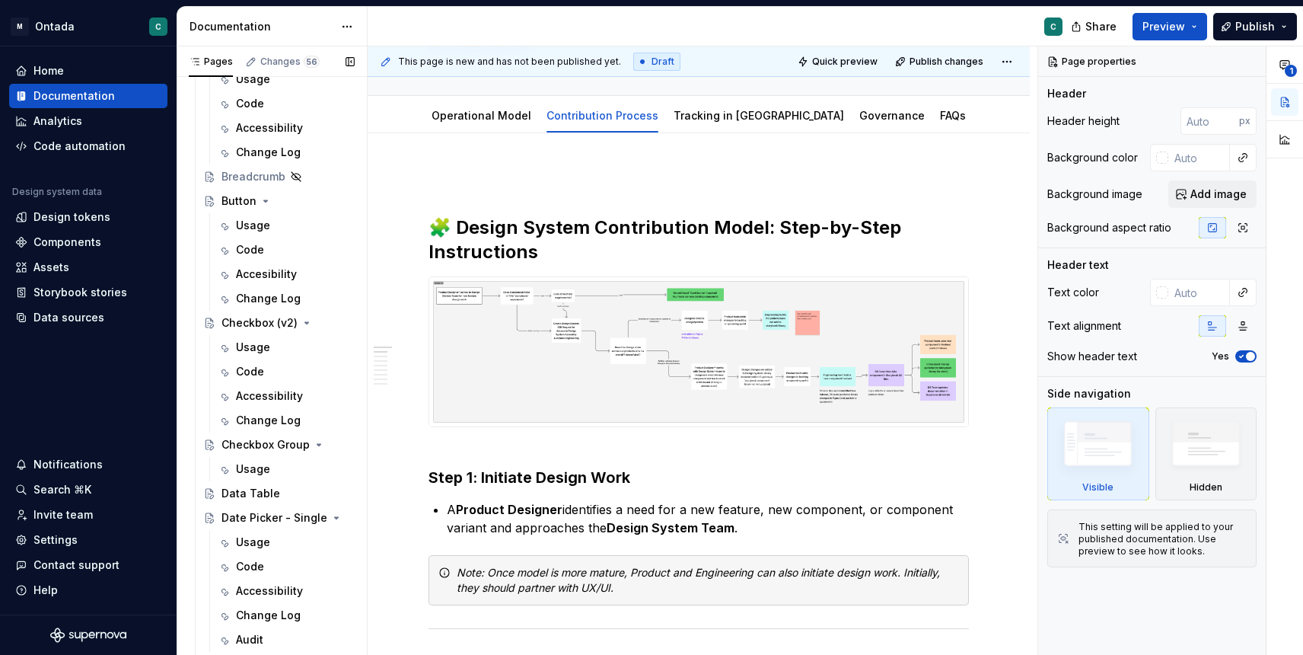
scroll to position [741, 0]
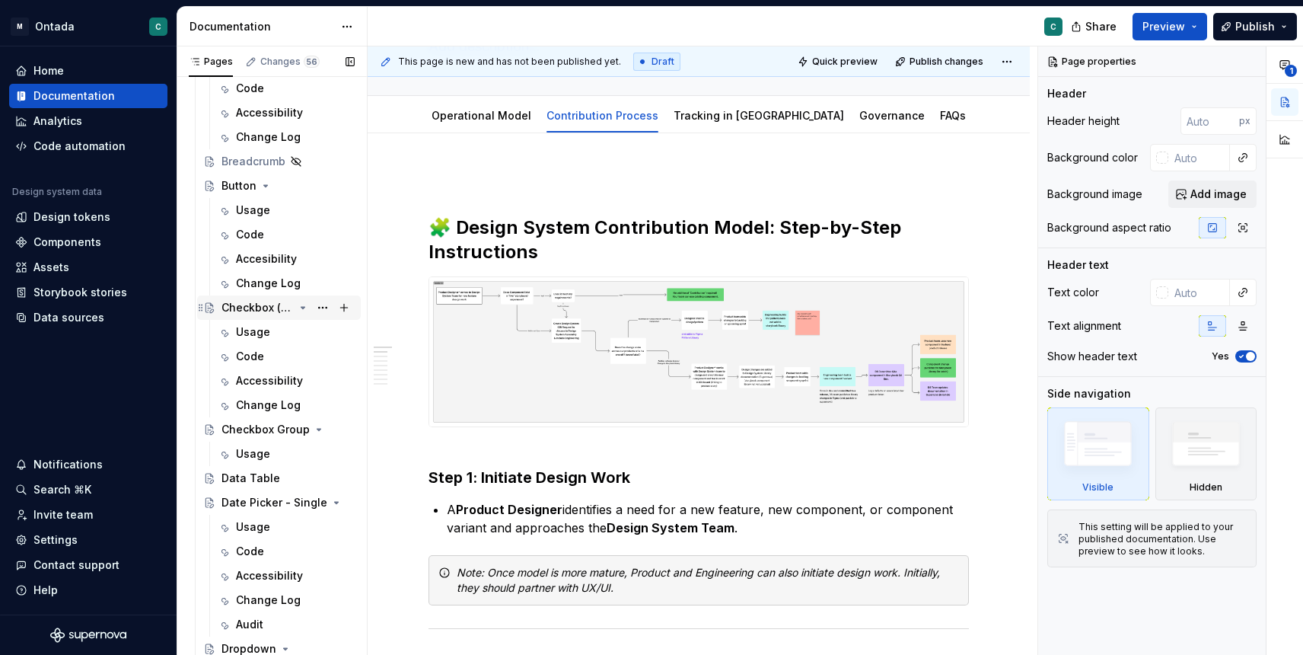
click at [263, 314] on div "Checkbox (v2)" at bounding box center [257, 307] width 72 height 15
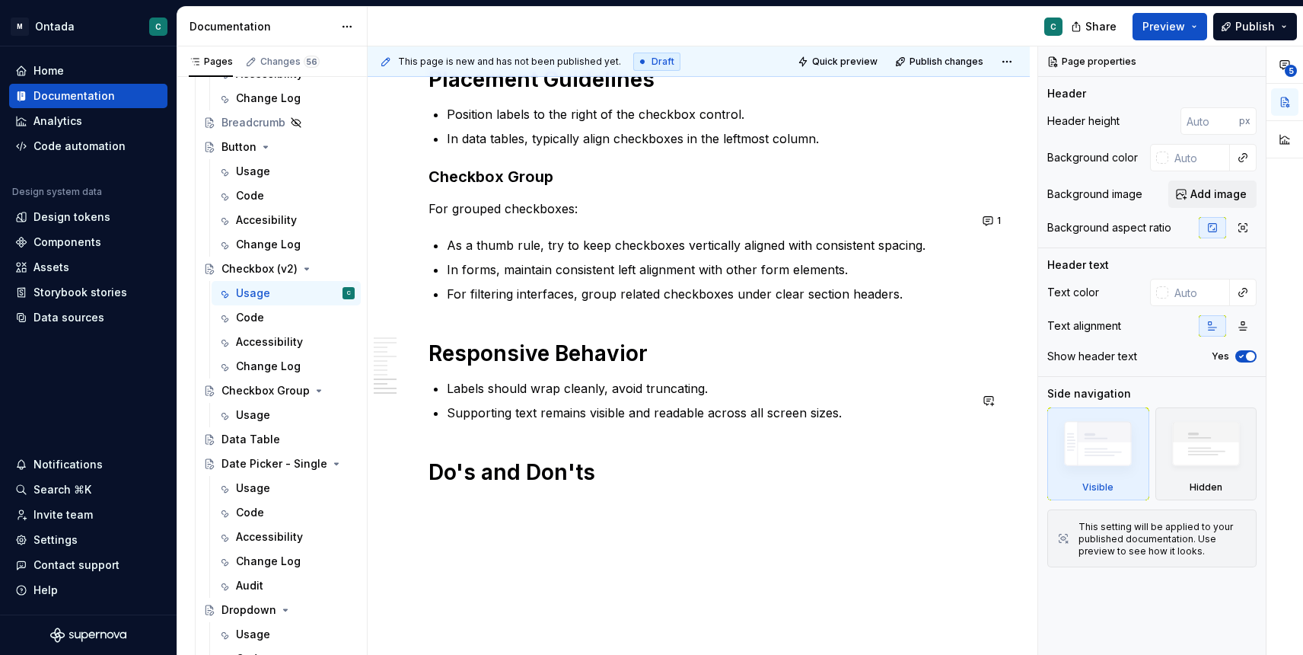
scroll to position [2364, 0]
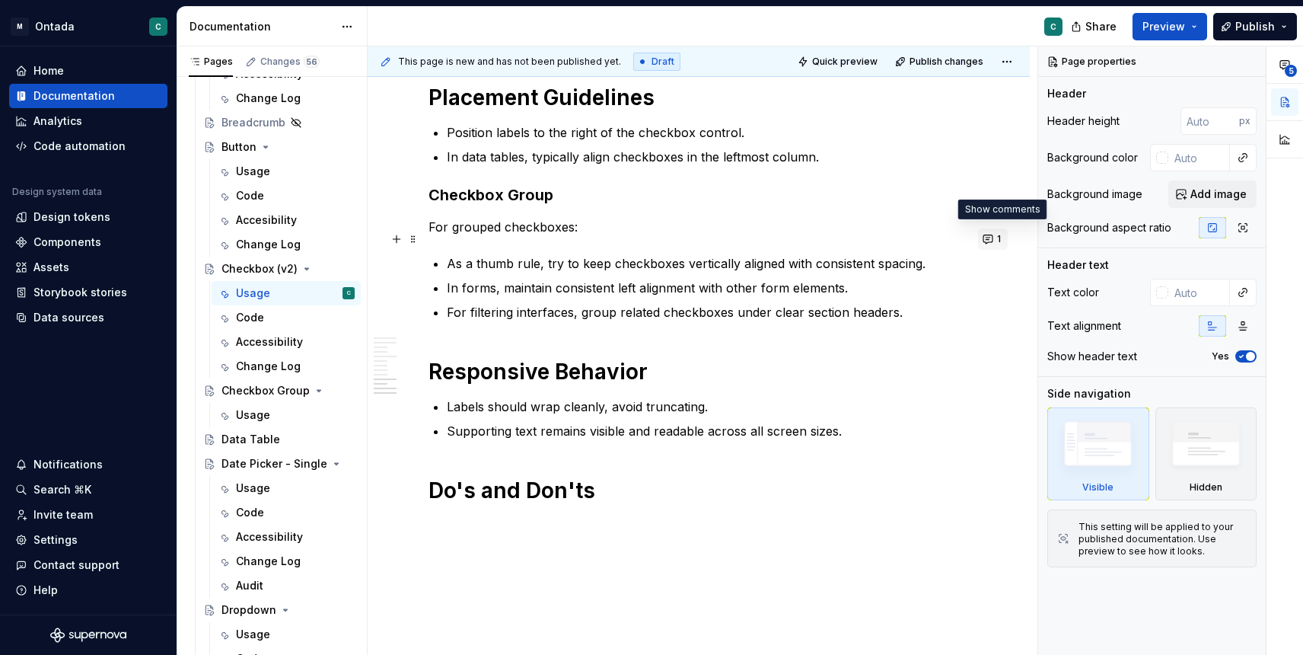
click at [1003, 240] on button "1" at bounding box center [993, 238] width 30 height 21
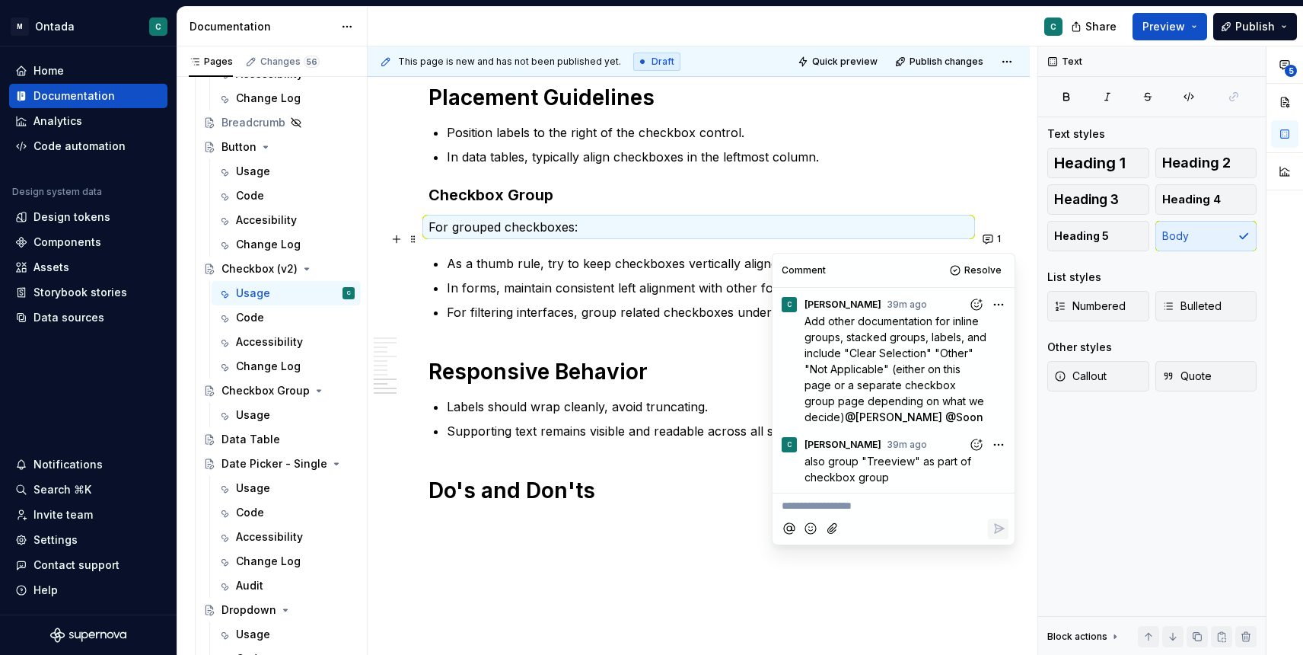
click at [969, 166] on p "In data tables, typically align checkboxes in the leftmost column." at bounding box center [708, 157] width 522 height 18
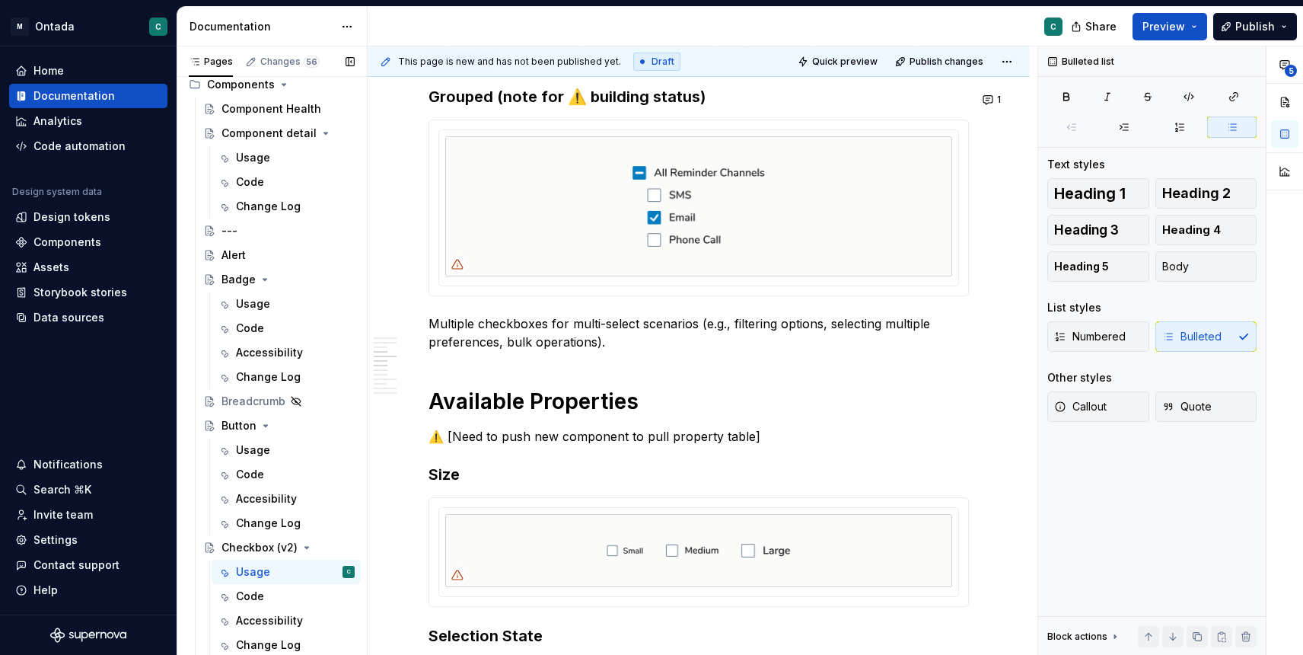
scroll to position [0, 0]
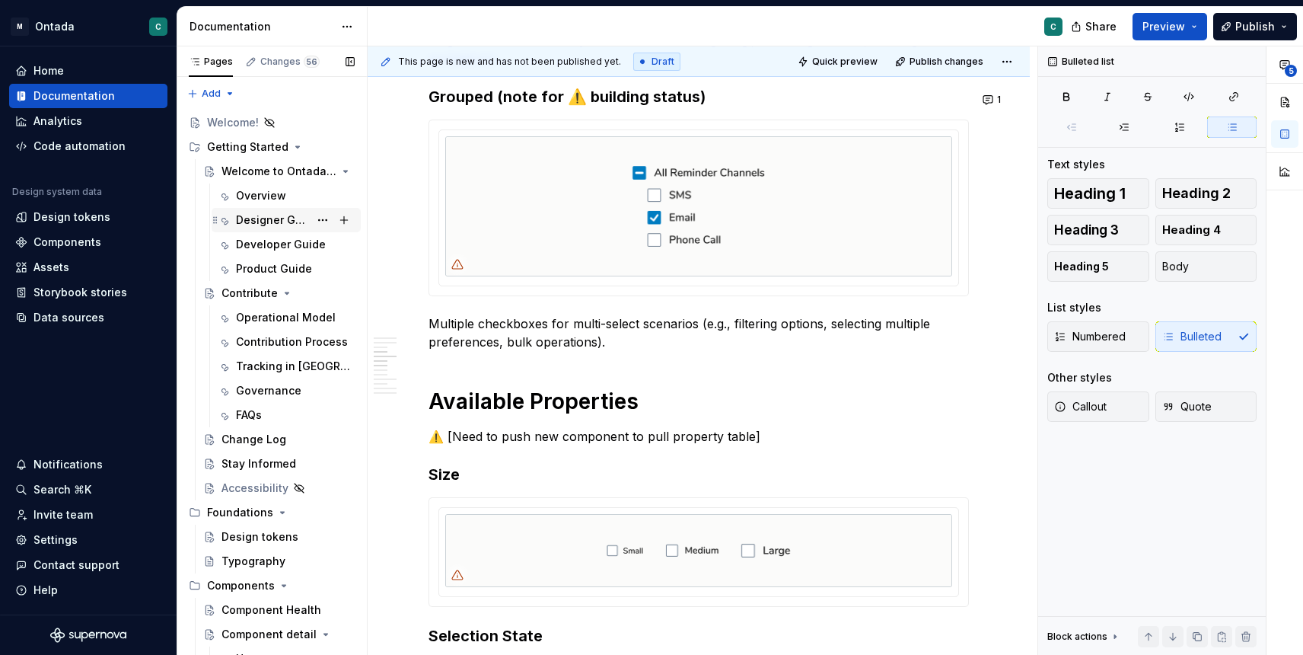
click at [262, 221] on div "Designer Guide" at bounding box center [272, 219] width 73 height 15
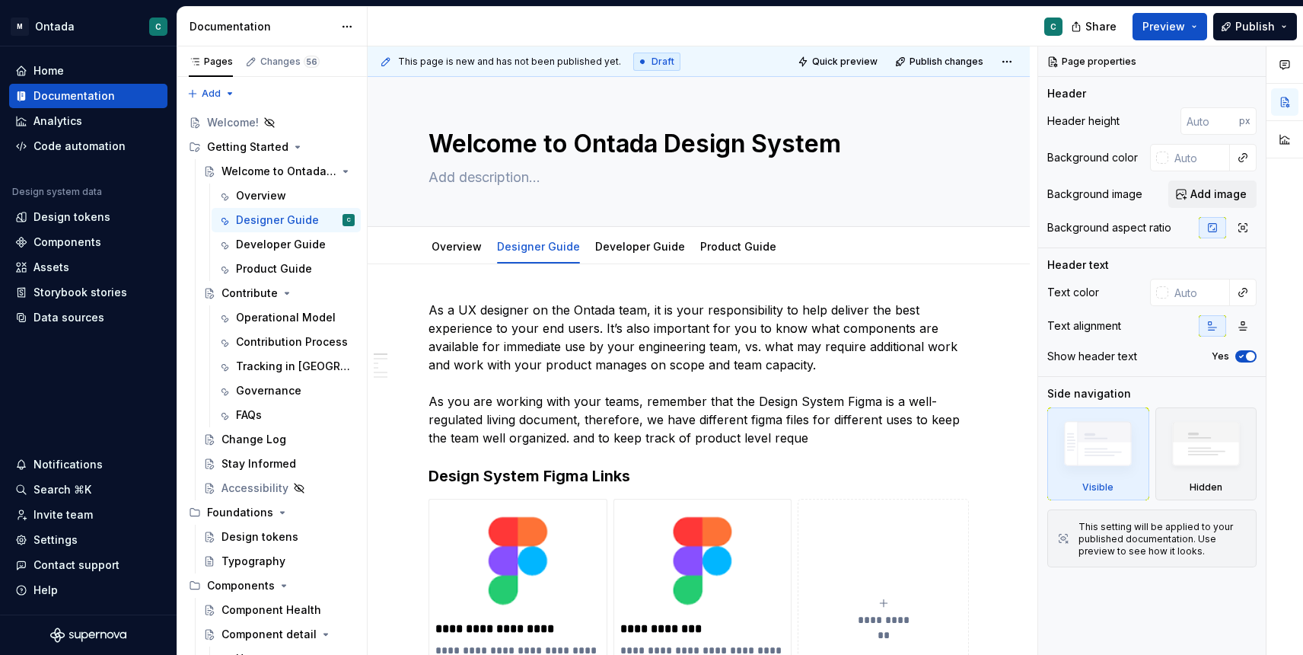
type textarea "*"
